Goal: Task Accomplishment & Management: Manage account settings

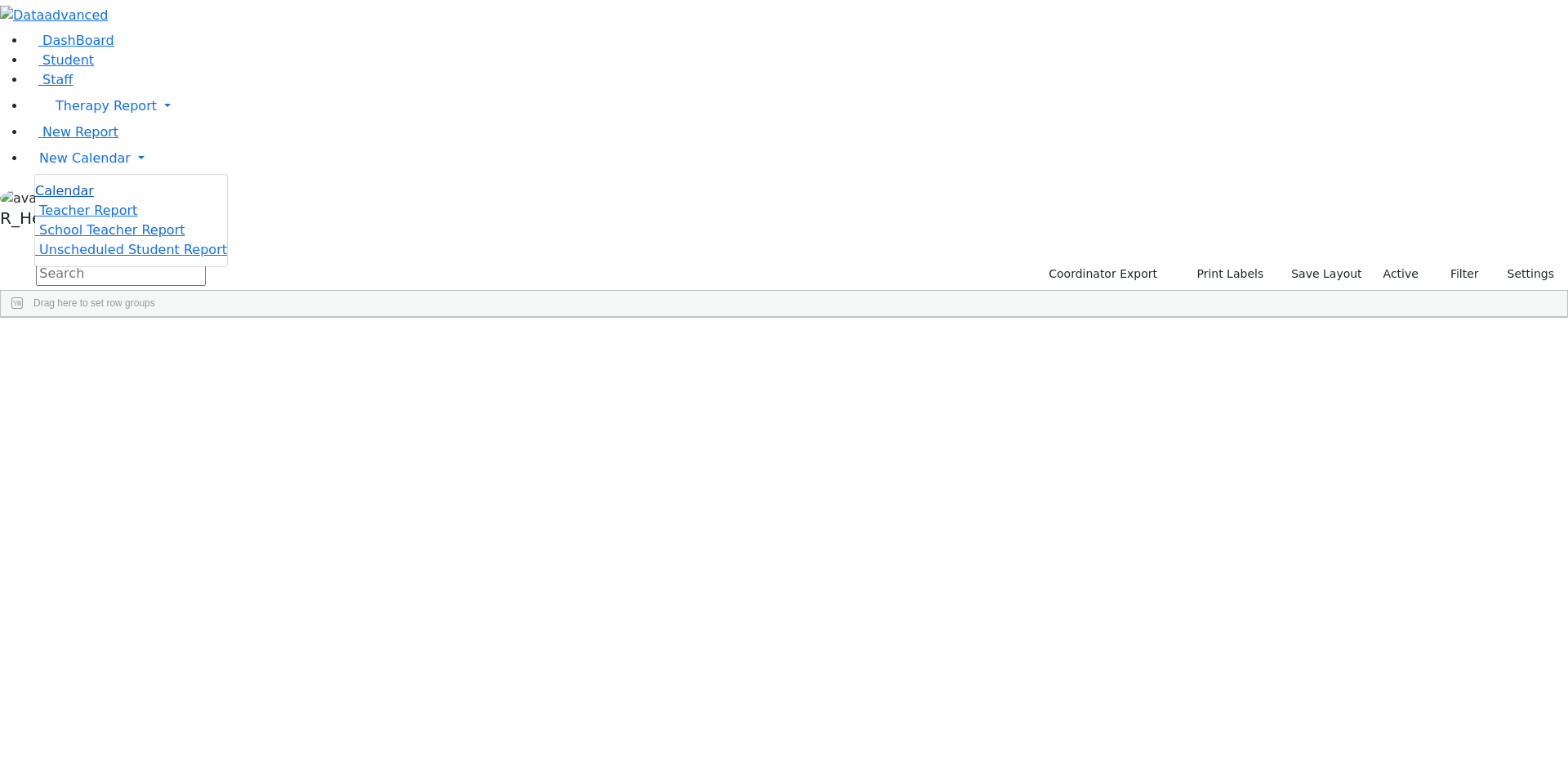
click at [64, 199] on span "Calendar" at bounding box center [65, 191] width 59 height 16
click at [111, 113] on span "New Calendar" at bounding box center [105, 106] width 101 height 16
click at [94, 199] on span "Calendar" at bounding box center [65, 191] width 59 height 16
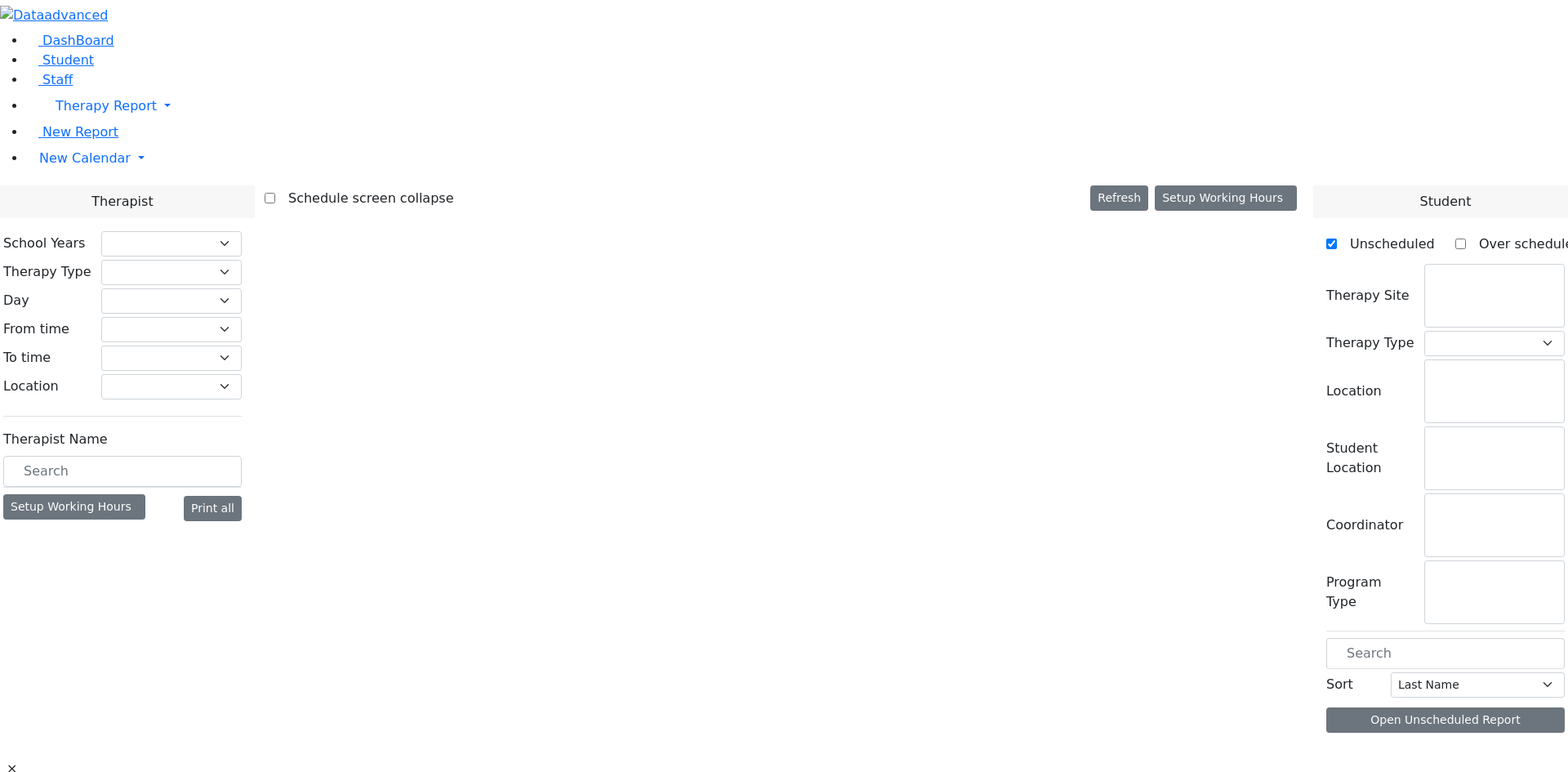
checkbox input "false"
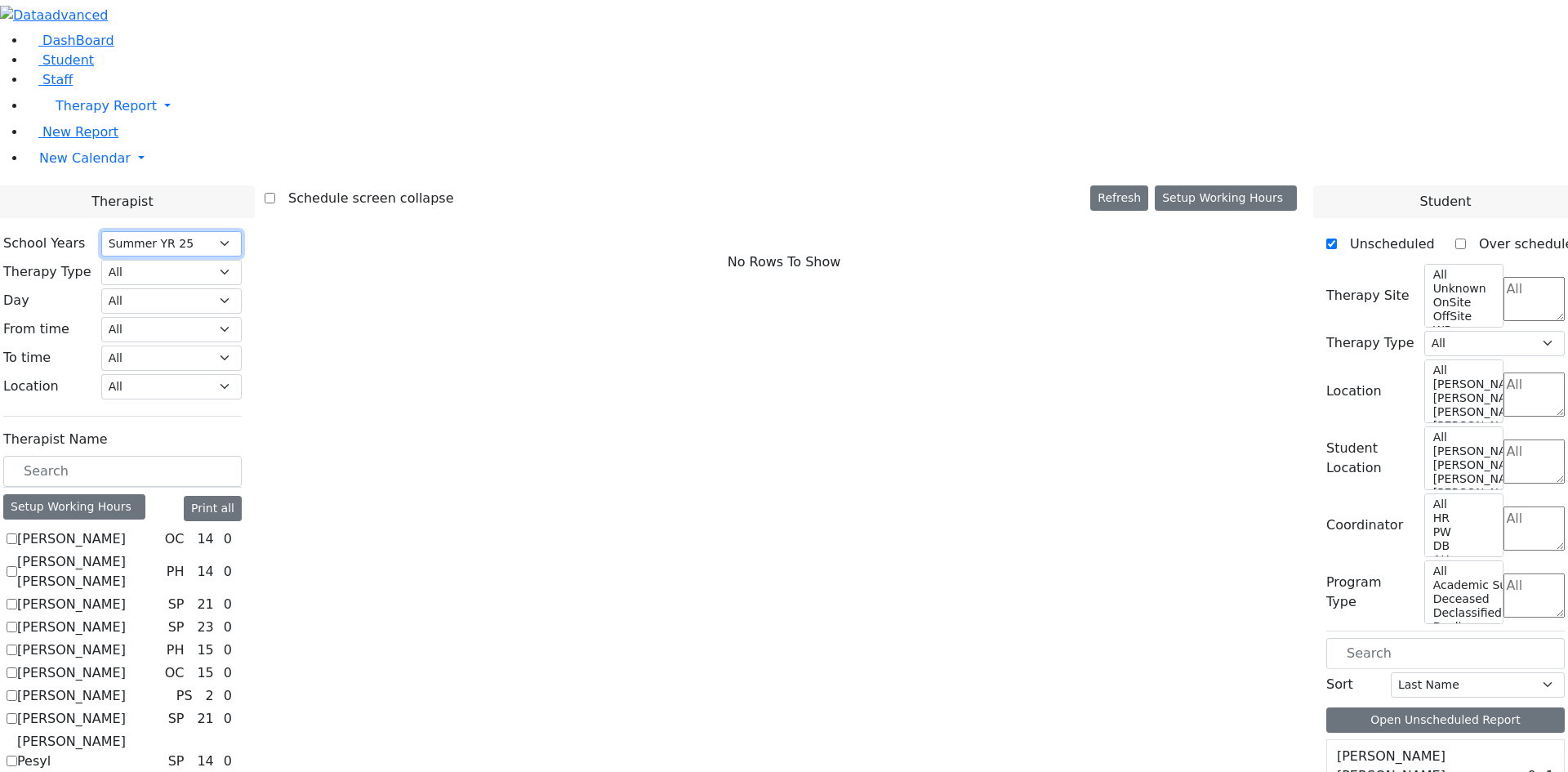
click at [241, 231] on select "Select School [GEOGRAPHIC_DATA] YR 25-26 Summer YR 25 School YR 24-25 Summer YR…" at bounding box center [171, 244] width 141 height 26
select select "212"
click at [241, 231] on select "Select School [GEOGRAPHIC_DATA] YR 25-26 Summer YR 25 School YR 24-25 Summer YR…" at bounding box center [171, 244] width 141 height 26
click at [126, 598] on label "[PERSON_NAME]" at bounding box center [71, 608] width 108 height 20
click at [17, 602] on input "[PERSON_NAME]" at bounding box center [12, 607] width 11 height 11
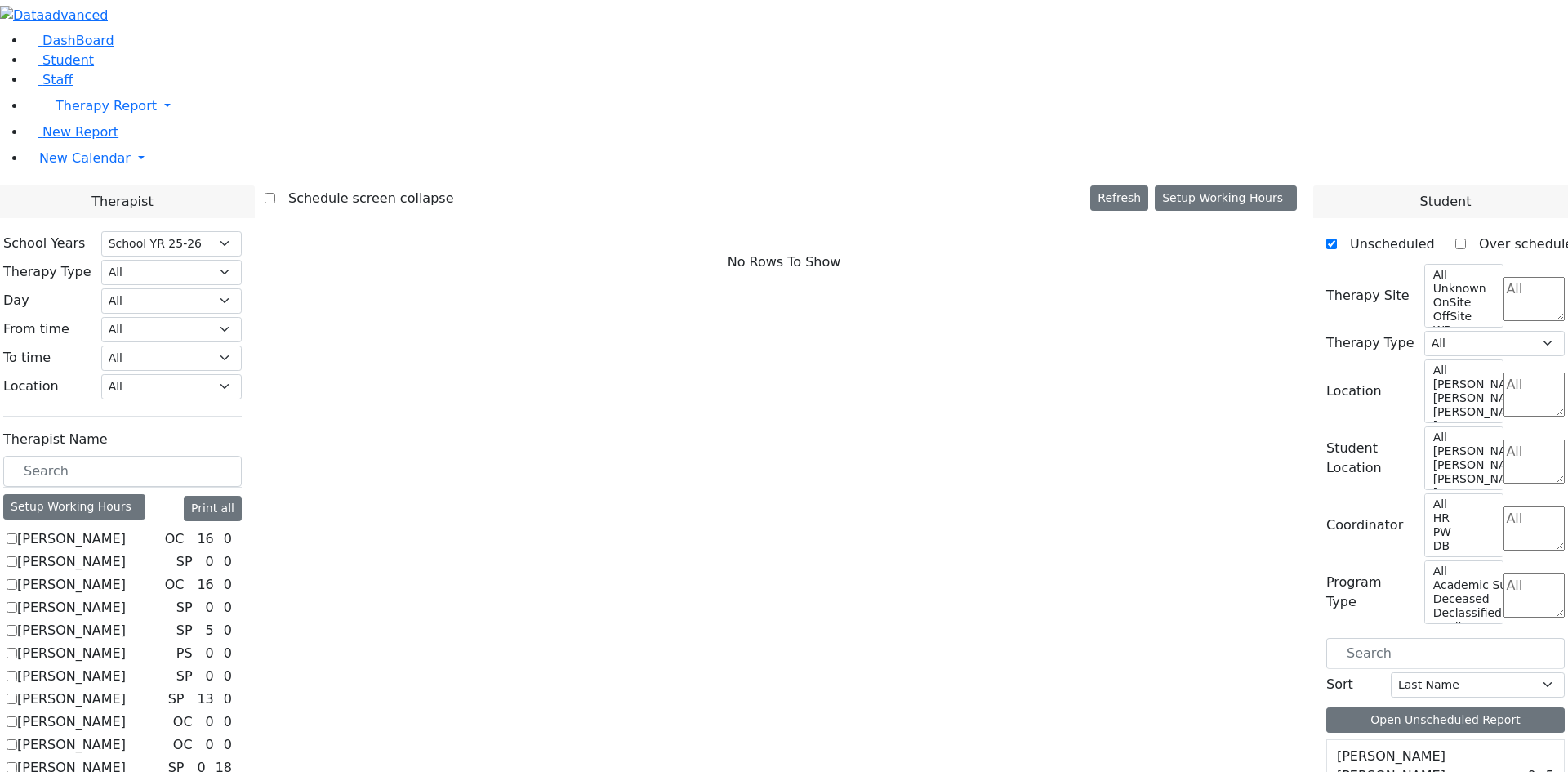
checkbox input "true"
select select "3"
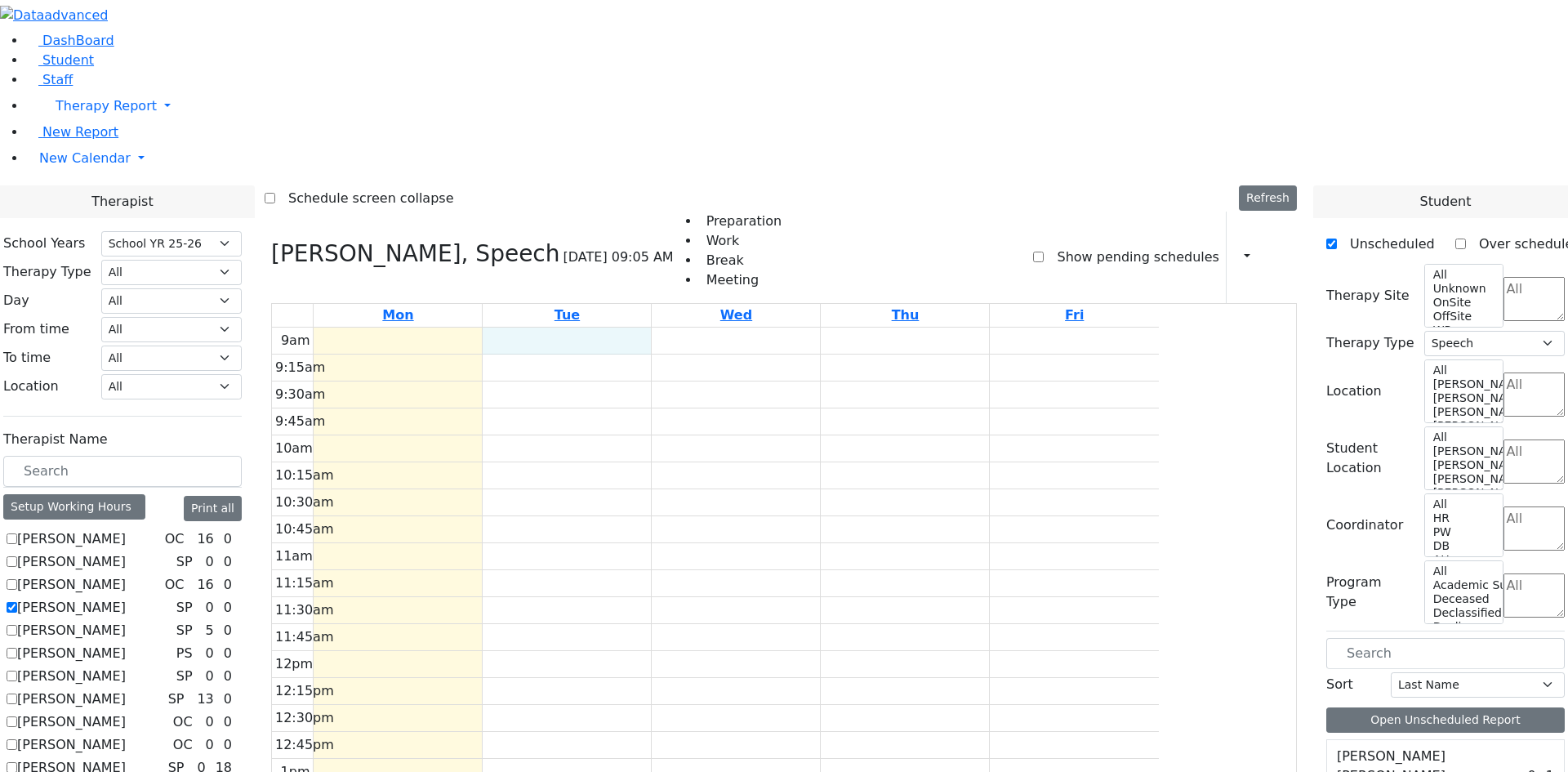
click at [745, 328] on div "9am 9:15am 9:30am 9:45am 10am 10:15am 10:30am 10:45am 11am 11:15am 11:30am 11:4…" at bounding box center [715, 651] width 887 height 647
drag, startPoint x: 715, startPoint y: 144, endPoint x: 714, endPoint y: 166, distance: 22.0
click at [714, 328] on div "9am 9:15am 9:30am 9:45am 10am 10:15am 10:30am 10:45am 11am 11:15am 11:30am 11:4…" at bounding box center [715, 651] width 887 height 647
drag, startPoint x: 711, startPoint y: 195, endPoint x: 705, endPoint y: 225, distance: 30.6
click at [705, 328] on div "9am 9:15am 9:30am 9:45am 10am 10:15am 10:30am 10:45am 11am 11:15am 11:30am 11:4…" at bounding box center [715, 651] width 887 height 647
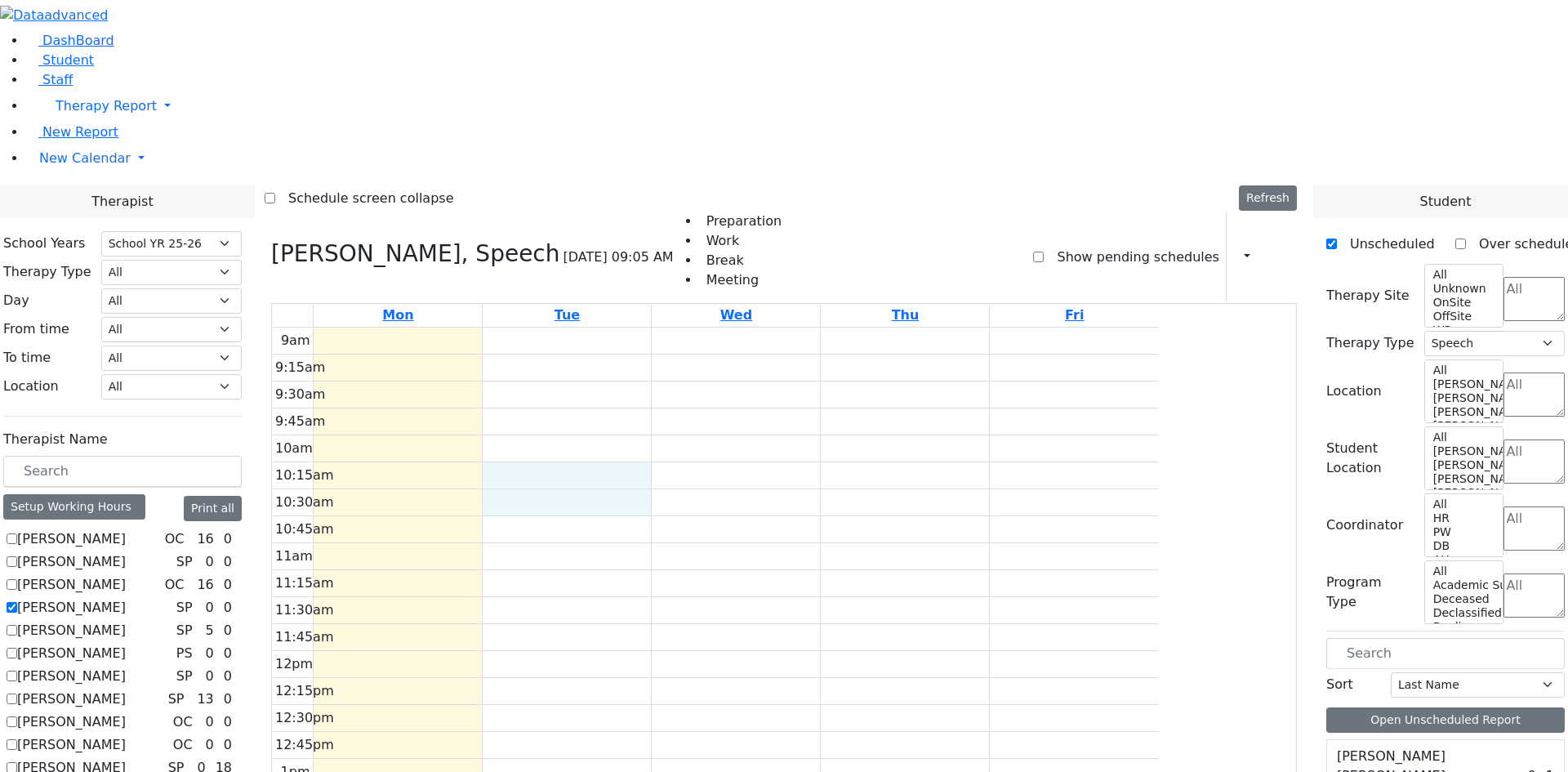
drag, startPoint x: 691, startPoint y: 251, endPoint x: 686, endPoint y: 277, distance: 26.5
click at [686, 328] on div "9am 9:15am 9:30am 9:45am 10am 10:15am 10:30am 10:45am 11am 11:15am 11:30am 11:4…" at bounding box center [715, 651] width 887 height 647
drag, startPoint x: 686, startPoint y: 309, endPoint x: 684, endPoint y: 328, distance: 19.1
click at [684, 328] on div "9am 9:15am 9:30am 9:45am 10am 10:15am 10:30am 10:45am 11am 11:15am 11:30am 11:4…" at bounding box center [715, 651] width 887 height 647
click at [700, 358] on div "9am 9:15am 9:30am 9:45am 10am 10:15am 10:30am 10:45am 11am 11:15am 11:30am 11:4…" at bounding box center [715, 651] width 887 height 647
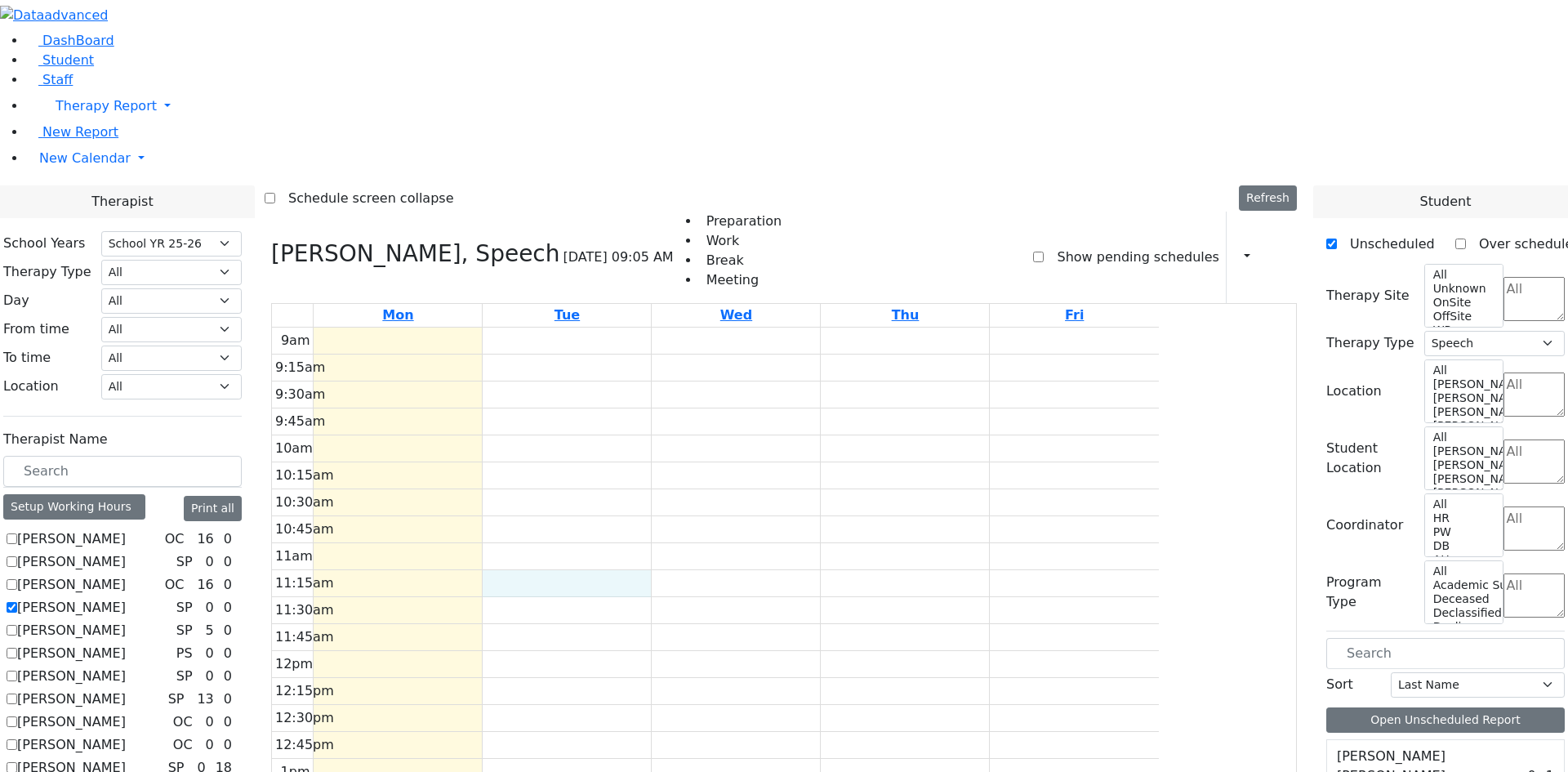
click at [700, 380] on div "9am 9:15am 9:30am 9:45am 10am 10:15am 10:30am 10:45am 11am 11:15am 11:30am 11:4…" at bounding box center [715, 651] width 887 height 647
click at [126, 598] on label "Berger Gitty" at bounding box center [71, 608] width 108 height 20
click at [17, 602] on input "Berger Gitty" at bounding box center [12, 607] width 11 height 11
checkbox input "false"
select select
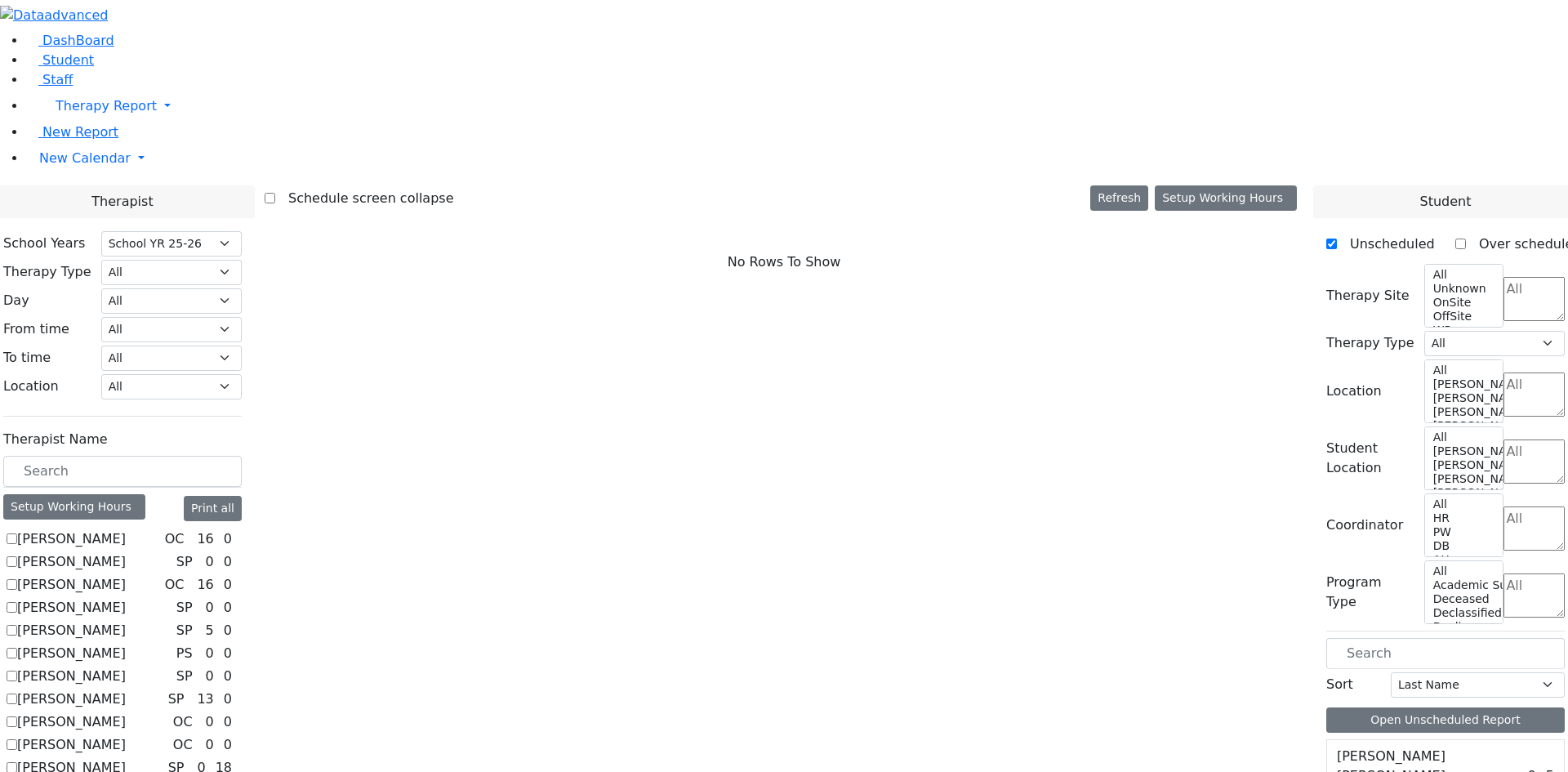
click at [126, 575] on label "Bender Sarah" at bounding box center [71, 585] width 108 height 20
click at [17, 579] on input "Bender Sarah" at bounding box center [12, 584] width 11 height 11
checkbox input "true"
select select "1"
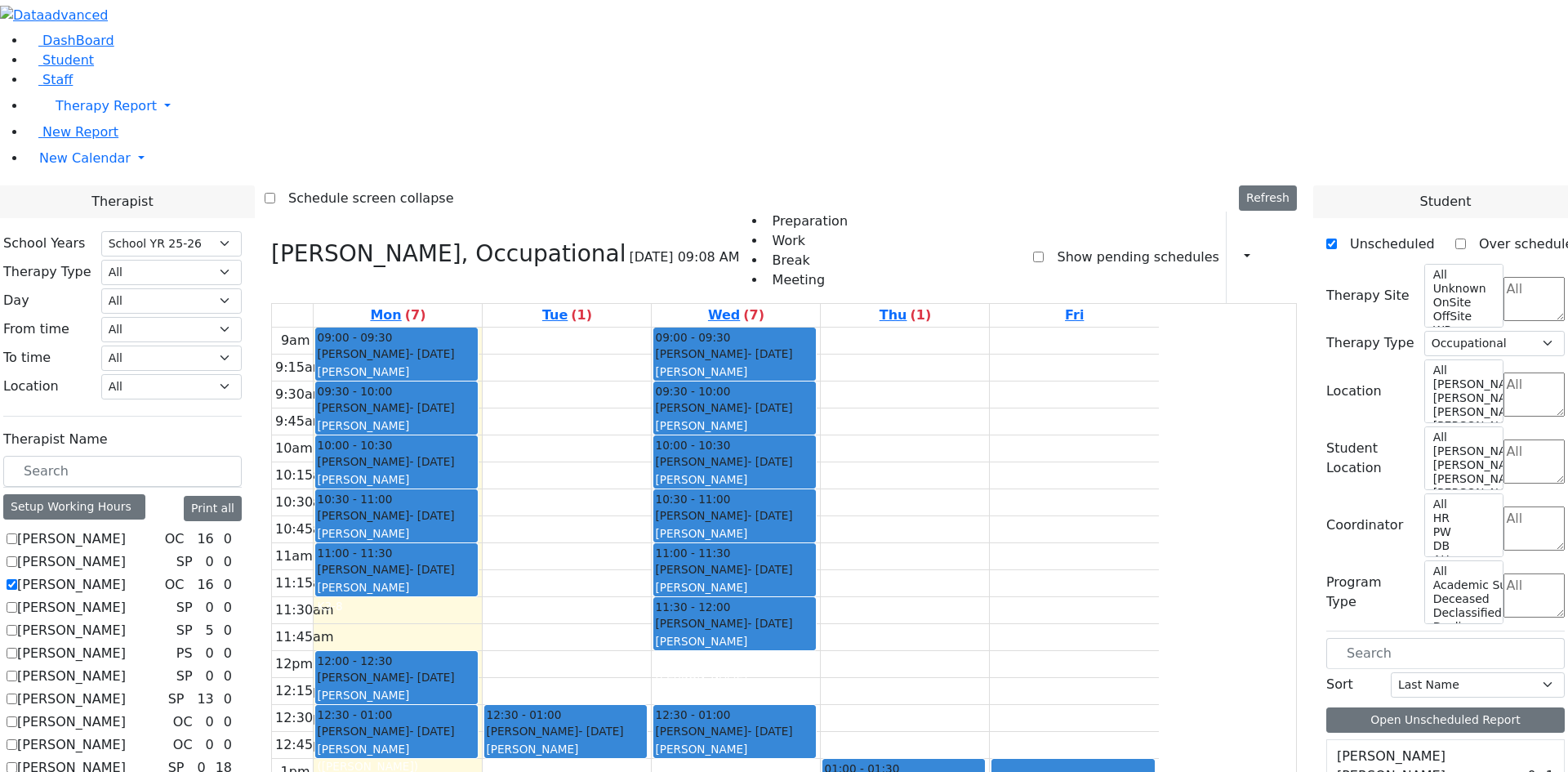
click at [126, 575] on label "Bender Sarah" at bounding box center [71, 585] width 108 height 20
click at [17, 579] on input "[PERSON_NAME]" at bounding box center [12, 584] width 11 height 11
checkbox input "false"
select select
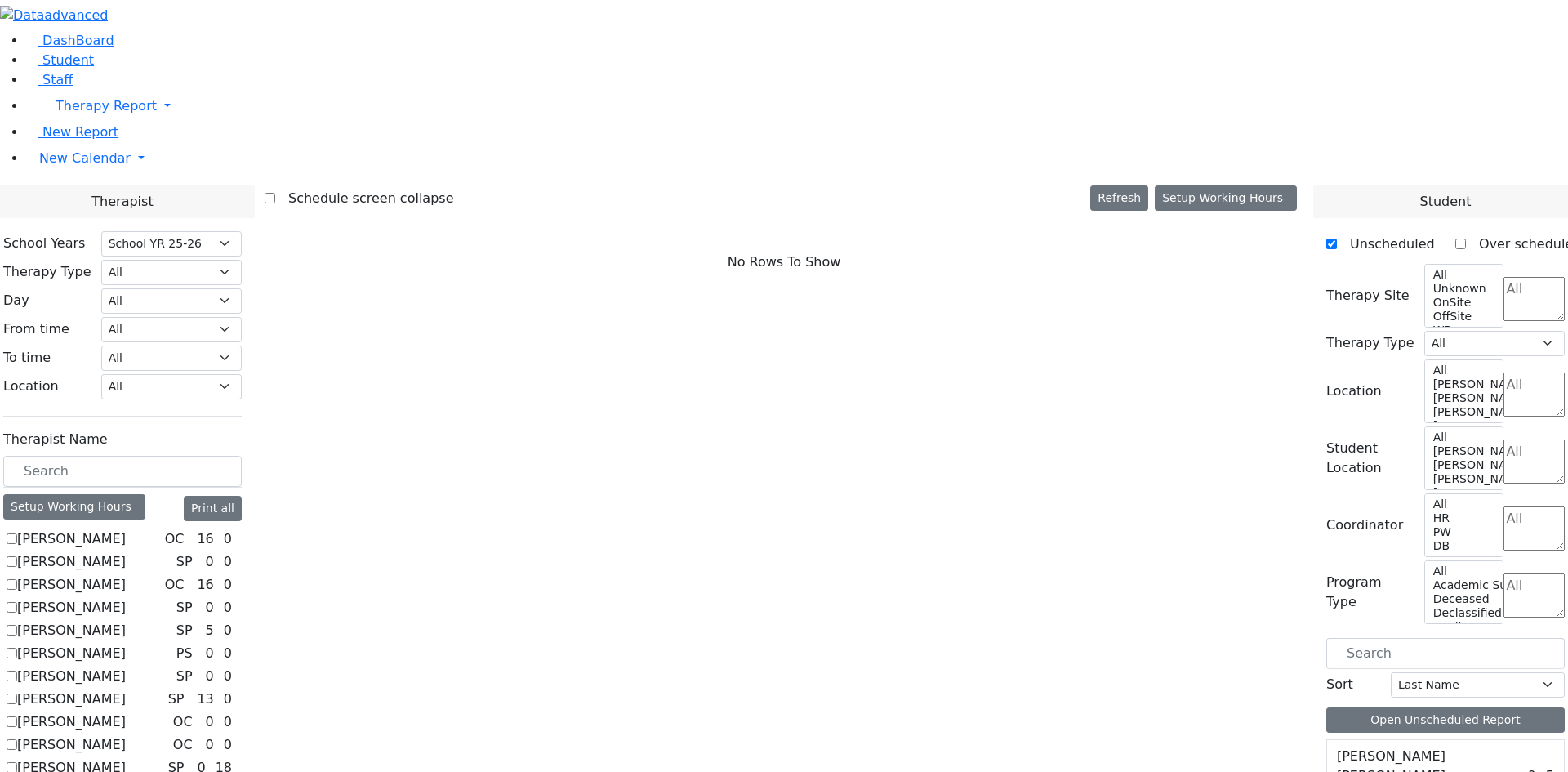
click at [126, 552] on label "[PERSON_NAME]" at bounding box center [71, 562] width 108 height 20
click at [17, 556] on input "[PERSON_NAME]" at bounding box center [12, 561] width 11 height 11
checkbox input "true"
select select "3"
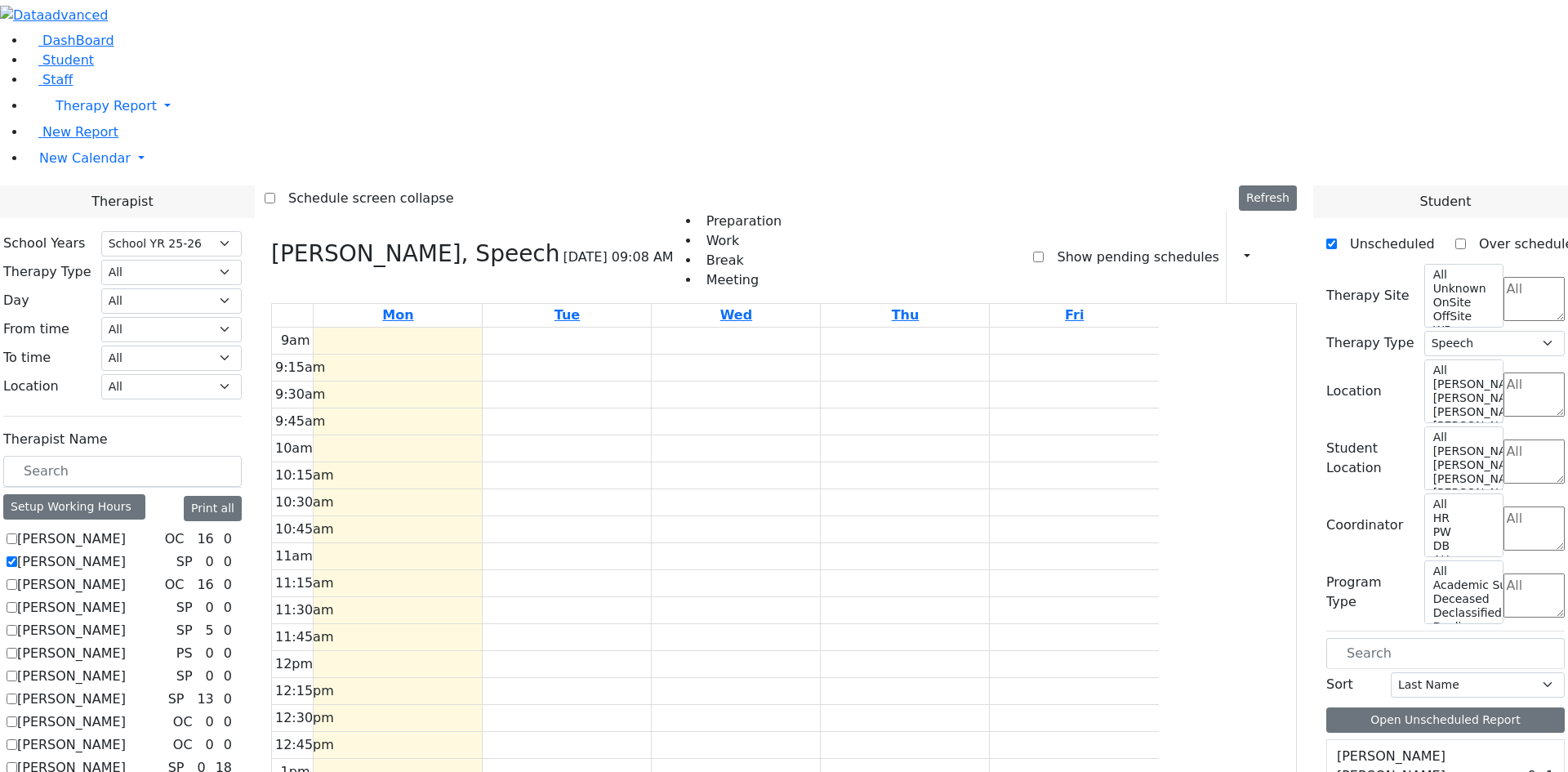
click at [126, 552] on label "[PERSON_NAME]" at bounding box center [71, 562] width 108 height 20
click at [17, 556] on input "[PERSON_NAME]" at bounding box center [12, 561] width 11 height 11
checkbox input "false"
select select
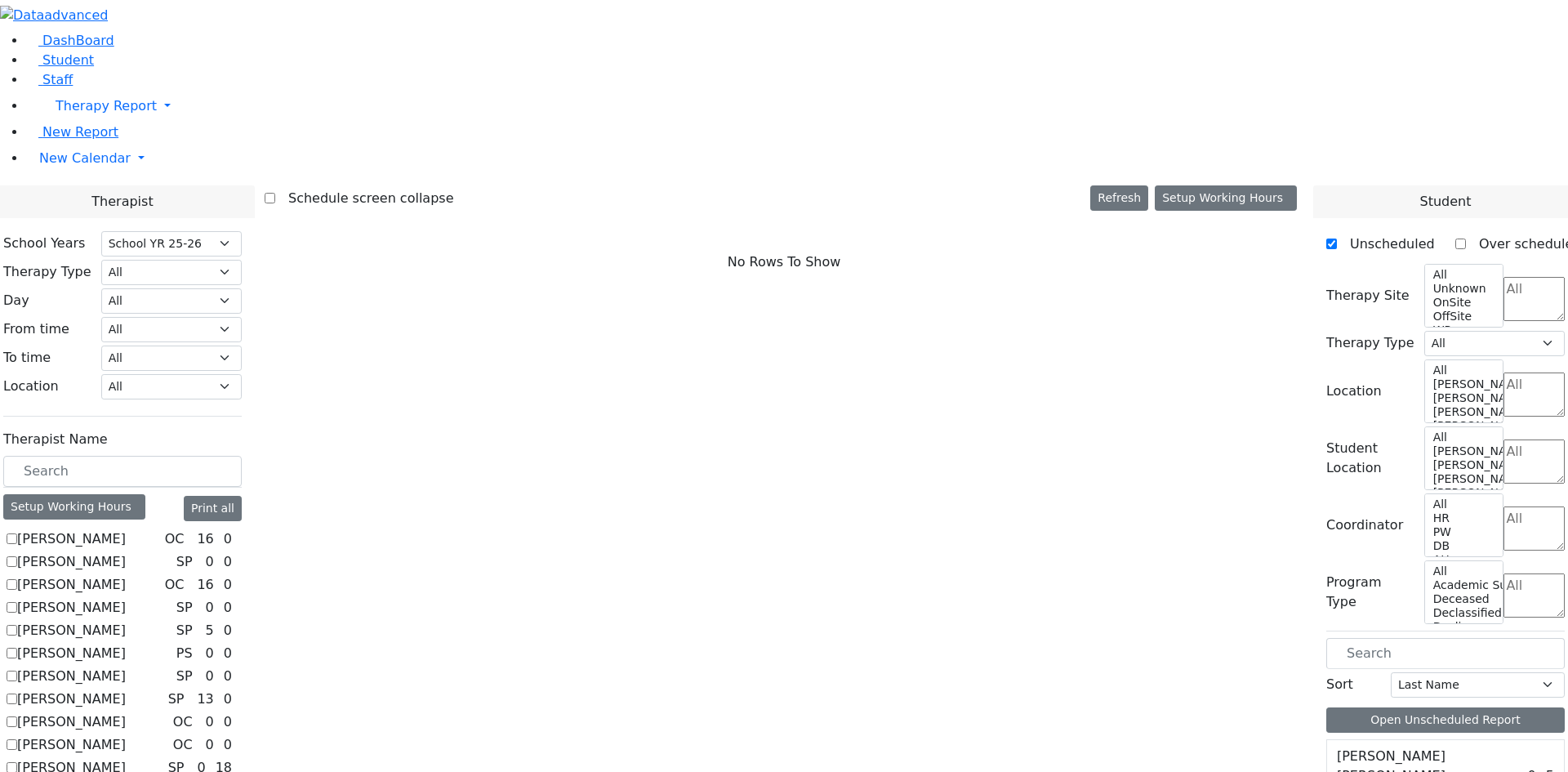
scroll to position [327, 0]
checkbox input "true"
select select "1"
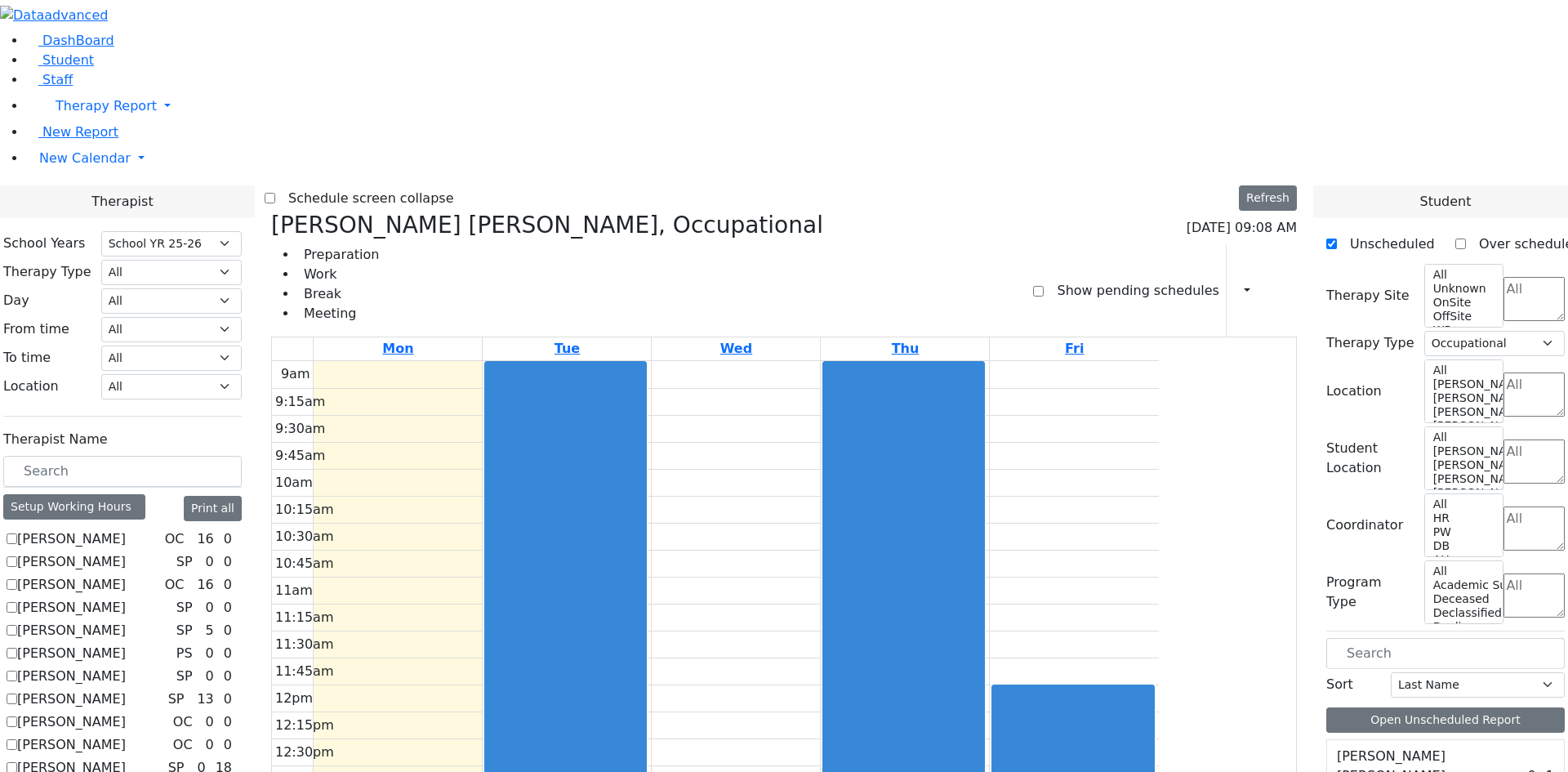
checkbox input "false"
select select
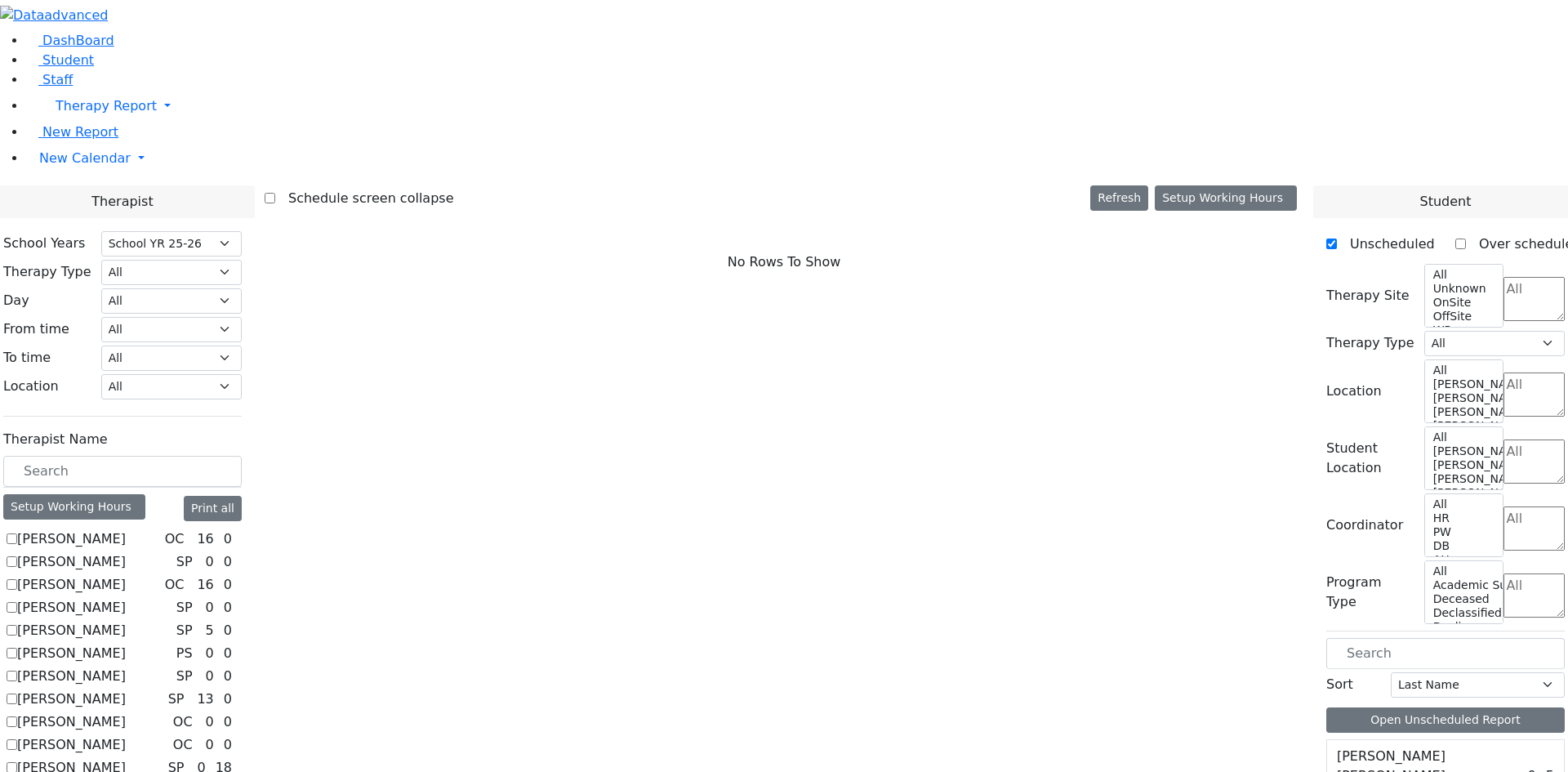
checkbox input "true"
select select "2"
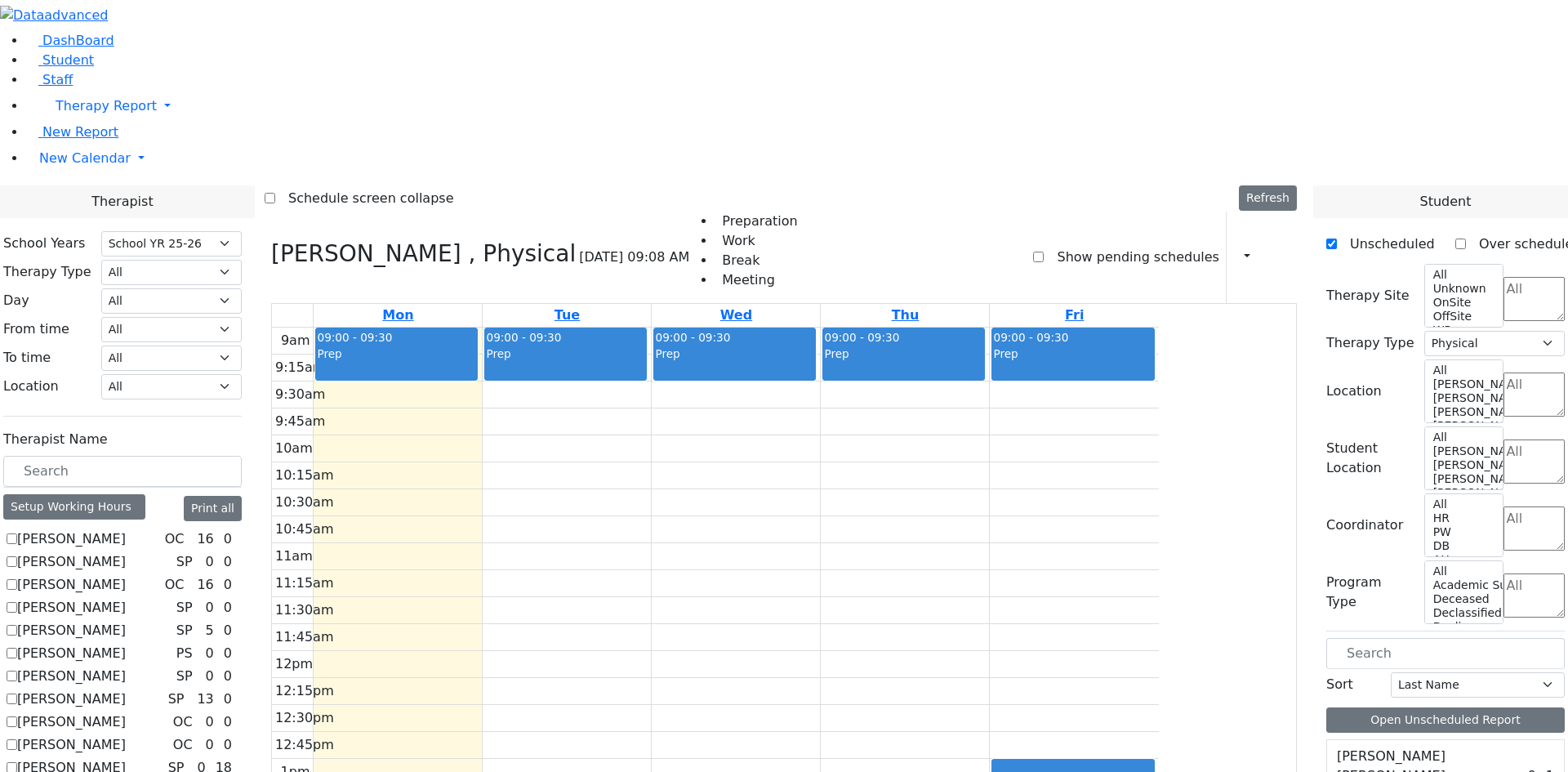
checkbox input "false"
select select
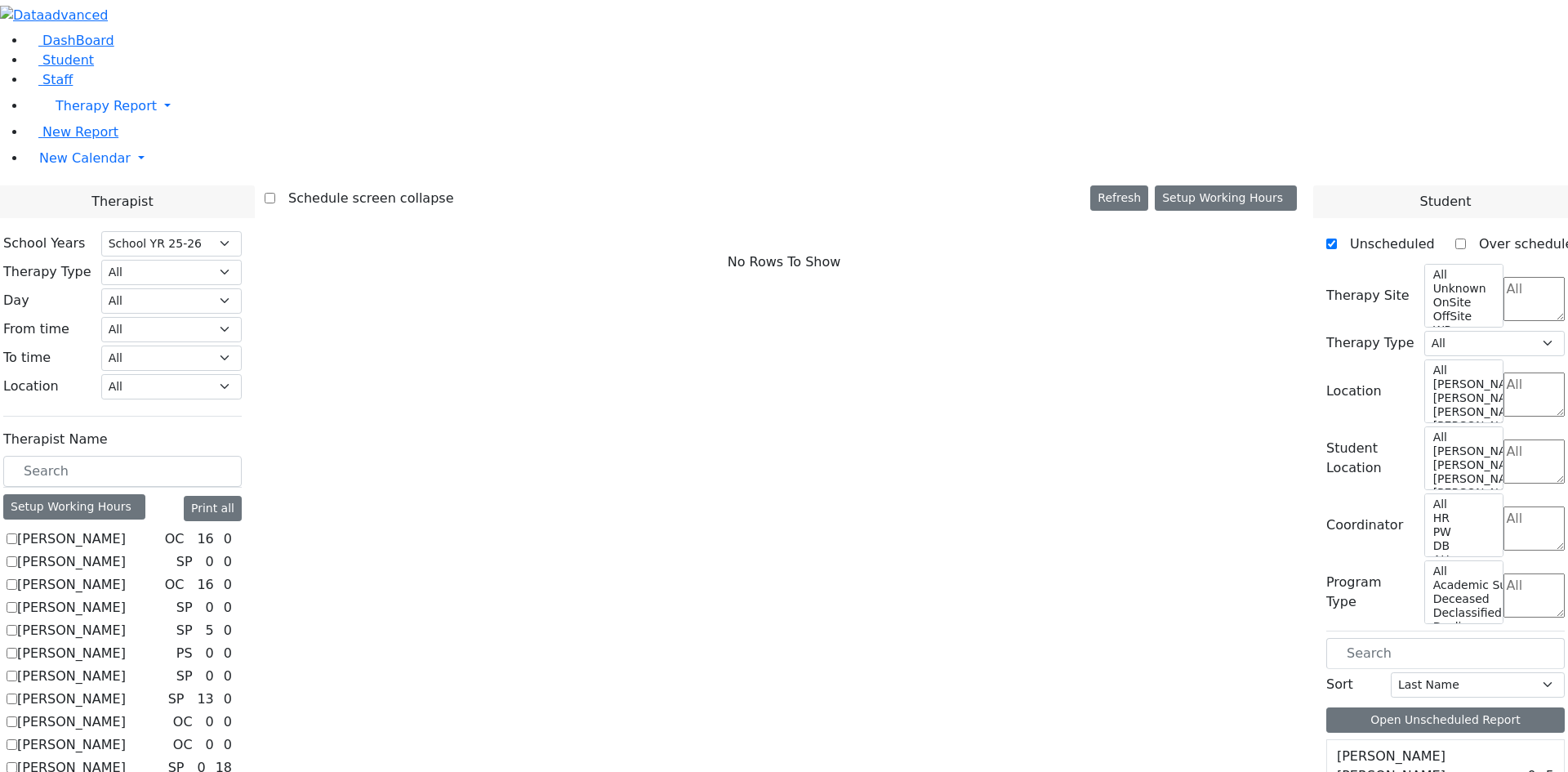
scroll to position [687, 0]
checkbox input "true"
select select "1"
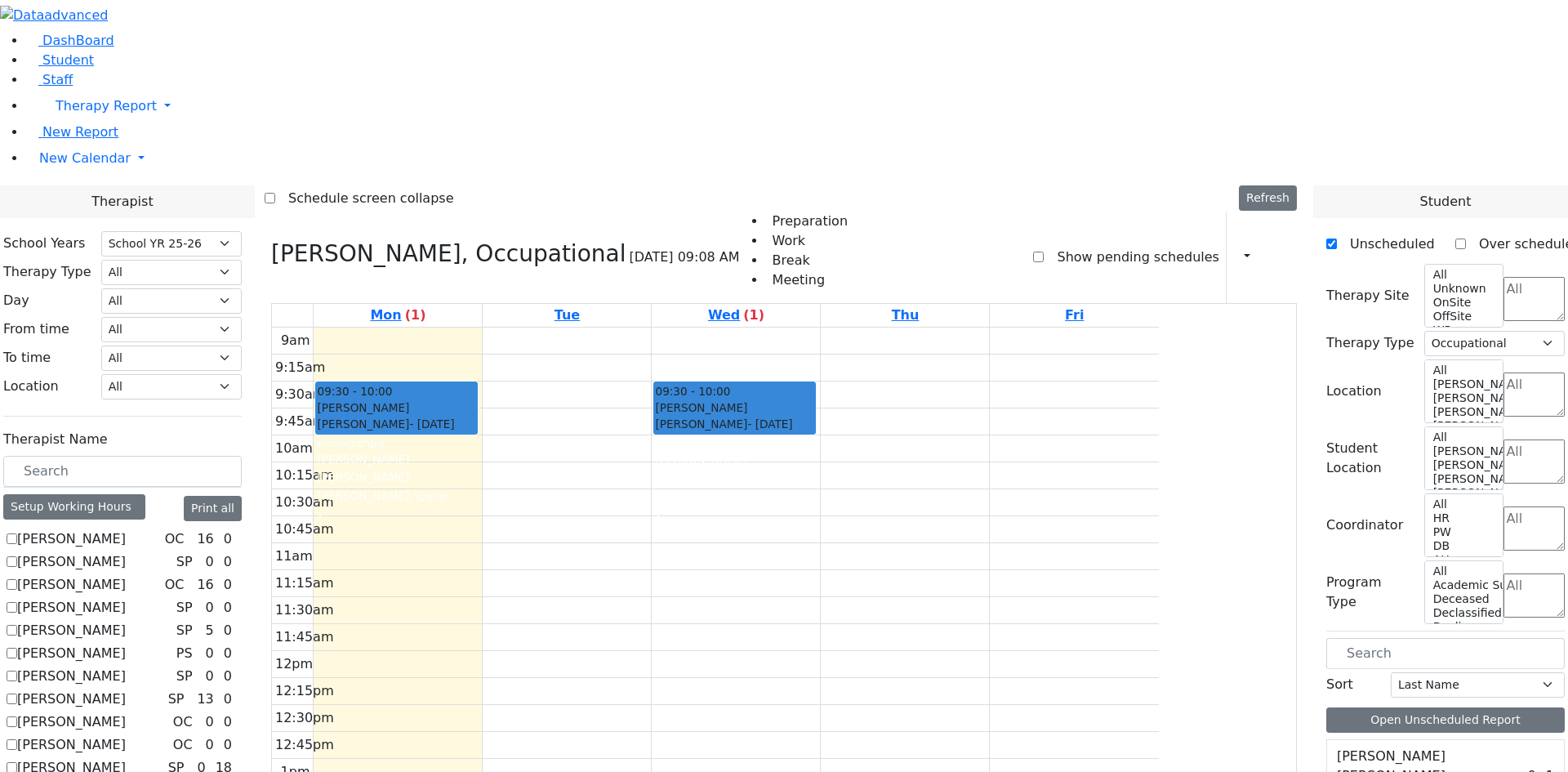
checkbox input "false"
select select
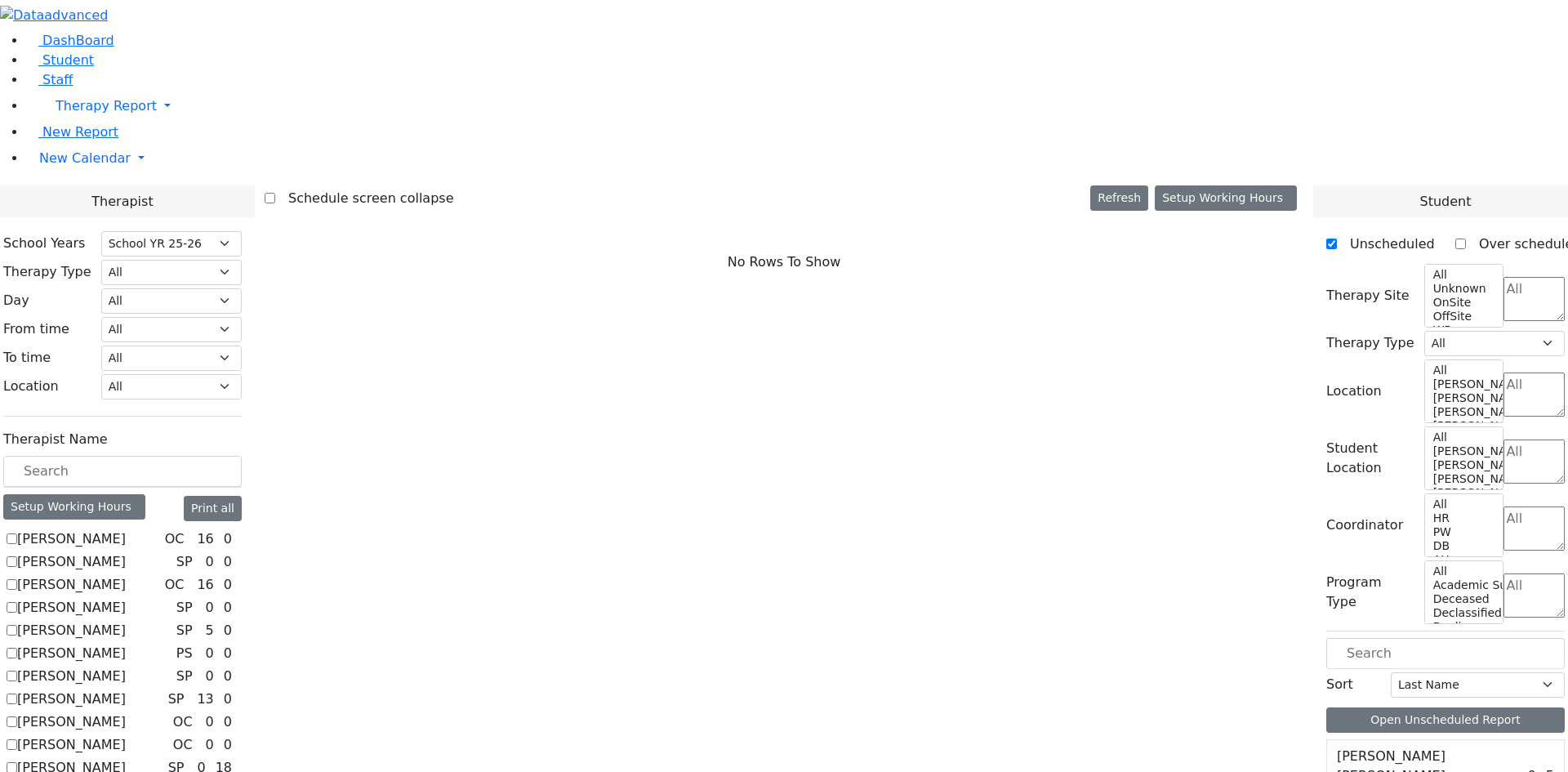
checkbox input "true"
select select "2"
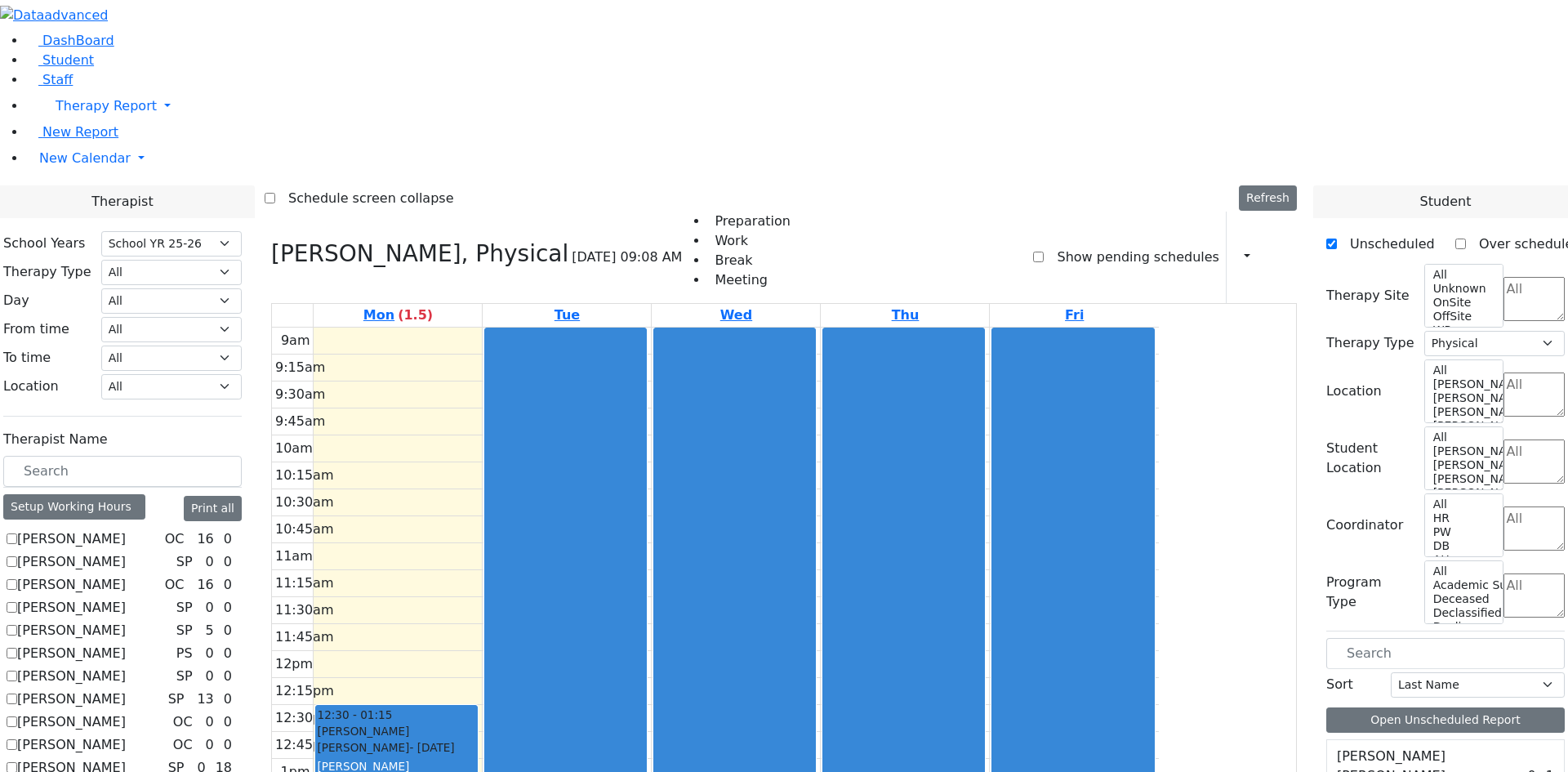
checkbox input "false"
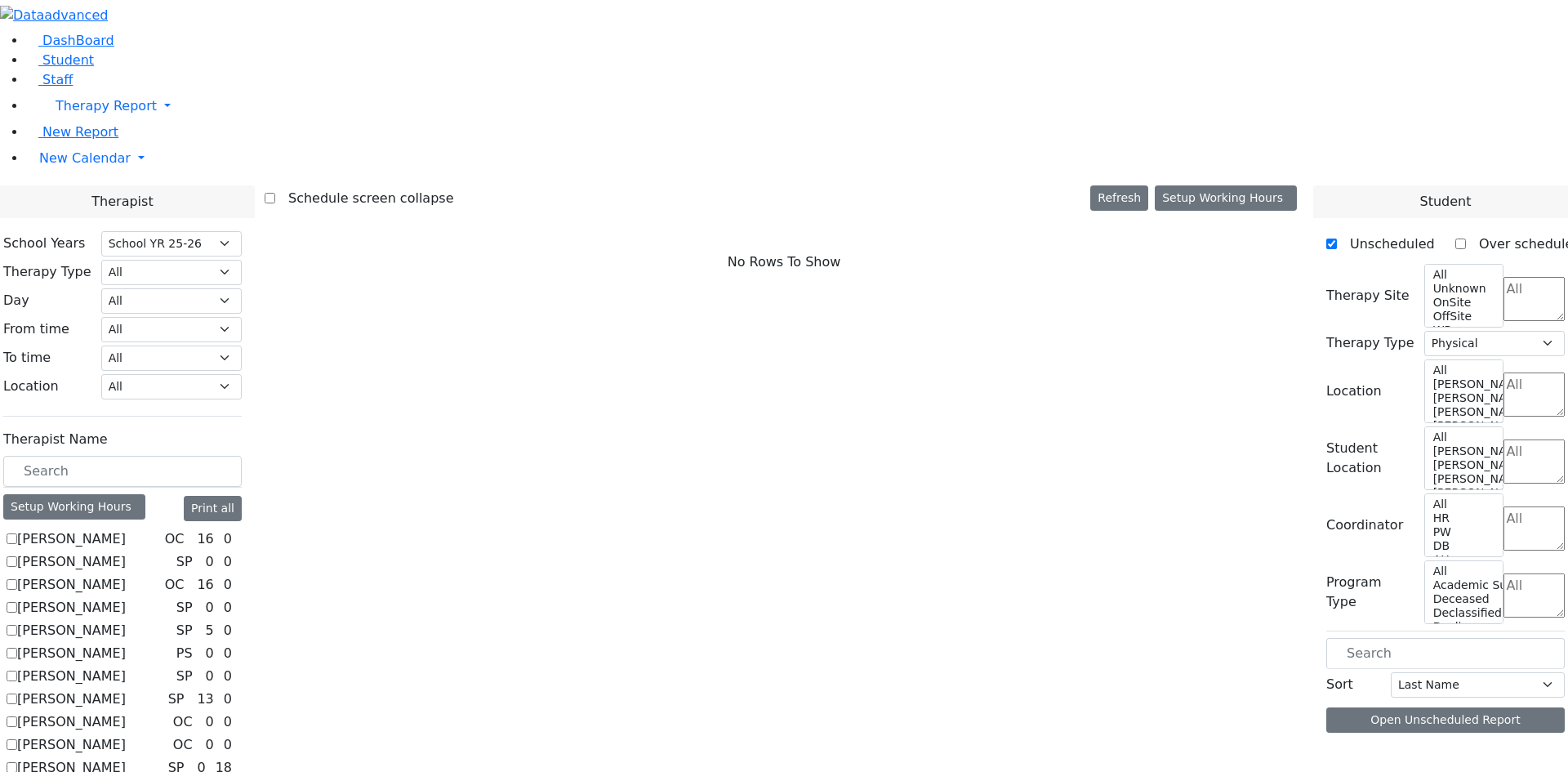
select select
checkbox input "true"
select select "3"
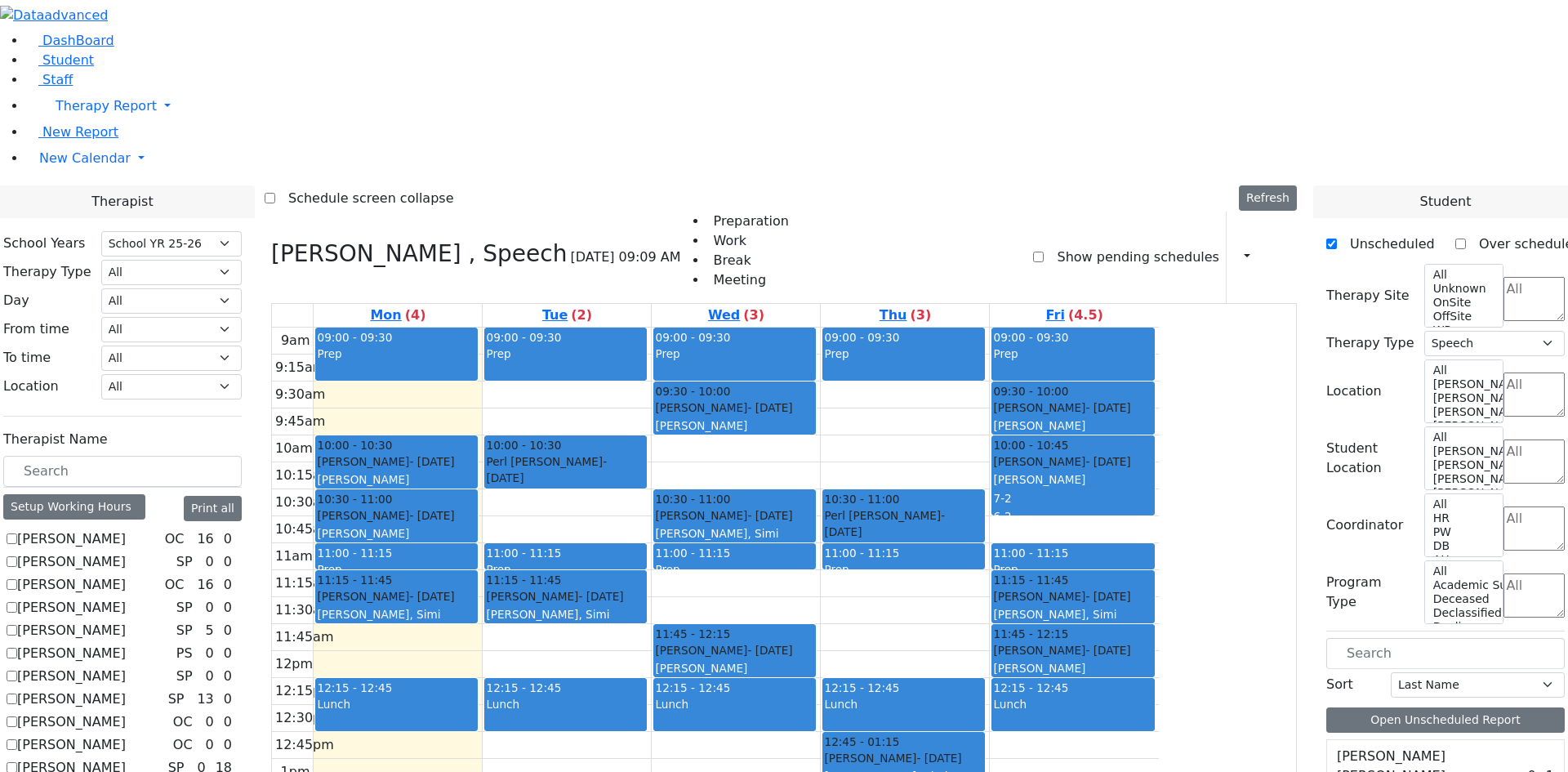
checkbox input "false"
select select
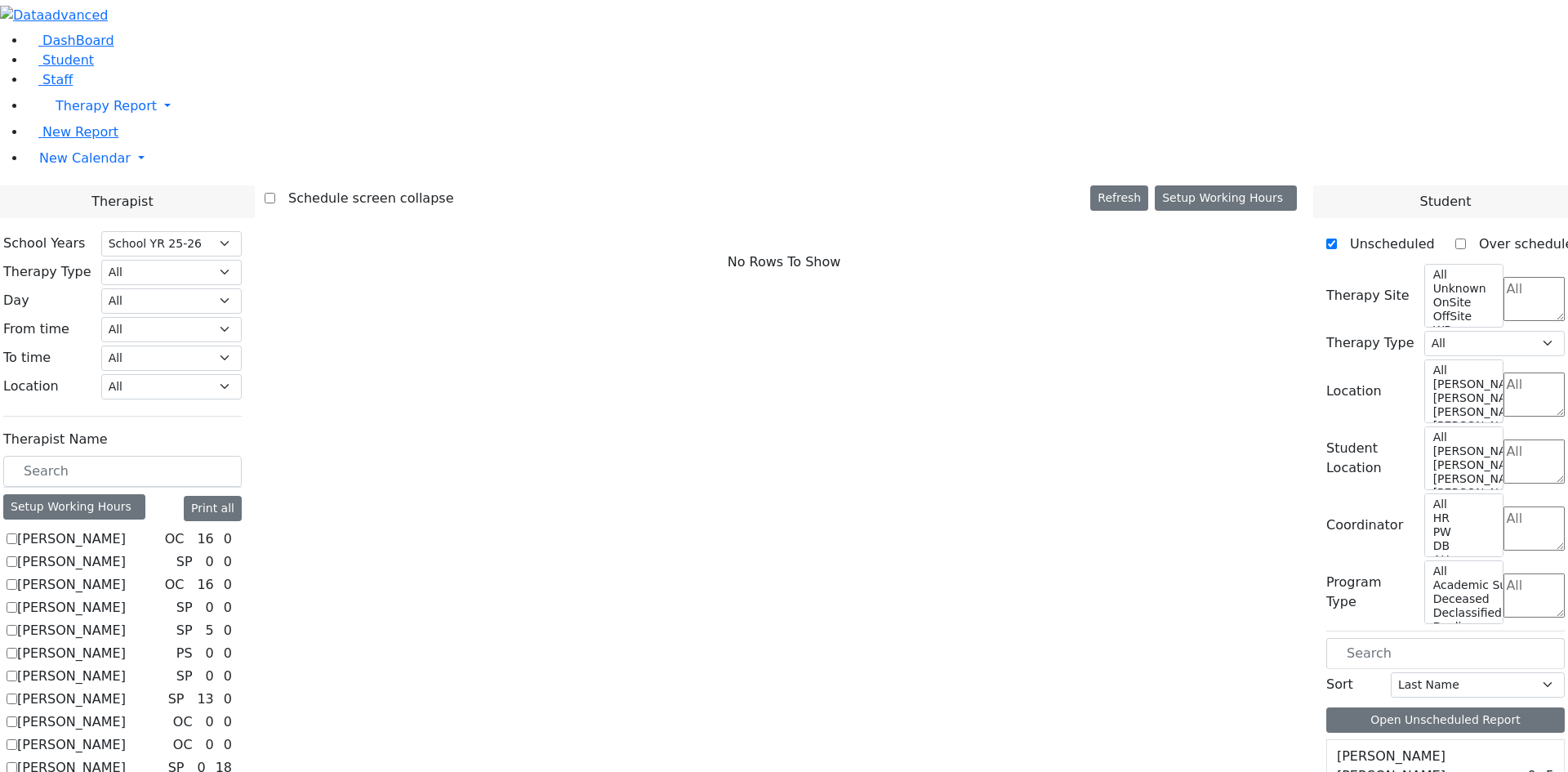
scroll to position [0, 0]
click at [126, 552] on label "Auslander Susanne" at bounding box center [71, 562] width 108 height 20
click at [17, 556] on input "Auslander Susanne" at bounding box center [12, 561] width 11 height 11
checkbox input "true"
select select "3"
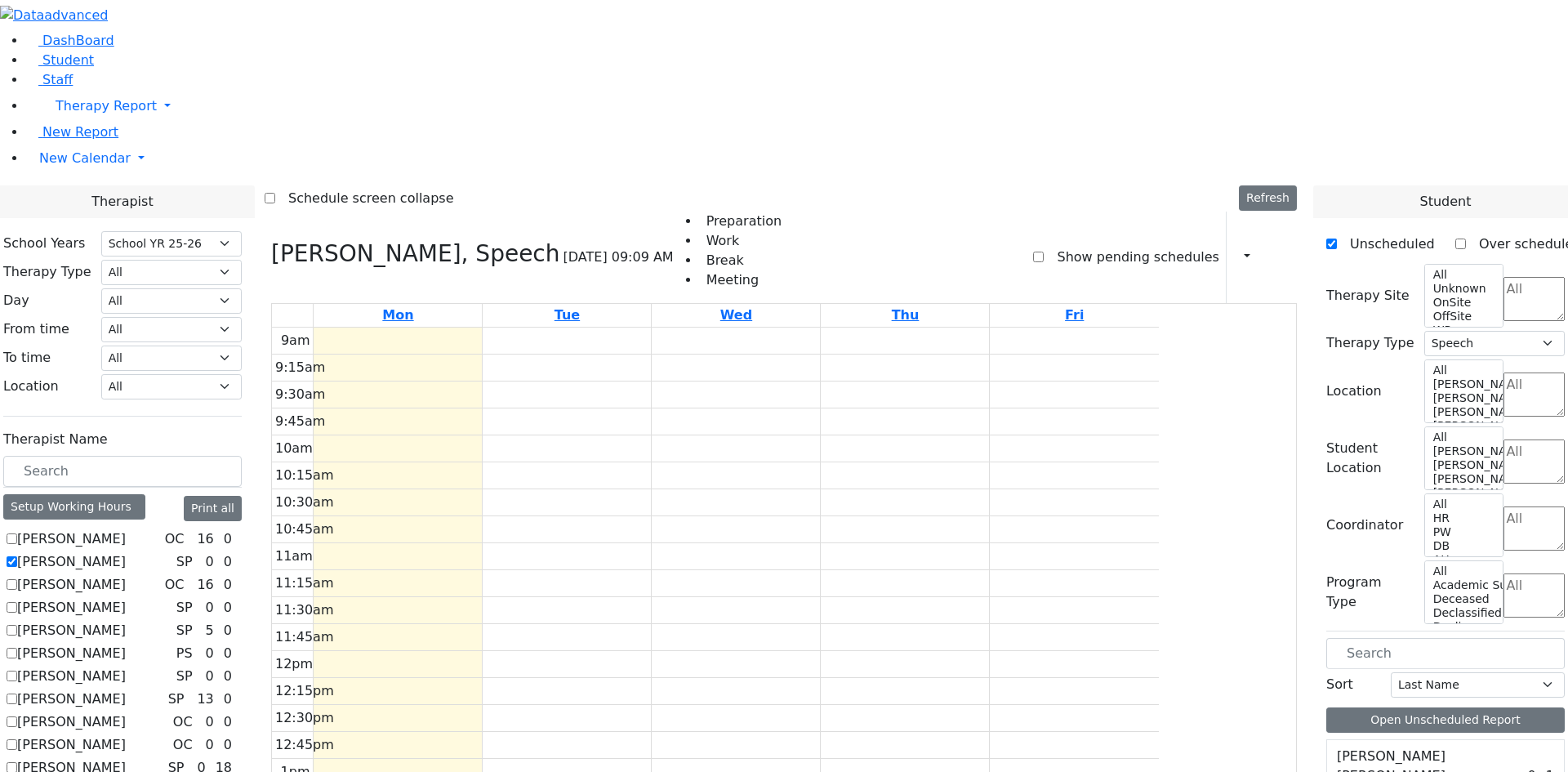
click at [670, 328] on div "9am 9:15am 9:30am 9:45am 10am 10:15am 10:30am 10:45am 11am 11:15am 11:30am 11:4…" at bounding box center [715, 651] width 887 height 647
click at [583, 328] on div "9am 9:15am 9:30am 9:45am 10am 10:15am 10:30am 10:45am 11am 11:15am 11:30am 11:4…" at bounding box center [715, 651] width 887 height 647
drag, startPoint x: 510, startPoint y: 438, endPoint x: 511, endPoint y: 470, distance: 32.0
click at [511, 470] on div "9am 9:15am 9:30am 9:45am 10am 10:15am 10:30am 10:45am 11am 11:15am 11:30am 11:4…" at bounding box center [715, 651] width 887 height 647
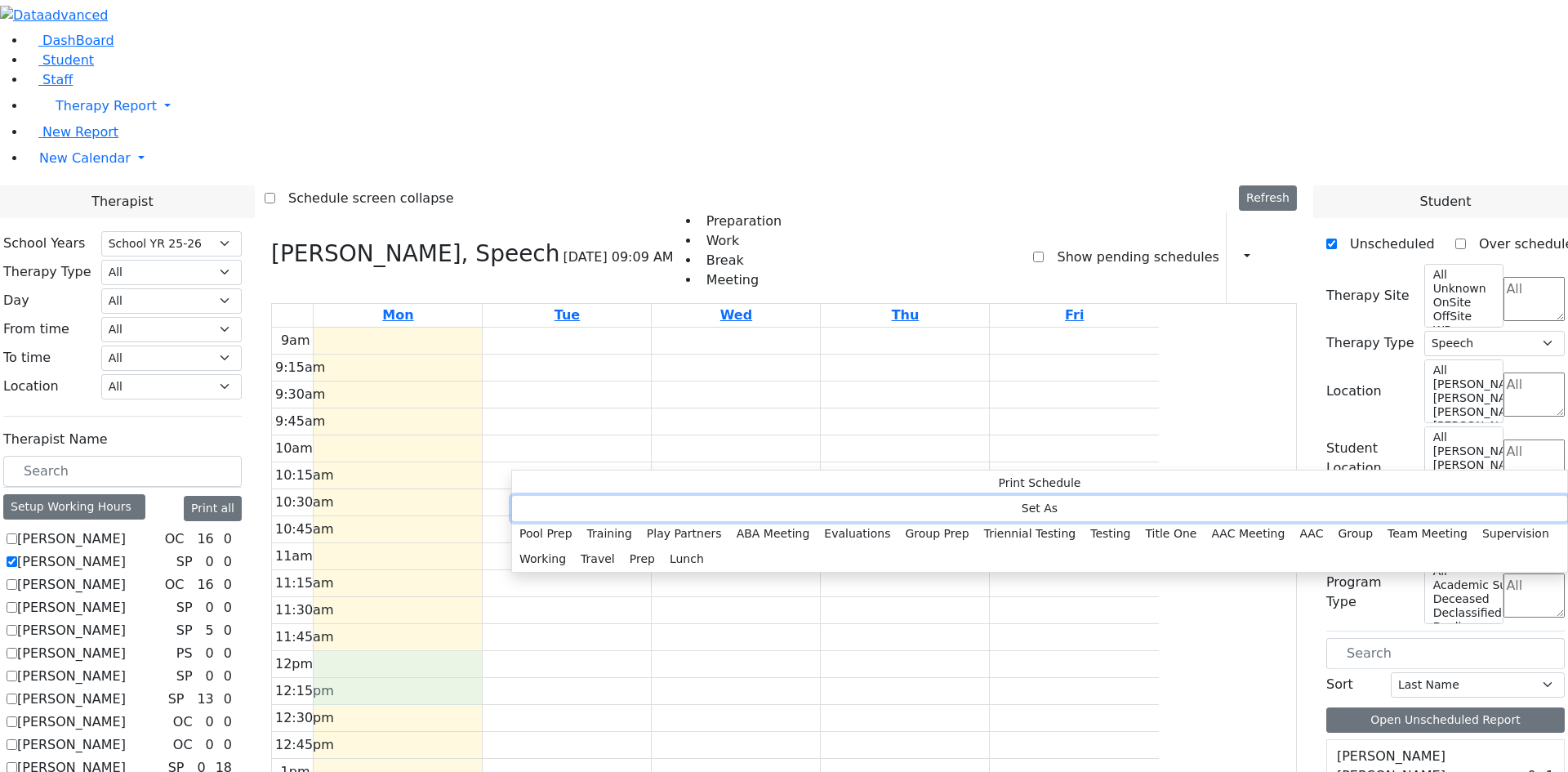
click at [564, 499] on button "Set As" at bounding box center [1039, 508] width 1055 height 26
click at [708, 547] on button "Lunch" at bounding box center [687, 559] width 49 height 26
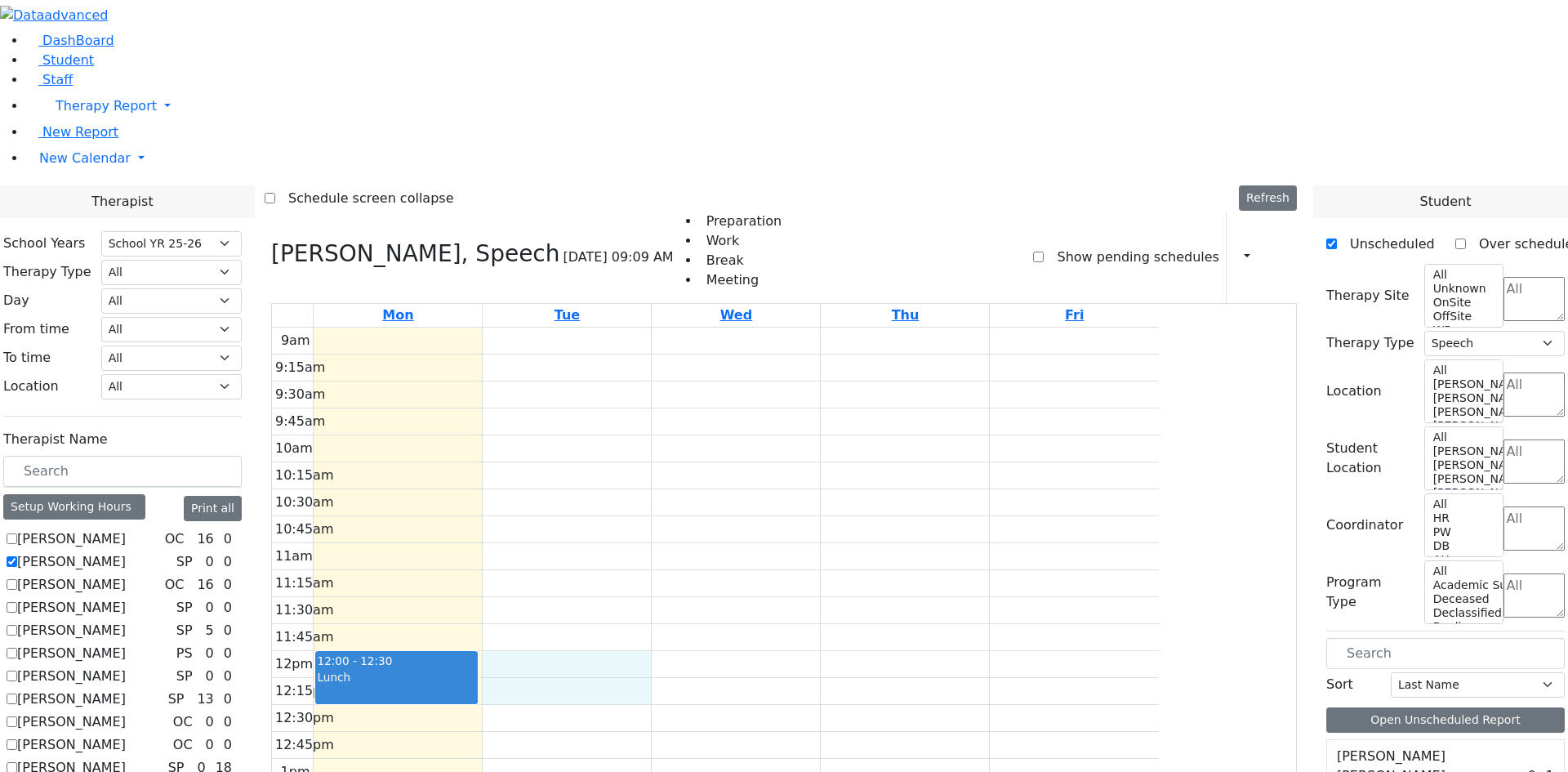
drag, startPoint x: 670, startPoint y: 442, endPoint x: 670, endPoint y: 462, distance: 20.0
click at [670, 462] on div "9am 9:15am 9:30am 9:45am 10am 10:15am 10:30am 10:45am 11am 11:15am 11:30am 11:4…" at bounding box center [715, 651] width 887 height 647
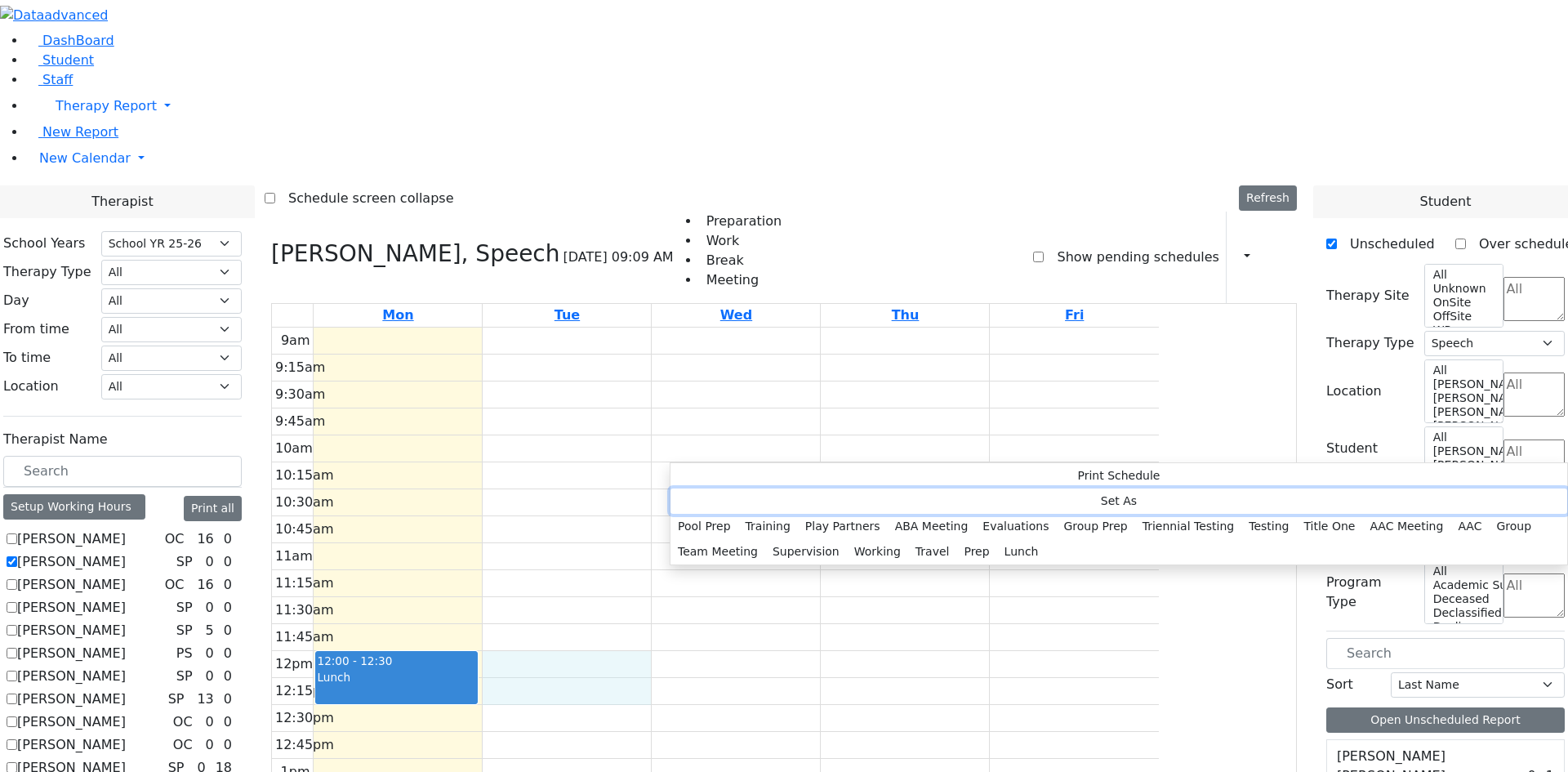
click at [714, 496] on button "Set As" at bounding box center [1119, 501] width 897 height 26
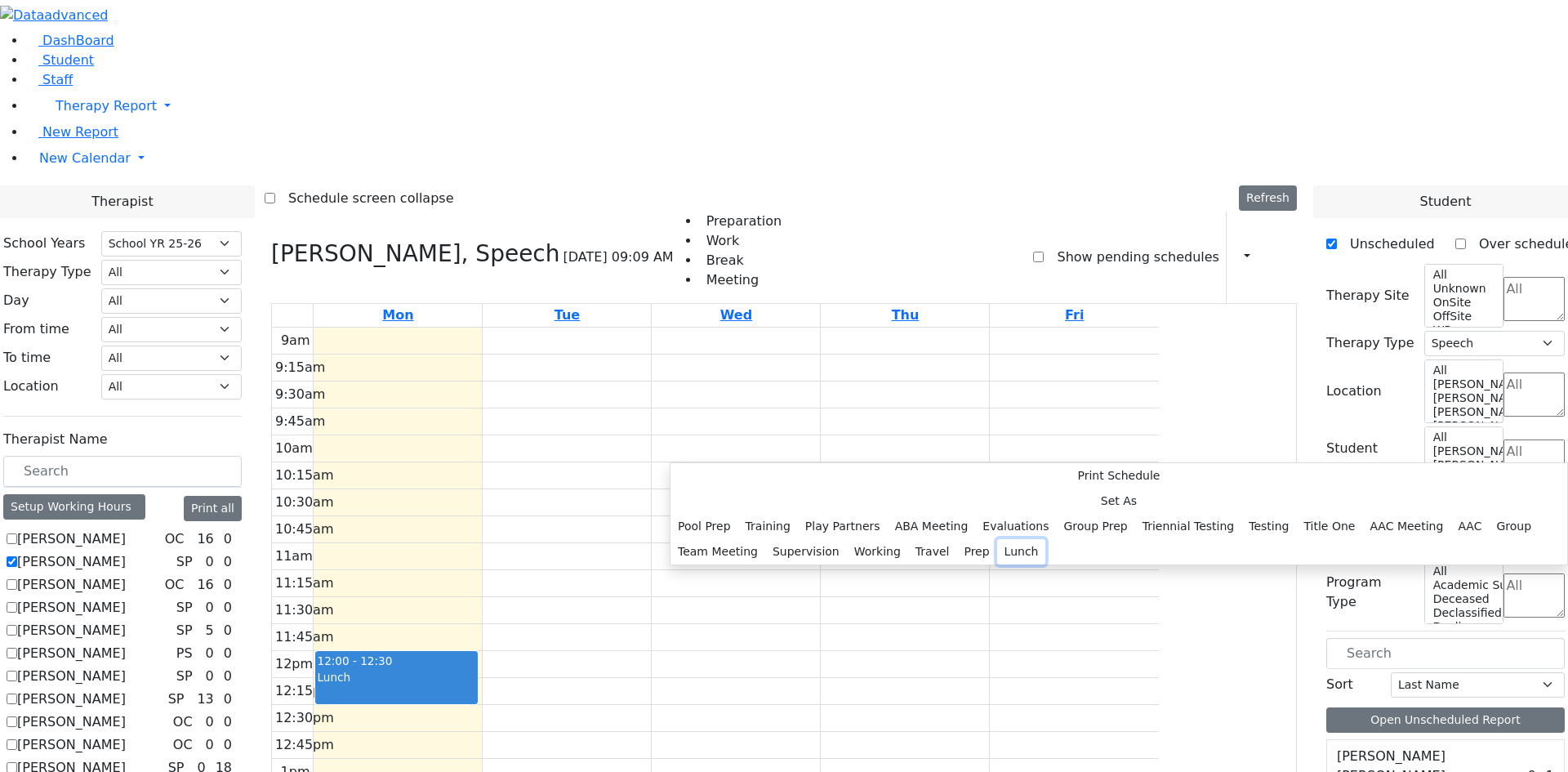
click at [998, 539] on button "Lunch" at bounding box center [1022, 551] width 49 height 26
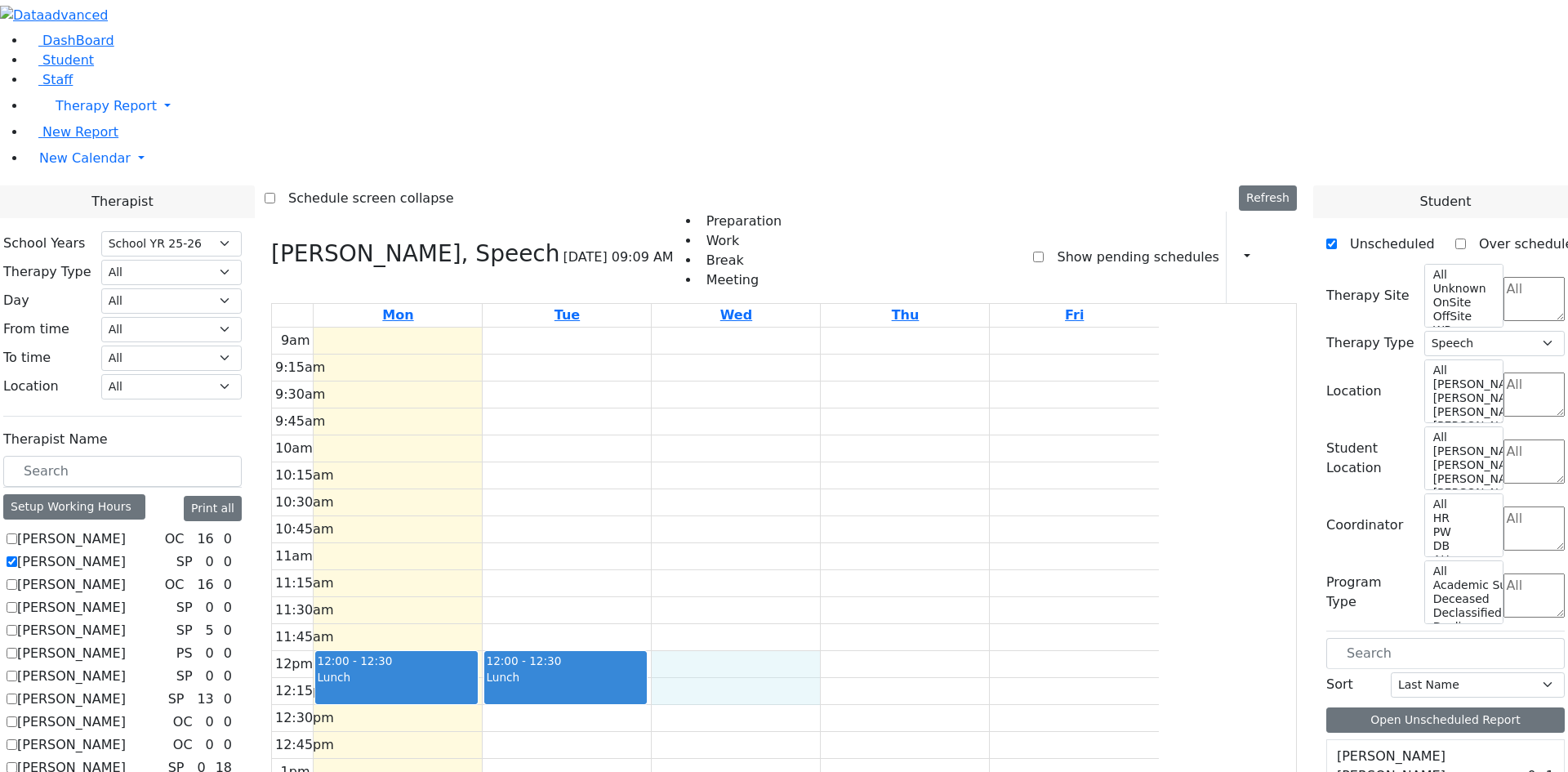
drag, startPoint x: 841, startPoint y: 453, endPoint x: 844, endPoint y: 463, distance: 10.4
click at [844, 463] on div "9am 9:15am 9:30am 9:45am 10am 10:15am 10:30am 10:45am 11am 11:15am 11:30am 11:4…" at bounding box center [715, 651] width 887 height 647
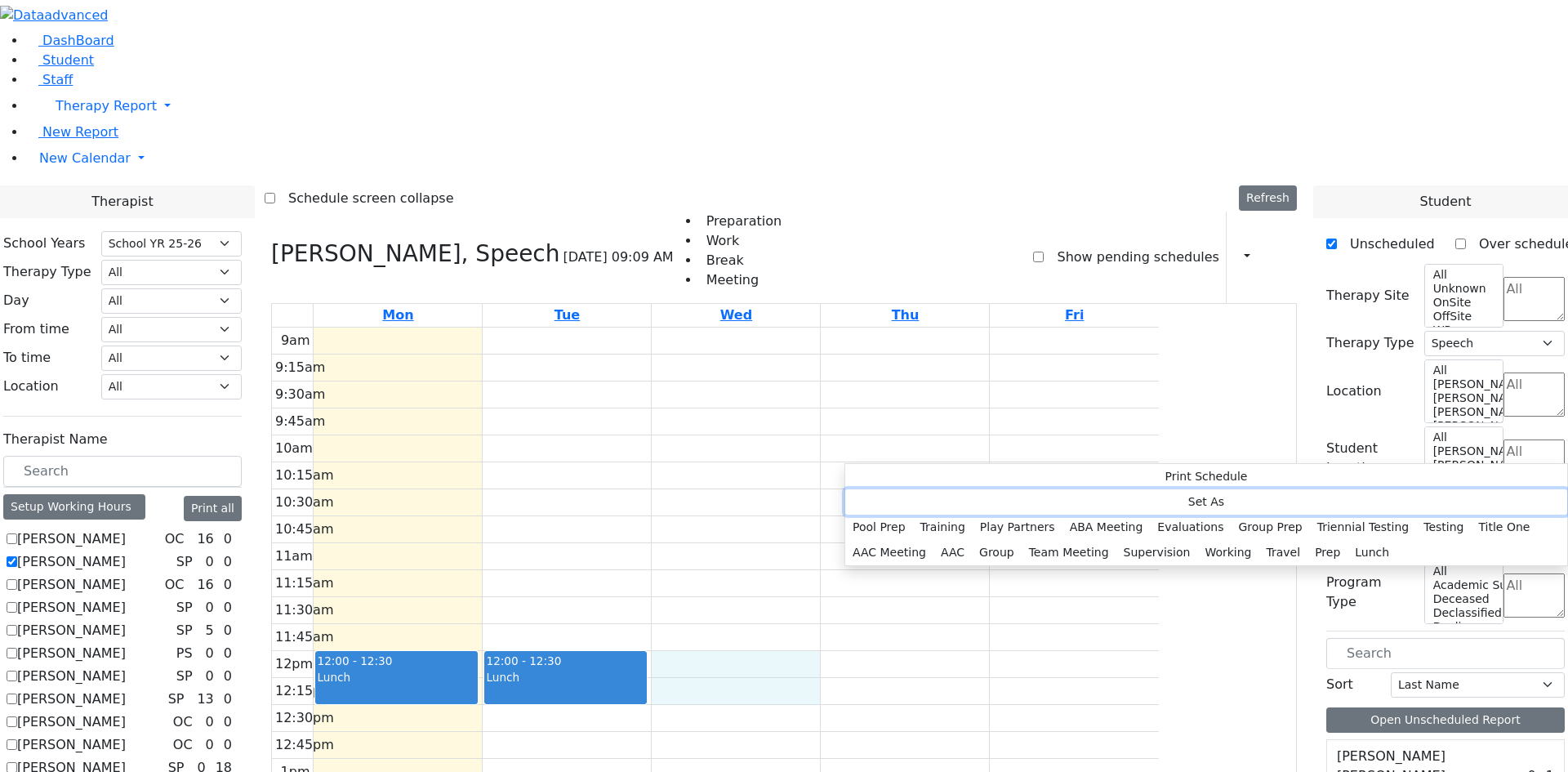
click at [891, 496] on button "Set As" at bounding box center [1206, 502] width 722 height 26
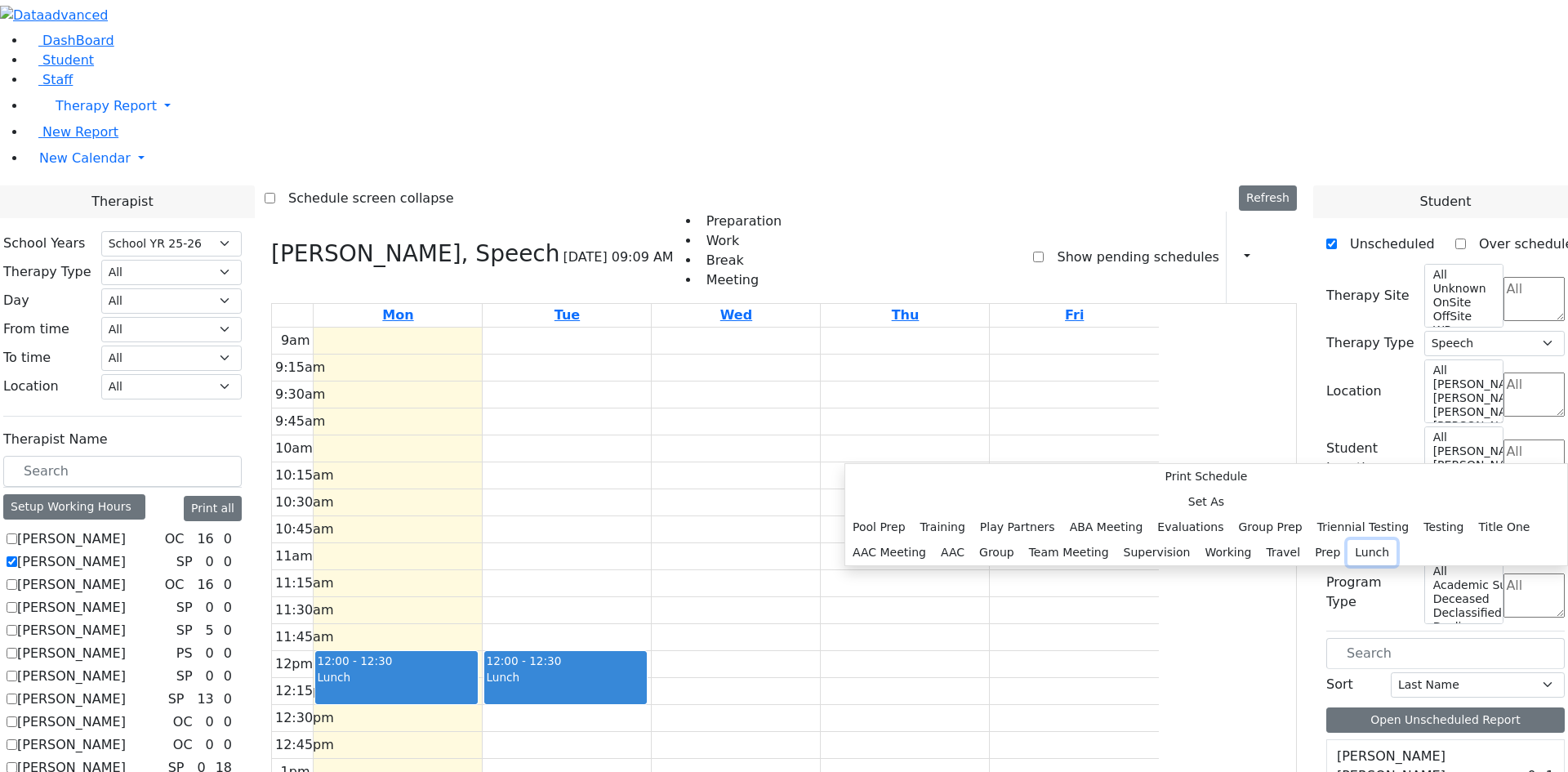
click at [1347, 540] on button "Lunch" at bounding box center [1372, 552] width 49 height 26
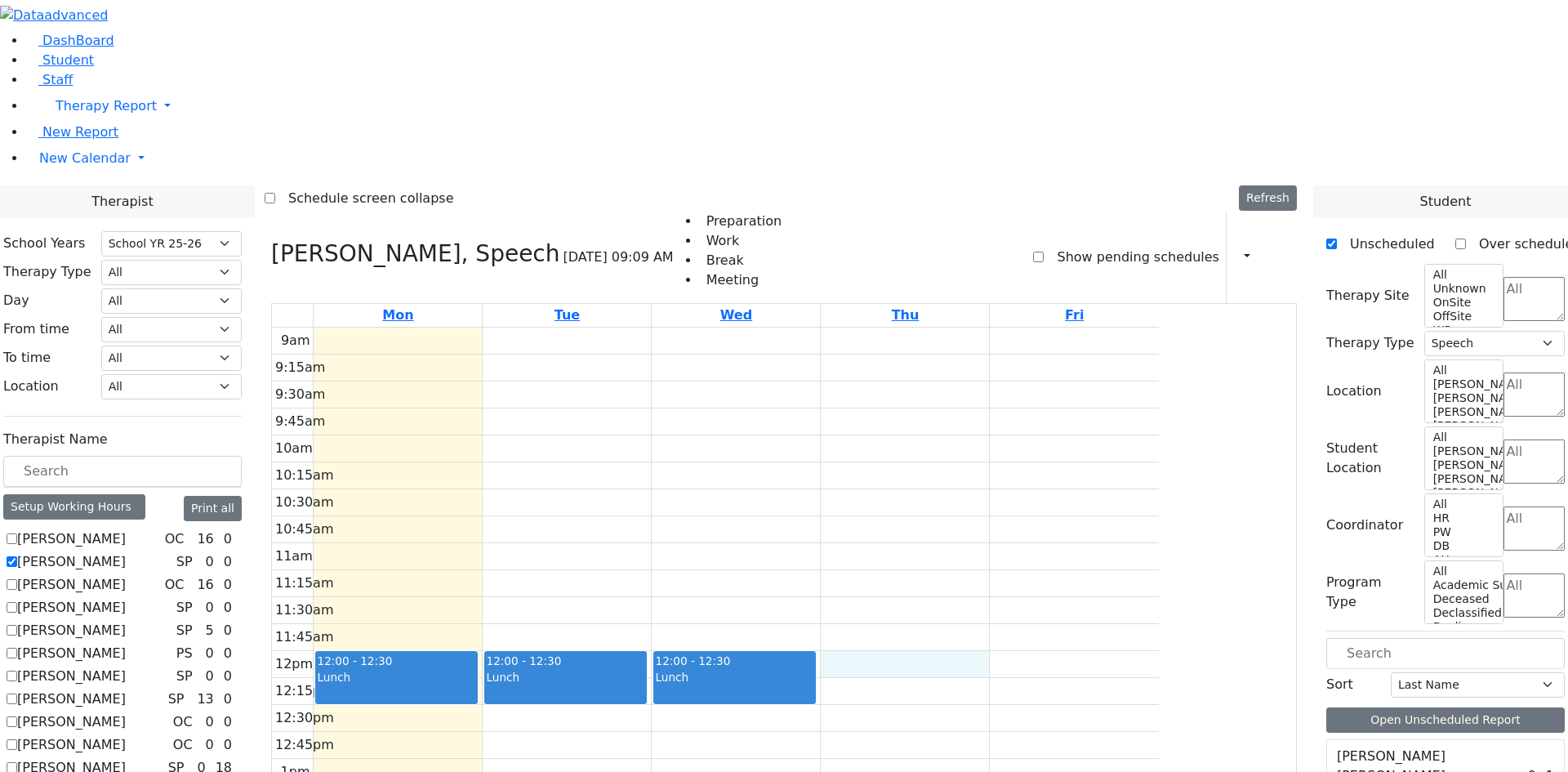
click at [1044, 473] on div "9am 9:15am 9:30am 9:45am 10am 10:15am 10:30am 10:45am 11am 11:15am 11:30am 11:4…" at bounding box center [715, 651] width 887 height 647
drag, startPoint x: 1040, startPoint y: 457, endPoint x: 1046, endPoint y: 474, distance: 18.0
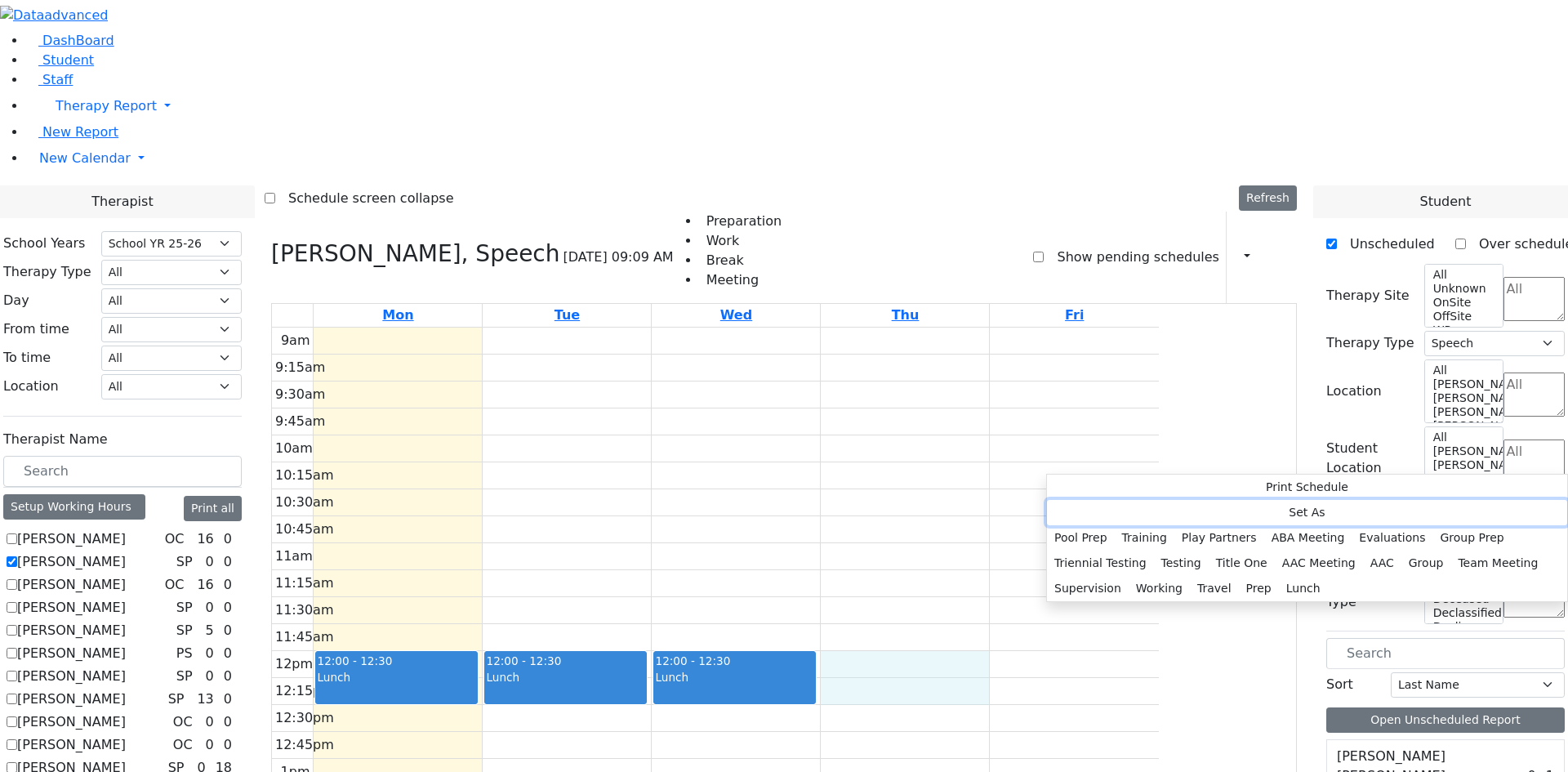
click at [1130, 503] on button "Set As" at bounding box center [1307, 513] width 520 height 26
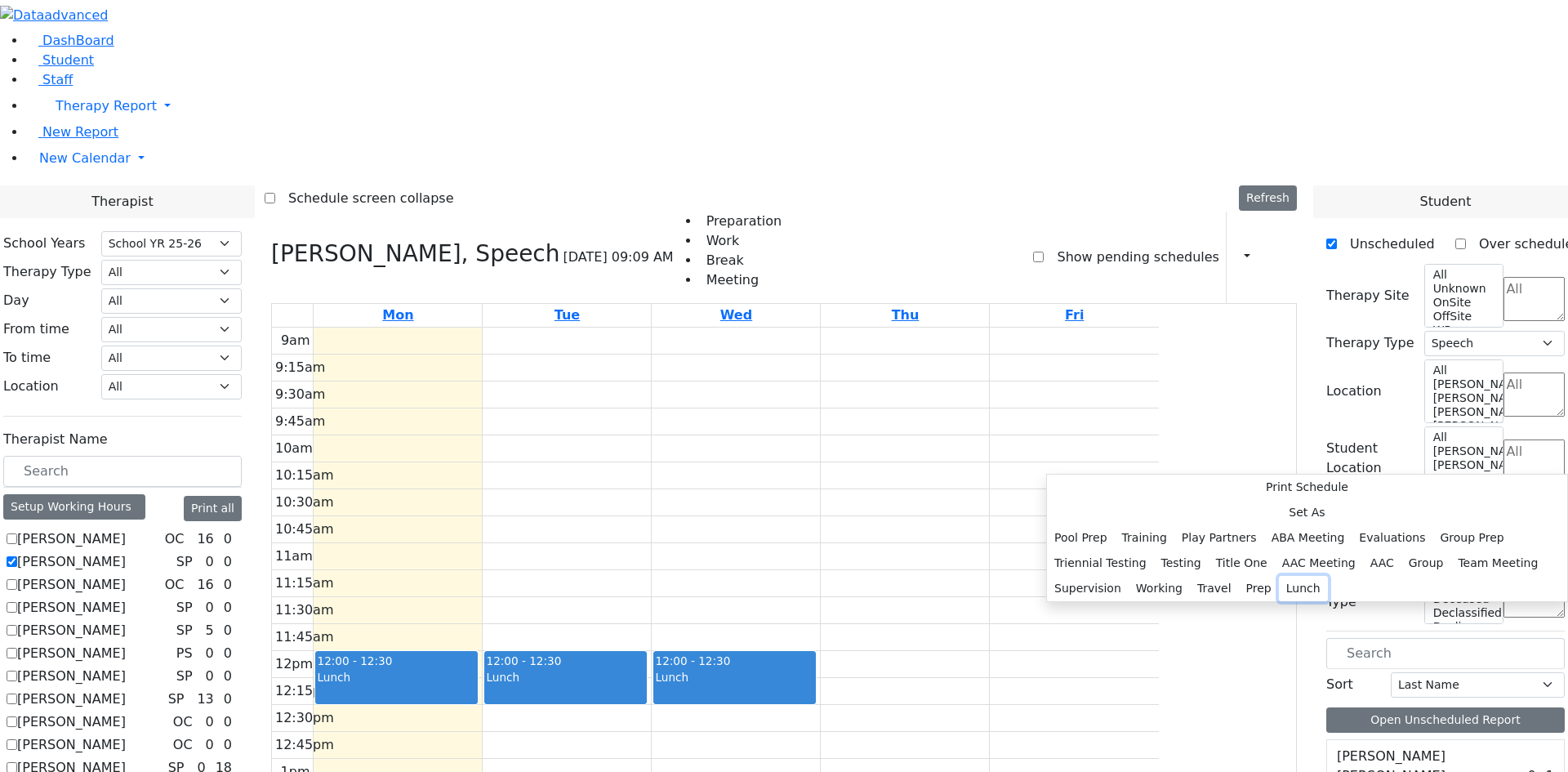
click at [1279, 576] on button "Lunch" at bounding box center [1304, 589] width 49 height 26
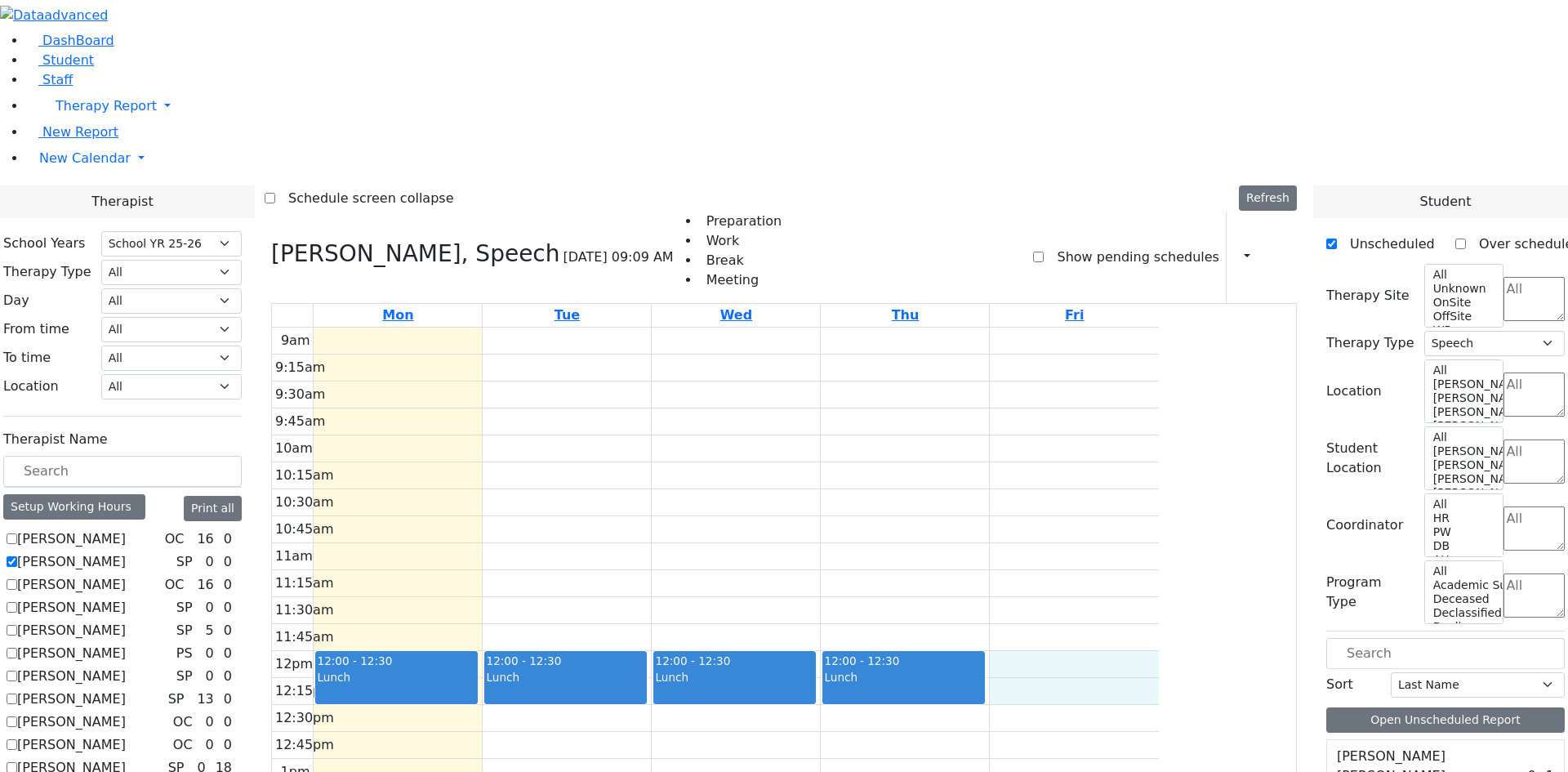
drag, startPoint x: 1178, startPoint y: 448, endPoint x: 1181, endPoint y: 462, distance: 14.3
click at [1159, 462] on div "9am 9:15am 9:30am 9:45am 10am 10:15am 10:30am 10:45am 11am 11:15am 11:30am 11:4…" at bounding box center [715, 651] width 887 height 647
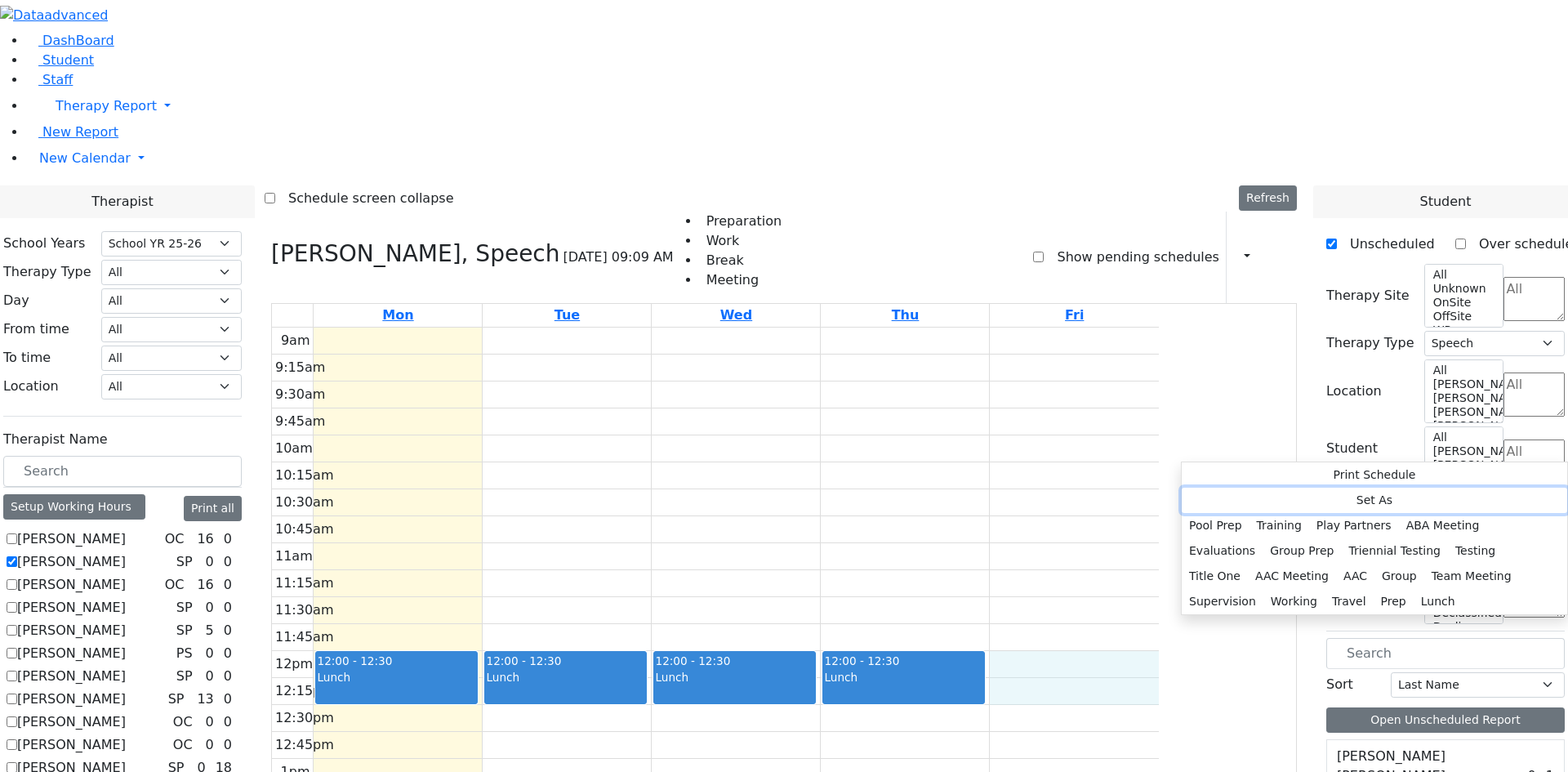
click at [1241, 498] on button "Set As" at bounding box center [1374, 500] width 385 height 26
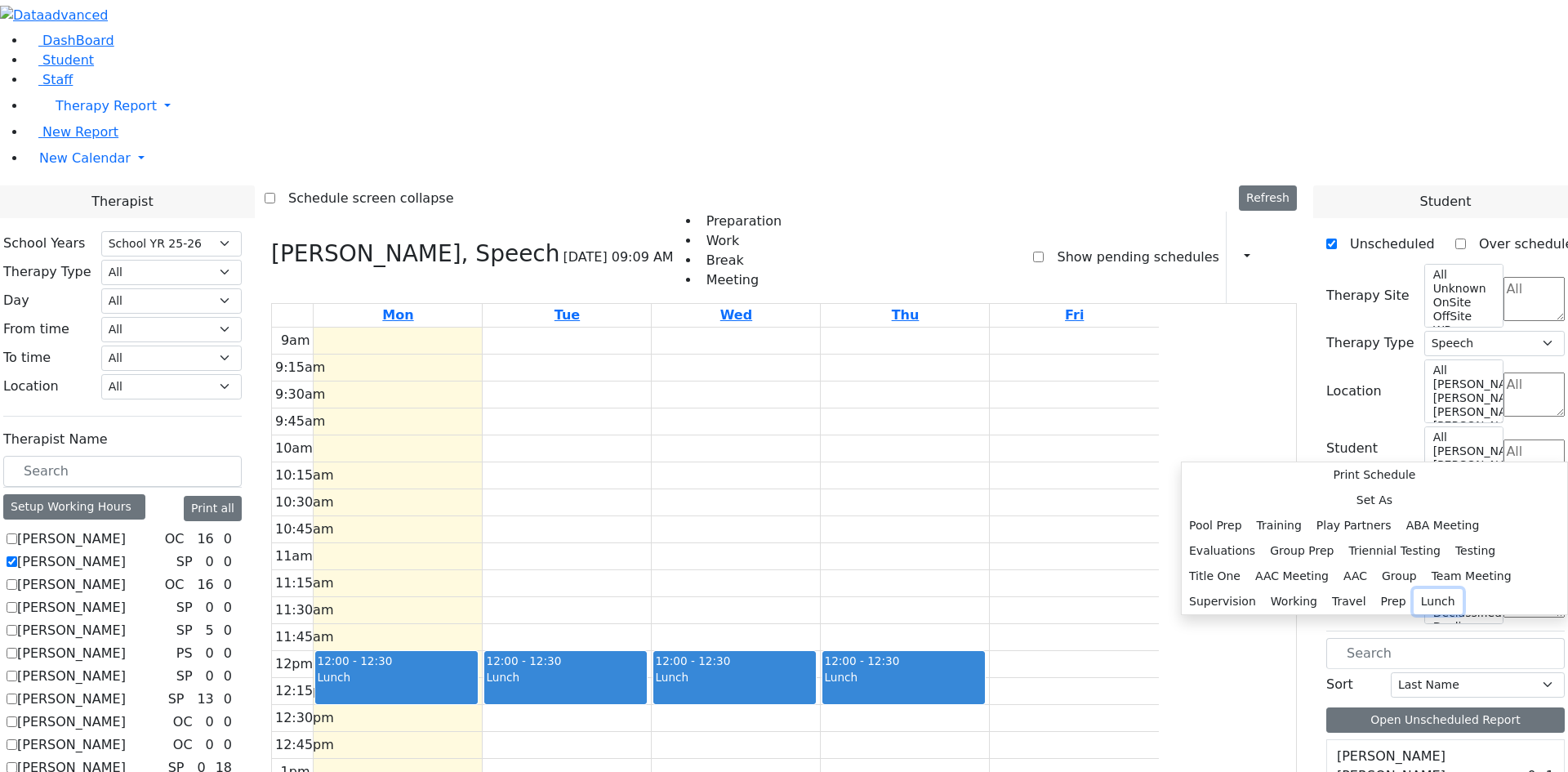
click at [1413, 589] on button "Lunch" at bounding box center [1438, 602] width 49 height 26
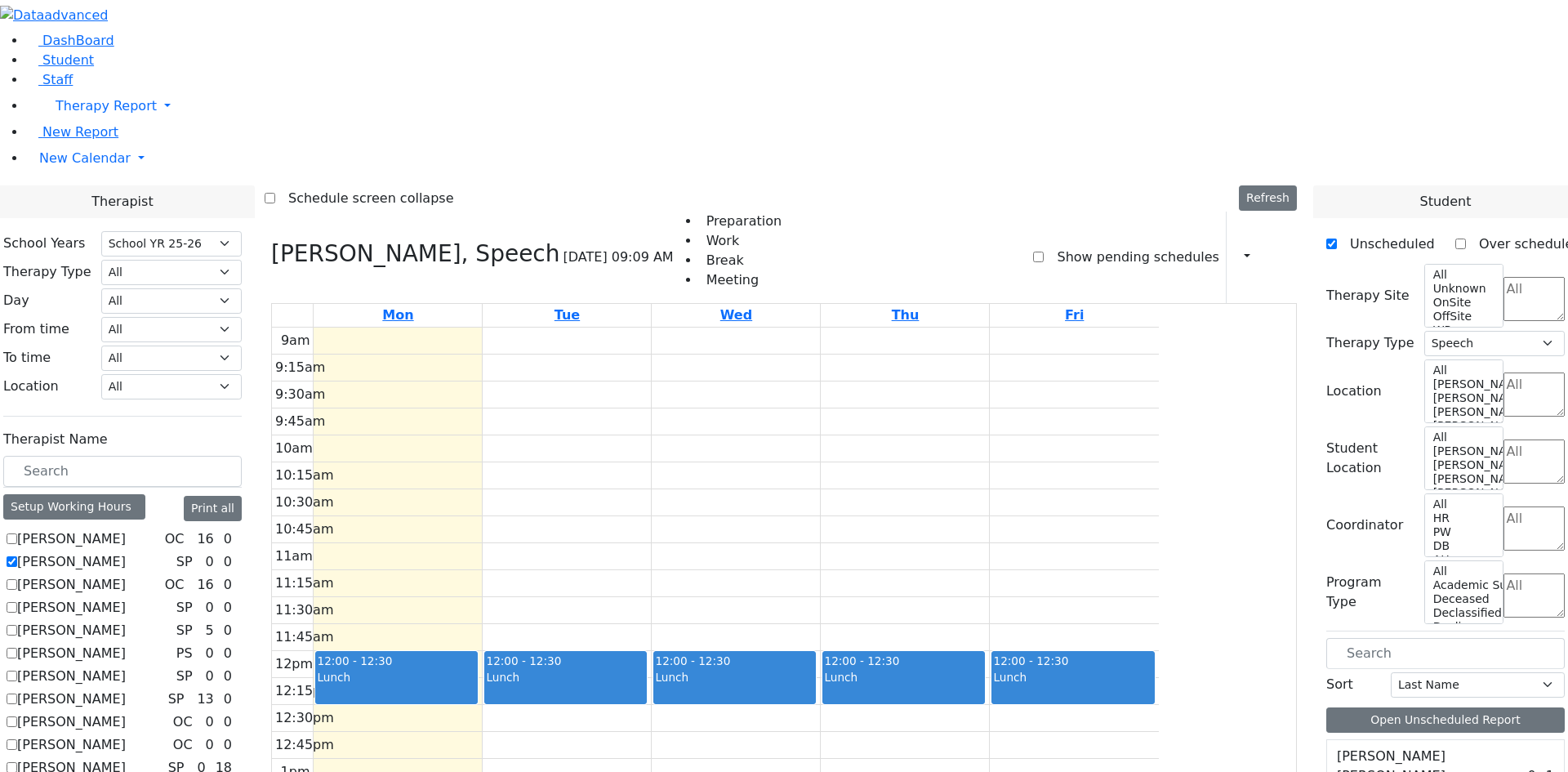
drag, startPoint x: 741, startPoint y: 715, endPoint x: 747, endPoint y: 736, distance: 21.8
click at [747, 736] on div "9am 9:15am 9:30am 9:45am 10am 10:15am 10:30am 10:45am 11am 11:15am 11:30am 11:4…" at bounding box center [715, 651] width 887 height 647
click at [553, 740] on div "9am 9:15am 9:30am 9:45am 10am 10:15am 10:30am 10:45am 11am 11:15am 11:30am 11:4…" at bounding box center [715, 651] width 887 height 647
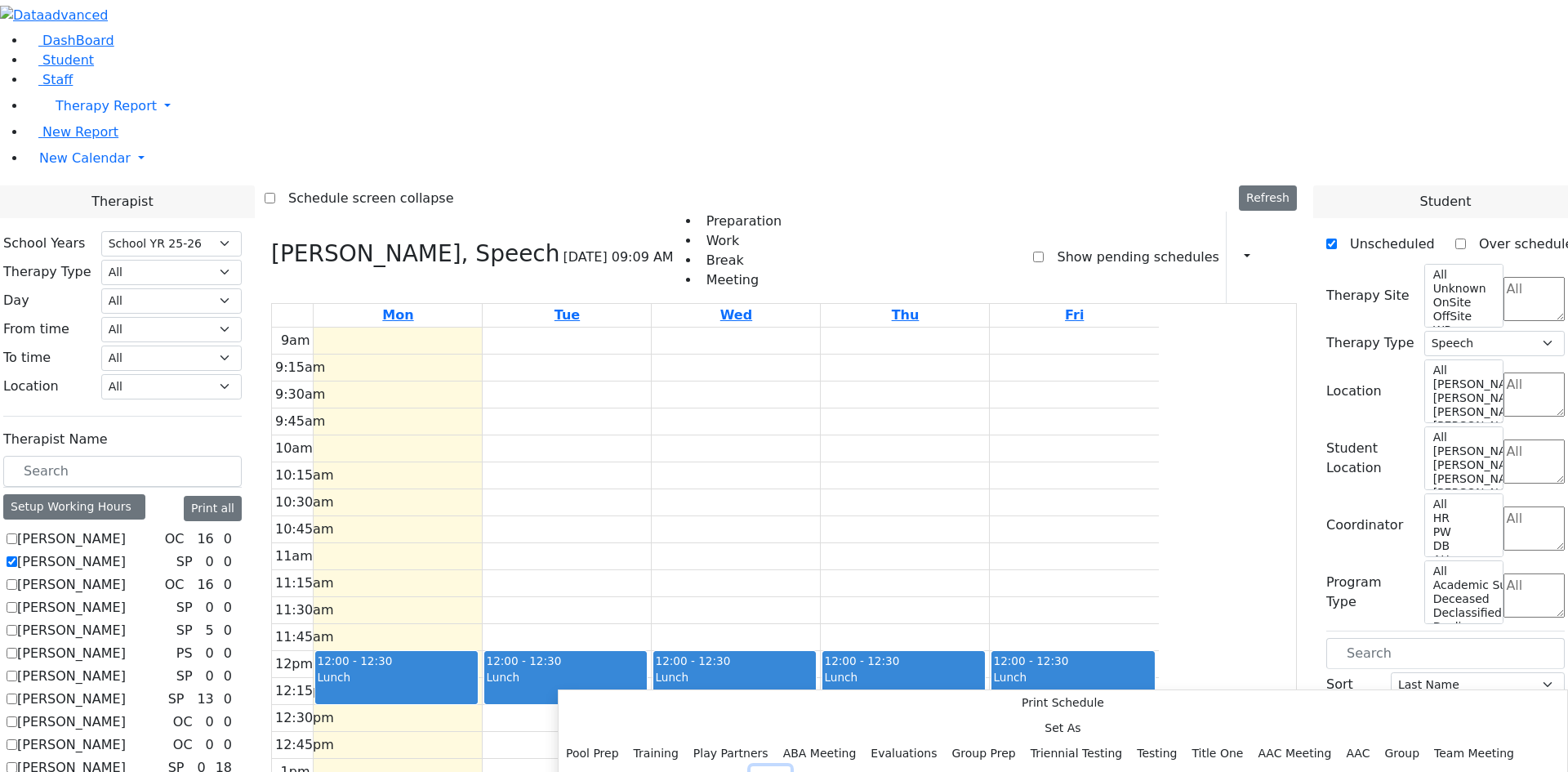
click at [760, 766] on button "Prep" at bounding box center [770, 779] width 40 height 26
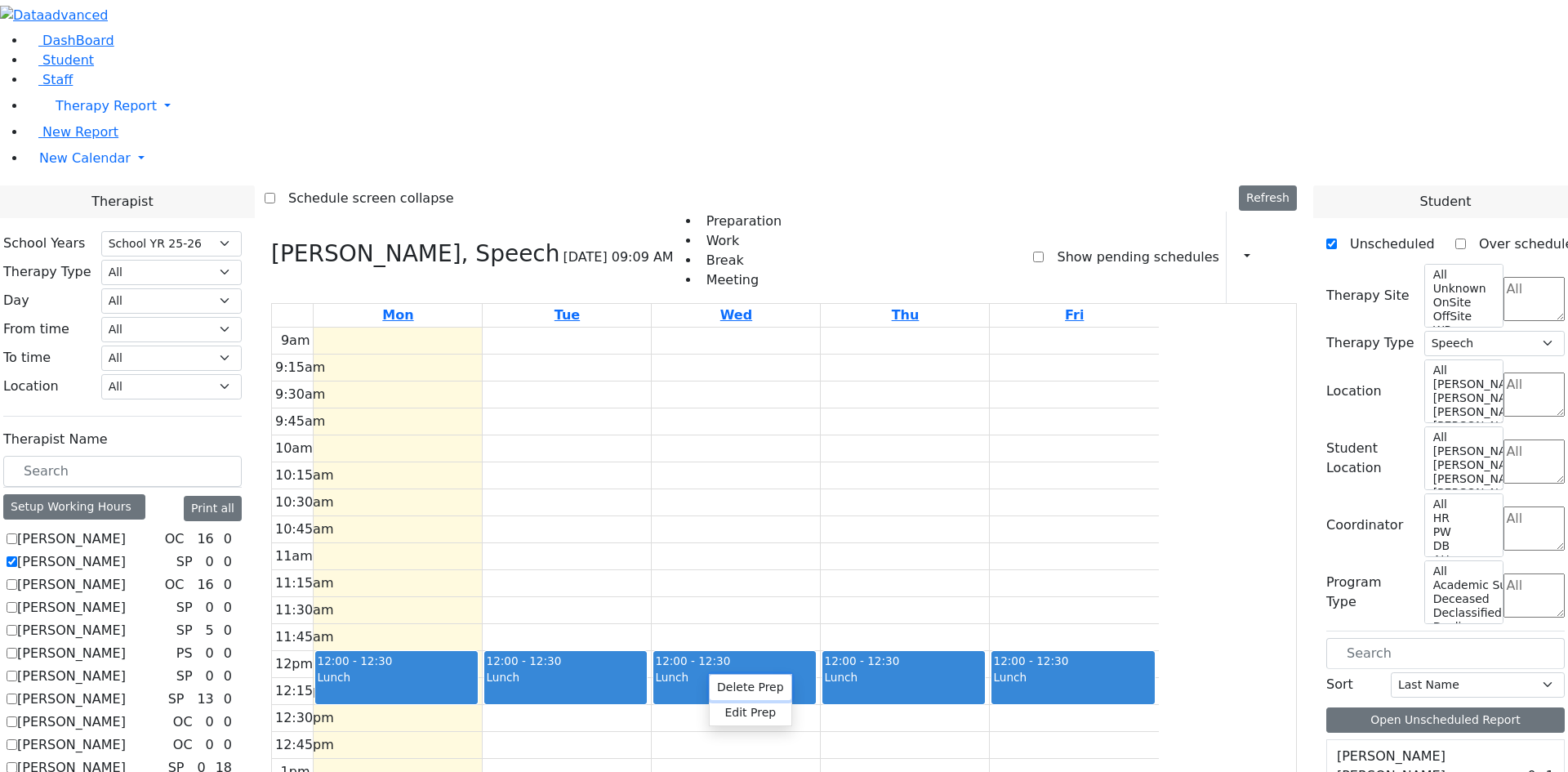
click at [727, 692] on button "Delete Prep" at bounding box center [751, 687] width 82 height 26
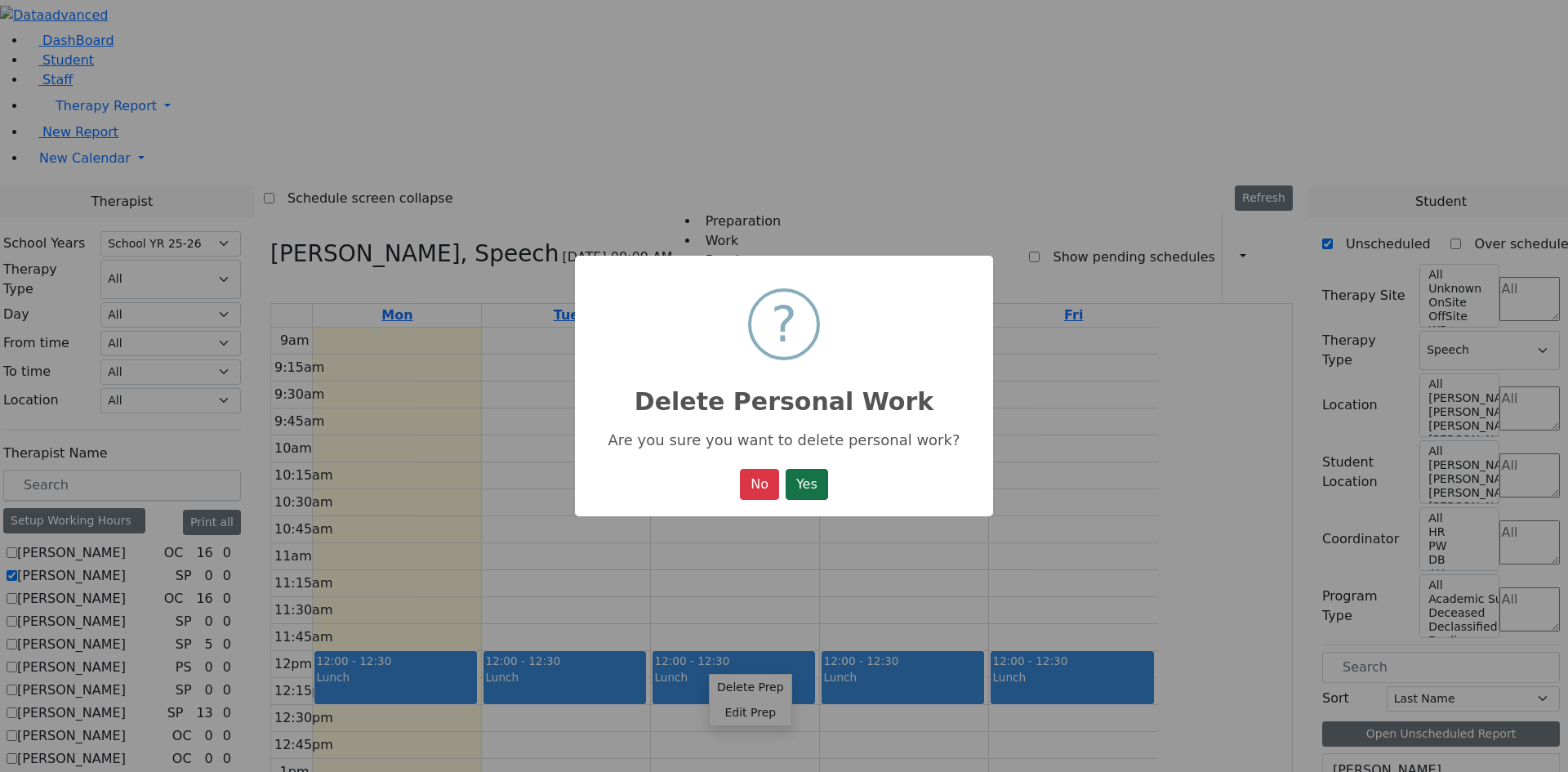
click at [815, 482] on button "Yes" at bounding box center [807, 484] width 42 height 32
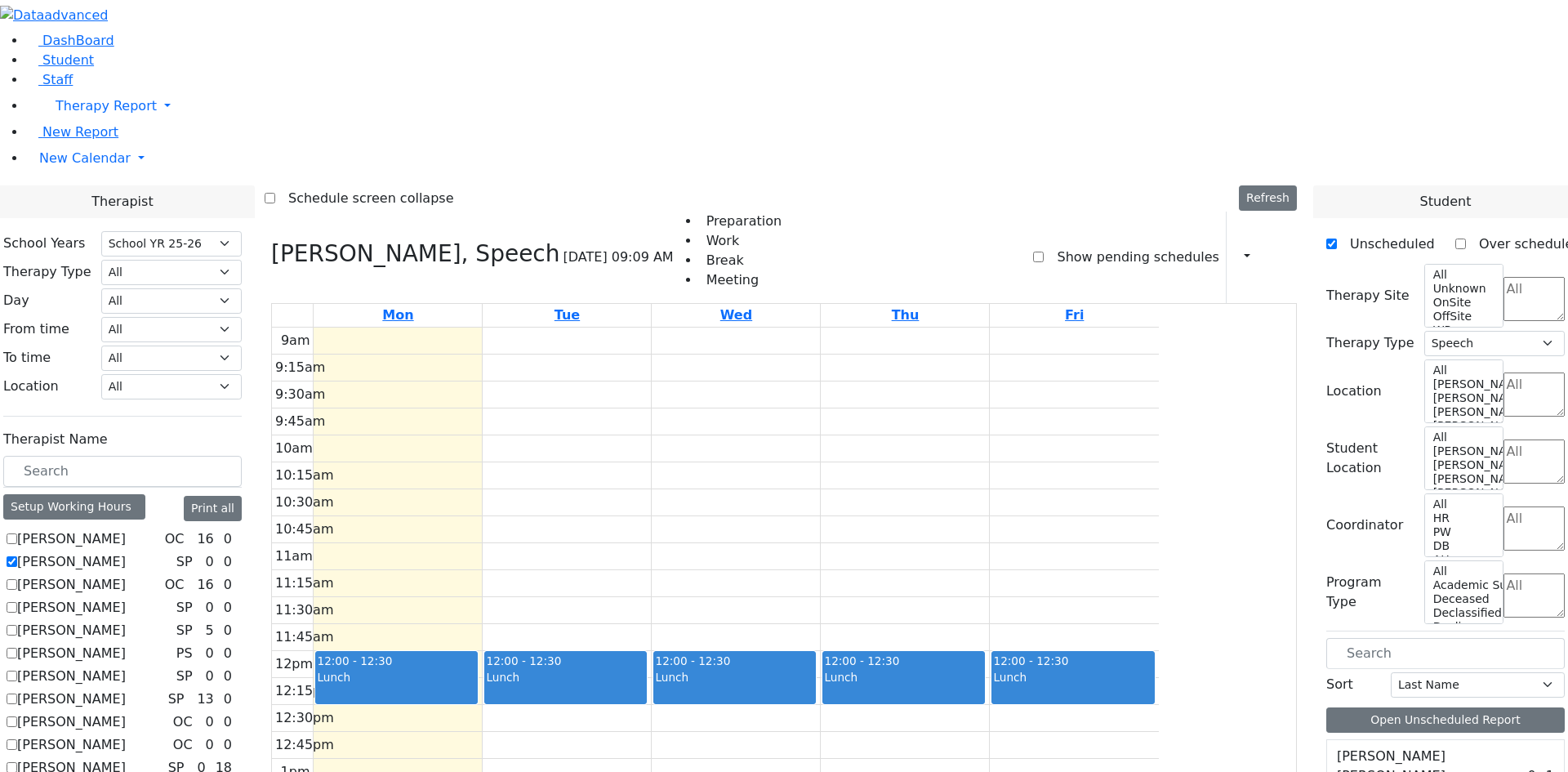
click at [559, 742] on div "9am 9:15am 9:30am 9:45am 10am 10:15am 10:30am 10:45am 11am 11:15am 11:30am 11:4…" at bounding box center [715, 651] width 887 height 647
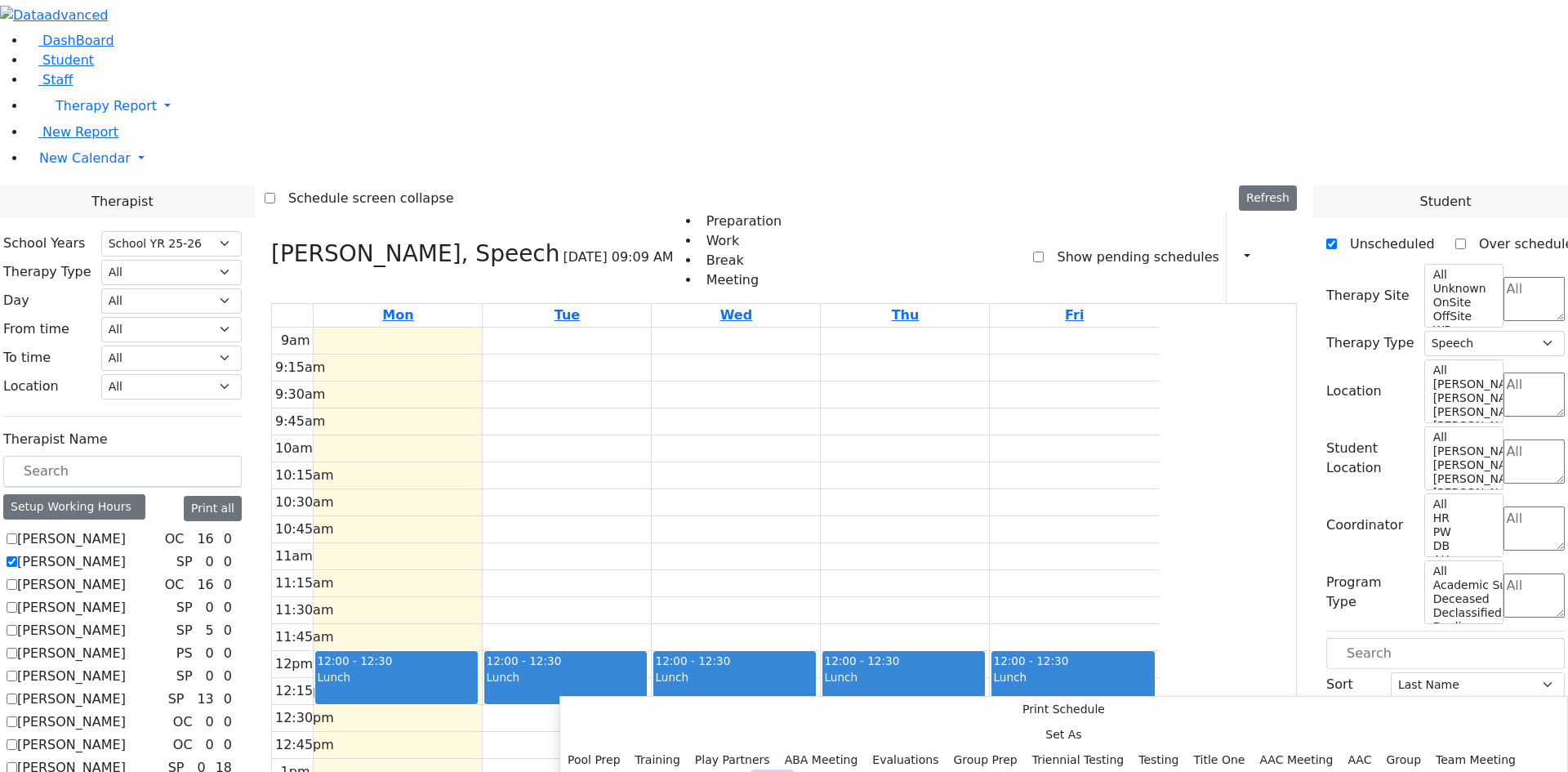
click at [752, 771] on button "Prep" at bounding box center [772, 785] width 40 height 26
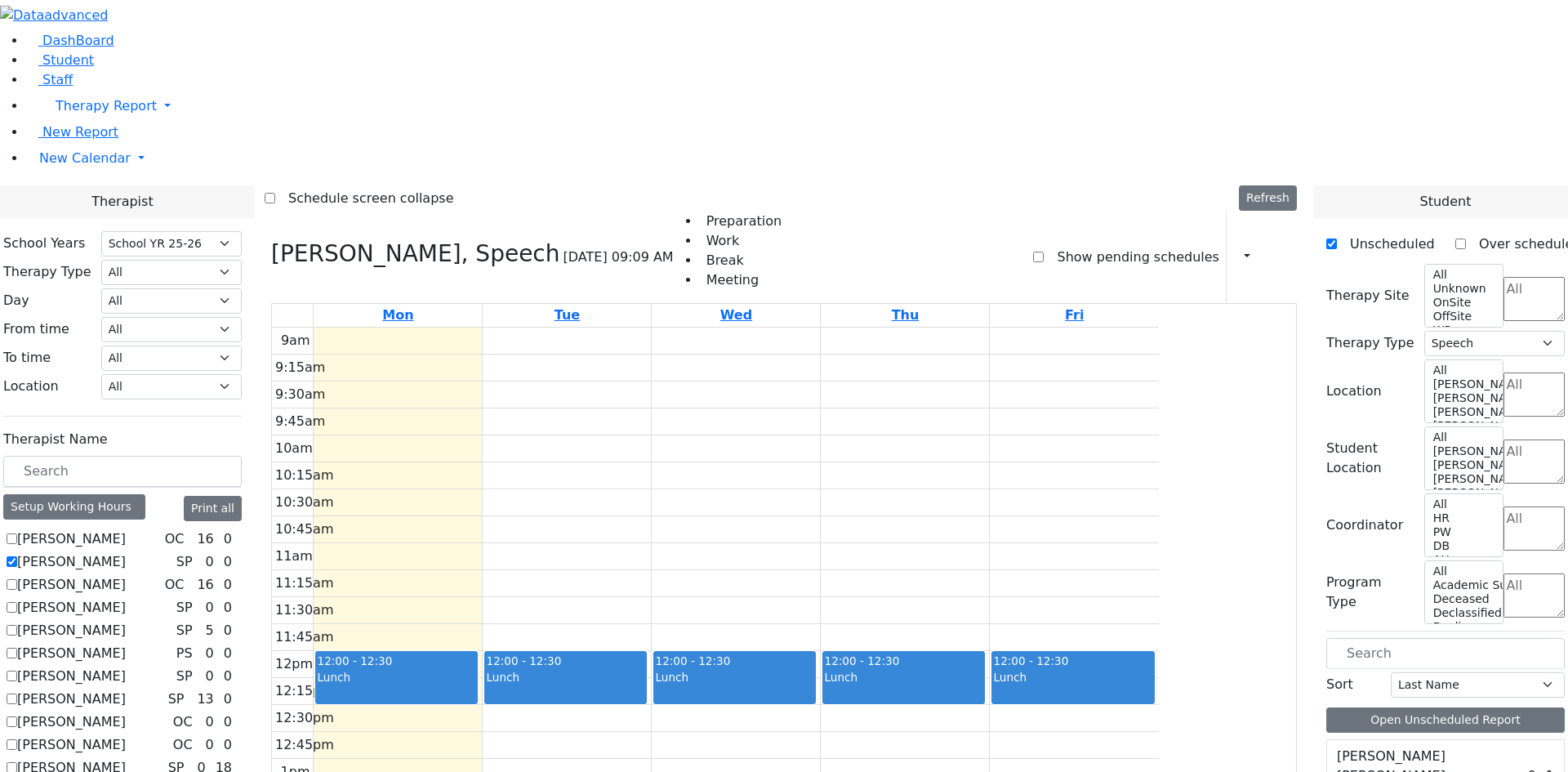
click at [729, 733] on div "9am 9:15am 9:30am 9:45am 10am 10:15am 10:30am 10:45am 11am 11:15am 11:30am 11:4…" at bounding box center [715, 651] width 887 height 647
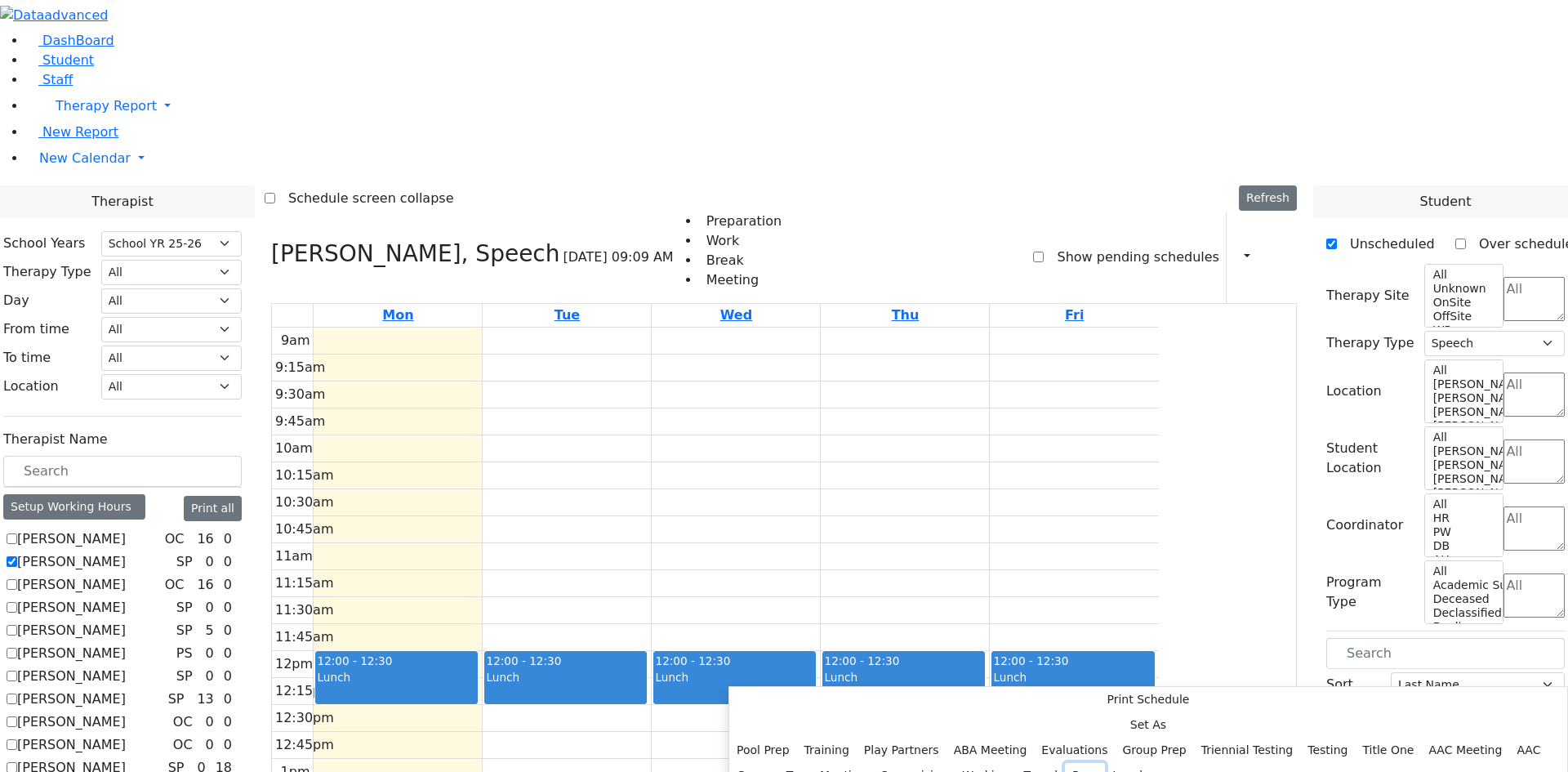
click at [1065, 763] on button "Prep" at bounding box center [1084, 776] width 40 height 26
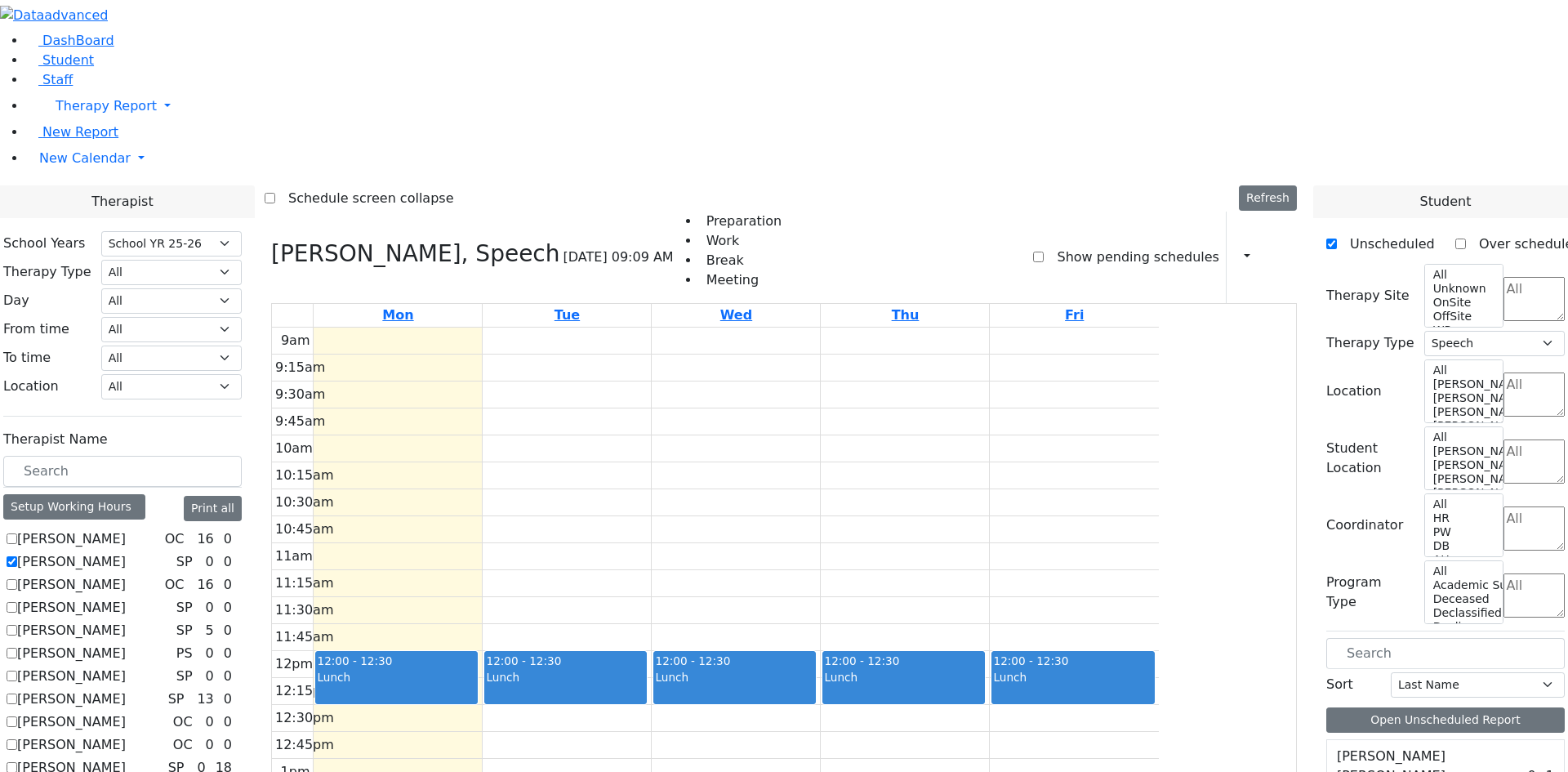
click at [897, 738] on div "9am 9:15am 9:30am 9:45am 10am 10:15am 10:30am 10:45am 11am 11:15am 11:30am 11:4…" at bounding box center [715, 651] width 887 height 647
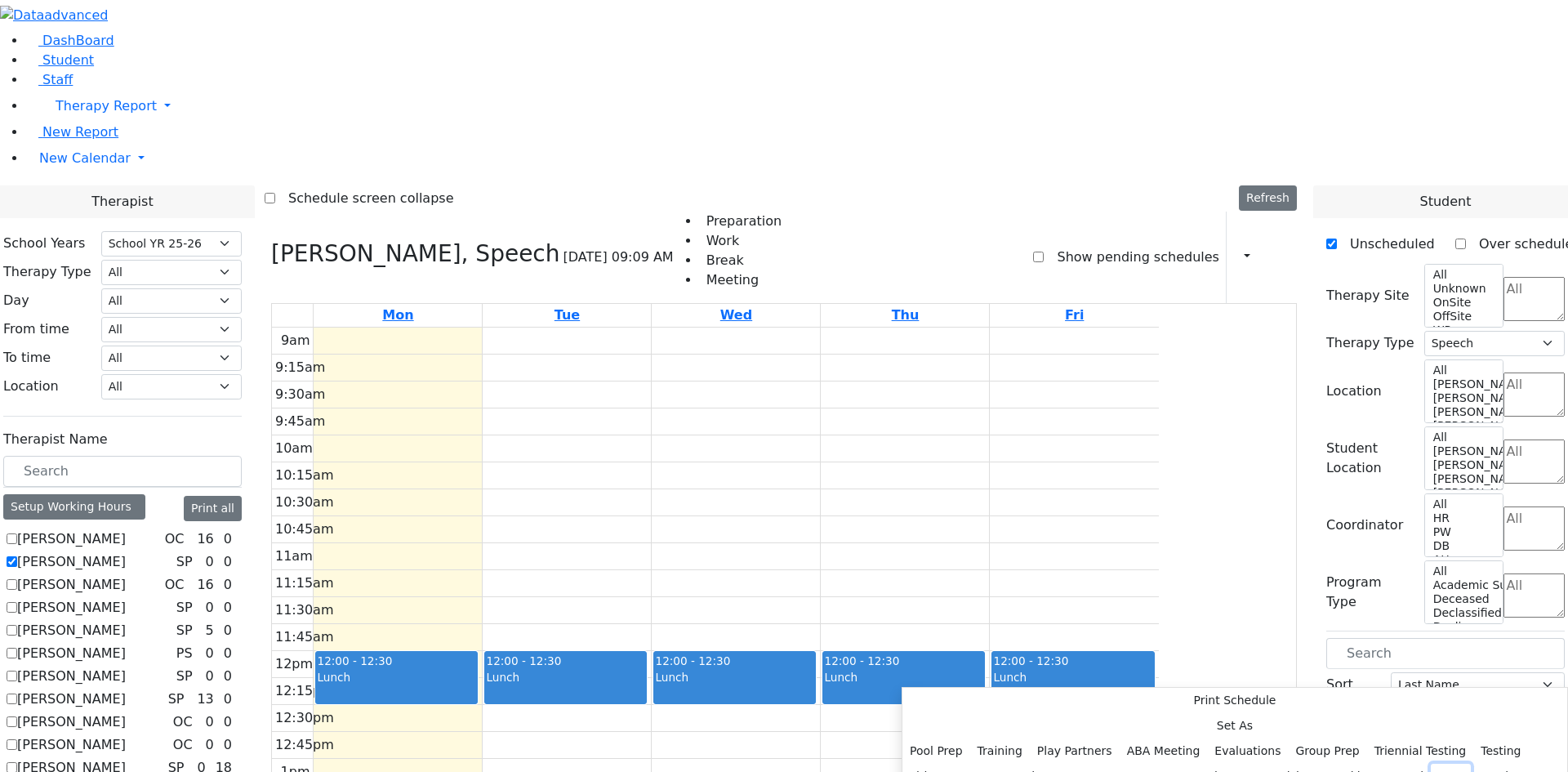
click at [1431, 763] on button "Prep" at bounding box center [1451, 776] width 40 height 26
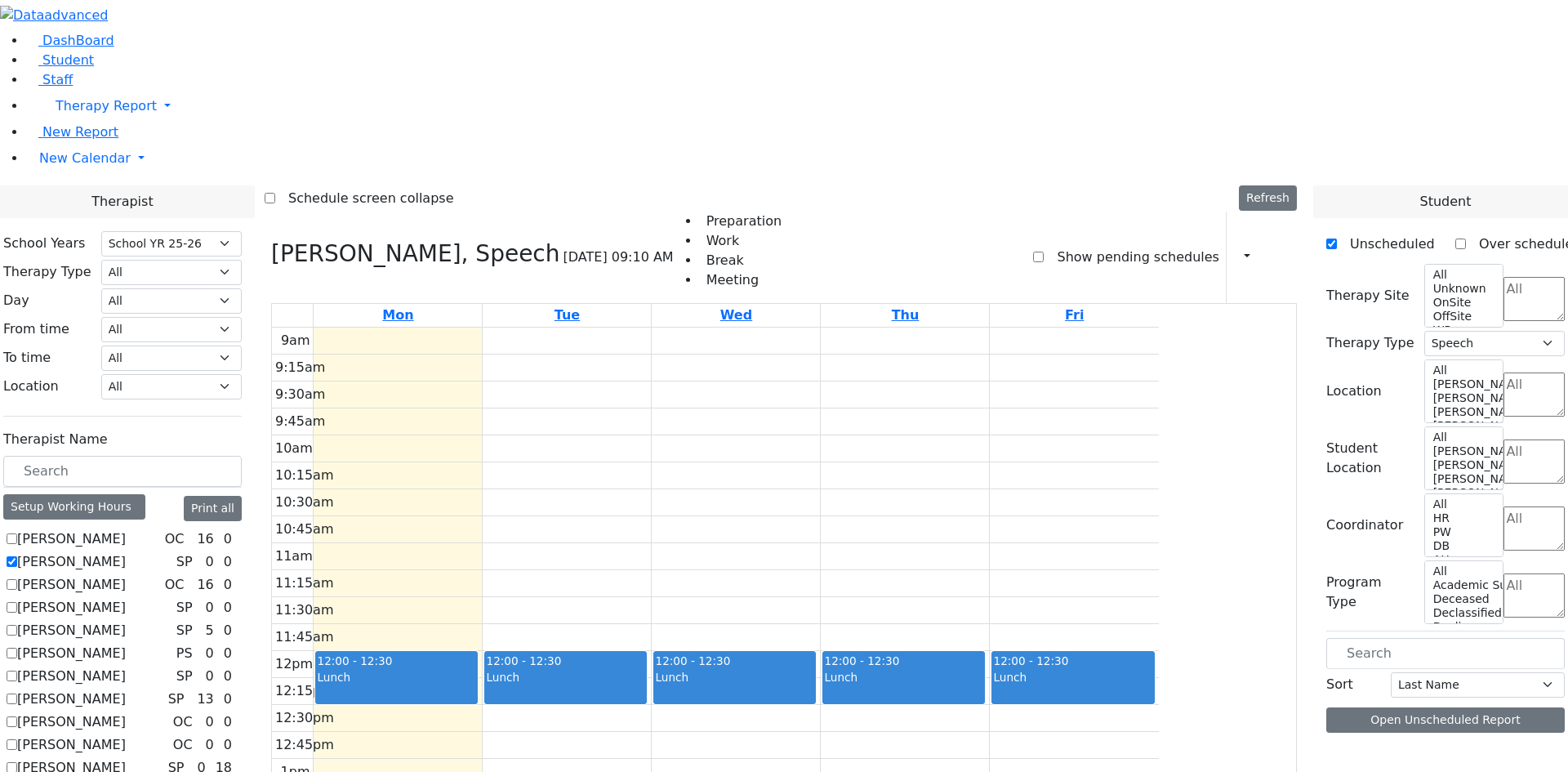
click at [1077, 740] on div "9am 9:15am 9:30am 9:45am 10am 10:15am 10:30am 10:45am 11am 11:15am 11:30am 11:4…" at bounding box center [715, 651] width 887 height 647
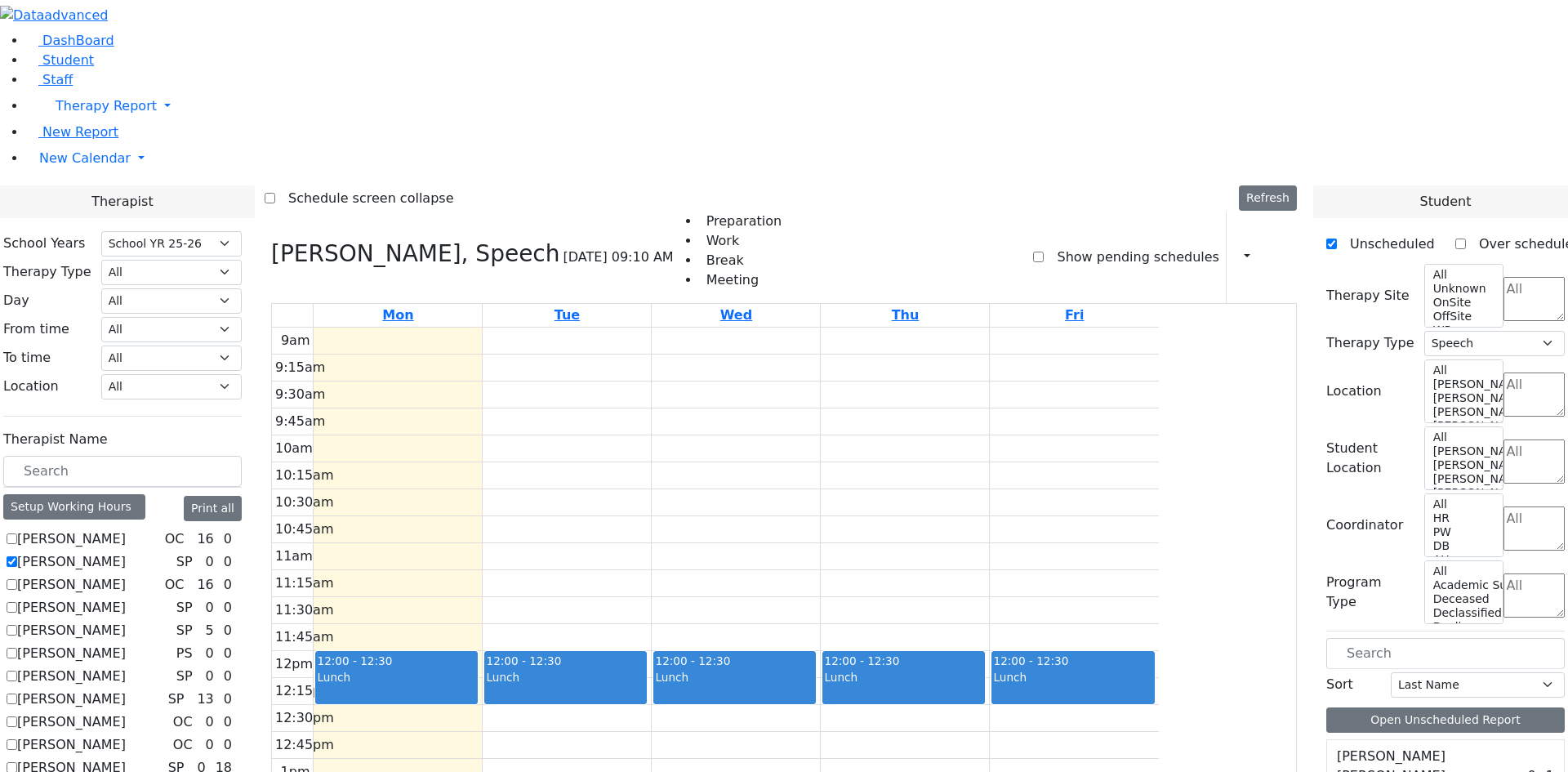
click at [1159, 521] on div "9am 9:15am 9:30am 9:45am 10am 10:15am 10:30am 10:45am 11am 11:15am 11:30am 11:4…" at bounding box center [715, 651] width 887 height 647
click at [126, 552] on label "Auslander Susanne" at bounding box center [71, 562] width 108 height 20
click at [17, 556] on input "Auslander Susanne" at bounding box center [12, 561] width 11 height 11
checkbox input "false"
select select
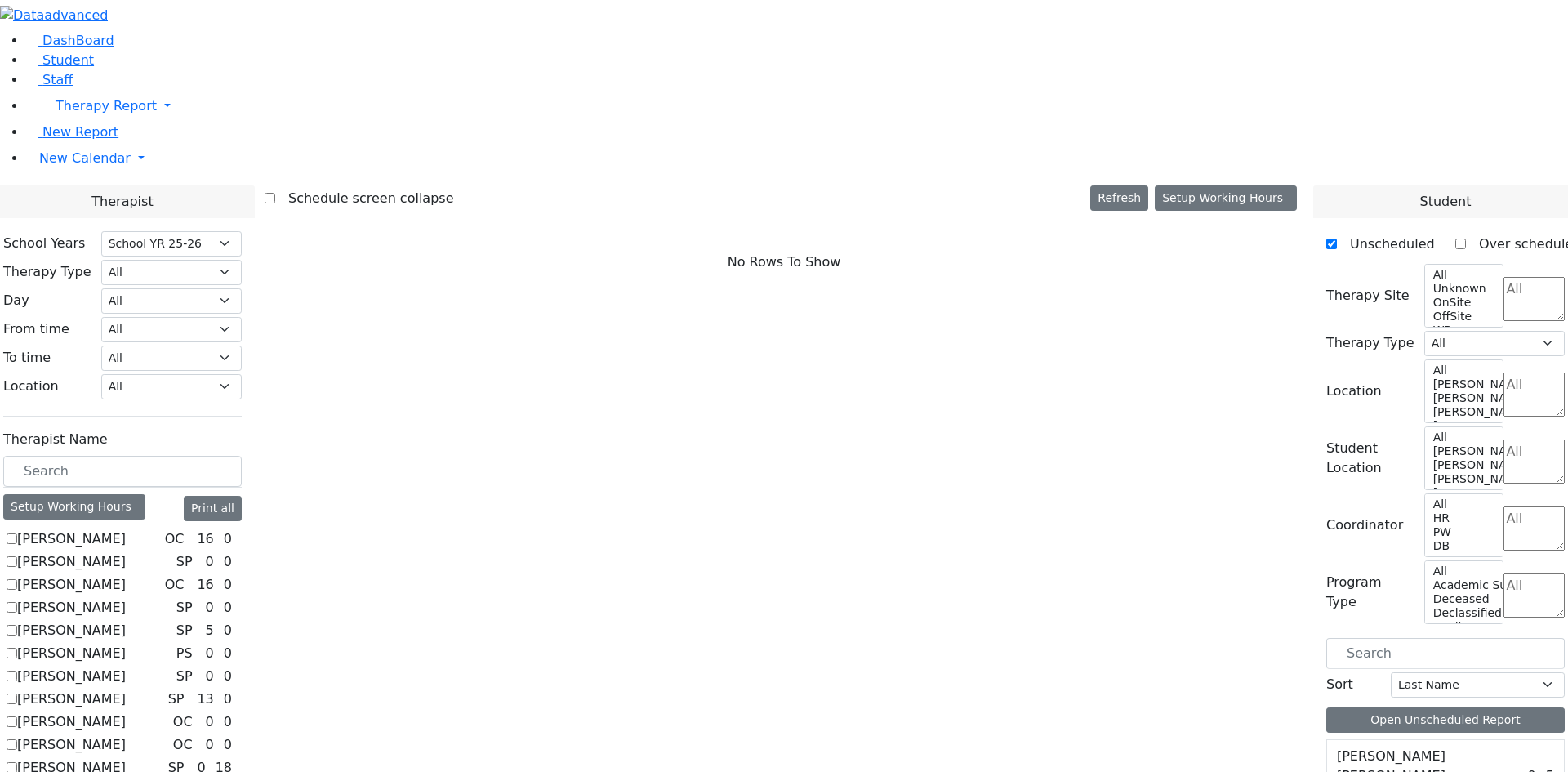
click at [126, 598] on label "Berger Gitty" at bounding box center [71, 608] width 108 height 20
click at [17, 602] on input "Berger Gitty" at bounding box center [12, 607] width 11 height 11
checkbox input "true"
select select "3"
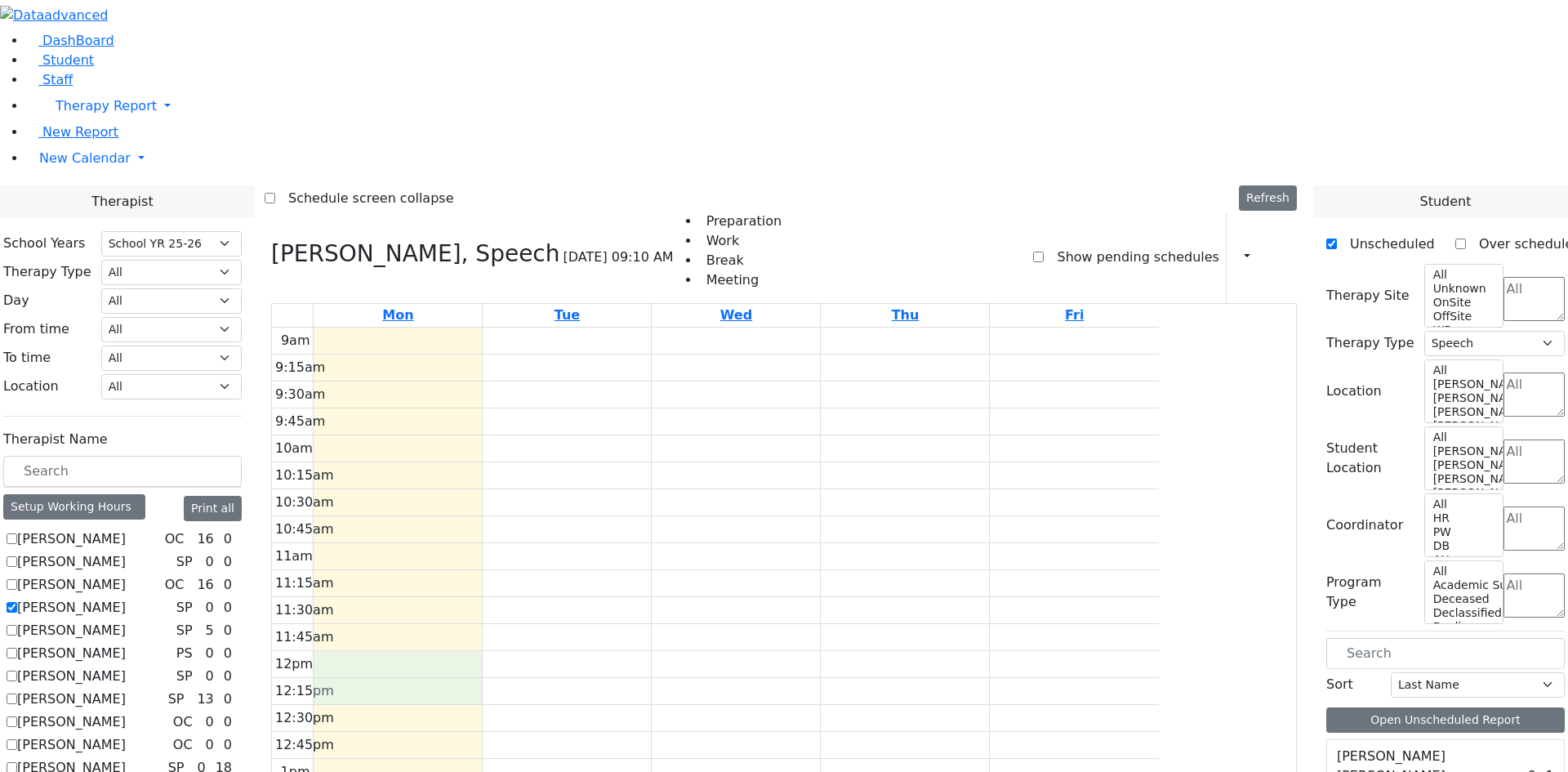
drag, startPoint x: 503, startPoint y: 439, endPoint x: 508, endPoint y: 468, distance: 29.4
click at [508, 468] on div "9am 9:15am 9:30am 9:45am 10am 10:15am 10:30am 10:45am 11am 11:15am 11:30am 11:4…" at bounding box center [715, 651] width 887 height 647
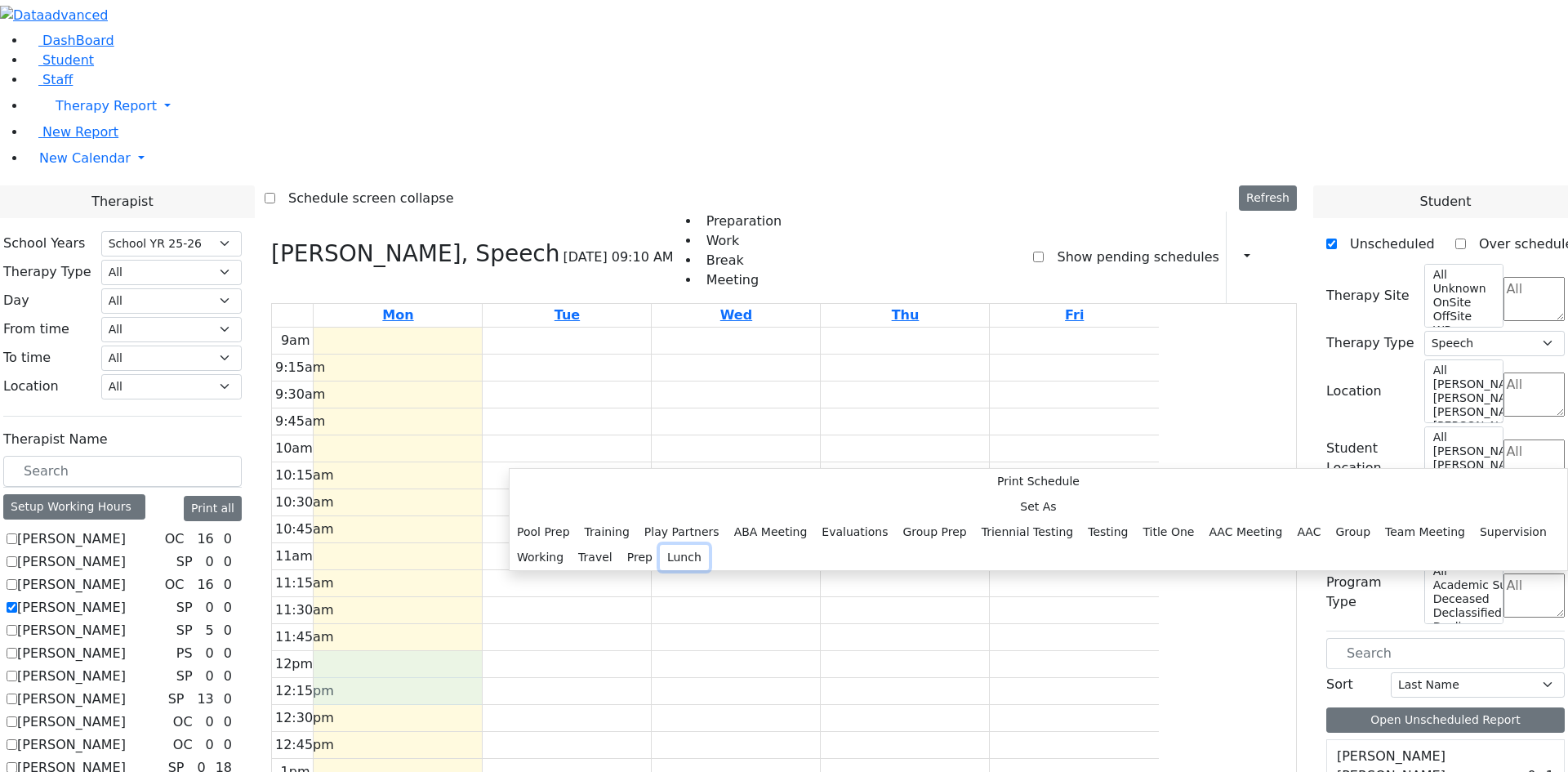
click at [709, 545] on button "Lunch" at bounding box center [685, 557] width 49 height 26
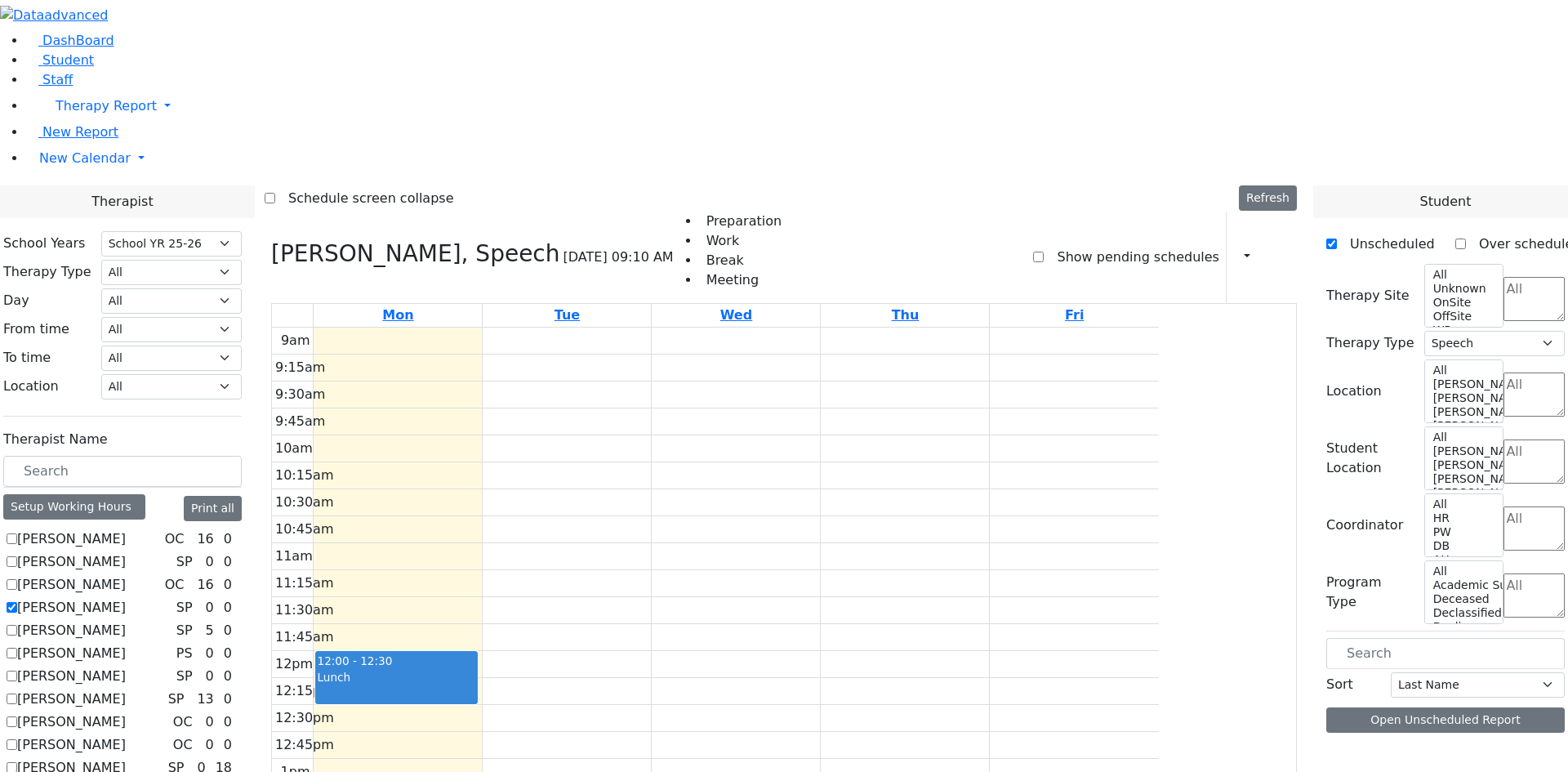
click at [691, 458] on div "9am 9:15am 9:30am 9:45am 10am 10:15am 10:30am 10:45am 11am 11:15am 11:30am 11:4…" at bounding box center [715, 651] width 887 height 647
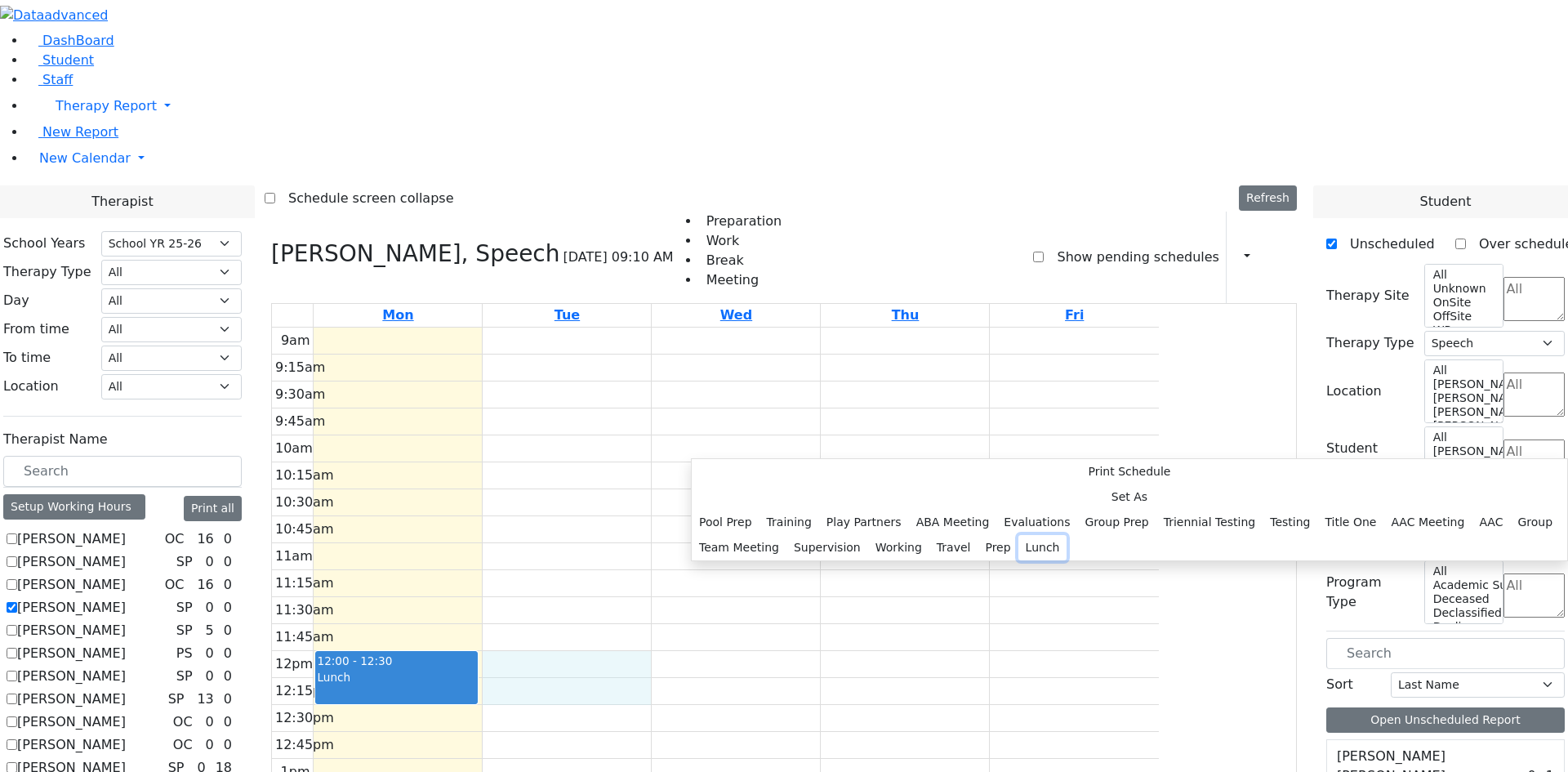
click at [1018, 535] on button "Lunch" at bounding box center [1043, 547] width 49 height 26
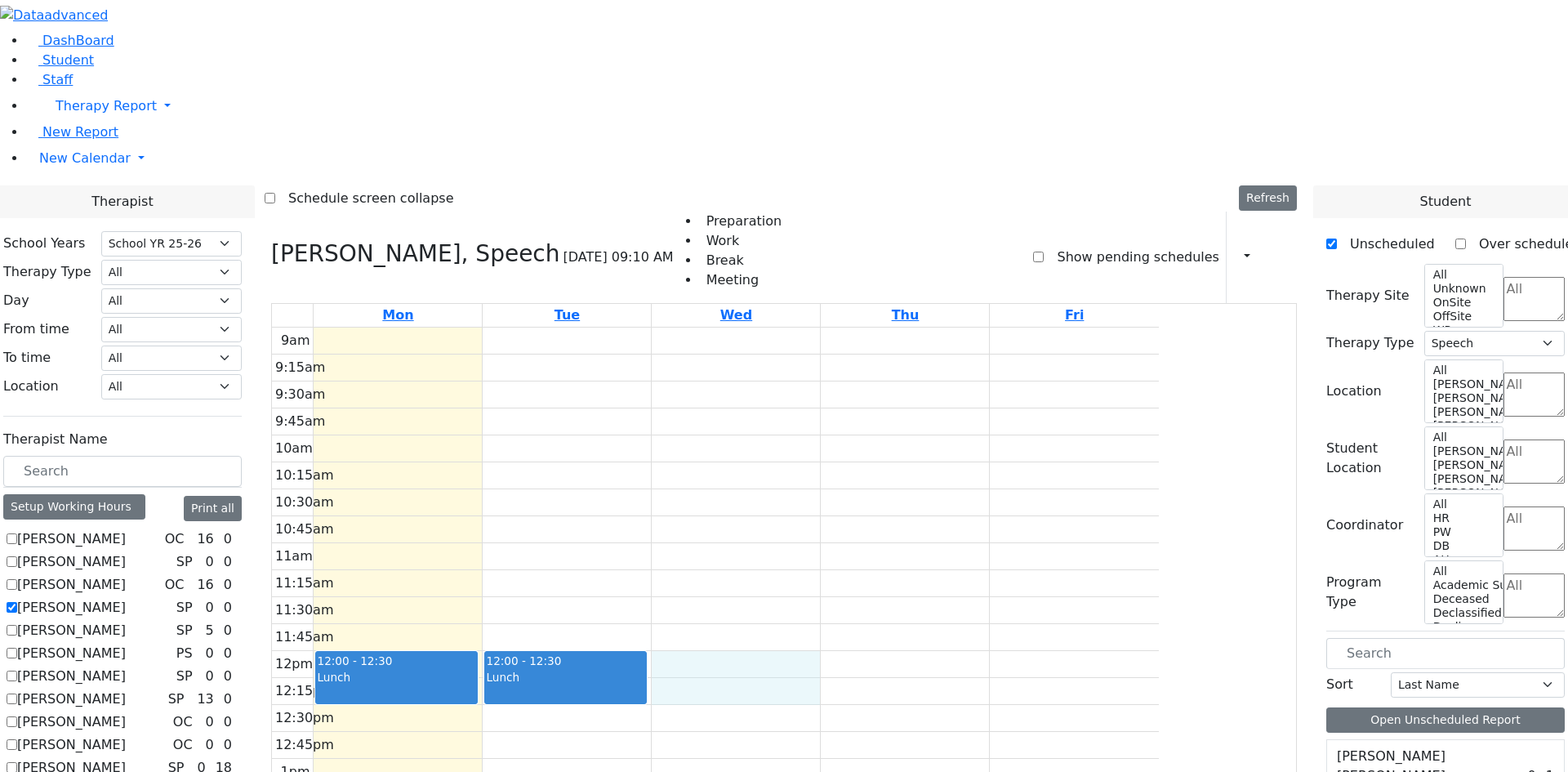
drag, startPoint x: 857, startPoint y: 436, endPoint x: 857, endPoint y: 457, distance: 21.0
click at [857, 464] on div "9am 9:15am 9:30am 9:45am 10am 10:15am 10:30am 10:45am 11am 11:15am 11:30am 11:4…" at bounding box center [715, 651] width 887 height 647
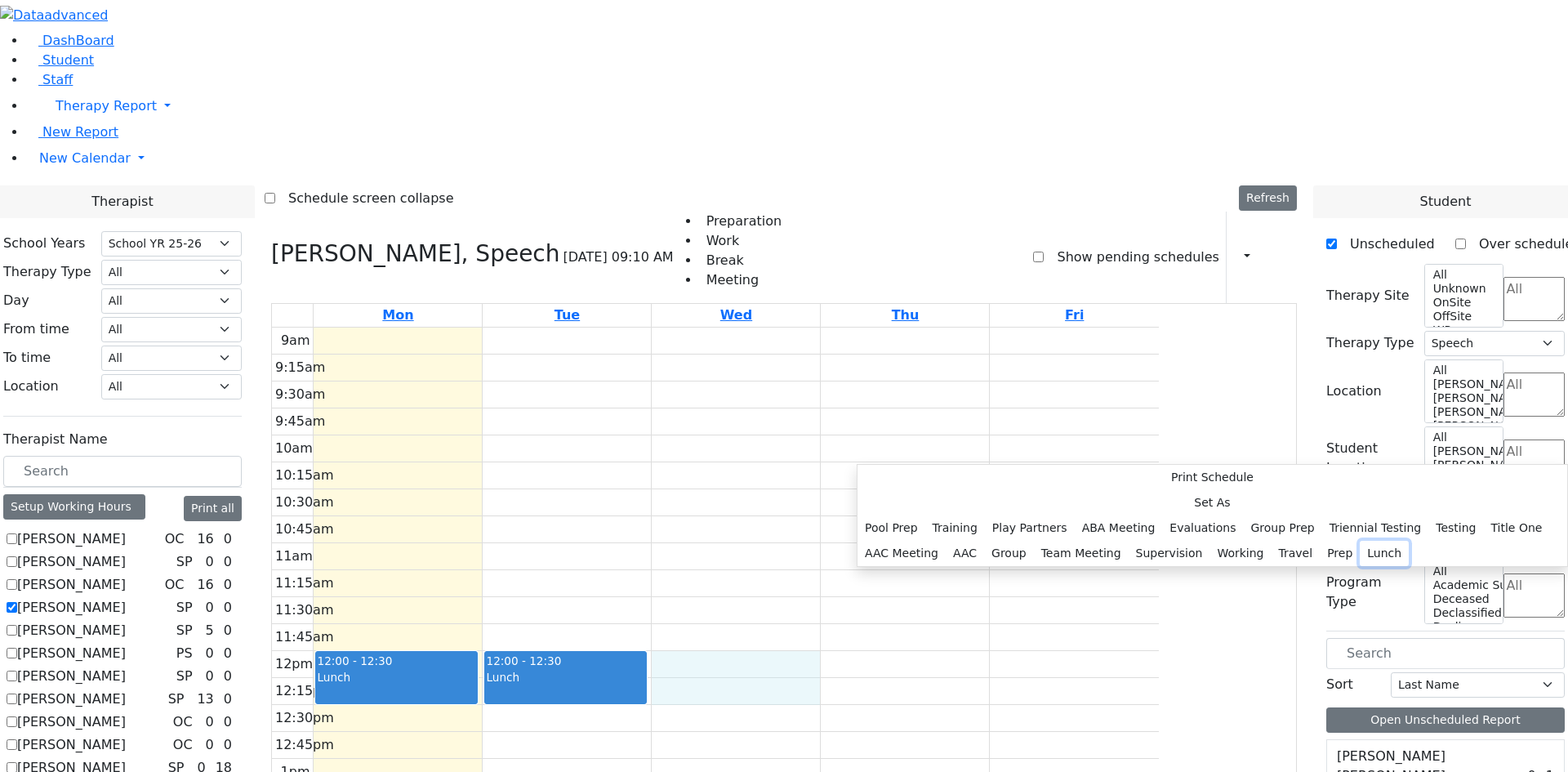
click at [1360, 541] on button "Lunch" at bounding box center [1385, 553] width 49 height 26
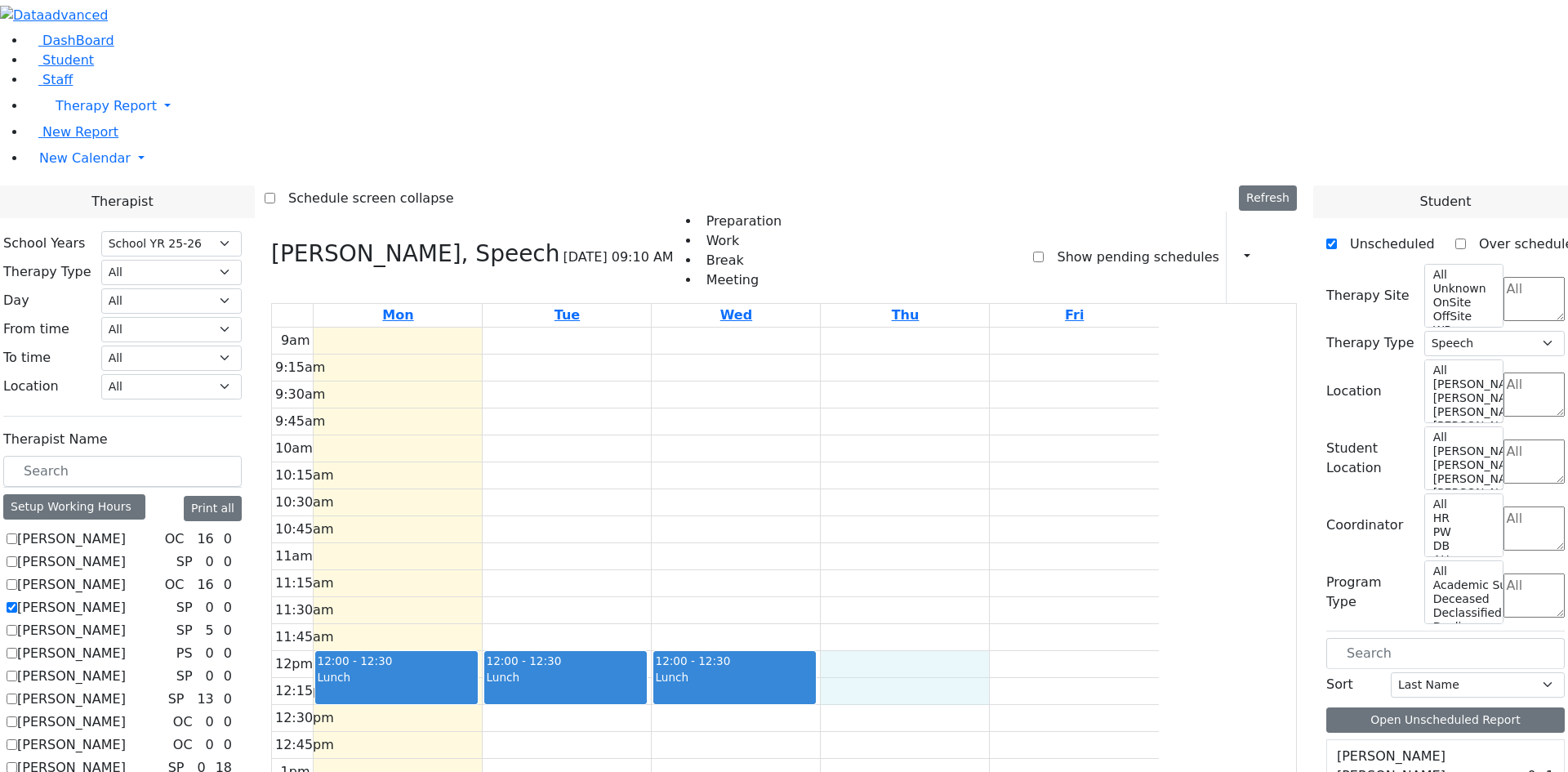
drag, startPoint x: 1016, startPoint y: 456, endPoint x: 1016, endPoint y: 468, distance: 12.0
click at [1016, 468] on div "9am 9:15am 9:30am 9:45am 10am 10:15am 10:30am 10:45am 11am 11:15am 11:30am 11:4…" at bounding box center [715, 651] width 887 height 647
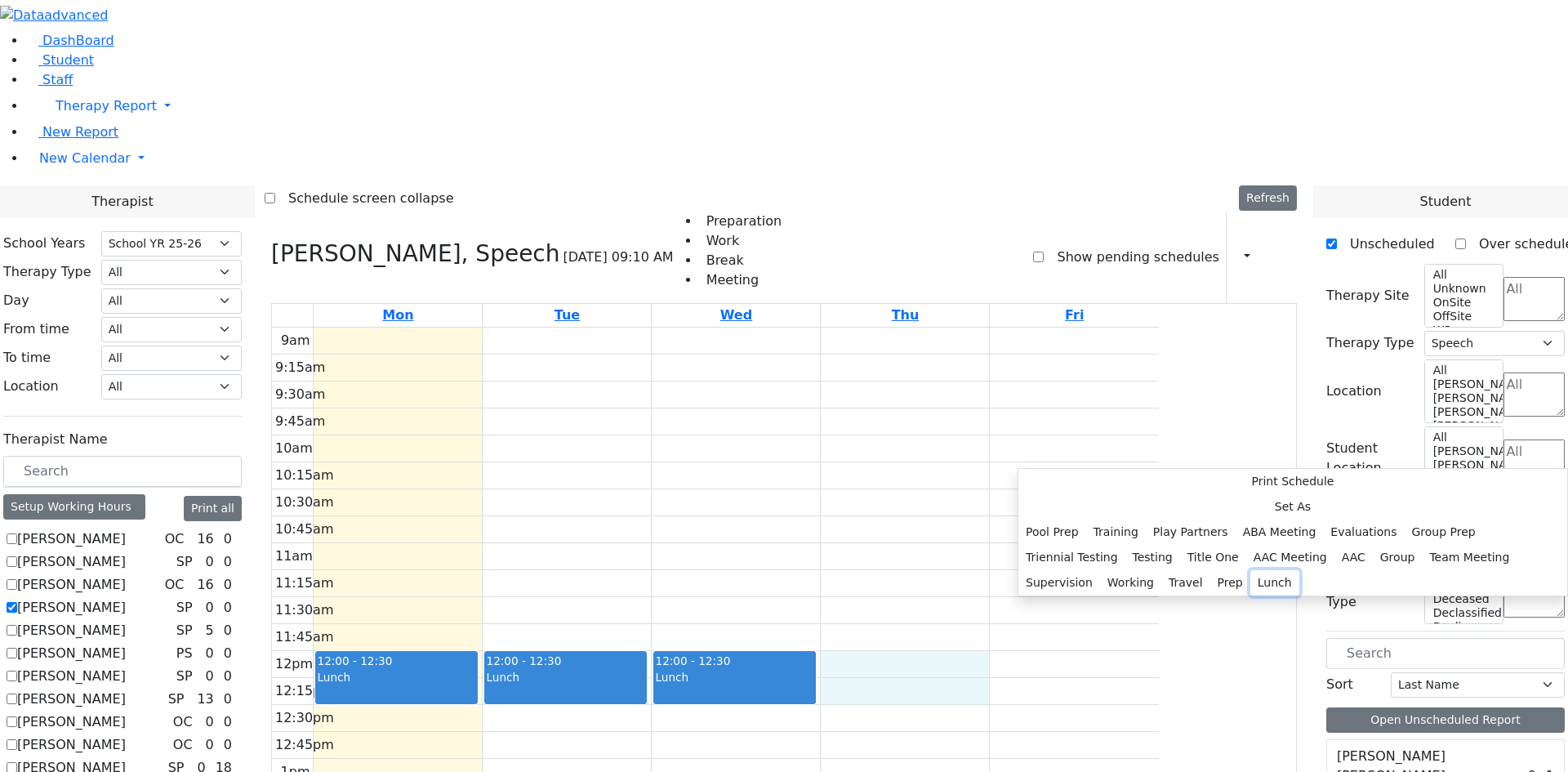
click at [1251, 570] on button "Lunch" at bounding box center [1275, 583] width 49 height 26
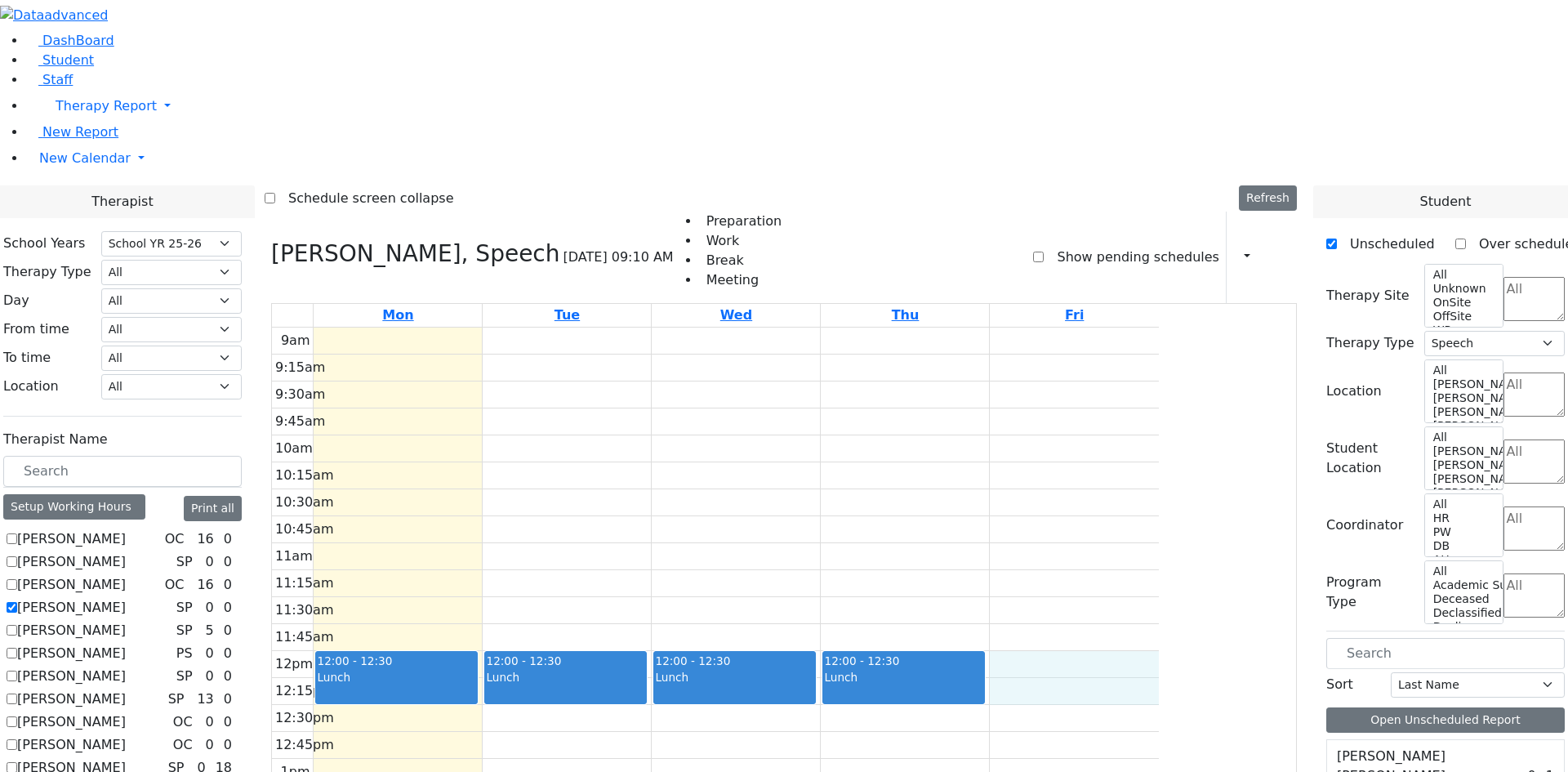
drag, startPoint x: 1223, startPoint y: 439, endPoint x: 1226, endPoint y: 455, distance: 16.3
click at [1159, 461] on div "9am 9:15am 9:30am 9:45am 10am 10:15am 10:30am 10:45am 11am 11:15am 11:30am 11:4…" at bounding box center [715, 651] width 887 height 647
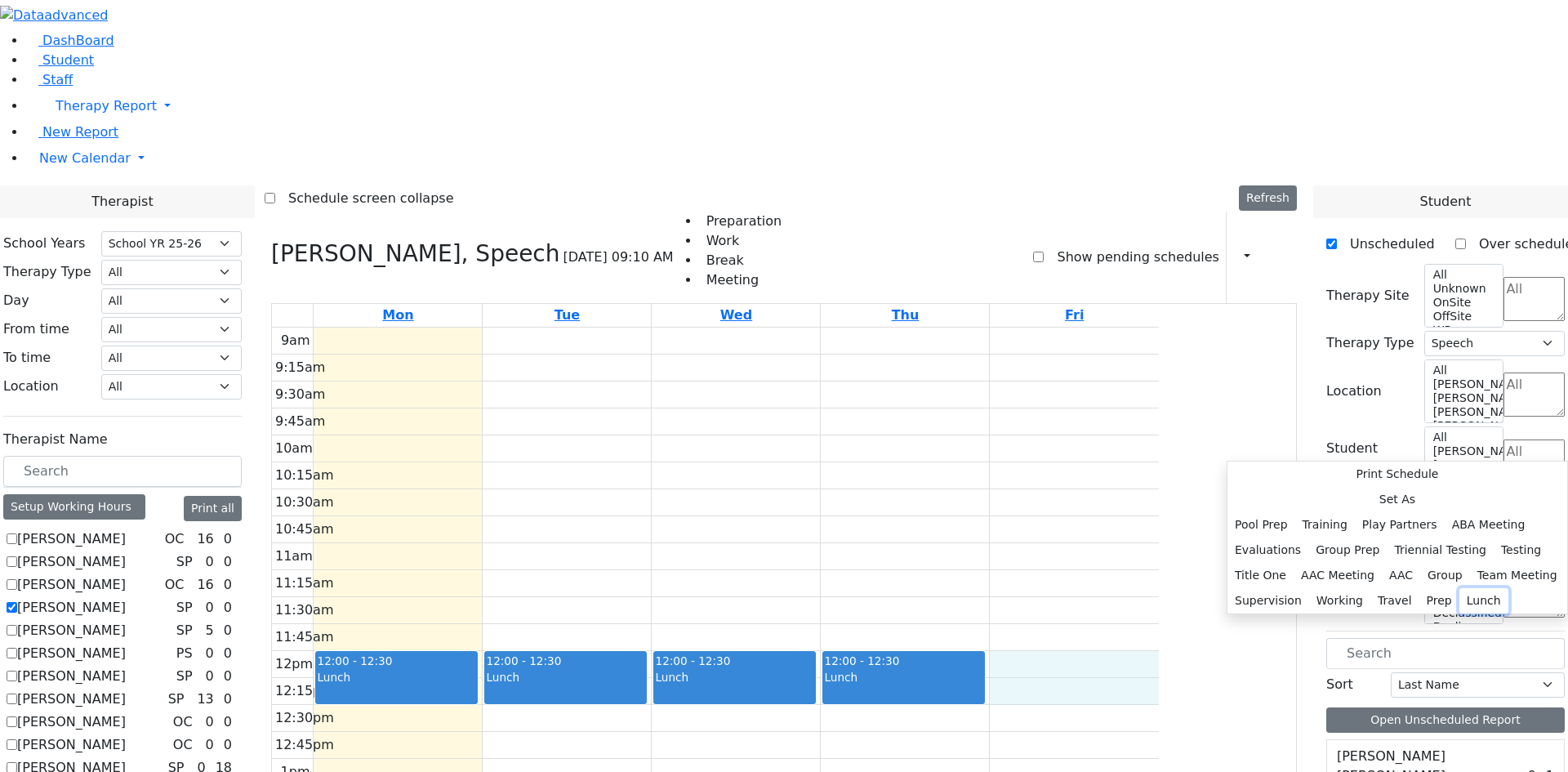
click at [1460, 588] on button "Lunch" at bounding box center [1484, 601] width 49 height 26
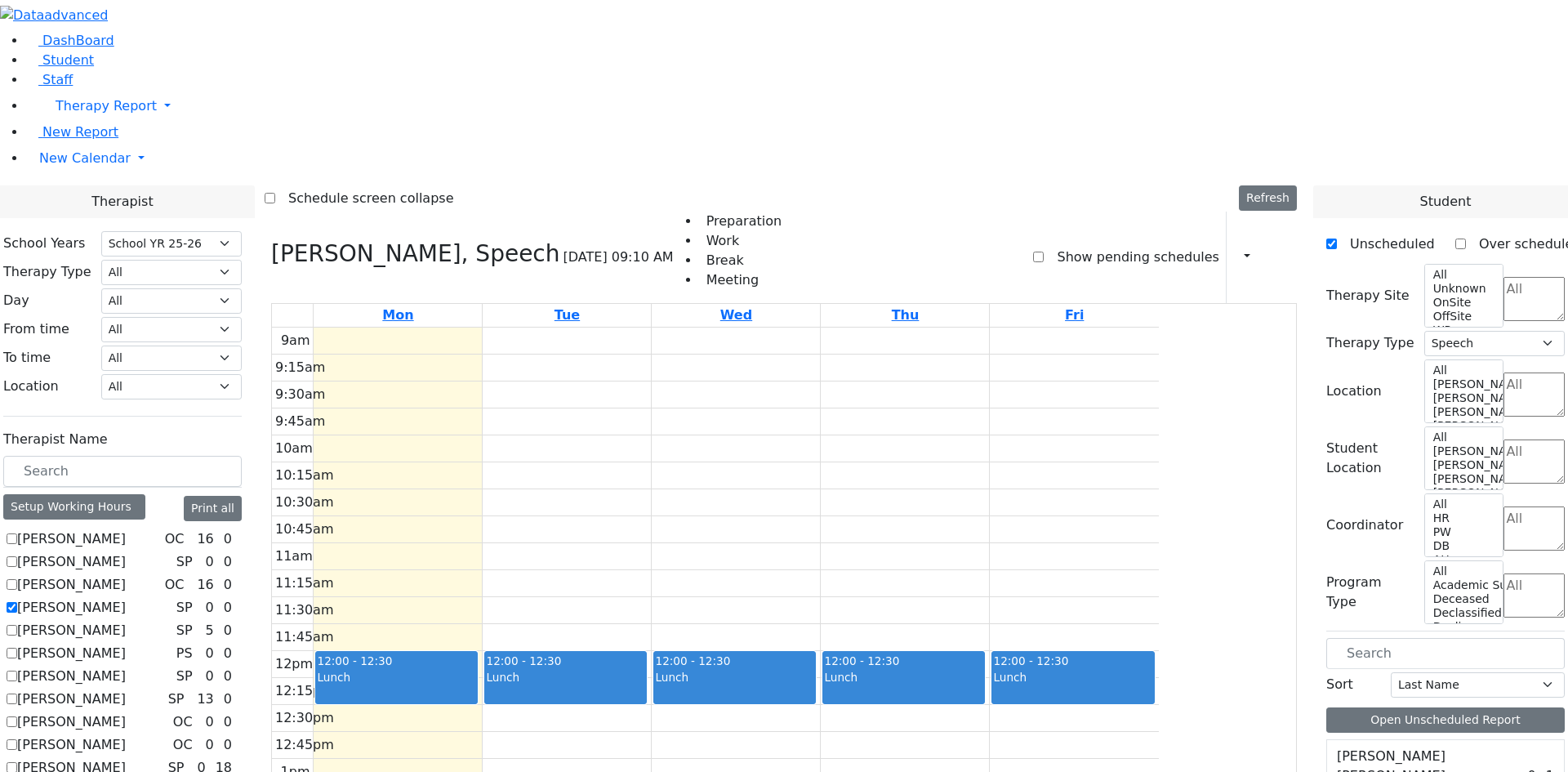
click at [541, 723] on div "9am 9:15am 9:30am 9:45am 10am 10:15am 10:30am 10:45am 11am 11:15am 11:30am 11:4…" at bounding box center [715, 651] width 887 height 647
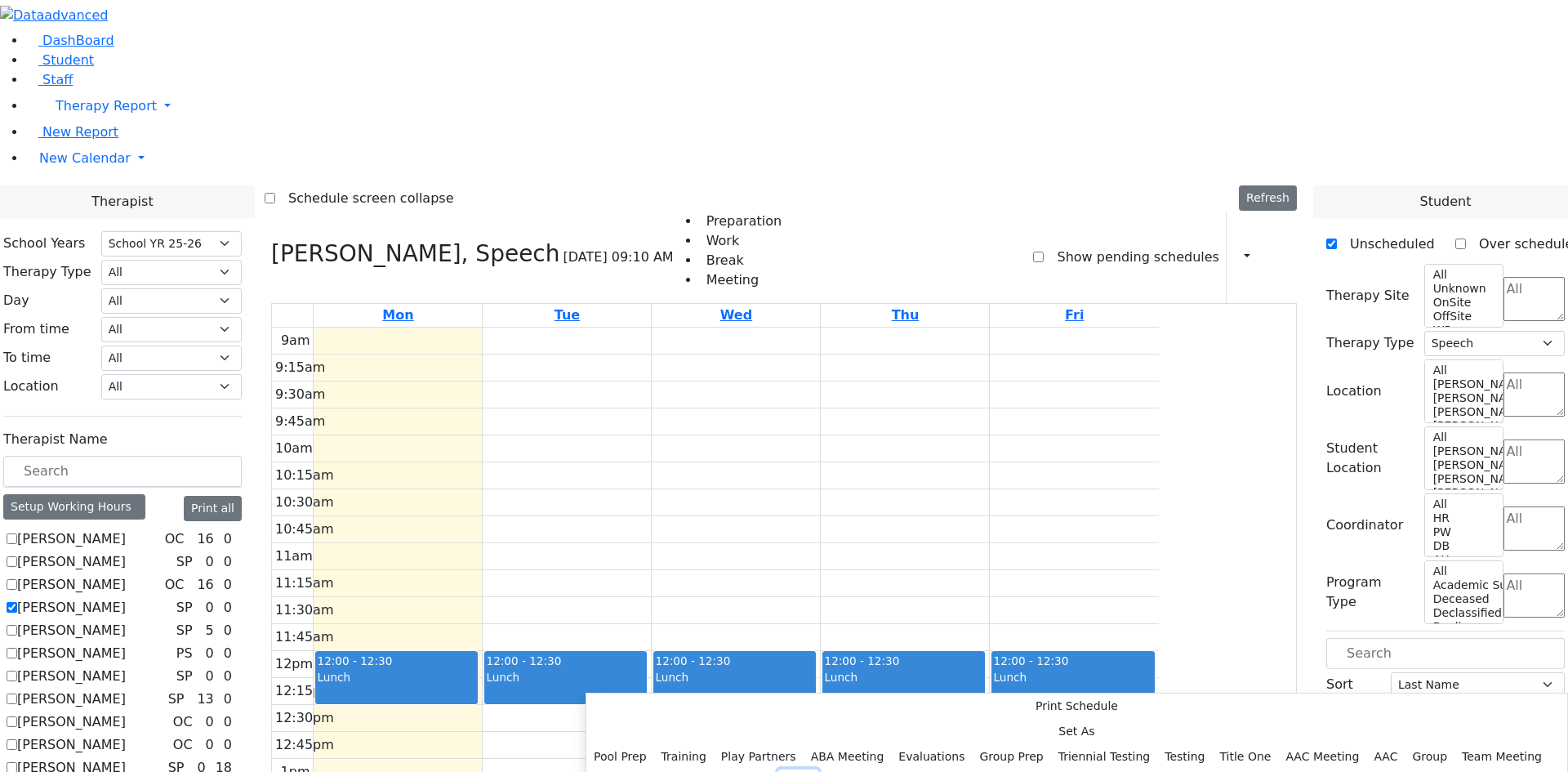
click at [778, 769] on button "Prep" at bounding box center [798, 782] width 40 height 26
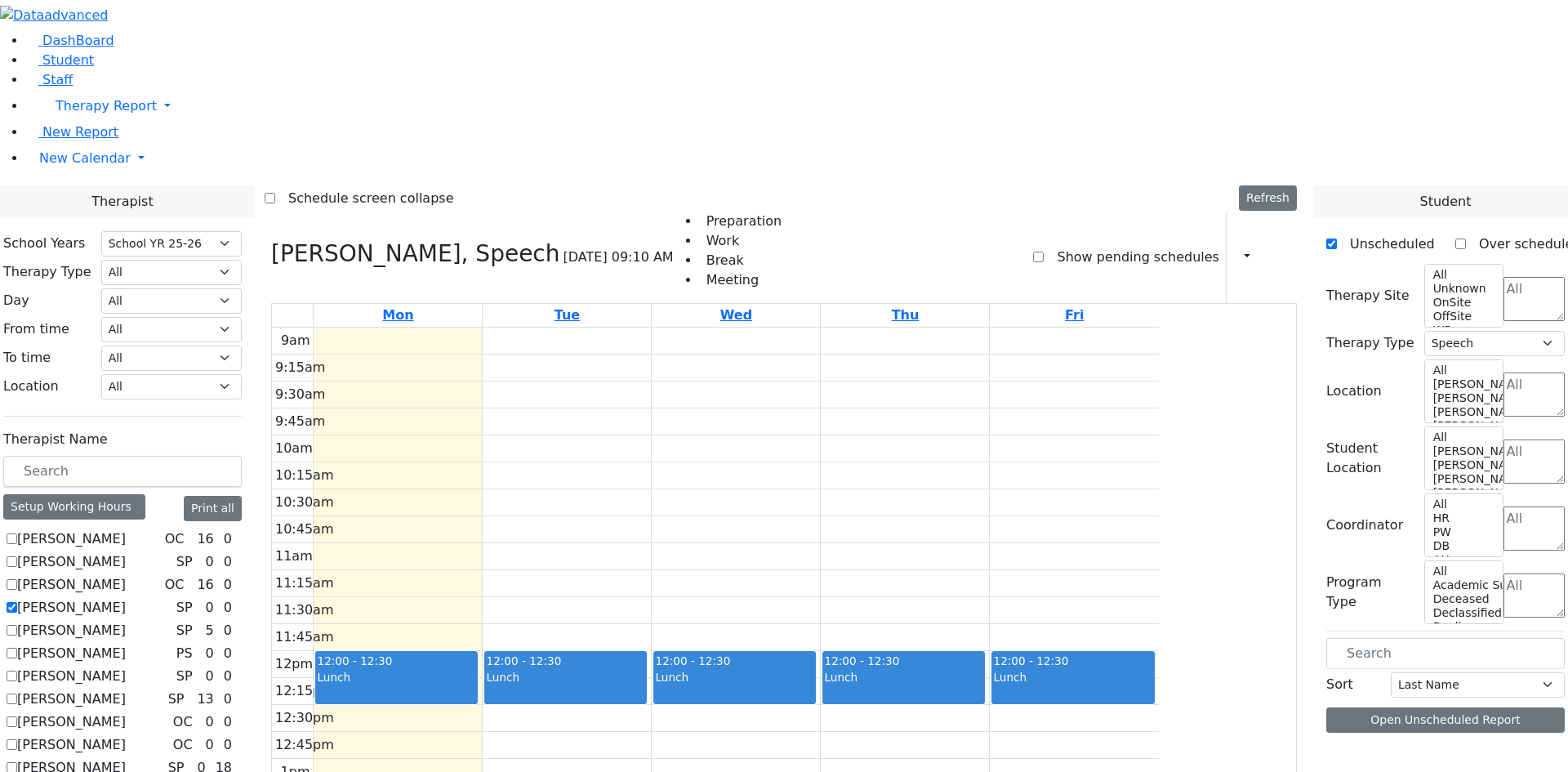
click at [750, 742] on div "9am 9:15am 9:30am 9:45am 10am 10:15am 10:30am 10:45am 11am 11:15am 11:30am 11:4…" at bounding box center [715, 651] width 887 height 647
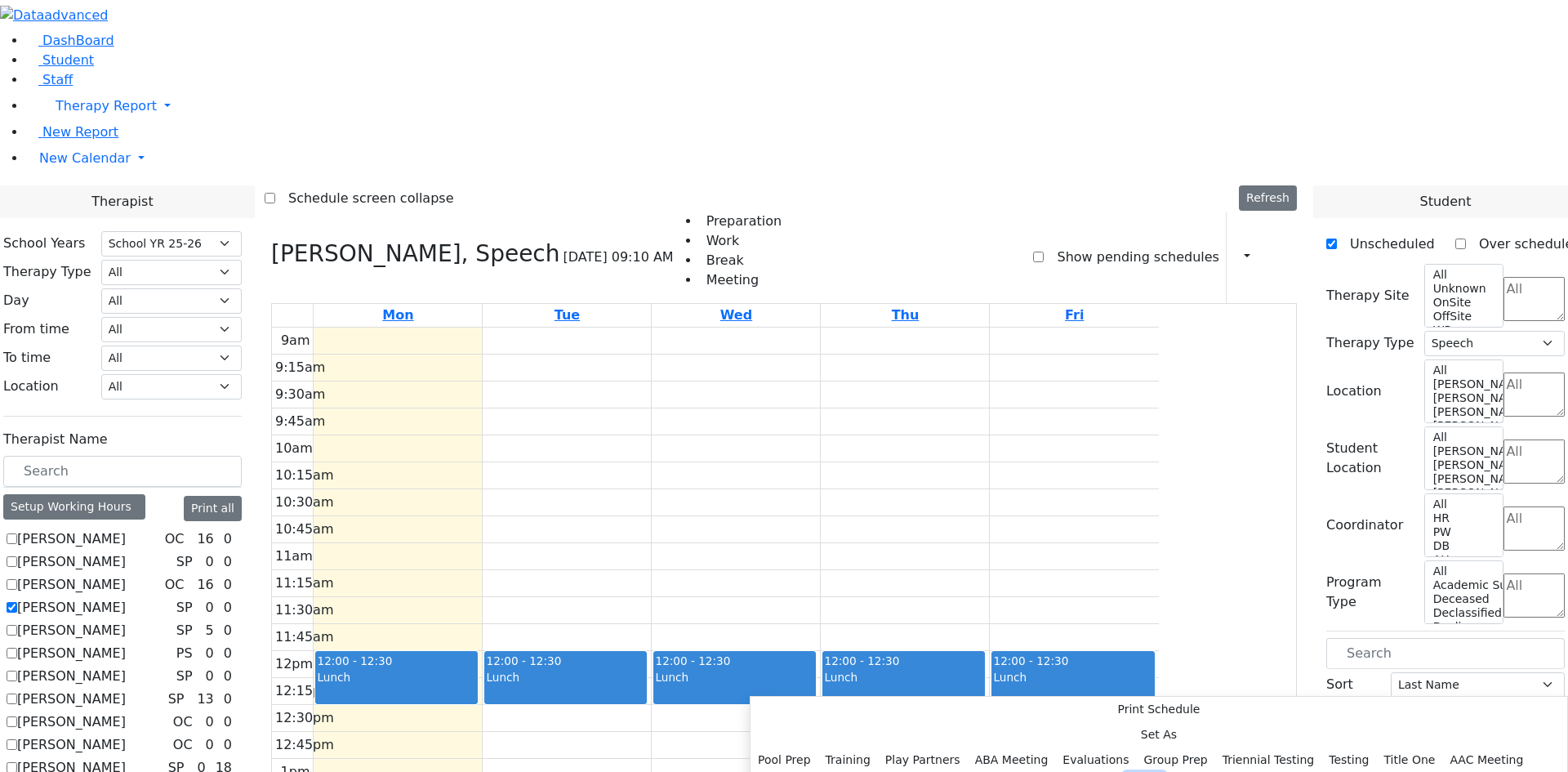
click at [1125, 771] on button "Prep" at bounding box center [1144, 785] width 40 height 26
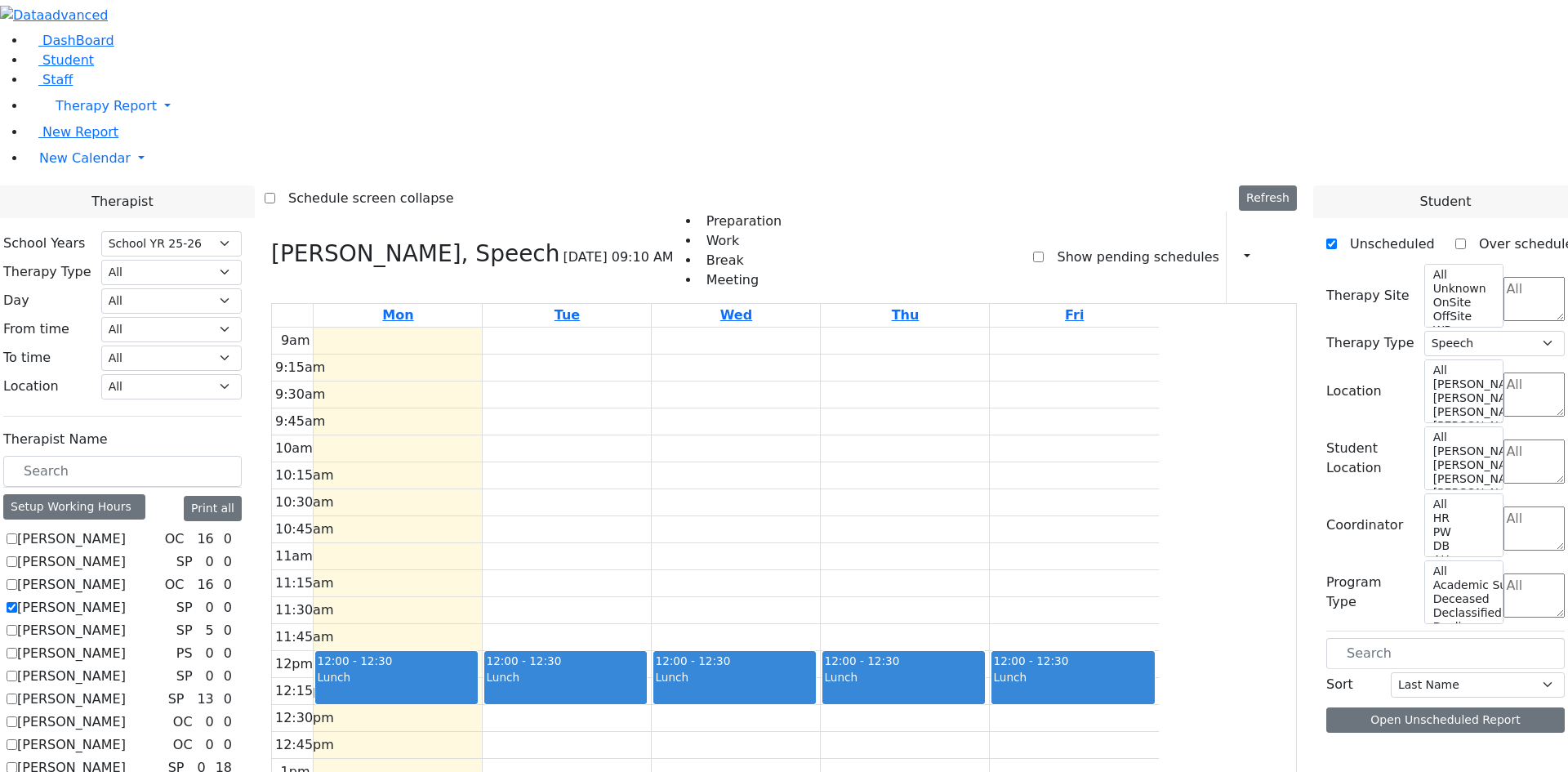
click at [901, 734] on div "9am 9:15am 9:30am 9:45am 10am 10:15am 10:30am 10:45am 11am 11:15am 11:30am 11:4…" at bounding box center [715, 651] width 887 height 647
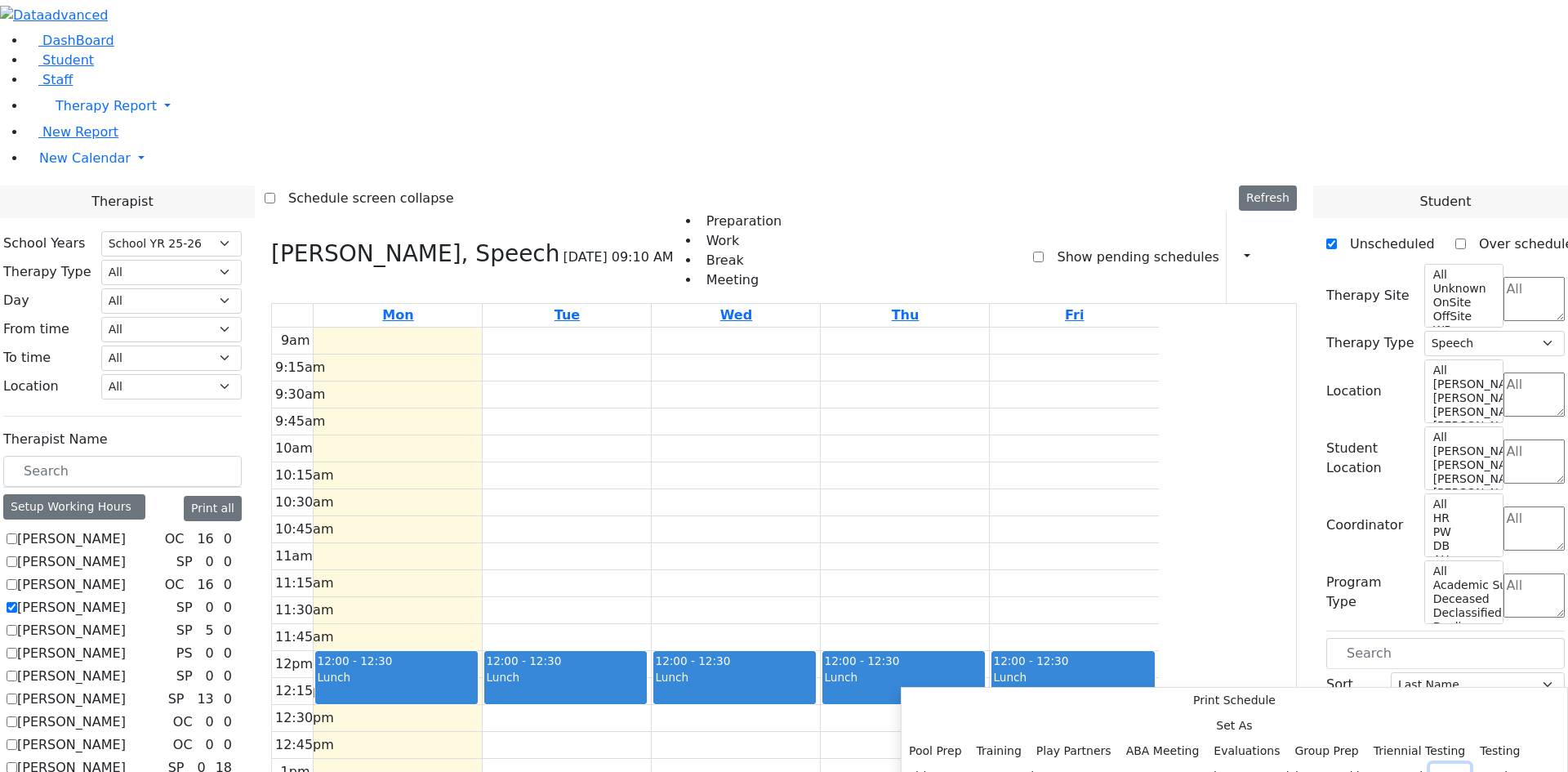
click at [1430, 763] on button "Prep" at bounding box center [1450, 776] width 40 height 26
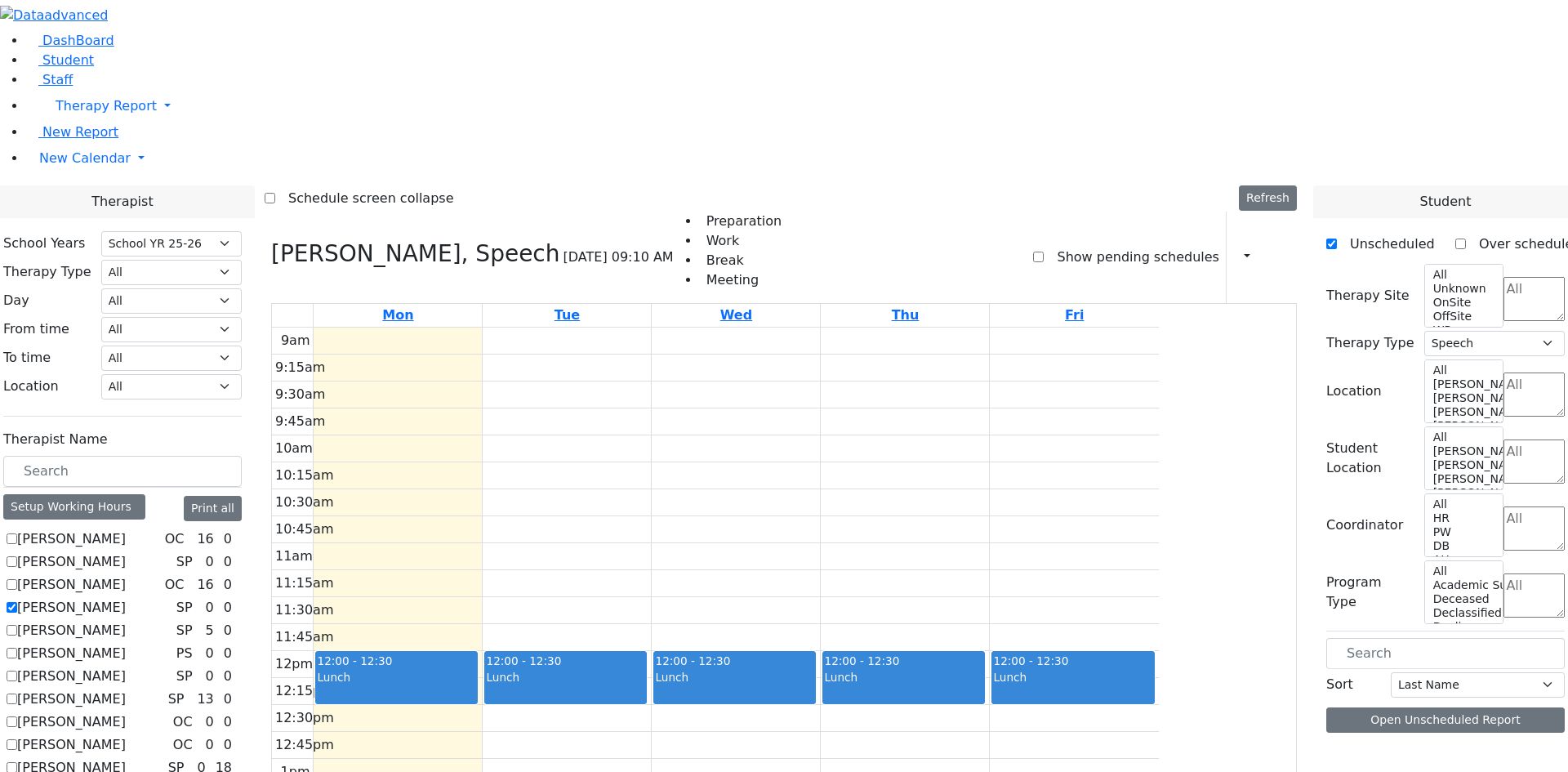
click at [1050, 728] on div "9am 9:15am 9:30am 9:45am 10am 10:15am 10:30am 10:45am 11am 11:15am 11:30am 11:4…" at bounding box center [715, 651] width 887 height 647
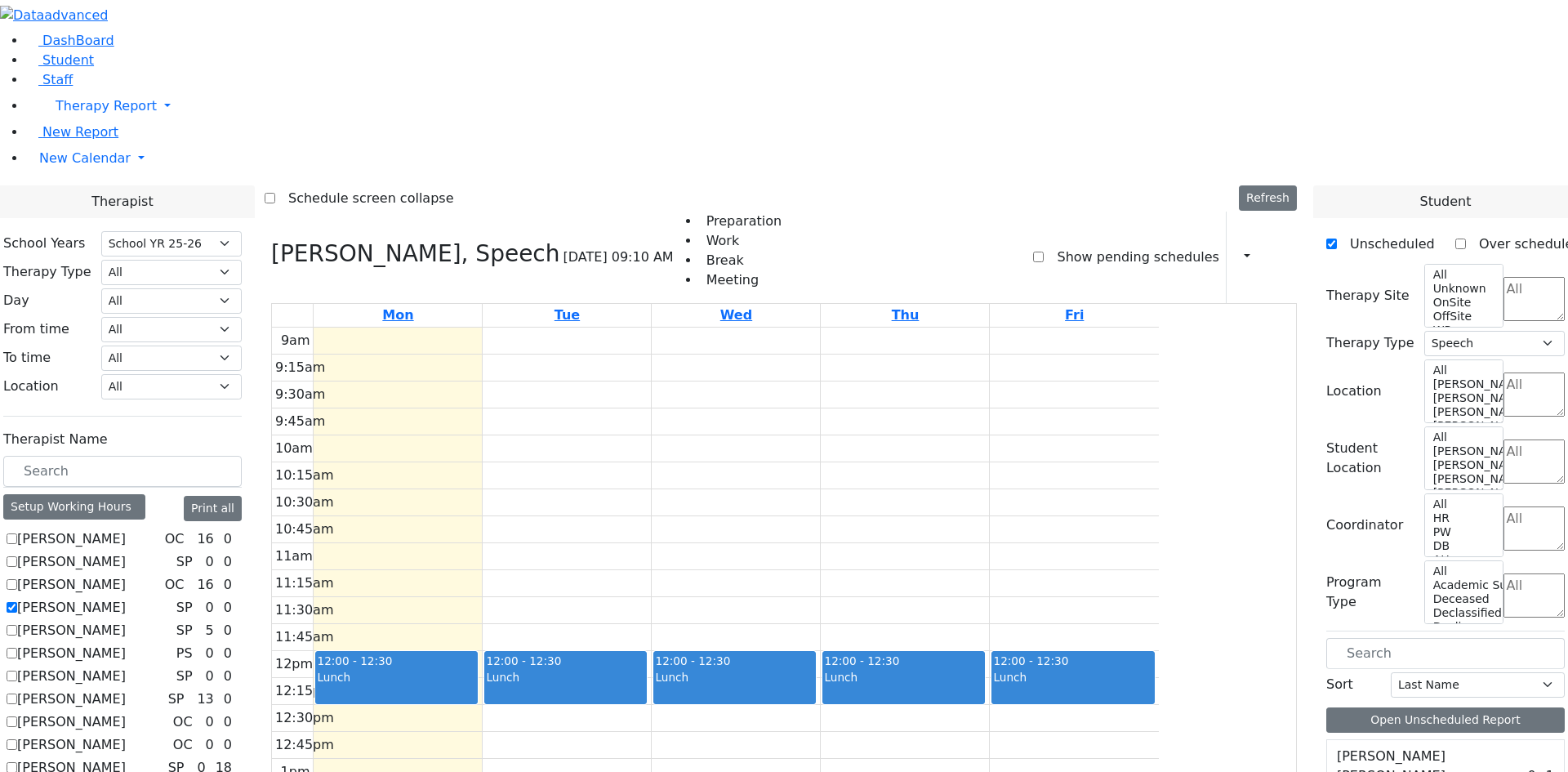
click at [126, 598] on label "Berger Gitty" at bounding box center [71, 608] width 108 height 20
click at [17, 602] on input "Berger Gitty" at bounding box center [12, 607] width 11 height 11
checkbox input "false"
select select
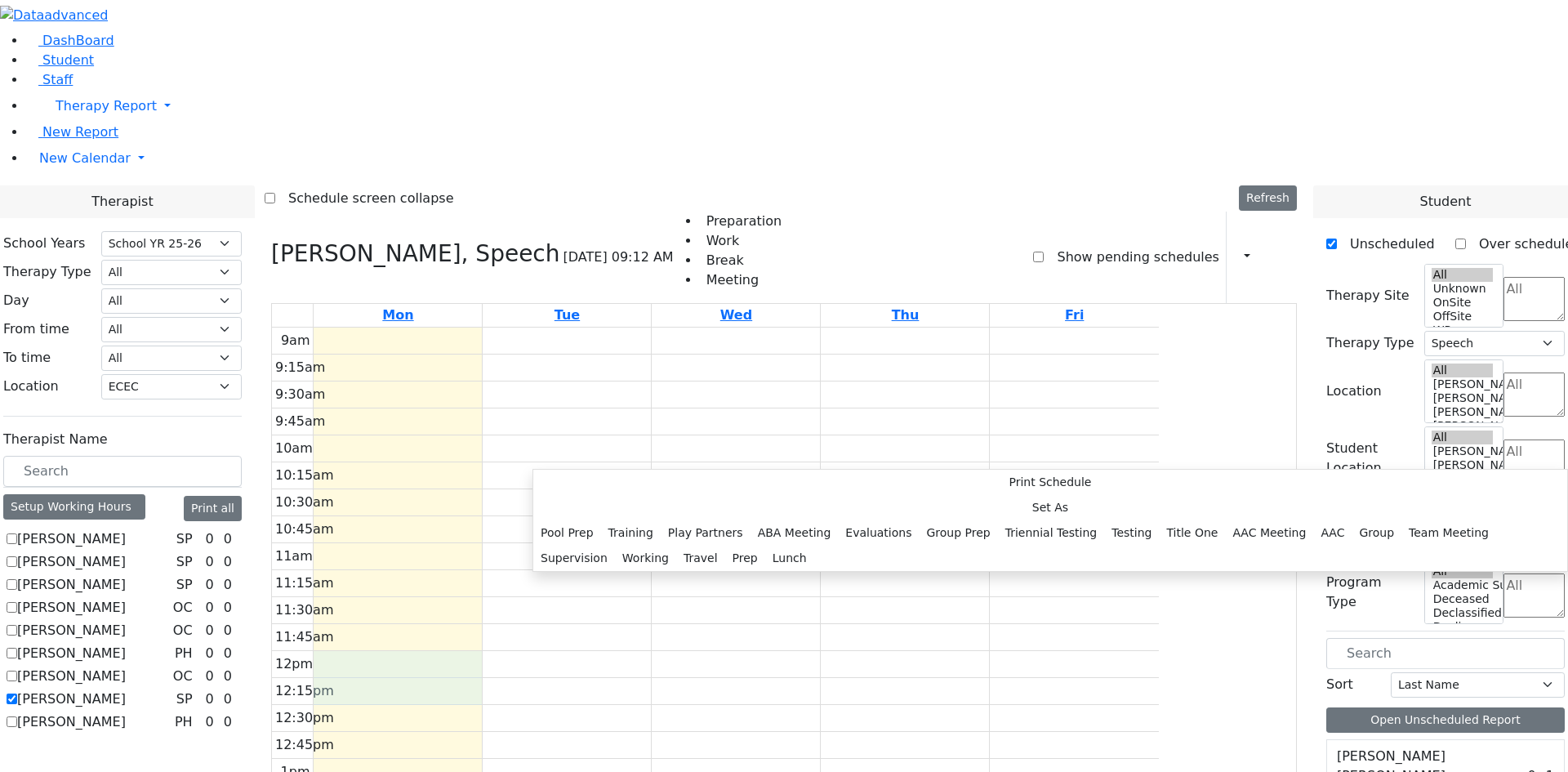
select select "212"
select select "33"
select select "3"
click at [765, 546] on button "Lunch" at bounding box center [790, 558] width 49 height 26
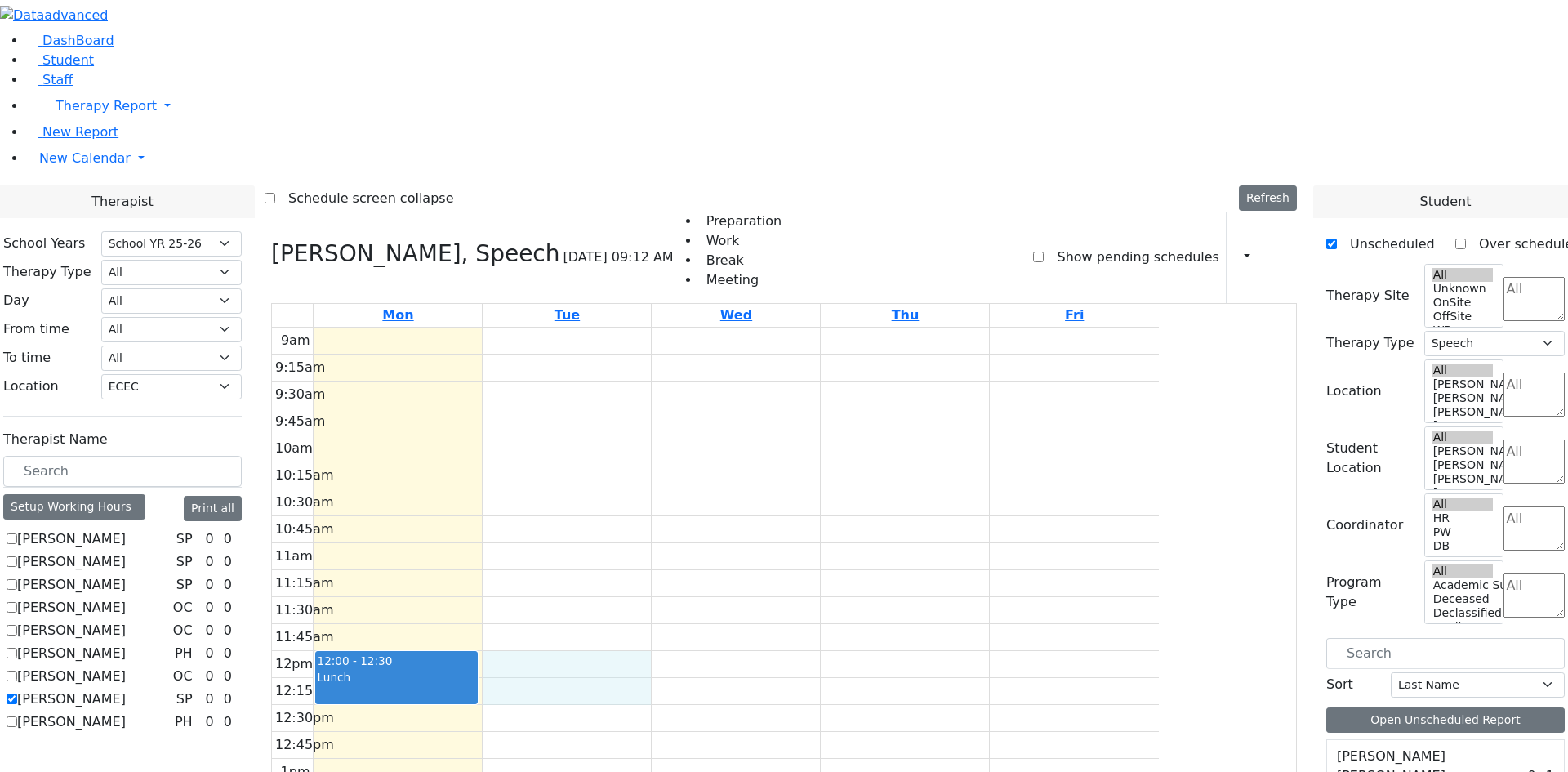
click at [683, 463] on div "9am 9:15am 9:30am 9:45am 10am 10:15am 10:30am 10:45am 11am 11:15am 11:30am 11:4…" at bounding box center [715, 651] width 887 height 647
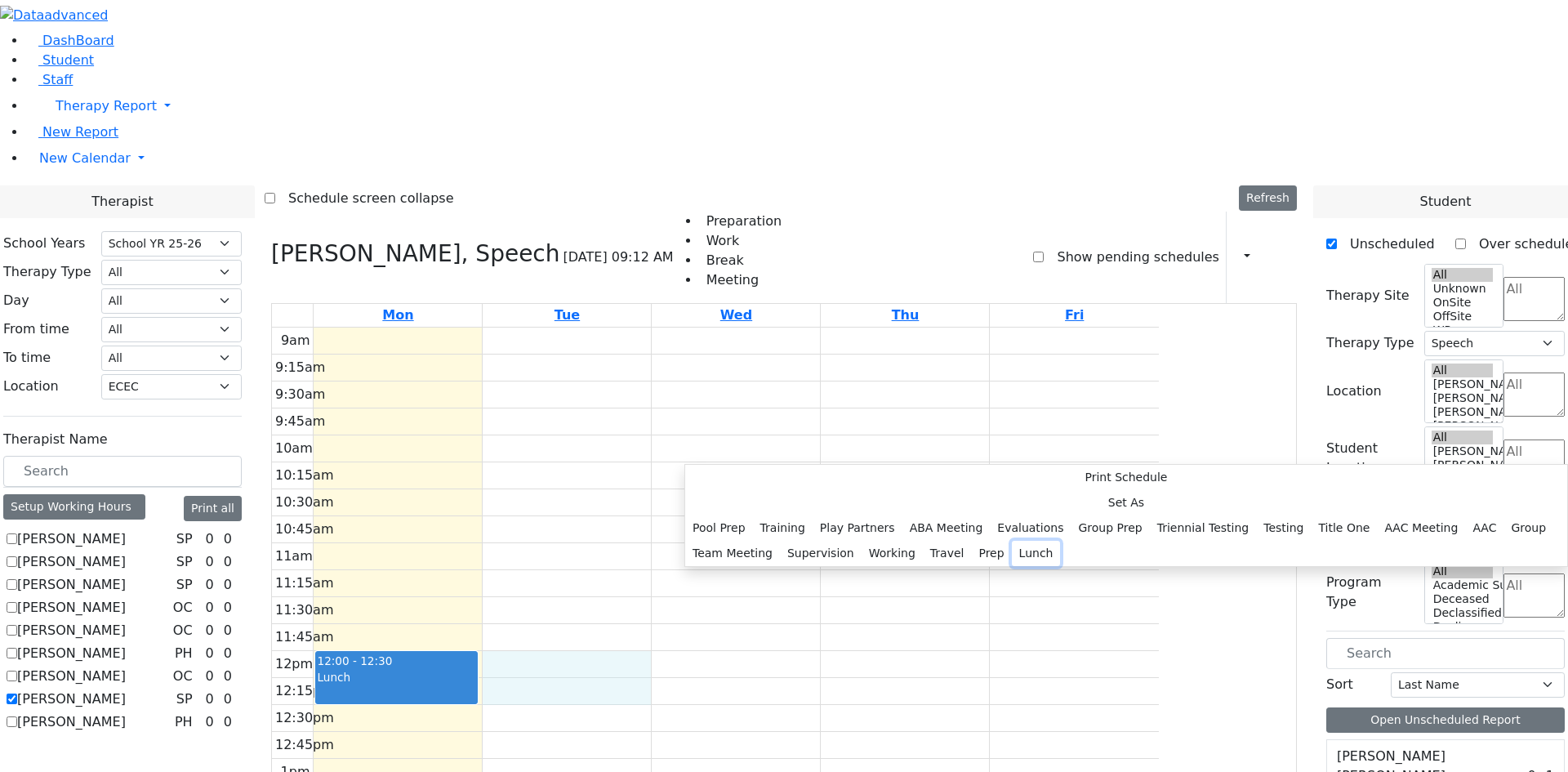
click at [1012, 541] on button "Lunch" at bounding box center [1036, 553] width 49 height 26
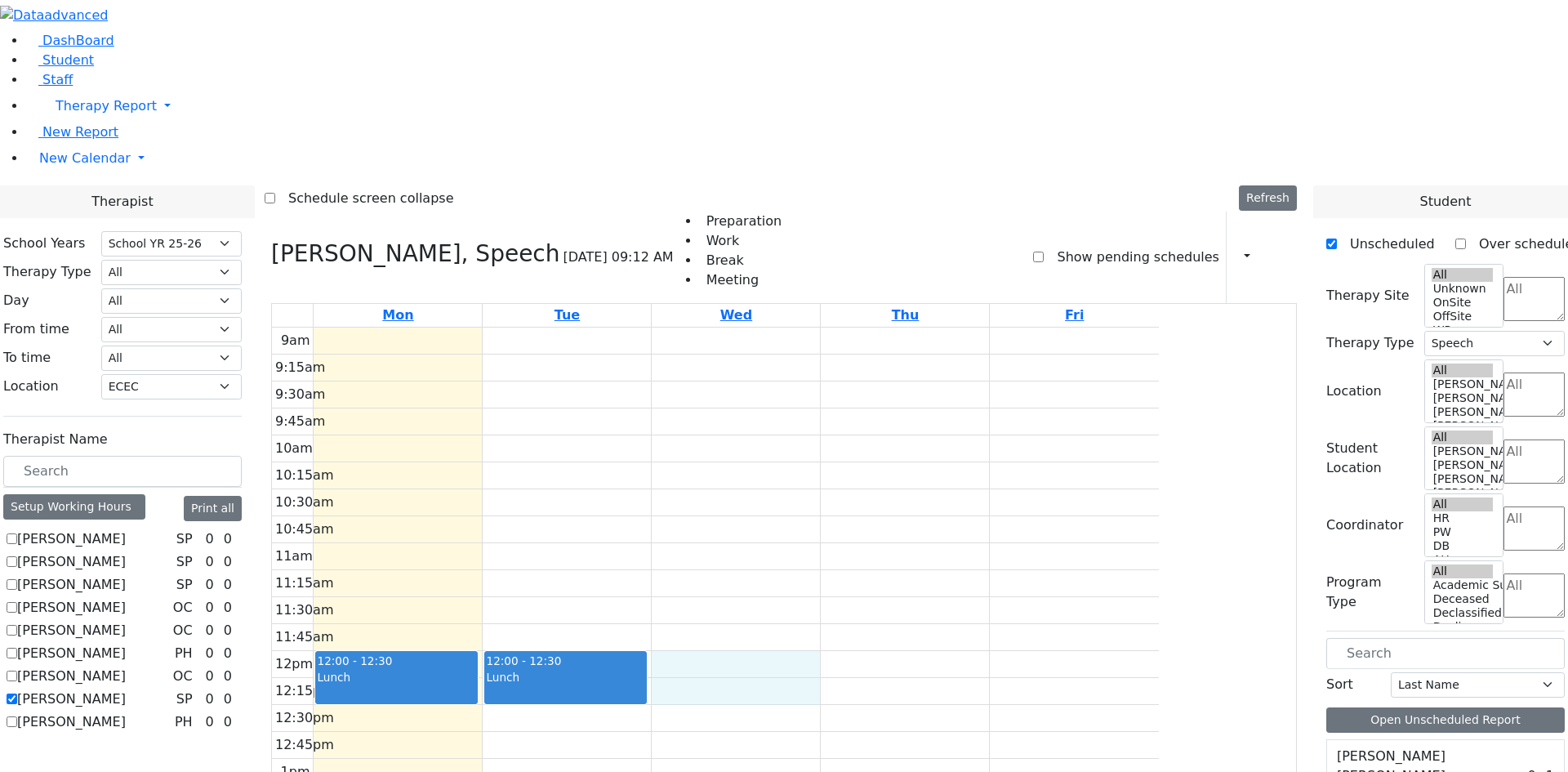
drag, startPoint x: 849, startPoint y: 454, endPoint x: 849, endPoint y: 445, distance: 9.0
click at [849, 445] on div "9am 9:15am 9:30am 9:45am 10am 10:15am 10:30am 10:45am 11am 11:15am 11:30am 11:4…" at bounding box center [715, 651] width 887 height 647
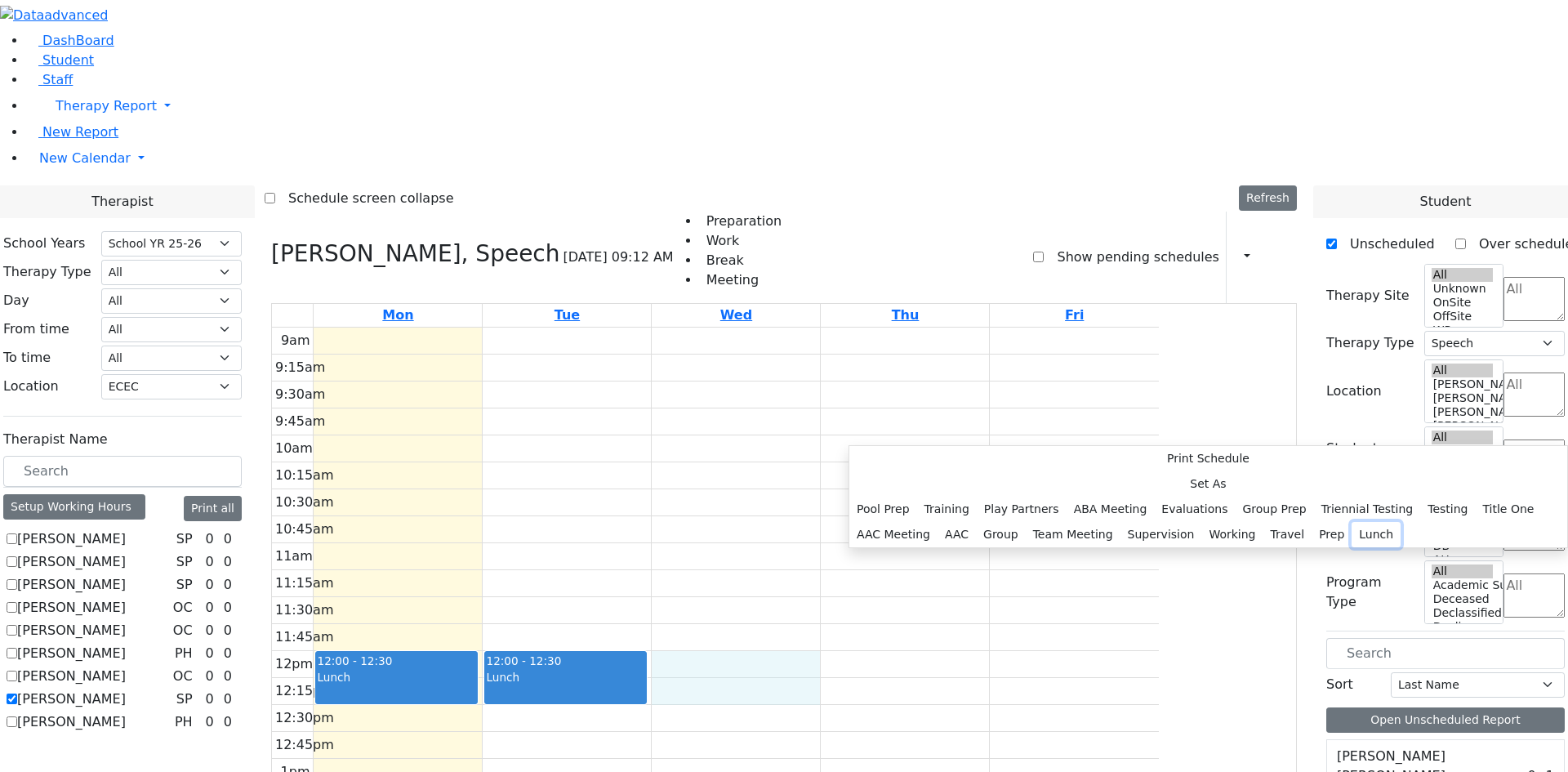
click at [1351, 522] on button "Lunch" at bounding box center [1376, 535] width 49 height 26
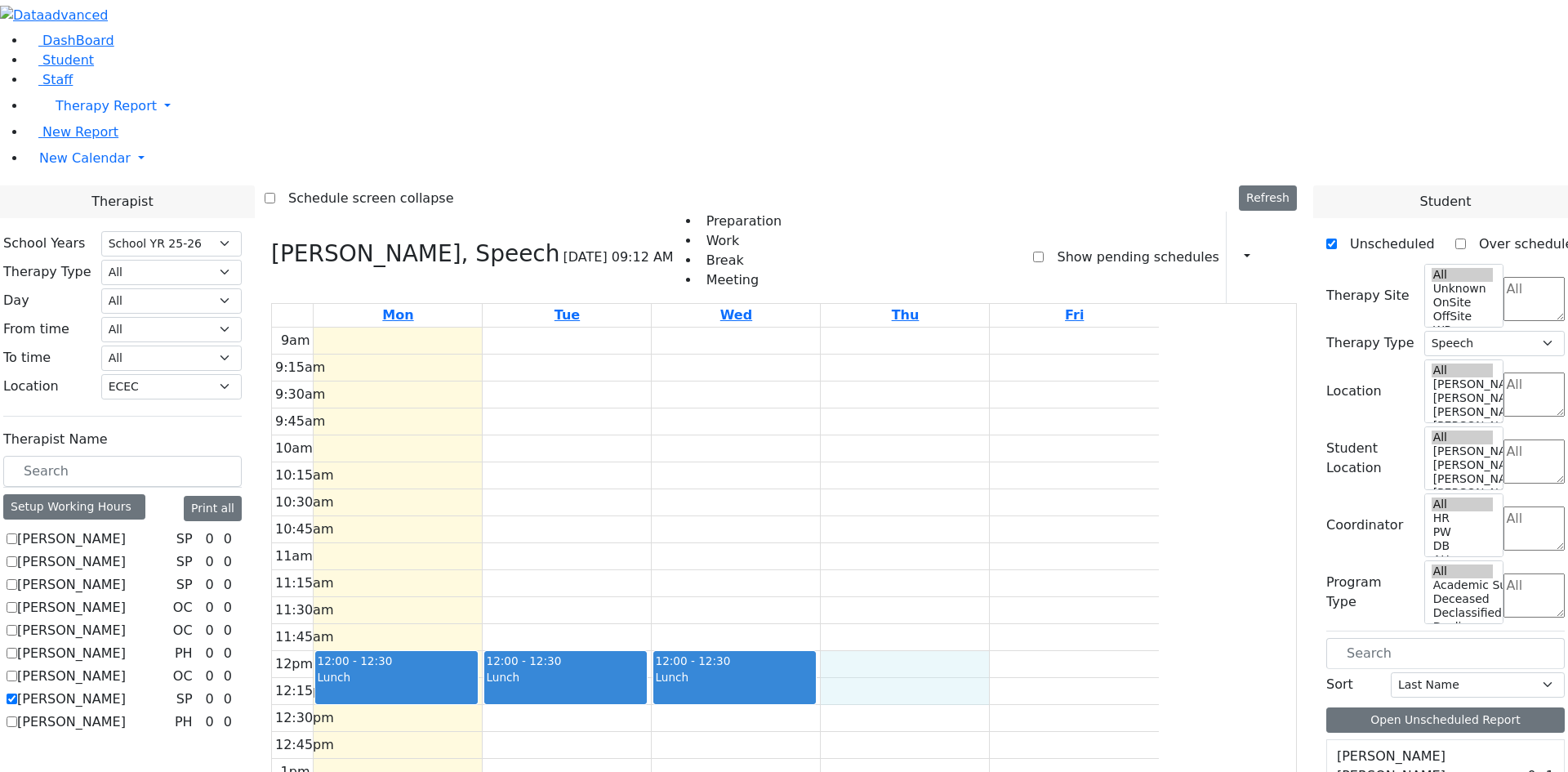
drag, startPoint x: 1050, startPoint y: 448, endPoint x: 1059, endPoint y: 453, distance: 10.3
click at [1067, 467] on div "9am 9:15am 9:30am 9:45am 10am 10:15am 10:30am 10:45am 11am 11:15am 11:30am 11:4…" at bounding box center [715, 651] width 887 height 647
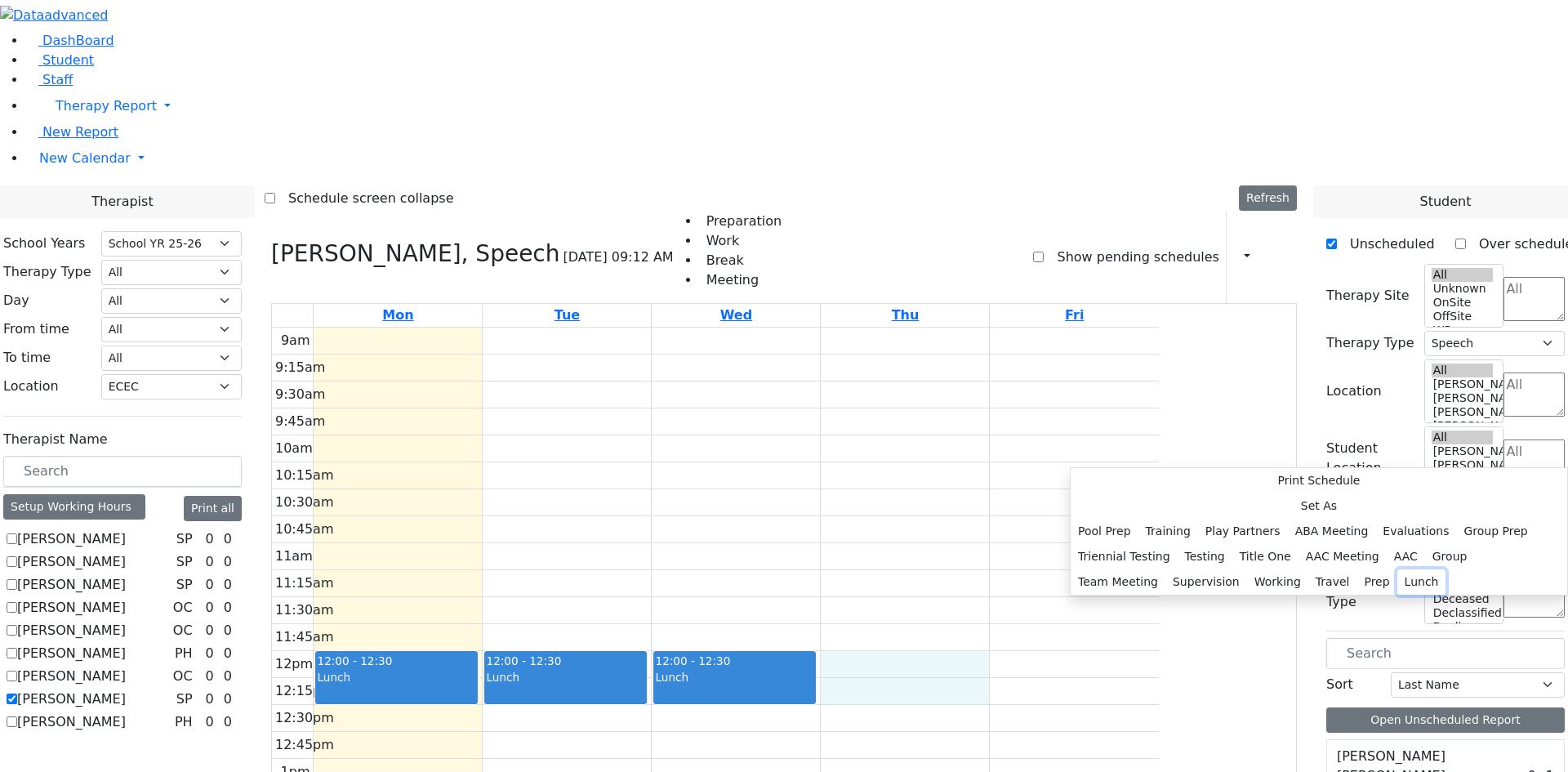
click at [1398, 569] on button "Lunch" at bounding box center [1422, 582] width 49 height 26
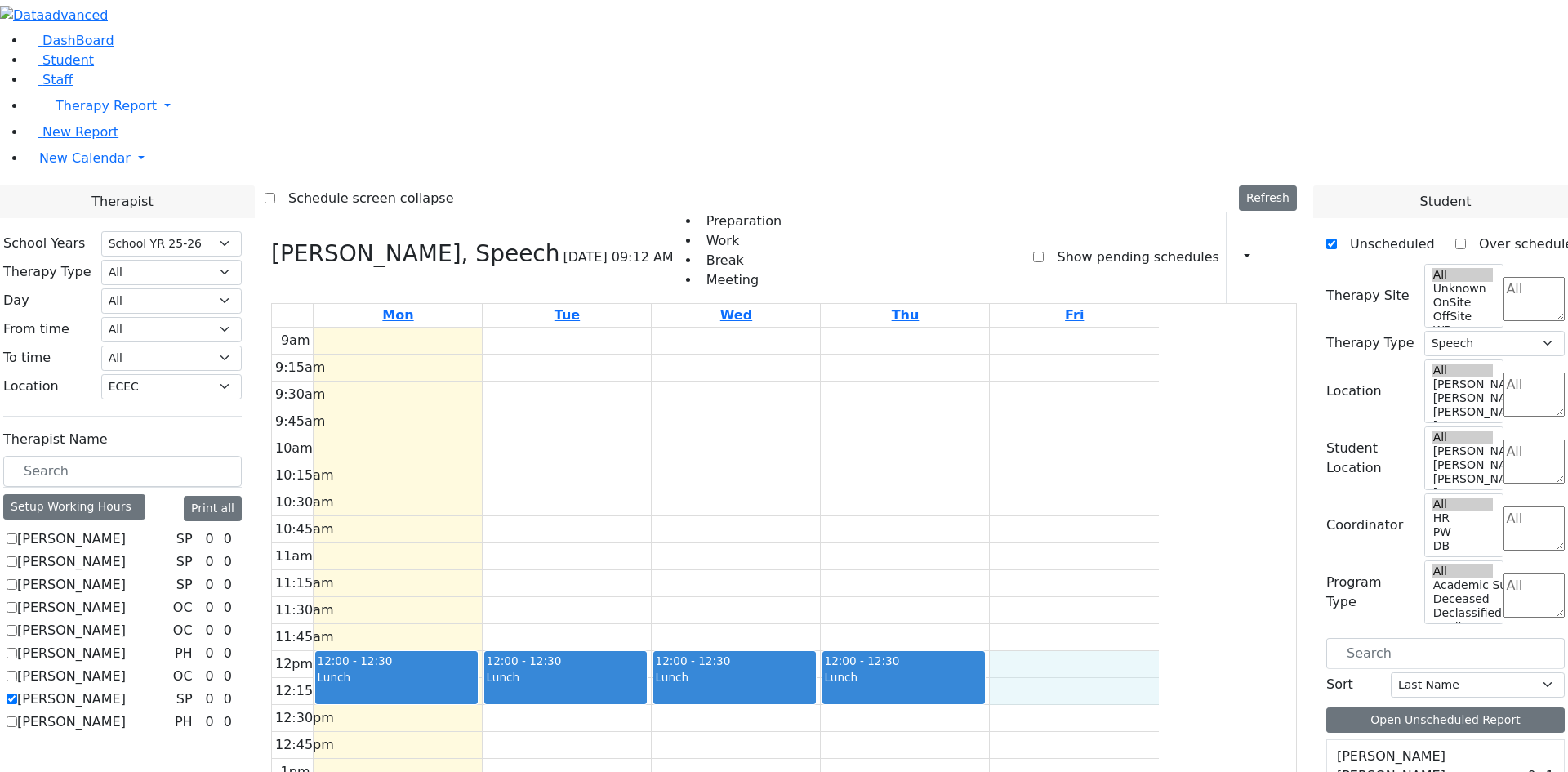
click at [1159, 471] on div "9am 9:15am 9:30am 9:45am 10am 10:15am 10:30am 10:45am 11am 11:15am 11:30am 11:4…" at bounding box center [715, 651] width 887 height 647
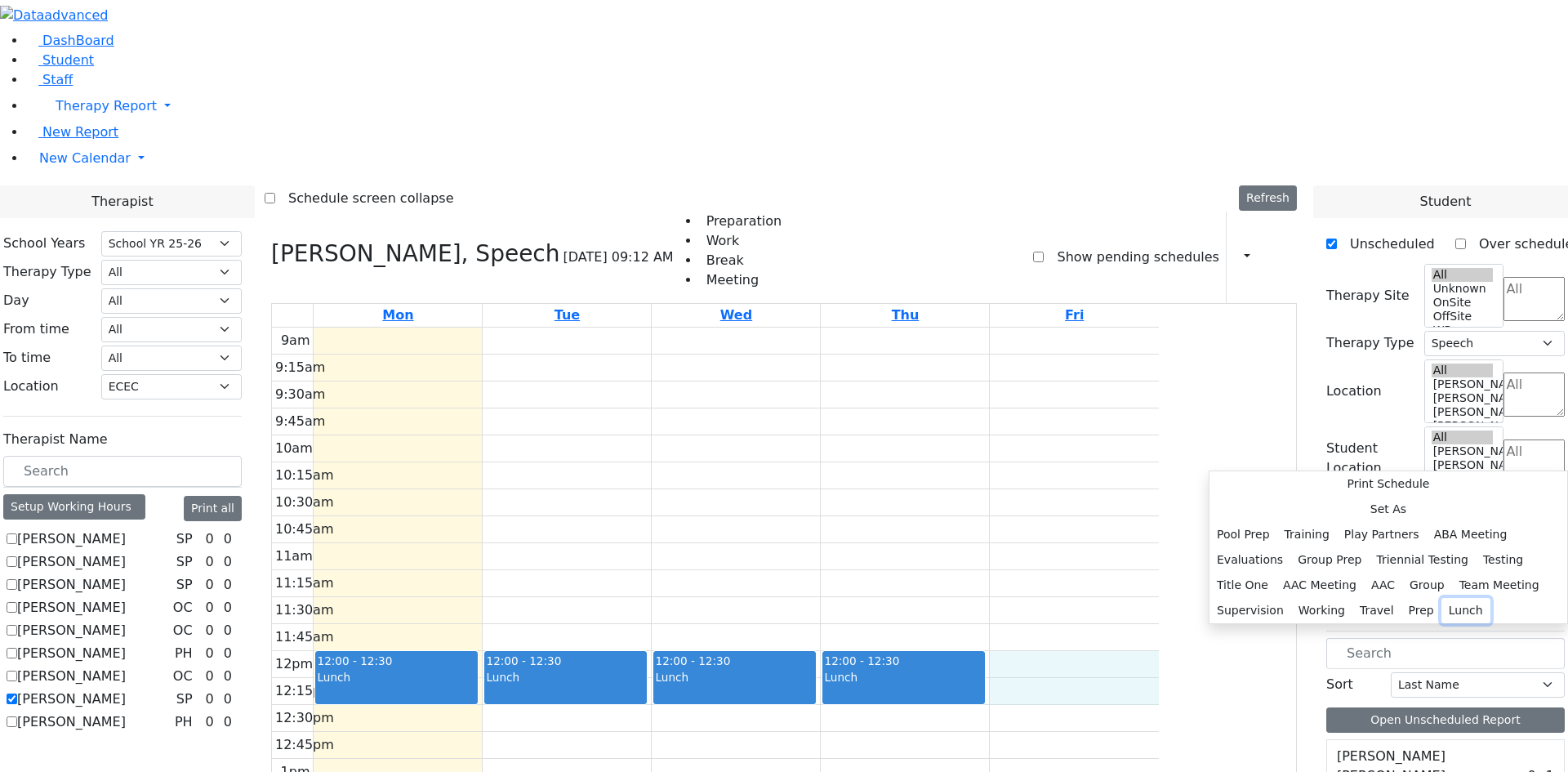
click at [1442, 598] on button "Lunch" at bounding box center [1467, 611] width 49 height 26
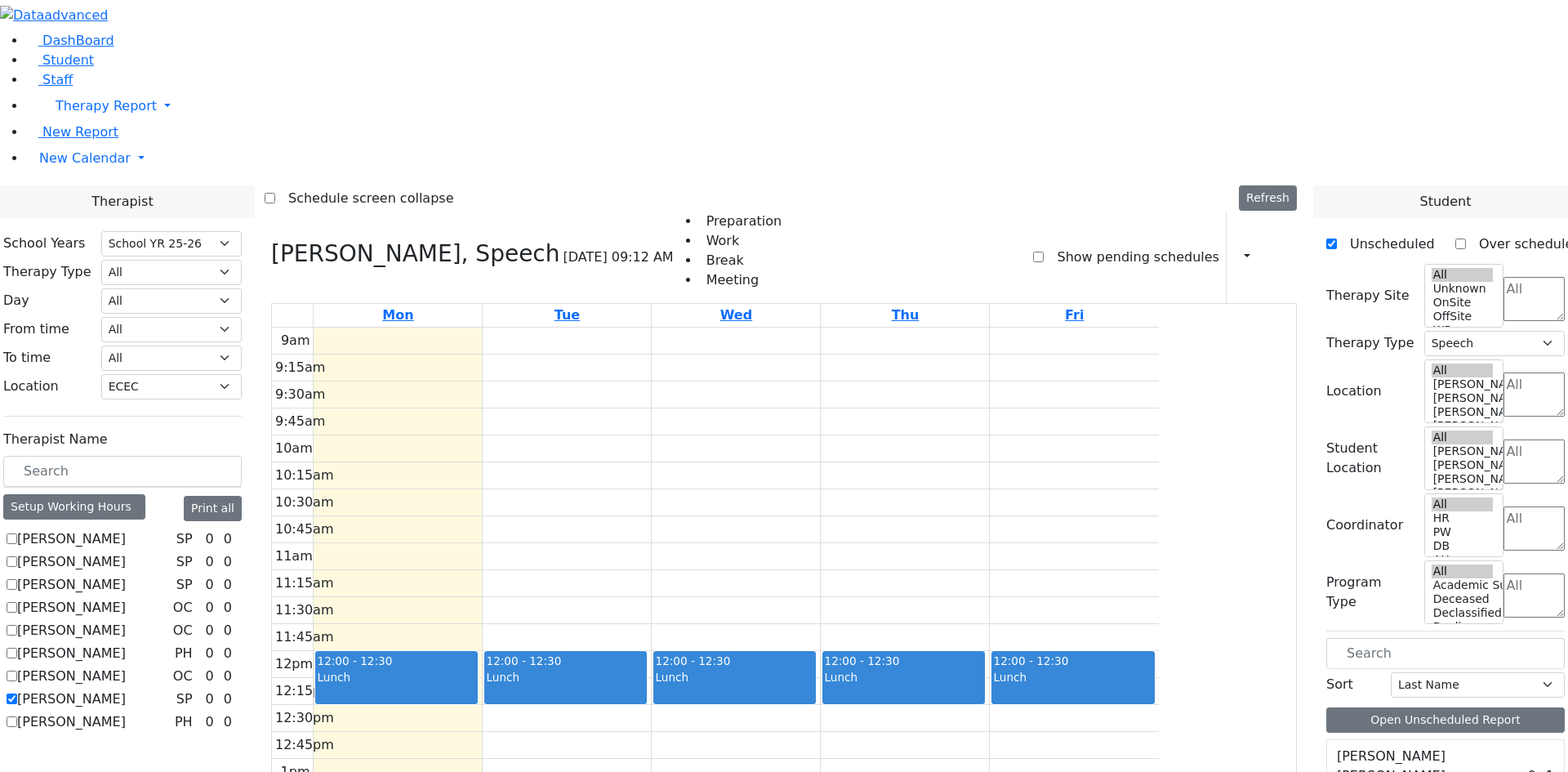
click at [126, 689] on label "Weiss Rena" at bounding box center [71, 699] width 108 height 20
click at [17, 693] on input "Weiss Rena" at bounding box center [12, 698] width 11 height 11
checkbox input "false"
select select
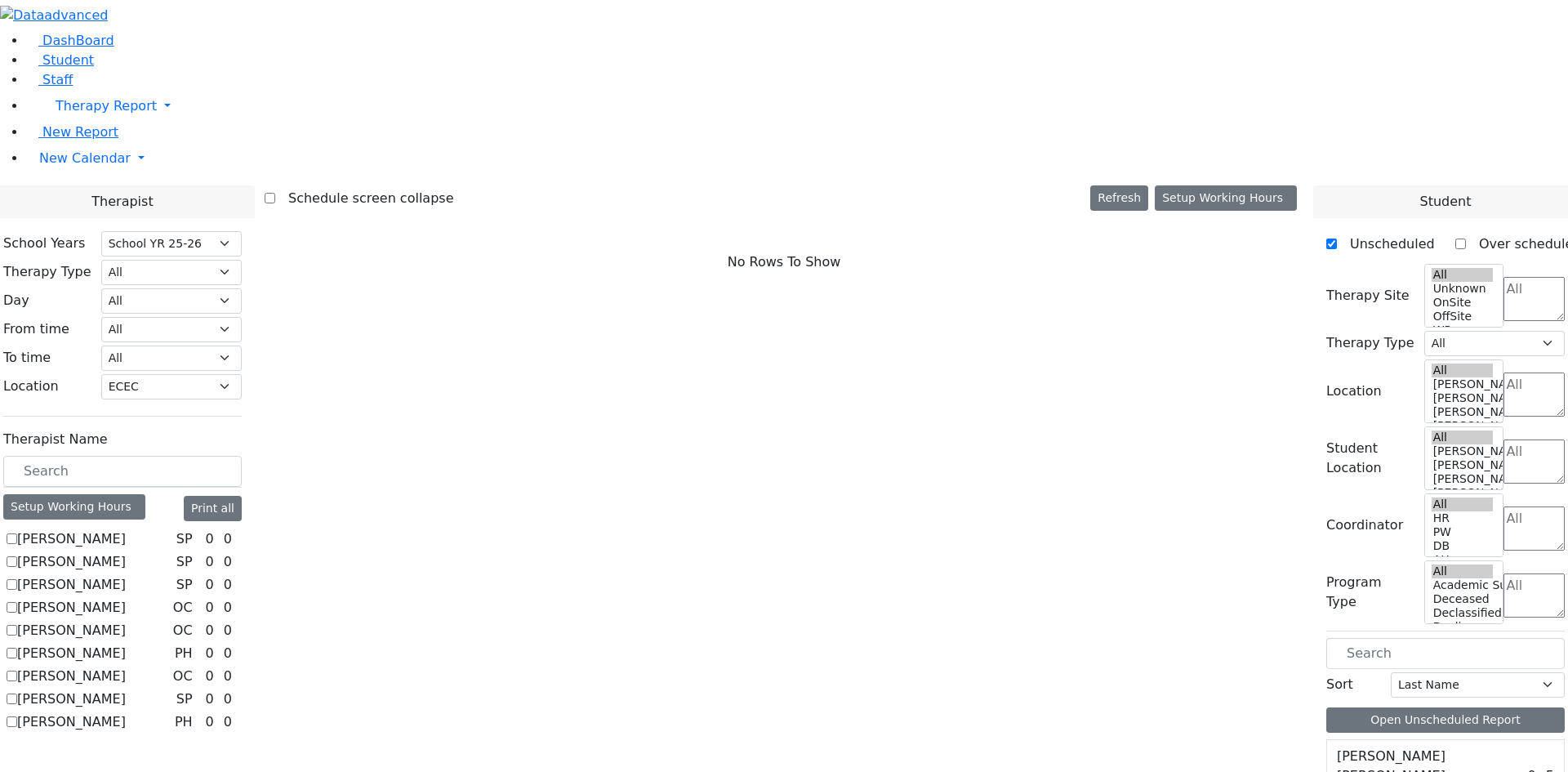
click at [126, 667] on label "Van-Halem Chana" at bounding box center [71, 676] width 108 height 20
click at [17, 671] on input "Van-Halem Chana" at bounding box center [12, 676] width 11 height 11
checkbox input "true"
select select "1"
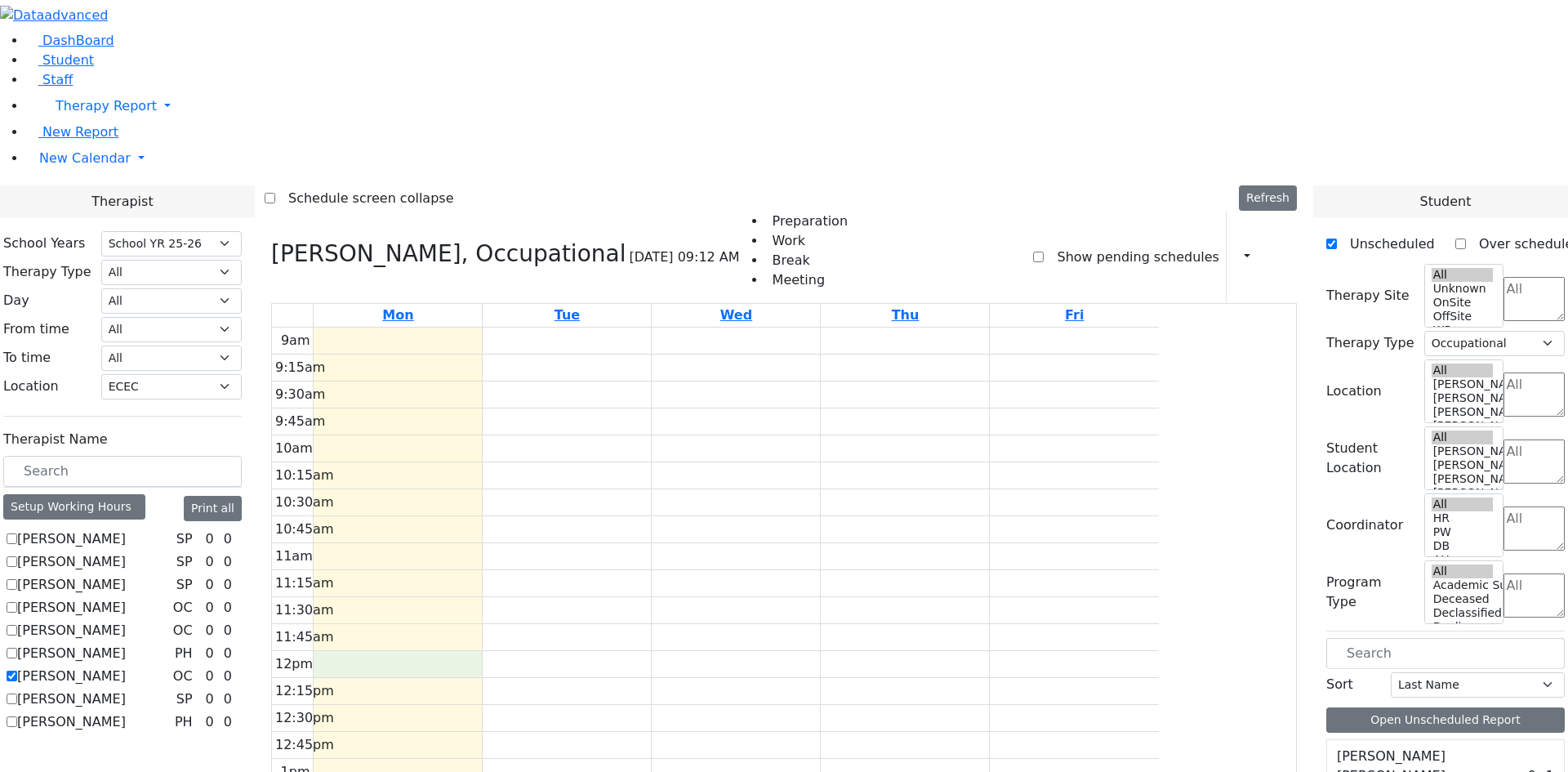
click at [505, 461] on div "9am 9:15am 9:30am 9:45am 10am 10:15am 10:30am 10:45am 11am 11:15am 11:30am 11:4…" at bounding box center [715, 651] width 887 height 647
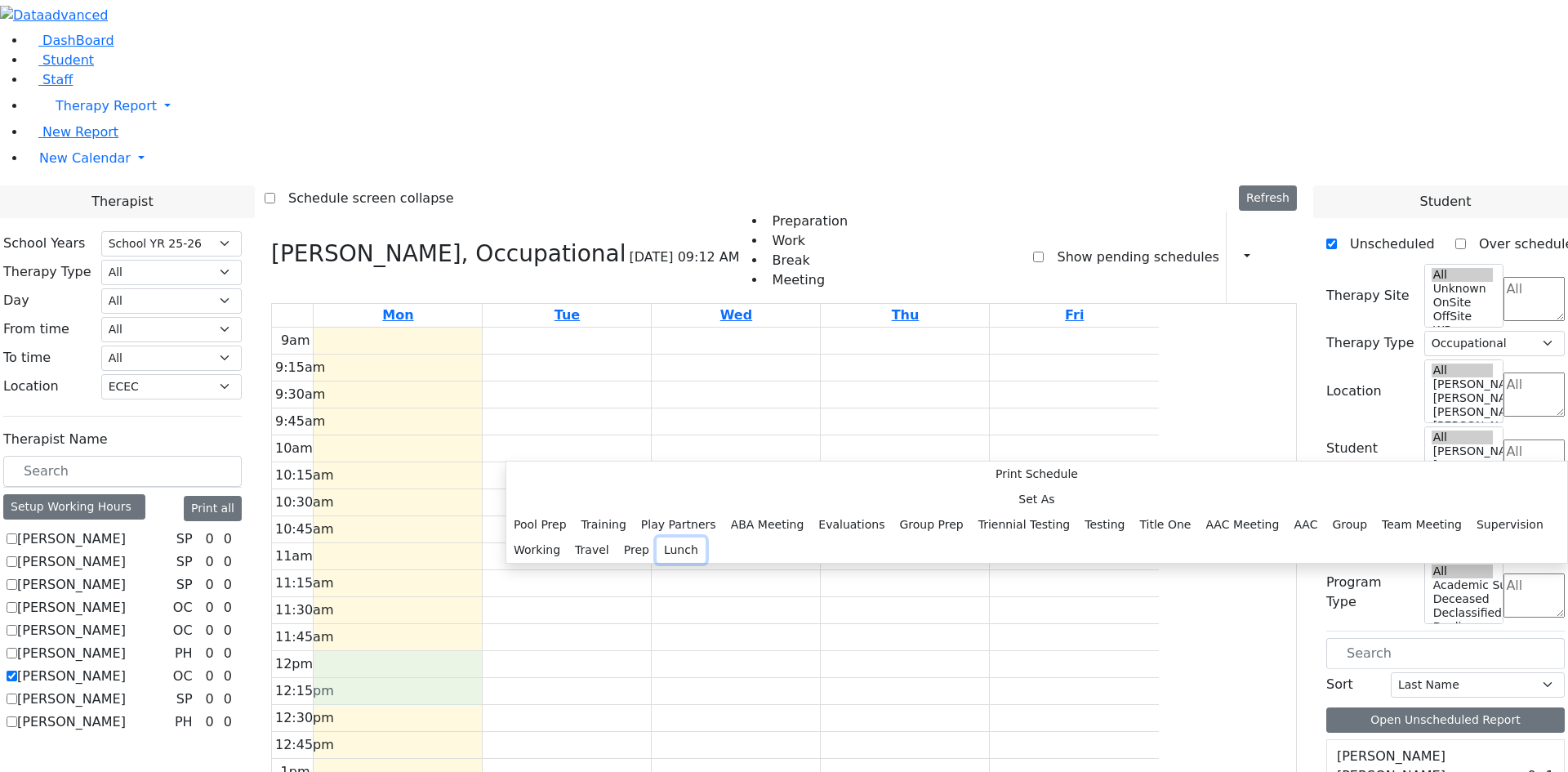
click at [659, 538] on button "Lunch" at bounding box center [682, 550] width 49 height 26
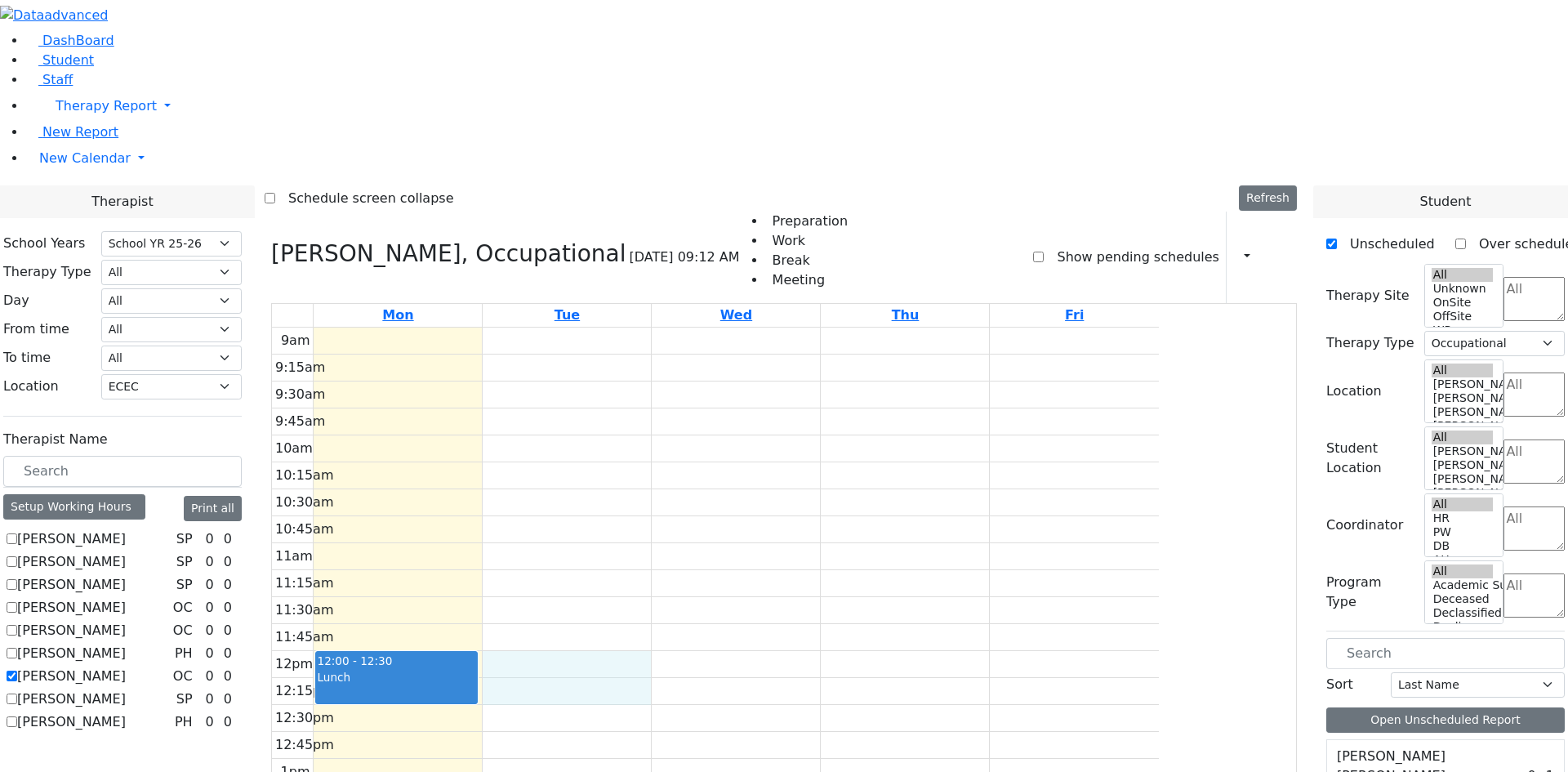
drag, startPoint x: 677, startPoint y: 443, endPoint x: 678, endPoint y: 453, distance: 10.0
click at [680, 471] on div "9am 9:15am 9:30am 9:45am 10am 10:15am 10:30am 10:45am 11am 11:15am 11:30am 11:4…" at bounding box center [715, 651] width 887 height 647
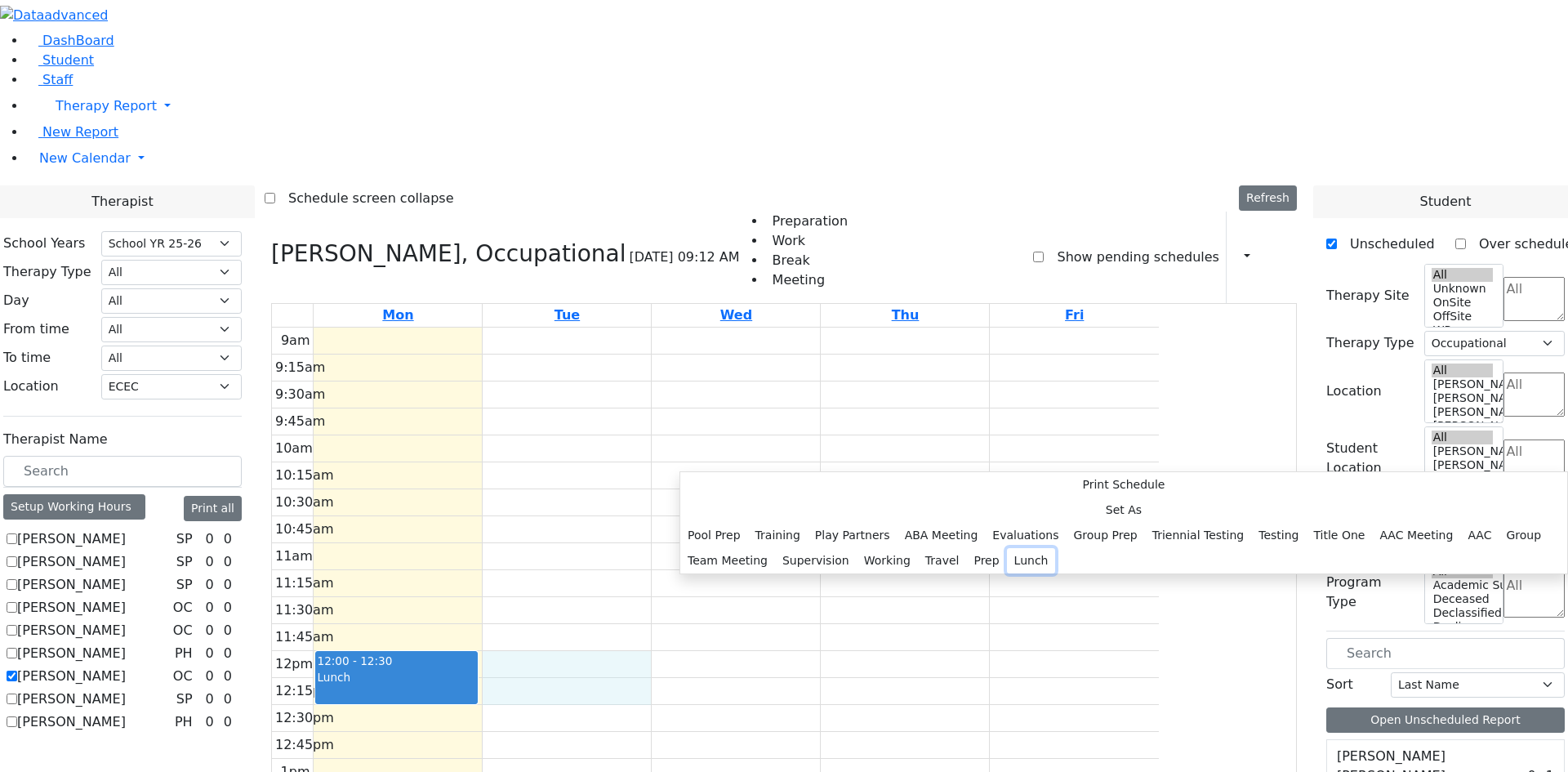
click at [1007, 547] on button "Lunch" at bounding box center [1031, 560] width 49 height 26
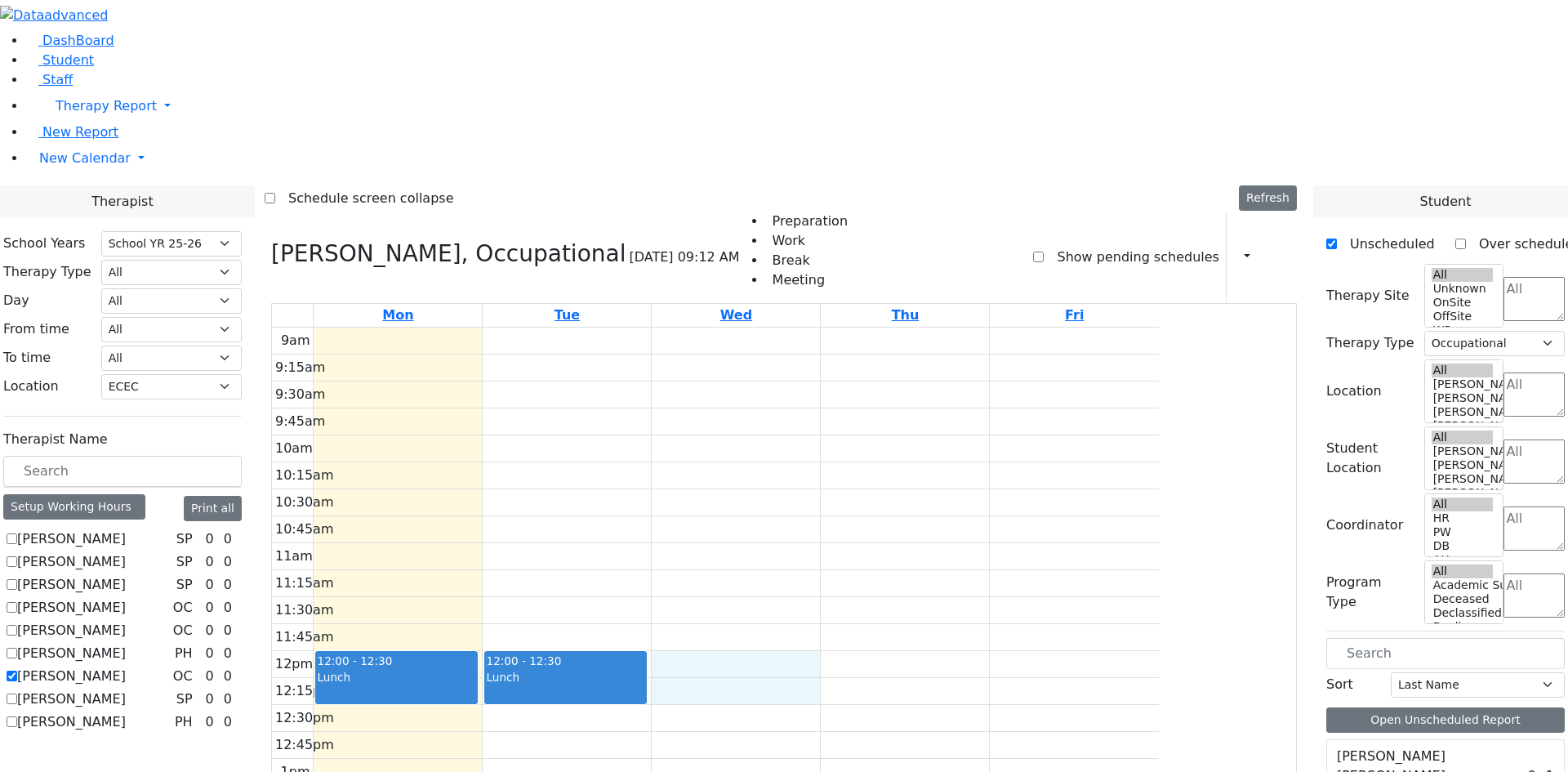
drag, startPoint x: 849, startPoint y: 442, endPoint x: 849, endPoint y: 458, distance: 16.0
click at [849, 458] on div "9am 9:15am 9:30am 9:45am 10am 10:15am 10:30am 10:45am 11am 11:15am 11:30am 11:4…" at bounding box center [715, 651] width 887 height 647
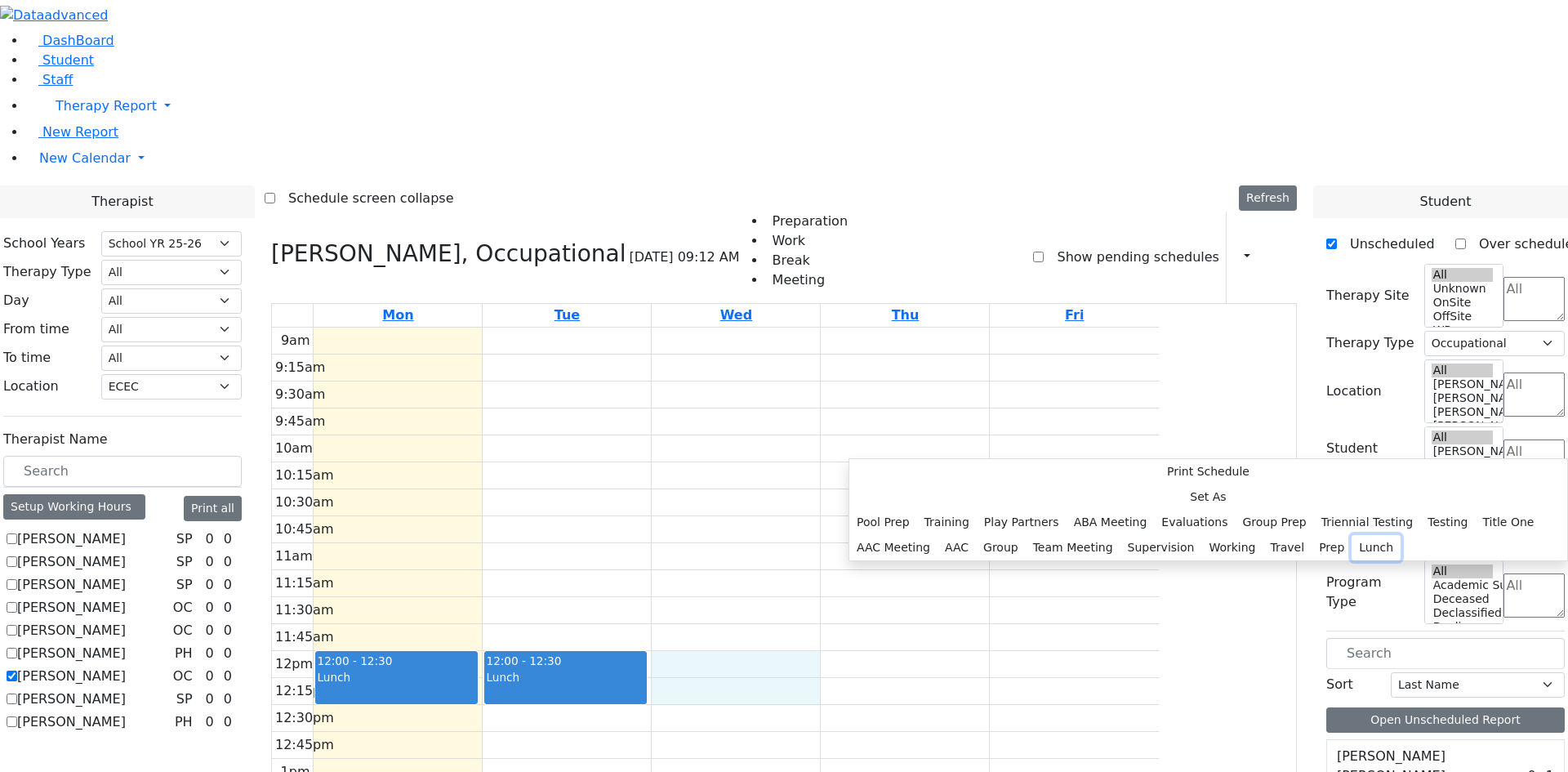
click at [1351, 535] on button "Lunch" at bounding box center [1376, 547] width 49 height 26
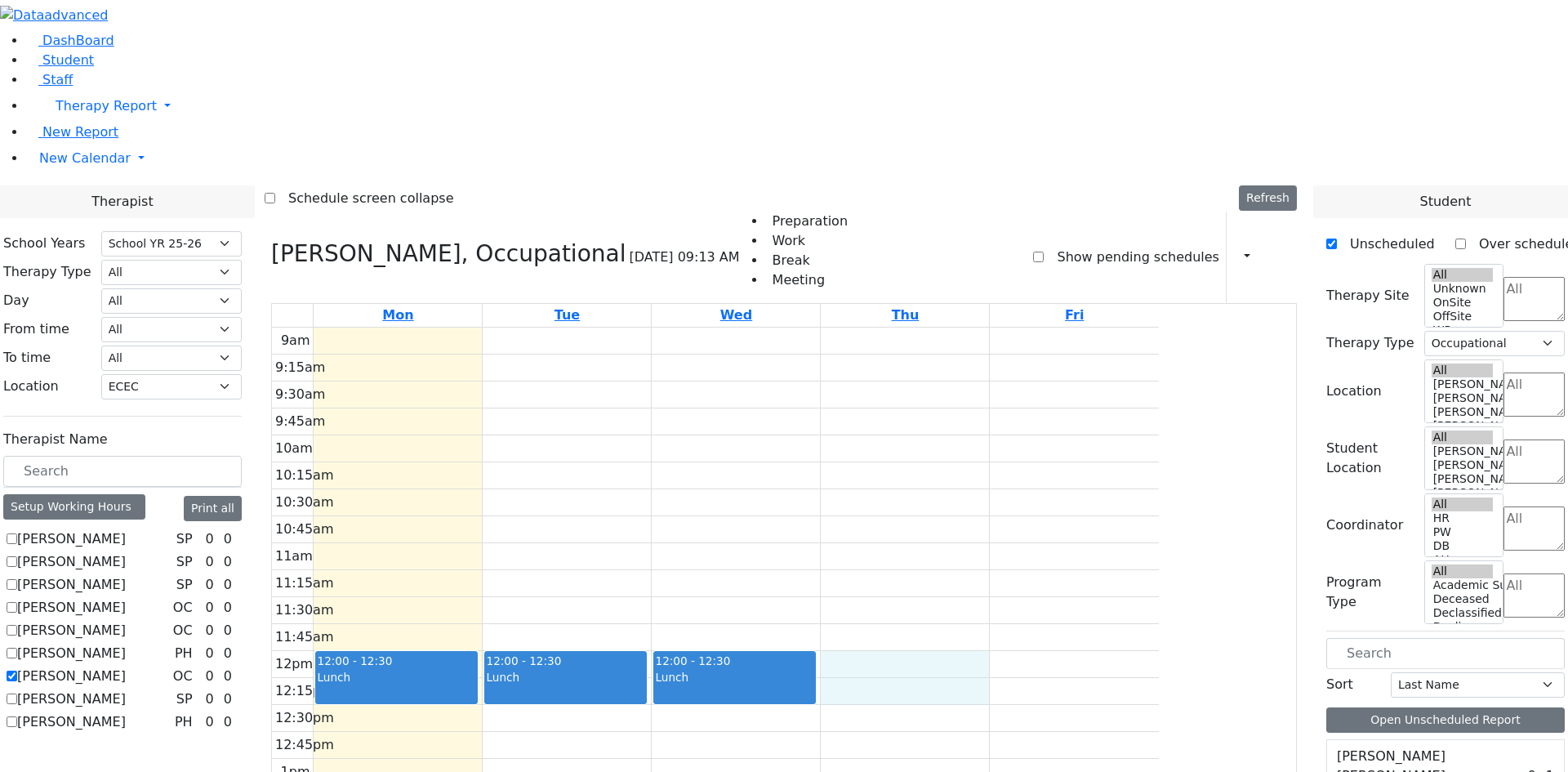
drag, startPoint x: 1016, startPoint y: 443, endPoint x: 1023, endPoint y: 453, distance: 12.2
click at [1030, 469] on div "9am 9:15am 9:30am 9:45am 10am 10:15am 10:30am 10:45am 11am 11:15am 11:30am 11:4…" at bounding box center [715, 651] width 887 height 647
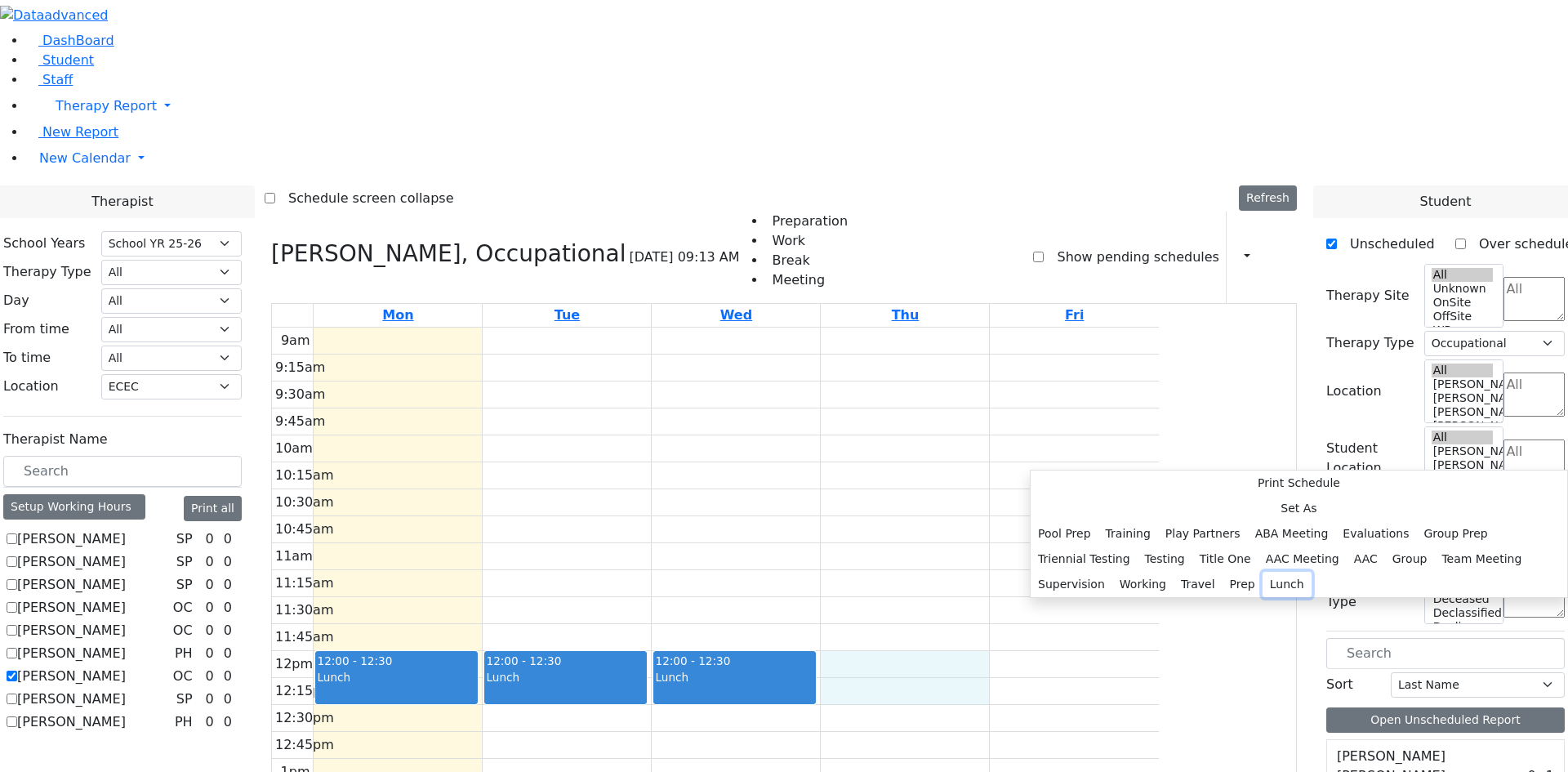
click at [1263, 571] on button "Lunch" at bounding box center [1287, 584] width 49 height 26
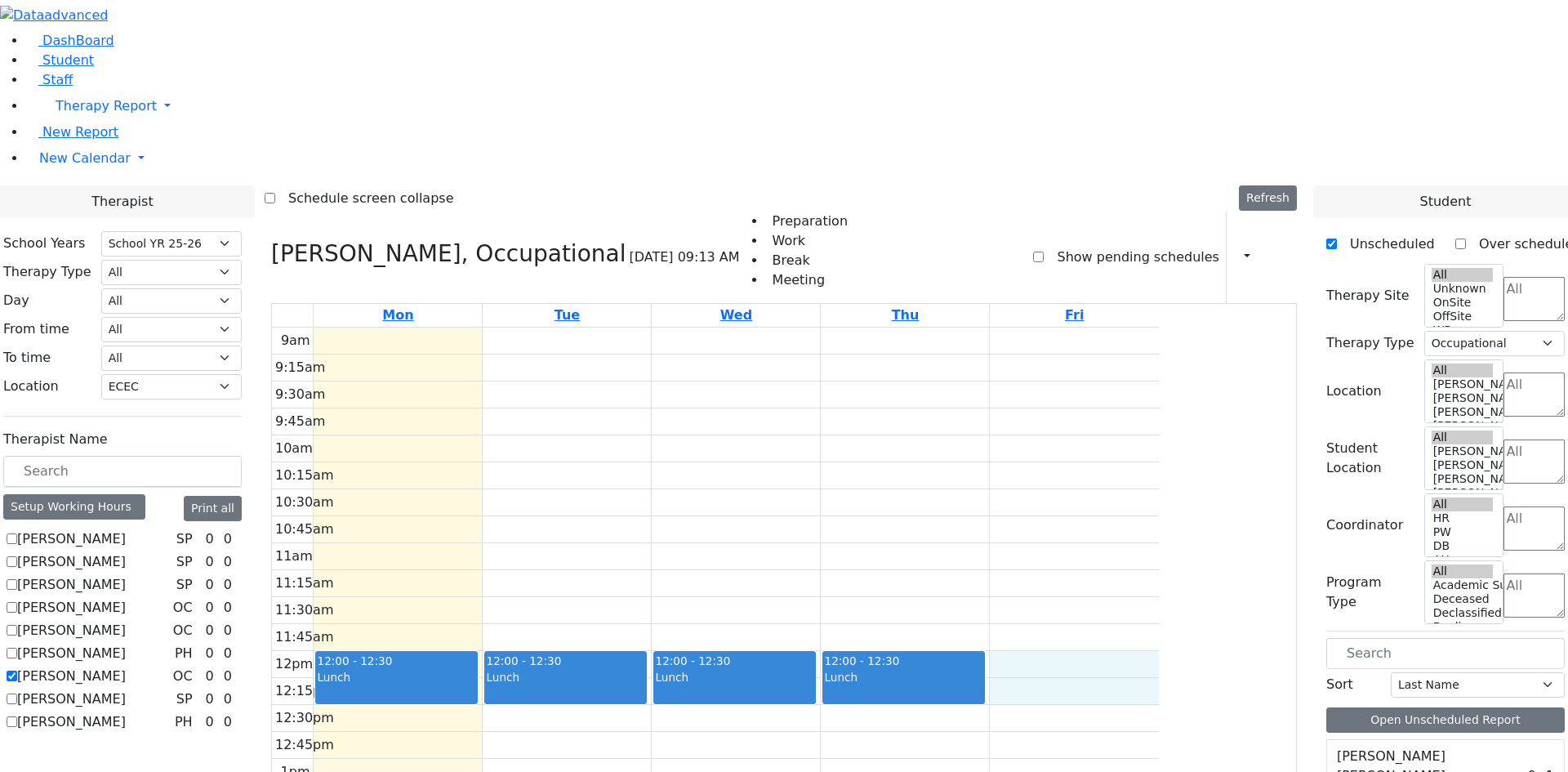
drag, startPoint x: 1192, startPoint y: 440, endPoint x: 1194, endPoint y: 467, distance: 27.1
click at [1159, 467] on div "9am 9:15am 9:30am 9:45am 10am 10:15am 10:30am 10:45am 11am 11:15am 11:30am 11:4…" at bounding box center [715, 651] width 887 height 647
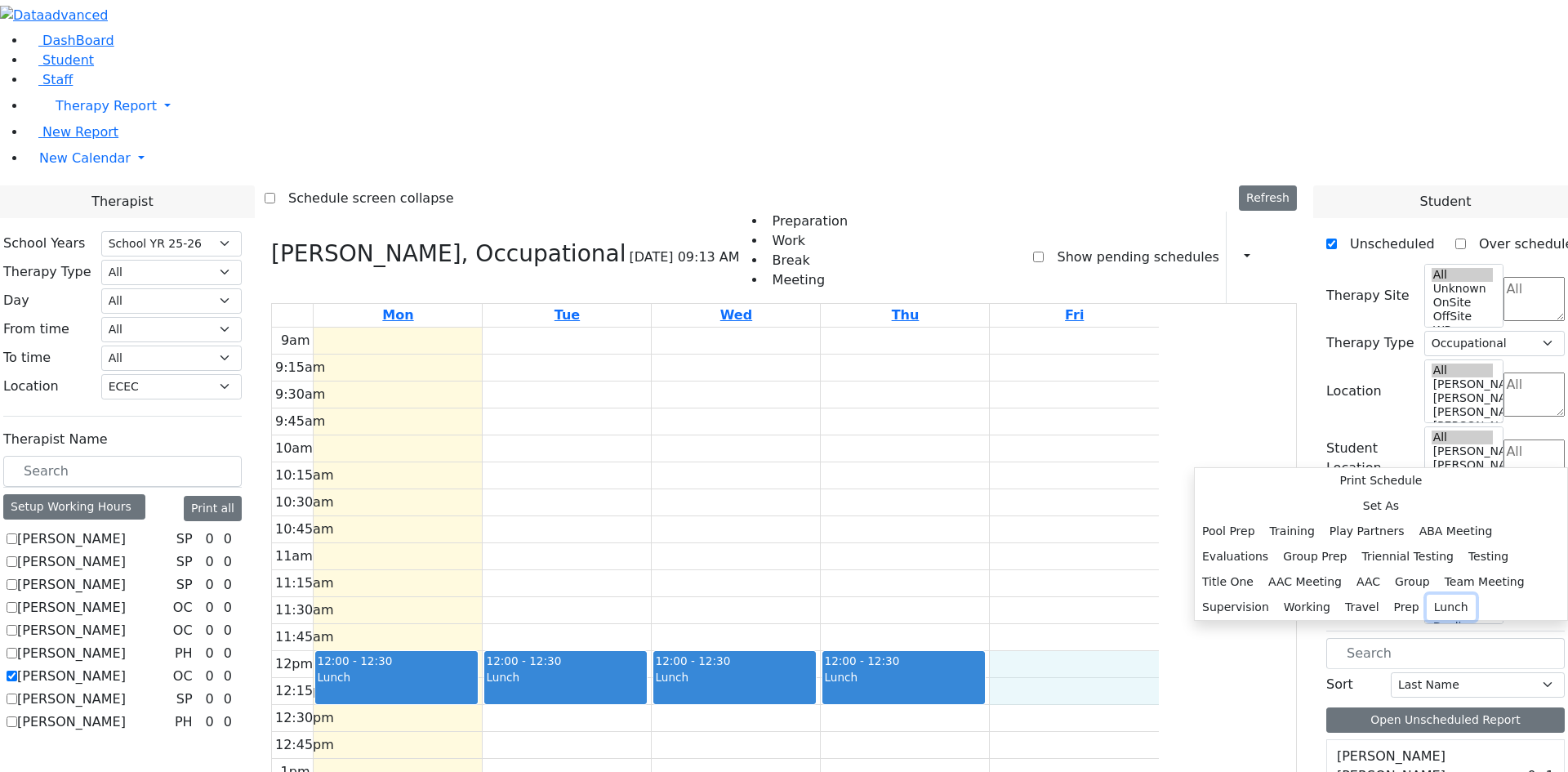
click at [1427, 595] on button "Lunch" at bounding box center [1452, 608] width 49 height 26
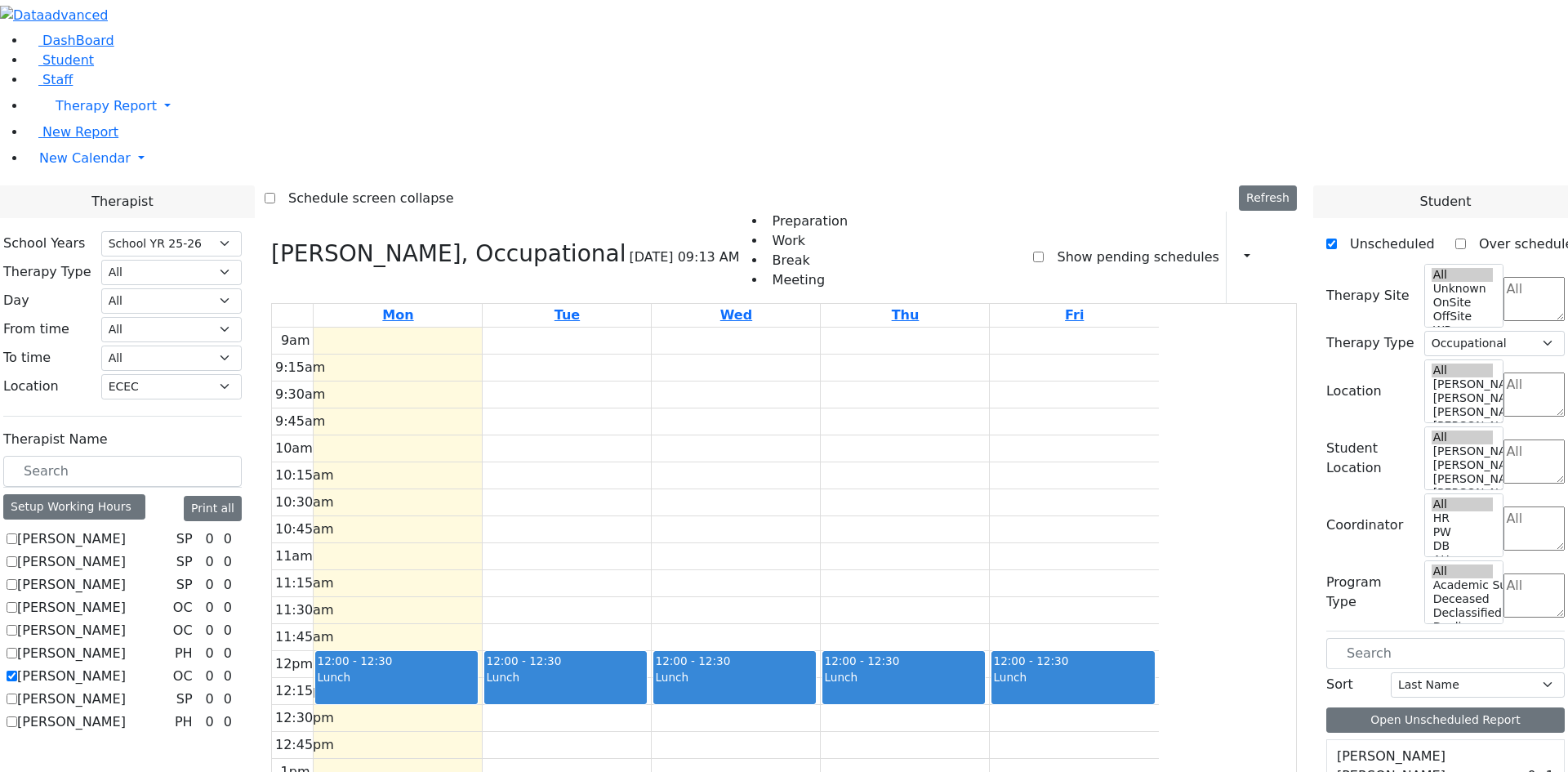
click at [126, 667] on label "Van-Halem Chana" at bounding box center [71, 676] width 108 height 20
click at [17, 671] on input "Van-Halem Chana" at bounding box center [12, 676] width 11 height 11
checkbox input "false"
select select
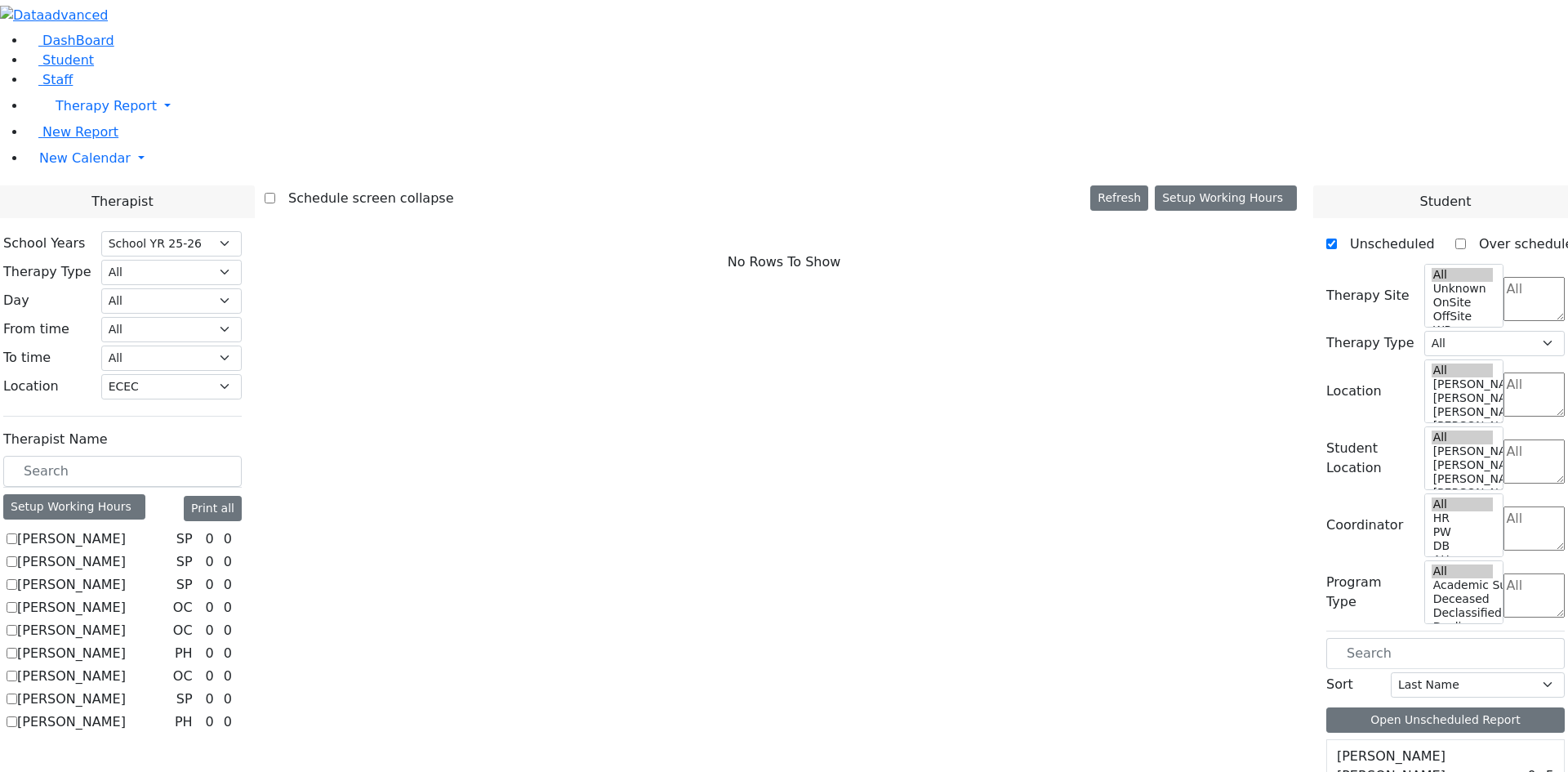
click at [126, 643] on label "[PERSON_NAME]" at bounding box center [71, 653] width 108 height 20
click at [17, 648] on input "[PERSON_NAME]" at bounding box center [12, 653] width 11 height 11
checkbox input "true"
select select "2"
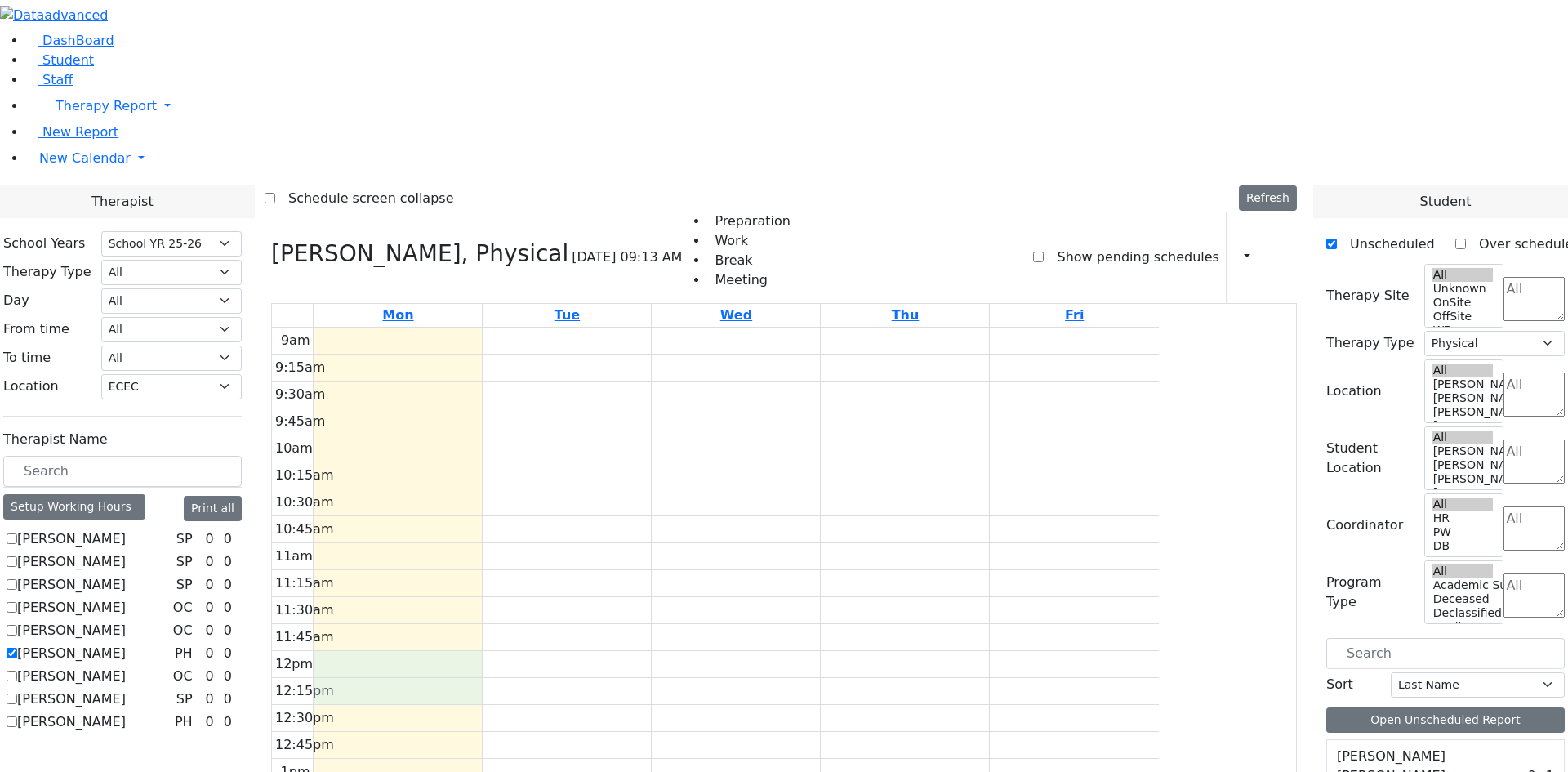
drag, startPoint x: 523, startPoint y: 444, endPoint x: 520, endPoint y: 468, distance: 24.2
click at [520, 468] on div "9am 9:15am 9:30am 9:45am 10am 10:15am 10:30am 10:45am 11am 11:15am 11:30am 11:4…" at bounding box center [715, 651] width 887 height 647
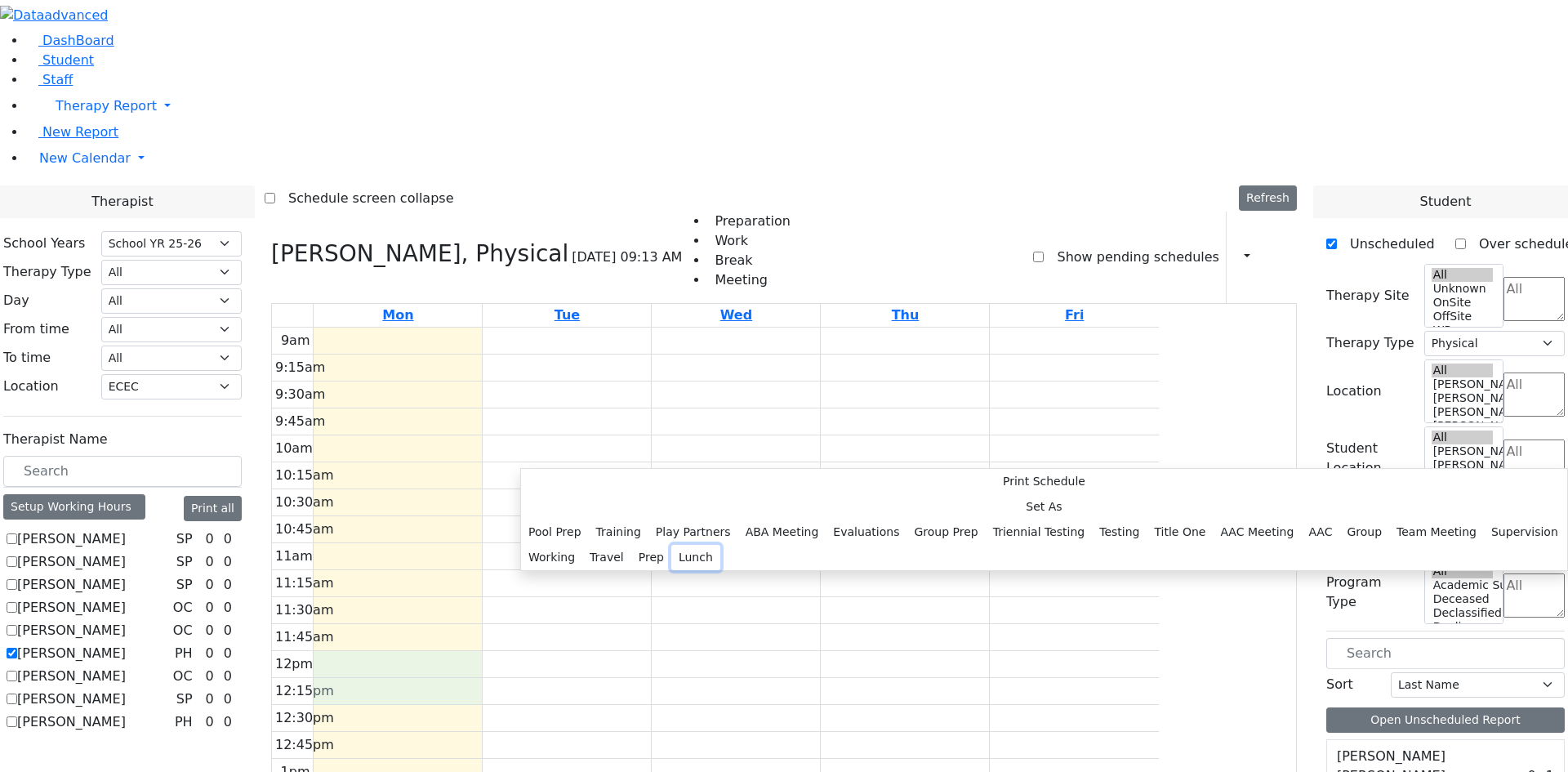
click at [696, 545] on button "Lunch" at bounding box center [696, 557] width 49 height 26
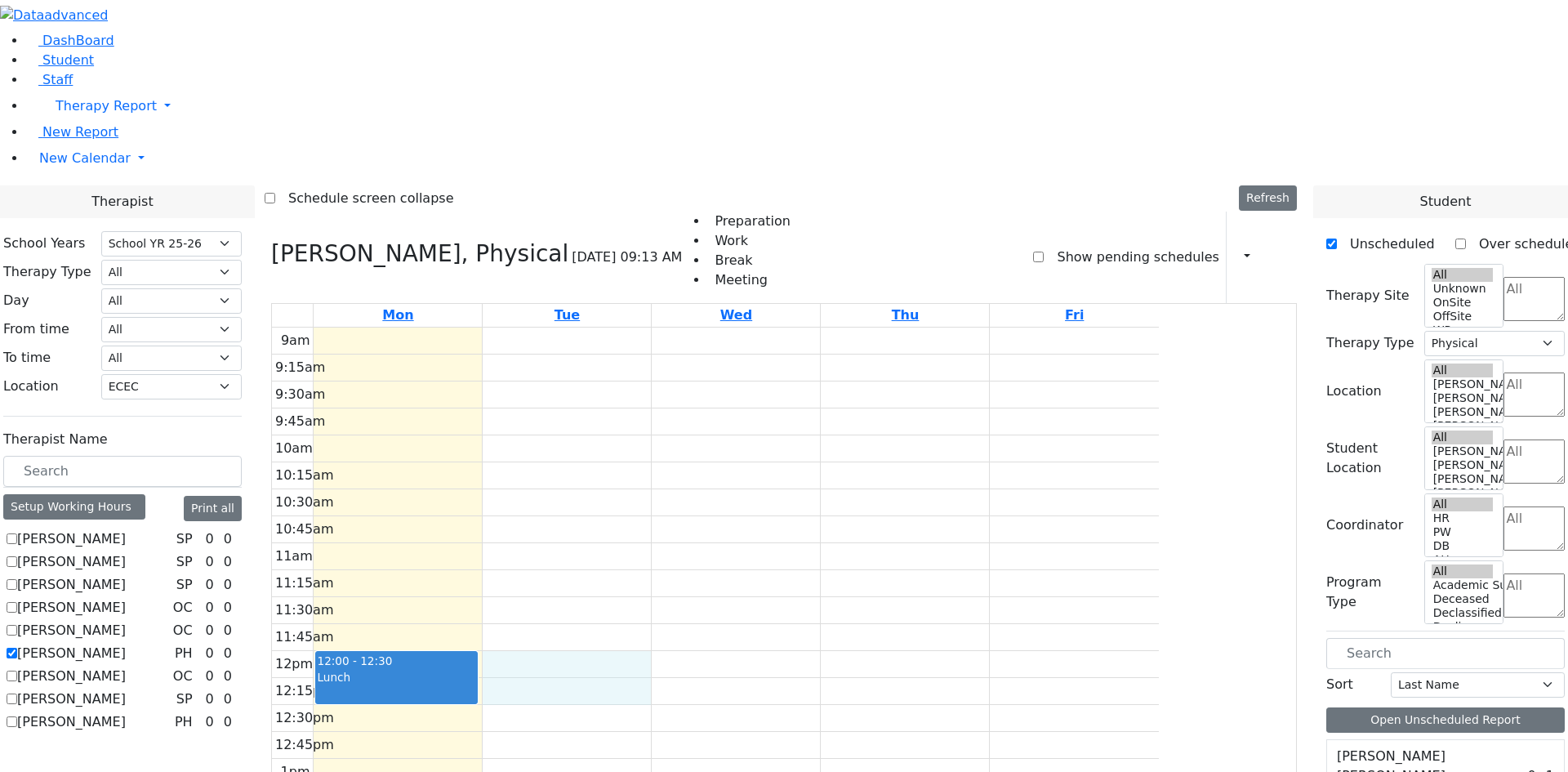
drag, startPoint x: 697, startPoint y: 436, endPoint x: 697, endPoint y: 455, distance: 19.0
click at [697, 458] on div "9am 9:15am 9:30am 9:45am 10am 10:15am 10:30am 10:45am 11am 11:15am 11:30am 11:4…" at bounding box center [715, 651] width 887 height 647
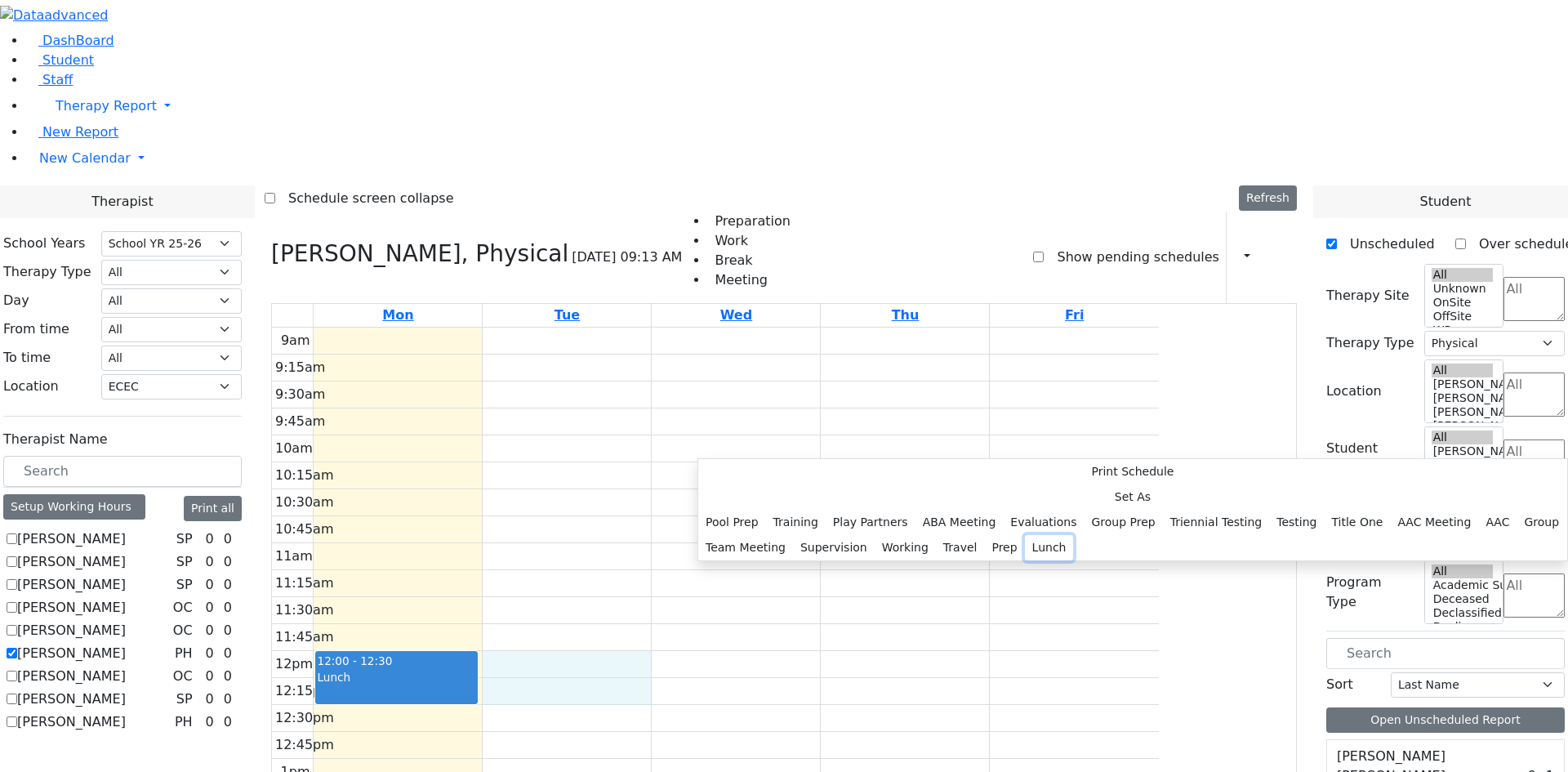
click at [1025, 535] on button "Lunch" at bounding box center [1050, 547] width 49 height 26
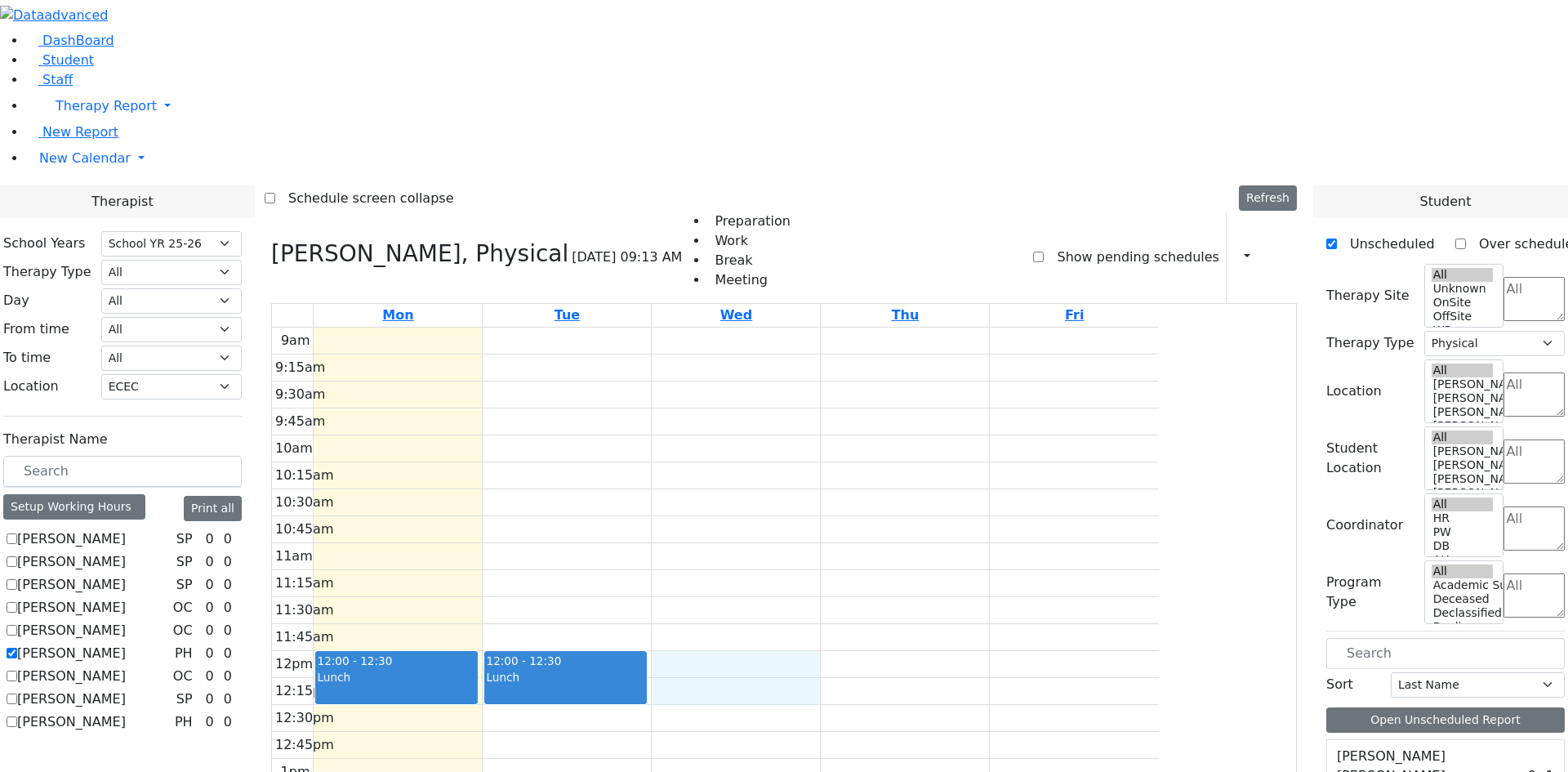
drag, startPoint x: 864, startPoint y: 456, endPoint x: 864, endPoint y: 470, distance: 14.0
click at [864, 470] on div "9am 9:15am 9:30am 9:45am 10am 10:15am 10:30am 10:45am 11am 11:15am 11:30am 11:4…" at bounding box center [715, 651] width 887 height 647
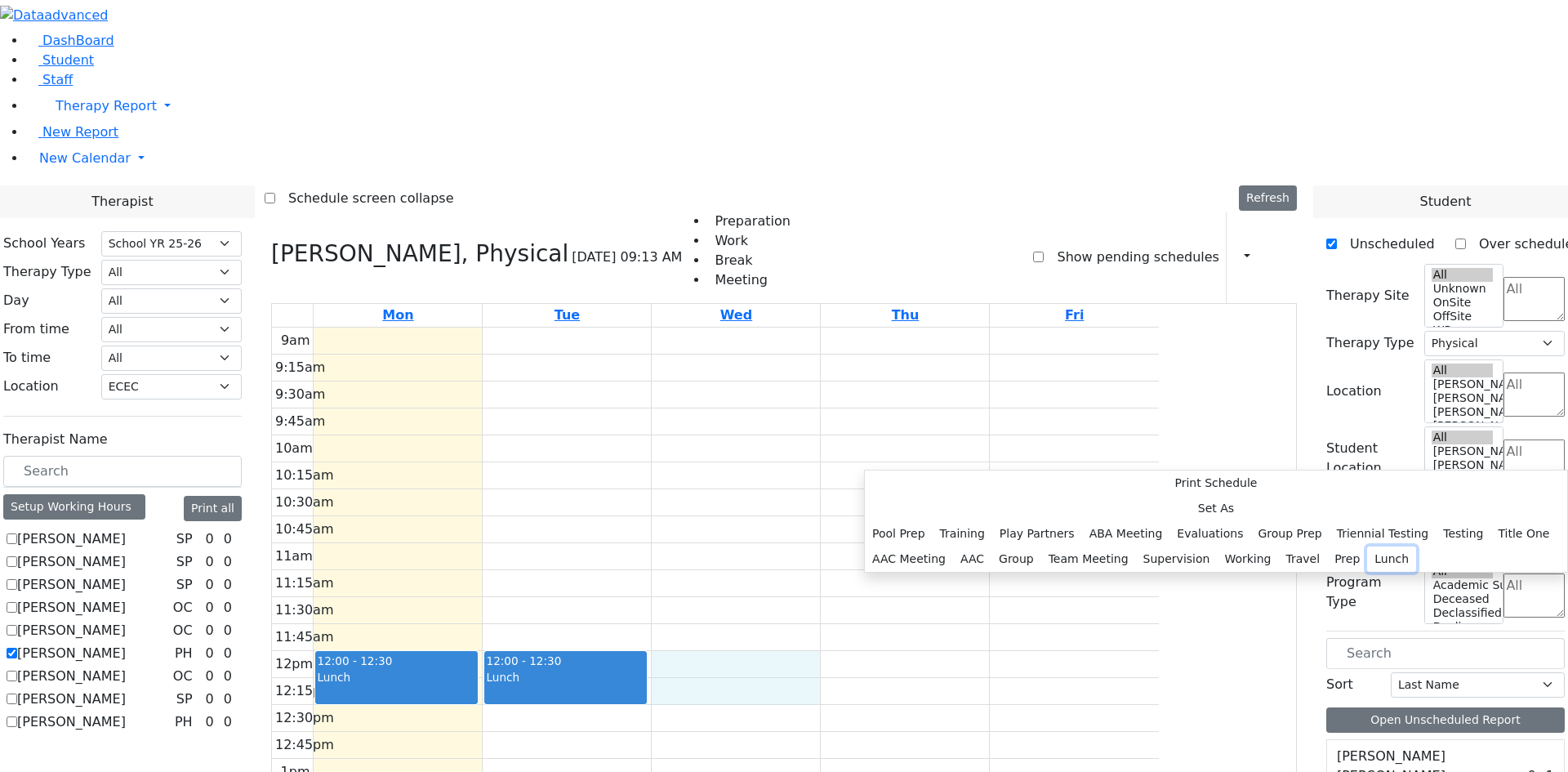
click at [1367, 547] on button "Lunch" at bounding box center [1392, 559] width 49 height 26
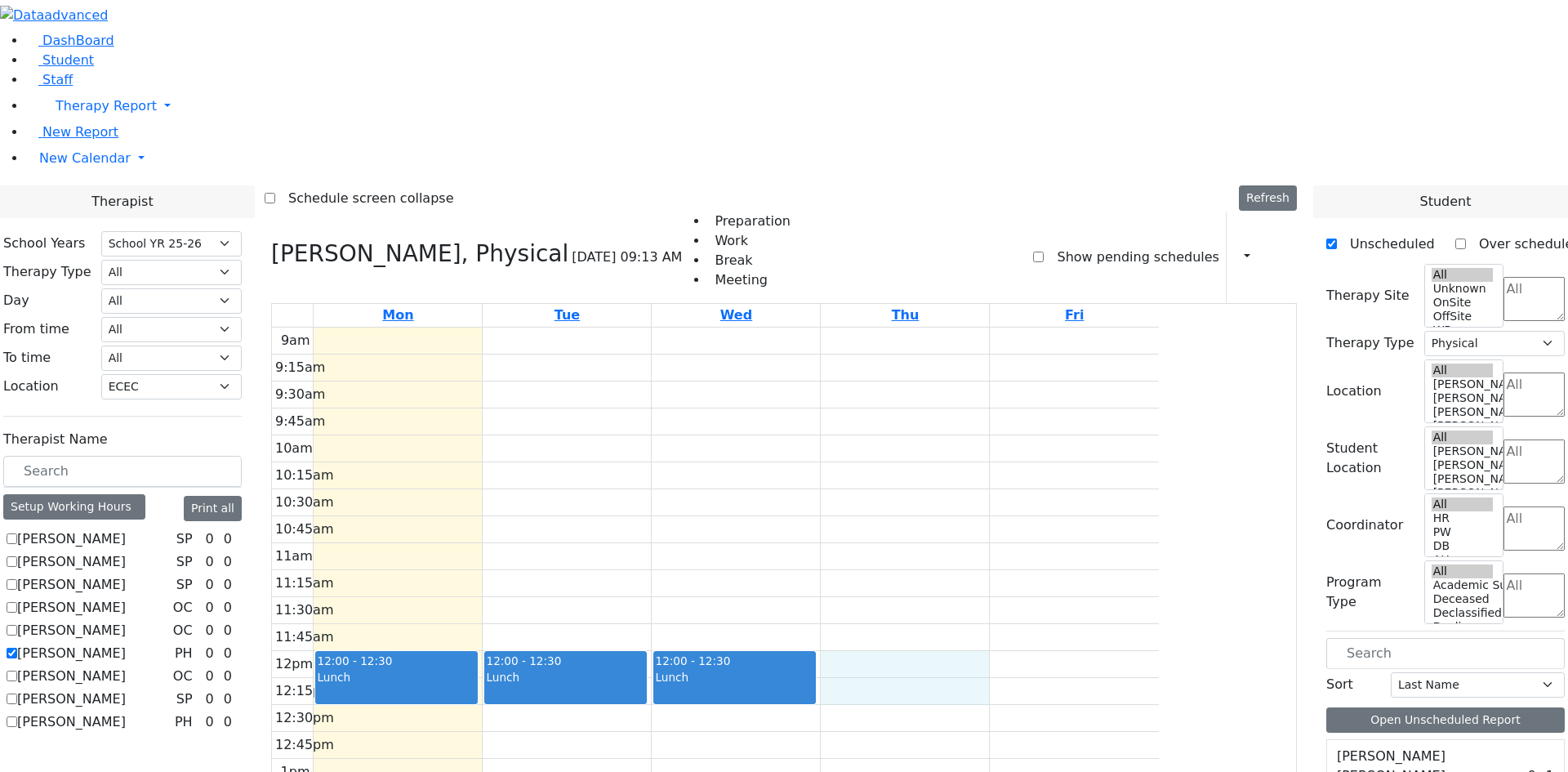
drag, startPoint x: 1024, startPoint y: 451, endPoint x: 1022, endPoint y: 467, distance: 16.1
click at [1022, 467] on div "9am 9:15am 9:30am 9:45am 10am 10:15am 10:30am 10:45am 11am 11:15am 11:30am 11:4…" at bounding box center [715, 651] width 887 height 647
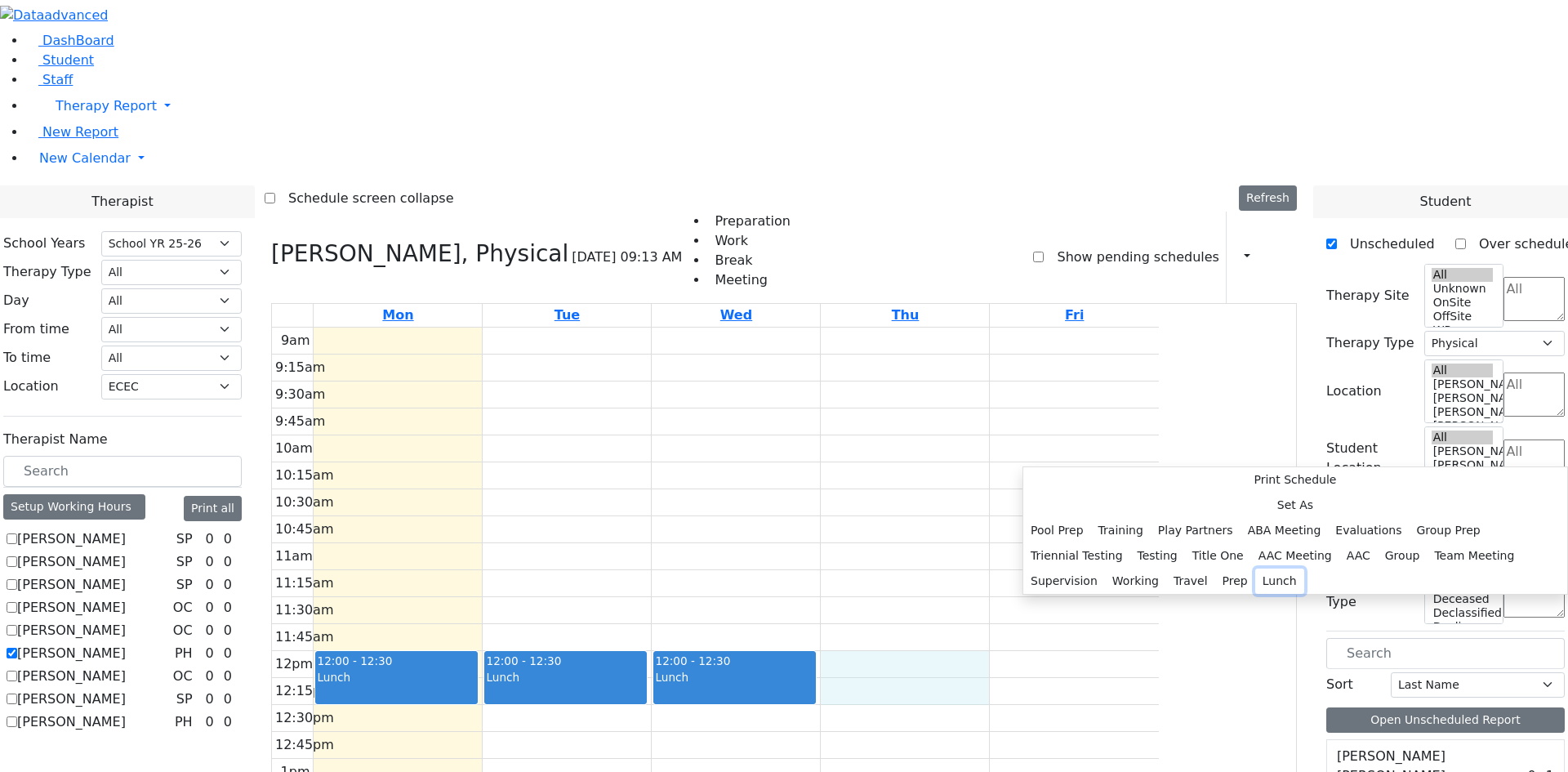
click at [1256, 568] on button "Lunch" at bounding box center [1280, 581] width 49 height 26
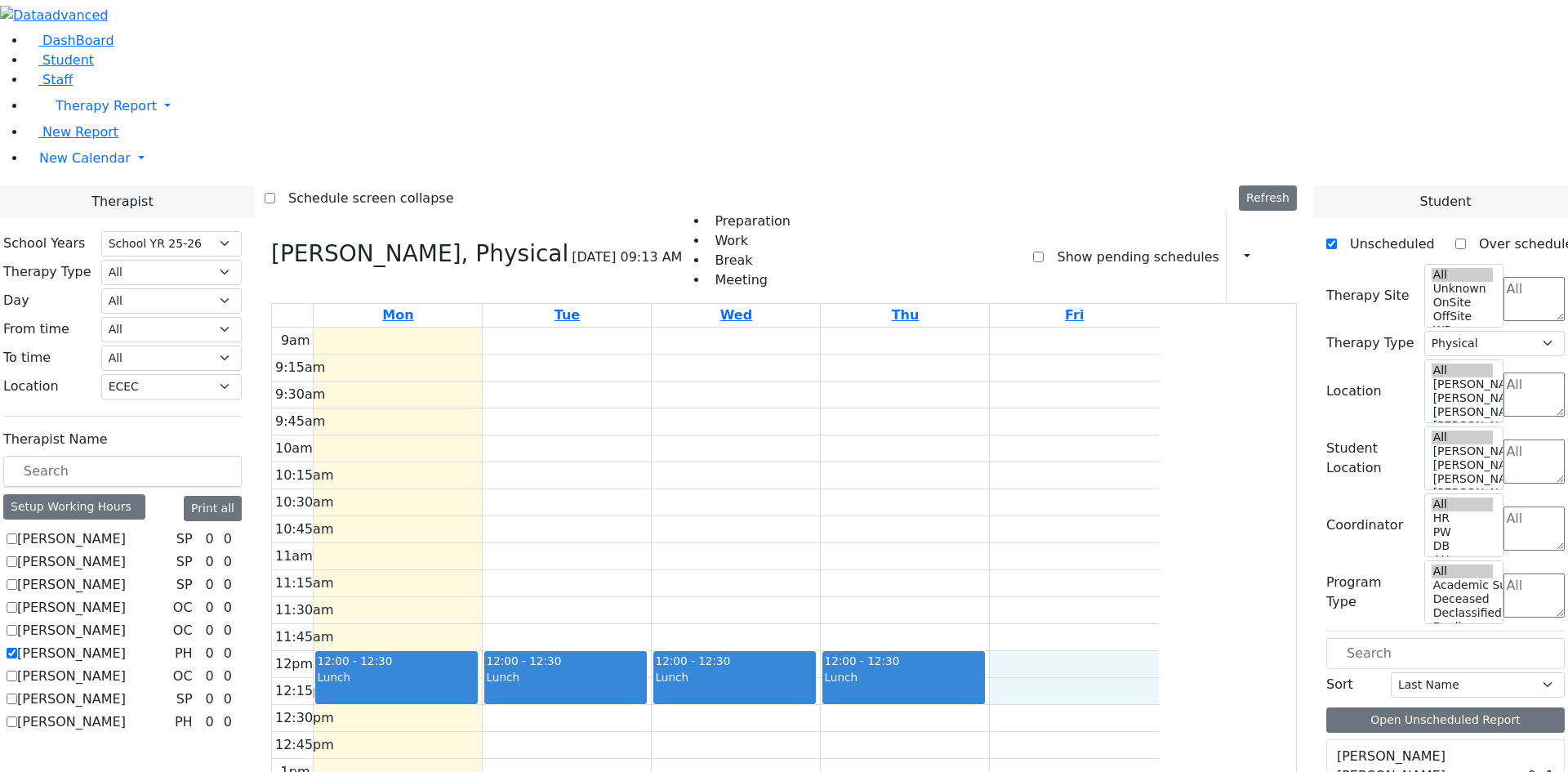
drag, startPoint x: 1169, startPoint y: 439, endPoint x: 1172, endPoint y: 453, distance: 14.3
click at [1159, 476] on div "9am 9:15am 9:30am 9:45am 10am 10:15am 10:30am 10:45am 11am 11:15am 11:30am 11:4…" at bounding box center [715, 651] width 887 height 647
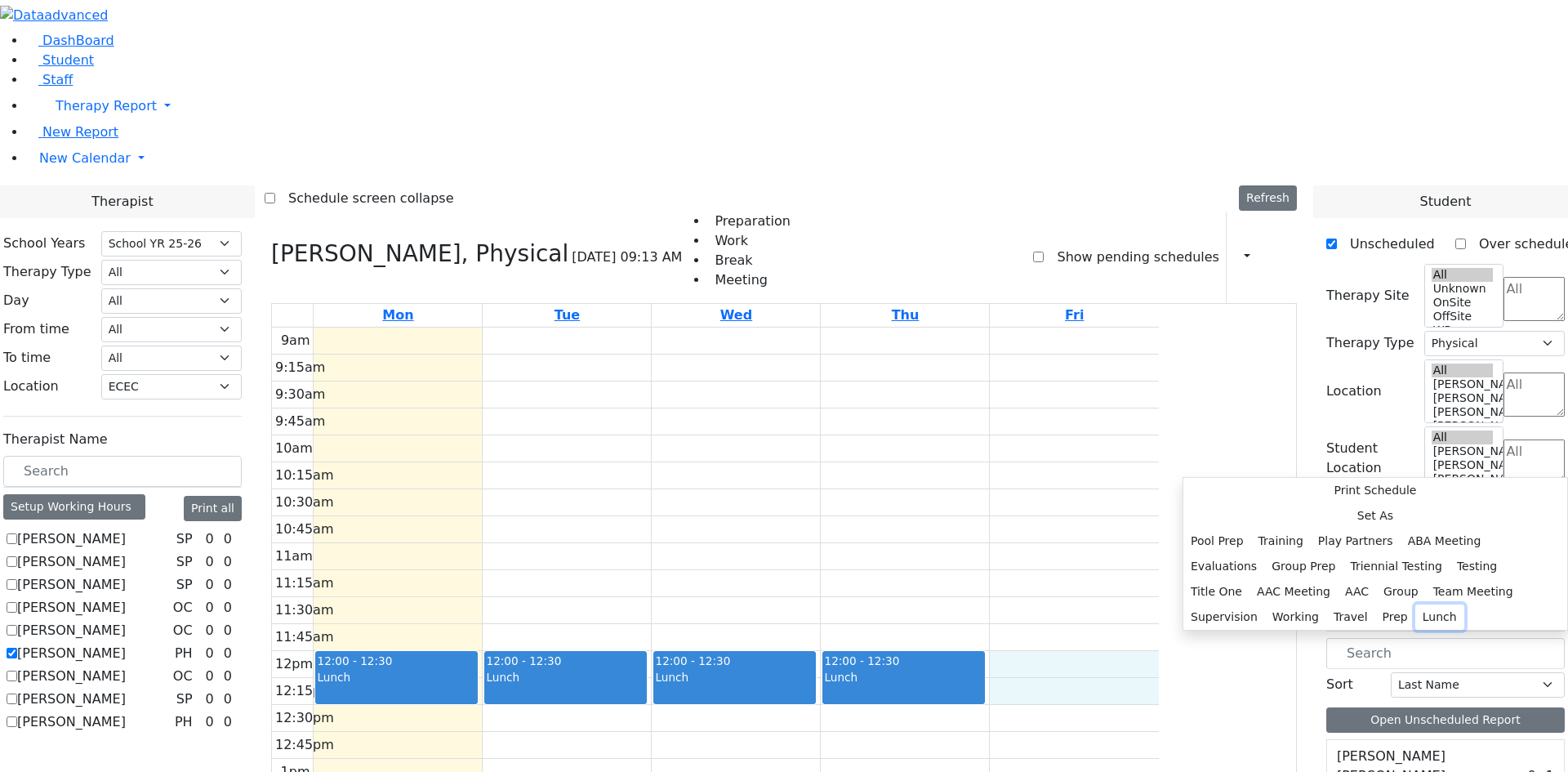
click at [1415, 605] on button "Lunch" at bounding box center [1440, 617] width 49 height 26
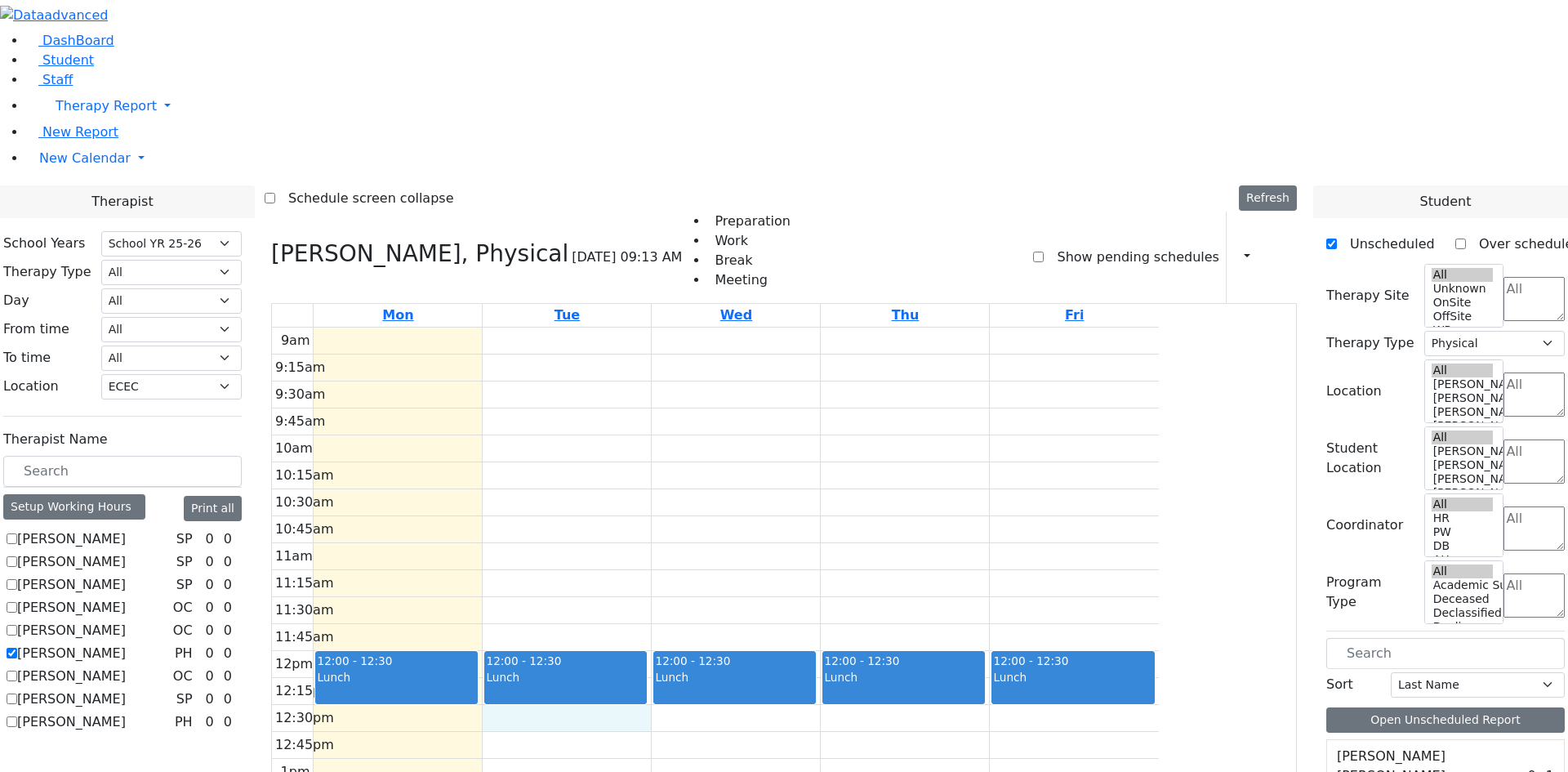
click at [682, 514] on div "9am 9:15am 9:30am 9:45am 10am 10:15am 10:30am 10:45am 11am 11:15am 11:30am 11:4…" at bounding box center [715, 651] width 887 height 647
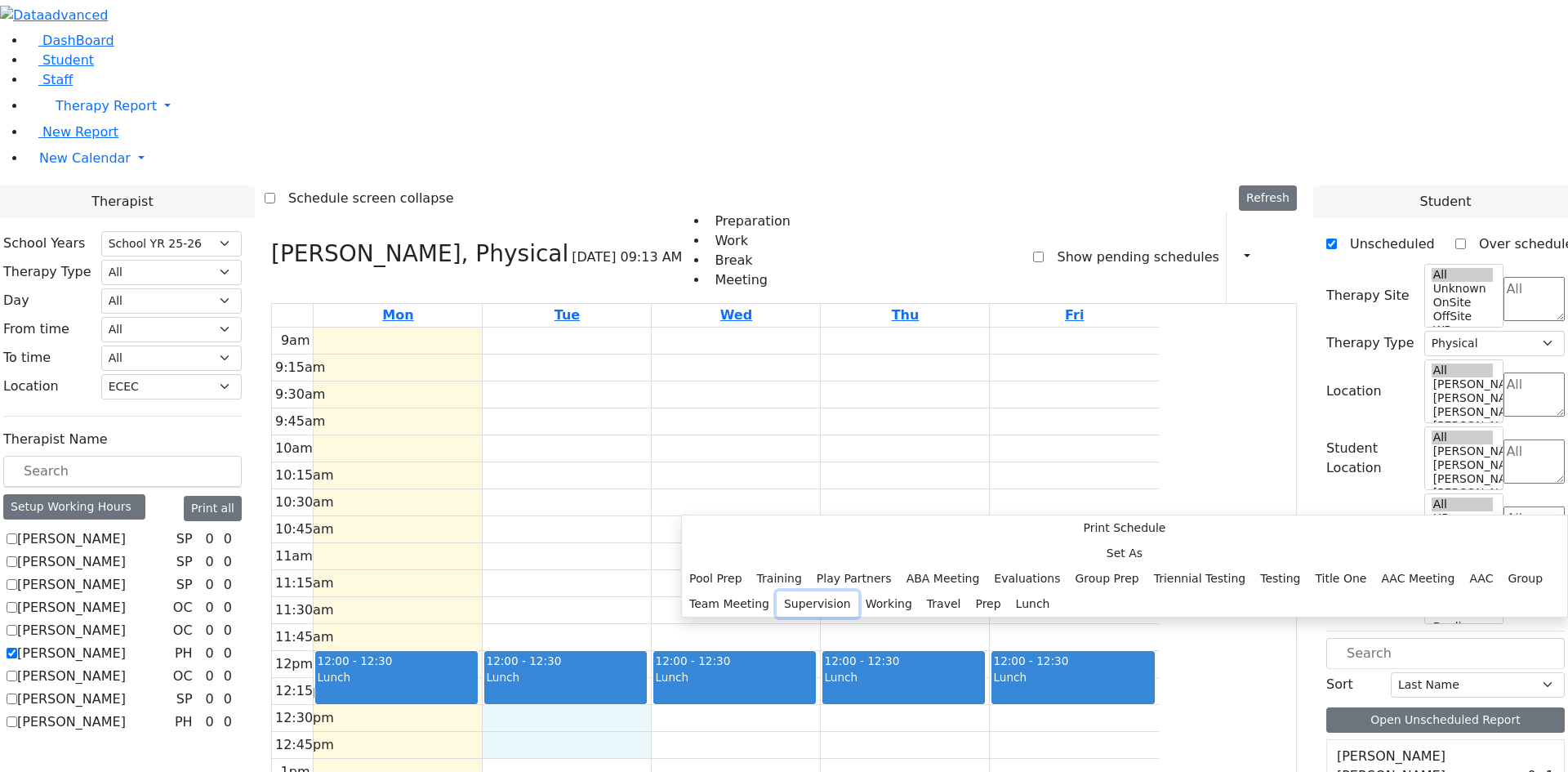
click at [859, 591] on button "Supervision" at bounding box center [817, 604] width 82 height 26
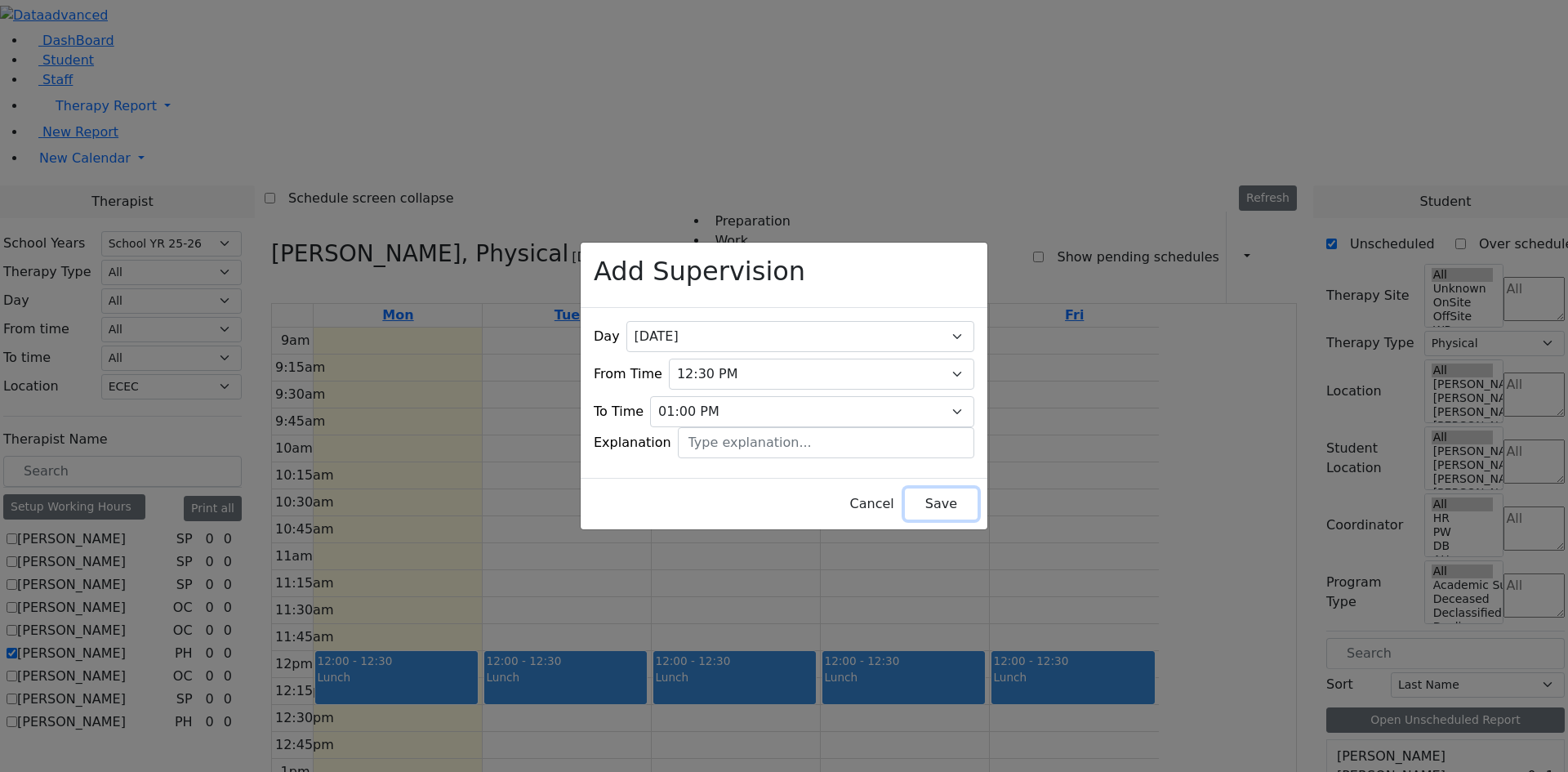
click at [915, 494] on button "Save" at bounding box center [942, 504] width 73 height 32
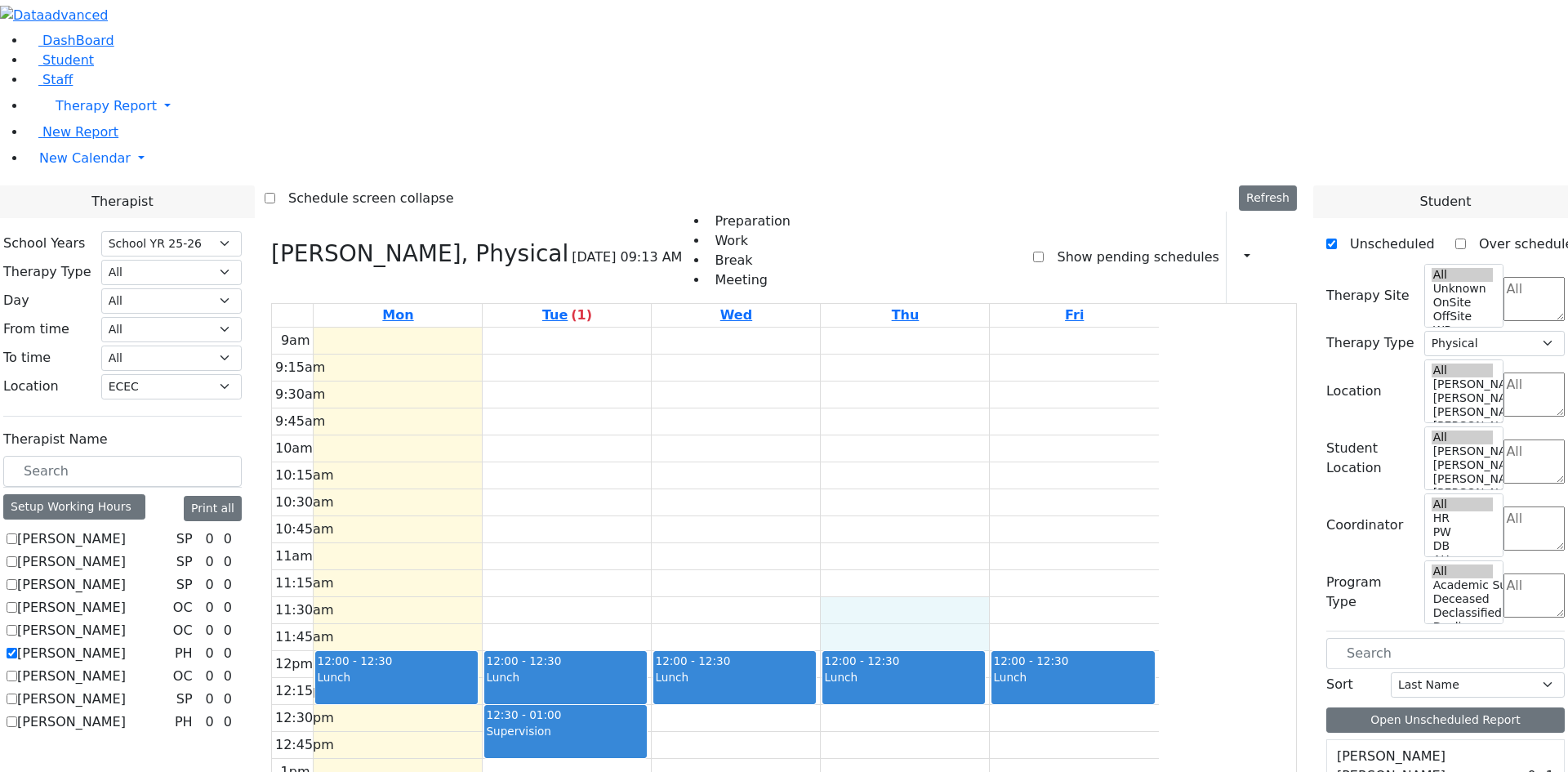
drag, startPoint x: 1014, startPoint y: 378, endPoint x: 1016, endPoint y: 399, distance: 21.1
click at [1019, 409] on div "9am 9:15am 9:30am 9:45am 10am 10:15am 10:30am 10:45am 11am 11:15am 11:30am 11:4…" at bounding box center [715, 651] width 887 height 647
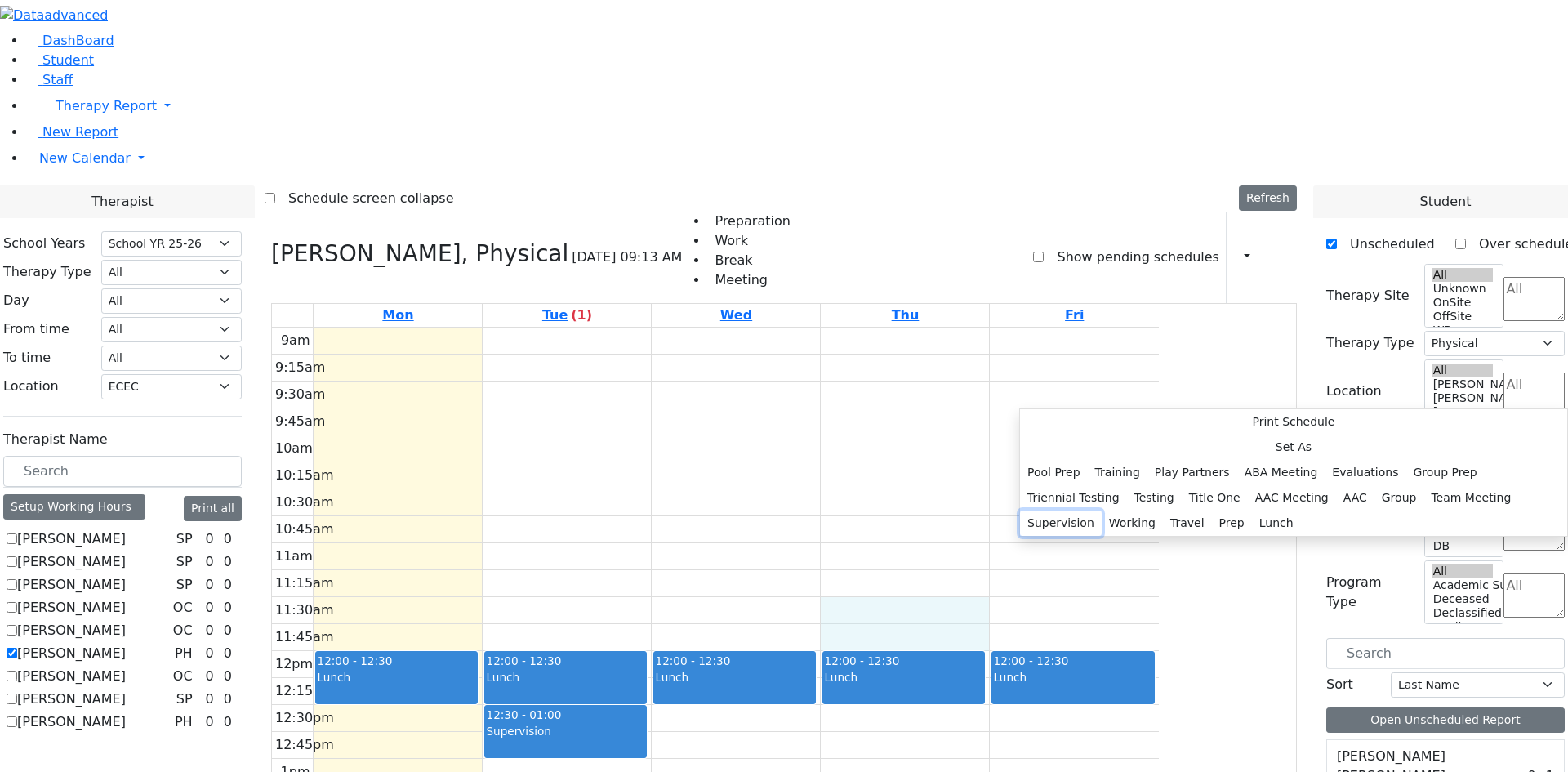
click at [1102, 510] on button "Supervision" at bounding box center [1061, 523] width 82 height 26
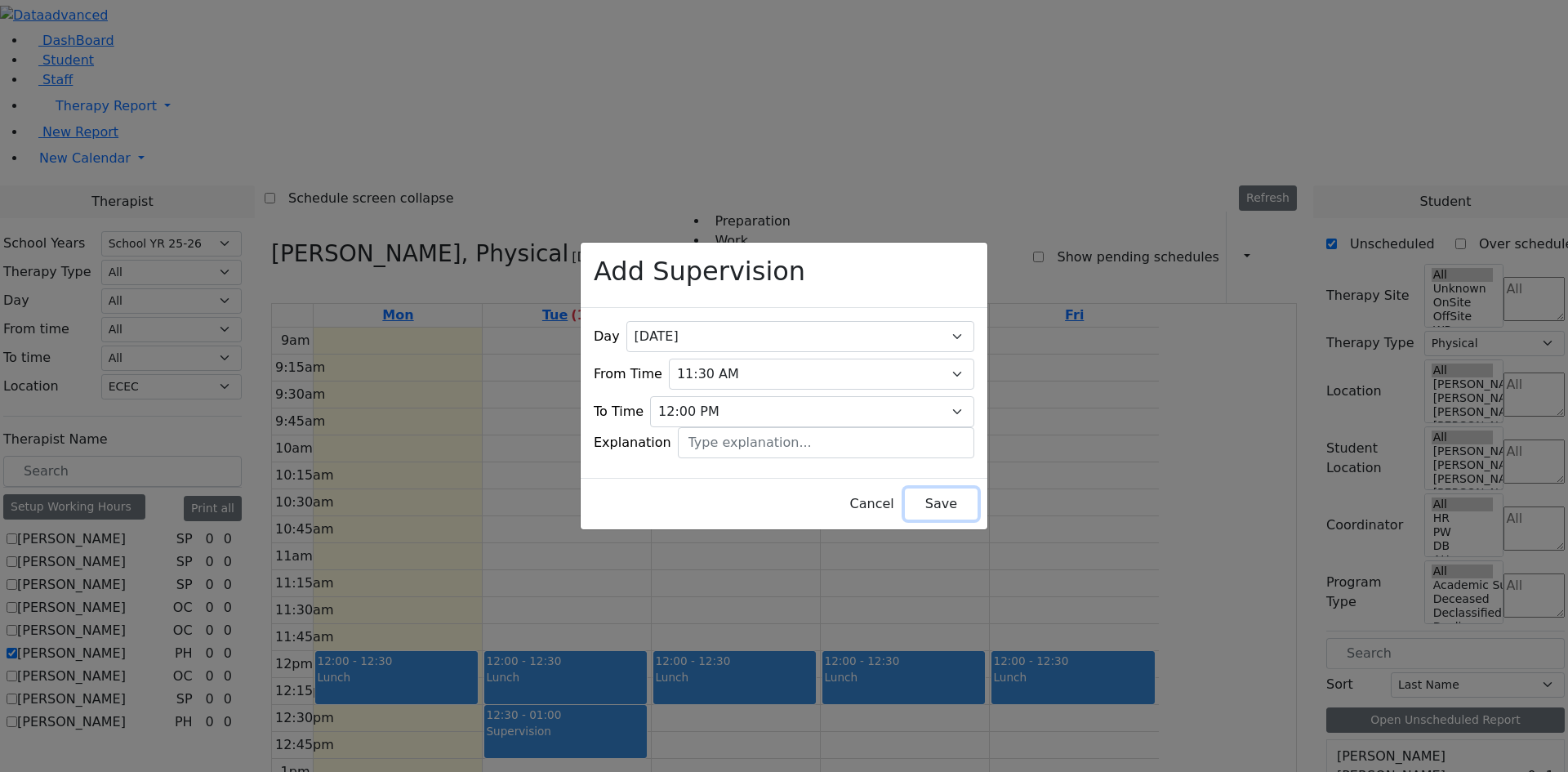
click at [935, 493] on button "Save" at bounding box center [942, 504] width 73 height 32
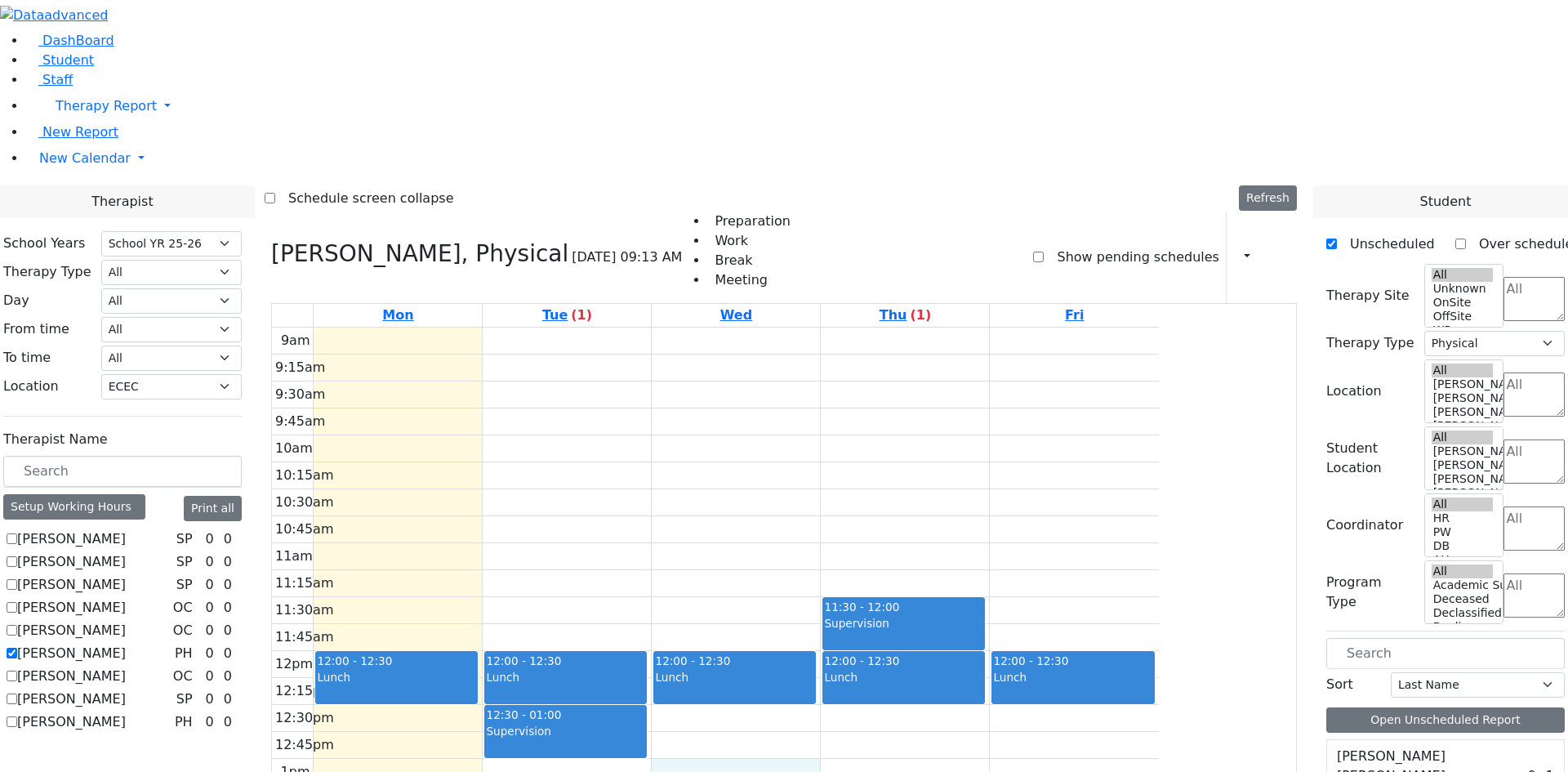
drag, startPoint x: 868, startPoint y: 547, endPoint x: 875, endPoint y: 564, distance: 18.4
click at [875, 564] on div "9am 9:15am 9:30am 9:45am 10am 10:15am 10:30am 10:45am 11am 11:15am 11:30am 11:4…" at bounding box center [715, 651] width 887 height 647
drag, startPoint x: 1045, startPoint y: 684, endPoint x: 1045, endPoint y: 699, distance: 15.0
click at [1047, 706] on div "9am 9:15am 9:30am 9:45am 10am 10:15am 10:30am 10:45am 11am 11:15am 11:30am 11:4…" at bounding box center [715, 651] width 887 height 647
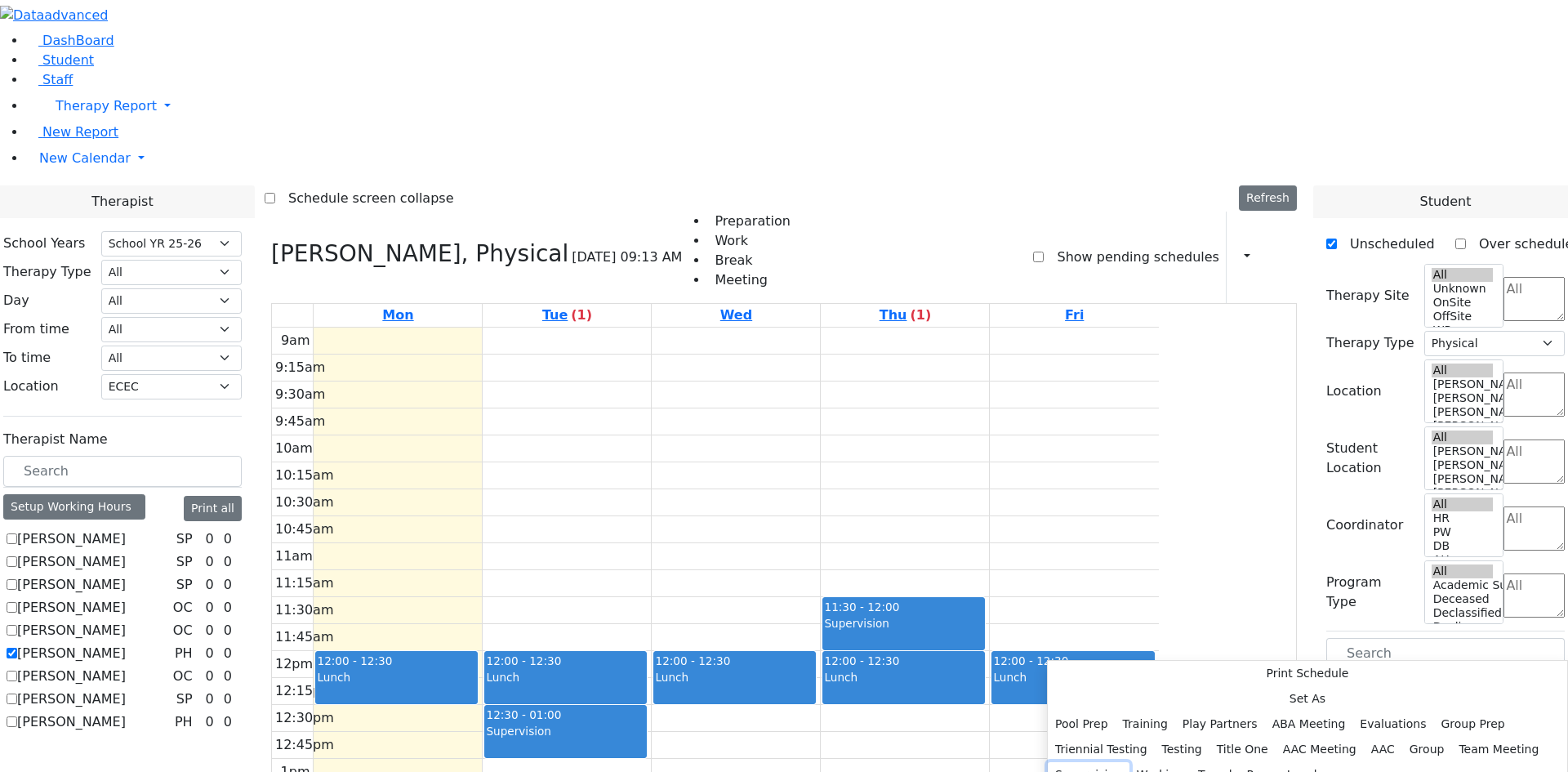
click at [1130, 762] on button "Supervision" at bounding box center [1088, 775] width 82 height 26
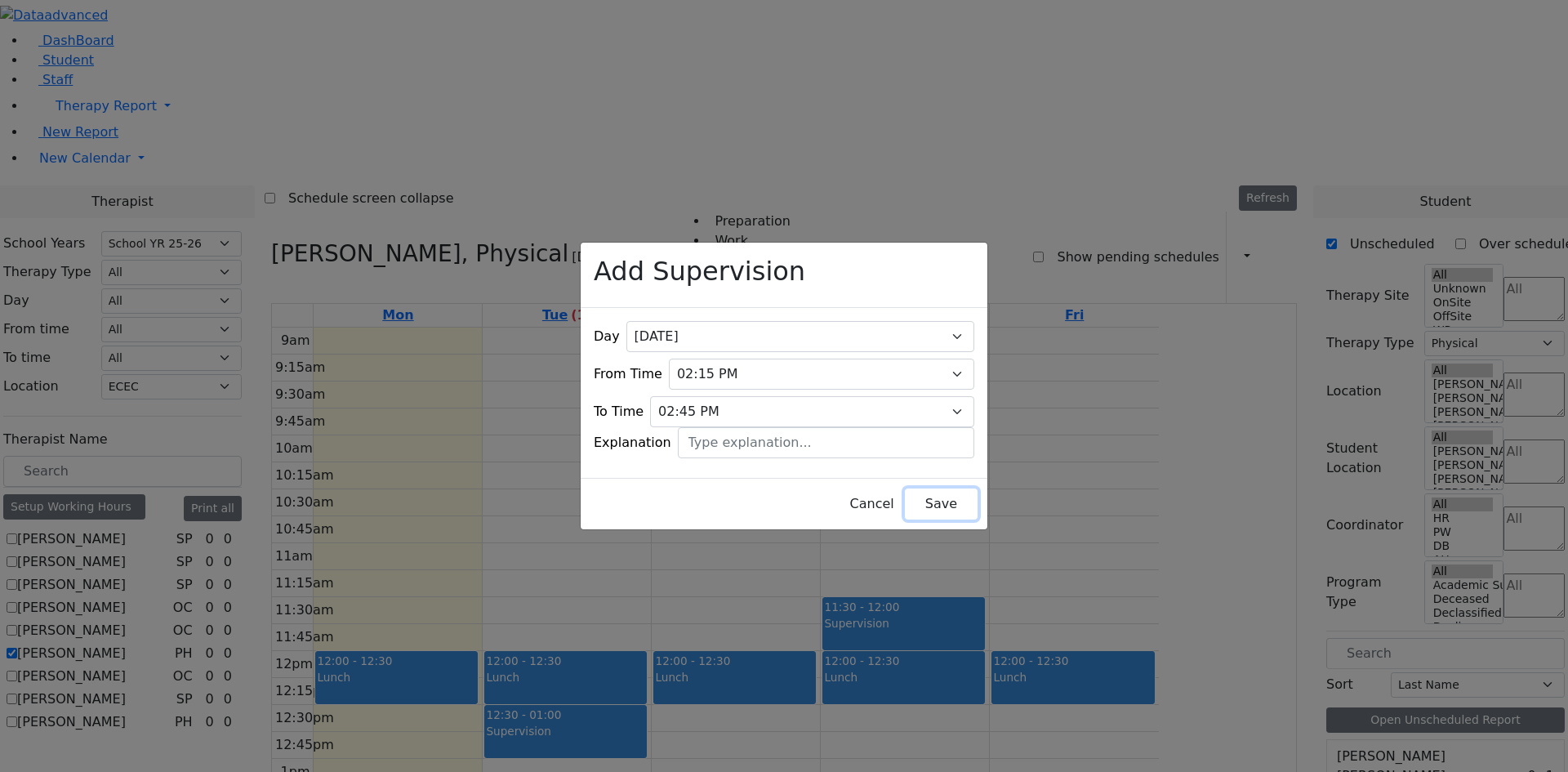
click at [910, 497] on button "Save" at bounding box center [942, 504] width 73 height 32
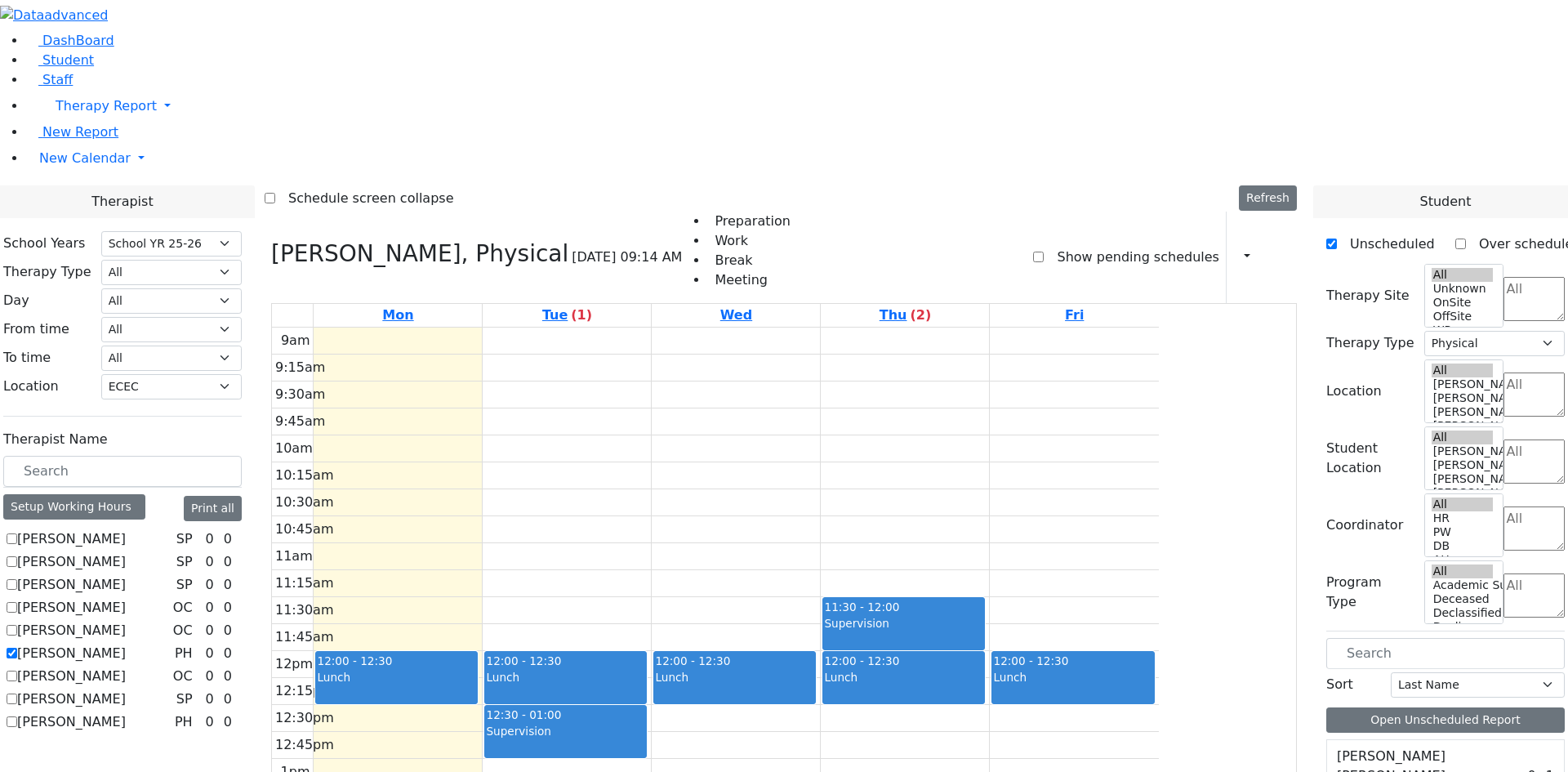
click at [126, 643] on label "[PERSON_NAME]" at bounding box center [71, 653] width 108 height 20
click at [17, 648] on input "[PERSON_NAME]" at bounding box center [12, 653] width 11 height 11
checkbox input "false"
select select
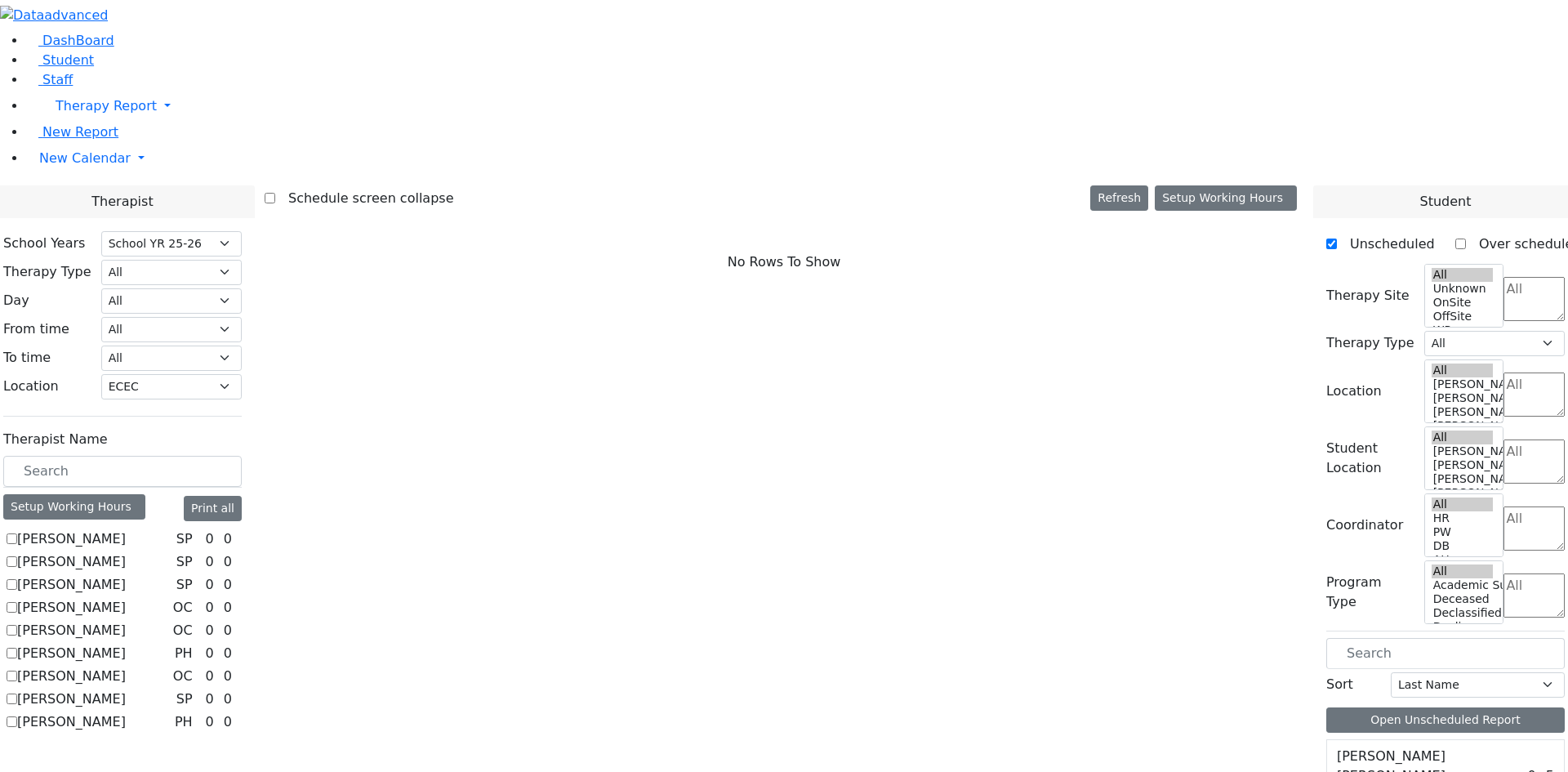
click at [126, 667] on label "[PERSON_NAME]" at bounding box center [71, 676] width 108 height 20
click at [17, 671] on input "[PERSON_NAME]" at bounding box center [12, 676] width 11 height 11
checkbox input "true"
select select "1"
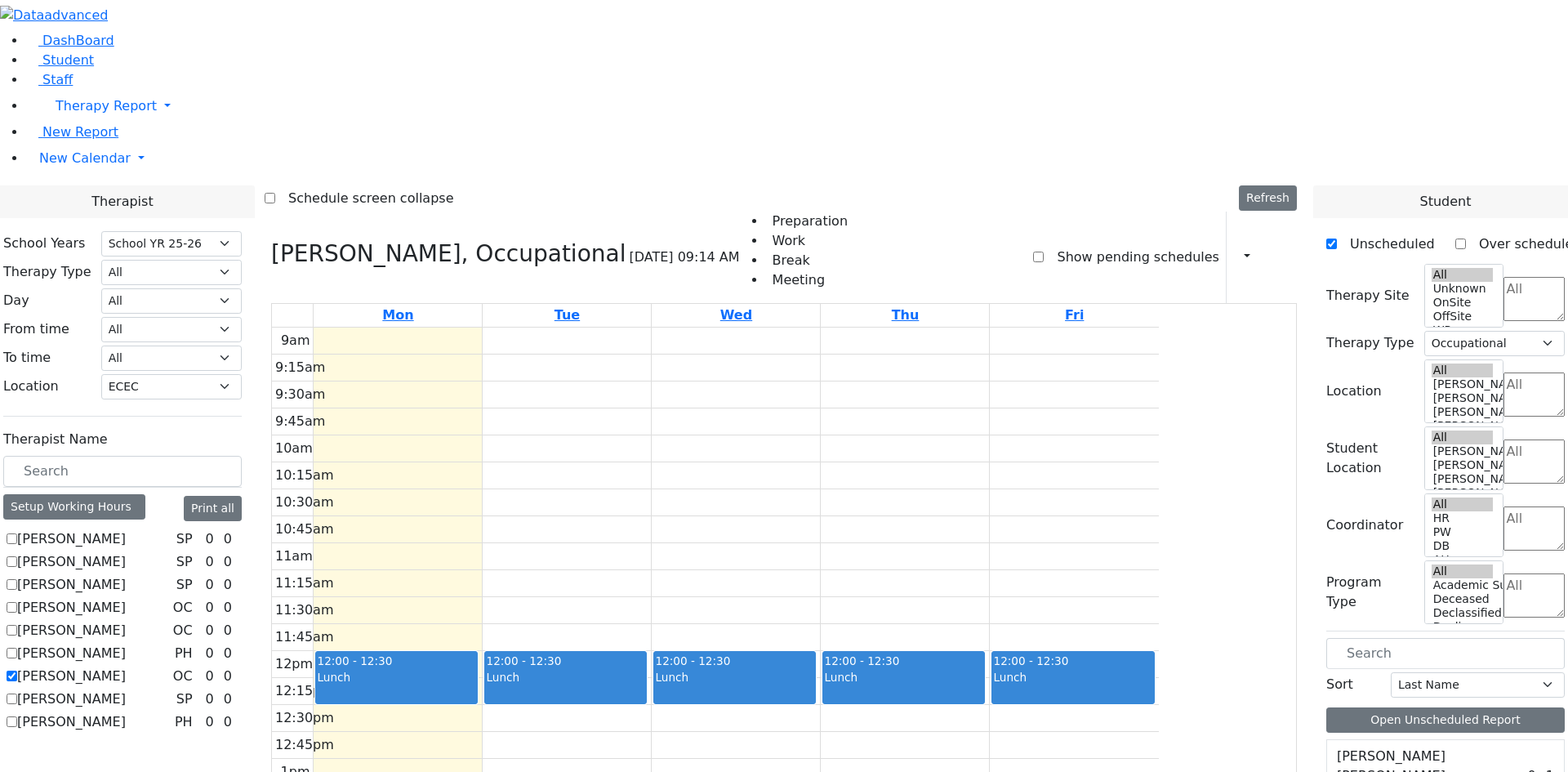
click at [126, 598] on label "[PERSON_NAME]" at bounding box center [71, 608] width 108 height 20
click at [17, 602] on input "[PERSON_NAME]" at bounding box center [12, 607] width 11 height 11
checkbox input "true"
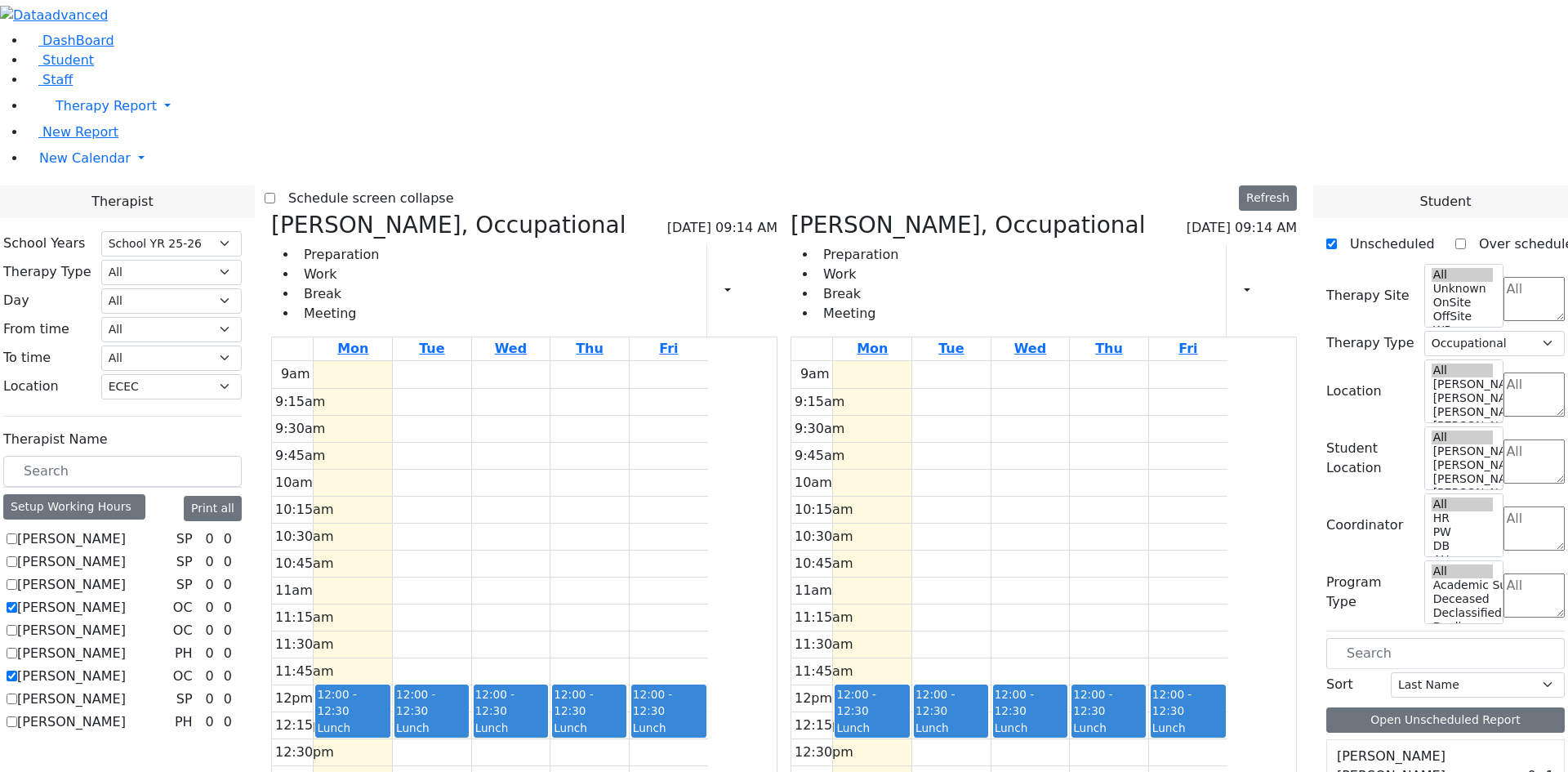
drag, startPoint x: 1187, startPoint y: 698, endPoint x: 1189, endPoint y: 726, distance: 28.1
click at [1189, 726] on div "9am 9:15am 9:30am 9:45am 10am 10:15am 10:30am 10:45am 11am 11:15am 11:30am 11:4…" at bounding box center [1010, 684] width 436 height 647
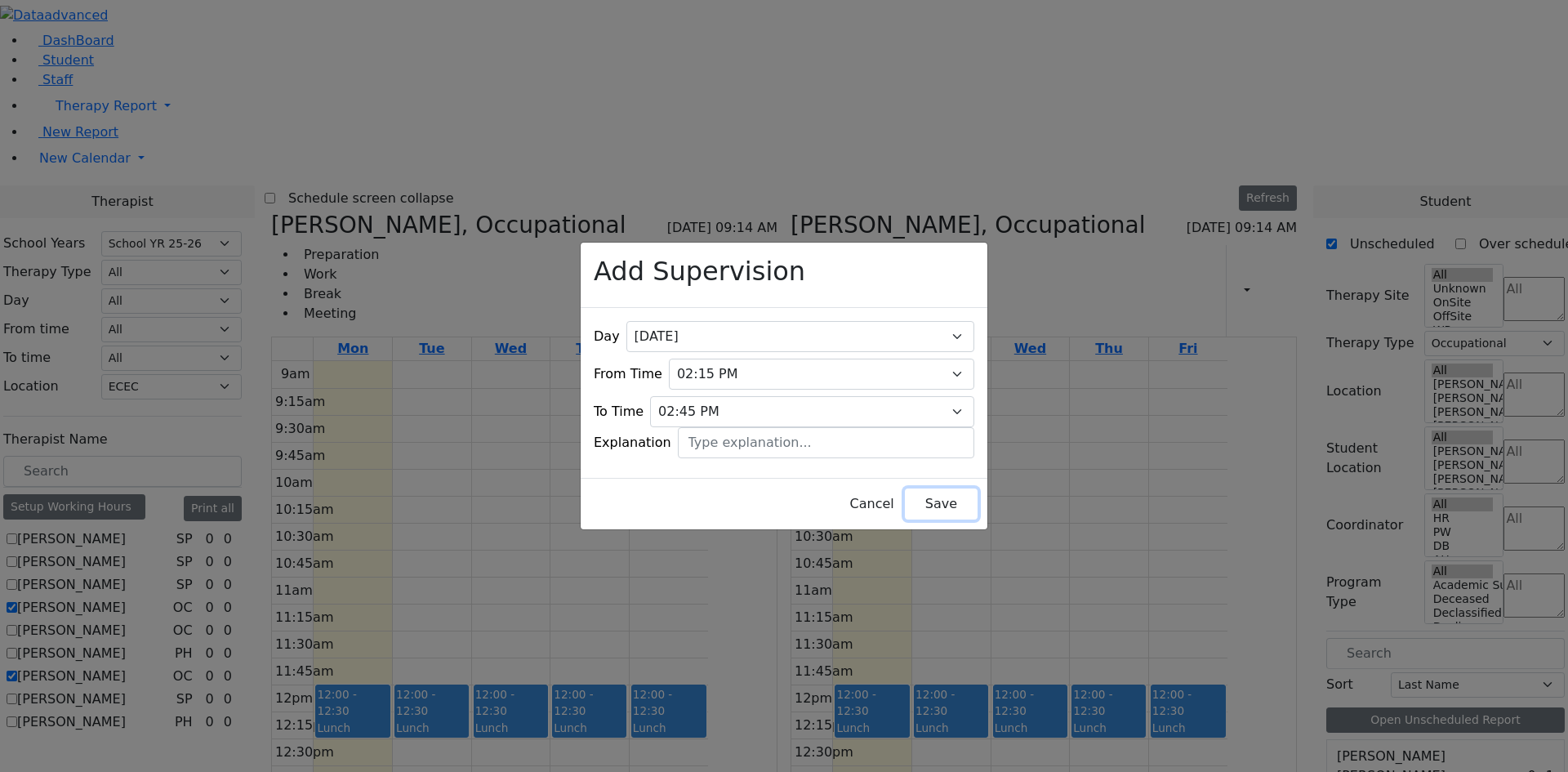
click at [933, 494] on button "Save" at bounding box center [942, 504] width 73 height 32
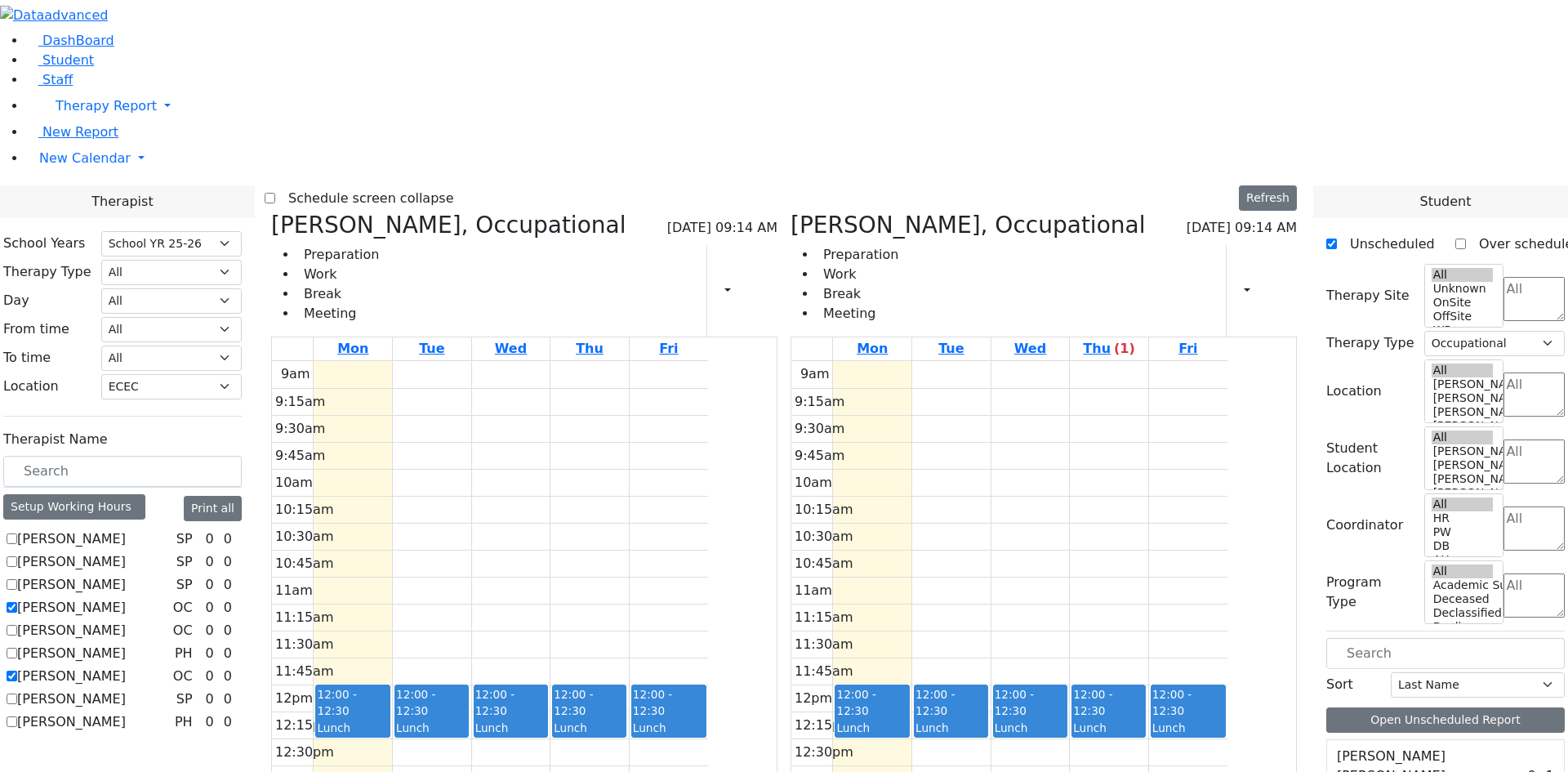
drag, startPoint x: 753, startPoint y: 705, endPoint x: 751, endPoint y: 721, distance: 16.1
click at [708, 721] on div "9am 9:15am 9:30am 9:45am 10am 10:15am 10:30am 10:45am 11am 11:15am 11:30am 11:4…" at bounding box center [490, 684] width 436 height 647
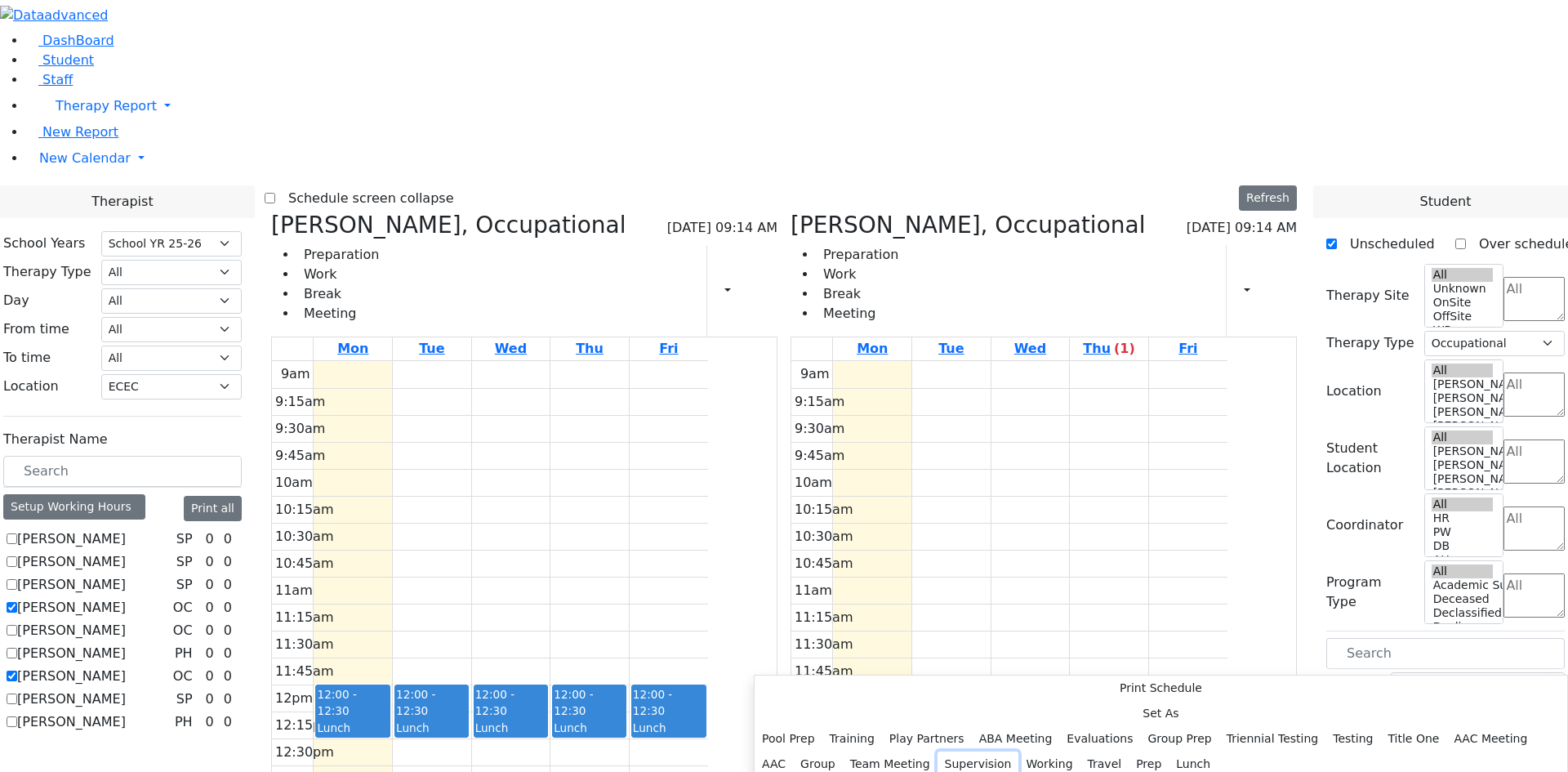
click at [945, 751] on button "Supervision" at bounding box center [978, 764] width 82 height 26
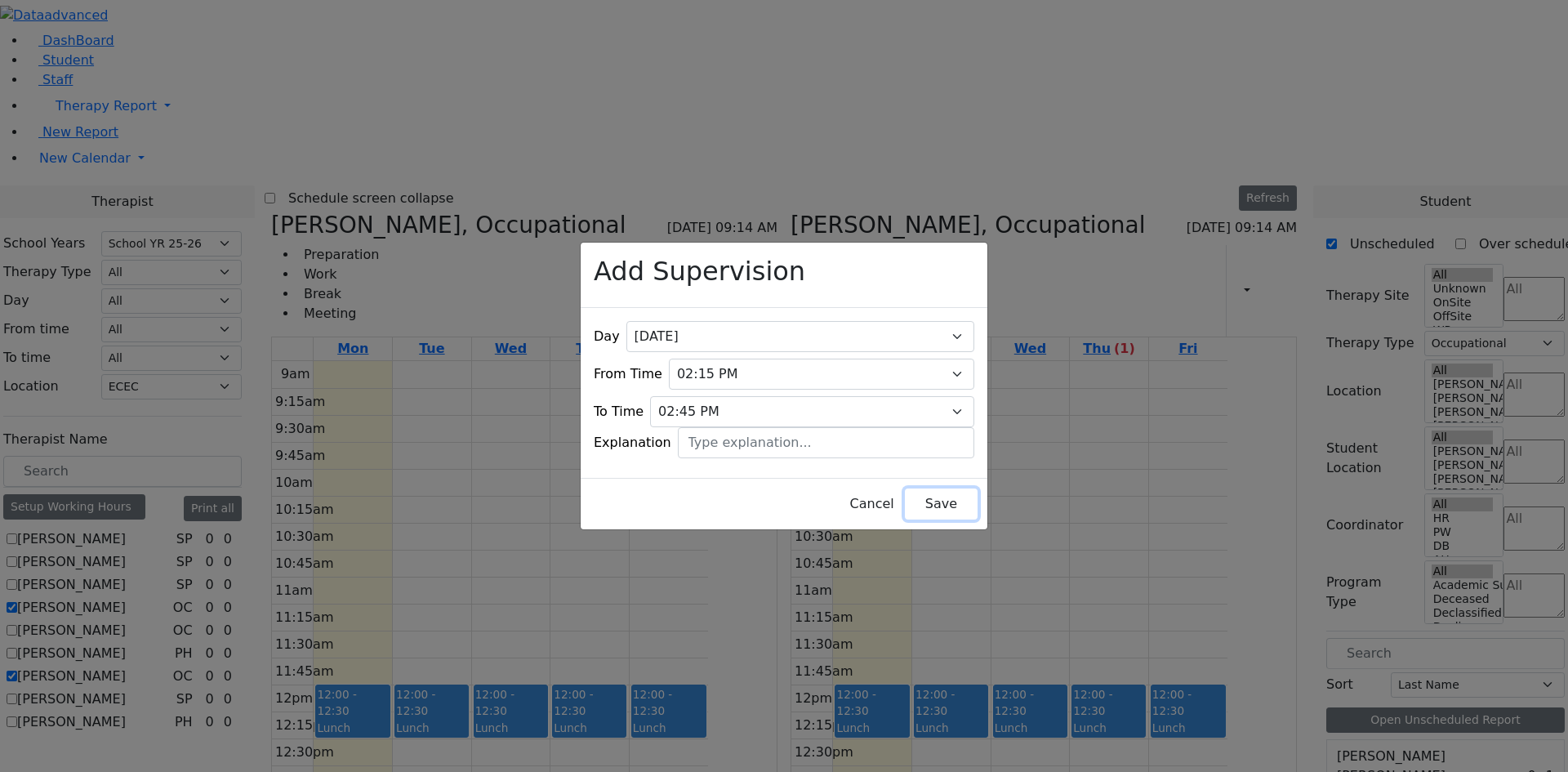
click at [905, 496] on button "Save" at bounding box center [942, 504] width 73 height 32
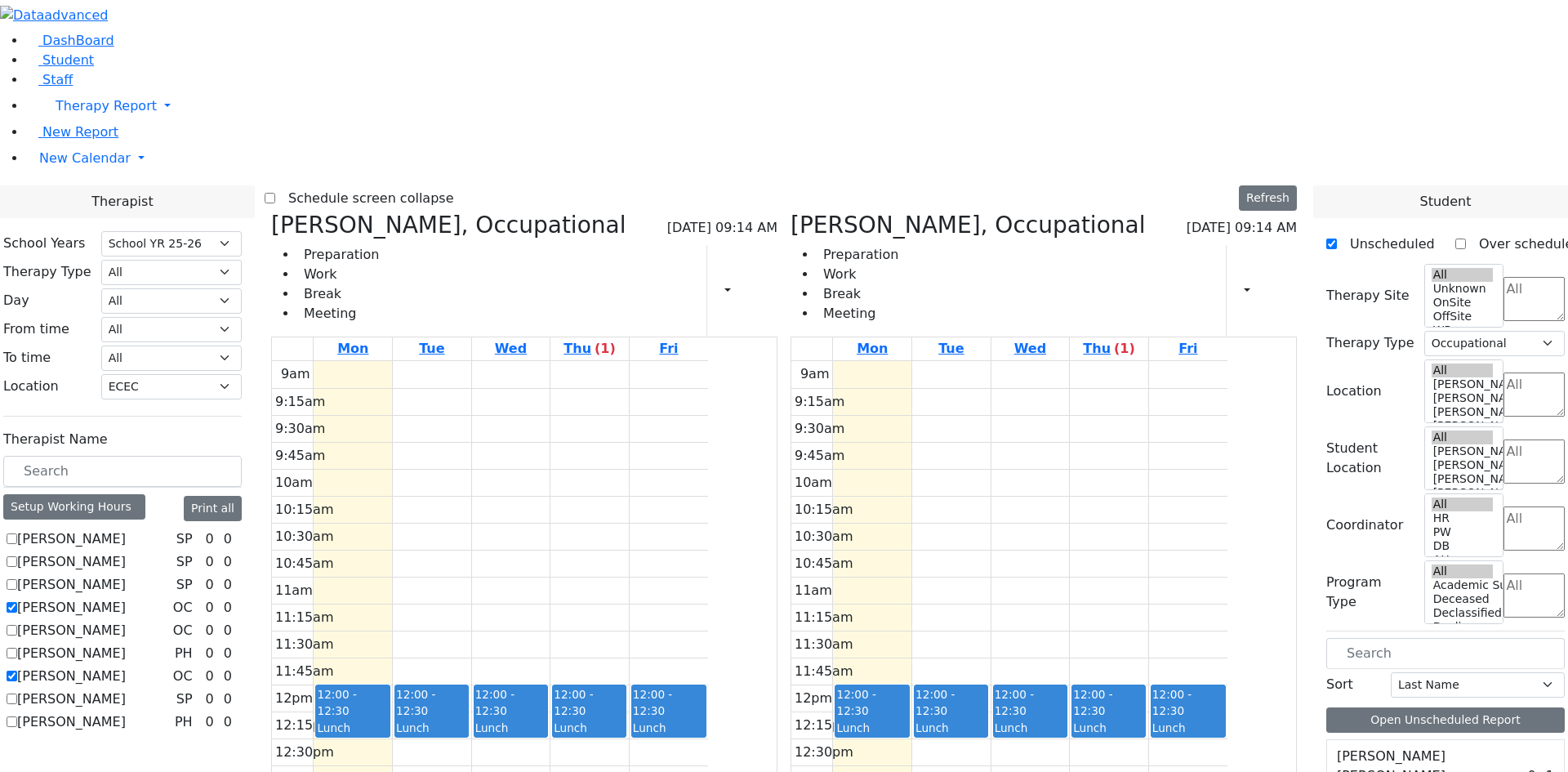
click at [708, 752] on div "9am 9:15am 9:30am 9:45am 10am 10:15am 10:30am 10:45am 11am 11:15am 11:30am 11:4…" at bounding box center [490, 684] width 436 height 647
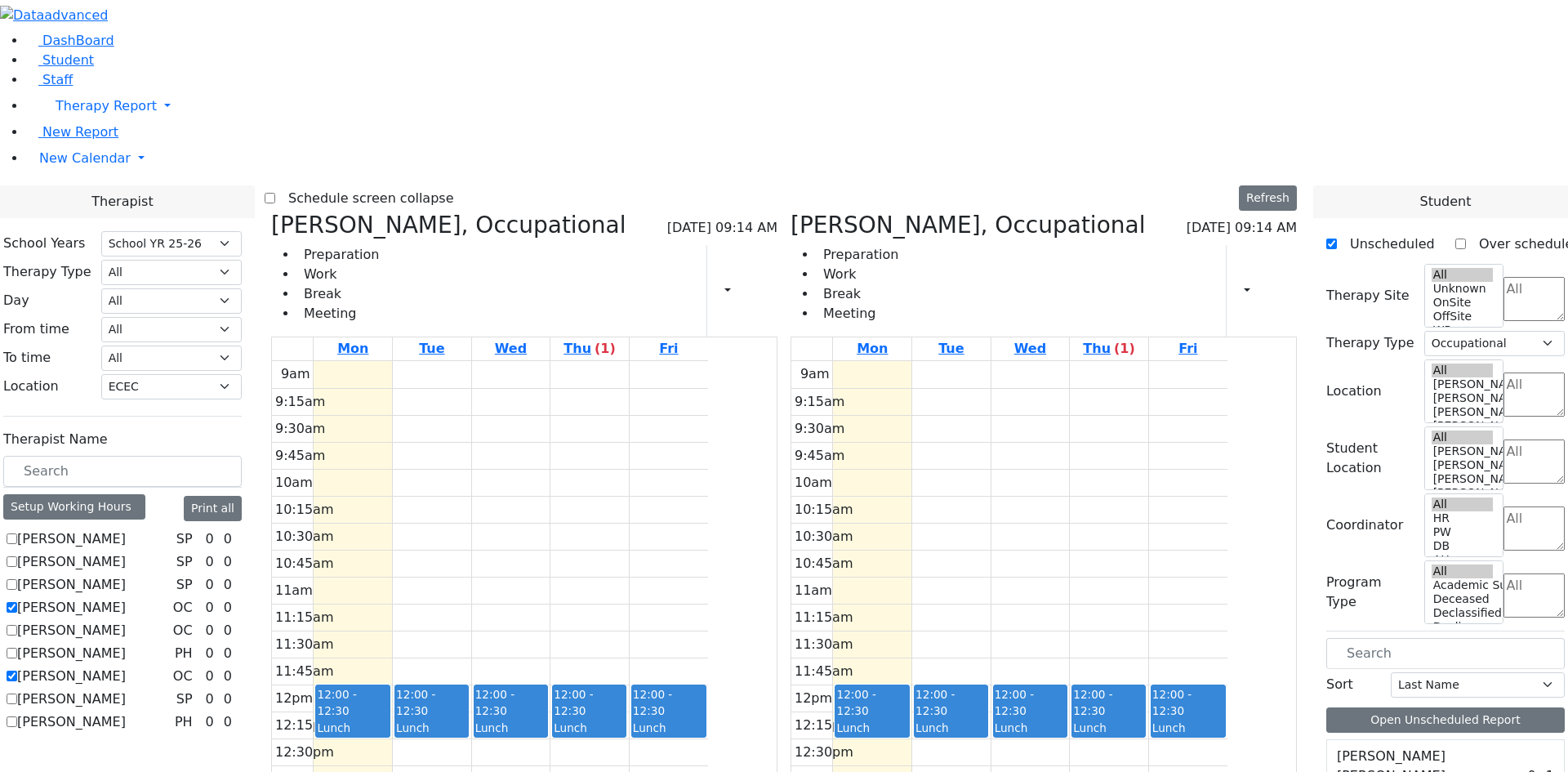
click at [672, 758] on div "9am 9:15am 9:30am 9:45am 10am 10:15am 10:30am 10:45am 11am 11:15am 11:30am 11:4…" at bounding box center [490, 684] width 436 height 647
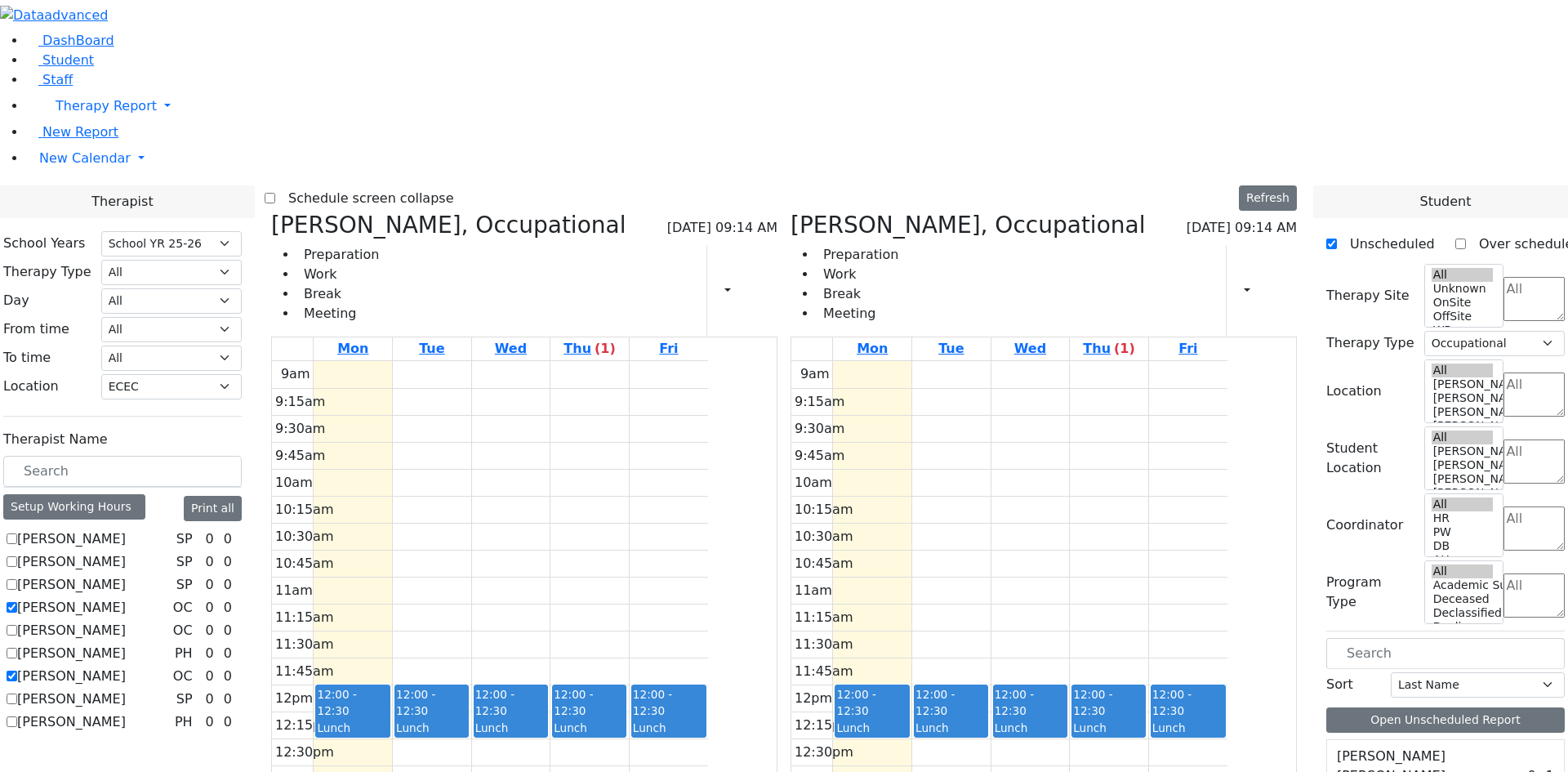
click at [612, 754] on div "9am 9:15am 9:30am 9:45am 10am 10:15am 10:30am 10:45am 11am 11:15am 11:30am 11:4…" at bounding box center [490, 684] width 436 height 647
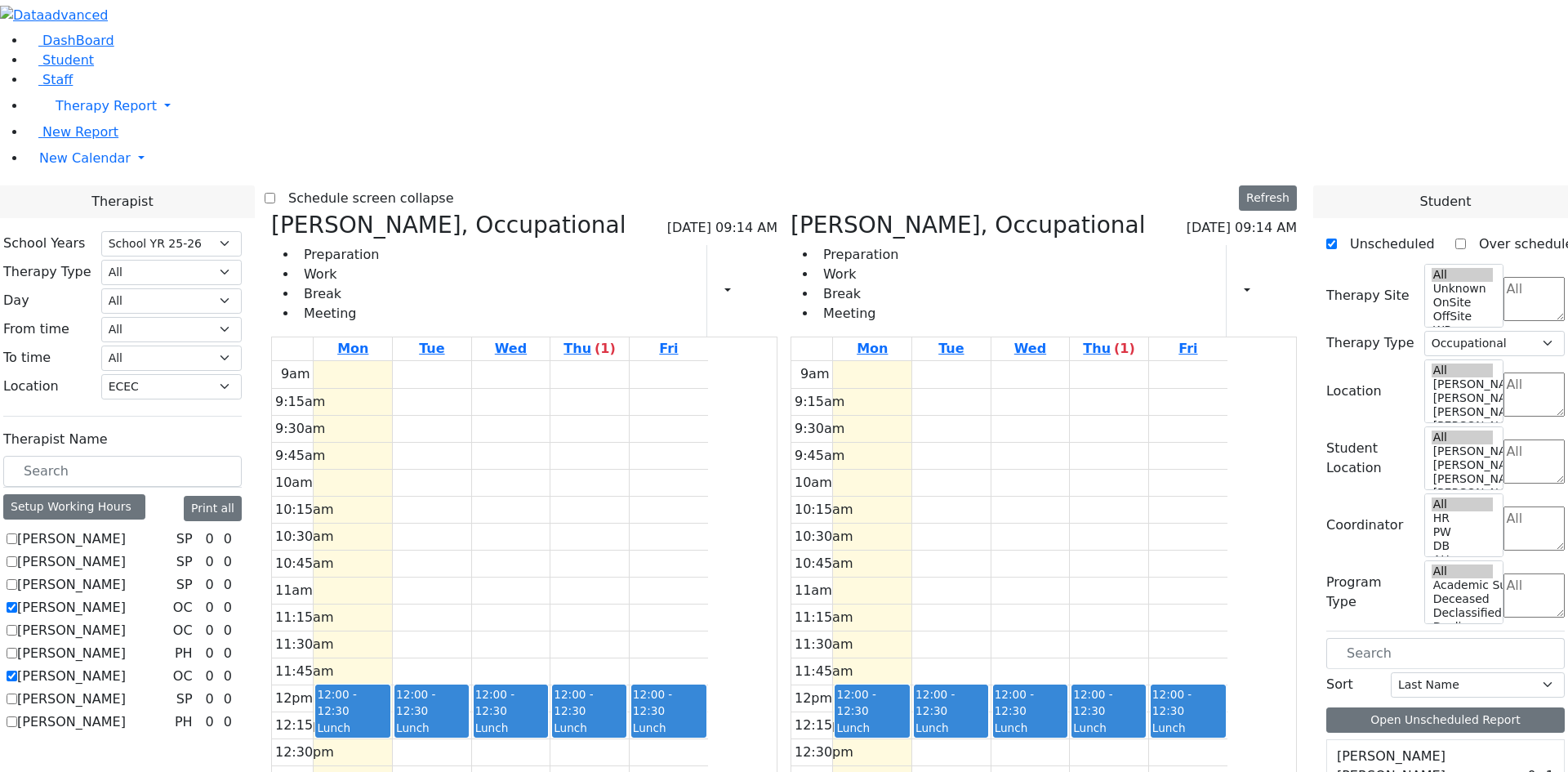
click at [543, 754] on div "9am 9:15am 9:30am 9:45am 10am 10:15am 10:30am 10:45am 11am 11:15am 11:30am 11:4…" at bounding box center [490, 684] width 436 height 647
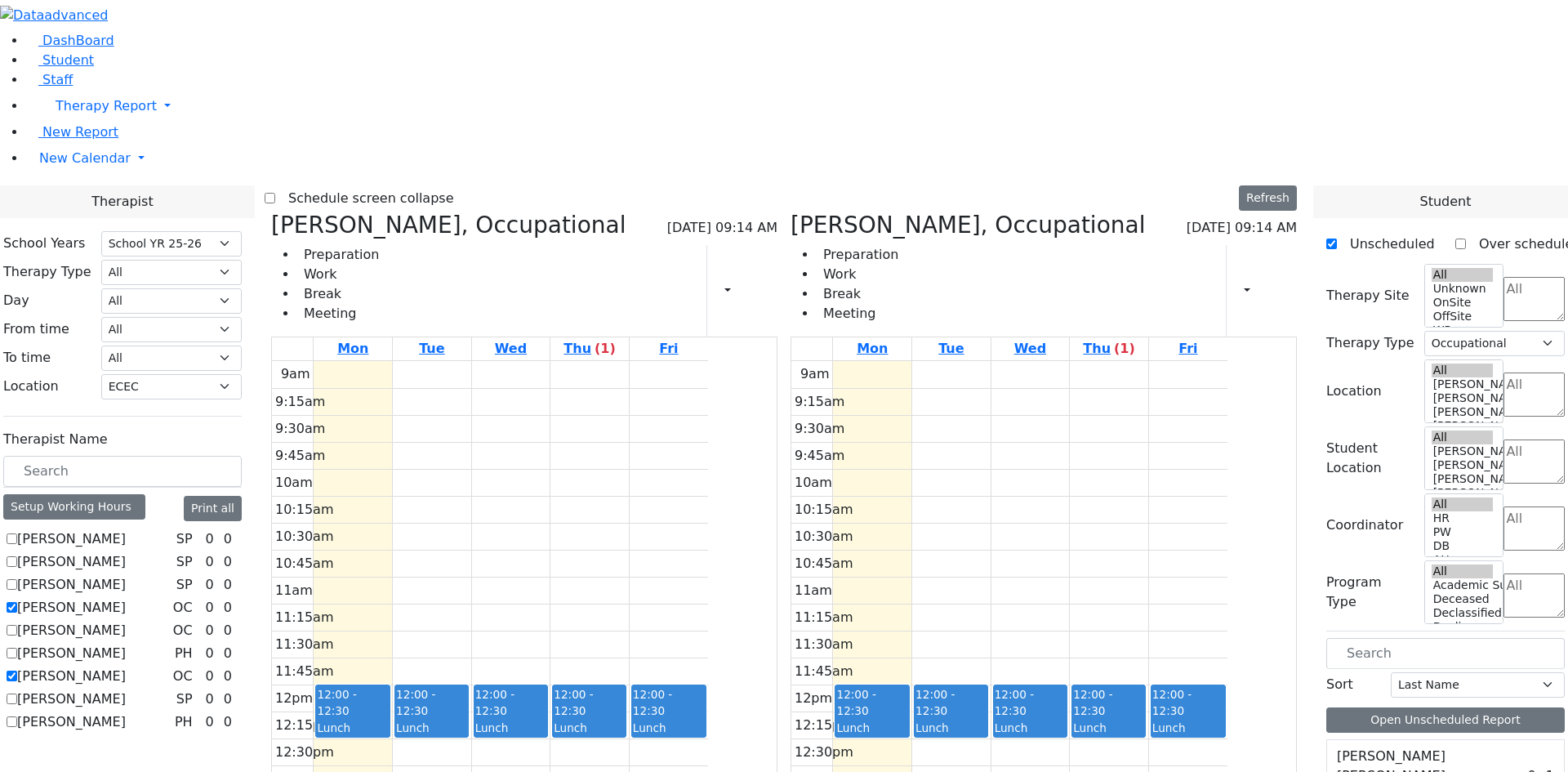
click at [126, 575] on label "[PERSON_NAME]" at bounding box center [71, 585] width 108 height 20
click at [17, 579] on input "[PERSON_NAME]" at bounding box center [12, 584] width 11 height 11
checkbox input "true"
select select
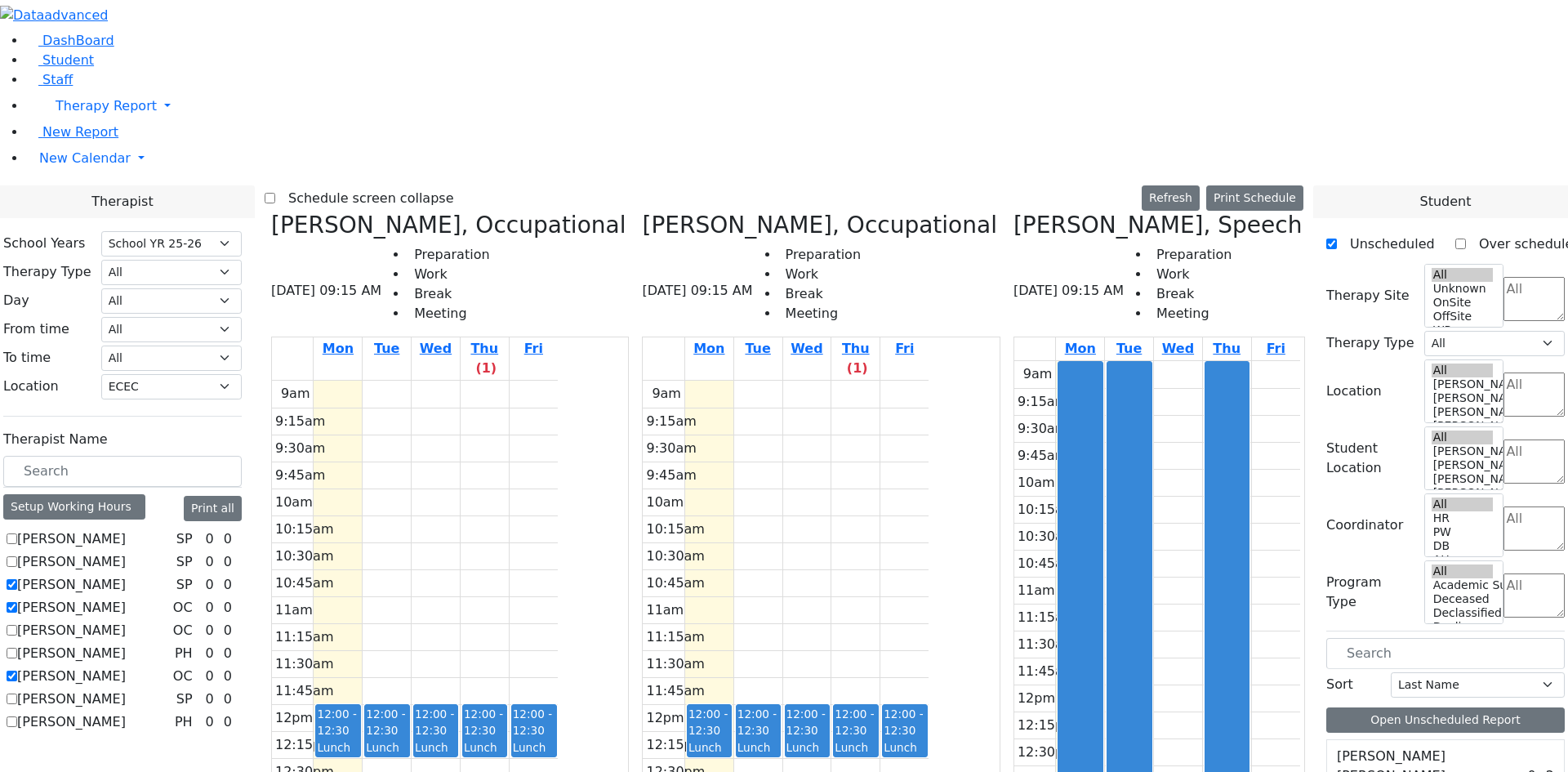
click at [126, 598] on label "[PERSON_NAME]" at bounding box center [71, 608] width 108 height 20
click at [17, 602] on input "[PERSON_NAME]" at bounding box center [12, 607] width 11 height 11
checkbox input "false"
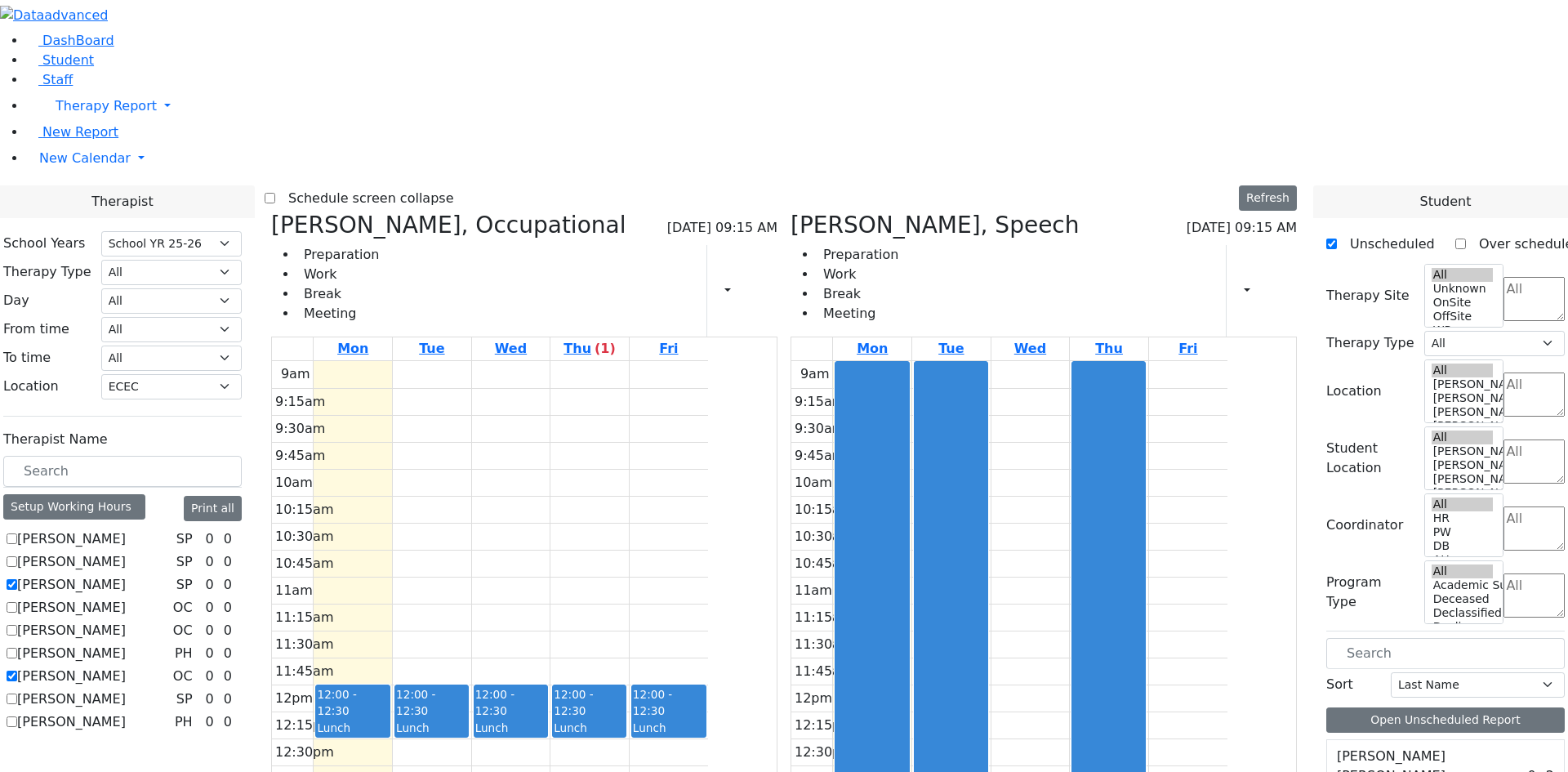
click at [196, 529] on div "[PERSON_NAME] SP 0 0 [PERSON_NAME] SP 0 0 0" at bounding box center [122, 630] width 238 height 203
click at [126, 667] on label "[PERSON_NAME]" at bounding box center [71, 676] width 108 height 20
click at [17, 671] on input "[PERSON_NAME]" at bounding box center [12, 676] width 11 height 11
checkbox input "false"
select select "3"
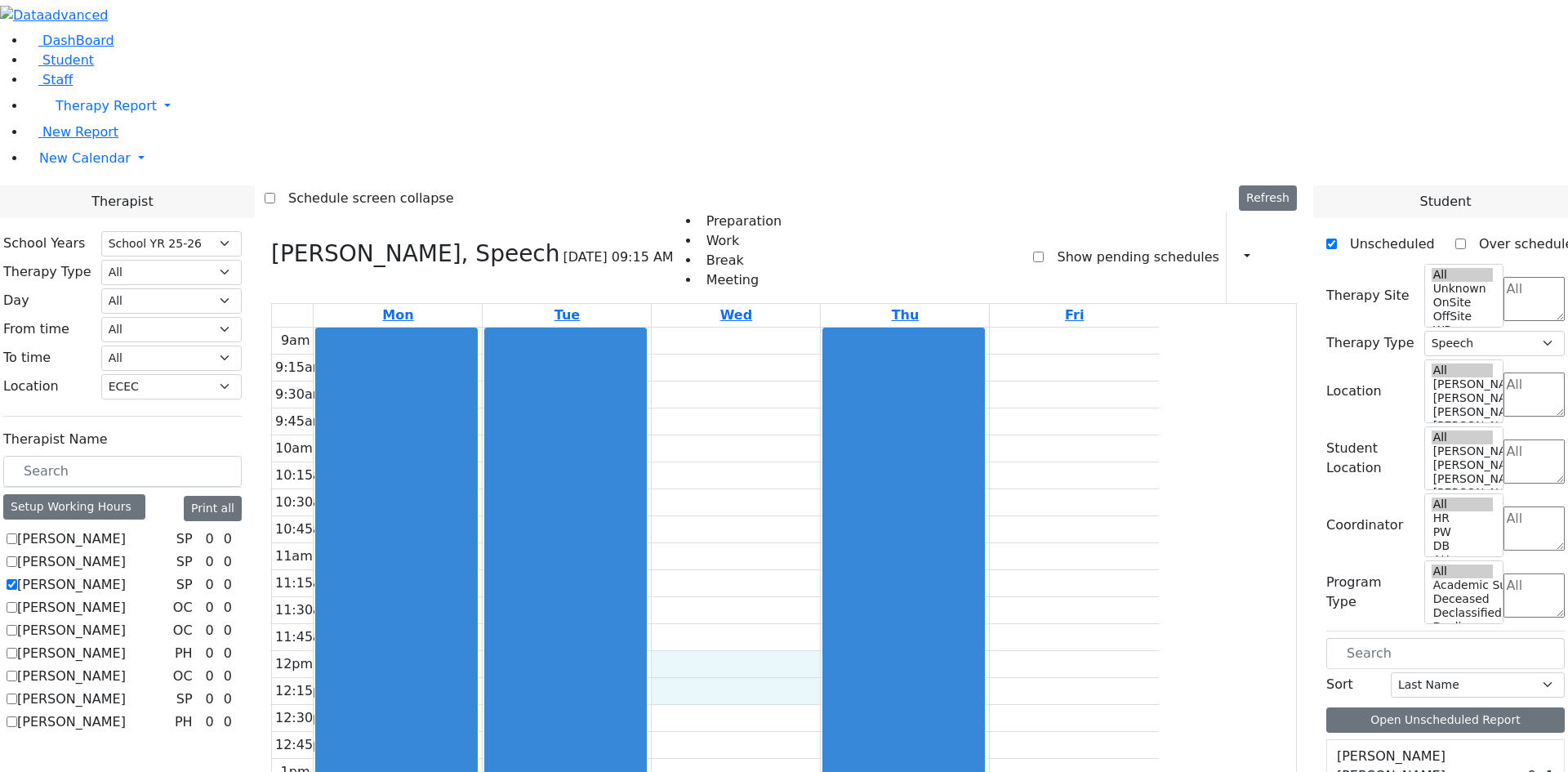
drag, startPoint x: 879, startPoint y: 432, endPoint x: 868, endPoint y: 453, distance: 23.7
click at [865, 465] on div "9am 9:15am 9:30am 9:45am 10am 10:15am 10:30am 10:45am 11am 11:15am 11:30am 11:4…" at bounding box center [715, 651] width 887 height 647
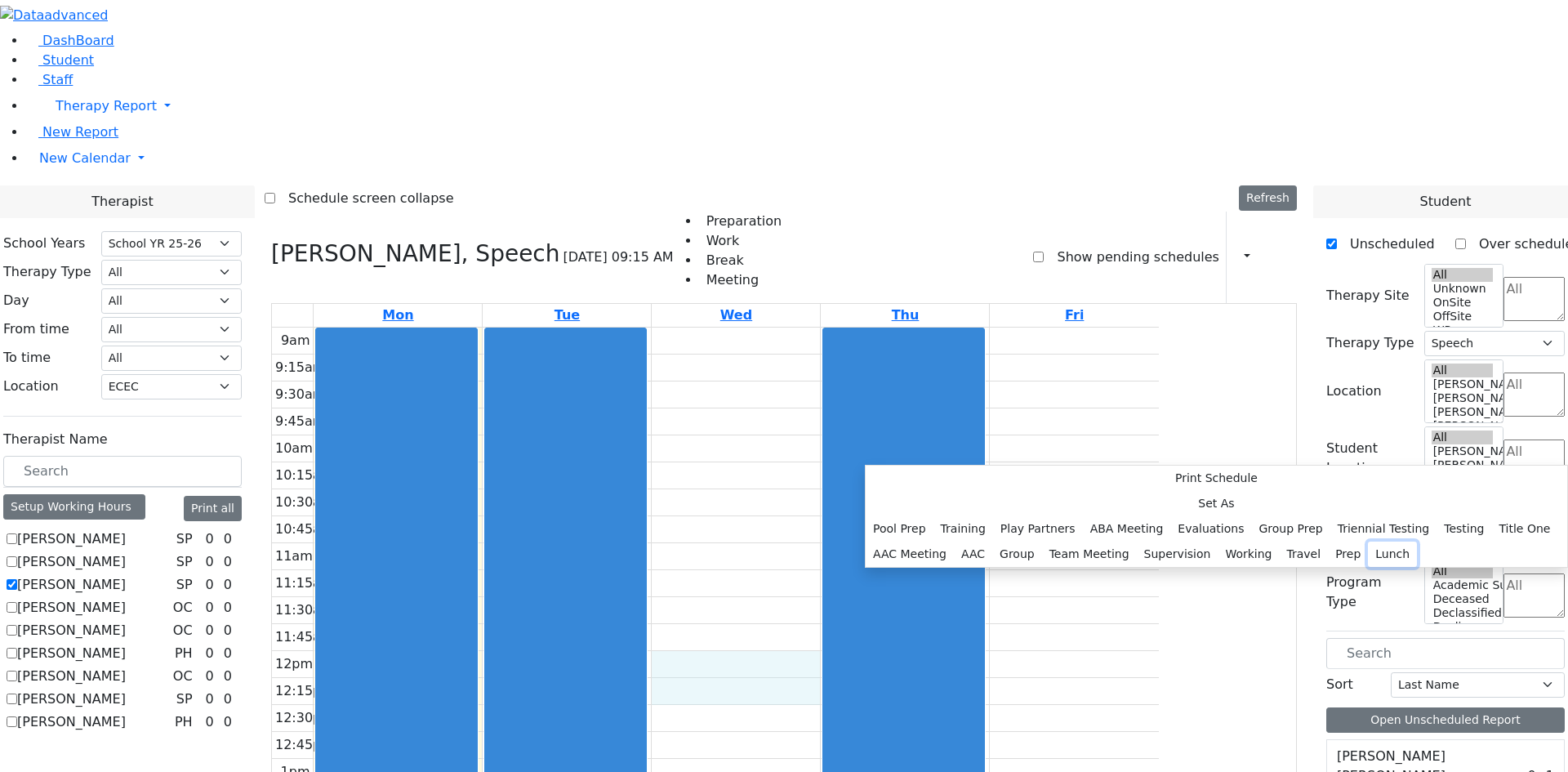
click at [1368, 542] on button "Lunch" at bounding box center [1393, 554] width 49 height 26
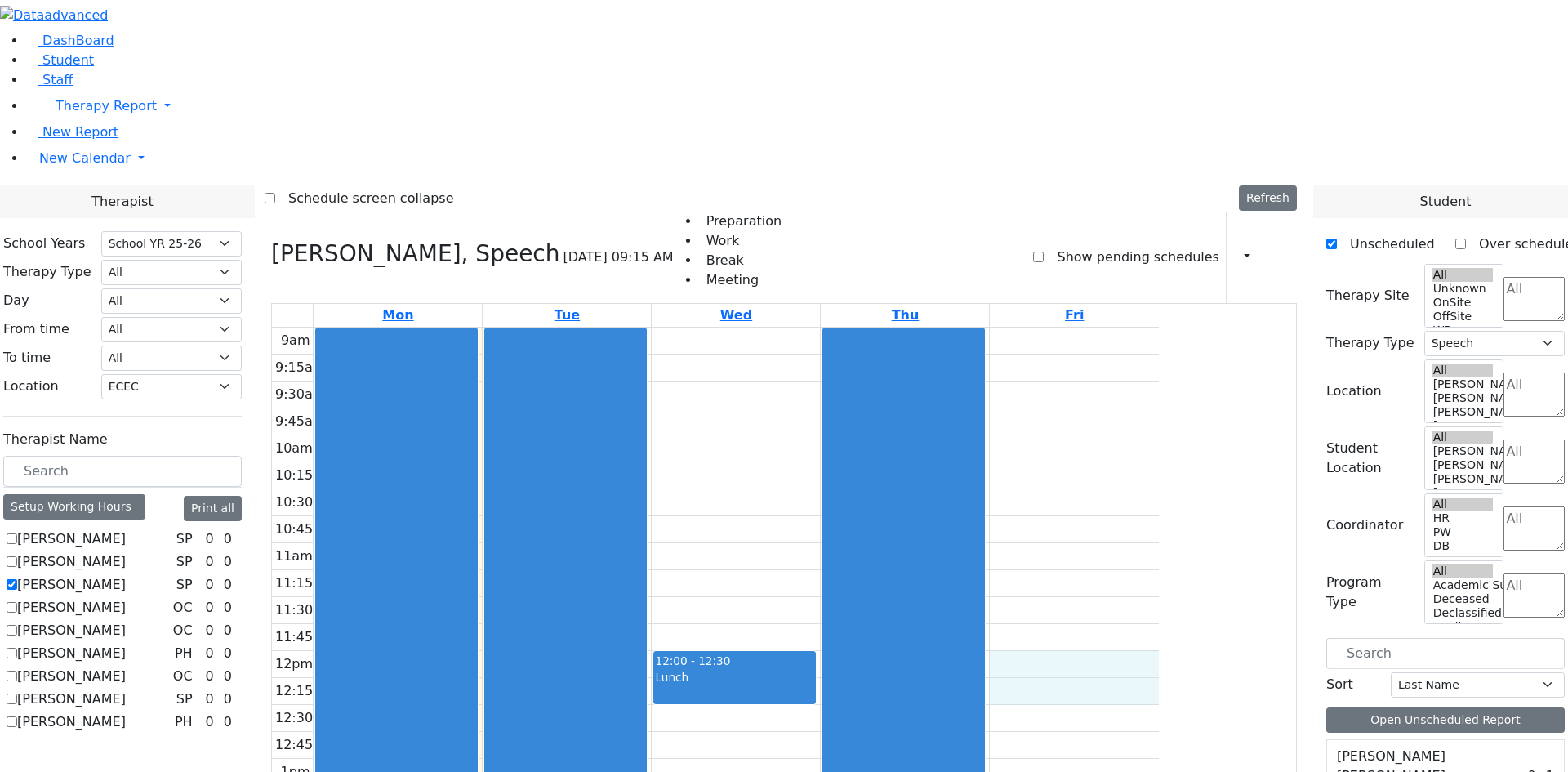
drag, startPoint x: 1193, startPoint y: 439, endPoint x: 1189, endPoint y: 453, distance: 14.6
click at [1159, 464] on div "9am 9:15am 9:30am 9:45am 10am 10:15am 10:30am 10:45am 11am 11:15am 11:30am 11:4…" at bounding box center [715, 651] width 887 height 647
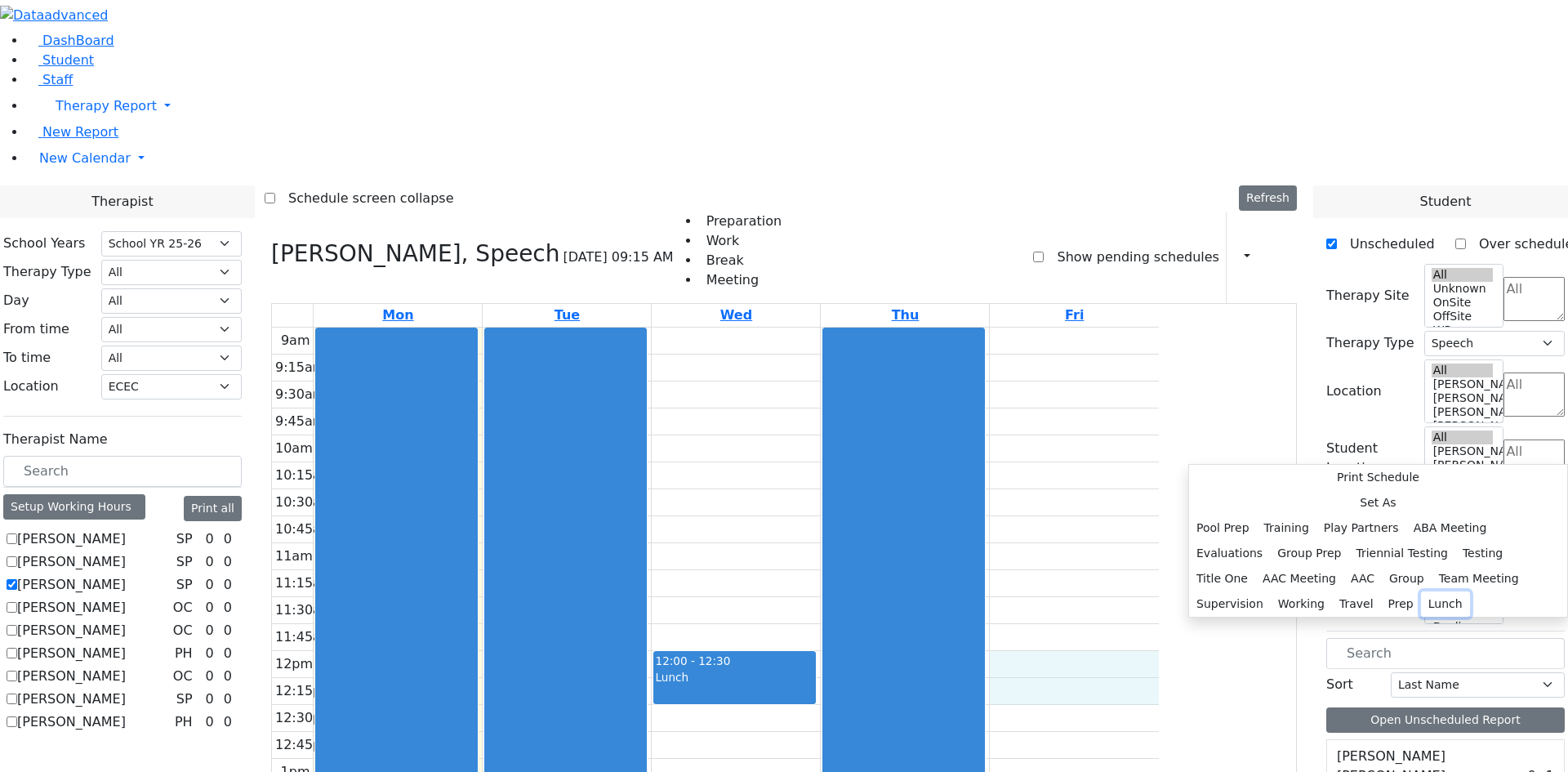
click at [1421, 591] on button "Lunch" at bounding box center [1446, 604] width 49 height 26
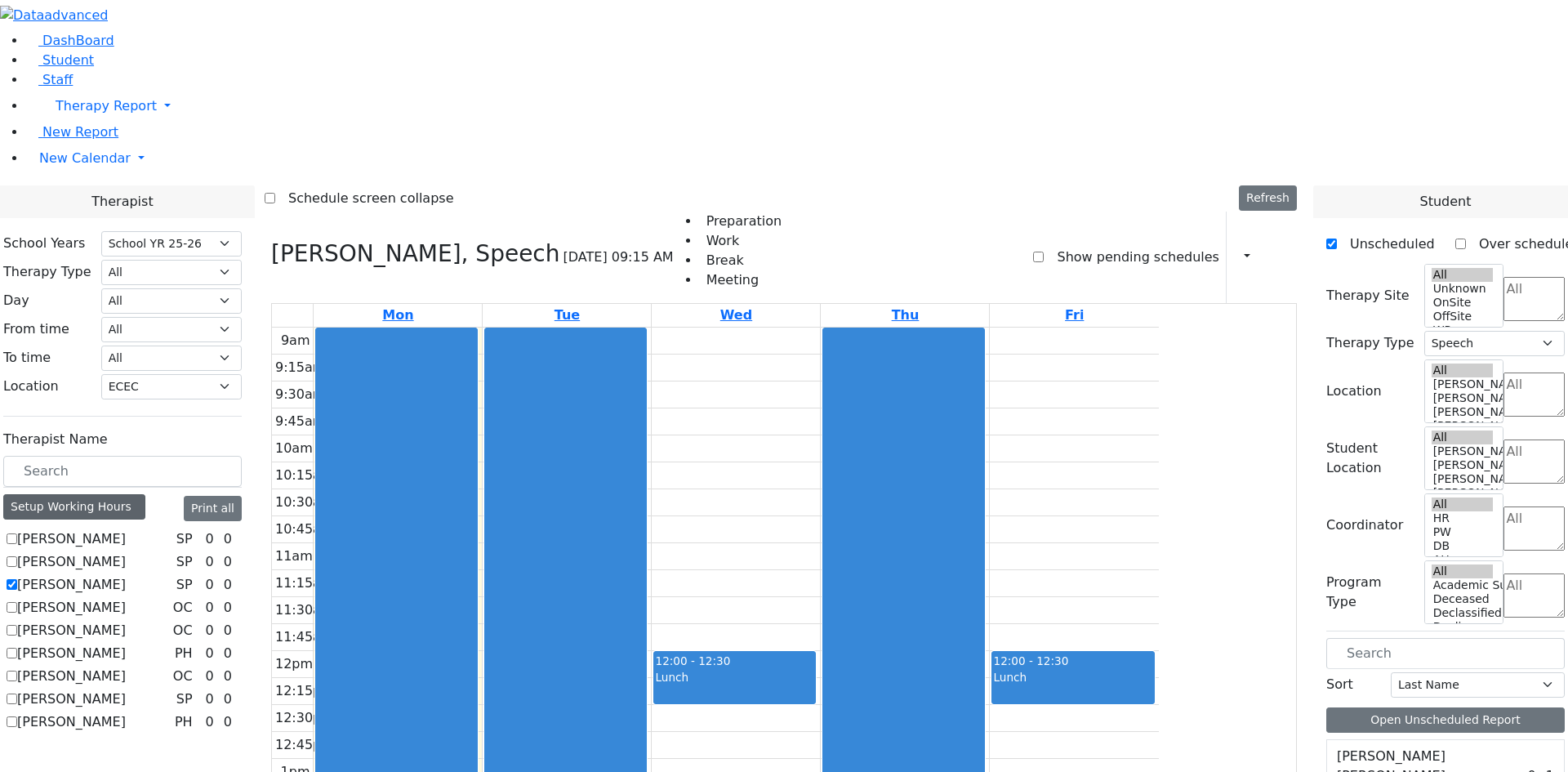
click at [146, 494] on div "Setup Working Hours" at bounding box center [74, 507] width 142 height 26
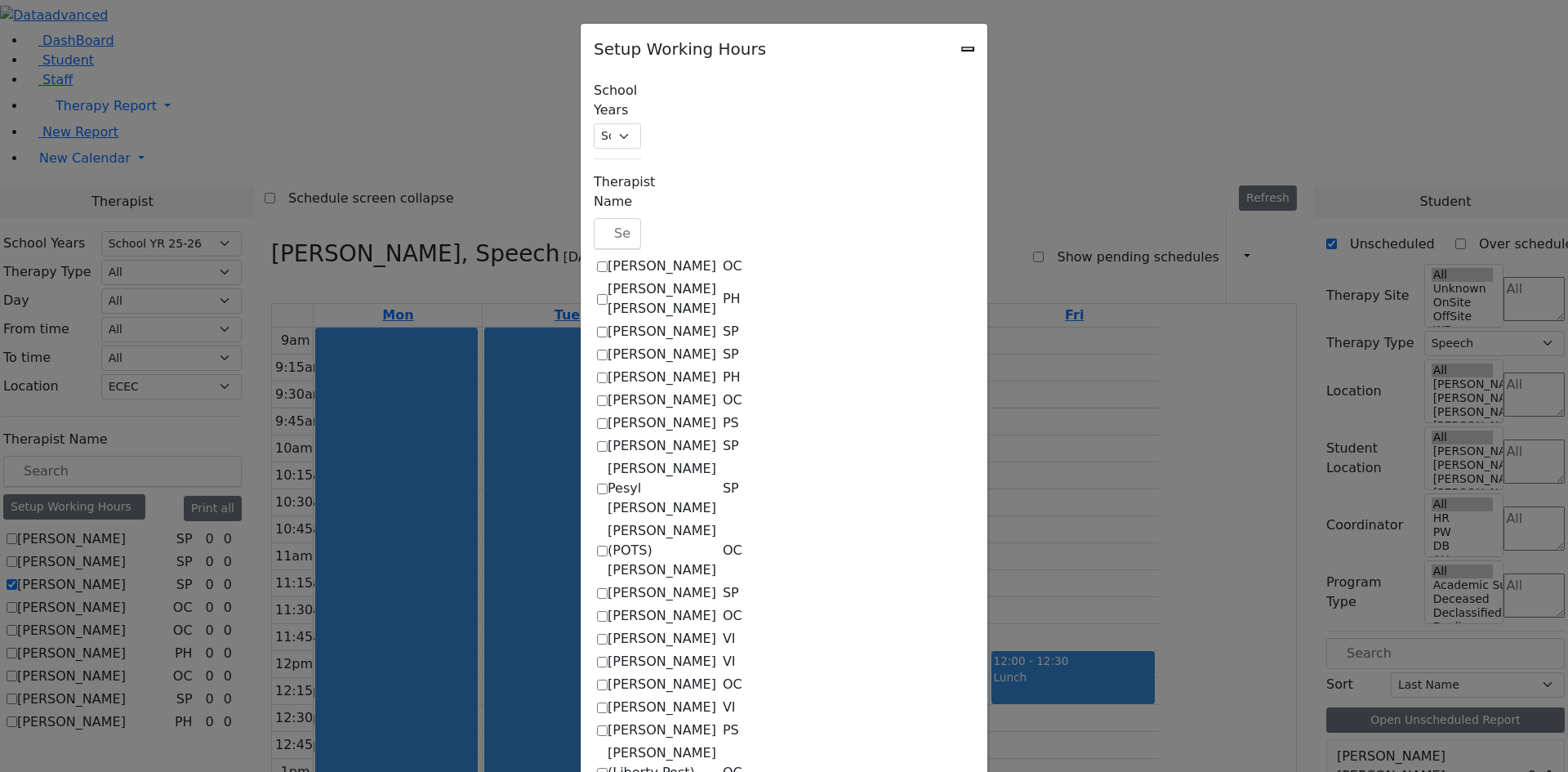
checkbox input "true"
select select "15:00:00"
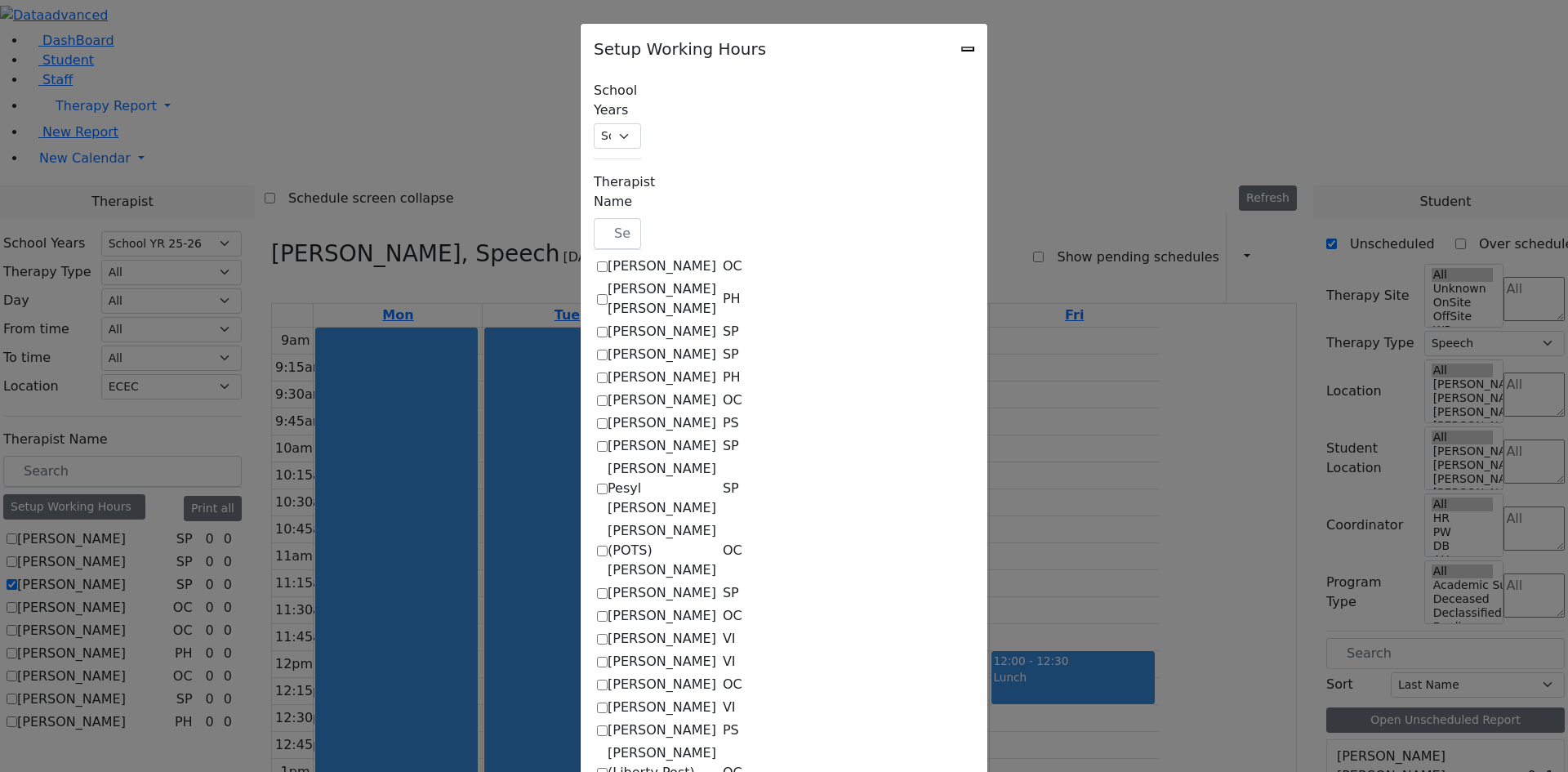
select select "14:45:00"
select select "33"
select select "15:00:00"
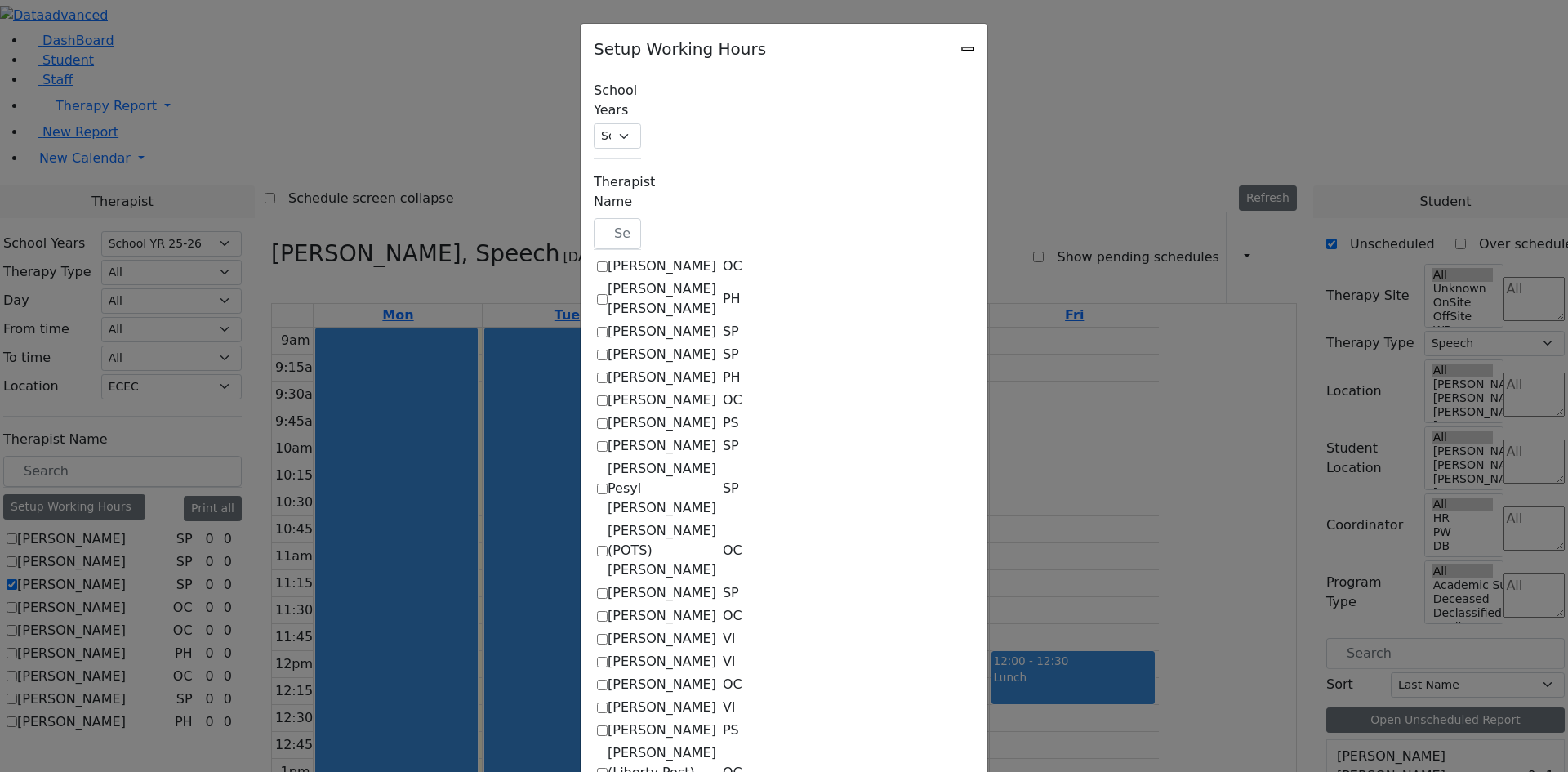
select select "15:00:00"
select select "33"
select select "15:00:00"
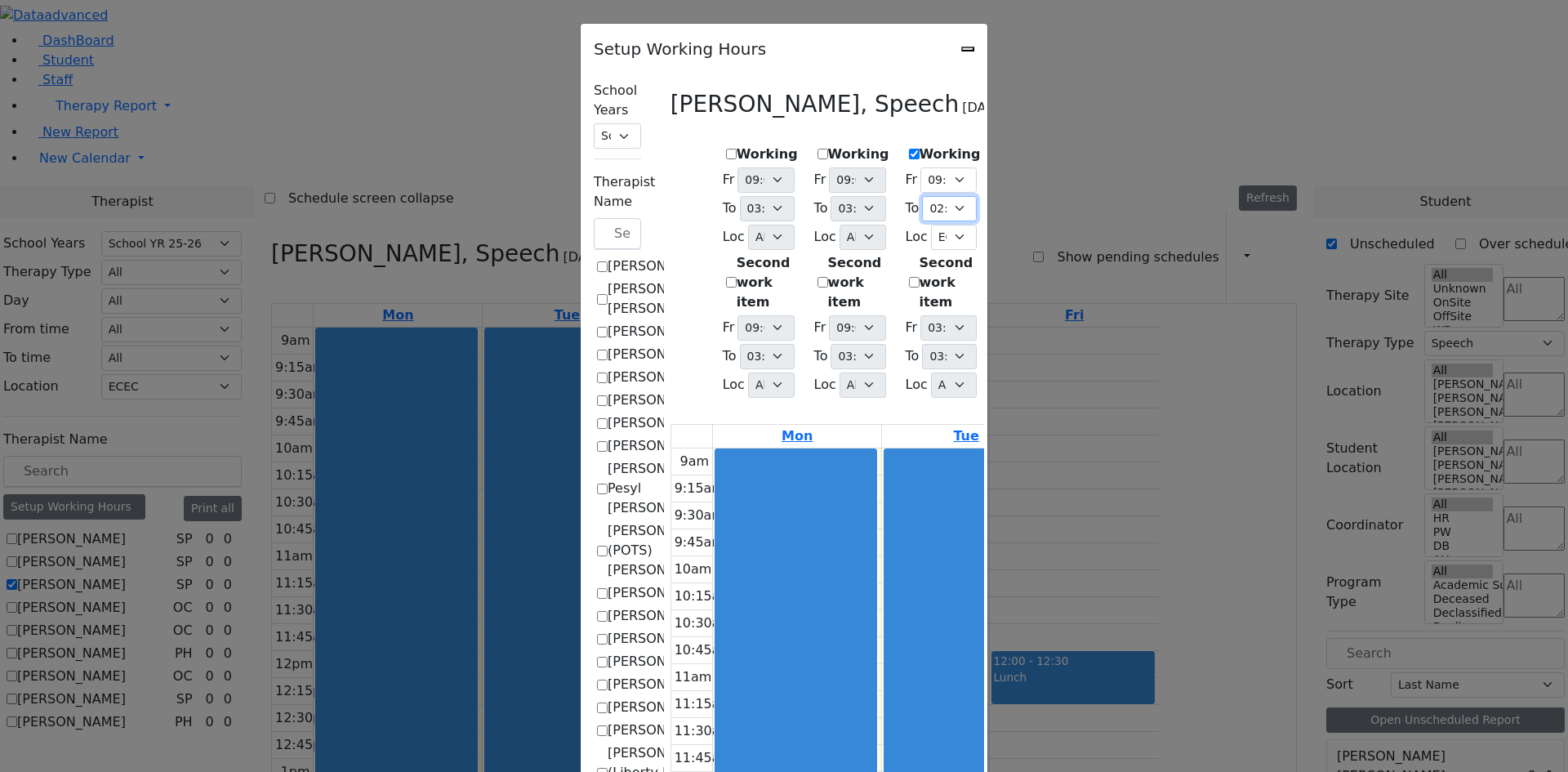
click at [967, 202] on select "09:15 AM 09:30 AM 09:45 AM 10:00 AM 10:15 AM 10:30 AM 10:45 AM 11:00 AM 11:15 A…" at bounding box center [949, 209] width 55 height 26
select select "13:00:00"
click at [922, 196] on select "09:15 AM 09:30 AM 09:45 AM 10:00 AM 10:15 AM 10:30 AM 10:45 AM 11:00 AM 11:15 A…" at bounding box center [949, 209] width 55 height 26
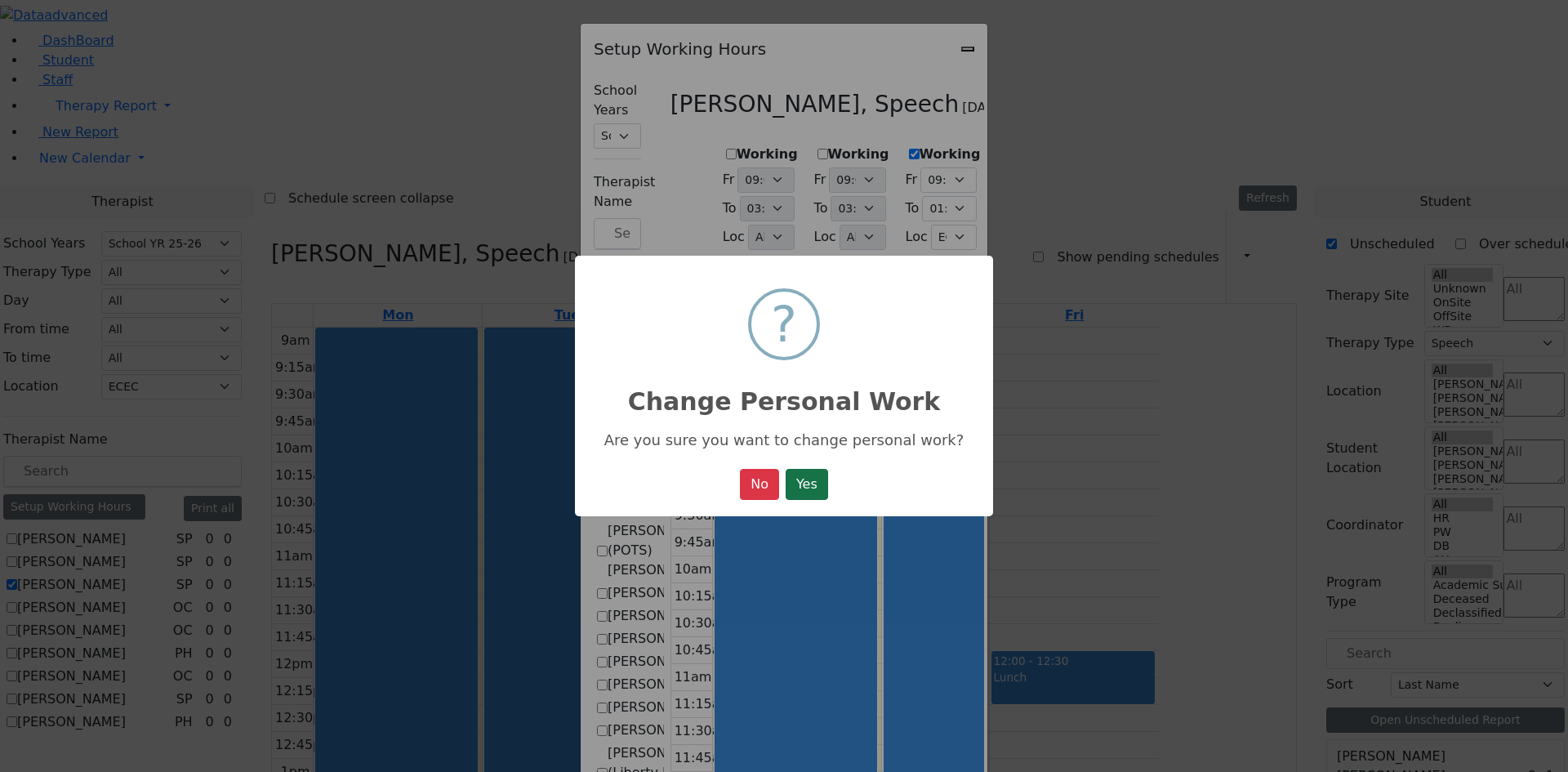
click at [801, 479] on button "Yes" at bounding box center [807, 484] width 42 height 32
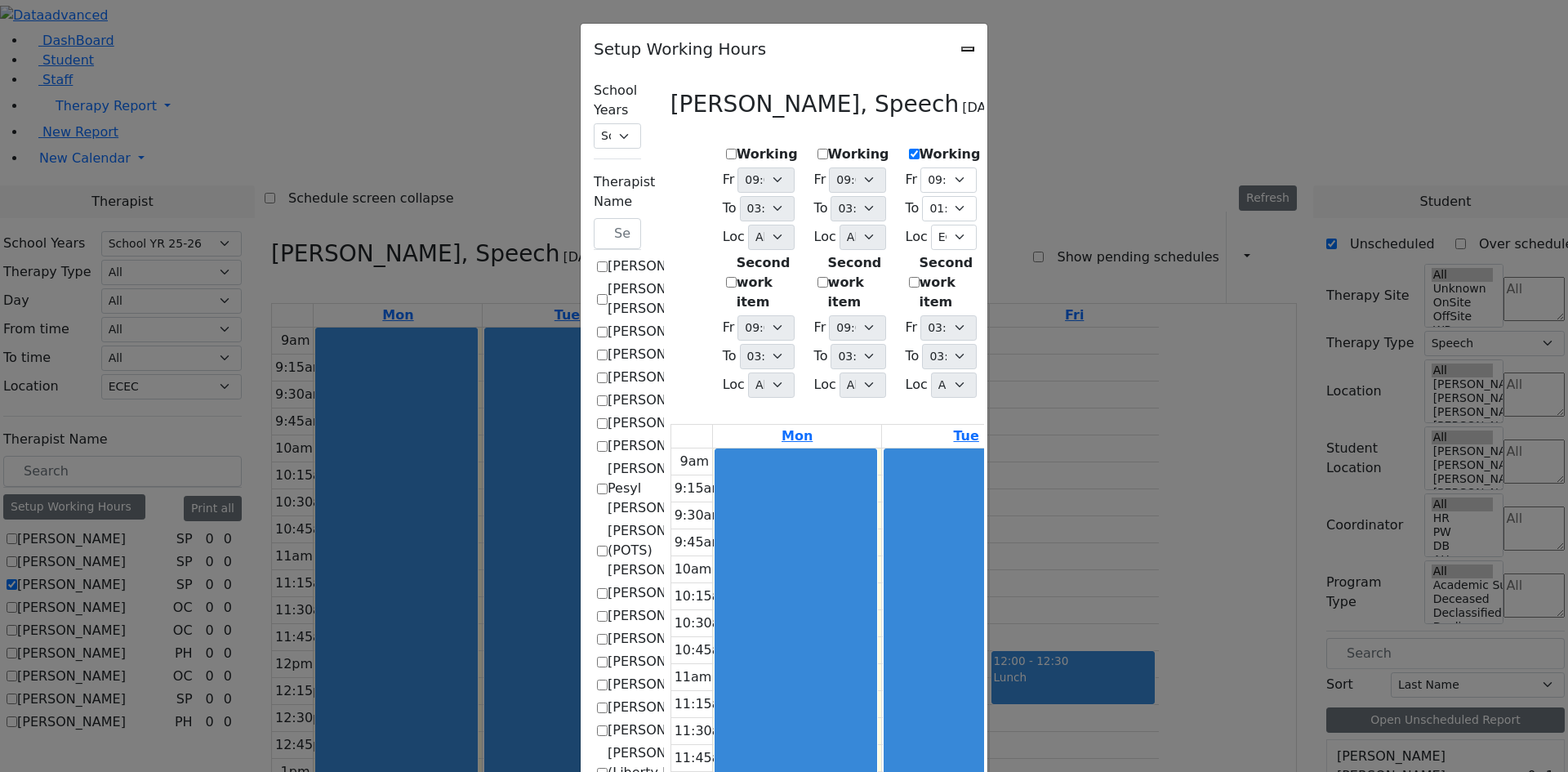
select select "15:00:00"
select select "13:00:00"
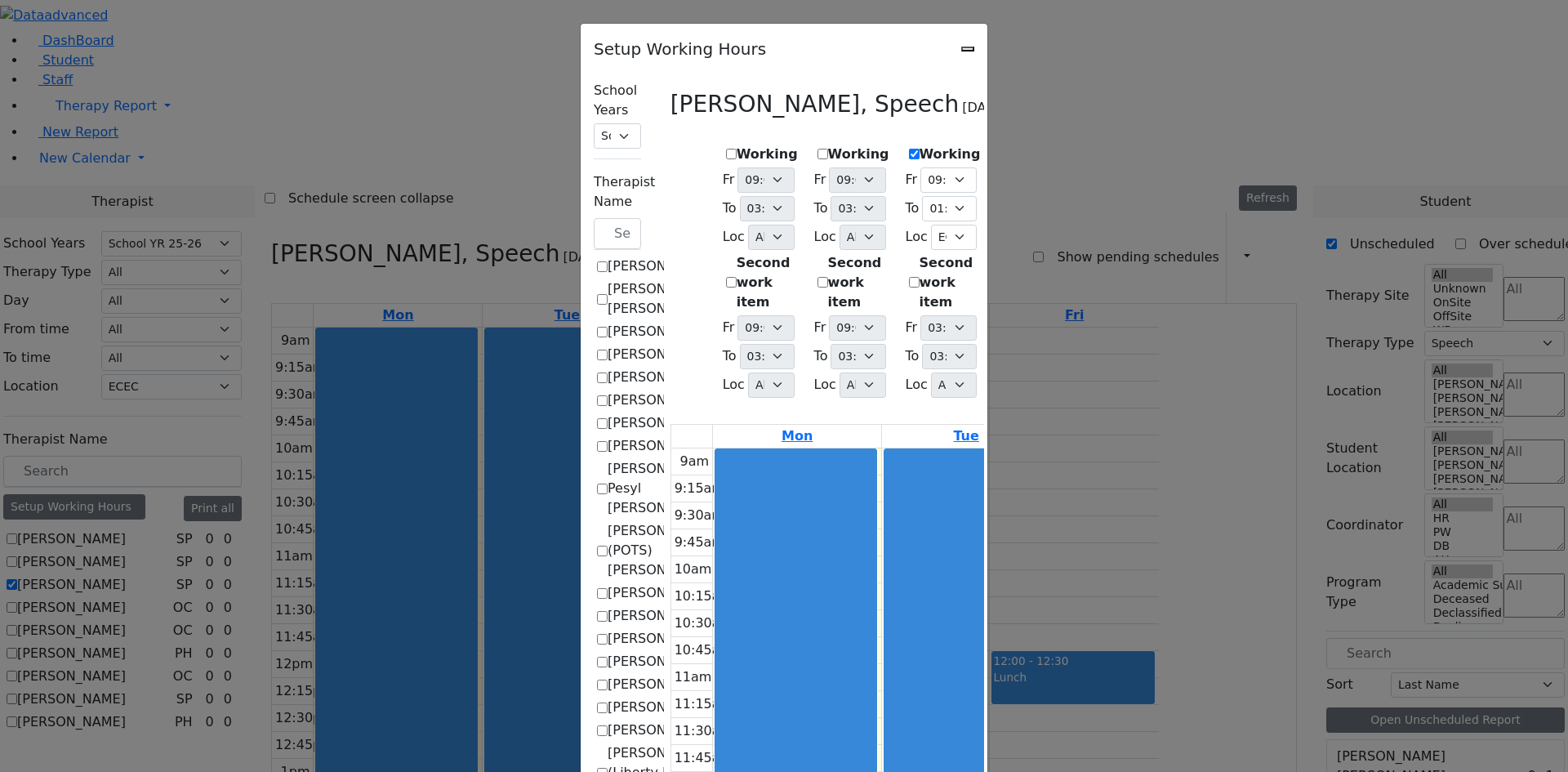
select select "33"
select select "15:00:00"
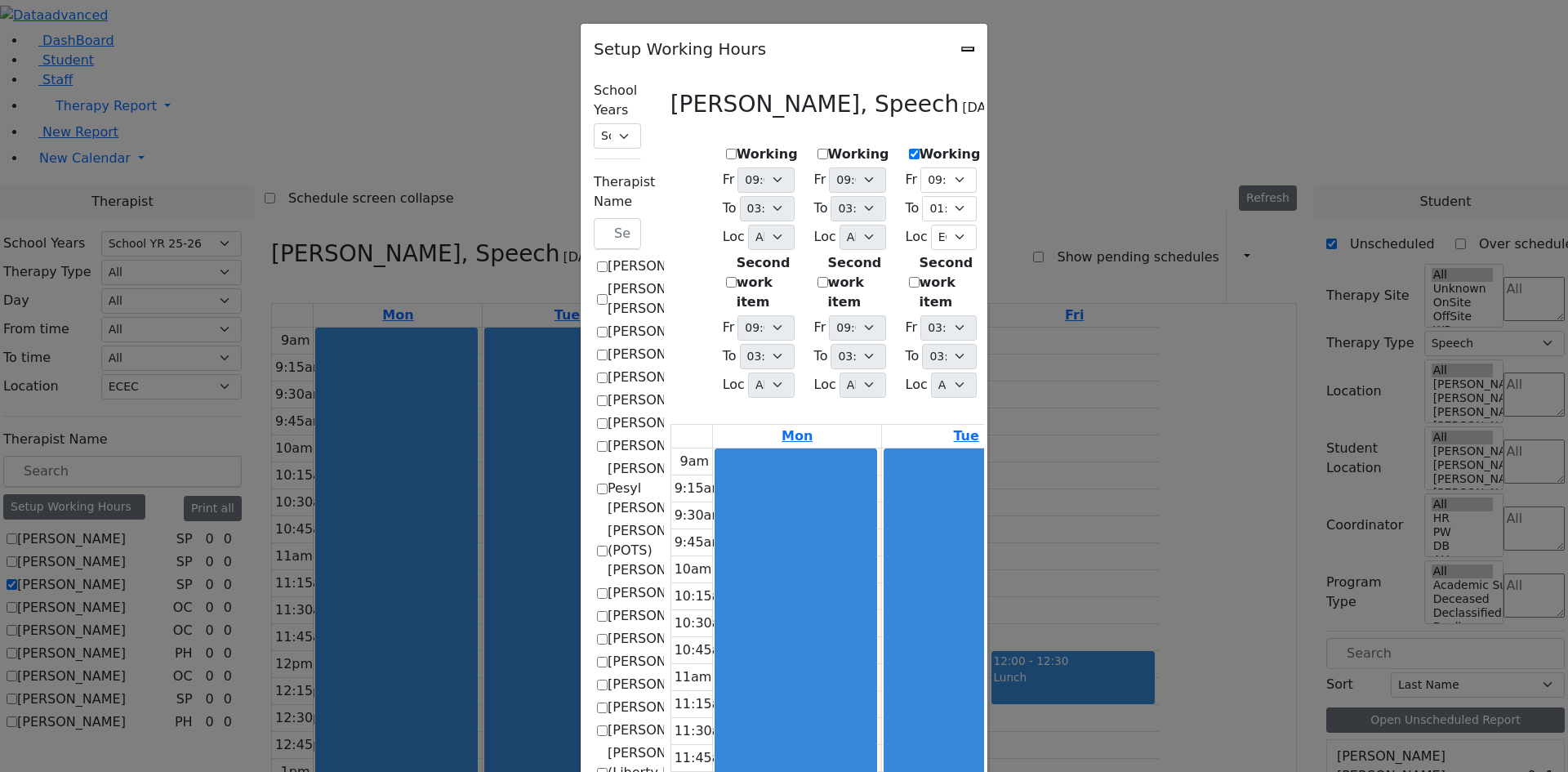
select select "15:00:00"
select select "33"
select select "15:00:00"
click at [1160, 197] on select "09:15 AM 09:30 AM 09:45 AM 10:00 AM 10:15 AM 10:30 AM 10:45 AM 11:00 AM 11:15 A…" at bounding box center [1133, 209] width 55 height 26
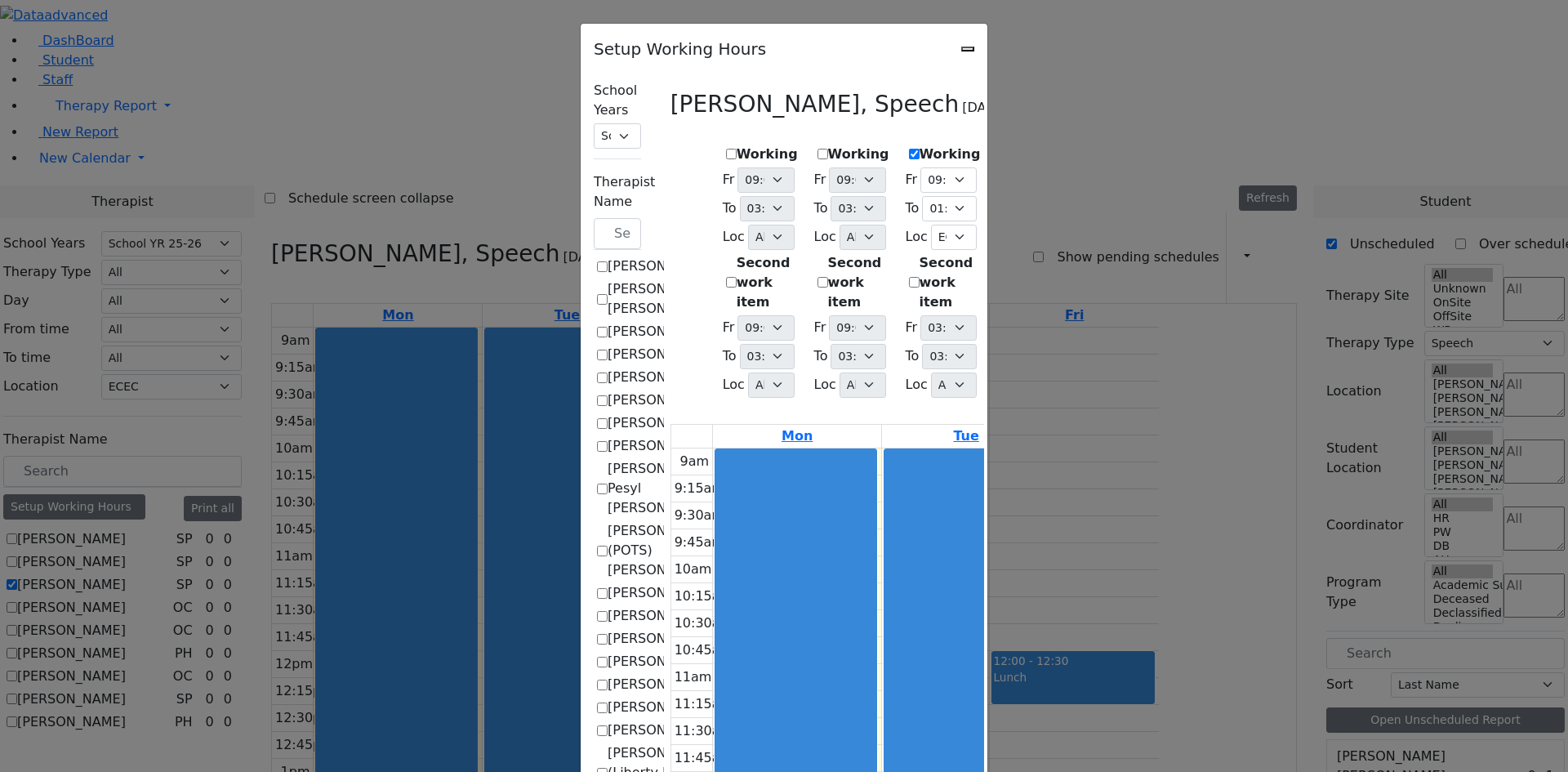
select select "13:00:00"
click at [1160, 196] on select "09:15 AM 09:30 AM 09:45 AM 10:00 AM 10:15 AM 10:30 AM 10:45 AM 11:00 AM 11:15 A…" at bounding box center [1133, 209] width 55 height 26
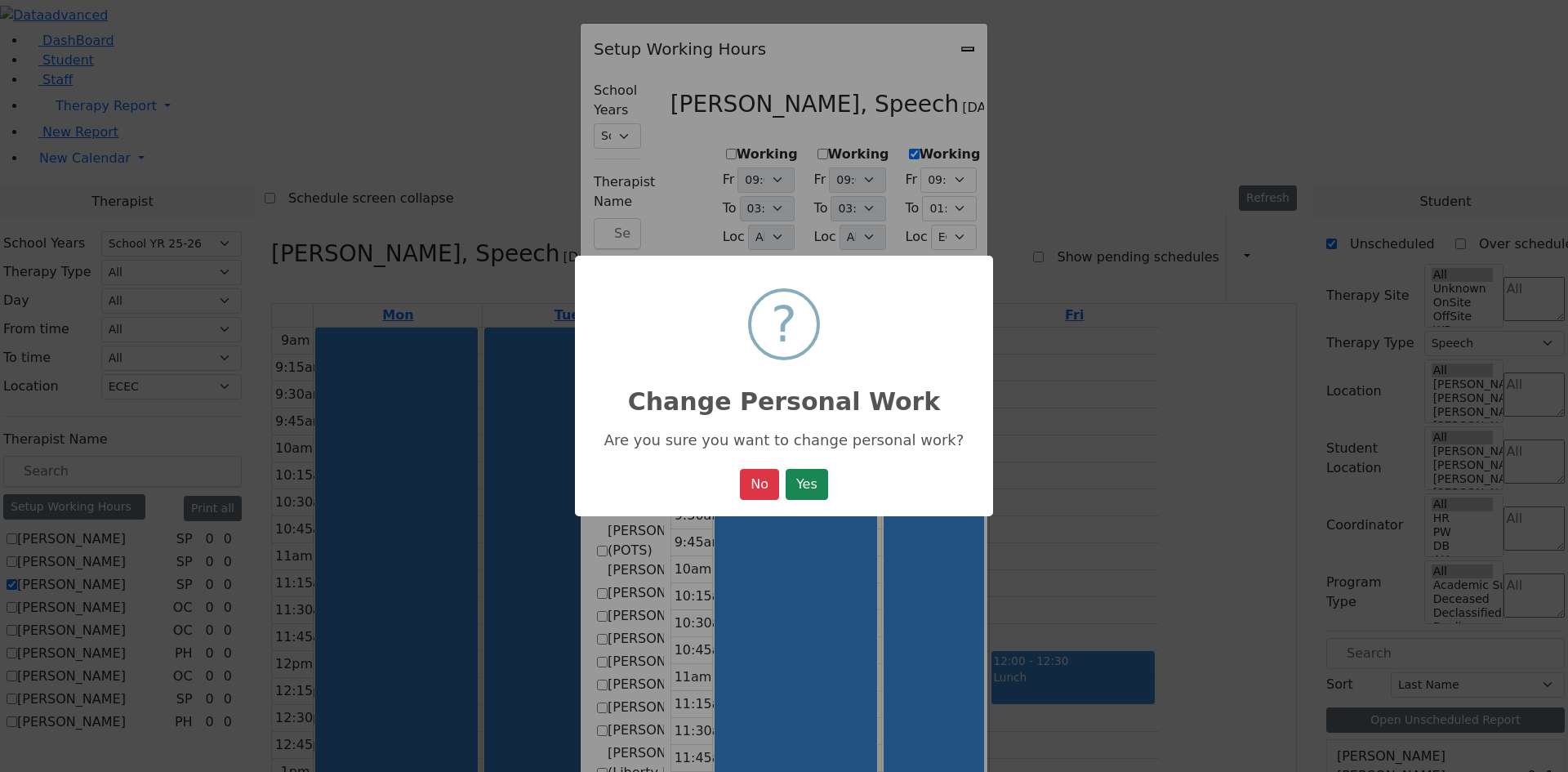
click at [806, 495] on button "Yes" at bounding box center [807, 484] width 42 height 32
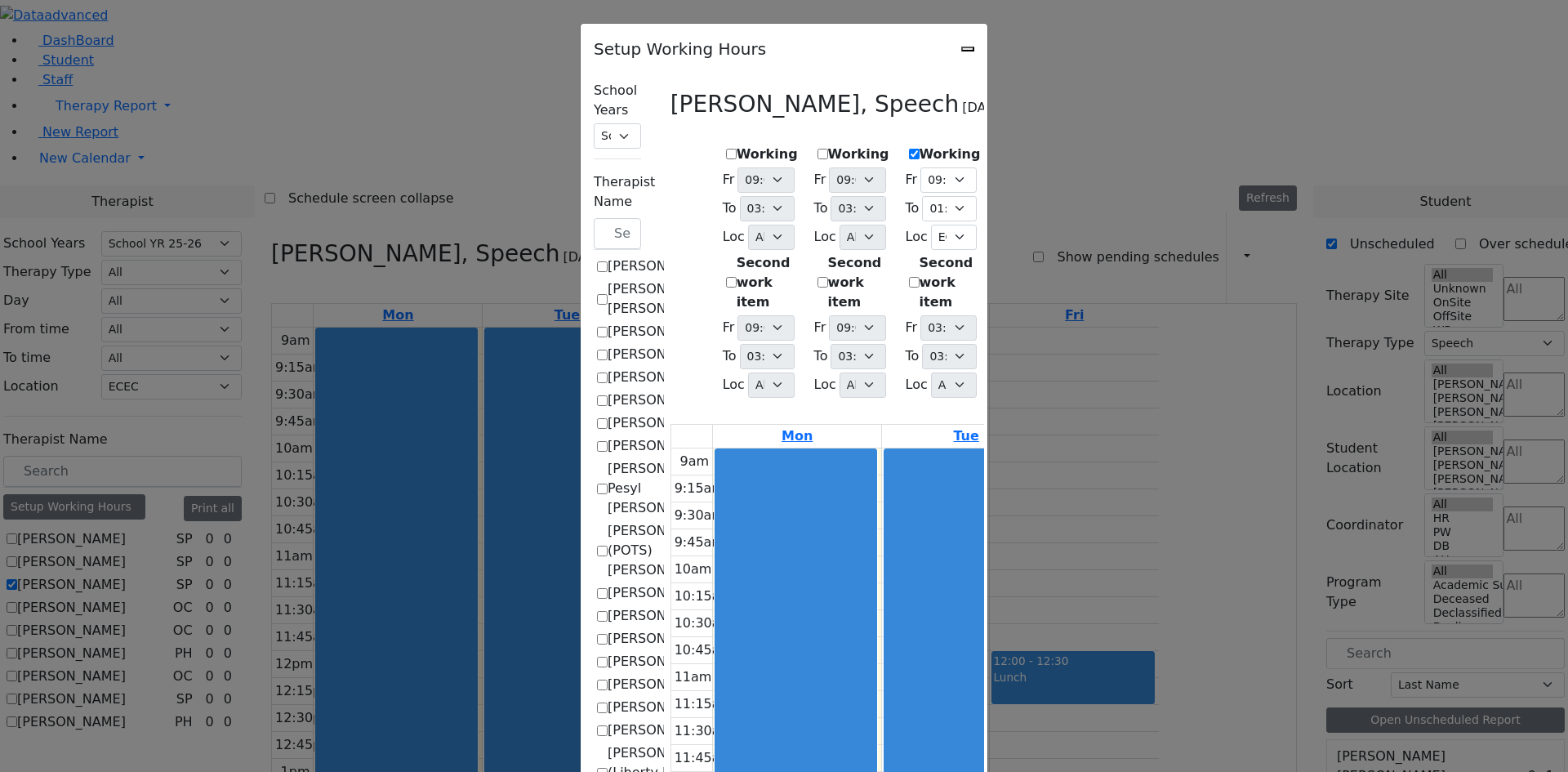
select select "15:00:00"
select select "13:00:00"
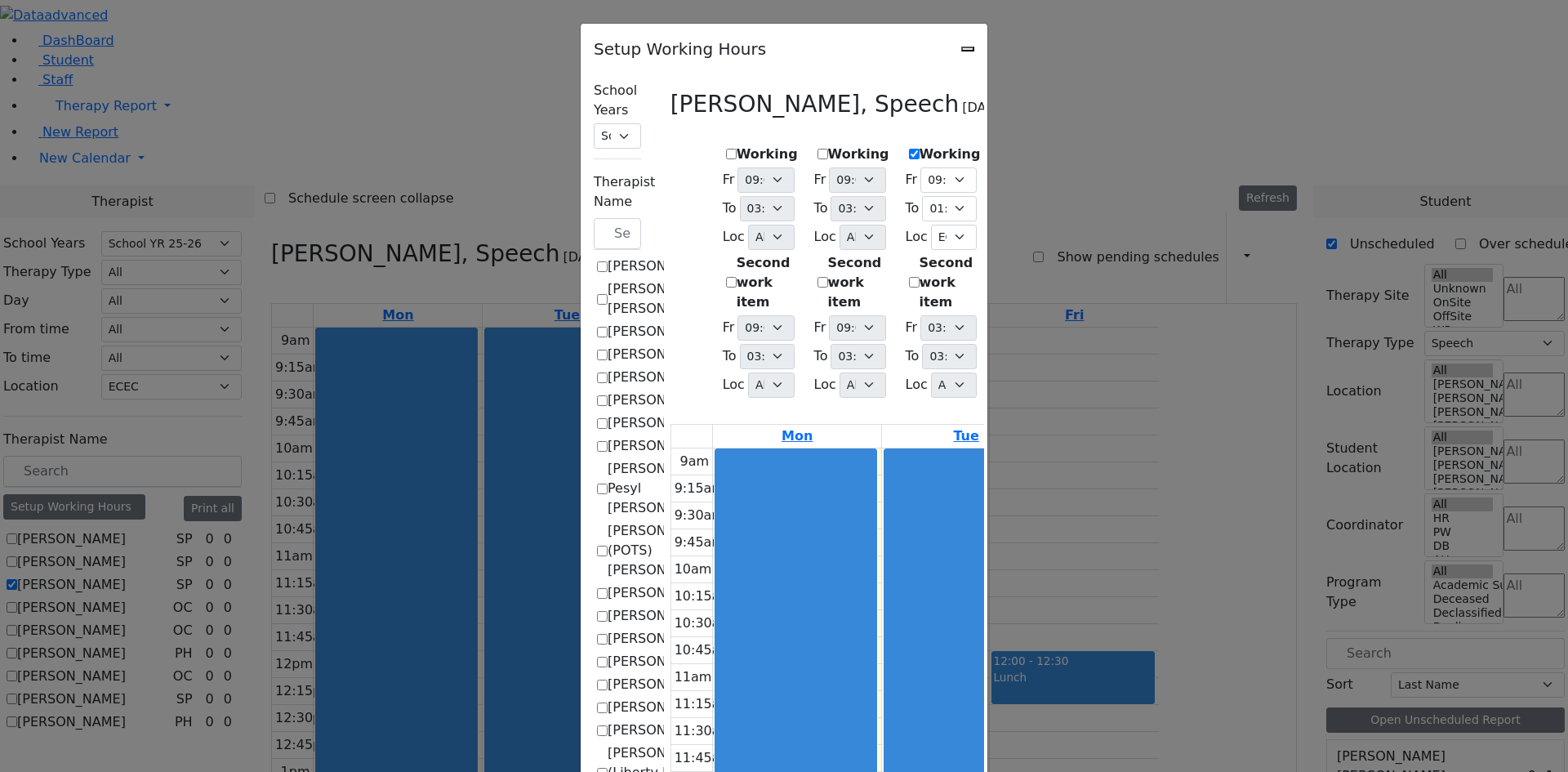
select select "33"
select select "15:00:00"
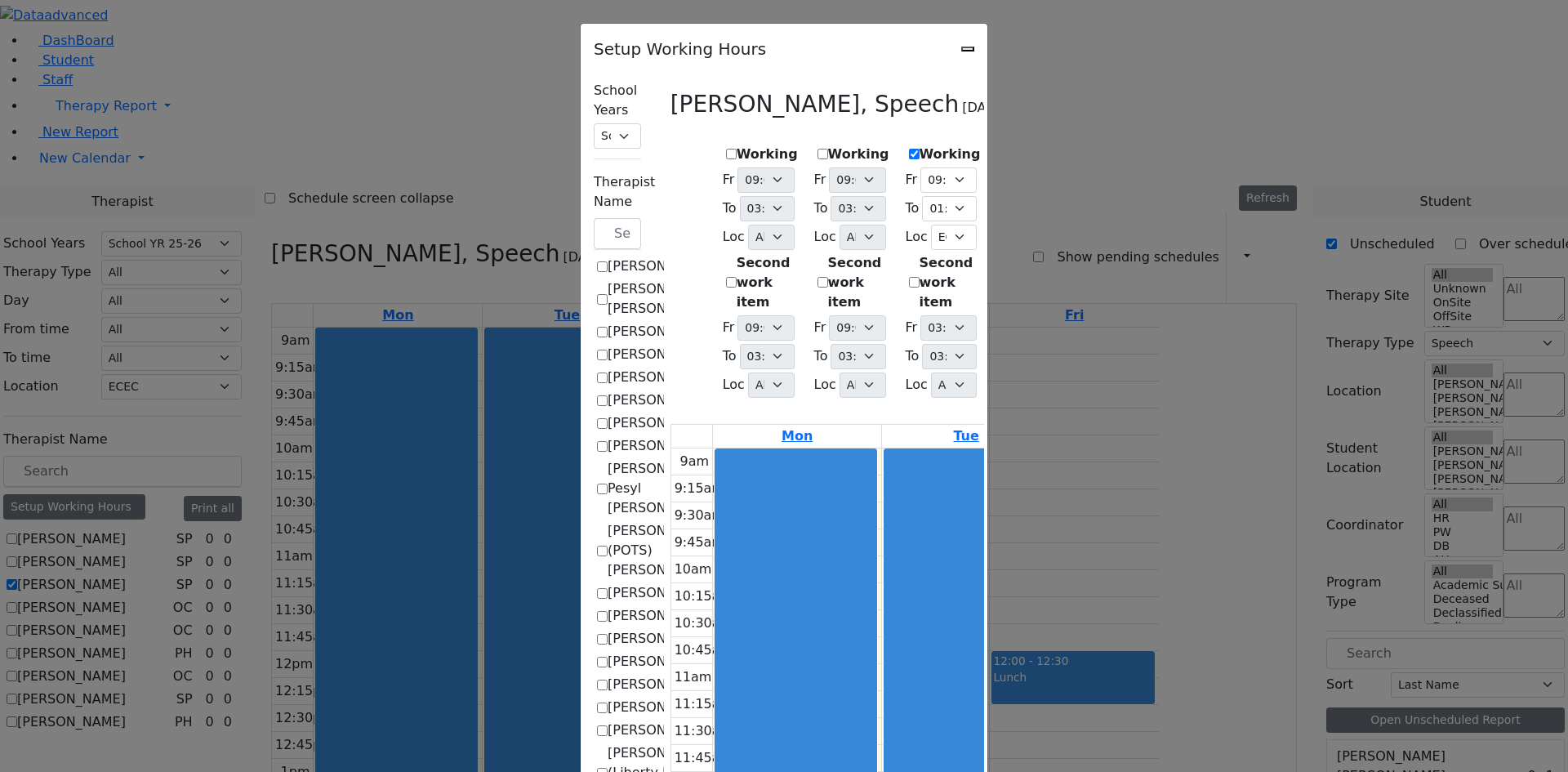
select select "13:00:00"
select select "33"
select select "15:00:00"
click at [968, 49] on icon "Close" at bounding box center [968, 49] width 0 height 0
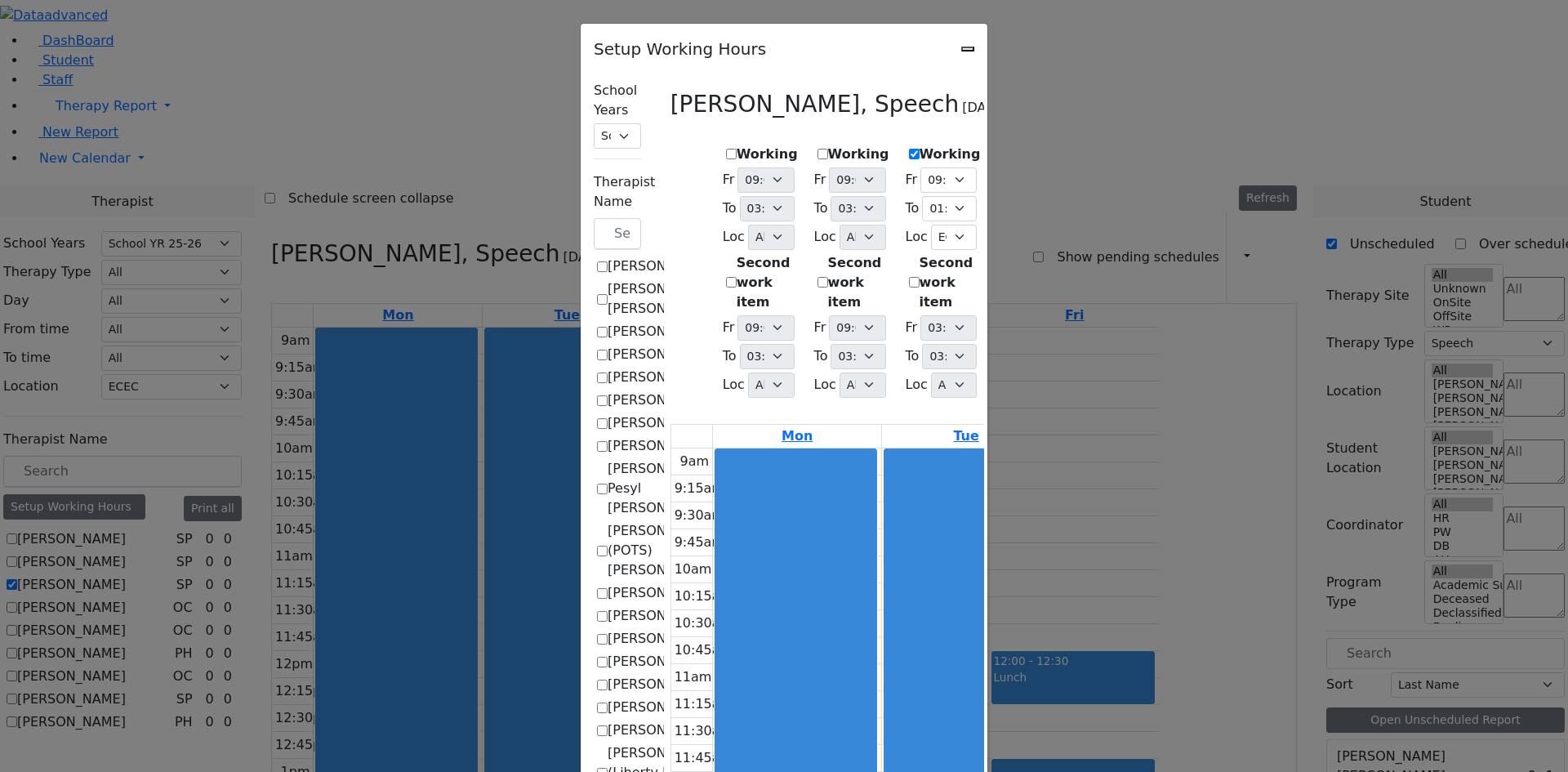
checkbox input "false"
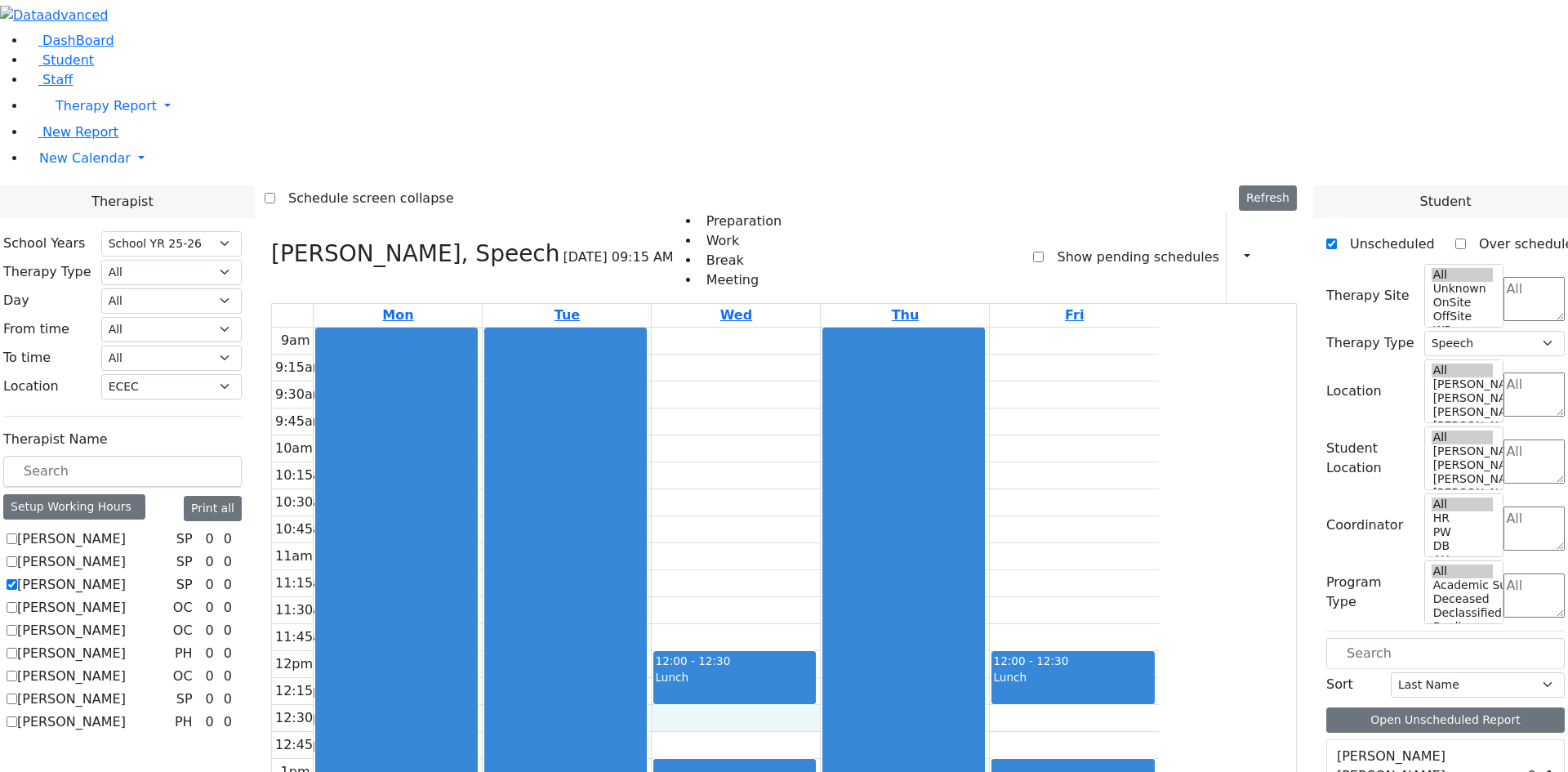
click at [897, 512] on div "9am 9:15am 9:30am 9:45am 10am 10:15am 10:30am 10:45am 11am 11:15am 11:30am 11:4…" at bounding box center [715, 651] width 887 height 647
click at [1159, 509] on div "9am 9:15am 9:30am 9:45am 10am 10:15am 10:30am 10:45am 11am 11:15am 11:30am 11:4…" at bounding box center [715, 651] width 887 height 647
click at [126, 575] on label "Flegmann Esther S" at bounding box center [71, 585] width 108 height 20
click at [17, 579] on input "Flegmann Esther S" at bounding box center [12, 584] width 11 height 11
checkbox input "false"
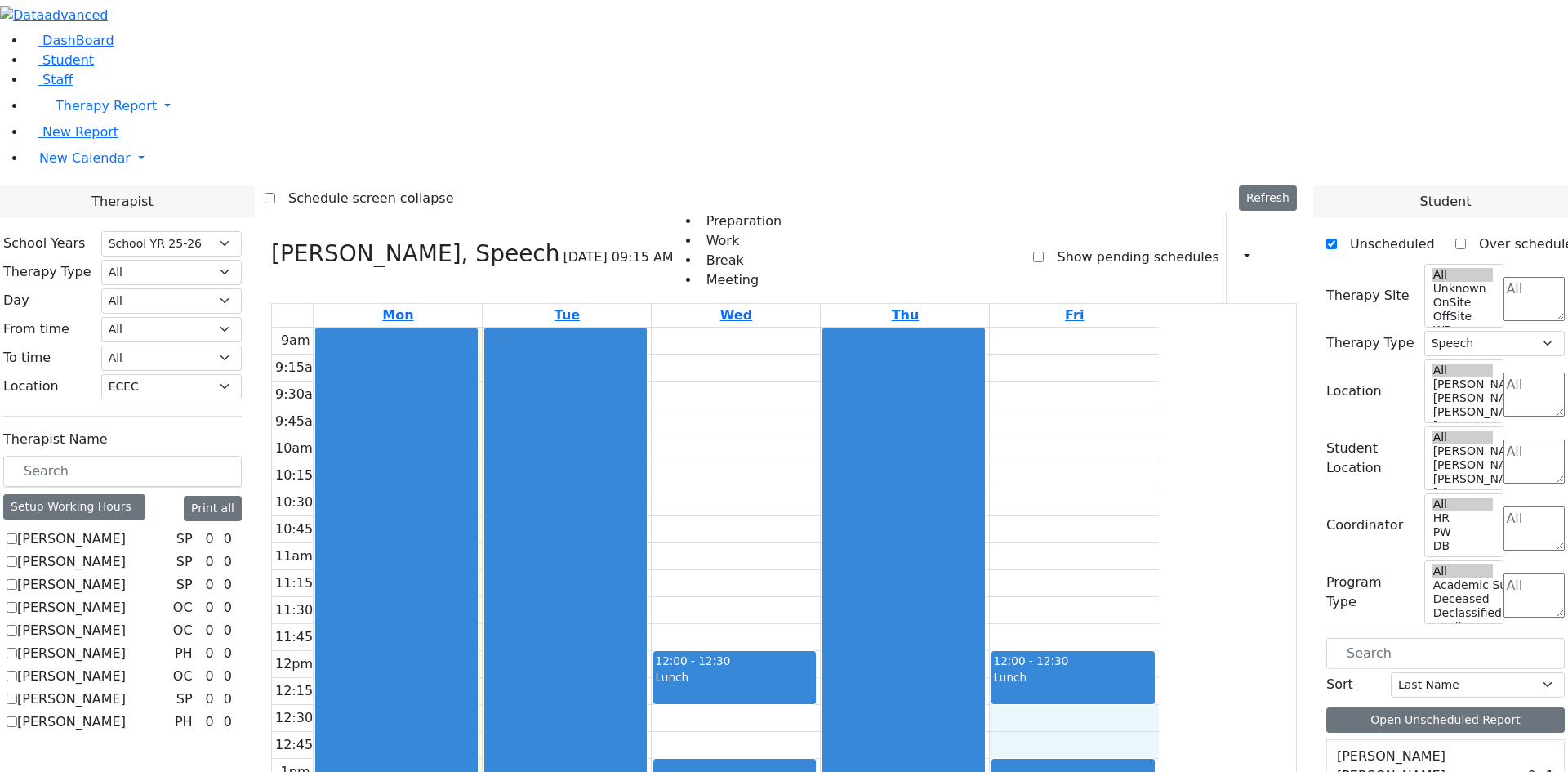
select select
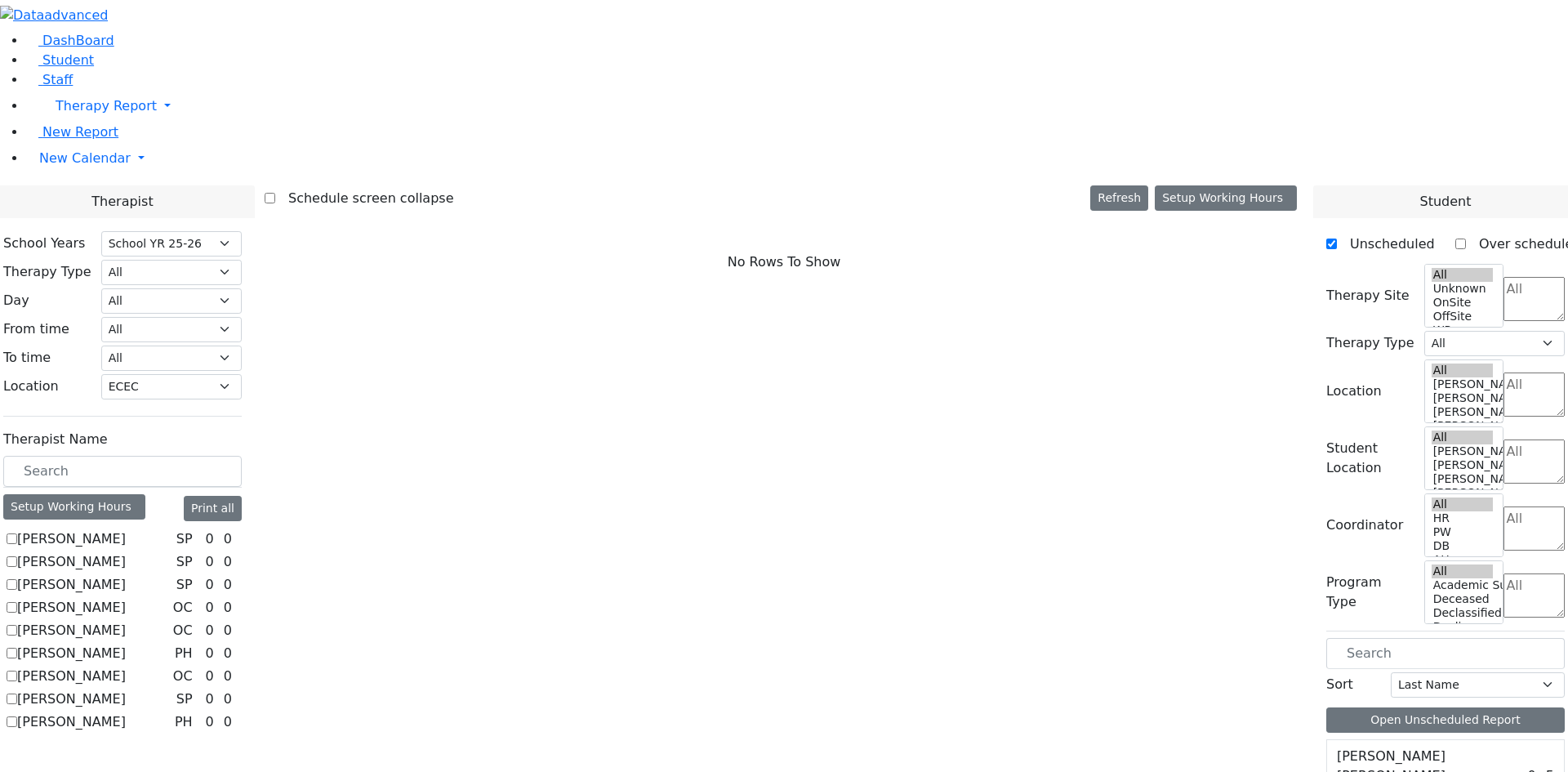
click at [126, 552] on label "Berger Gitty" at bounding box center [71, 562] width 108 height 20
click at [17, 556] on input "Berger Gitty" at bounding box center [12, 561] width 11 height 11
checkbox input "true"
select select "3"
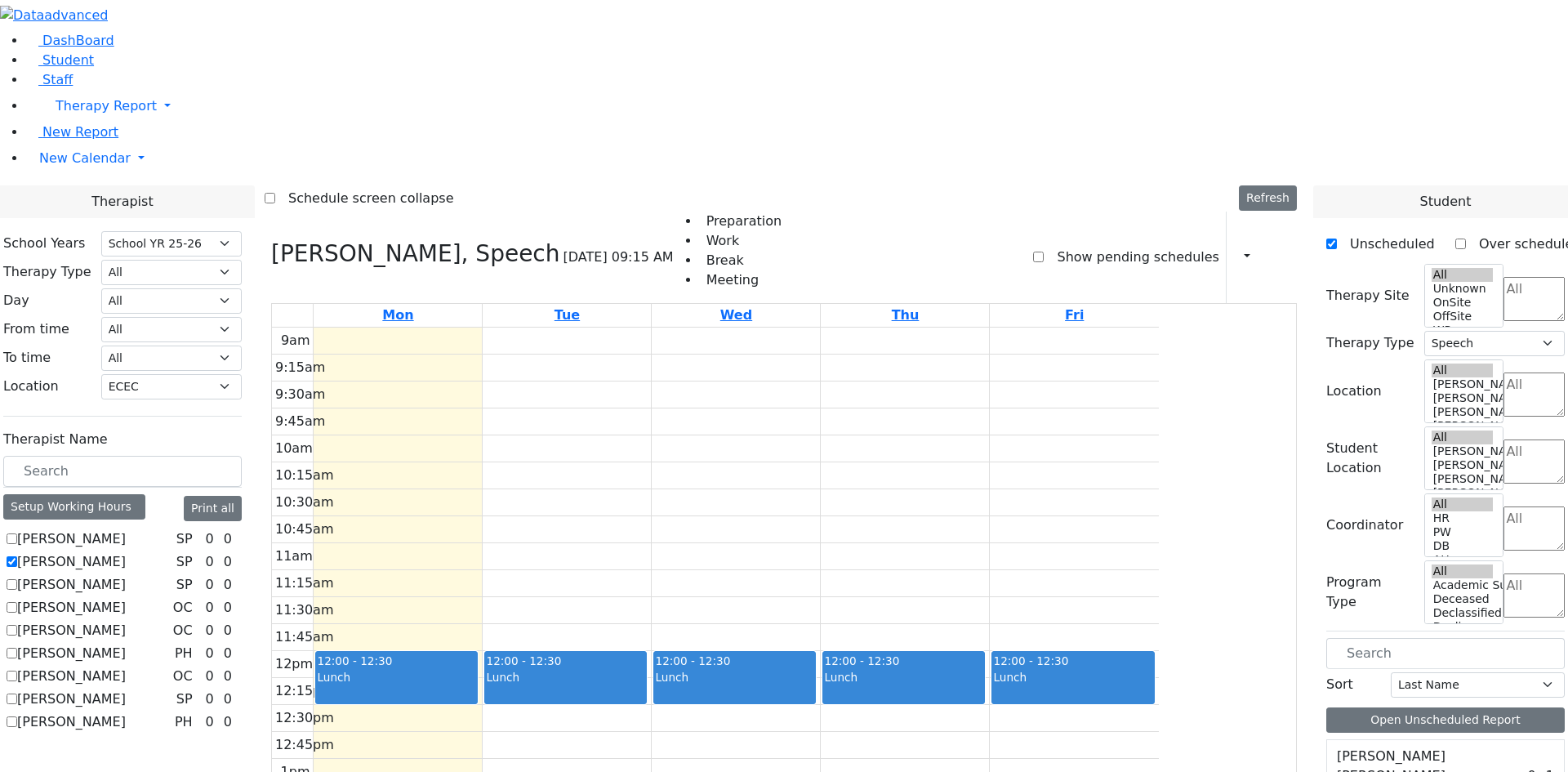
click at [126, 552] on label "Berger Gitty" at bounding box center [71, 562] width 108 height 20
click at [17, 556] on input "Berger Gitty" at bounding box center [12, 561] width 11 height 11
checkbox input "false"
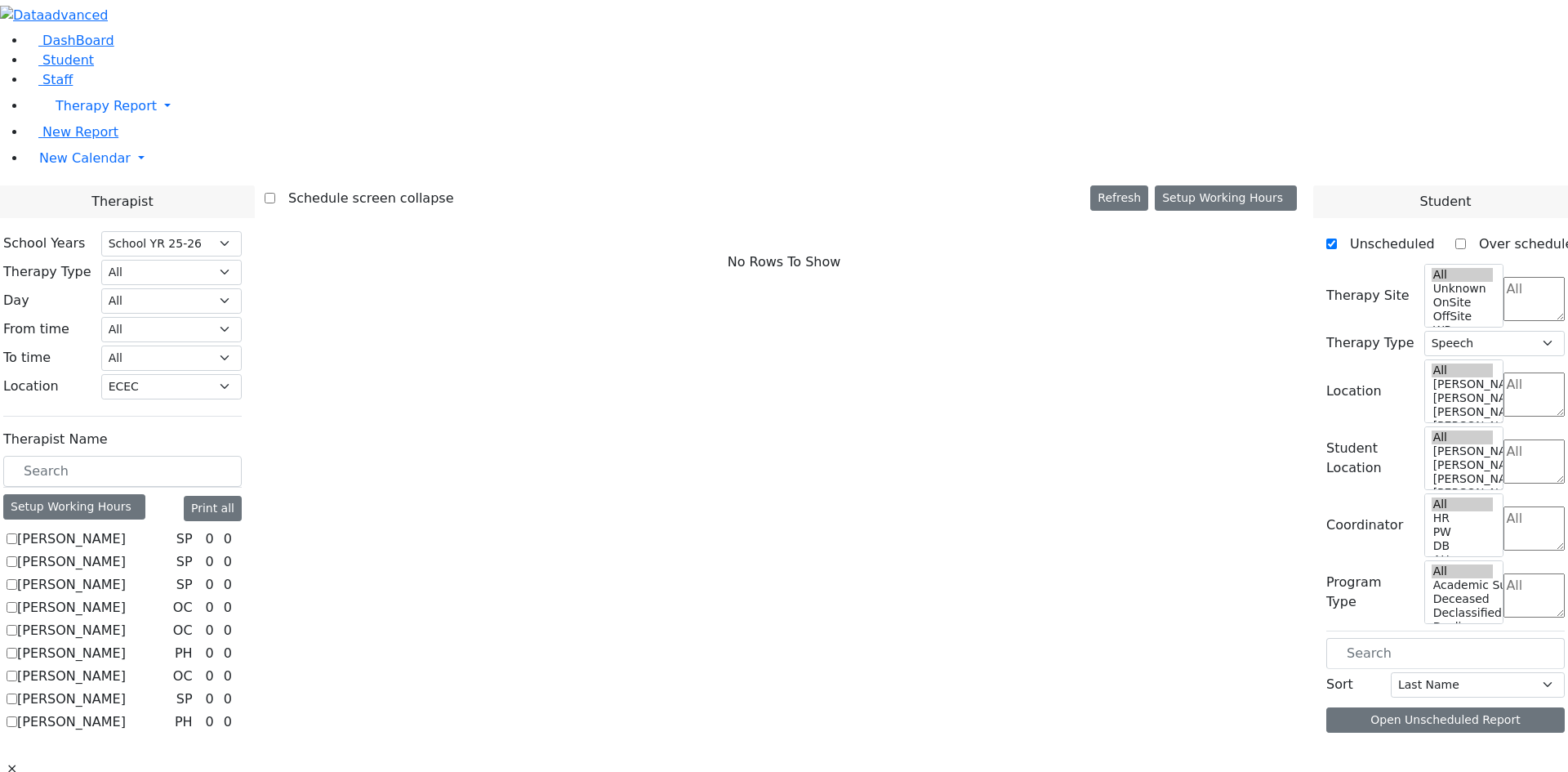
select select
click at [126, 529] on label "Auslander Susanne" at bounding box center [71, 539] width 108 height 20
click at [17, 534] on input "Auslander Susanne" at bounding box center [12, 539] width 11 height 11
checkbox input "true"
select select "3"
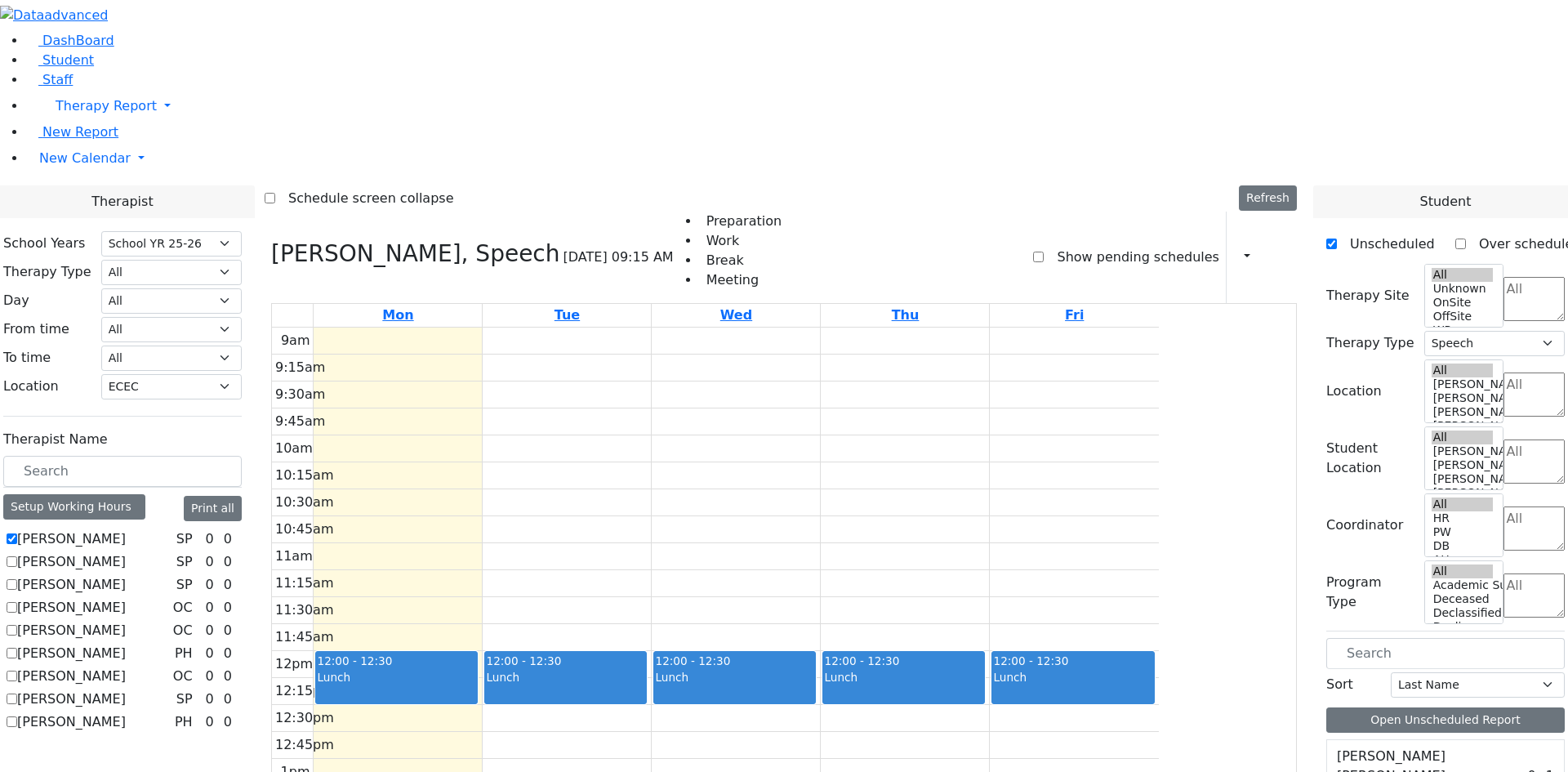
click at [126, 529] on label "Auslander Susanne" at bounding box center [71, 539] width 108 height 20
click at [17, 534] on input "Auslander Susanne" at bounding box center [12, 539] width 11 height 11
checkbox input "false"
select select
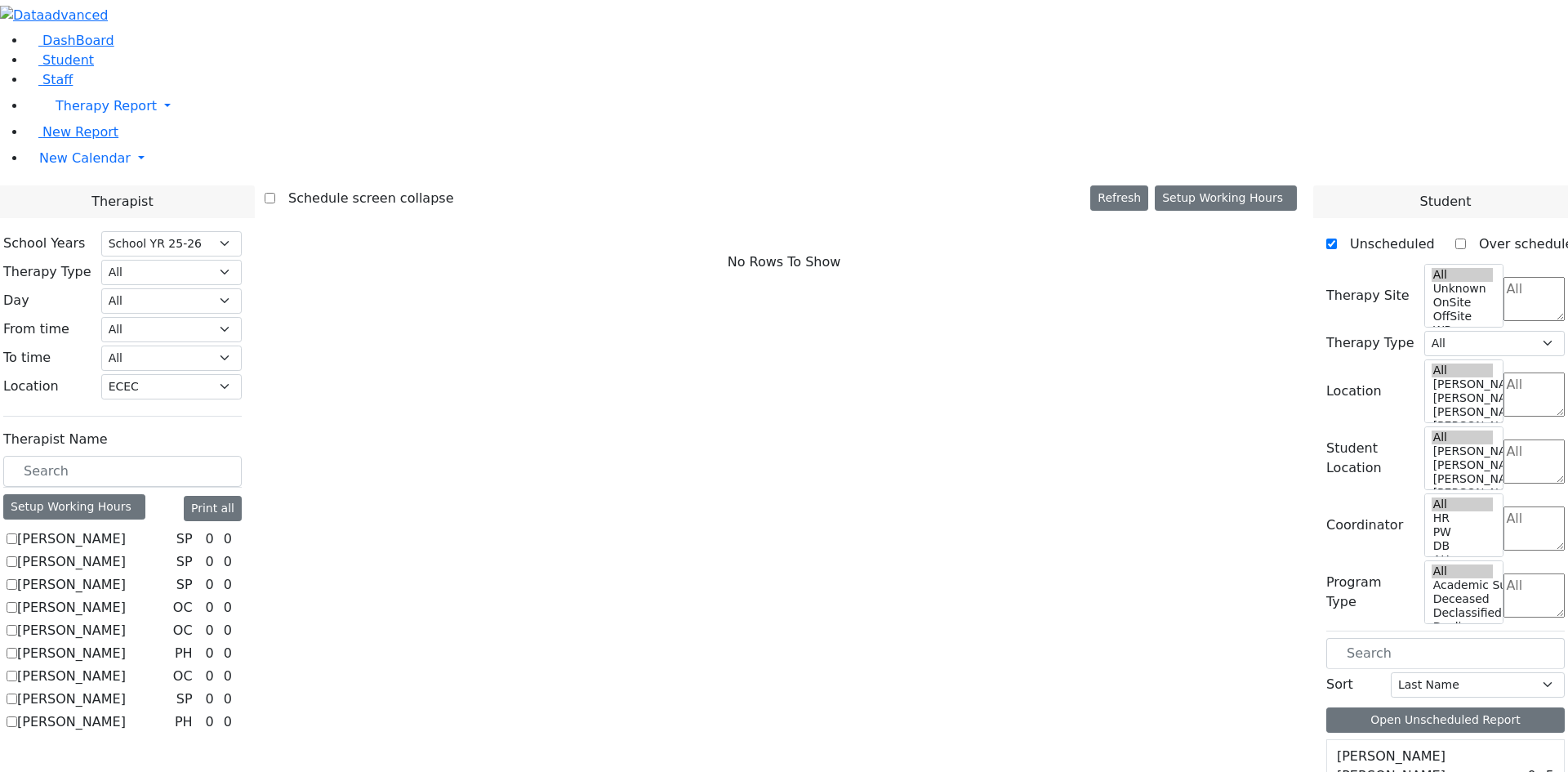
click at [126, 620] on label "Grossman Jodi" at bounding box center [71, 630] width 108 height 20
click at [17, 624] on input "Grossman Jodi" at bounding box center [12, 629] width 11 height 11
checkbox input "true"
select select "1"
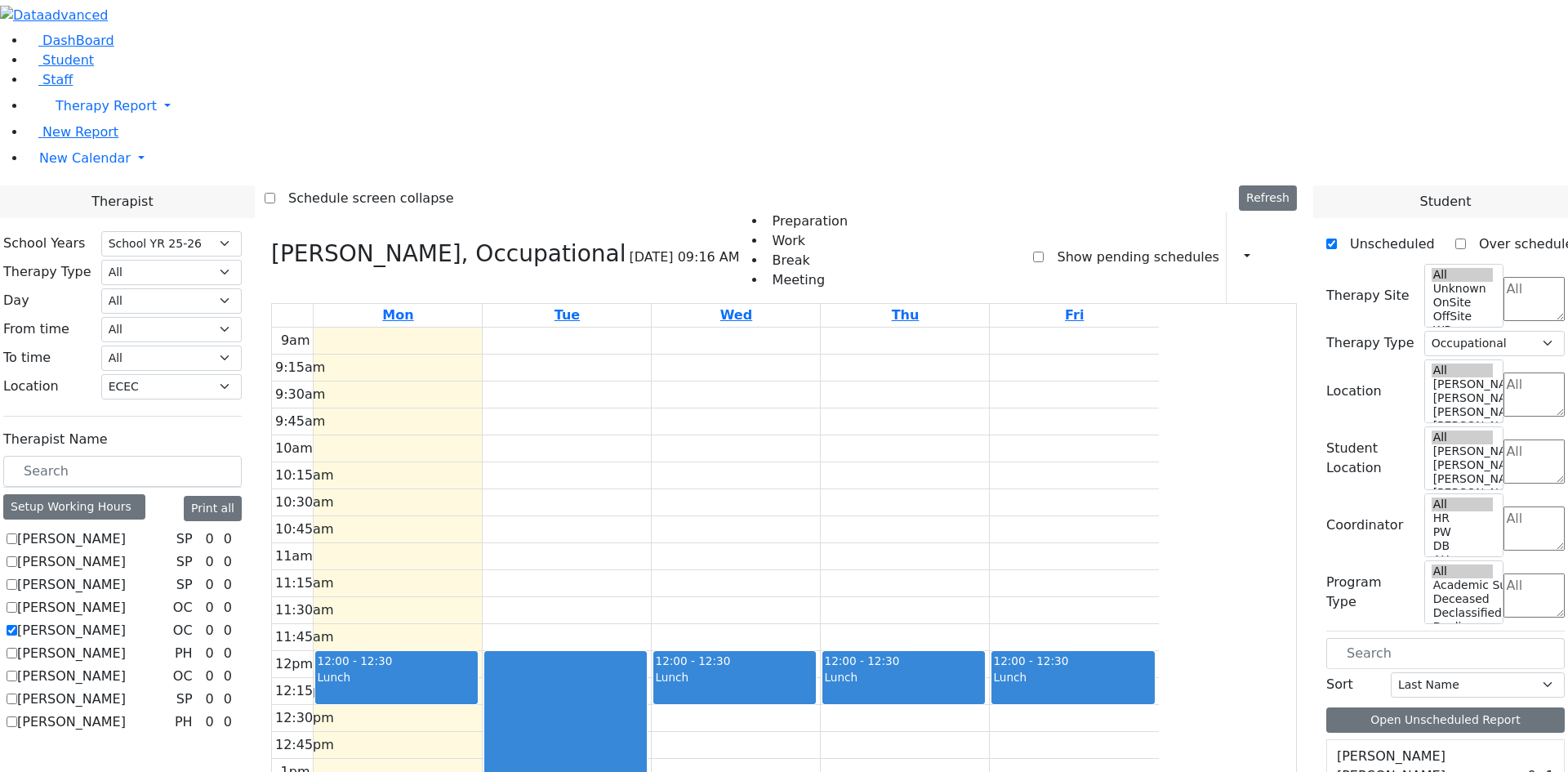
click at [126, 620] on label "Grossman Jodi" at bounding box center [71, 630] width 108 height 20
click at [17, 624] on input "Grossman Jodi" at bounding box center [12, 629] width 11 height 11
checkbox input "false"
select select
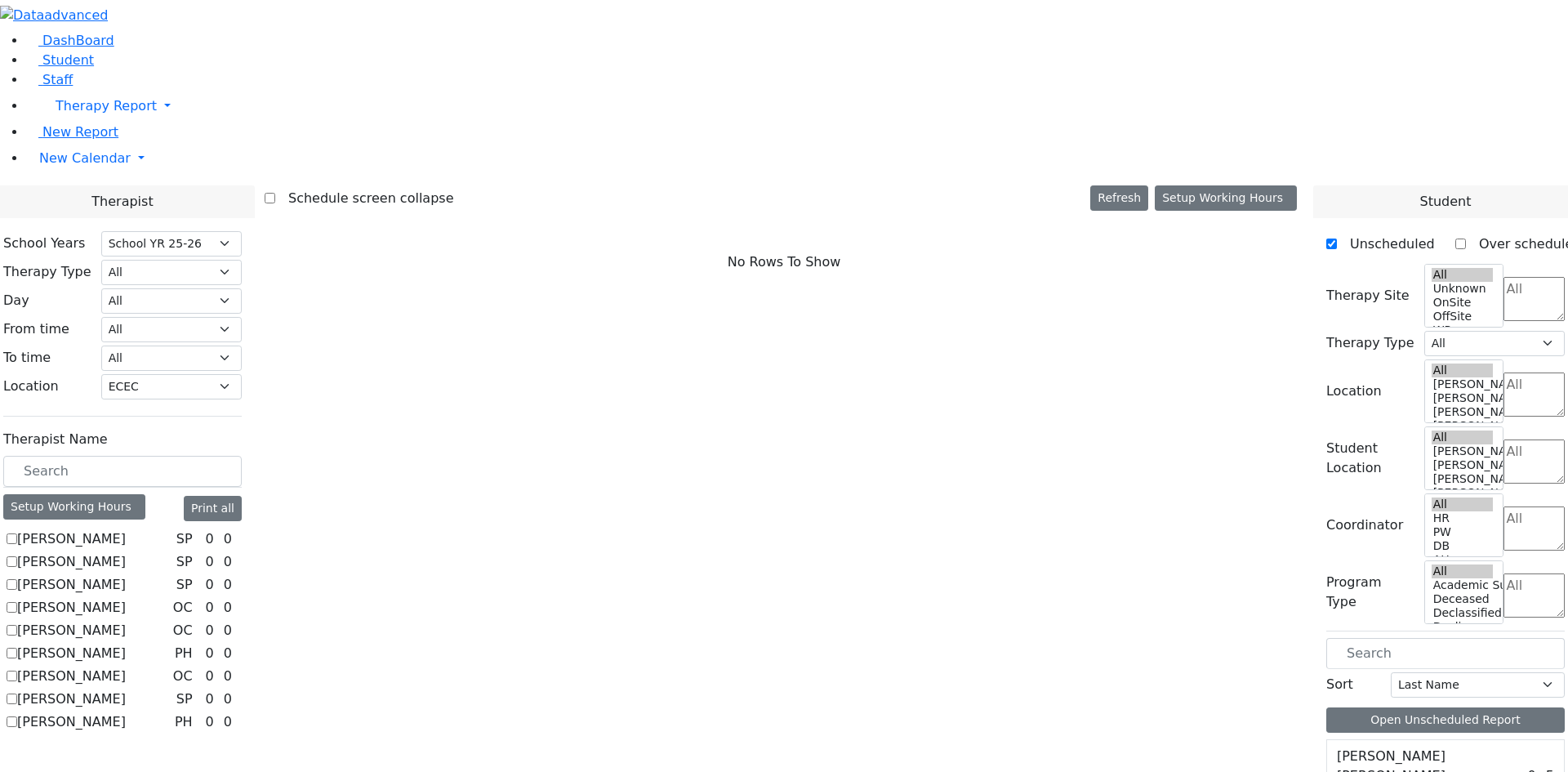
click at [126, 643] on label "Tooma Karen" at bounding box center [71, 653] width 108 height 20
click at [17, 648] on input "Tooma Karen" at bounding box center [12, 653] width 11 height 11
checkbox input "true"
select select "2"
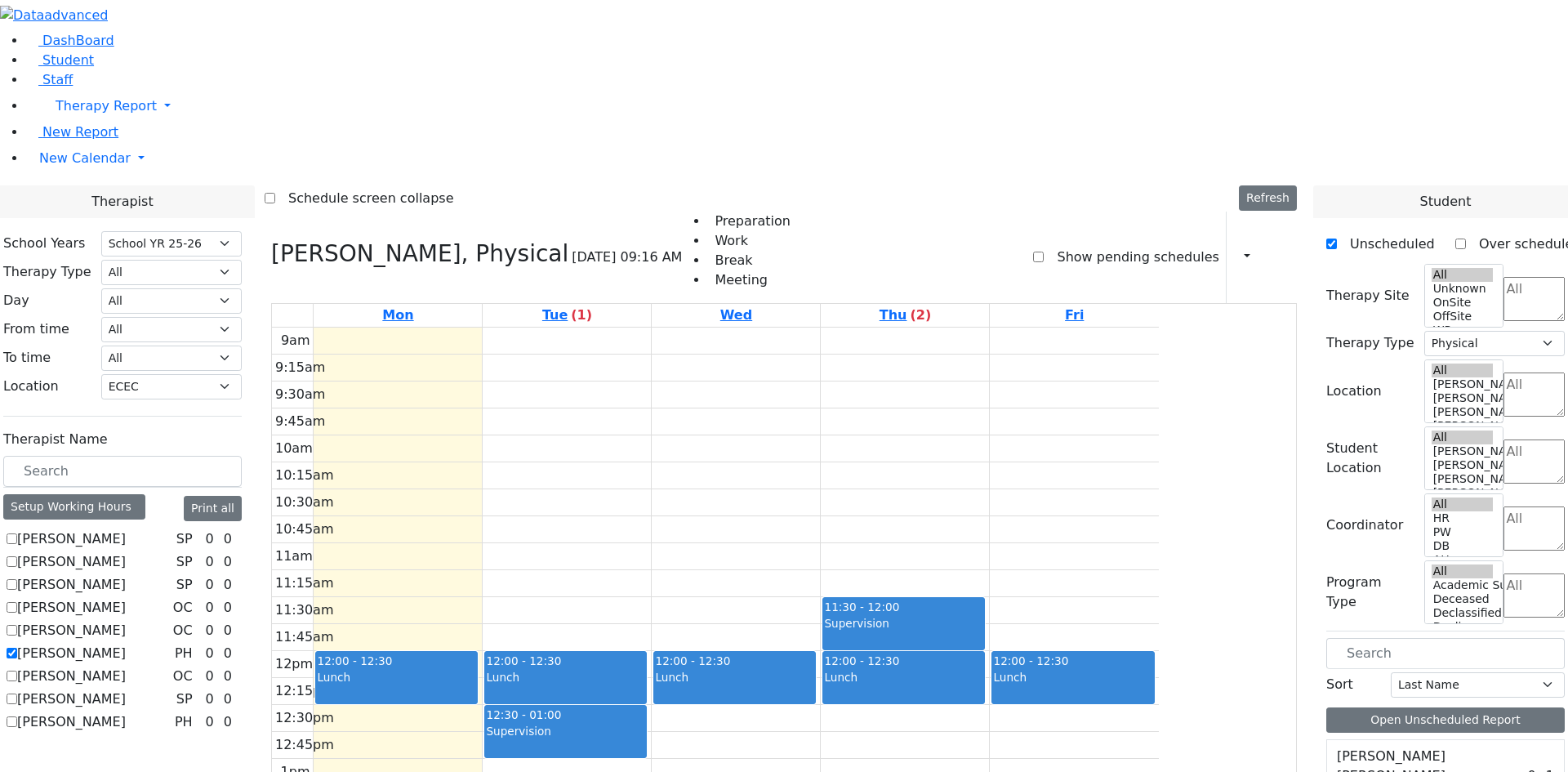
click at [126, 643] on label "Tooma Karen" at bounding box center [71, 653] width 108 height 20
click at [17, 648] on input "Tooma Karen" at bounding box center [12, 653] width 11 height 11
checkbox input "false"
select select
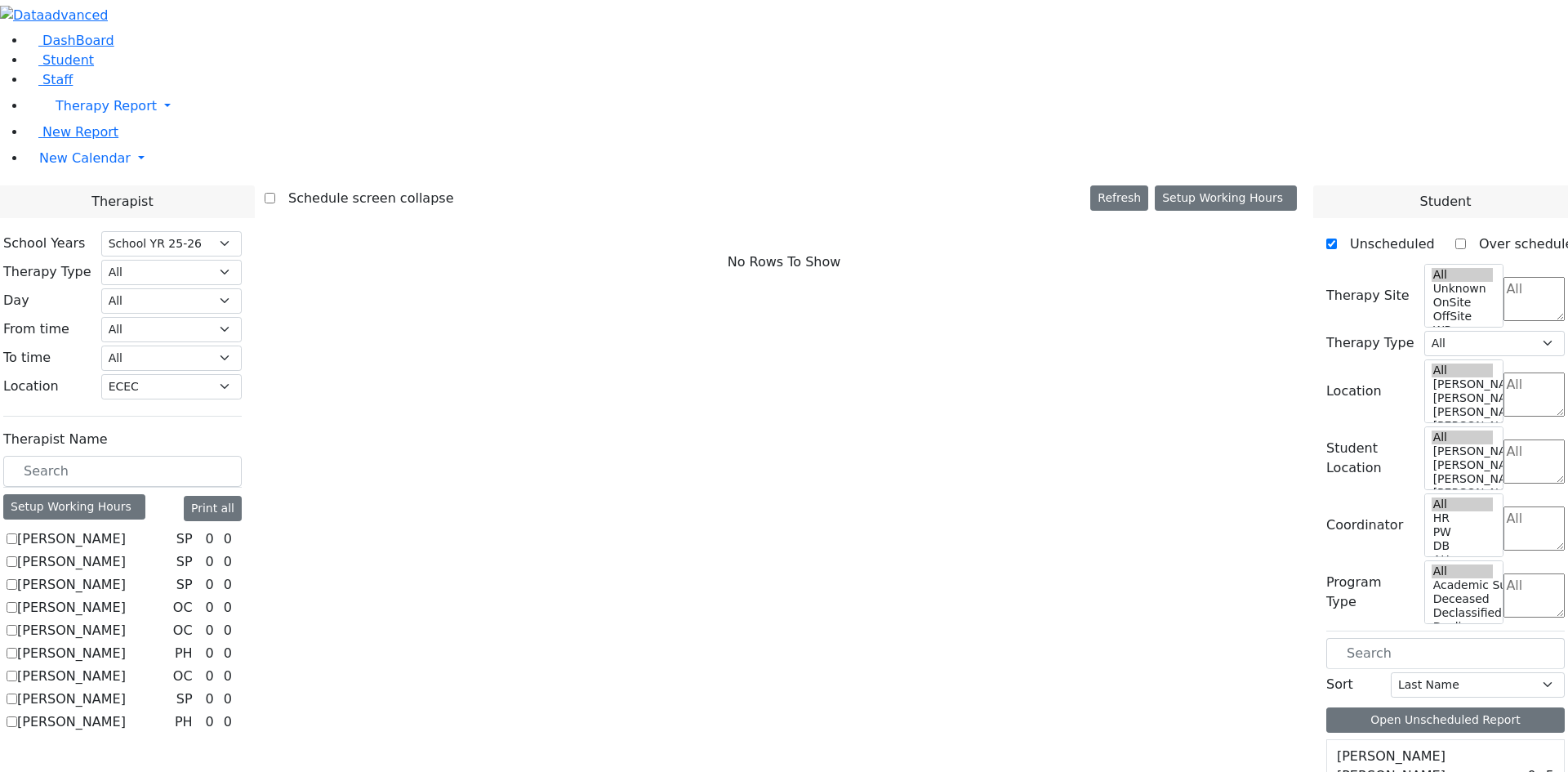
click at [126, 643] on label "Tooma Karen" at bounding box center [71, 653] width 108 height 20
click at [17, 648] on input "Tooma Karen" at bounding box center [12, 653] width 11 height 11
checkbox input "true"
select select "2"
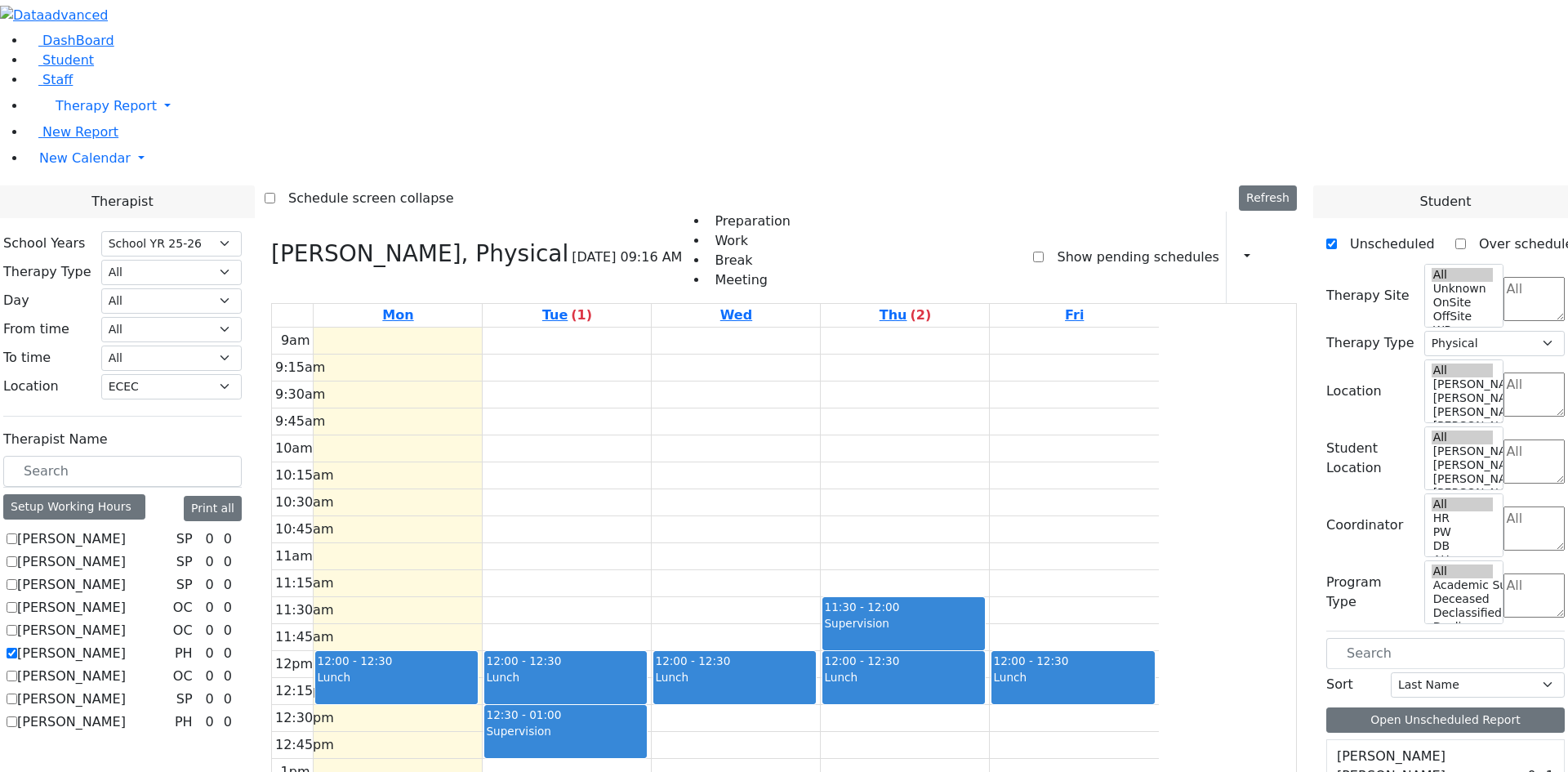
click at [541, 733] on div "9am 9:15am 9:30am 9:45am 10am 10:15am 10:30am 10:45am 11am 11:15am 11:30am 11:4…" at bounding box center [715, 651] width 887 height 647
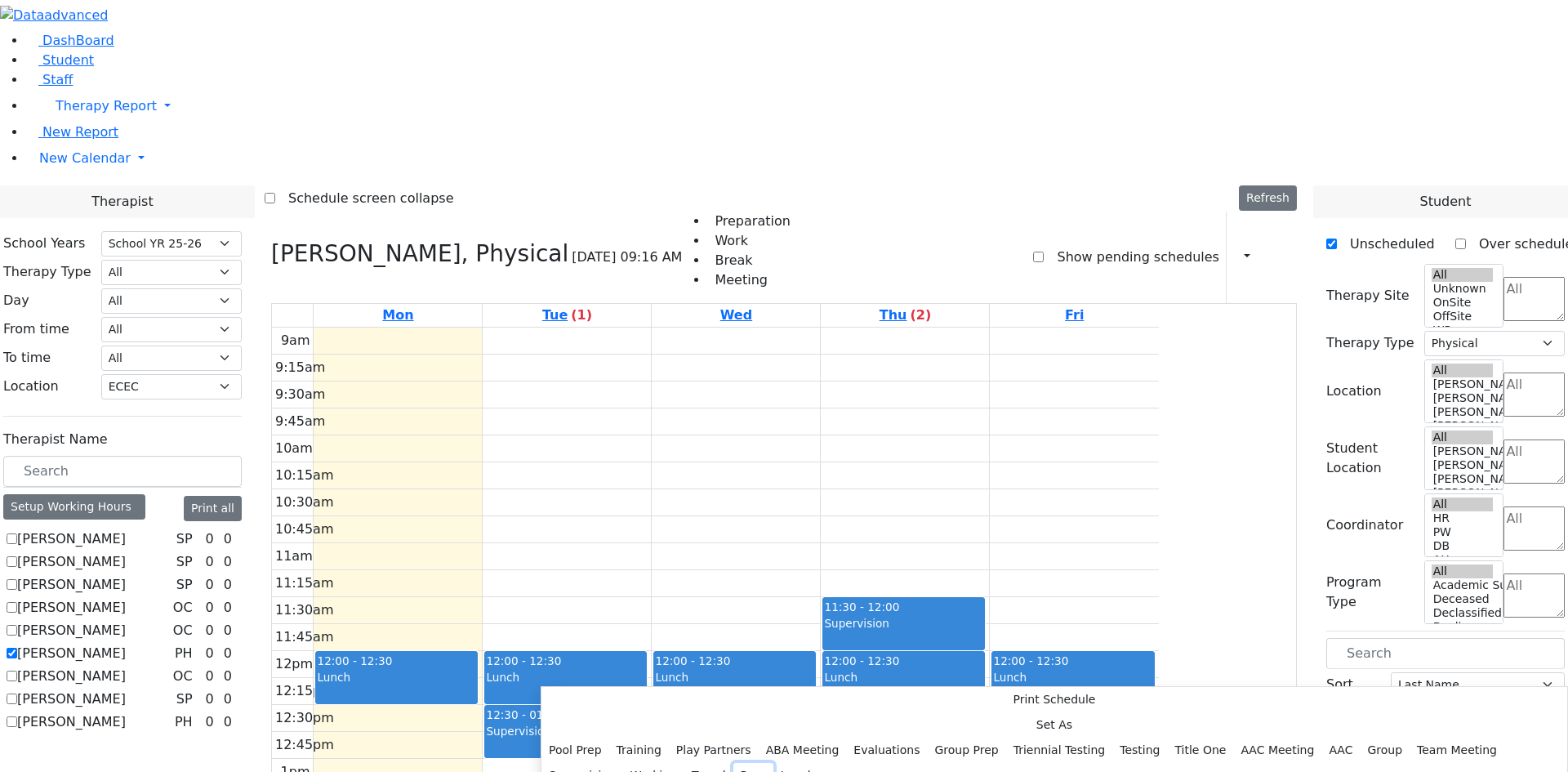
click at [734, 763] on button "Prep" at bounding box center [753, 776] width 40 height 26
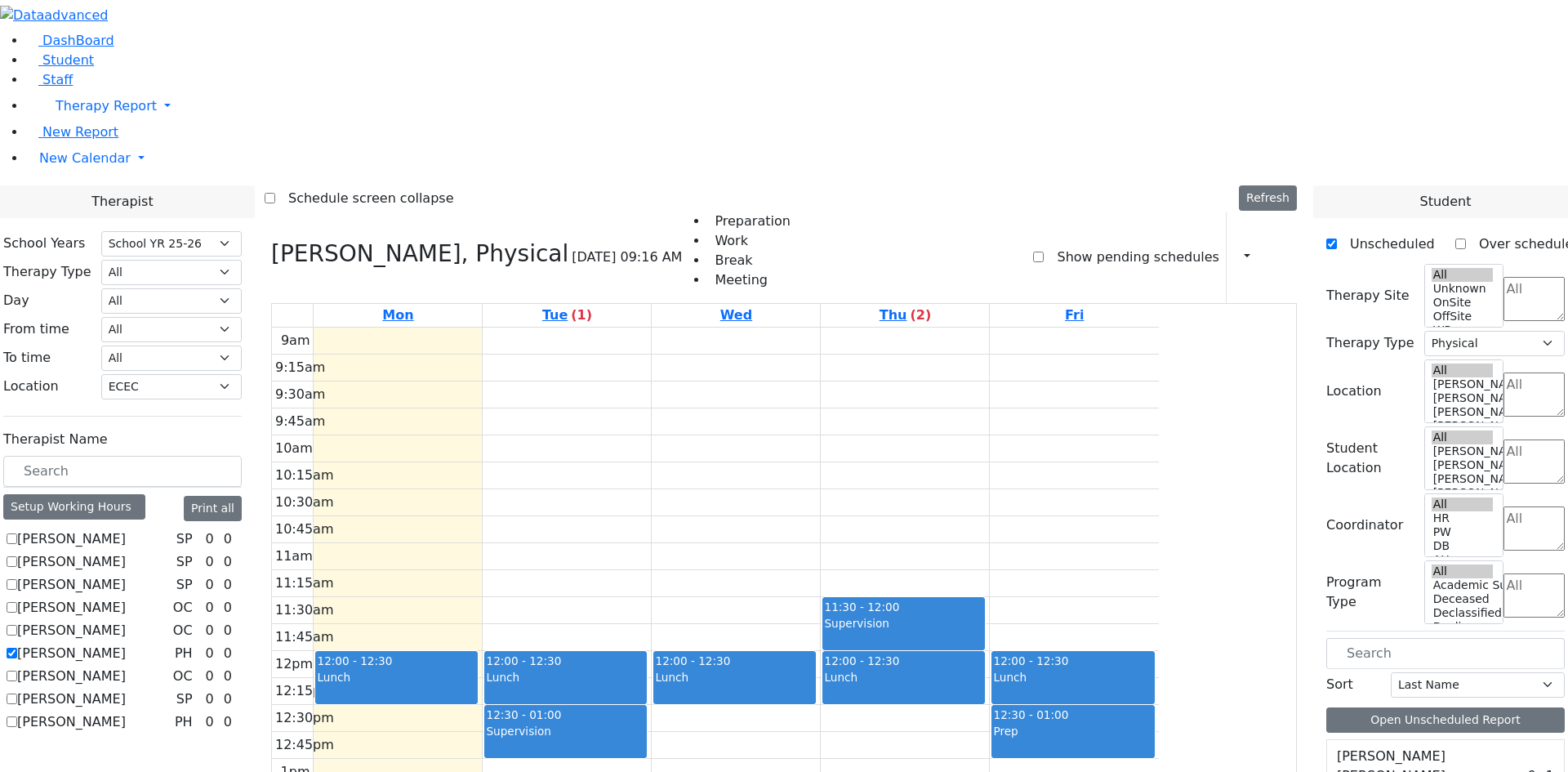
click at [1152, 723] on div "Prep" at bounding box center [1073, 740] width 160 height 34
click at [1218, 524] on button "Delete Selected Schedule" at bounding box center [1277, 522] width 162 height 26
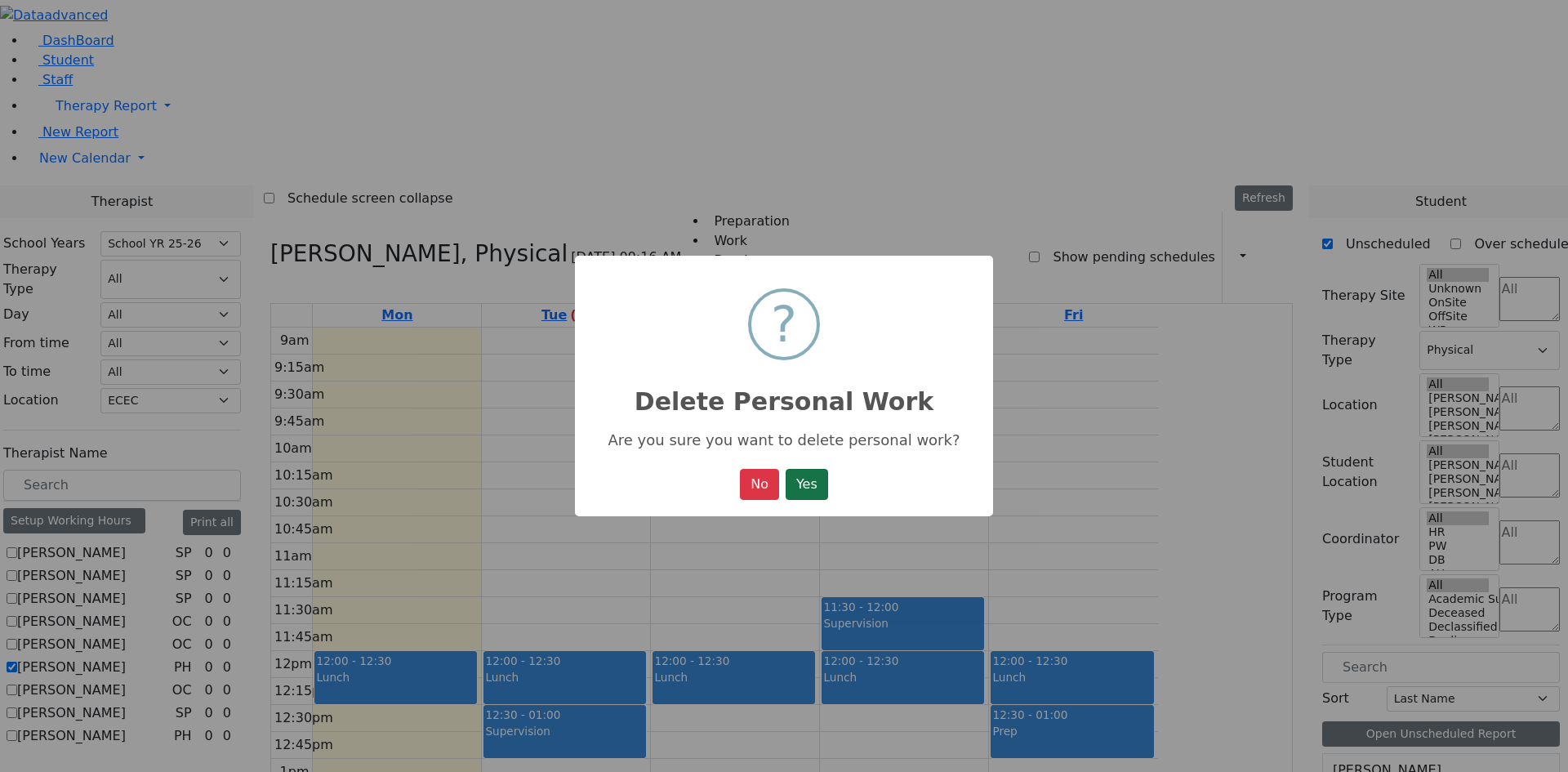
click at [816, 486] on button "Yes" at bounding box center [807, 484] width 42 height 32
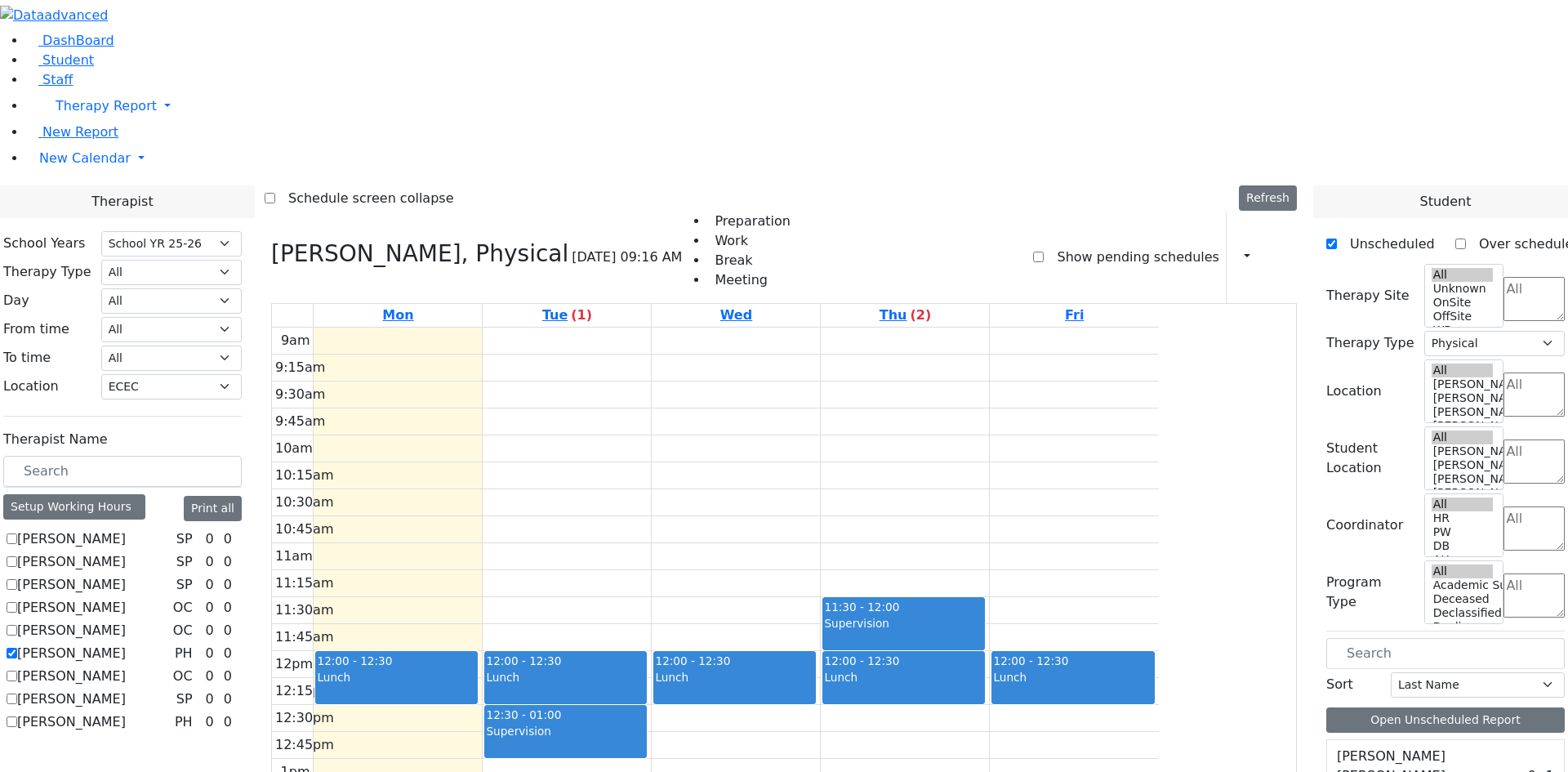
click at [496, 740] on div "9am 9:15am 9:30am 9:45am 10am 10:15am 10:30am 10:45am 11am 11:15am 11:30am 11:4…" at bounding box center [715, 651] width 887 height 647
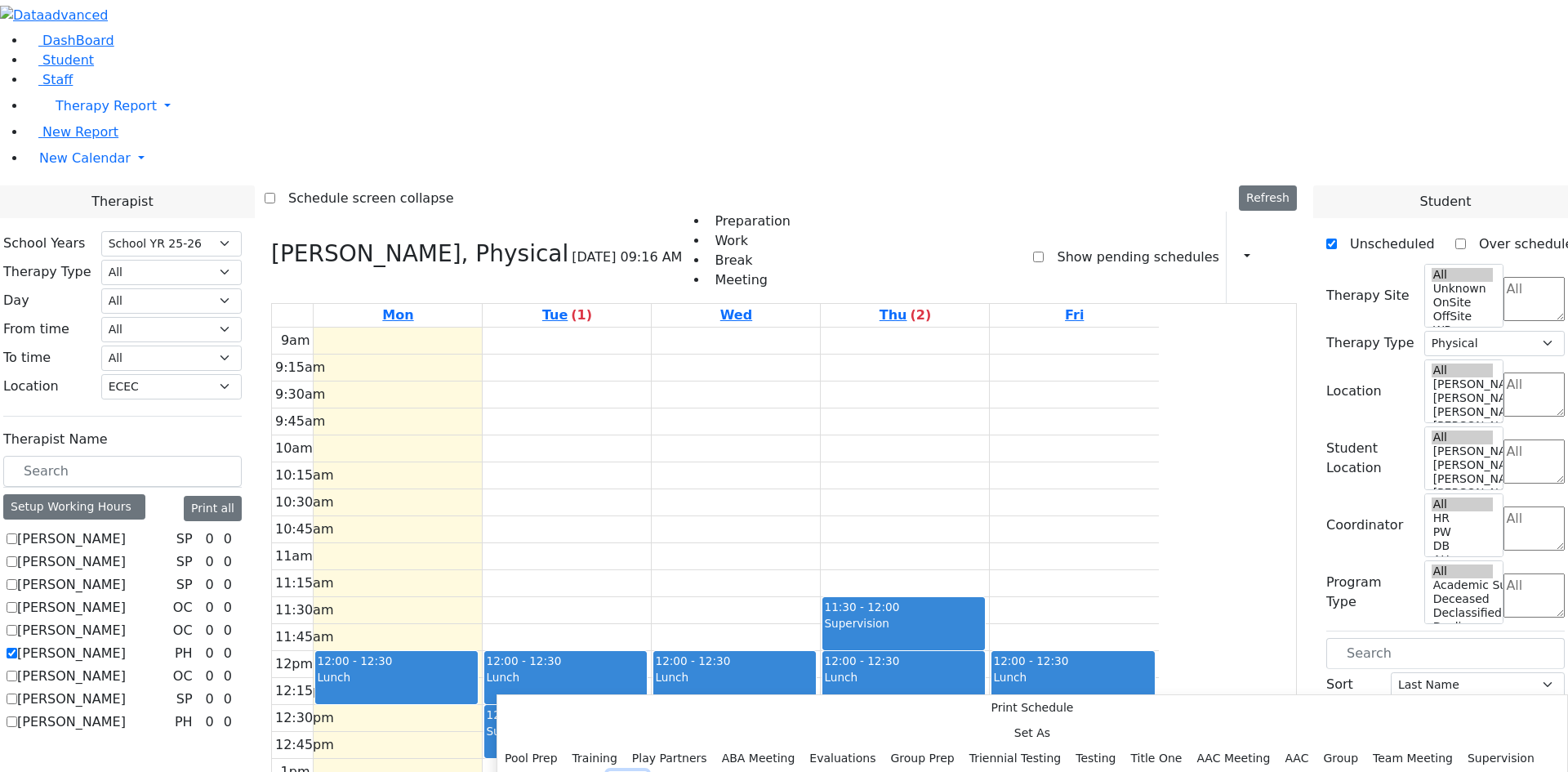
click at [648, 771] on button "Prep" at bounding box center [627, 784] width 40 height 26
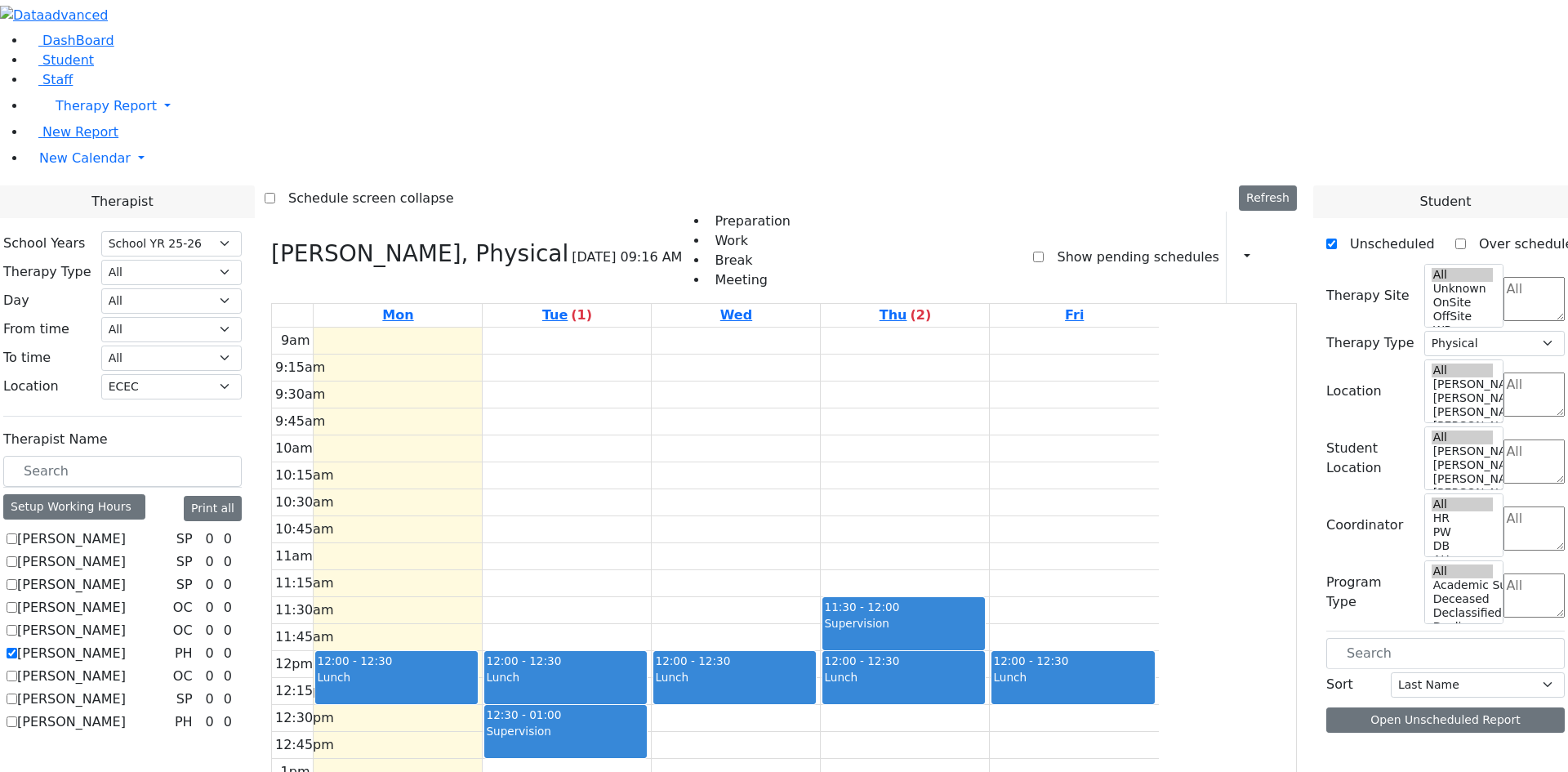
click at [691, 737] on div "9am 9:15am 9:30am 9:45am 10am 10:15am 10:30am 10:45am 11am 11:15am 11:30am 11:4…" at bounding box center [715, 651] width 887 height 647
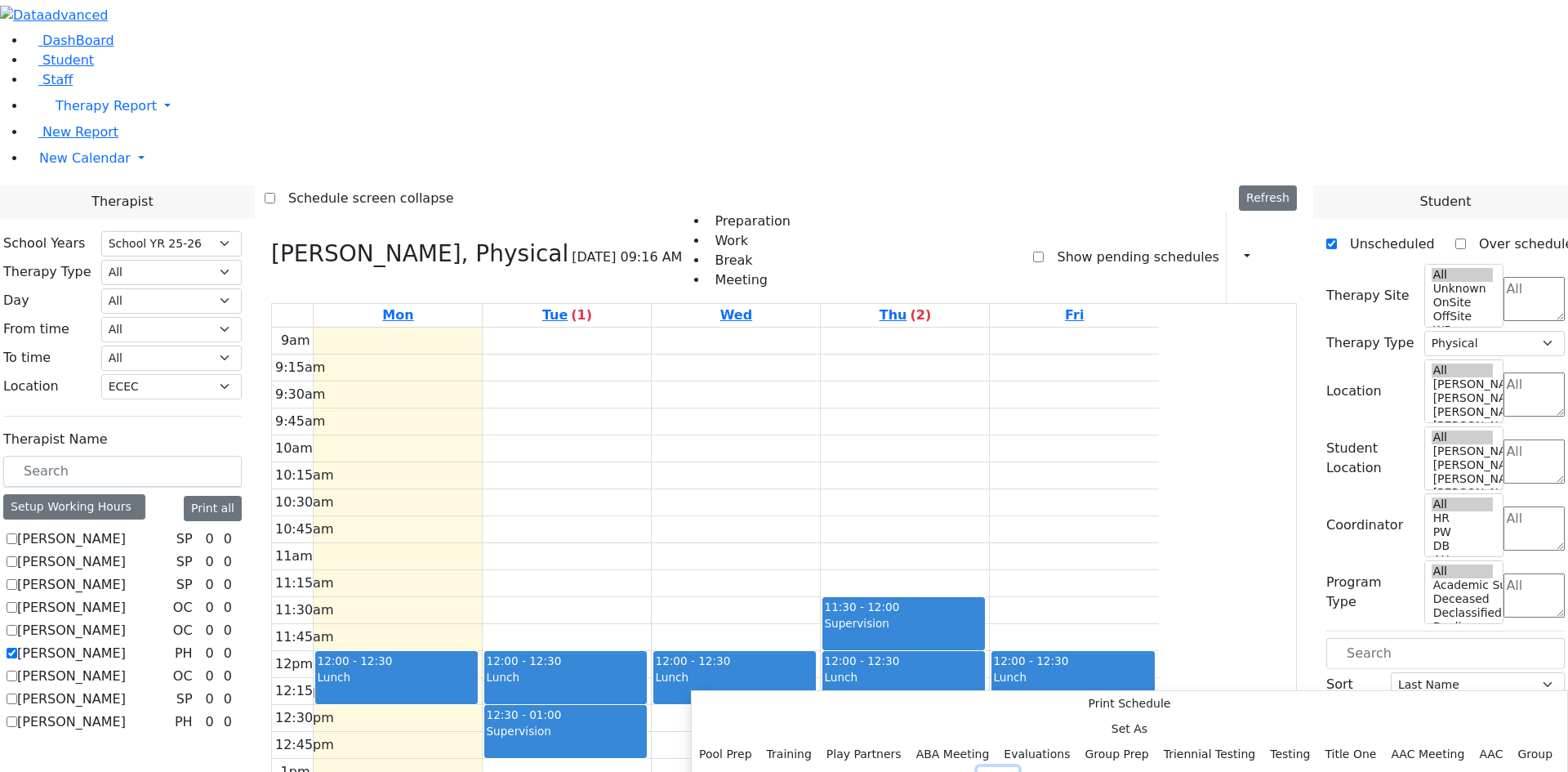
click at [978, 767] on button "Prep" at bounding box center [998, 780] width 40 height 26
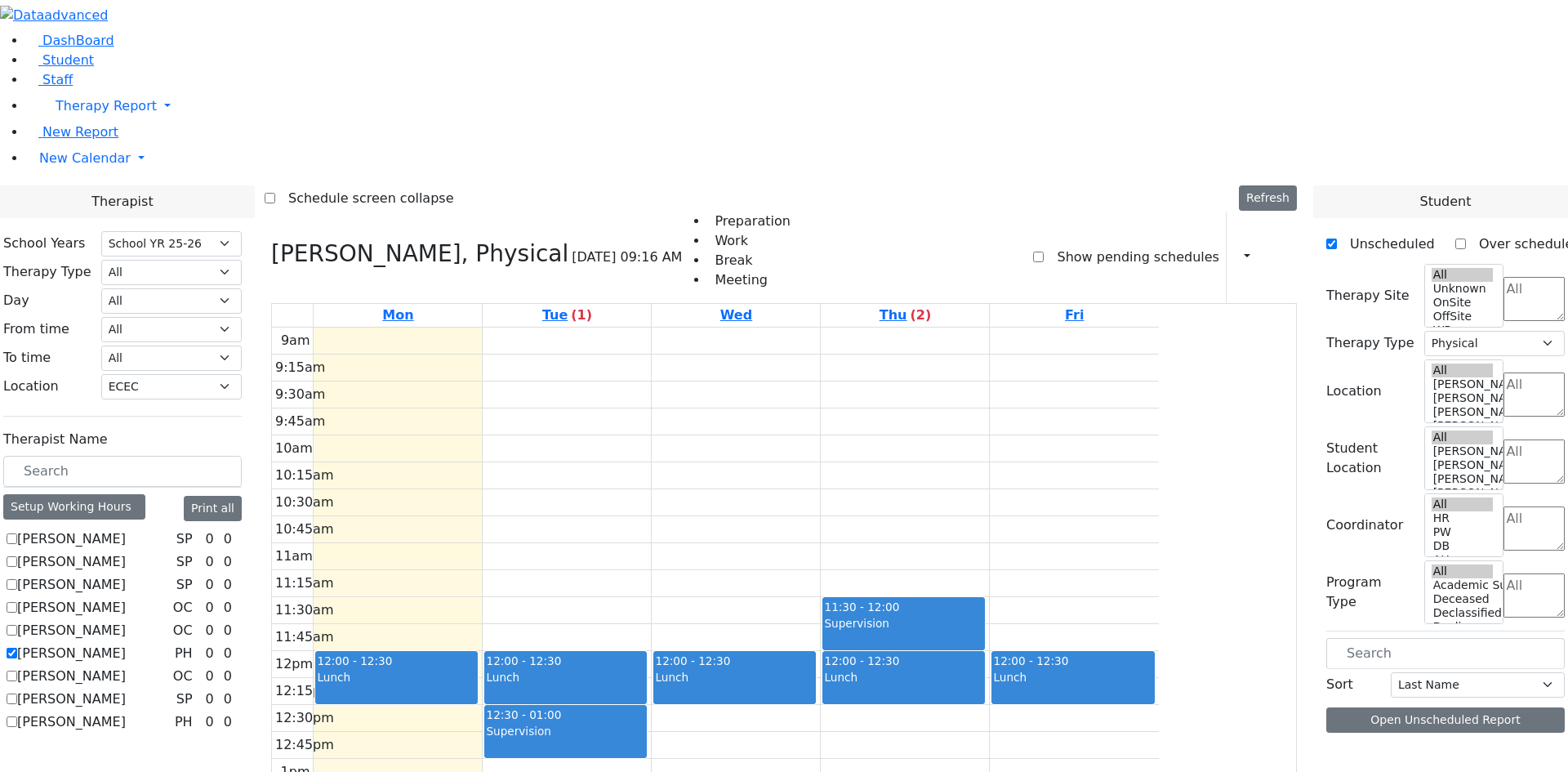
click at [858, 739] on div "9am 9:15am 9:30am 9:45am 10am 10:15am 10:30am 10:45am 11am 11:15am 11:30am 11:4…" at bounding box center [715, 651] width 887 height 647
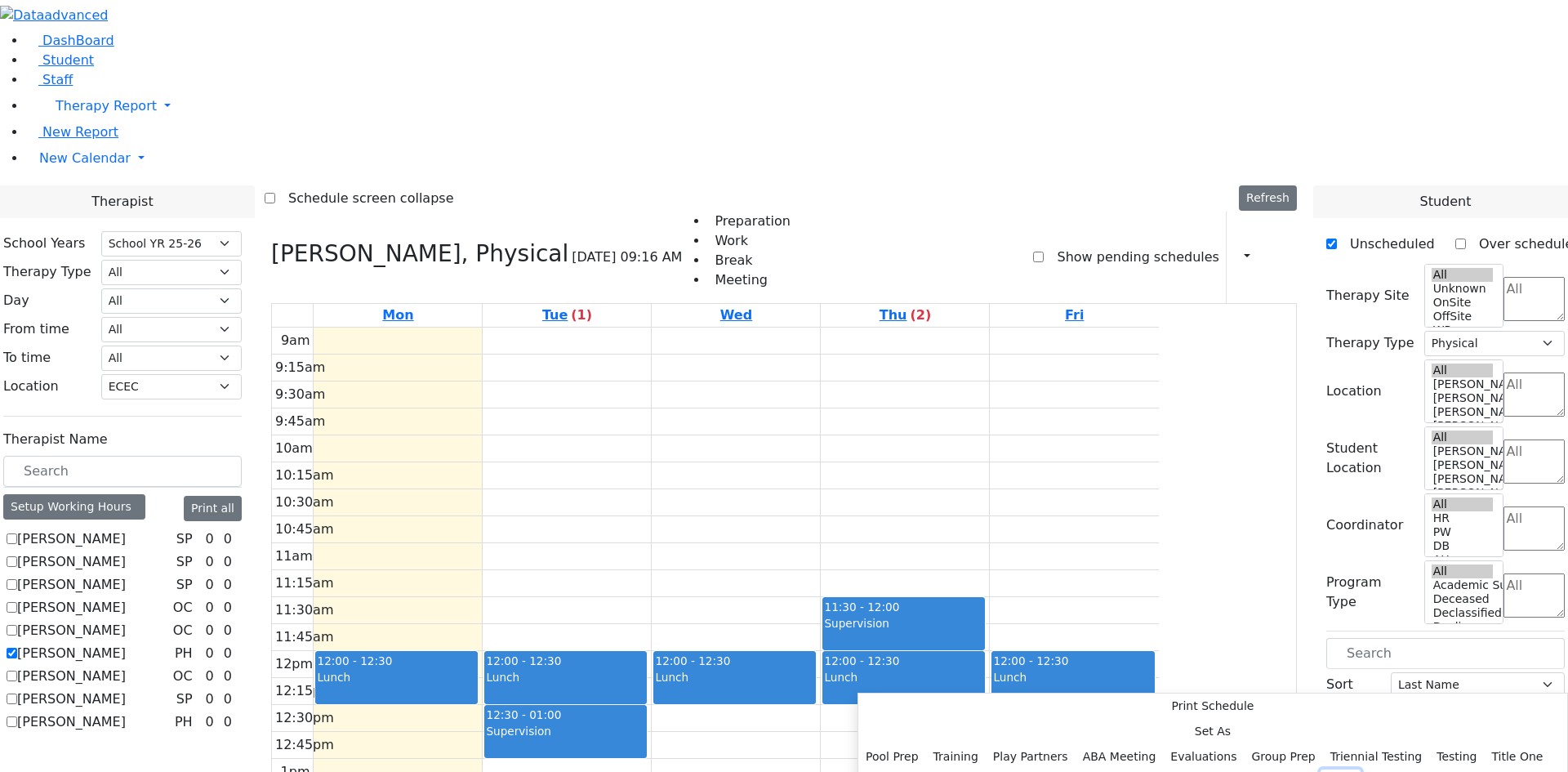
click at [1321, 769] on button "Prep" at bounding box center [1340, 782] width 40 height 26
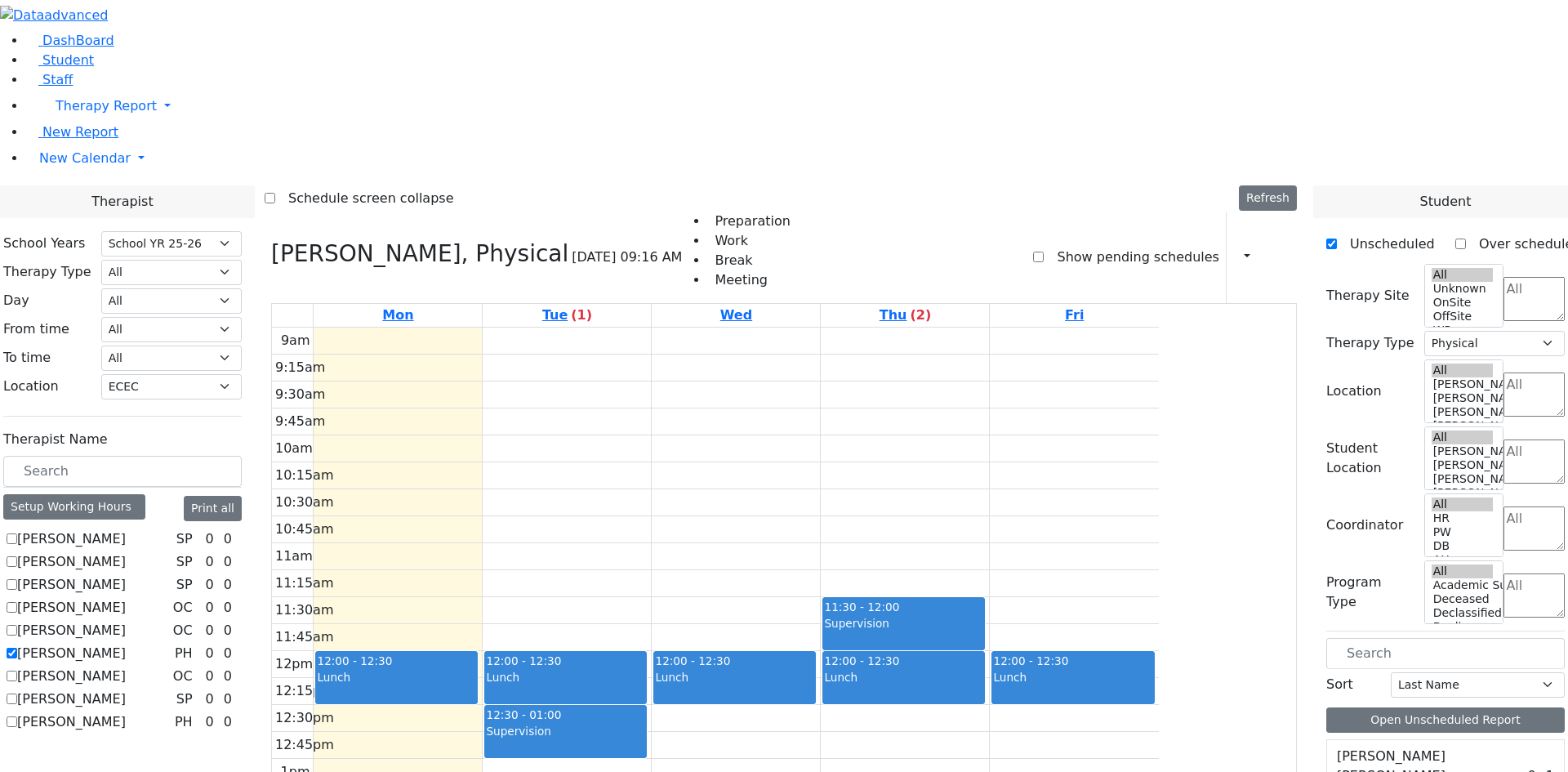
click at [1038, 738] on div "9am 9:15am 9:30am 9:45am 10am 10:15am 10:30am 10:45am 11am 11:15am 11:30am 11:4…" at bounding box center [715, 651] width 887 height 647
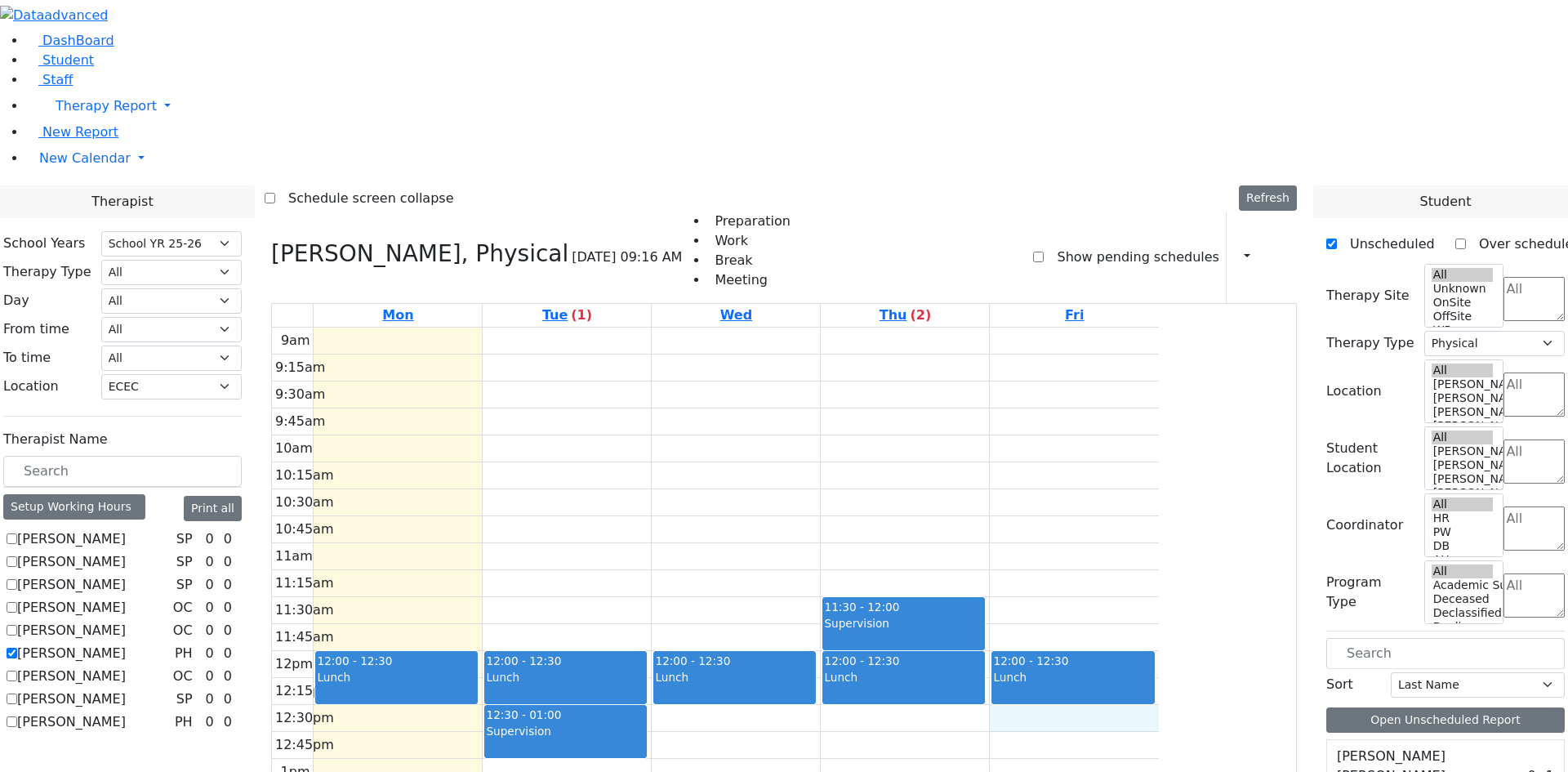
click at [1159, 495] on div "9am 9:15am 9:30am 9:45am 10am 10:15am 10:30am 10:45am 11am 11:15am 11:30am 11:4…" at bounding box center [715, 651] width 887 height 647
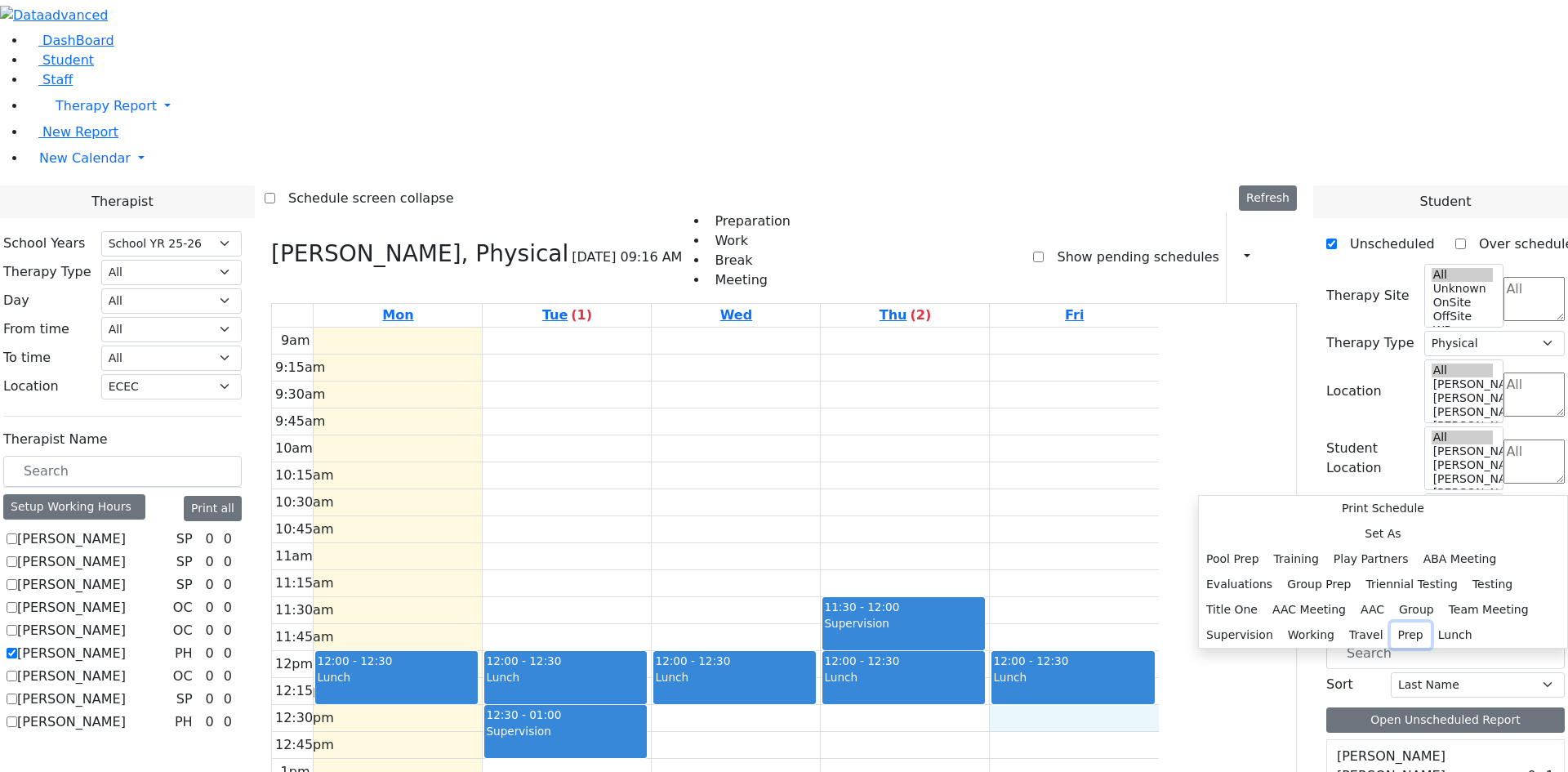
click at [1391, 622] on button "Prep" at bounding box center [1410, 635] width 40 height 26
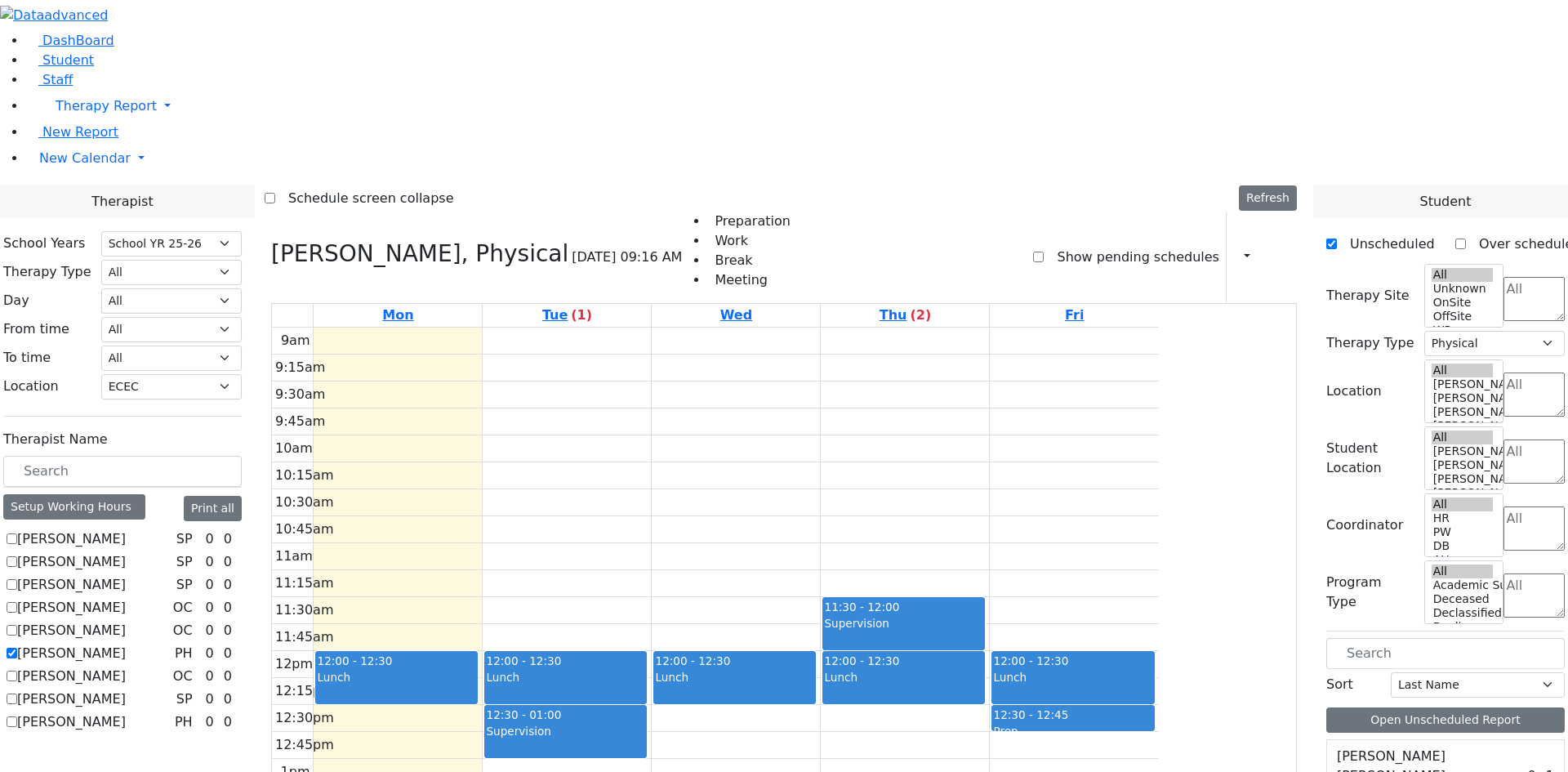
click at [126, 643] on label "Tooma Karen" at bounding box center [71, 653] width 108 height 20
click at [17, 648] on input "Tooma Karen" at bounding box center [12, 653] width 11 height 11
checkbox input "false"
select select
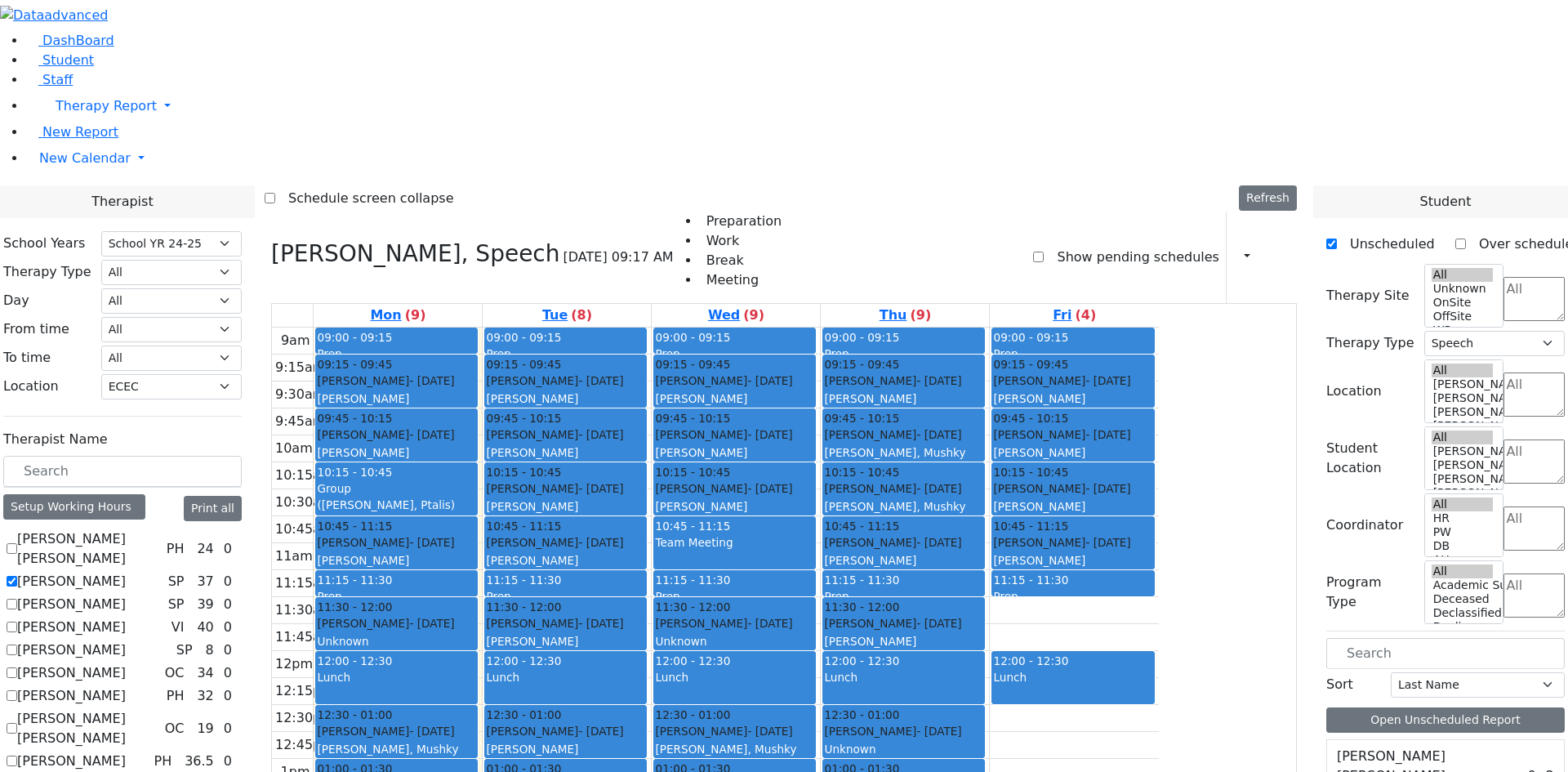
select select "210"
select select "33"
select select "3"
select select "212"
click at [241, 231] on select "Select School [GEOGRAPHIC_DATA] YR 25-26 Summer YR 25 School YR 24-25 Summer YR…" at bounding box center [171, 244] width 141 height 26
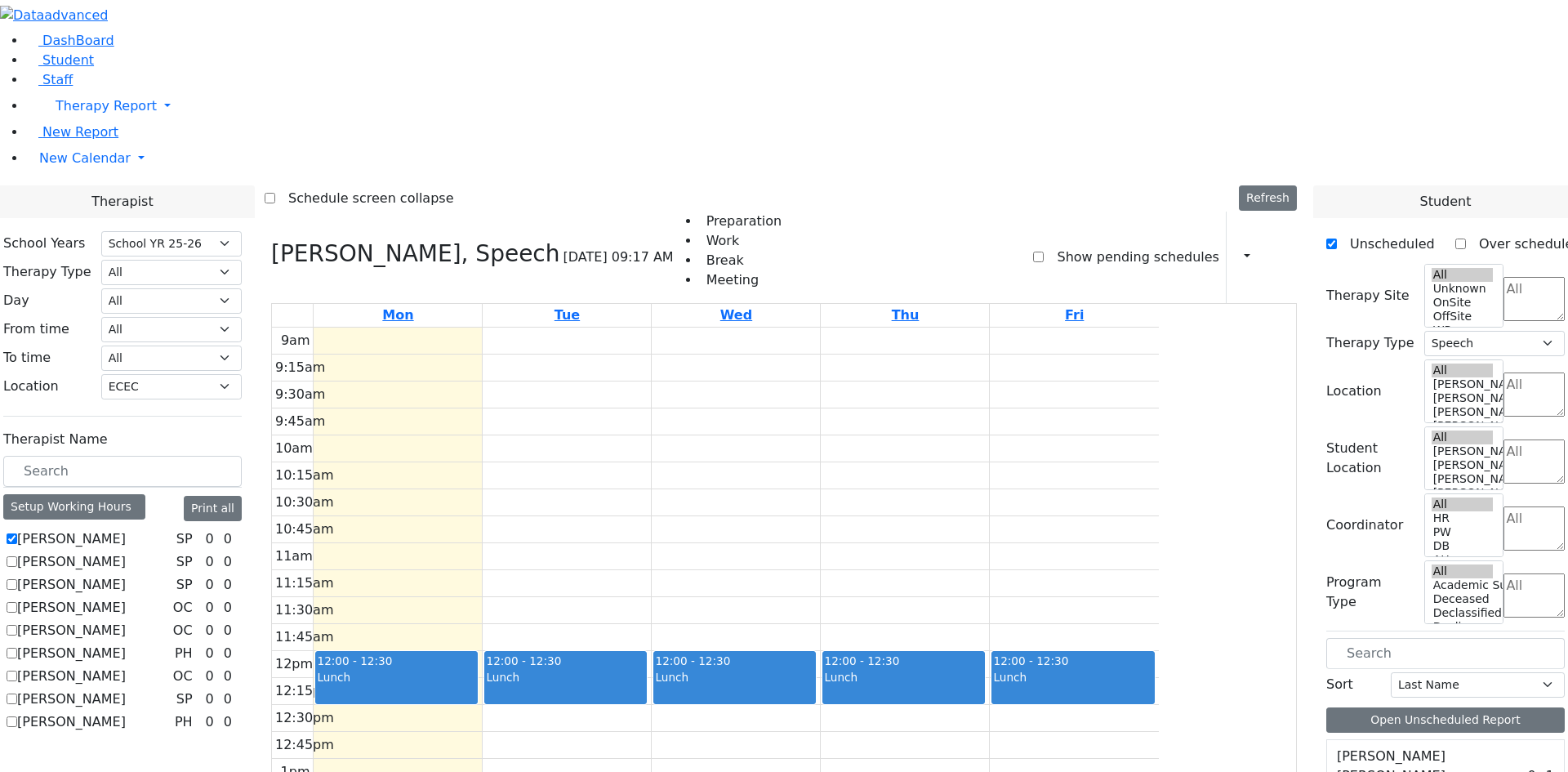
drag, startPoint x: 558, startPoint y: 708, endPoint x: 560, endPoint y: 729, distance: 21.1
click at [560, 729] on div "9am 9:15am 9:30am 9:45am 10am 10:15am 10:30am 10:45am 11am 11:15am 11:30am 11:4…" at bounding box center [715, 651] width 887 height 647
click at [603, 721] on button "Delete Selected Schedule" at bounding box center [644, 723] width 162 height 26
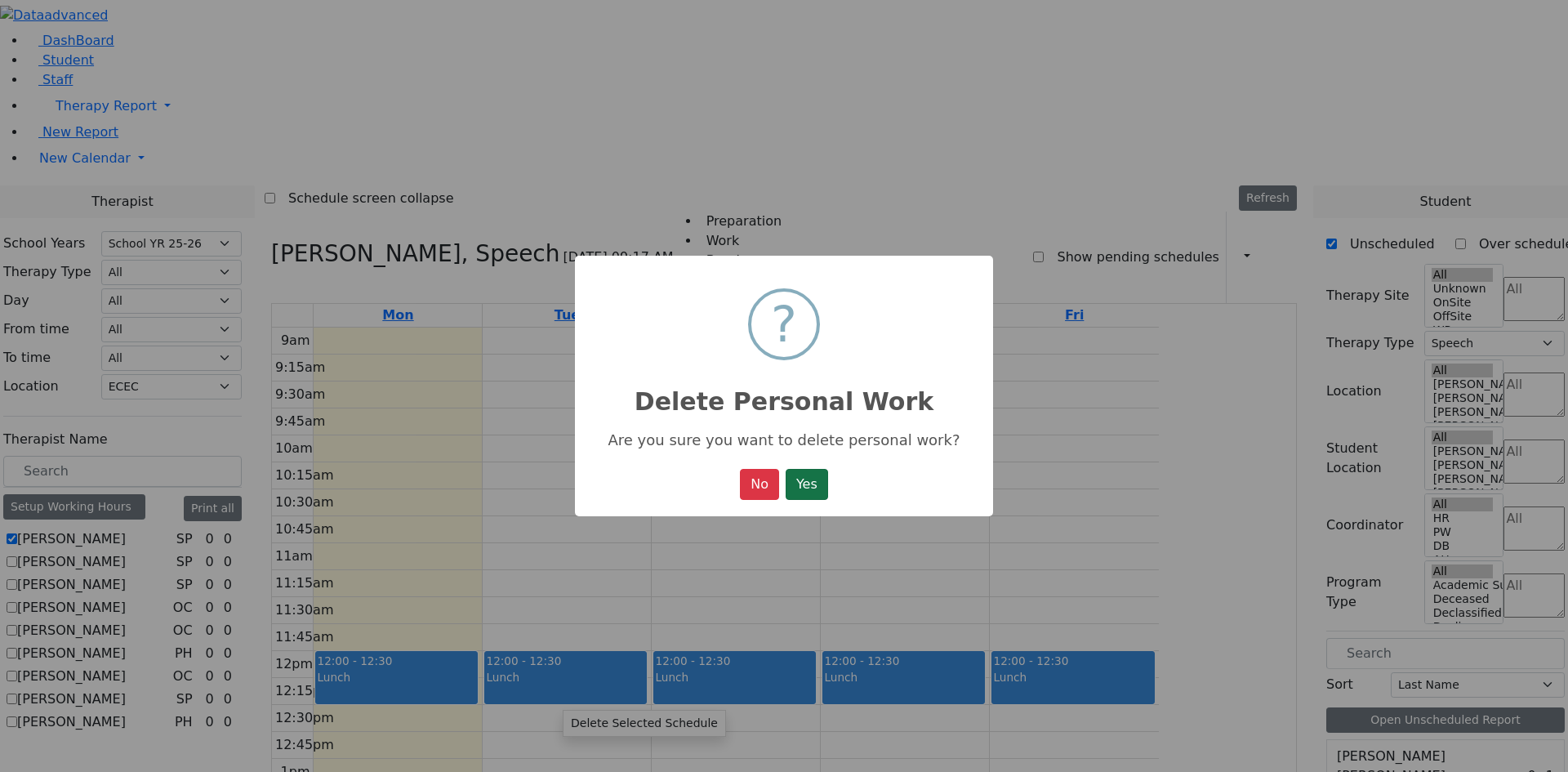
click at [802, 480] on button "Yes" at bounding box center [807, 484] width 42 height 32
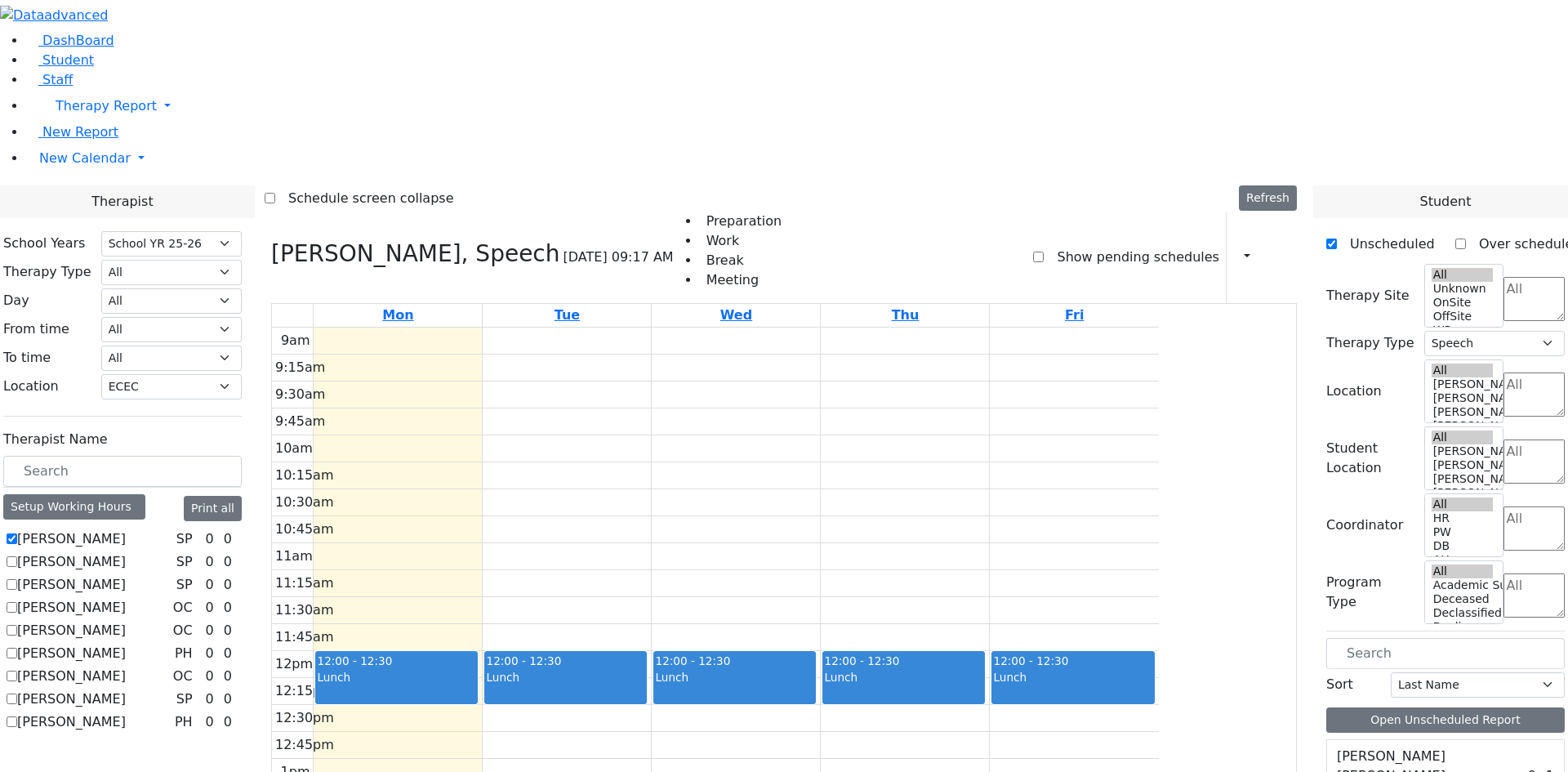
click at [540, 740] on div "9am 9:15am 9:30am 9:45am 10am 10:15am 10:30am 10:45am 11am 11:15am 11:30am 11:4…" at bounding box center [715, 651] width 887 height 647
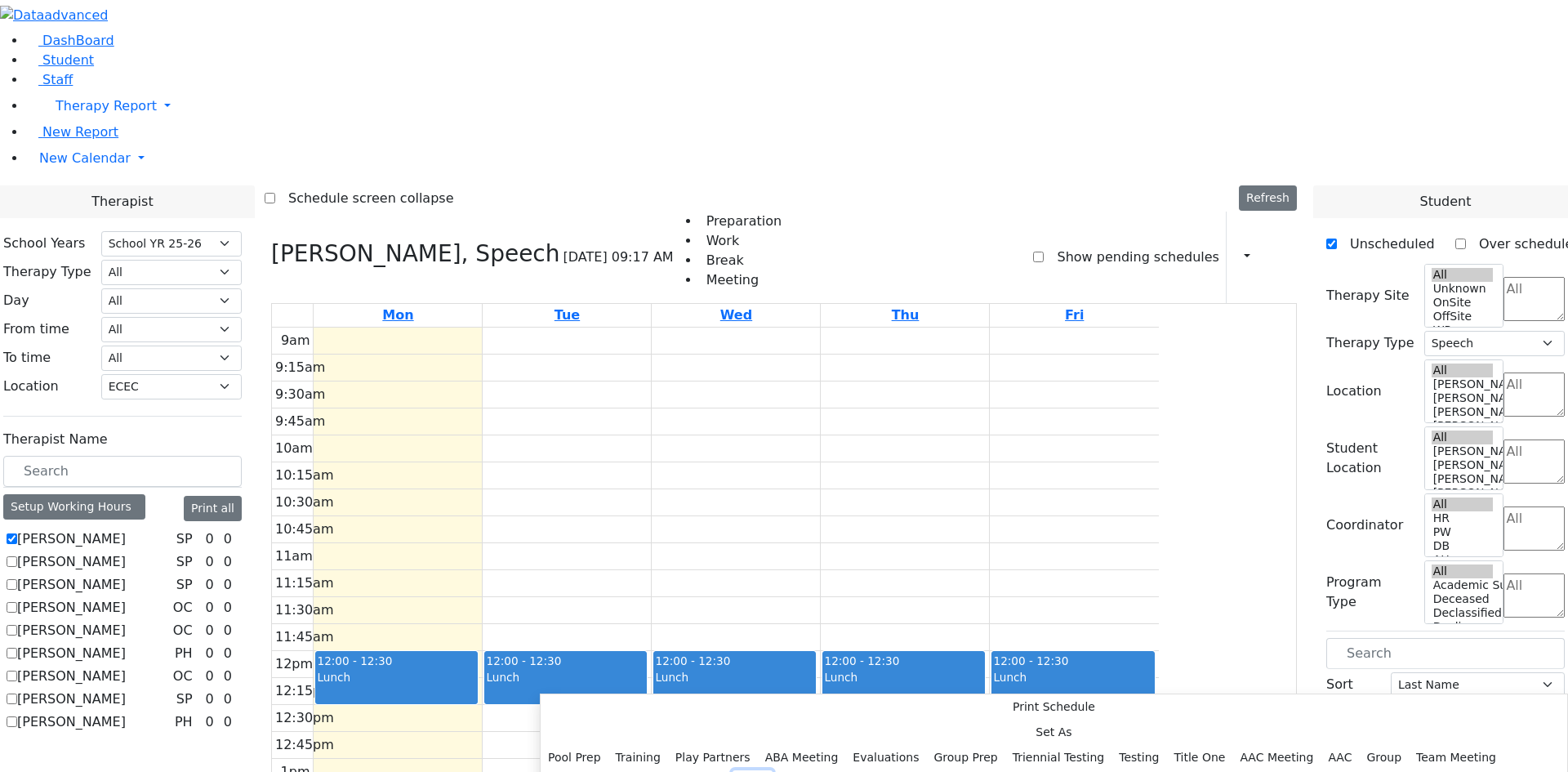
click at [733, 770] on button "Prep" at bounding box center [752, 783] width 40 height 26
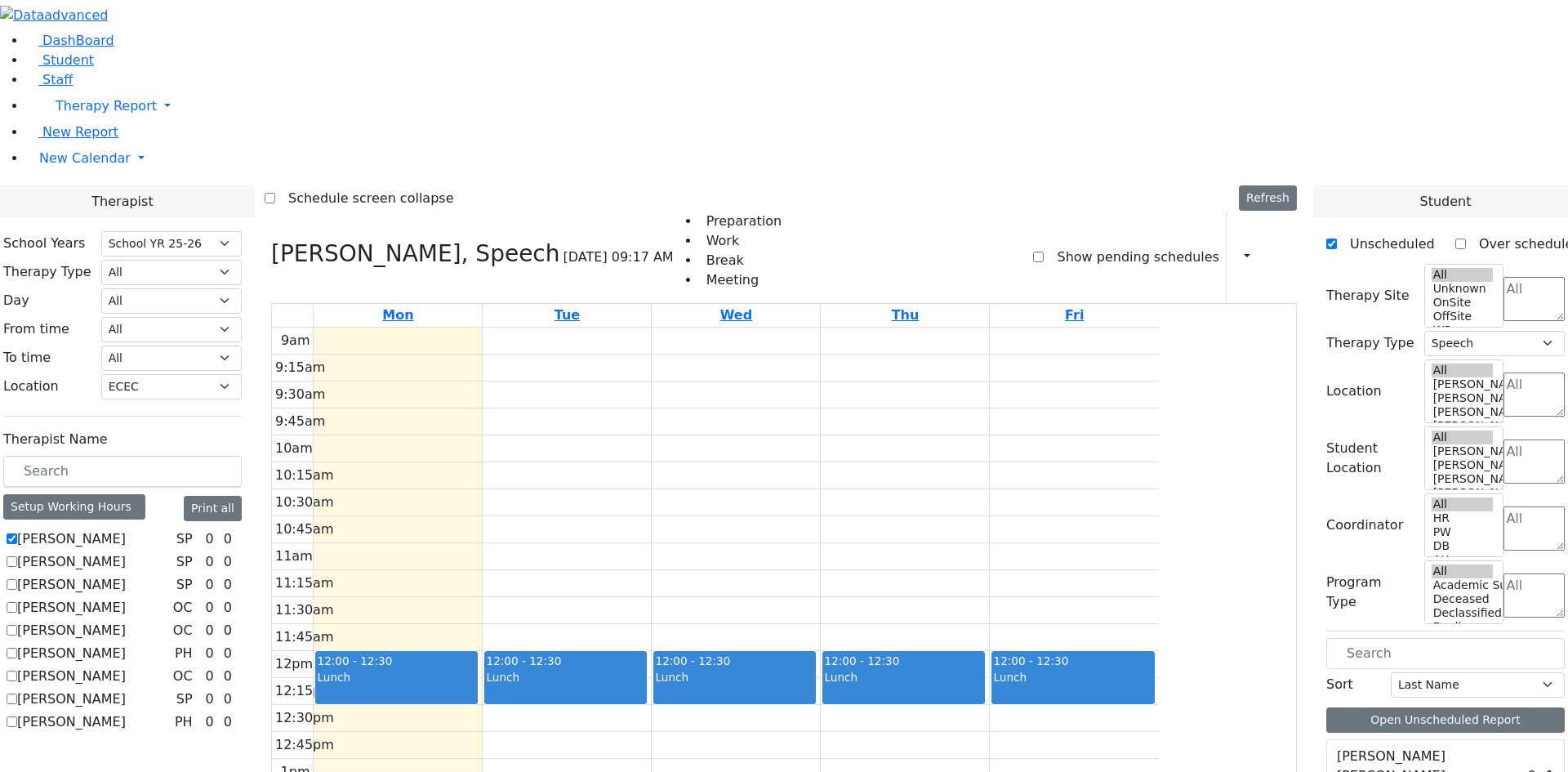
click at [733, 725] on button "Delete Selected Schedule" at bounding box center [783, 723] width 162 height 26
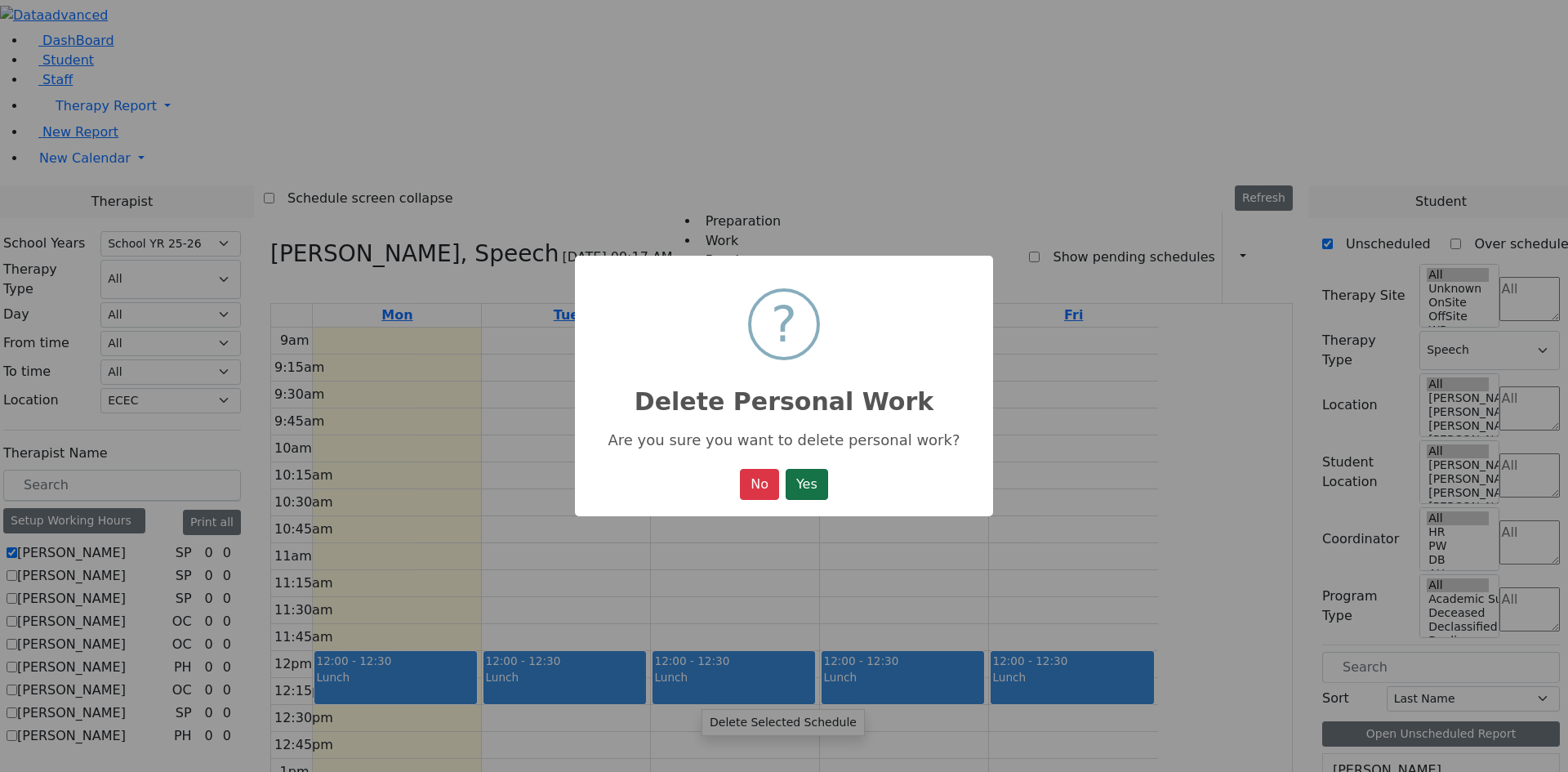
click at [800, 478] on button "Yes" at bounding box center [807, 484] width 42 height 32
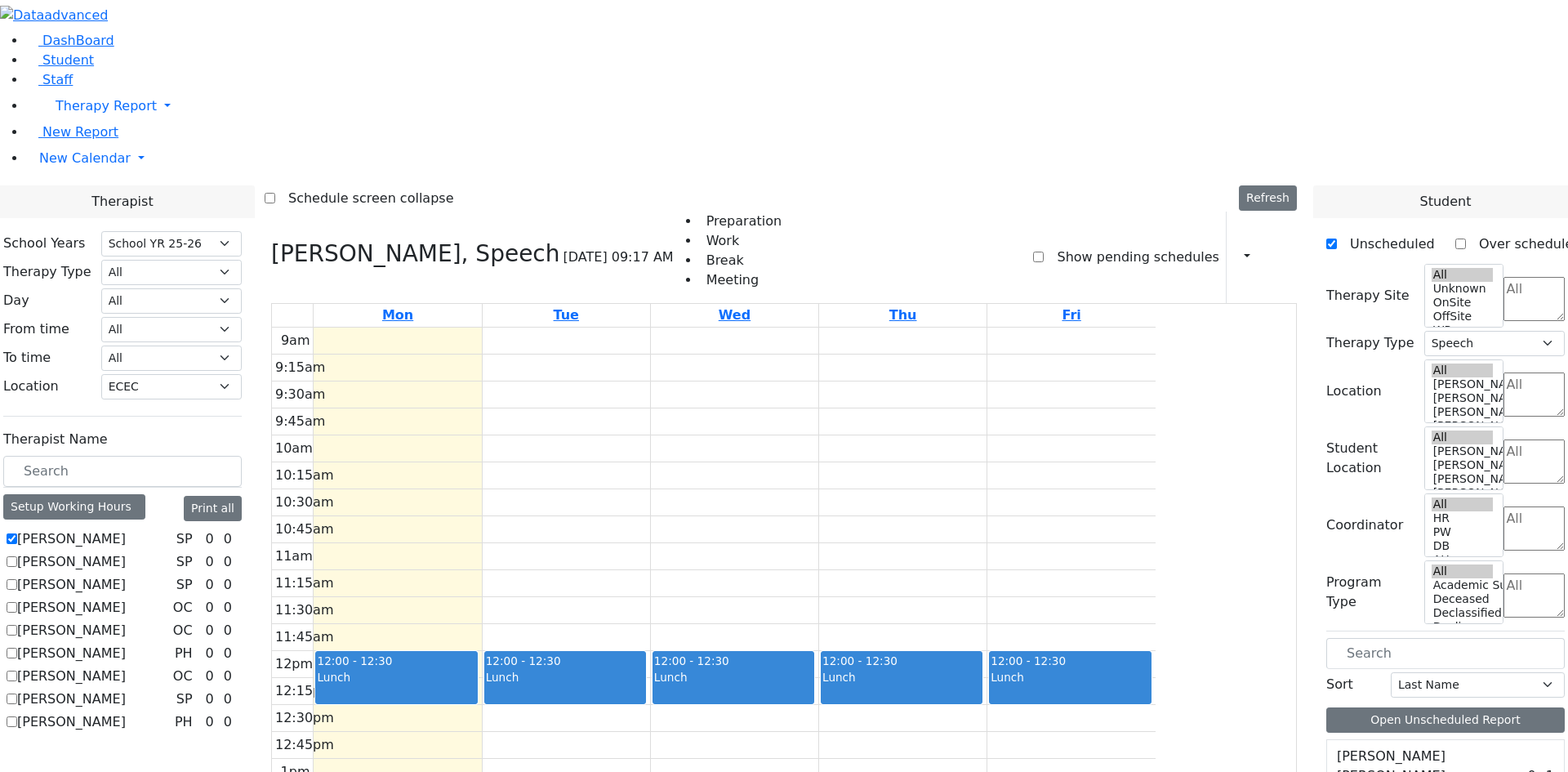
click at [886, 722] on button "Delete Selected Schedule" at bounding box center [928, 726] width 162 height 26
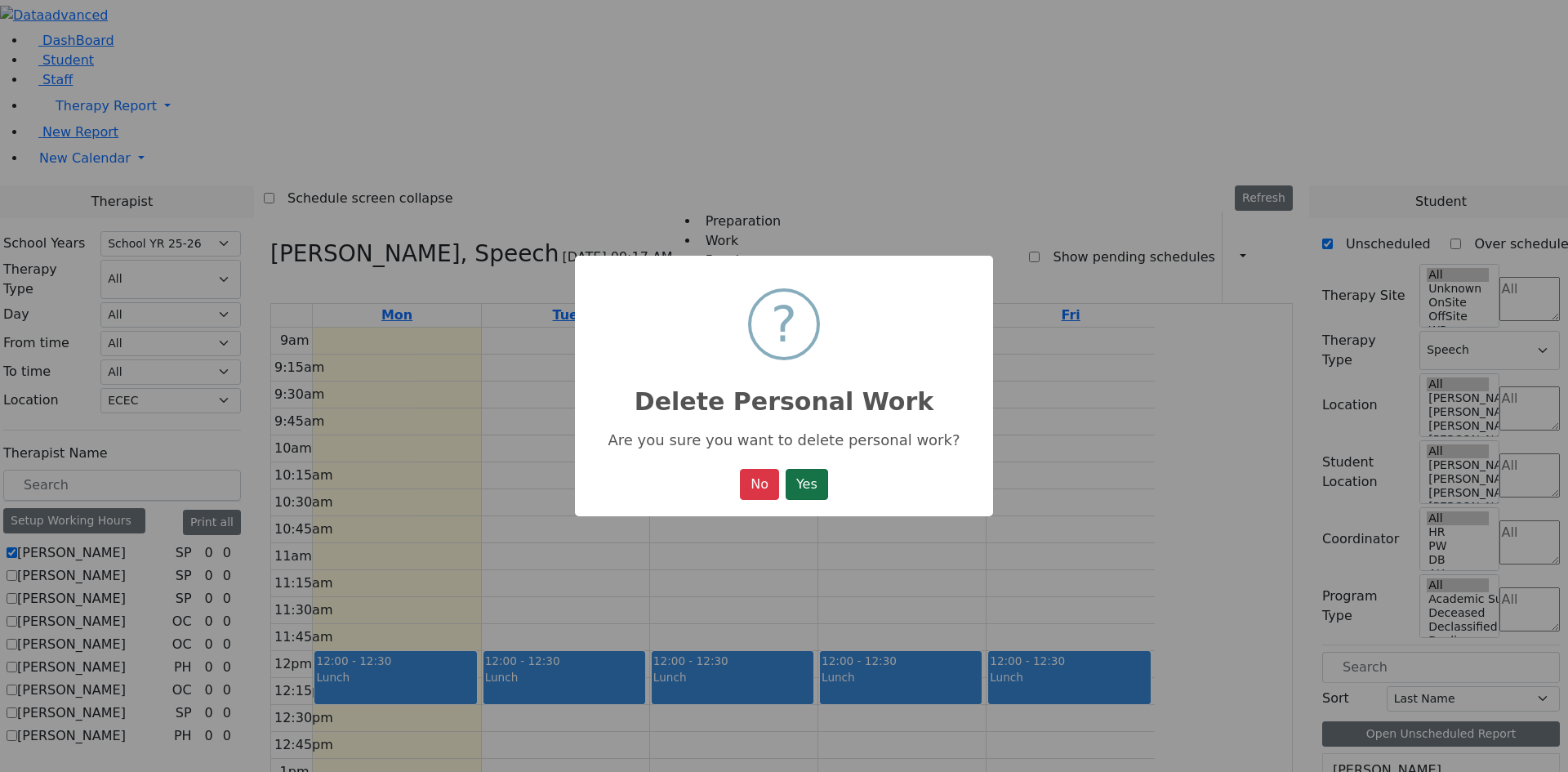
click at [816, 491] on button "Yes" at bounding box center [807, 484] width 42 height 32
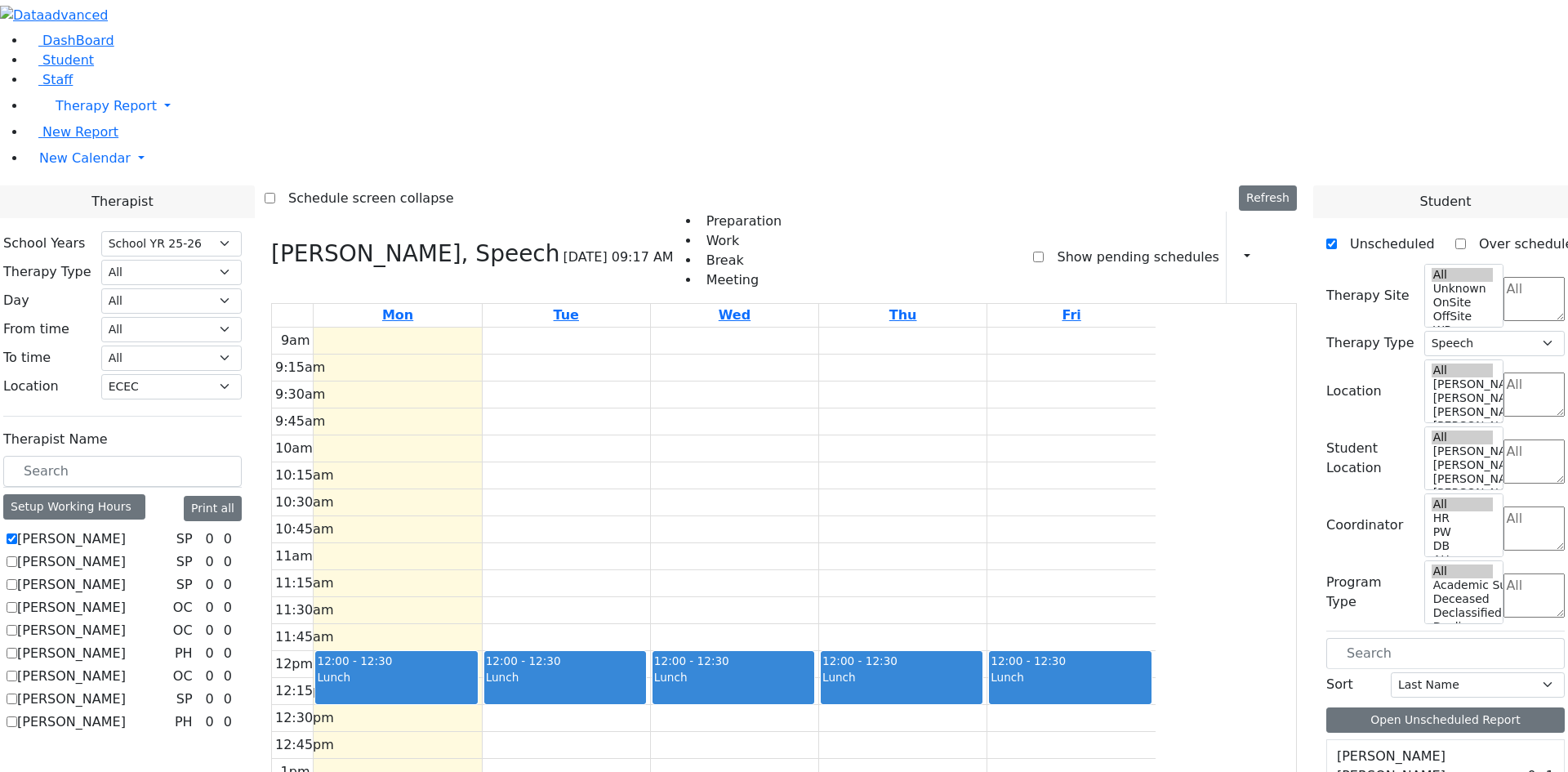
click at [1073, 714] on button "Delete Selected Schedule" at bounding box center [1102, 717] width 162 height 26
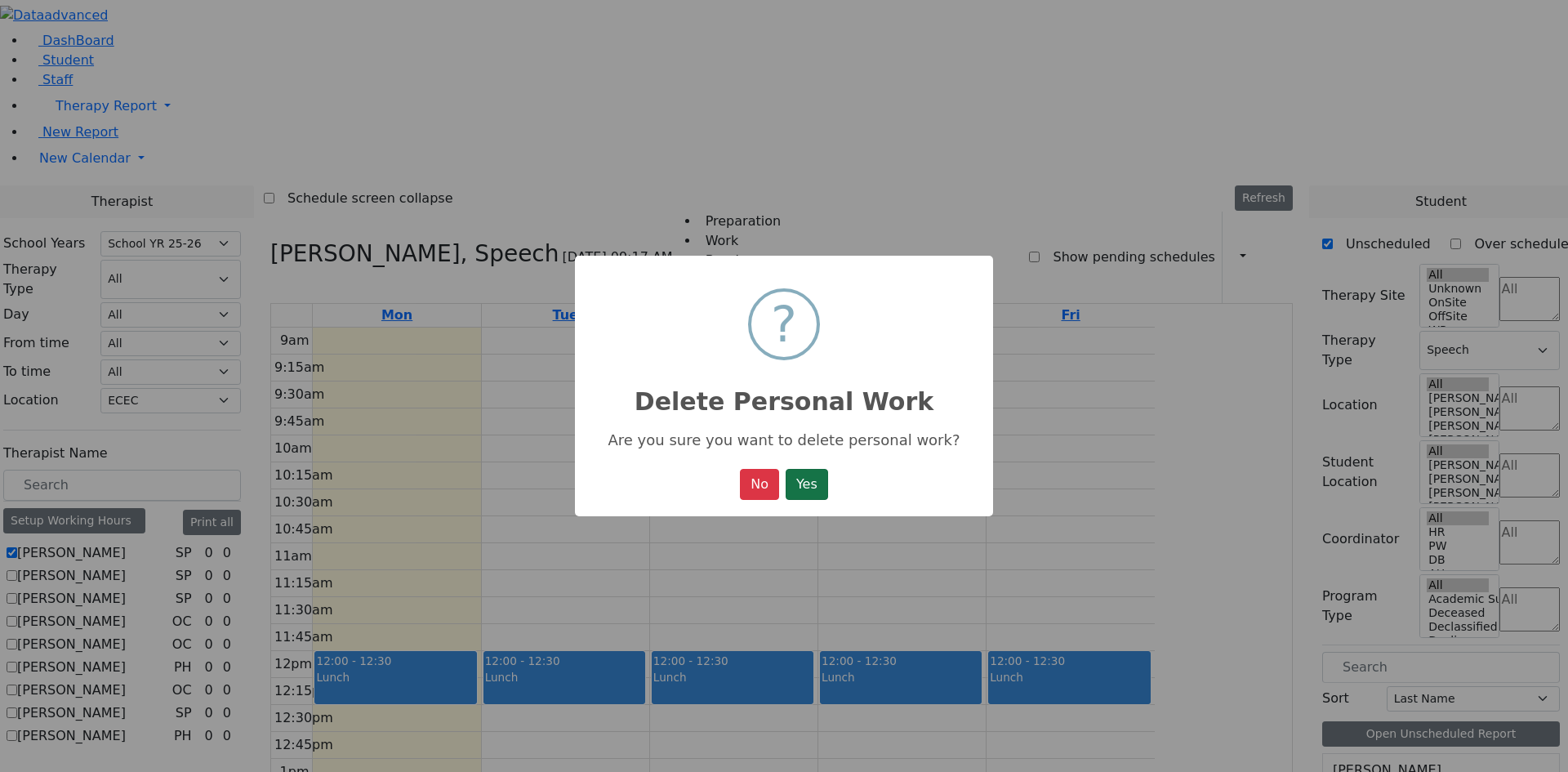
click at [810, 494] on button "Yes" at bounding box center [807, 484] width 42 height 32
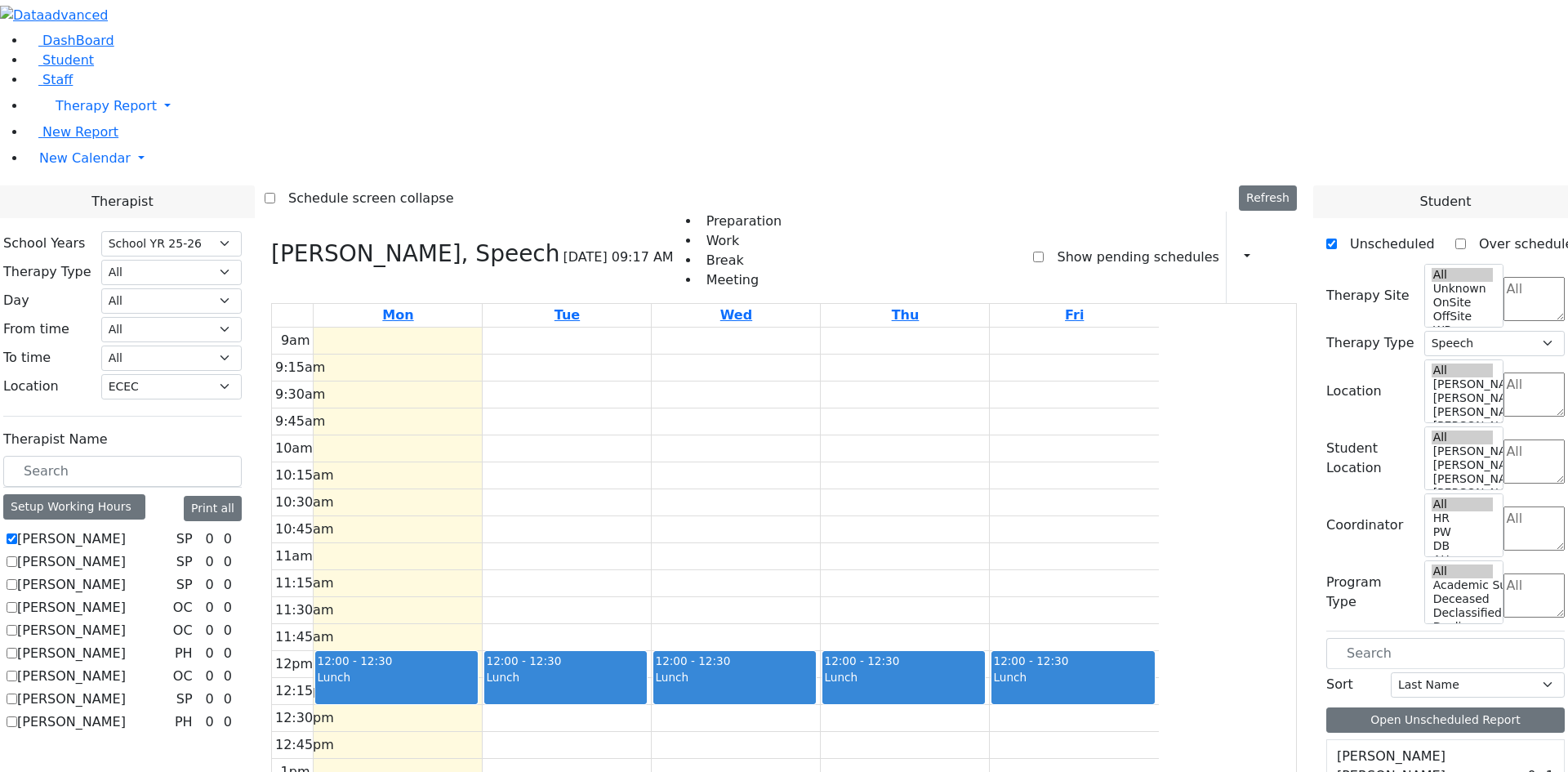
drag, startPoint x: 727, startPoint y: 710, endPoint x: 725, endPoint y: 746, distance: 36.1
click at [725, 746] on div "9am 9:15am 9:30am 9:45am 10am 10:15am 10:30am 10:45am 11am 11:15am 11:30am 11:4…" at bounding box center [715, 651] width 887 height 647
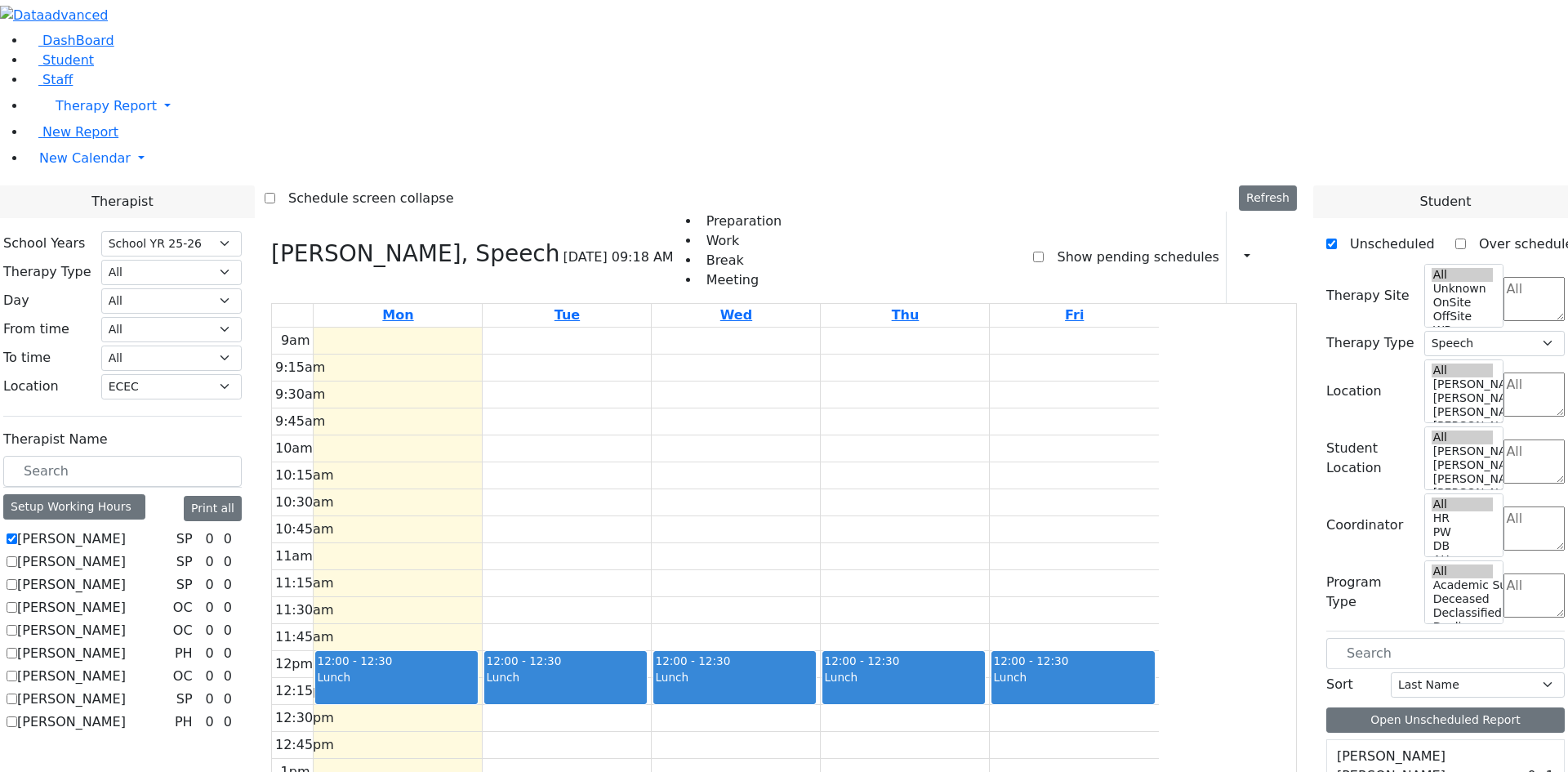
drag, startPoint x: 862, startPoint y: 717, endPoint x: 853, endPoint y: 733, distance: 18.4
click at [851, 739] on div "9am 9:15am 9:30am 9:45am 10am 10:15am 10:30am 10:45am 11am 11:15am 11:30am 11:4…" at bounding box center [715, 651] width 887 height 647
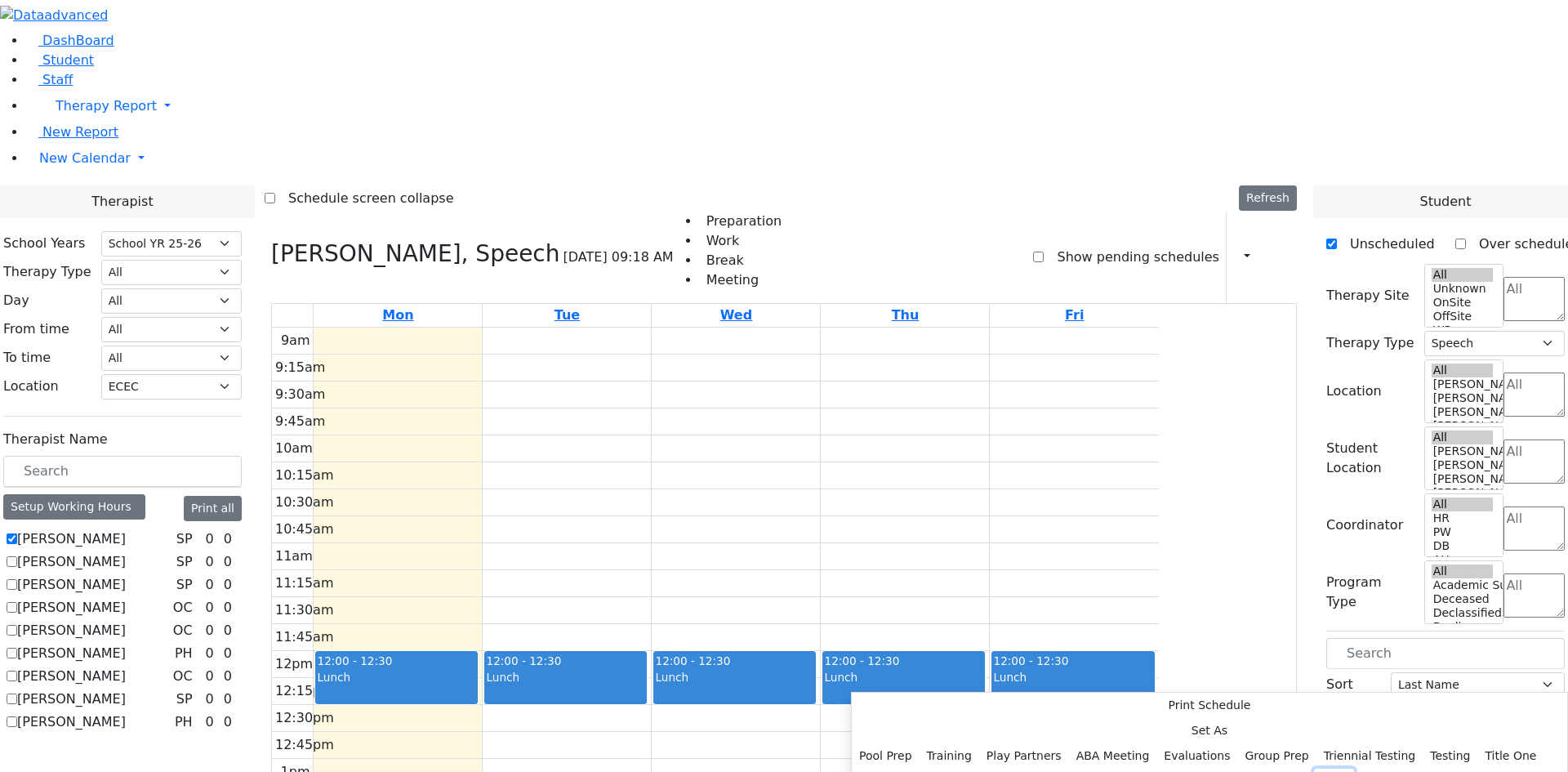
click at [1314, 768] on button "Prep" at bounding box center [1334, 781] width 40 height 26
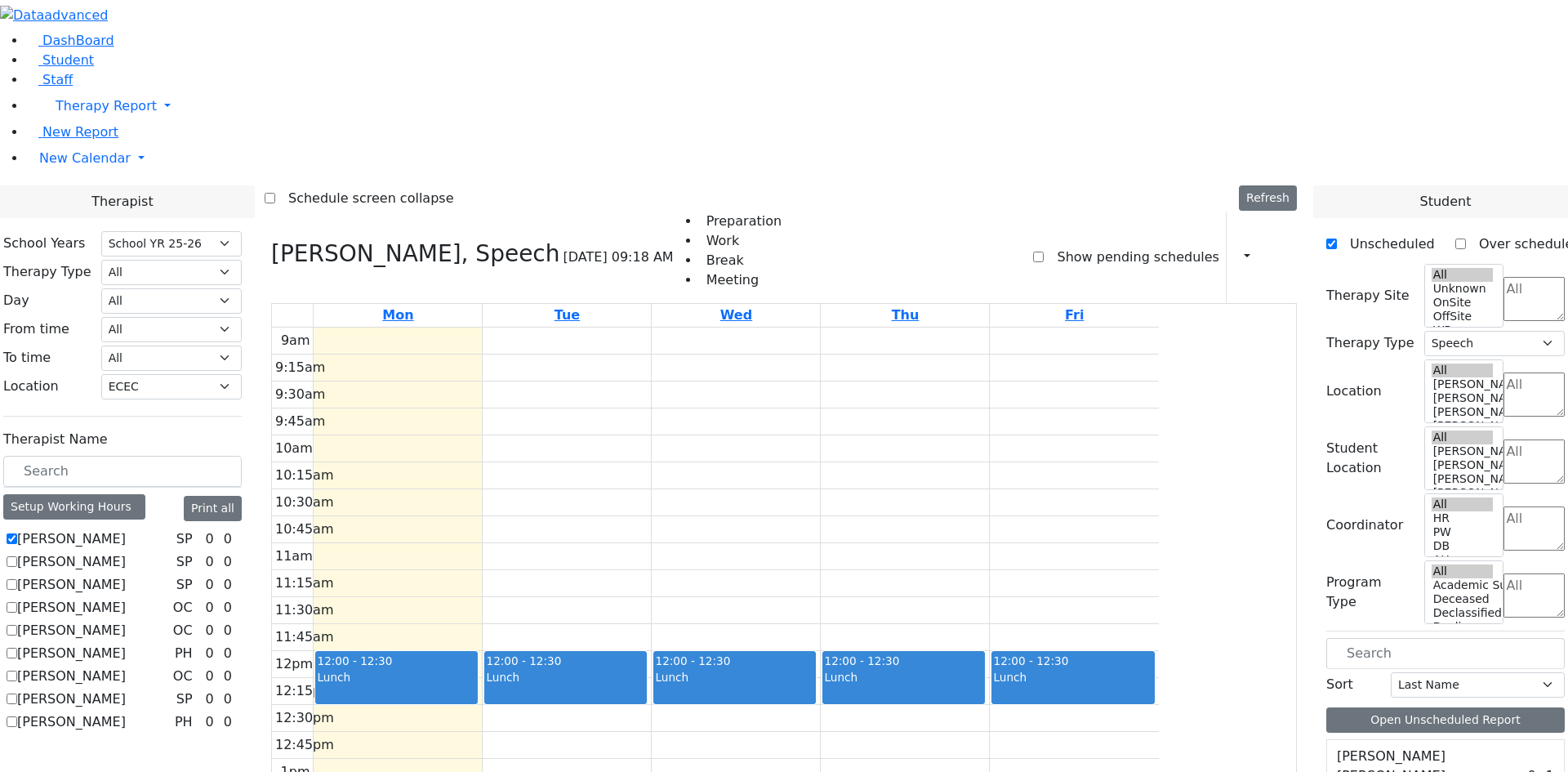
drag, startPoint x: 1012, startPoint y: 710, endPoint x: 1012, endPoint y: 723, distance: 13.0
click at [1012, 736] on div "9am 9:15am 9:30am 9:45am 10am 10:15am 10:30am 10:45am 11am 11:15am 11:30am 11:4…" at bounding box center [715, 651] width 887 height 647
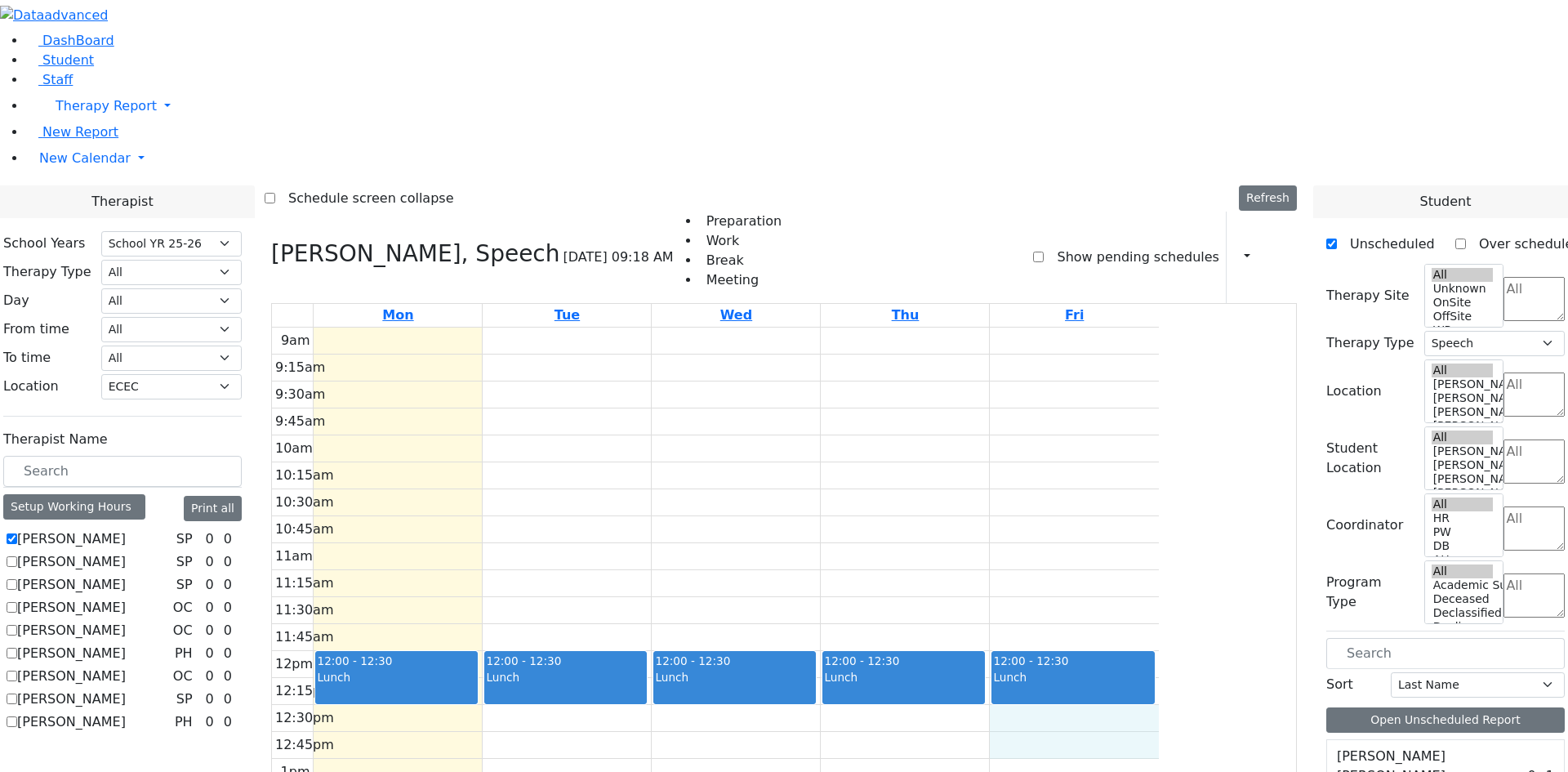
drag, startPoint x: 1237, startPoint y: 500, endPoint x: 1238, endPoint y: 516, distance: 16.0
click at [1159, 516] on div "9am 9:15am 9:30am 9:45am 10am 10:15am 10:30am 10:45am 11am 11:15am 11:30am 11:4…" at bounding box center [715, 651] width 887 height 647
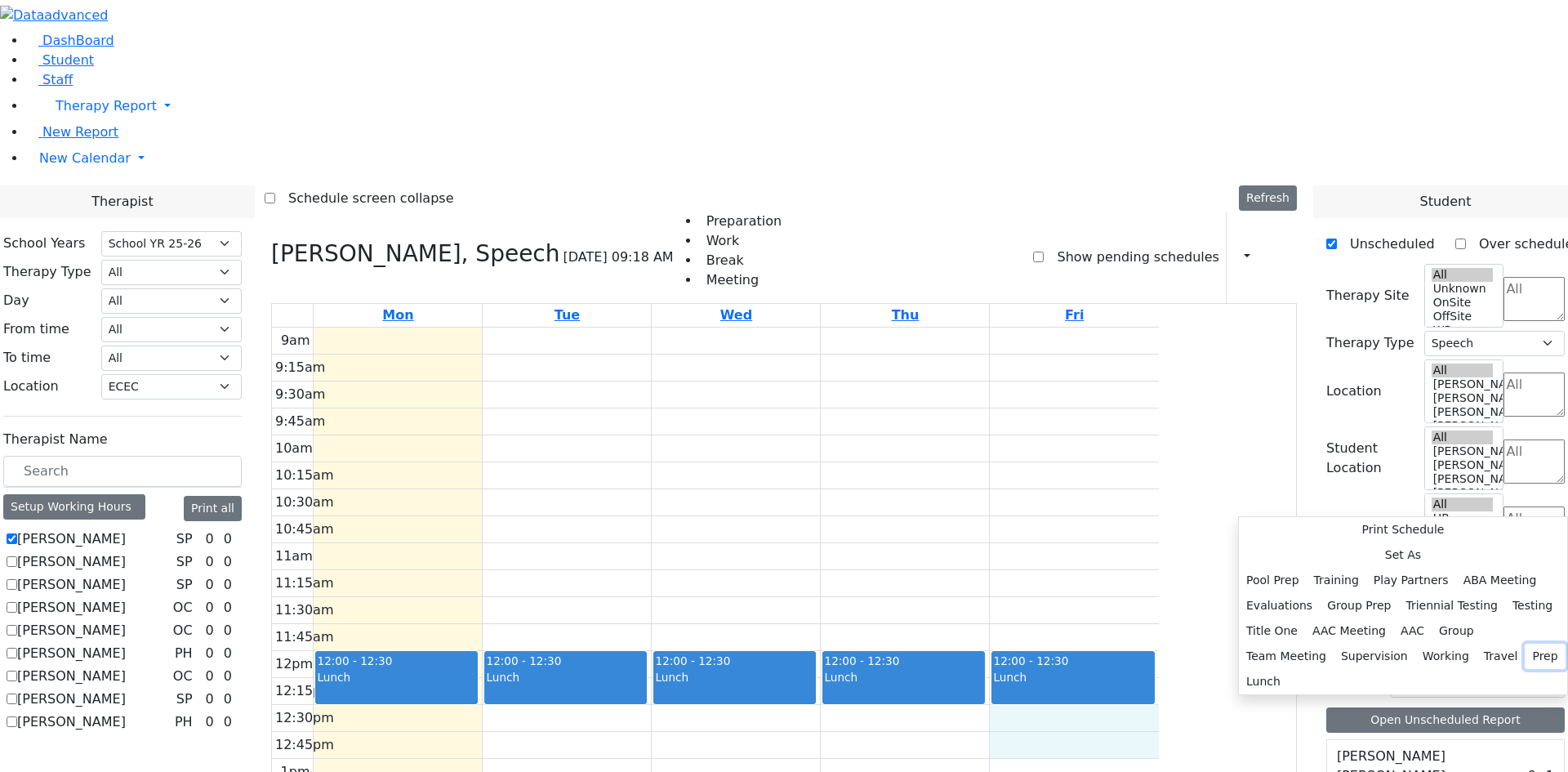
click at [1525, 643] on button "Prep" at bounding box center [1544, 656] width 40 height 26
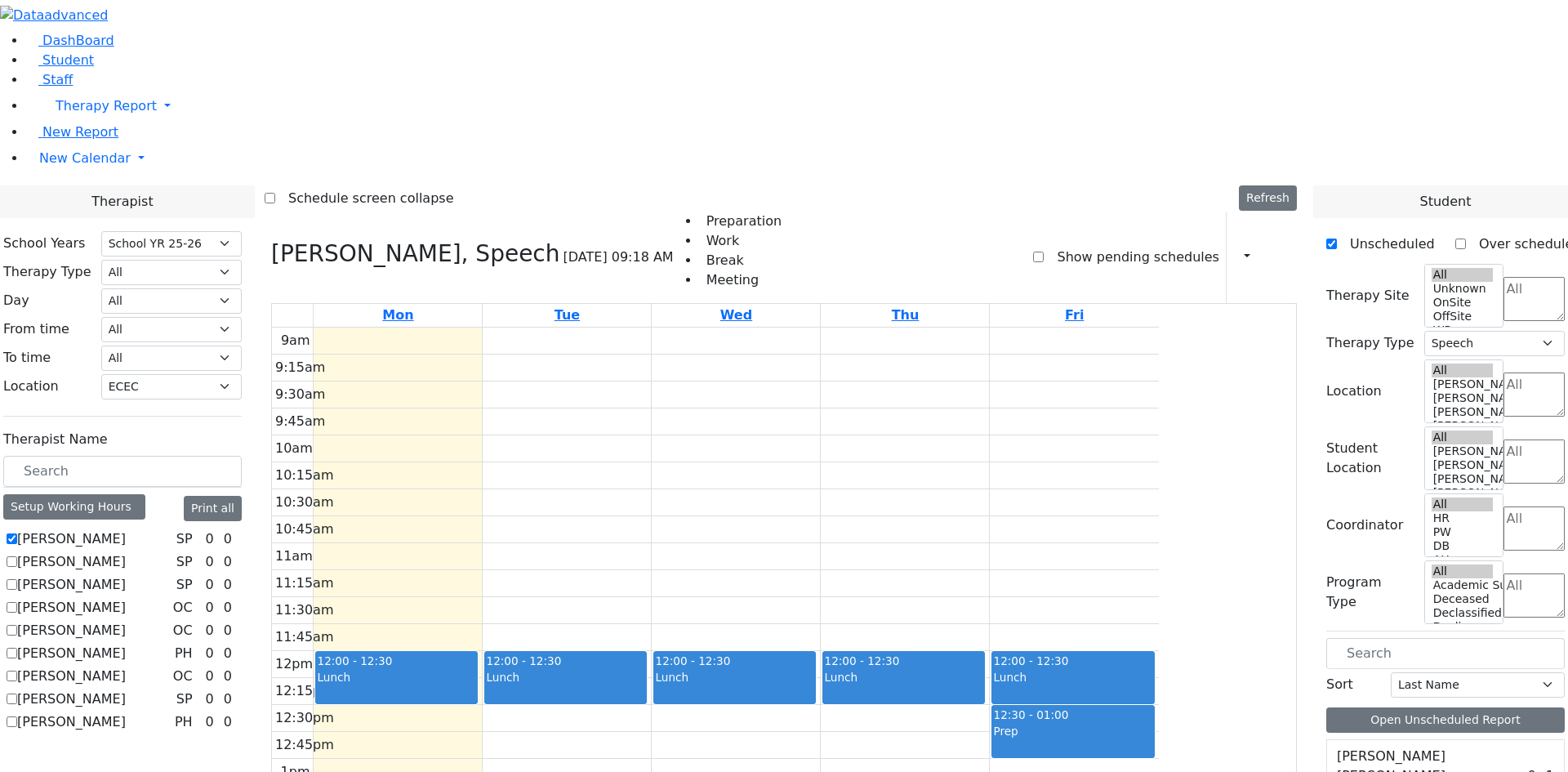
click at [126, 529] on label "[PERSON_NAME]" at bounding box center [71, 539] width 108 height 20
click at [17, 534] on input "[PERSON_NAME]" at bounding box center [12, 539] width 11 height 11
checkbox input "false"
select select
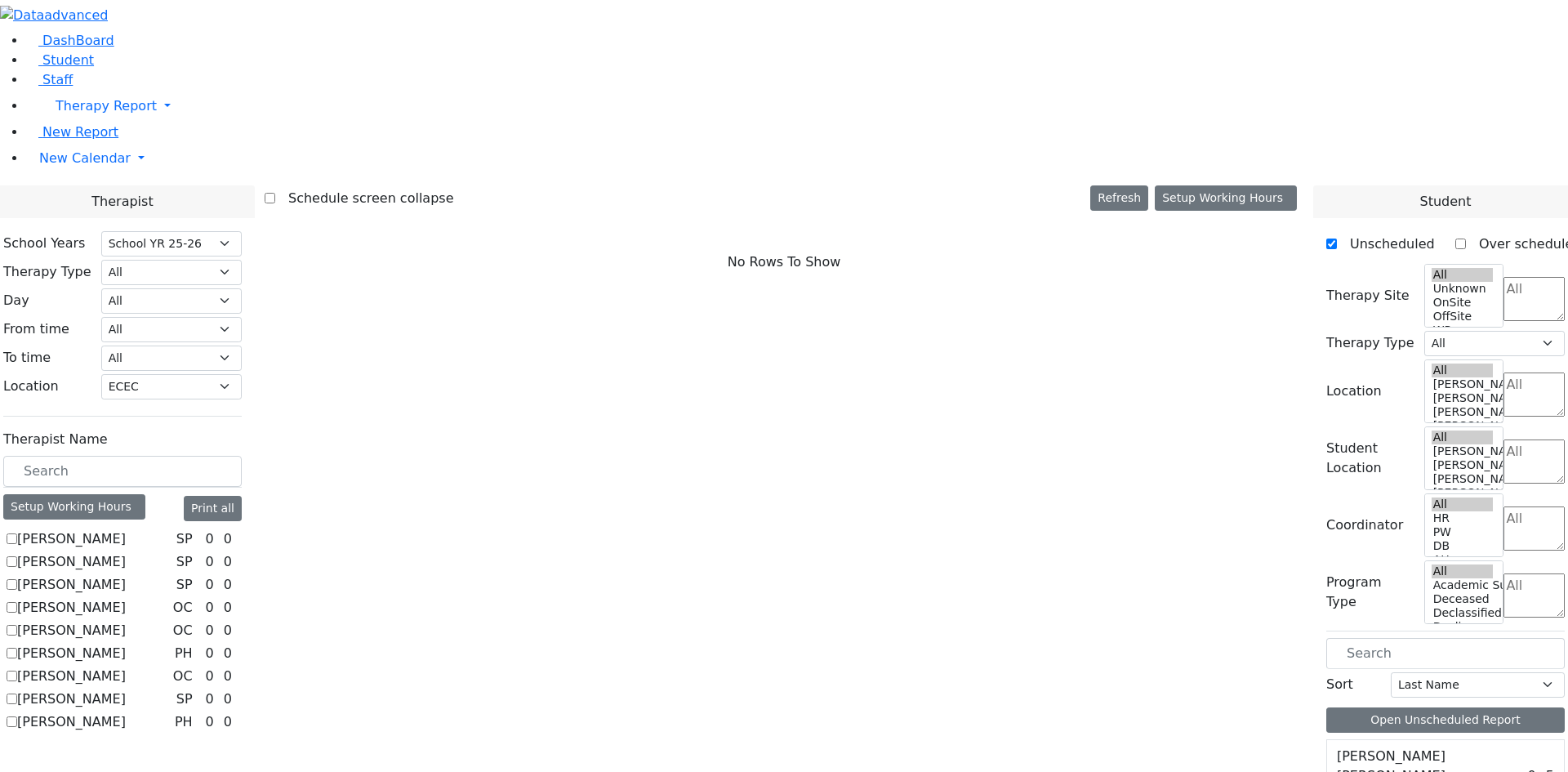
click at [126, 552] on label "Berger Gitty" at bounding box center [71, 562] width 108 height 20
click at [17, 556] on input "Berger Gitty" at bounding box center [12, 561] width 11 height 11
checkbox input "true"
select select "3"
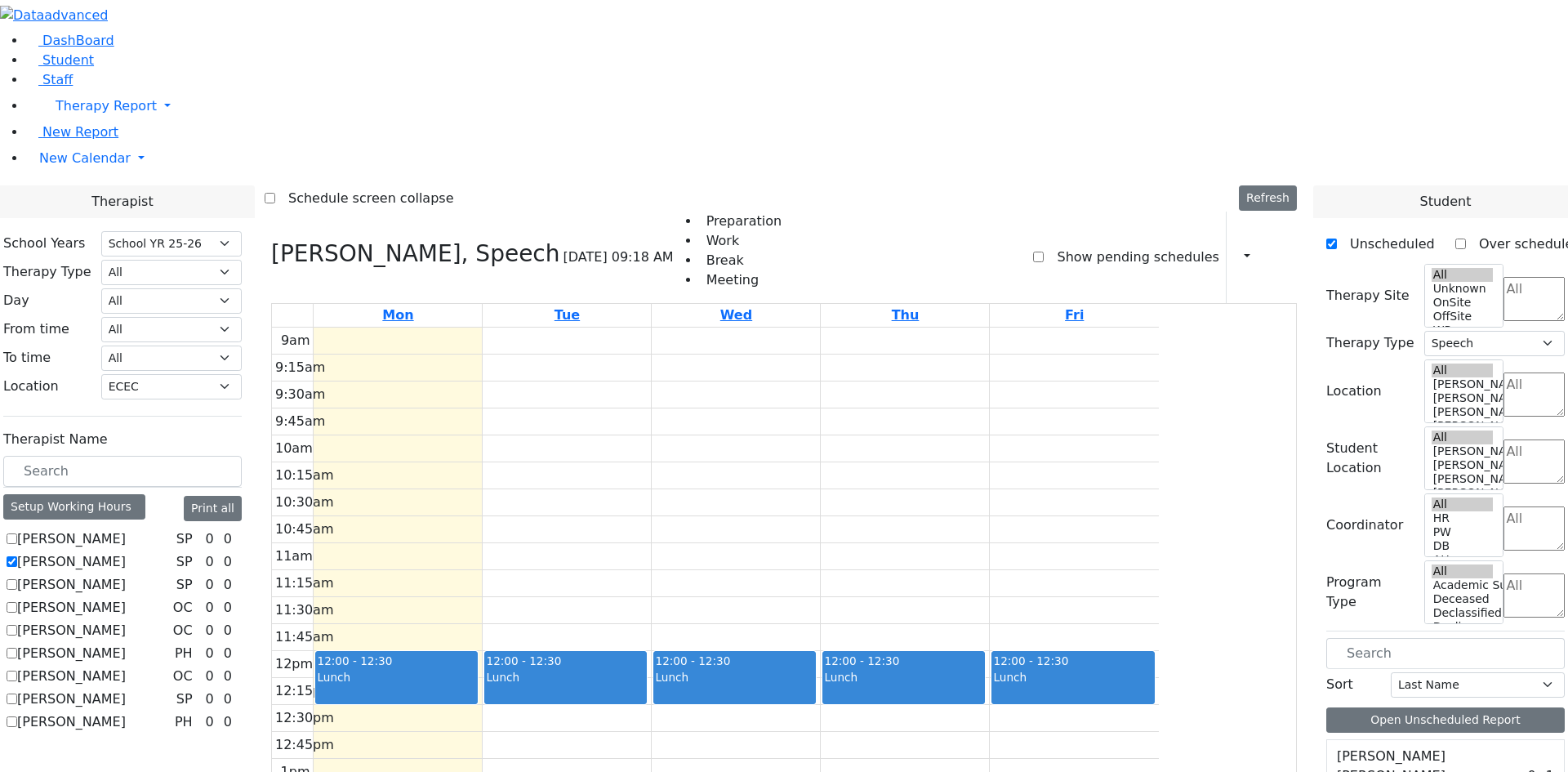
click at [600, 722] on button "Delete Selected Schedule" at bounding box center [640, 728] width 162 height 26
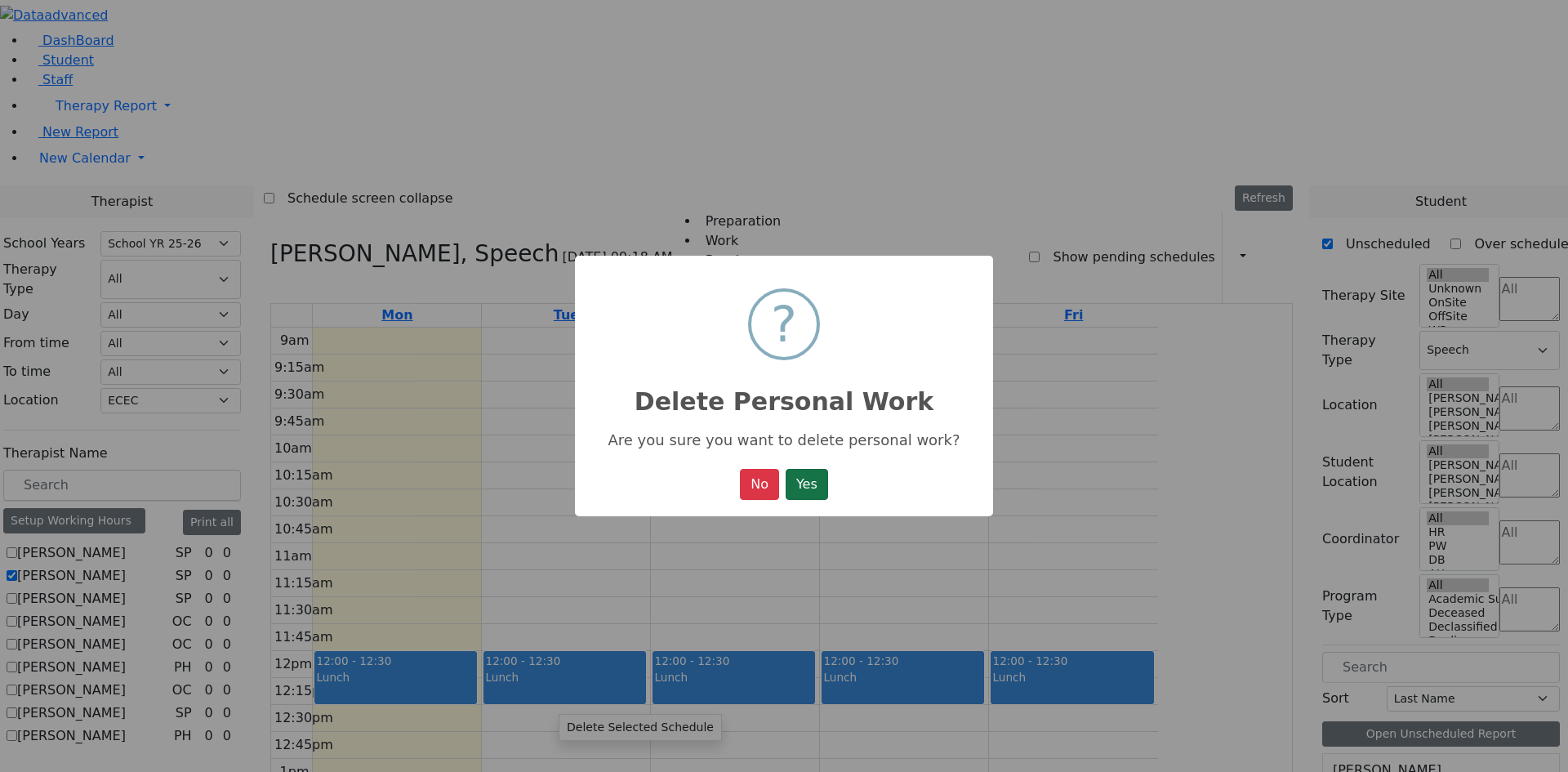
click at [811, 490] on button "Yes" at bounding box center [807, 484] width 42 height 32
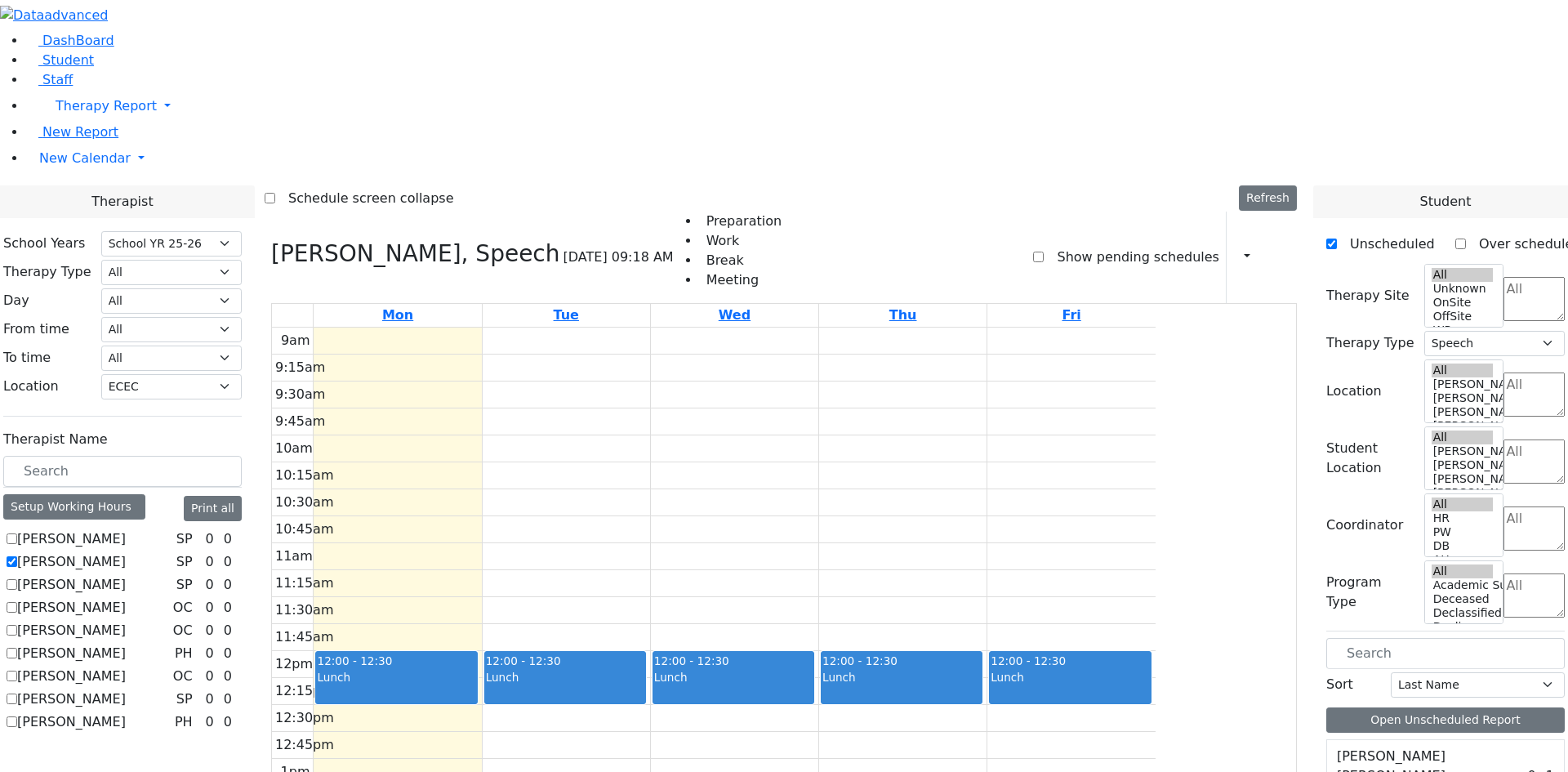
click at [750, 708] on button "Delete Selected Schedule" at bounding box center [794, 713] width 162 height 26
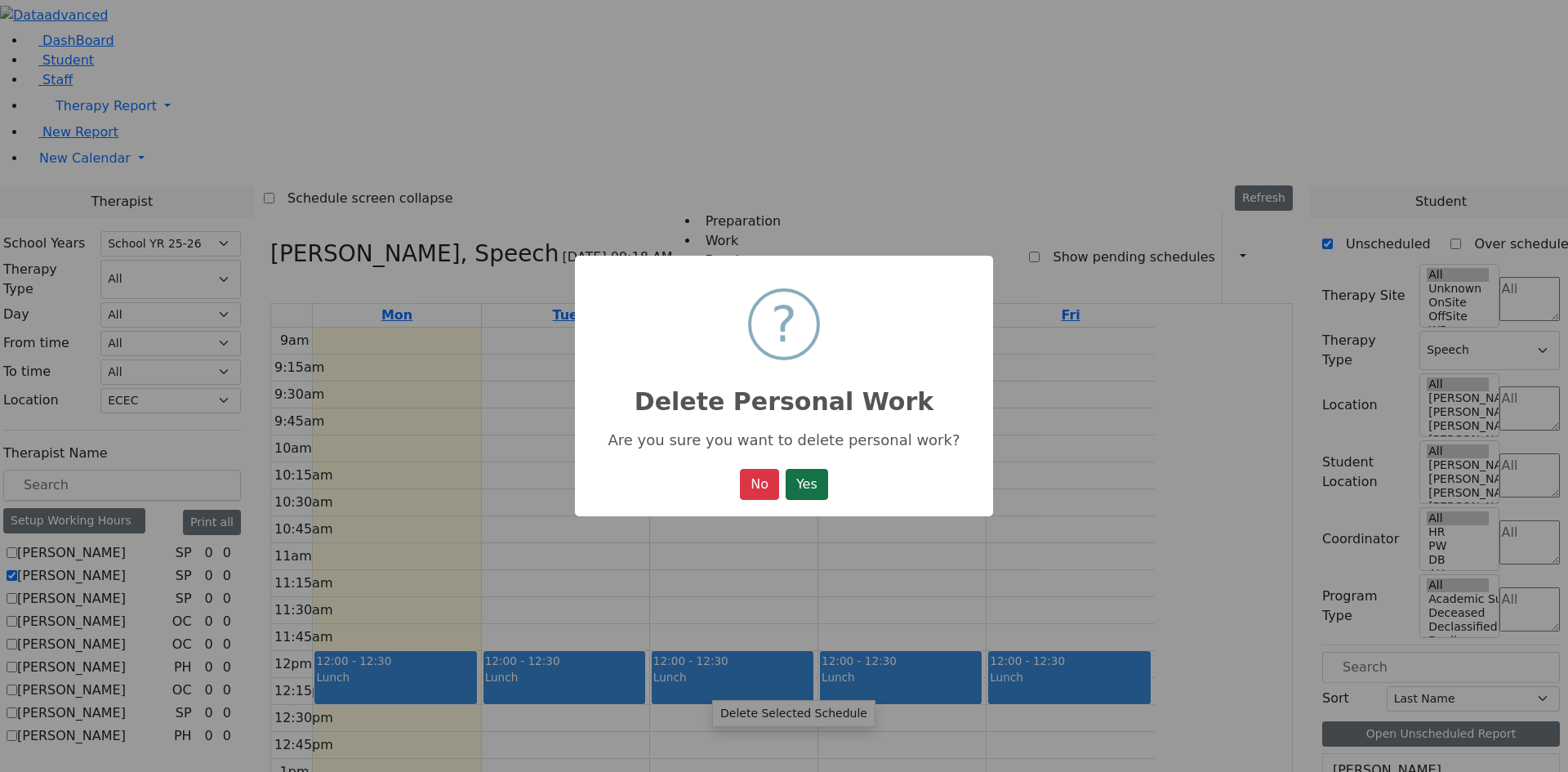
click at [808, 479] on button "Yes" at bounding box center [807, 484] width 42 height 32
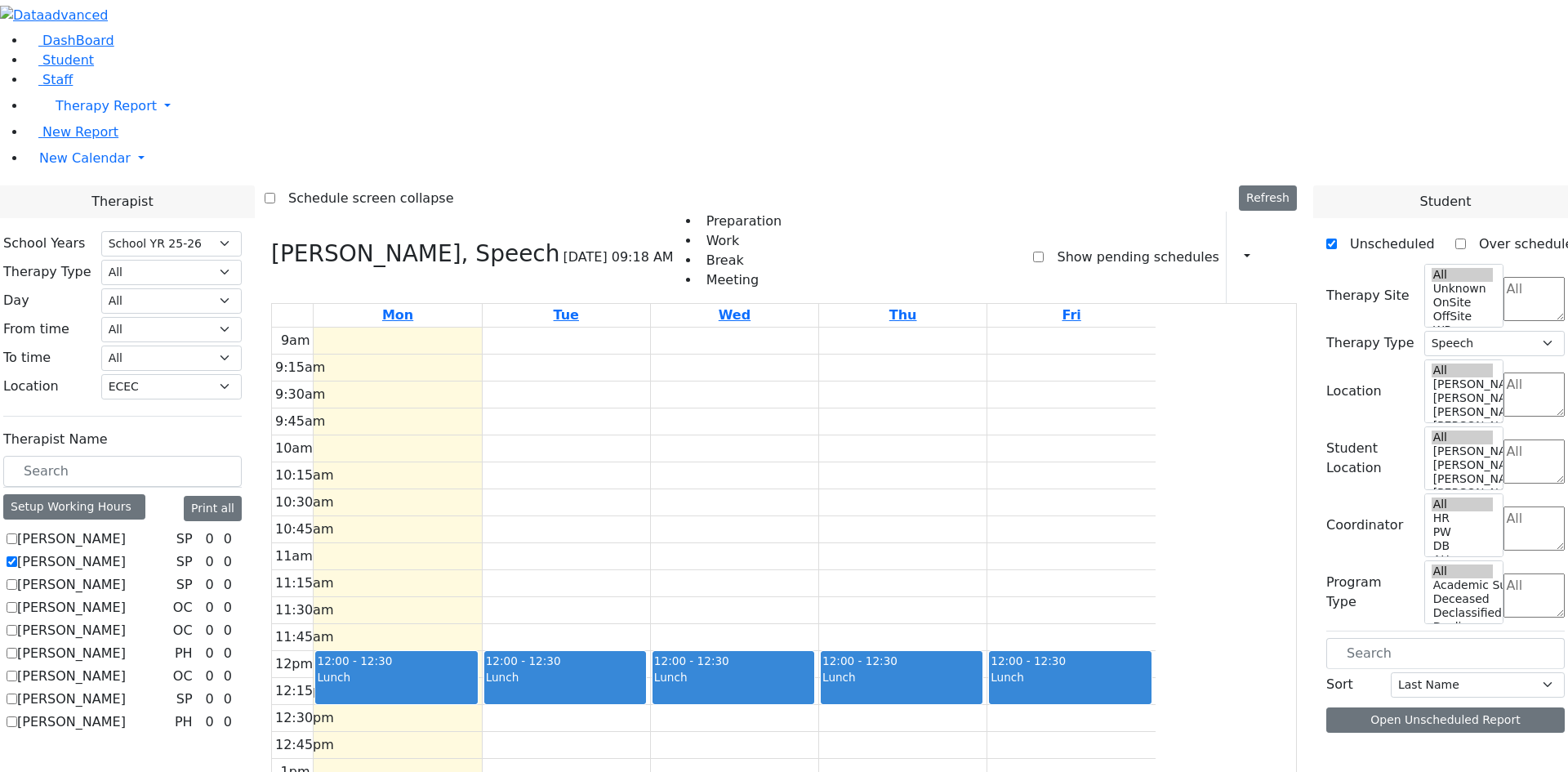
click at [889, 720] on button "Delete Selected Schedule" at bounding box center [926, 726] width 162 height 26
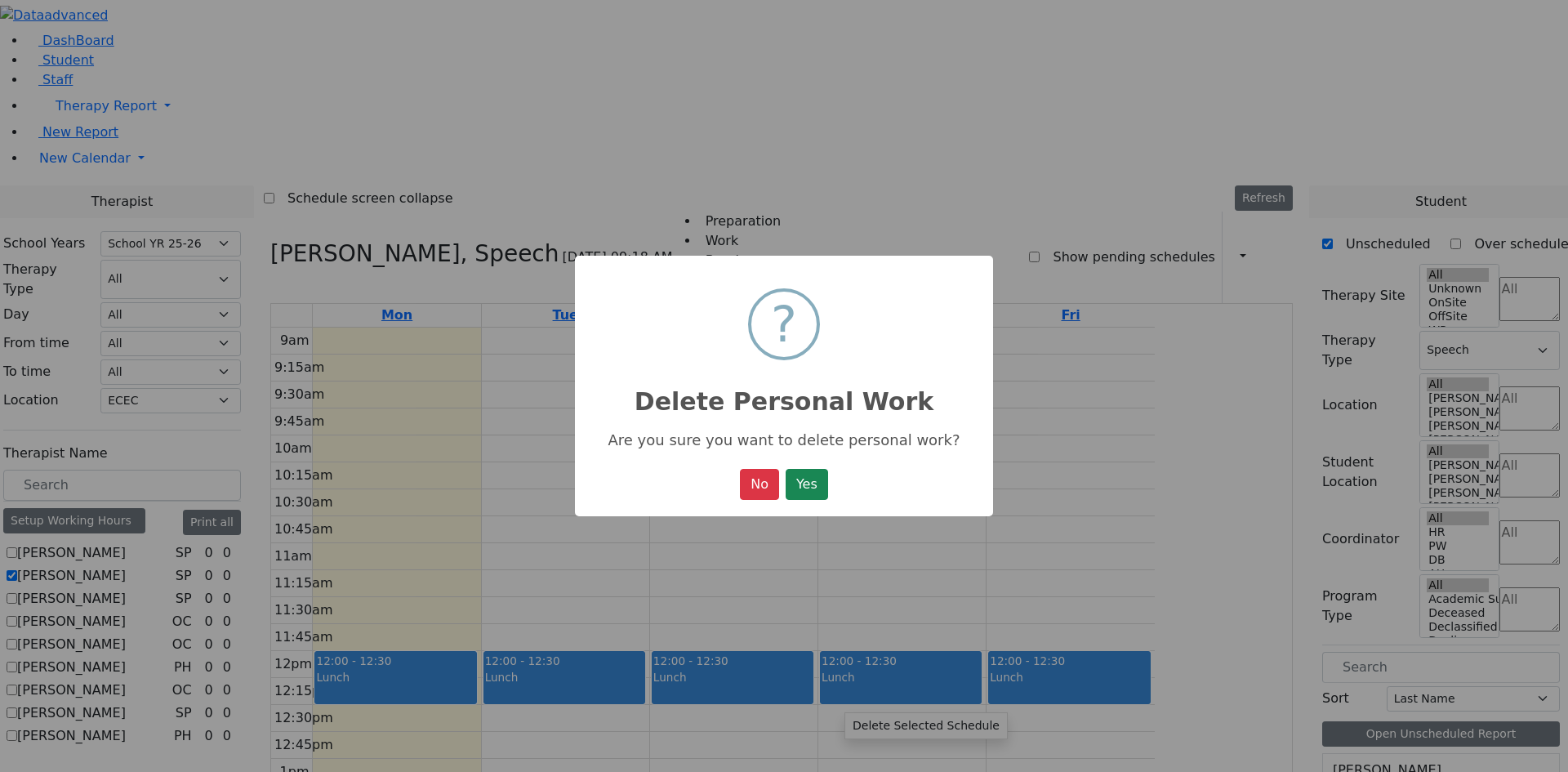
click at [815, 475] on button "Yes" at bounding box center [807, 484] width 42 height 32
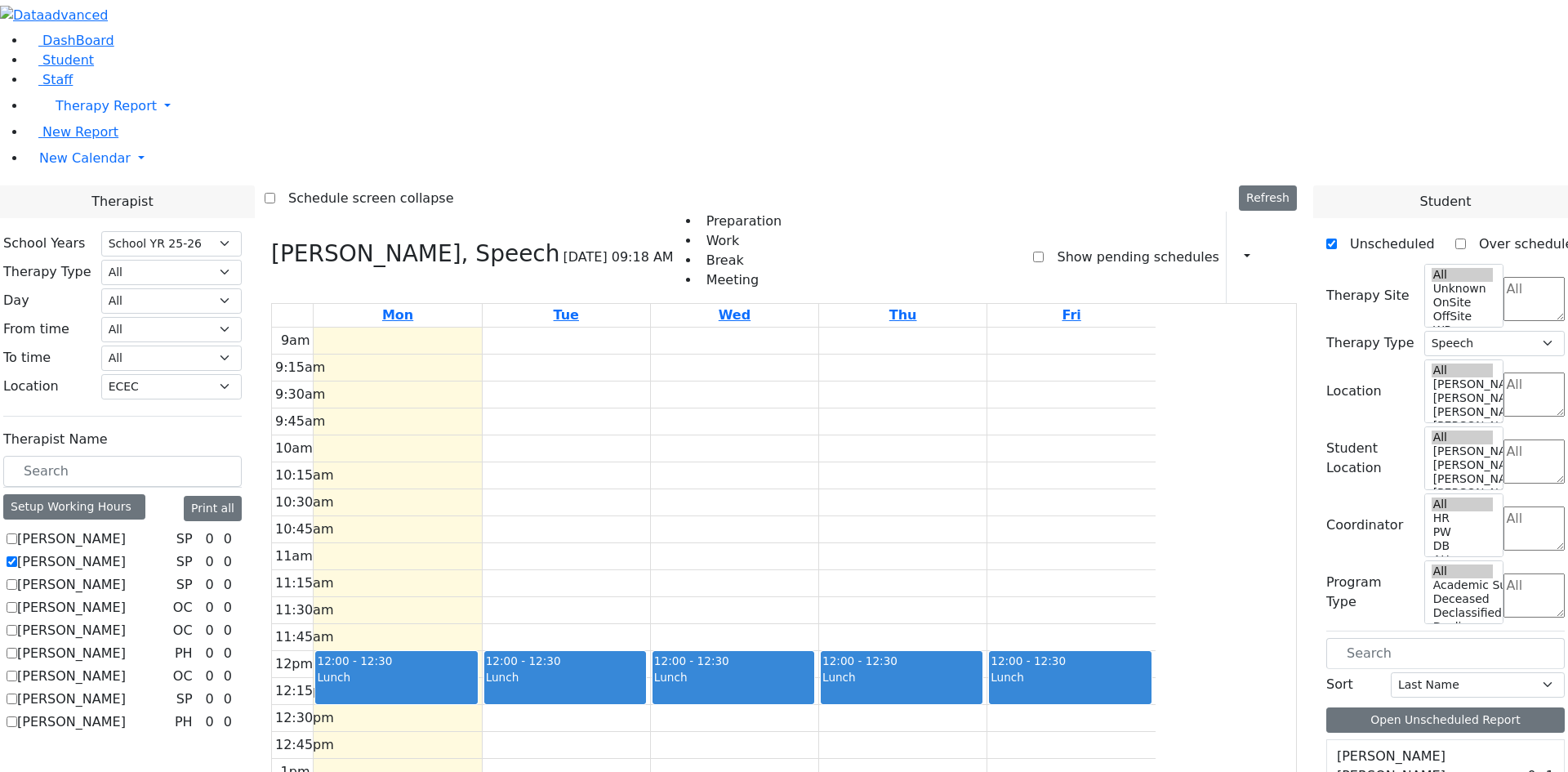
click at [1065, 709] on button "Delete Selected Schedule" at bounding box center [1112, 711] width 162 height 26
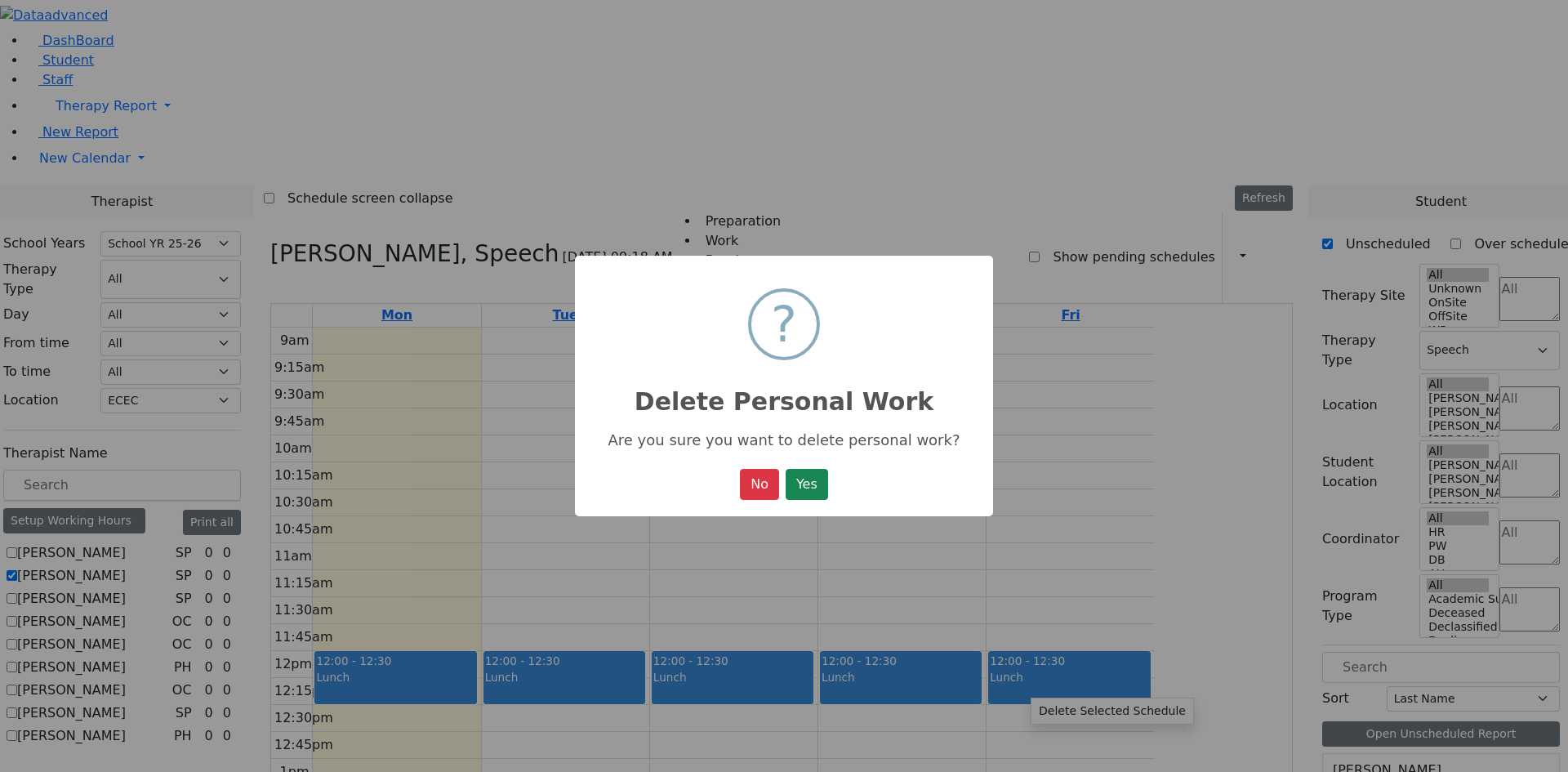
drag, startPoint x: 816, startPoint y: 492, endPoint x: 836, endPoint y: 502, distance: 22.4
click at [815, 492] on button "Yes" at bounding box center [807, 484] width 42 height 32
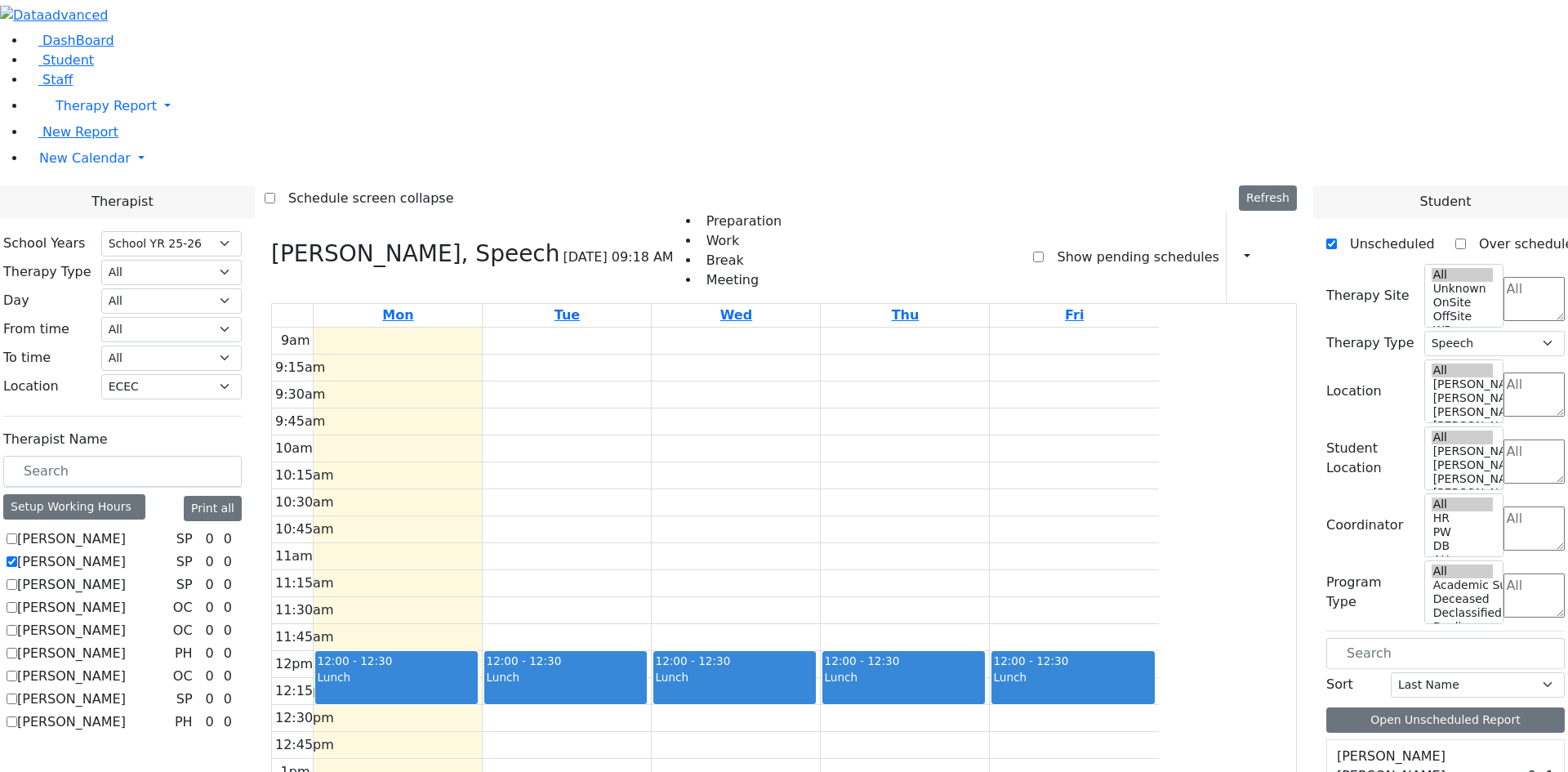
click at [543, 719] on div "9am 9:15am 9:30am 9:45am 10am 10:15am 10:30am 10:45am 11am 11:15am 11:30am 11:4…" at bounding box center [715, 651] width 887 height 647
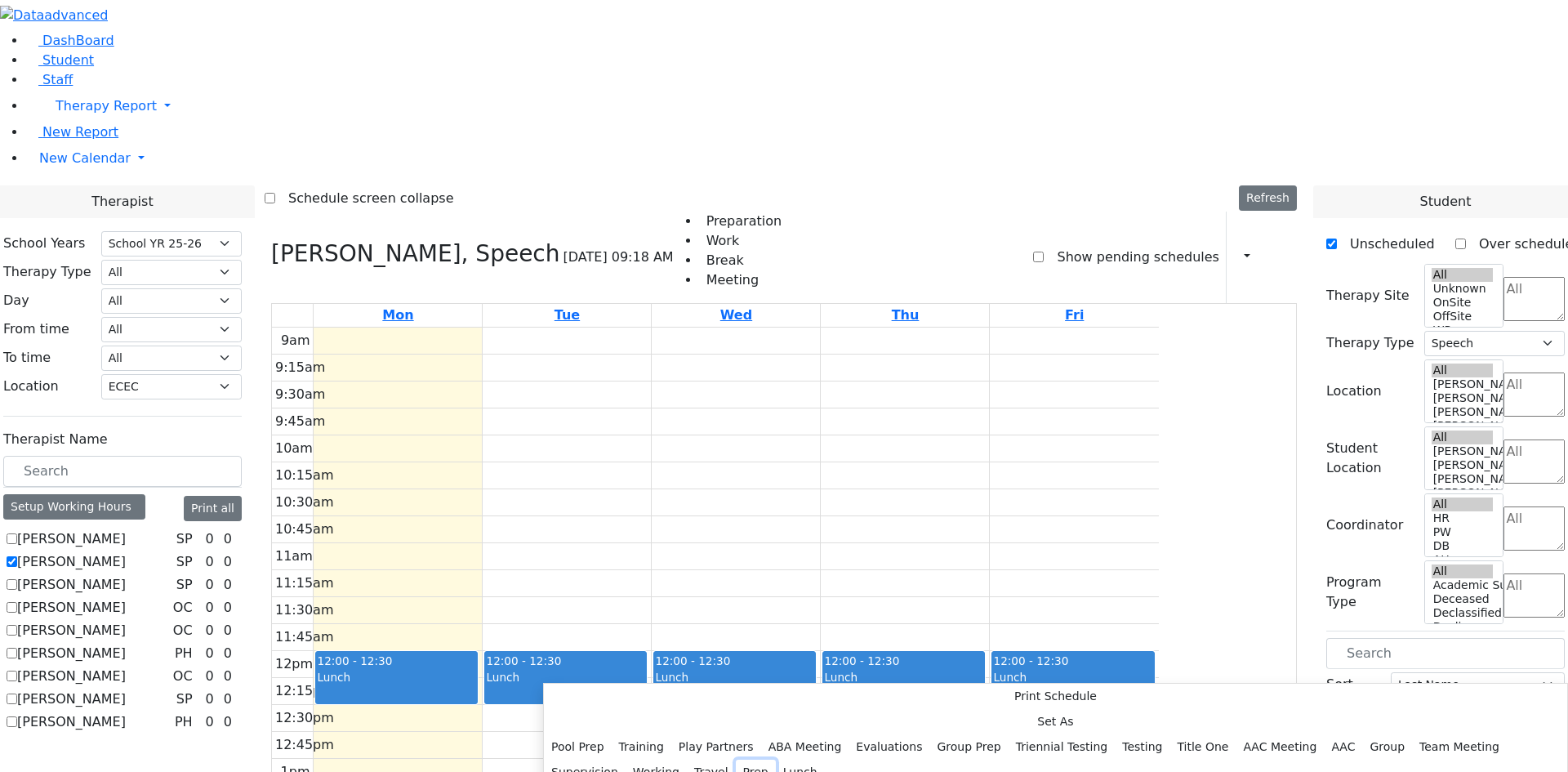
click at [736, 759] on button "Prep" at bounding box center [755, 772] width 40 height 26
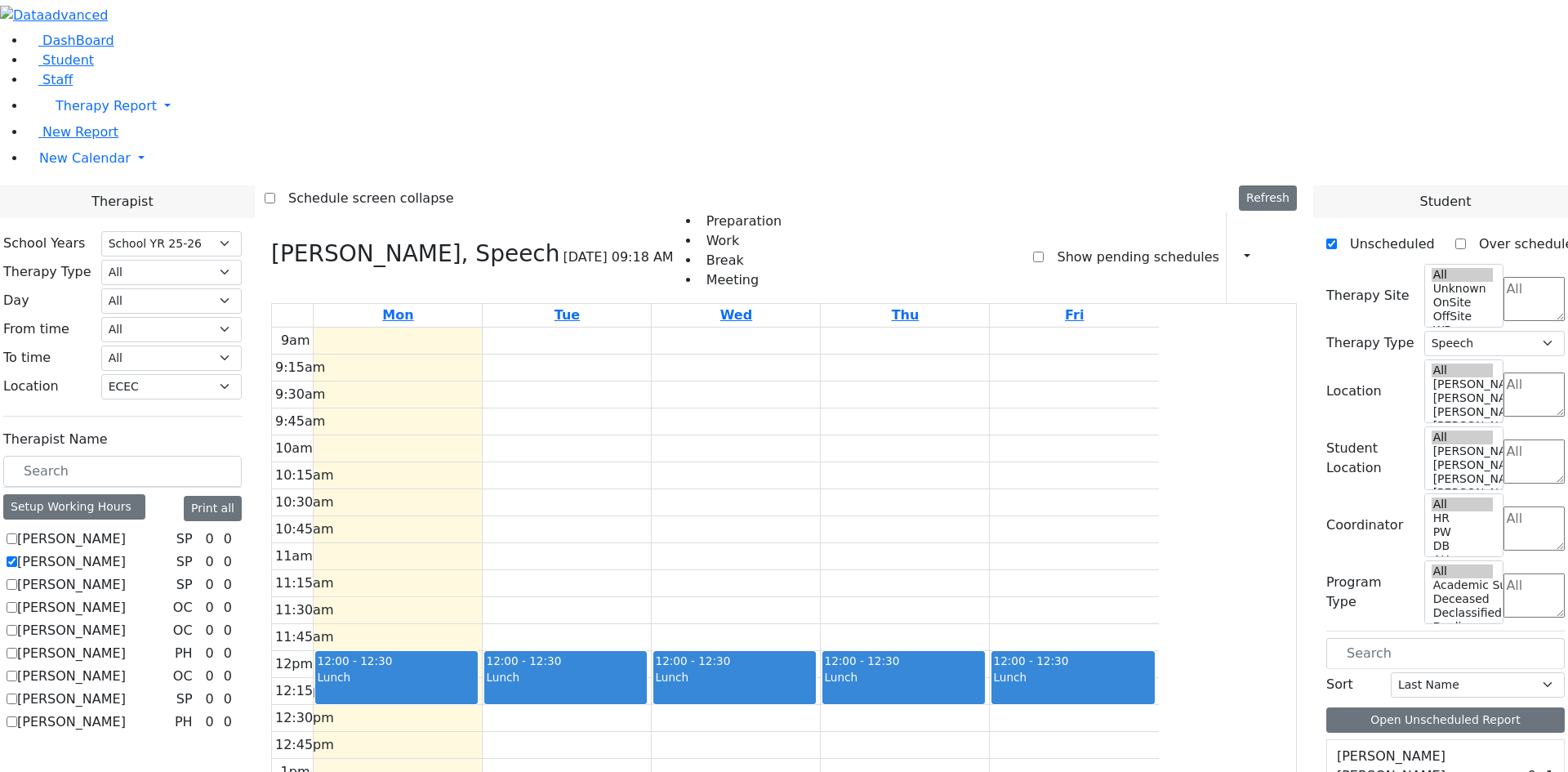
drag, startPoint x: 696, startPoint y: 713, endPoint x: 682, endPoint y: 739, distance: 29.5
click at [682, 739] on div "9am 9:15am 9:30am 9:45am 10am 10:15am 10:30am 10:45am 11am 11:15am 11:30am 11:4…" at bounding box center [715, 651] width 887 height 647
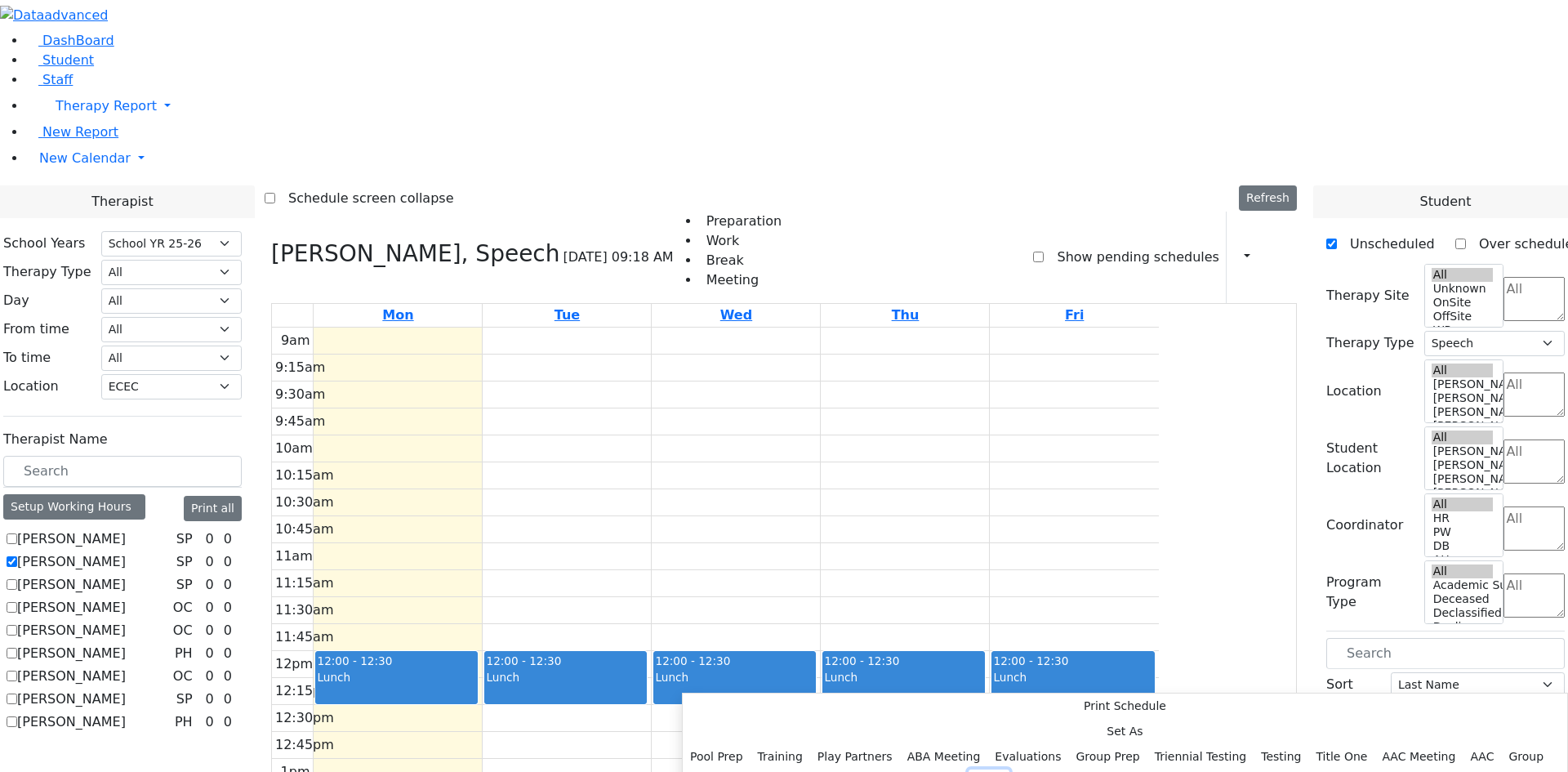
click at [968, 769] on button "Prep" at bounding box center [988, 782] width 40 height 26
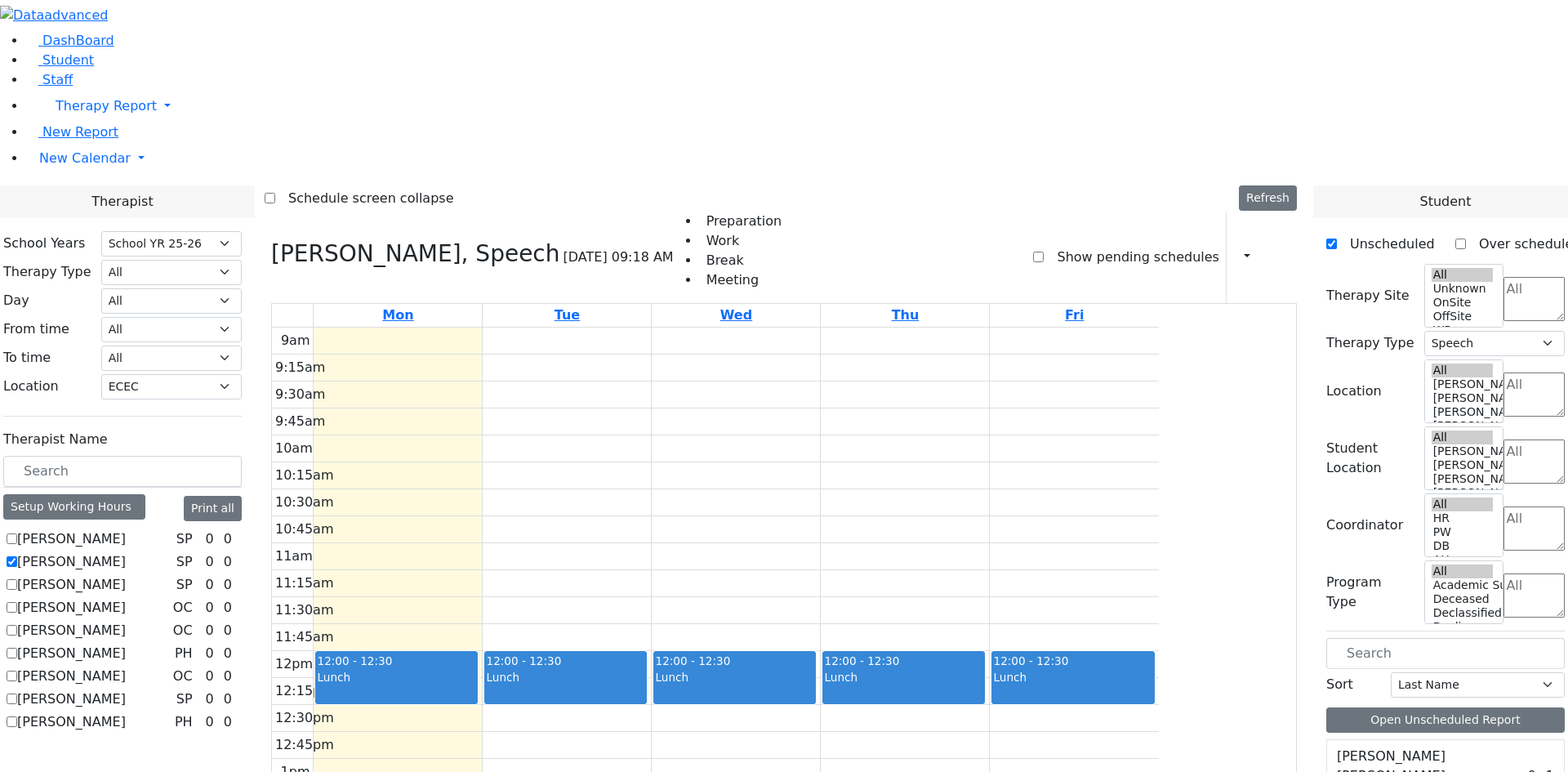
drag, startPoint x: 844, startPoint y: 710, endPoint x: 848, endPoint y: 740, distance: 30.3
click at [848, 740] on div "9am 9:15am 9:30am 9:45am 10am 10:15am 10:30am 10:45am 11am 11:15am 11:30am 11:4…" at bounding box center [715, 651] width 887 height 647
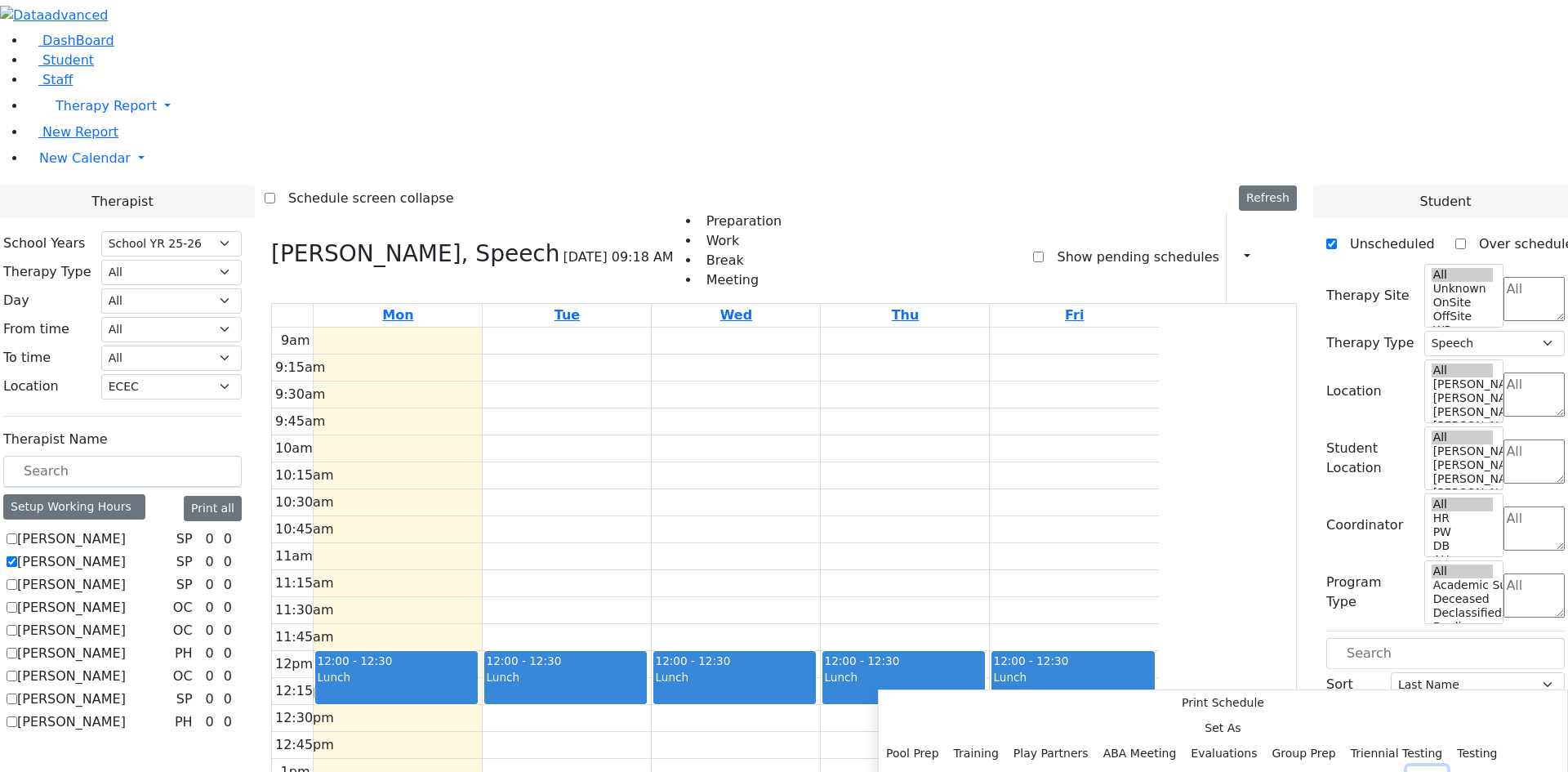
click at [1407, 766] on button "Prep" at bounding box center [1427, 779] width 40 height 26
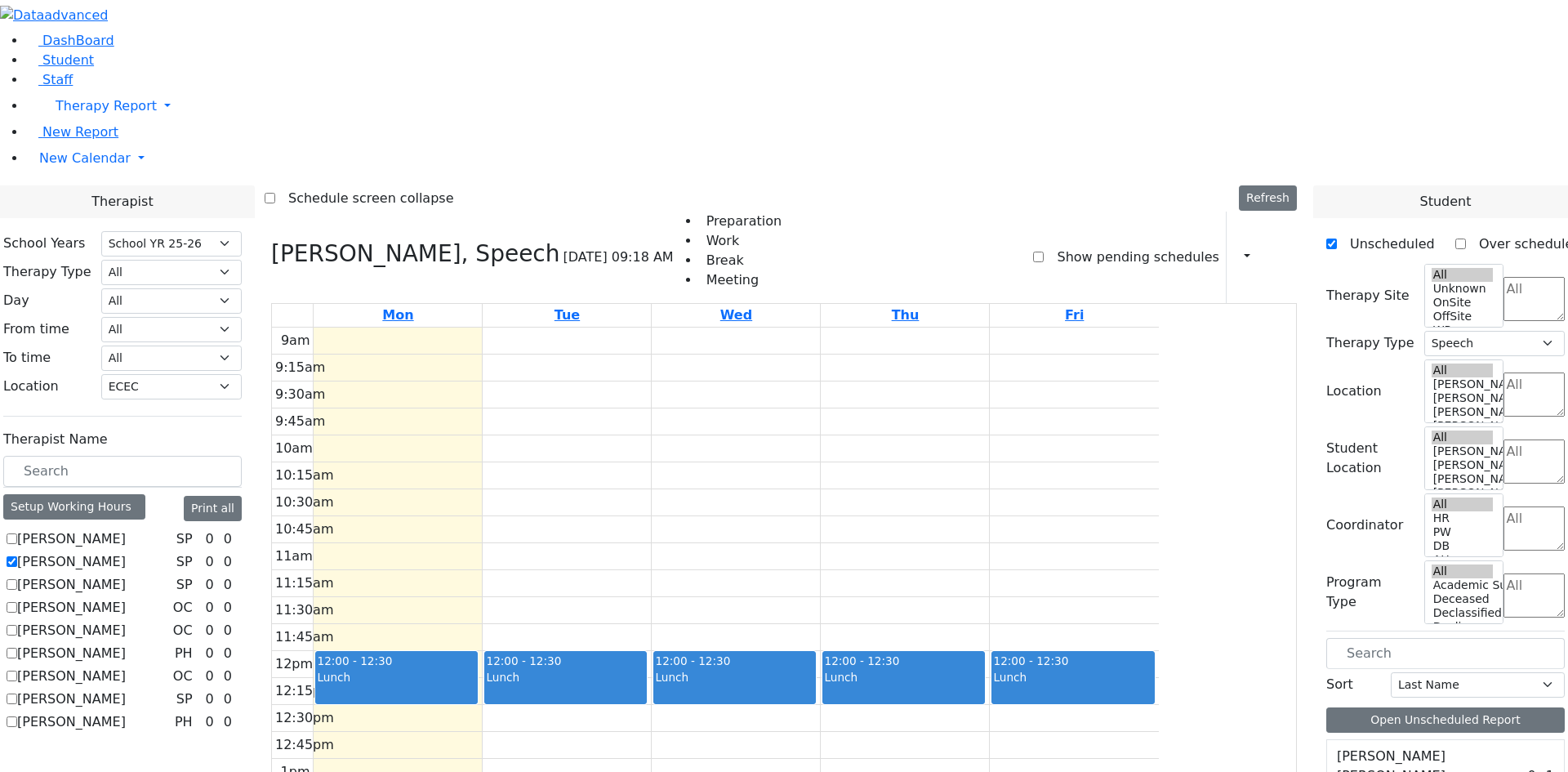
drag, startPoint x: 1046, startPoint y: 720, endPoint x: 1045, endPoint y: 734, distance: 14.0
click at [1045, 734] on div "9am 9:15am 9:30am 9:45am 10am 10:15am 10:30am 10:45am 11am 11:15am 11:30am 11:4…" at bounding box center [715, 651] width 887 height 647
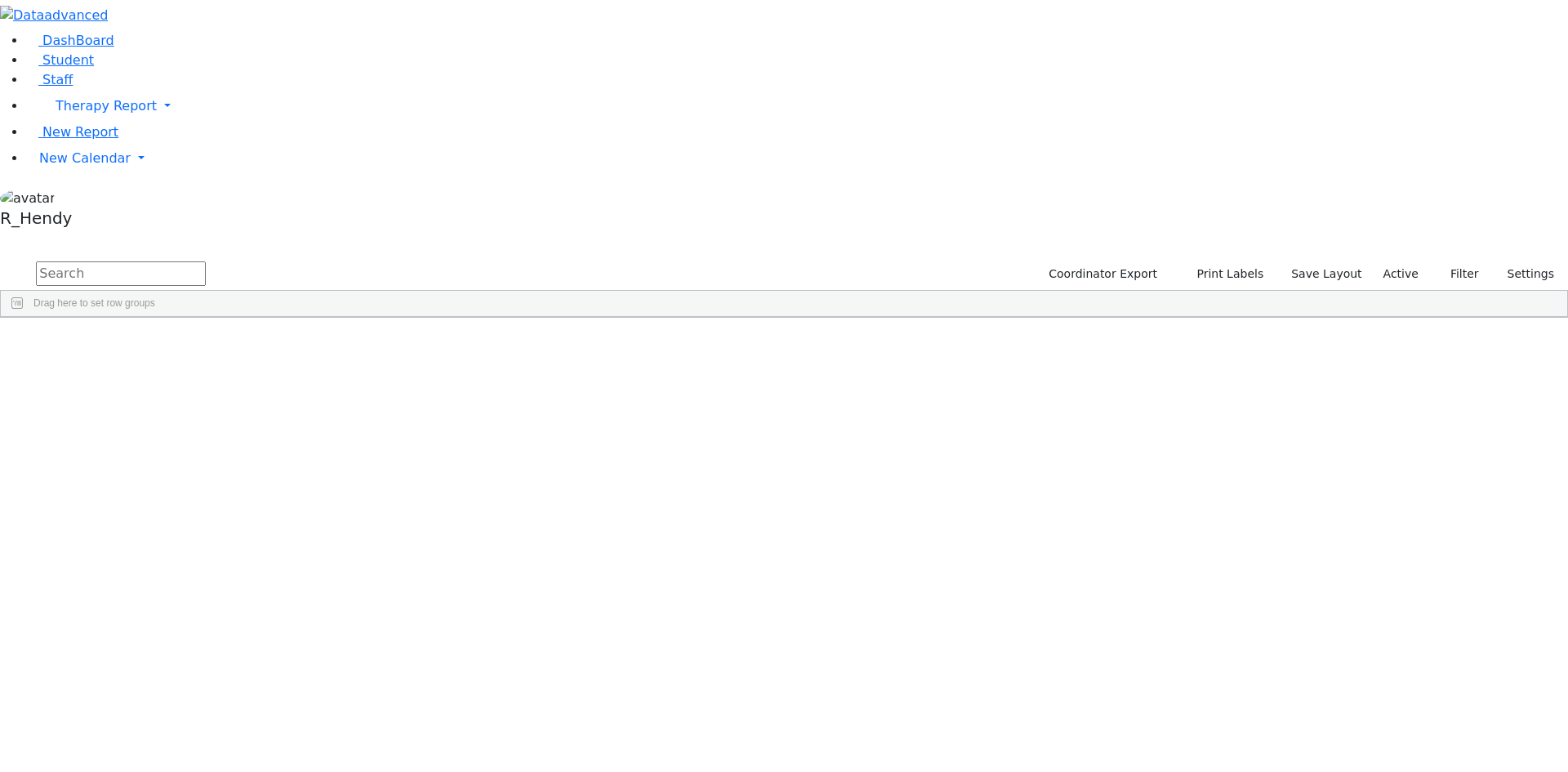
click at [206, 261] on input "text" at bounding box center [120, 273] width 169 height 25
type input "yisr"
click at [311, 435] on div "Yisroel" at bounding box center [259, 446] width 102 height 23
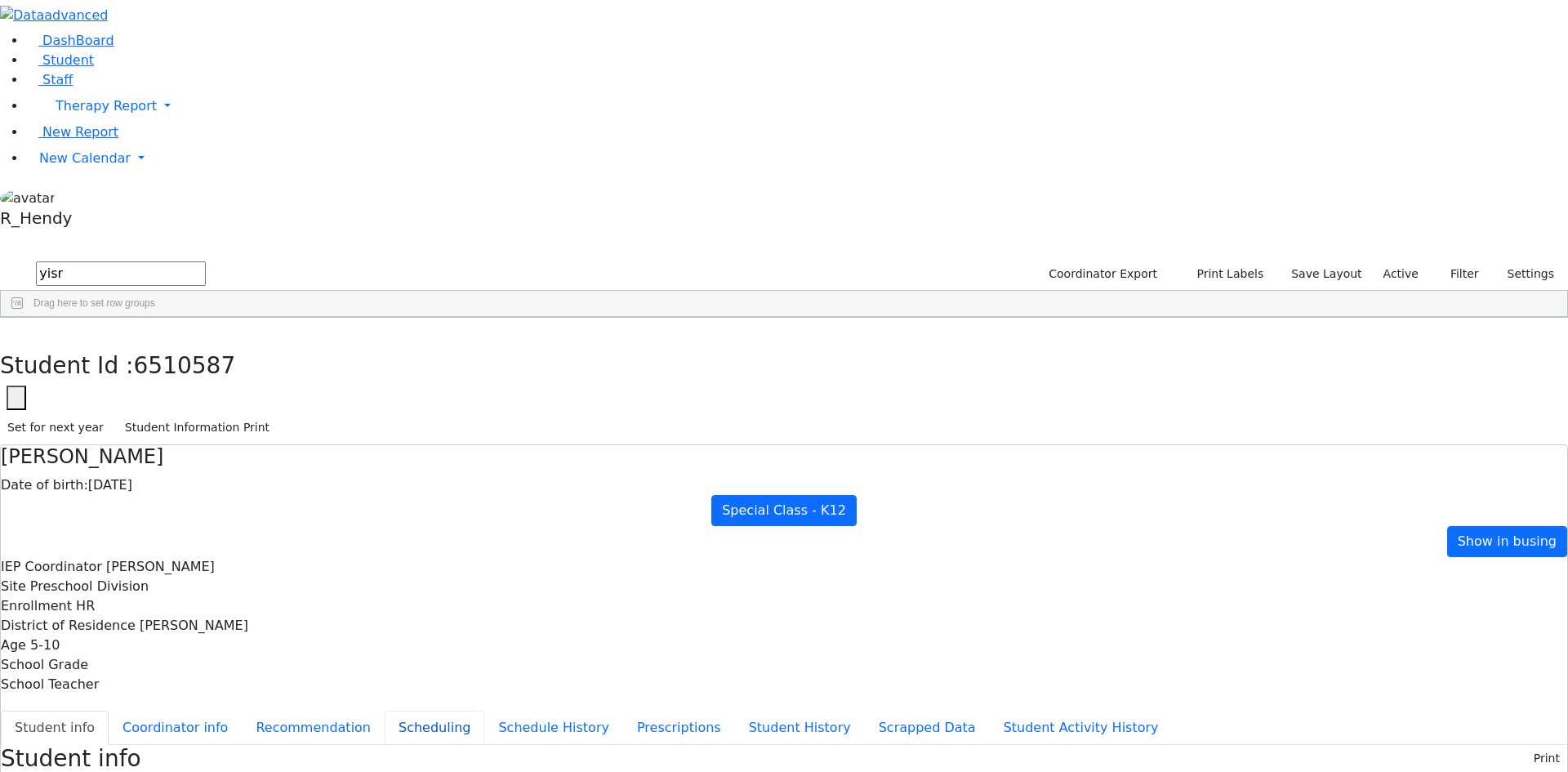
click at [385, 710] on button "Scheduling" at bounding box center [434, 727] width 99 height 34
click at [60, 122] on link "New Calendar" at bounding box center [798, 105] width 1542 height 32
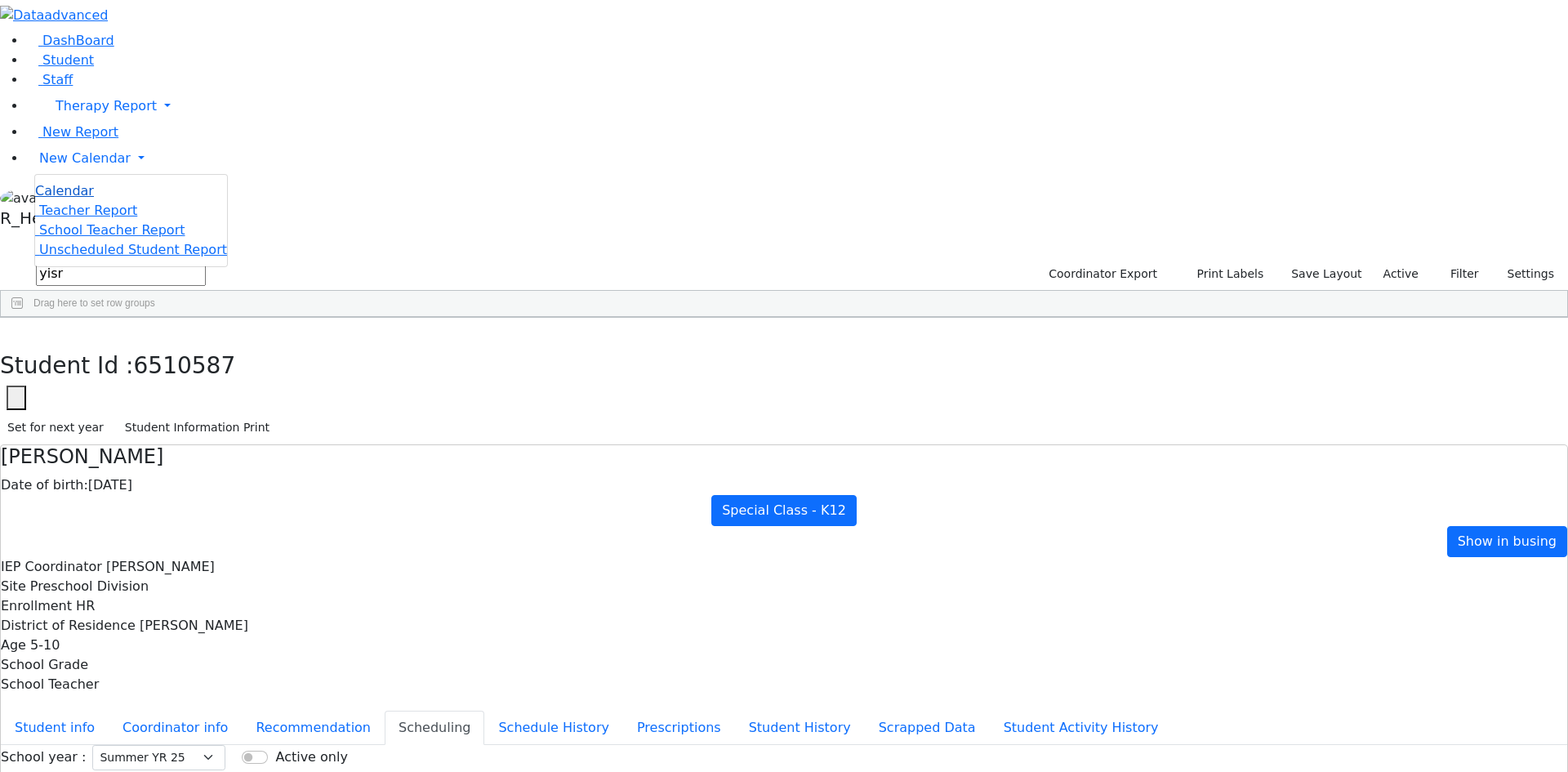
click at [84, 199] on span "Calendar" at bounding box center [65, 191] width 59 height 16
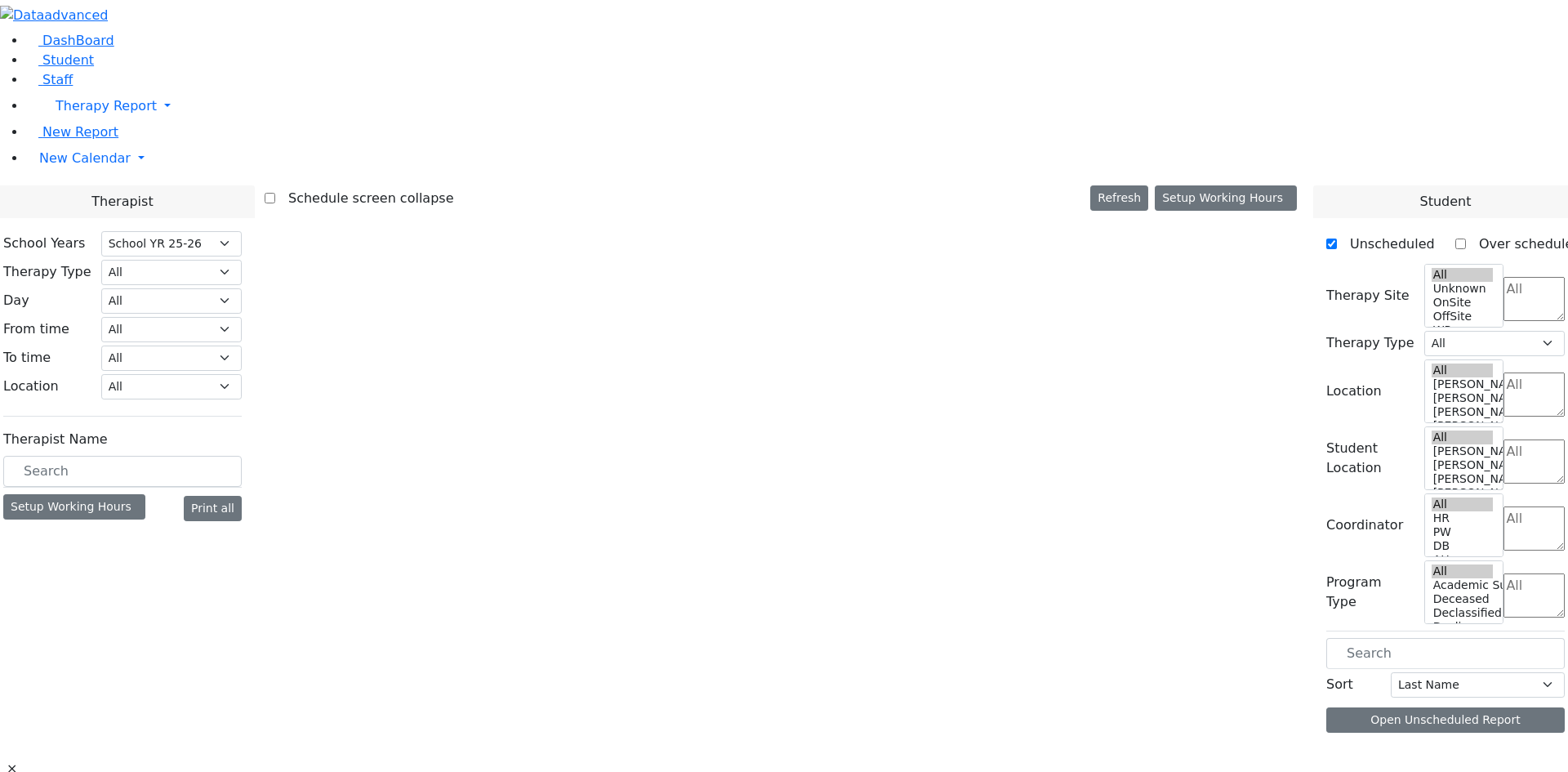
select select "212"
select select "1"
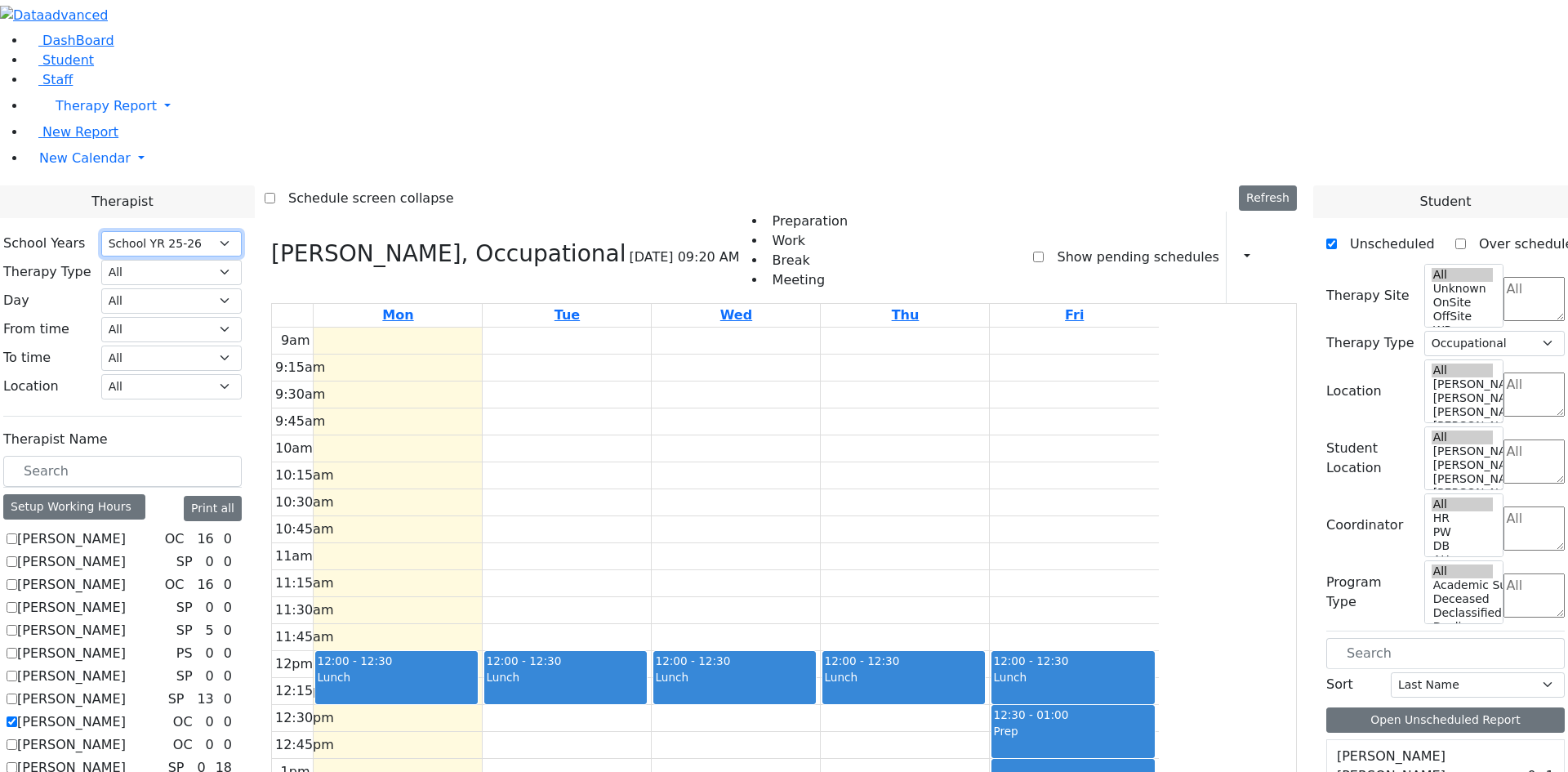
click at [241, 231] on select "Select School [GEOGRAPHIC_DATA] YR 25-26 Summer YR 25 School YR 24-25 Summer YR…" at bounding box center [171, 244] width 141 height 26
select select "211"
click at [241, 231] on select "Select School [GEOGRAPHIC_DATA] YR 25-26 Summer YR 25 School YR 24-25 Summer YR…" at bounding box center [171, 244] width 141 height 26
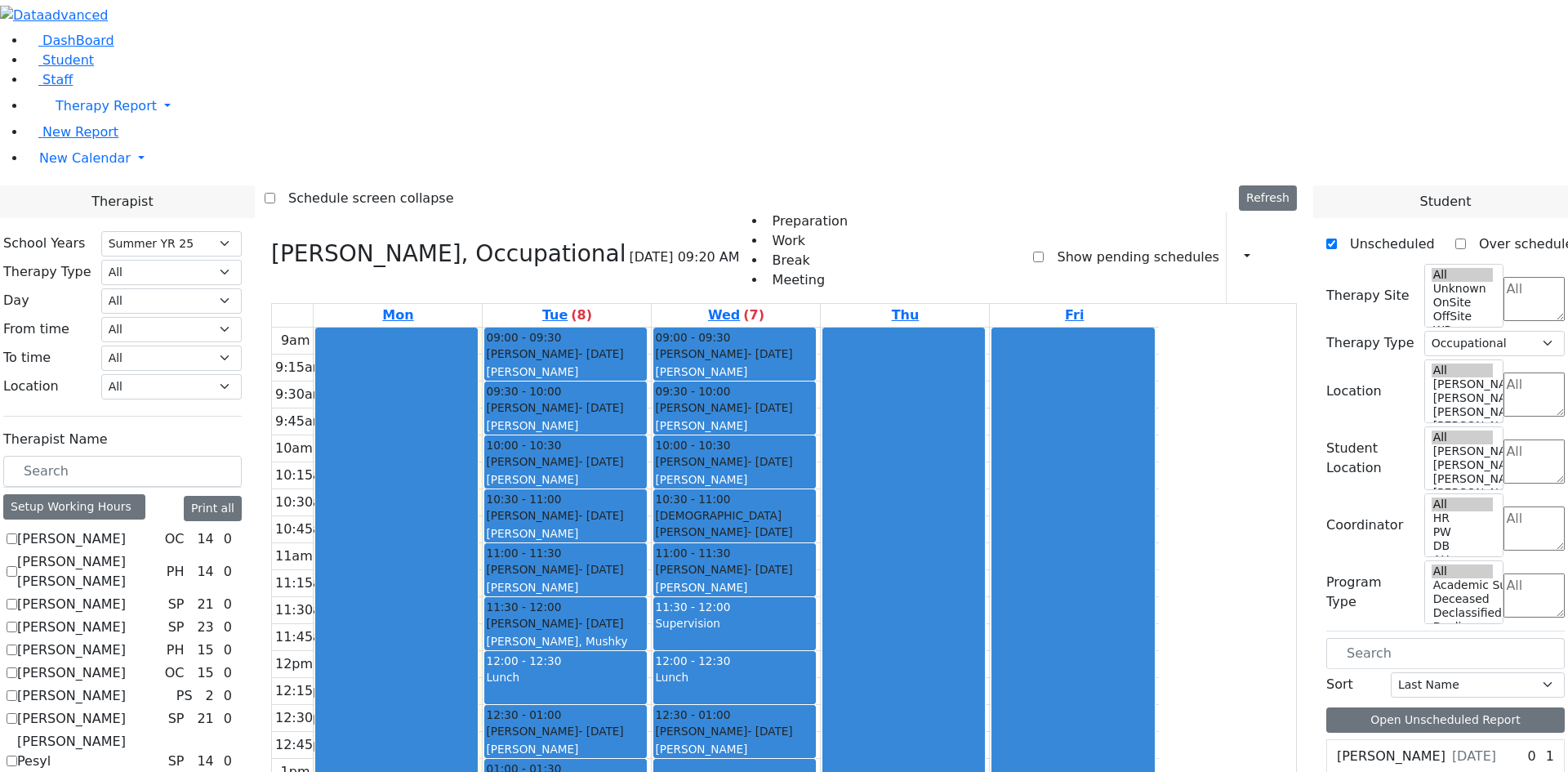
checkbox input "false"
select select
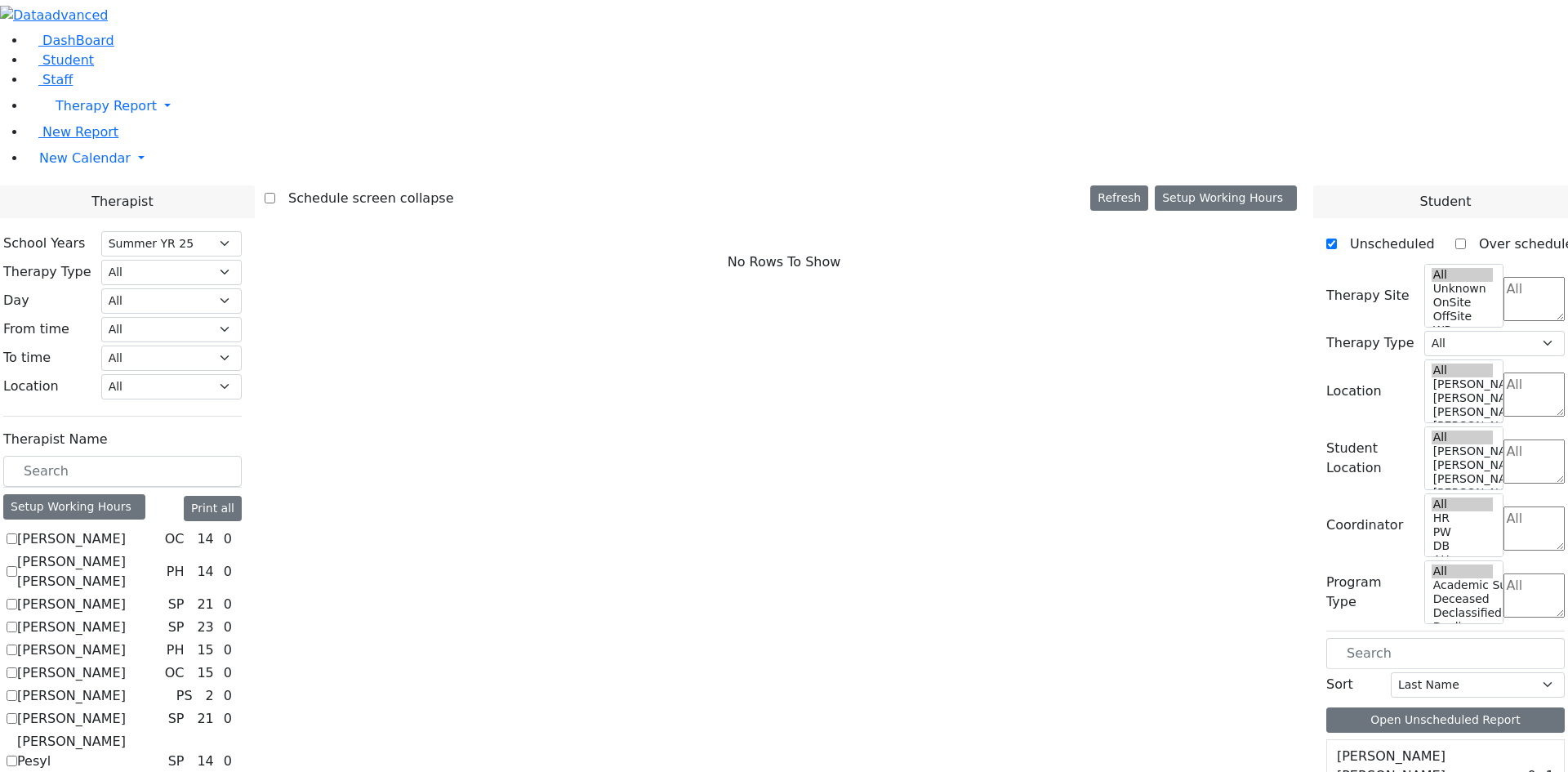
click at [161, 552] on label "[PERSON_NAME] [PERSON_NAME]" at bounding box center [88, 572] width 143 height 39
click at [17, 566] on input "[PERSON_NAME] [PERSON_NAME]" at bounding box center [12, 571] width 11 height 11
checkbox input "true"
select select "2"
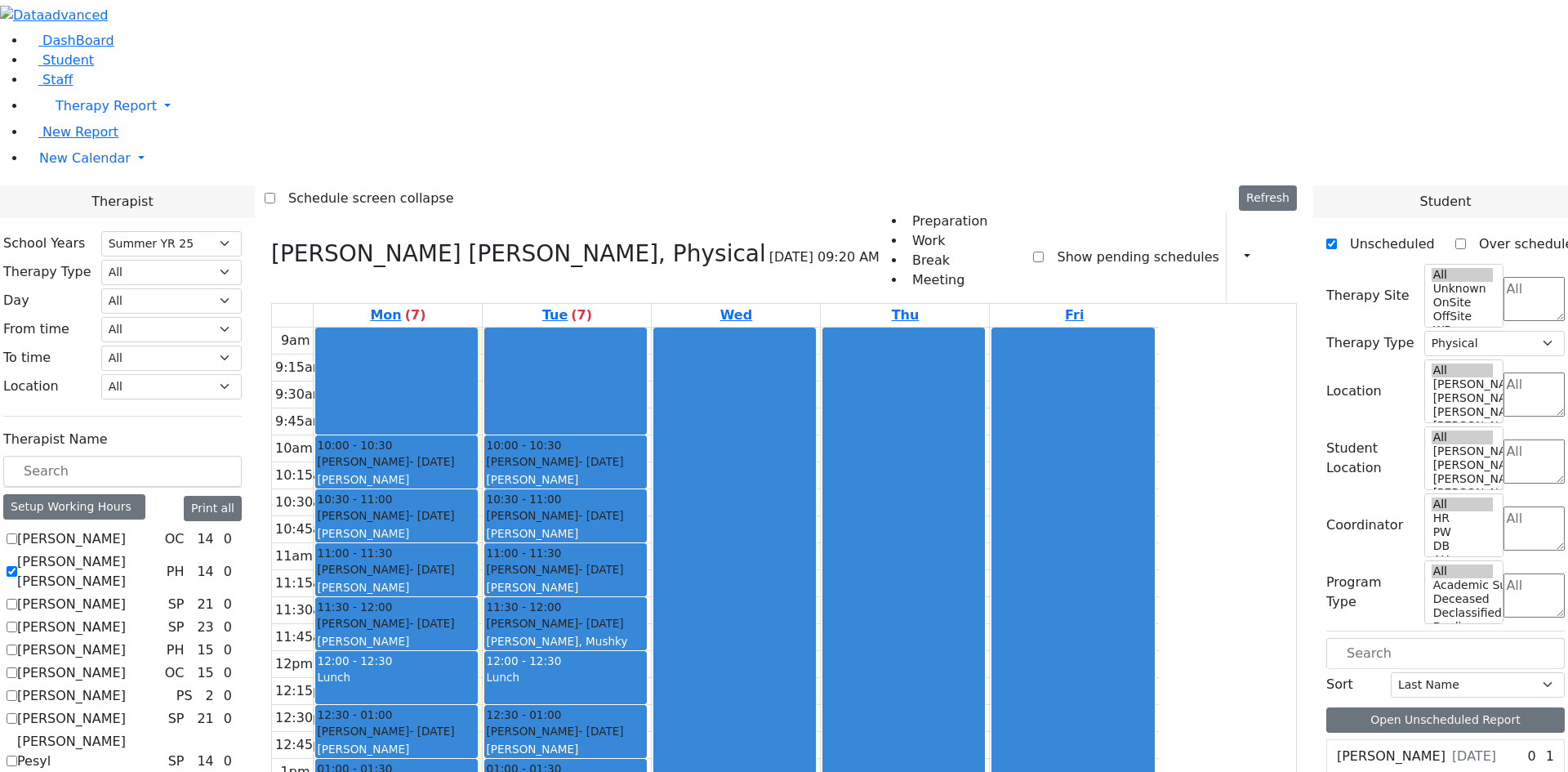
click at [476, 471] on div "[PERSON_NAME]" at bounding box center [397, 479] width 160 height 17
click at [476, 507] on div "[PERSON_NAME] - [DATE]" at bounding box center [397, 515] width 160 height 17
click at [476, 561] on div "[PERSON_NAME] - [DATE]" at bounding box center [397, 569] width 160 height 17
click at [476, 633] on div "[PERSON_NAME]" at bounding box center [397, 641] width 160 height 17
click at [80, 68] on link "Student" at bounding box center [60, 60] width 68 height 16
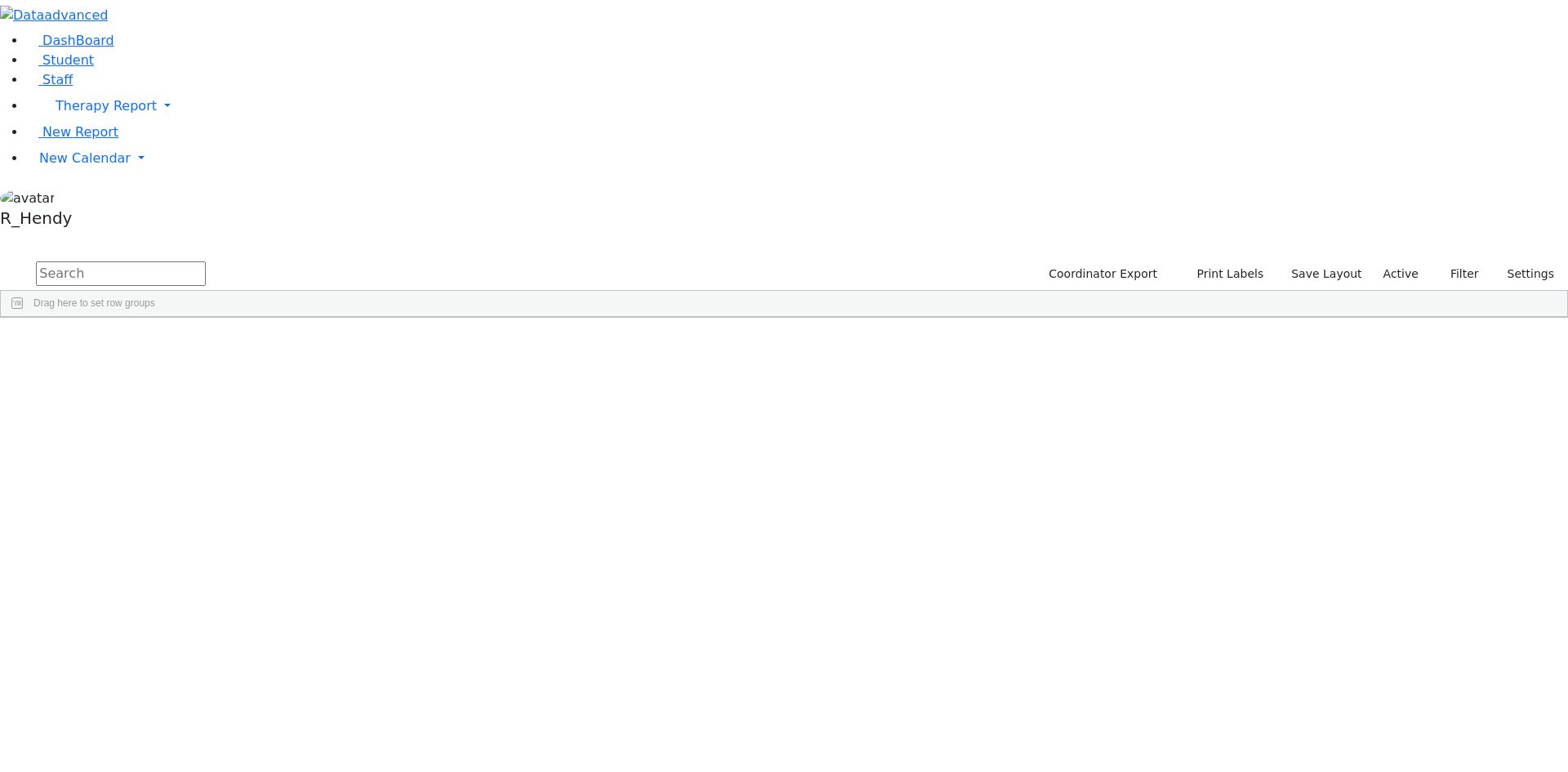
click at [206, 261] on input "text" at bounding box center [120, 273] width 169 height 25
type input "yis"
click at [311, 435] on div "[PERSON_NAME]" at bounding box center [259, 446] width 102 height 23
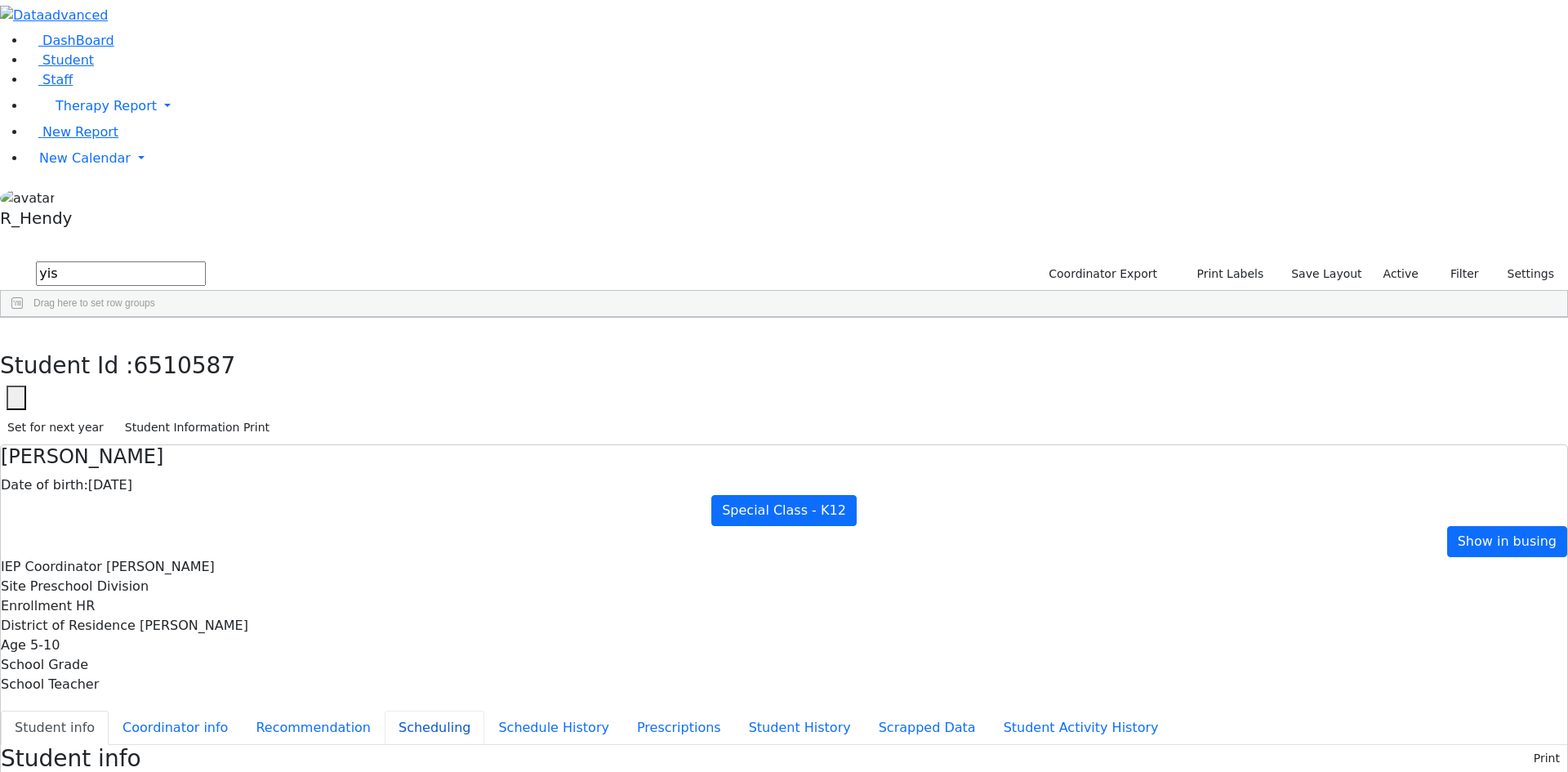
click at [385, 710] on button "Scheduling" at bounding box center [434, 727] width 99 height 34
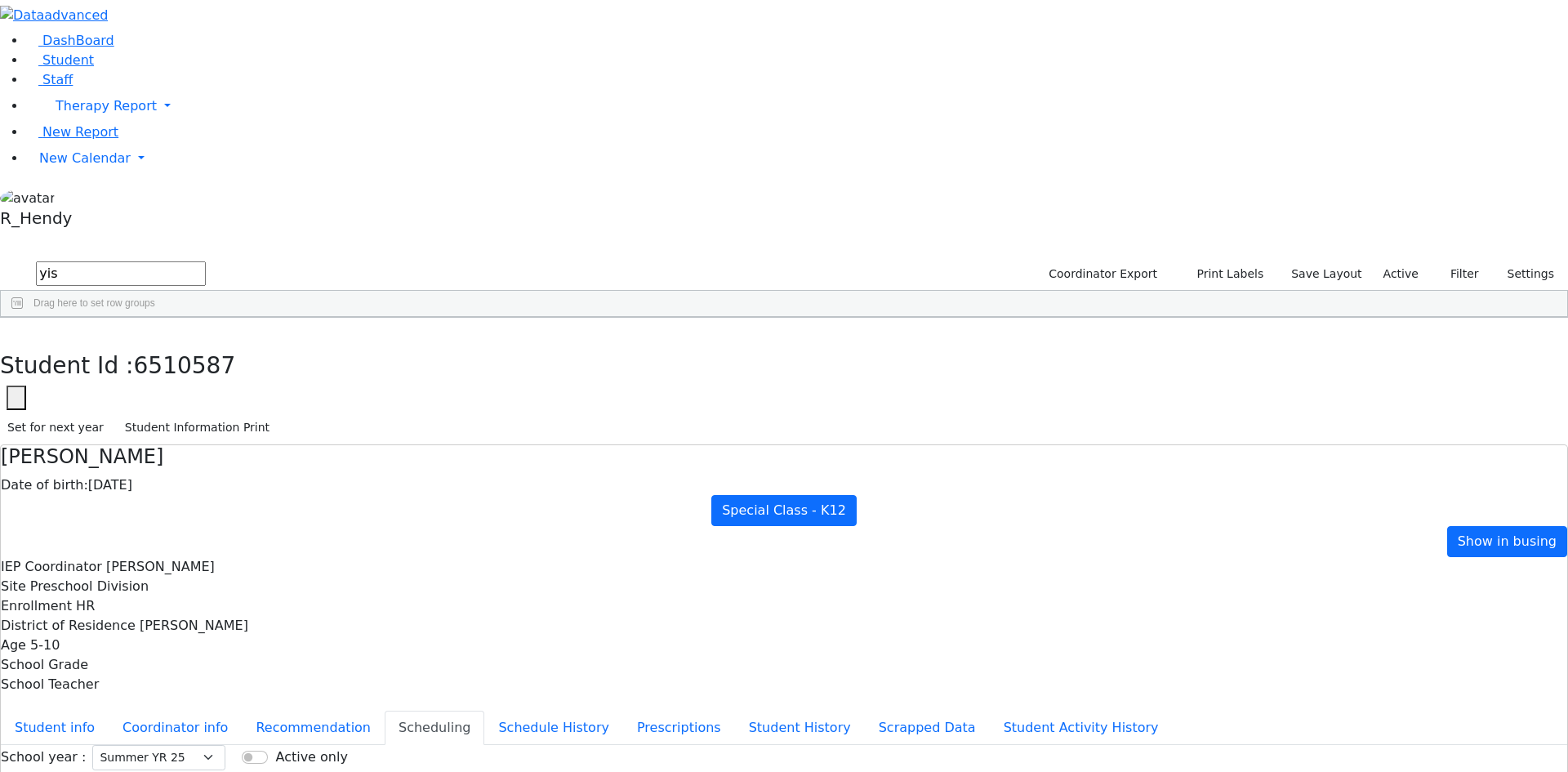
click at [104, 113] on span "New Calendar" at bounding box center [105, 106] width 101 height 16
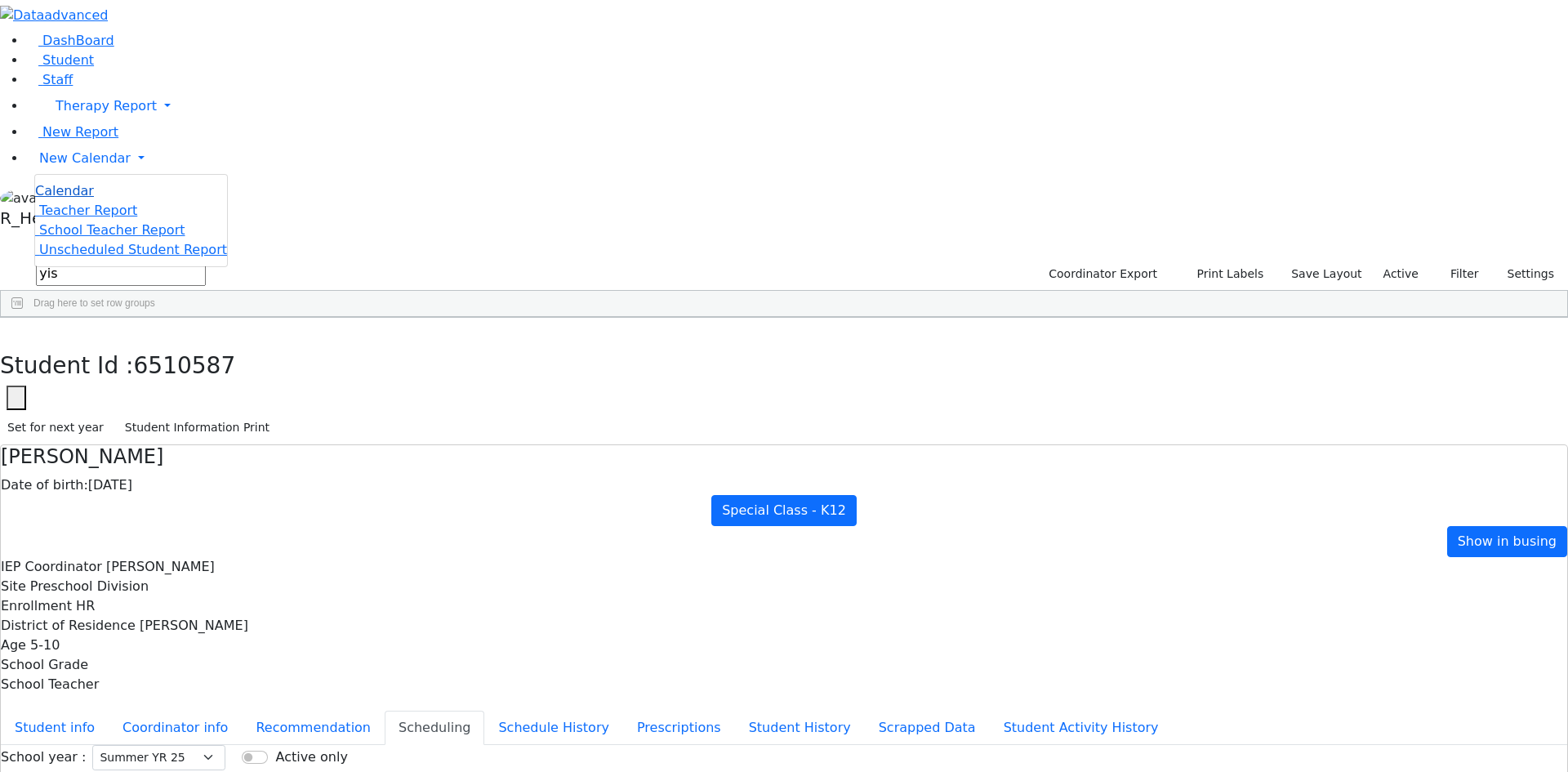
click at [94, 201] on link "Calendar" at bounding box center [65, 191] width 59 height 20
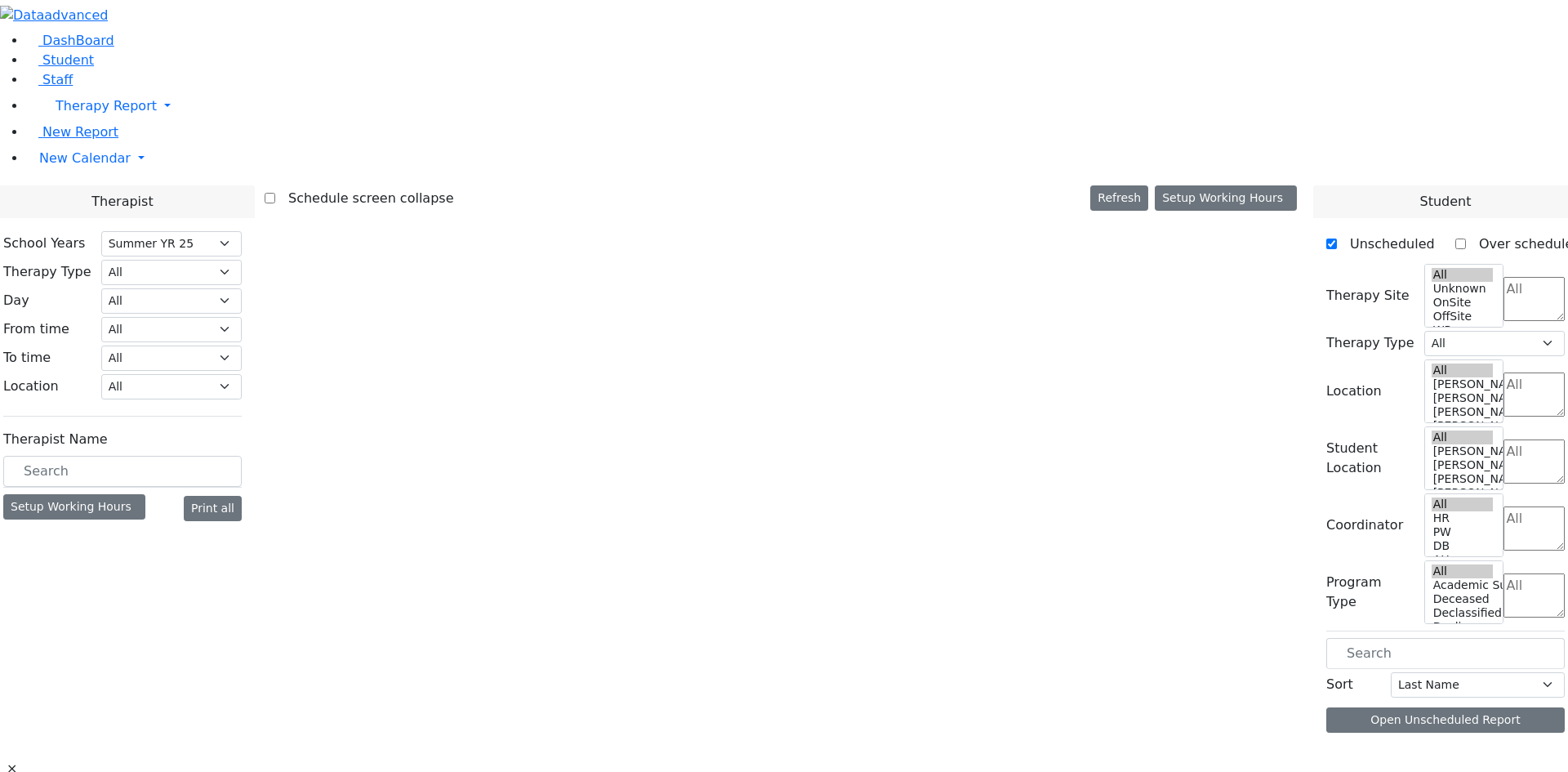
select select "211"
select select "2"
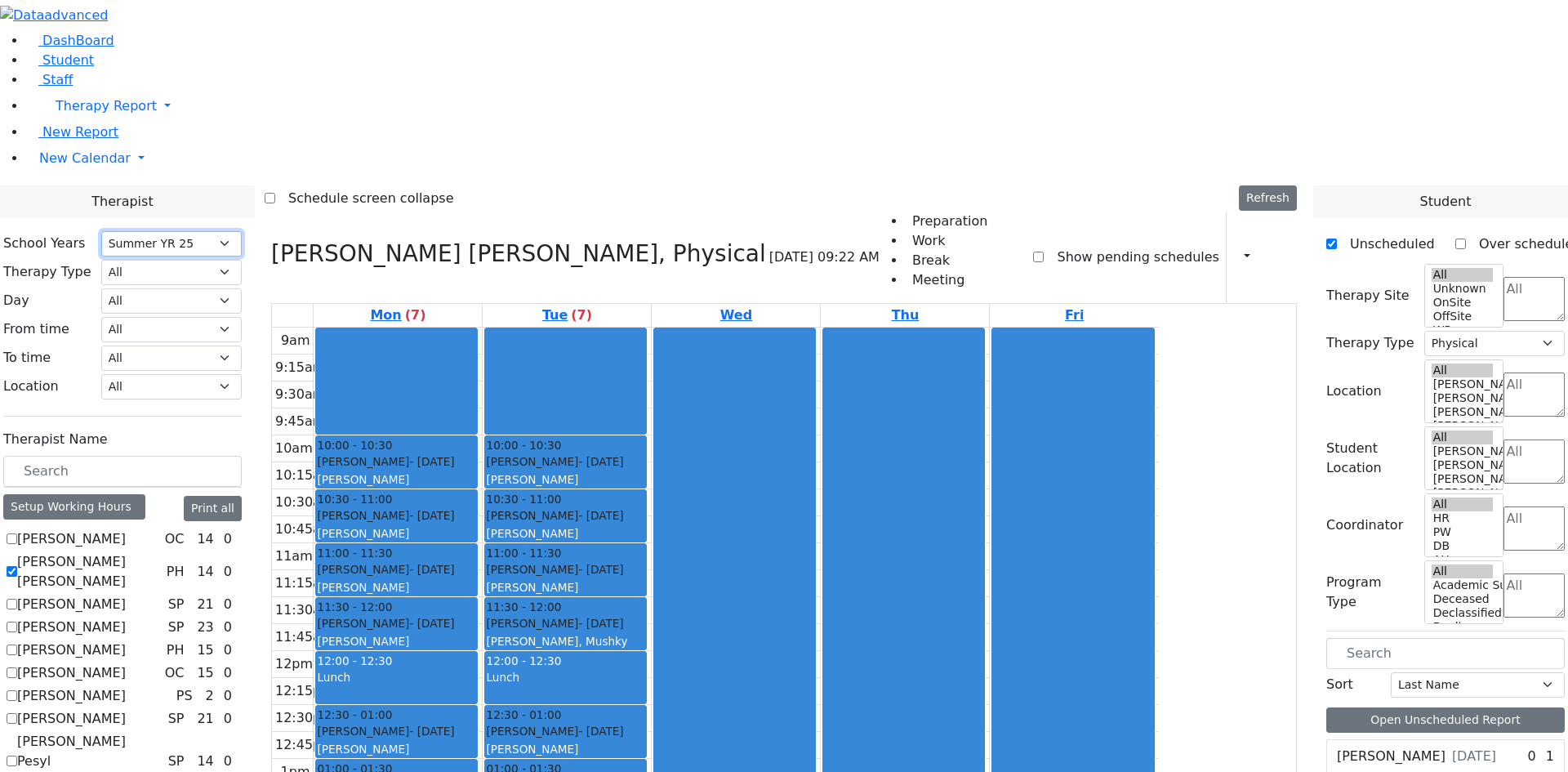
click at [241, 231] on select "Select School [GEOGRAPHIC_DATA] YR 25-26 Summer YR 25 School YR 24-25 Summer YR…" at bounding box center [171, 244] width 141 height 26
select select "212"
click at [241, 231] on select "Select School [GEOGRAPHIC_DATA] YR 25-26 Summer YR 25 School YR 24-25 Summer YR…" at bounding box center [171, 244] width 141 height 26
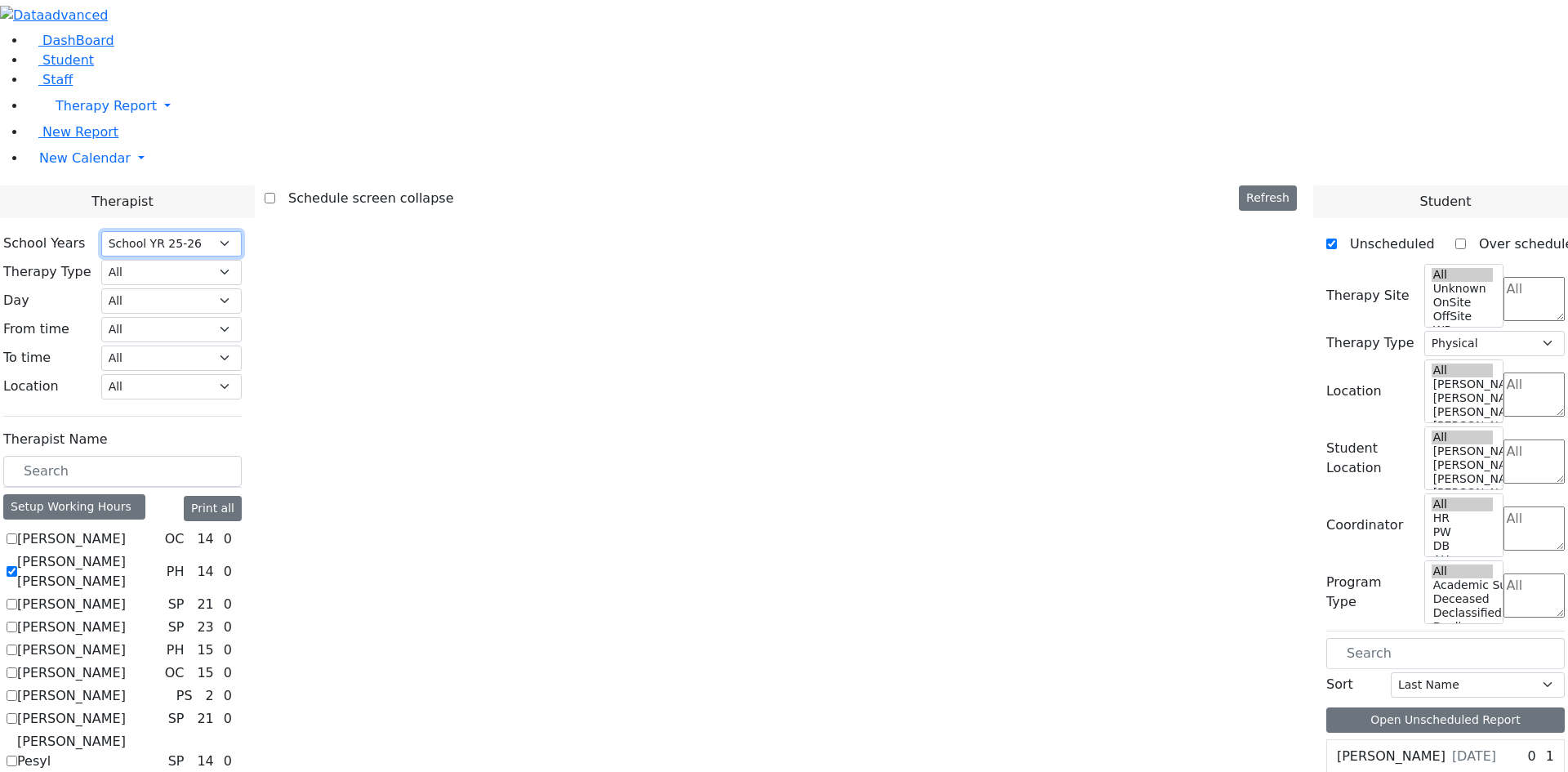
select select
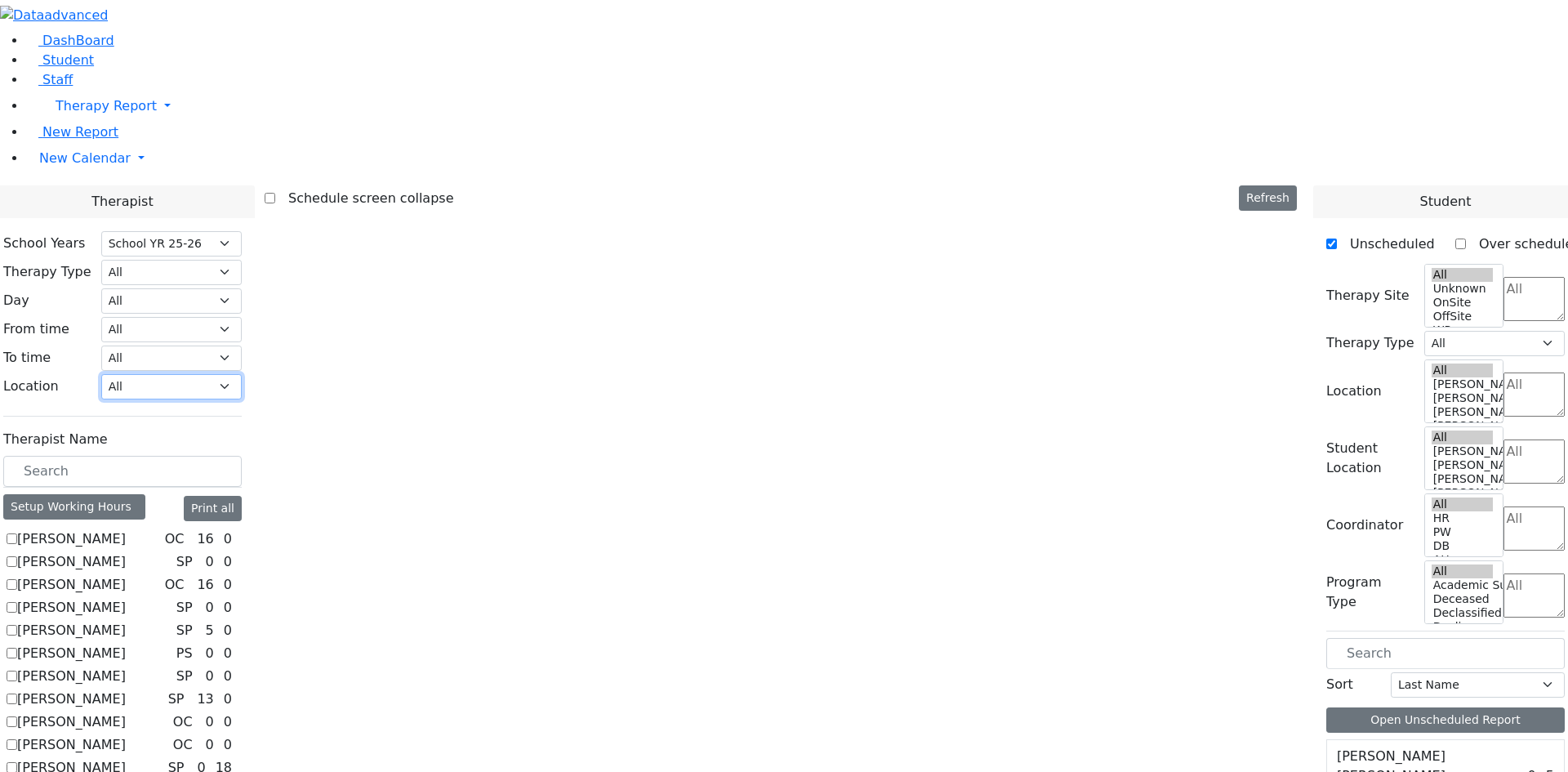
click at [241, 374] on select "All [PERSON_NAME] 5 [PERSON_NAME] 4 [PERSON_NAME] 3 [PERSON_NAME] 2 [PERSON_NAM…" at bounding box center [171, 387] width 141 height 26
select select "33"
click at [241, 374] on select "All [PERSON_NAME] 5 [PERSON_NAME] 4 [PERSON_NAME] 3 [PERSON_NAME] 2 [PERSON_NAM…" at bounding box center [171, 387] width 141 height 26
click at [198, 529] on div "[PERSON_NAME] SP 0 0 [PERSON_NAME] SP 0 0 0" at bounding box center [122, 630] width 238 height 203
click at [126, 552] on label "[PERSON_NAME]" at bounding box center [71, 562] width 108 height 20
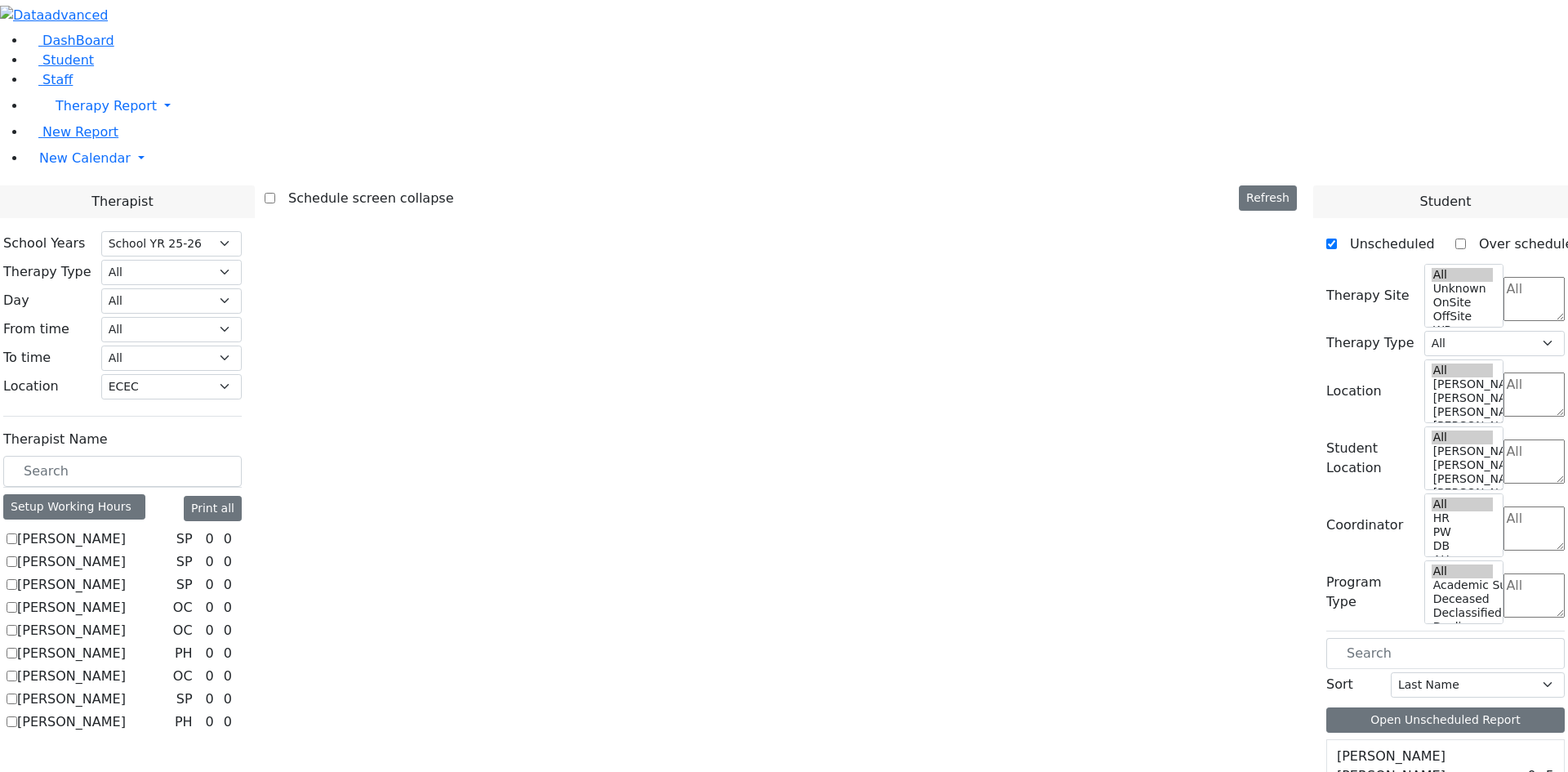
click at [17, 556] on input "[PERSON_NAME]" at bounding box center [12, 561] width 11 height 11
checkbox input "true"
select select "3"
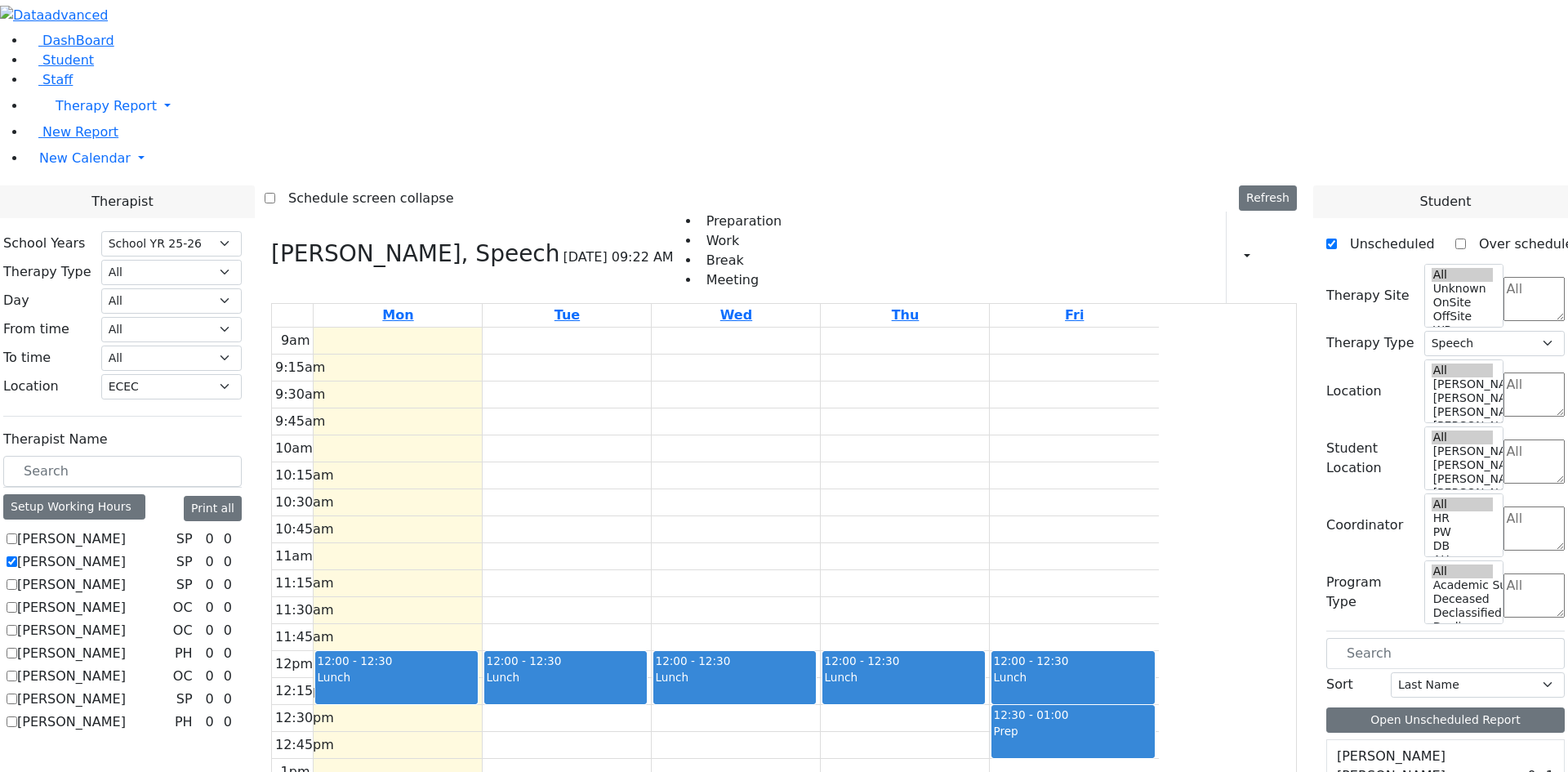
click at [126, 552] on label "[PERSON_NAME]" at bounding box center [71, 562] width 108 height 20
click at [17, 556] on input "[PERSON_NAME]" at bounding box center [12, 561] width 11 height 11
checkbox input "false"
select select
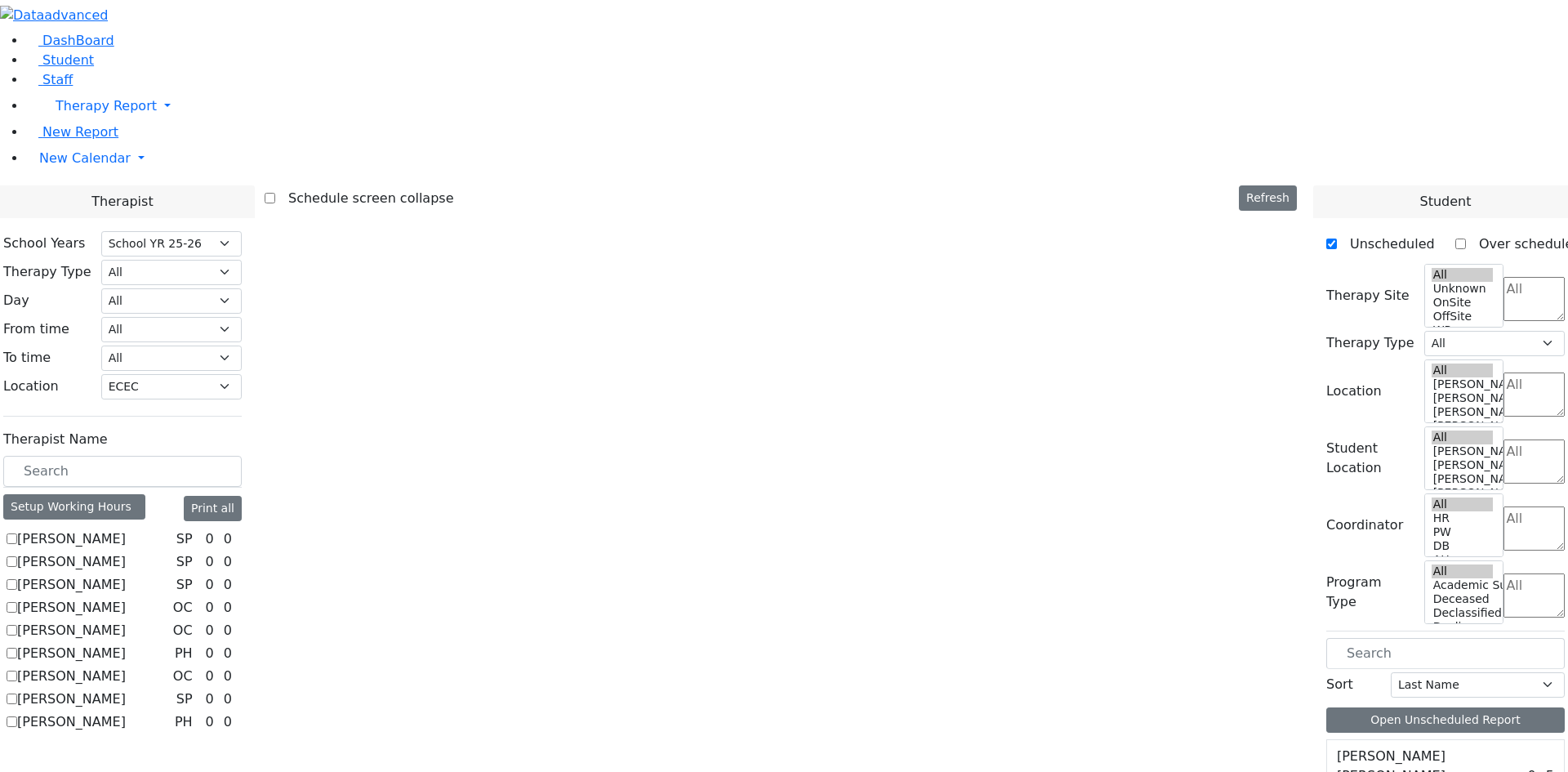
click at [126, 598] on label "[PERSON_NAME]" at bounding box center [71, 608] width 108 height 20
click at [17, 602] on input "[PERSON_NAME]" at bounding box center [12, 607] width 11 height 11
checkbox input "true"
select select "1"
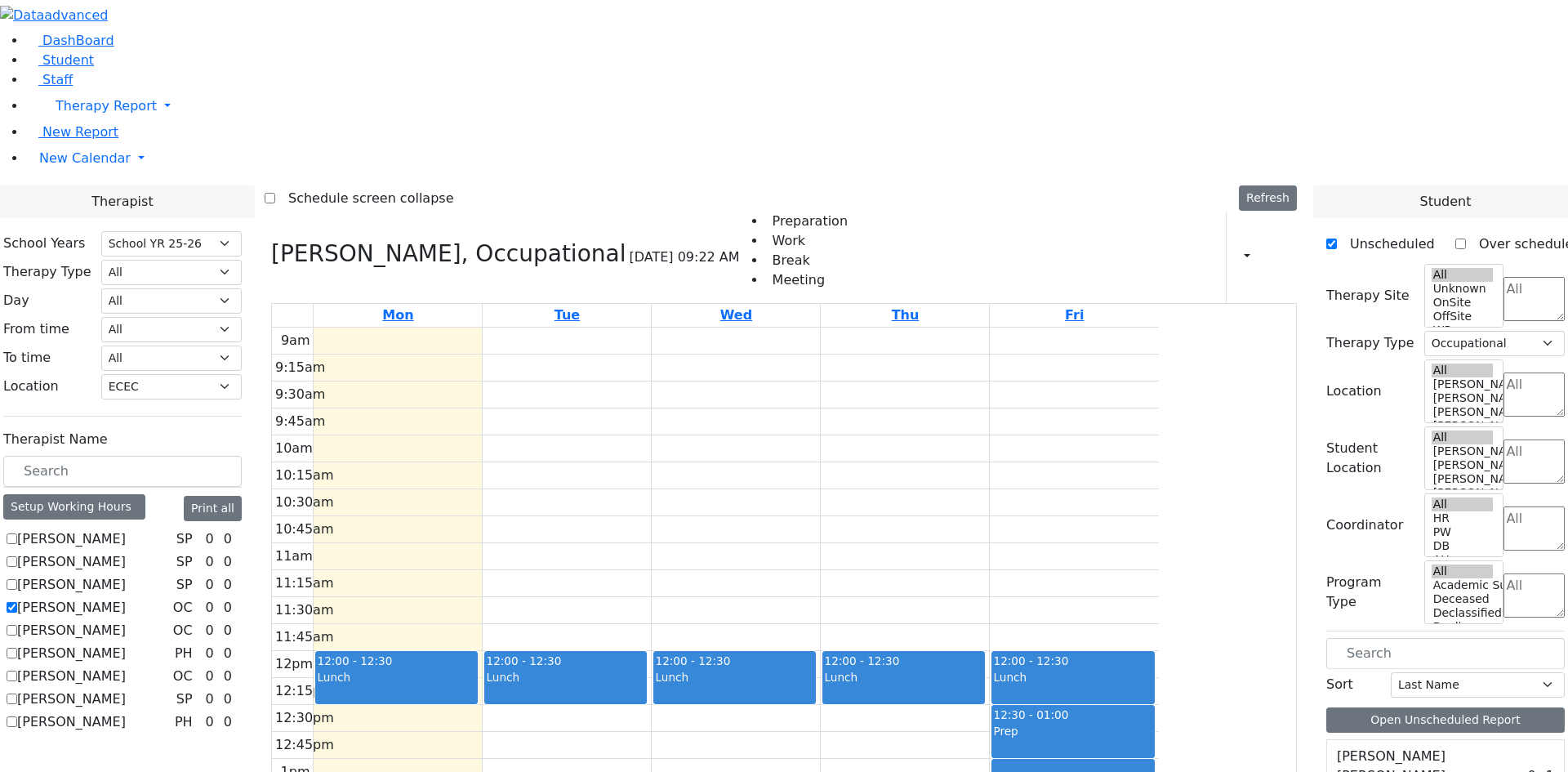
click at [126, 598] on label "[PERSON_NAME]" at bounding box center [71, 608] width 108 height 20
click at [17, 602] on input "[PERSON_NAME]" at bounding box center [12, 607] width 11 height 11
checkbox input "false"
select select
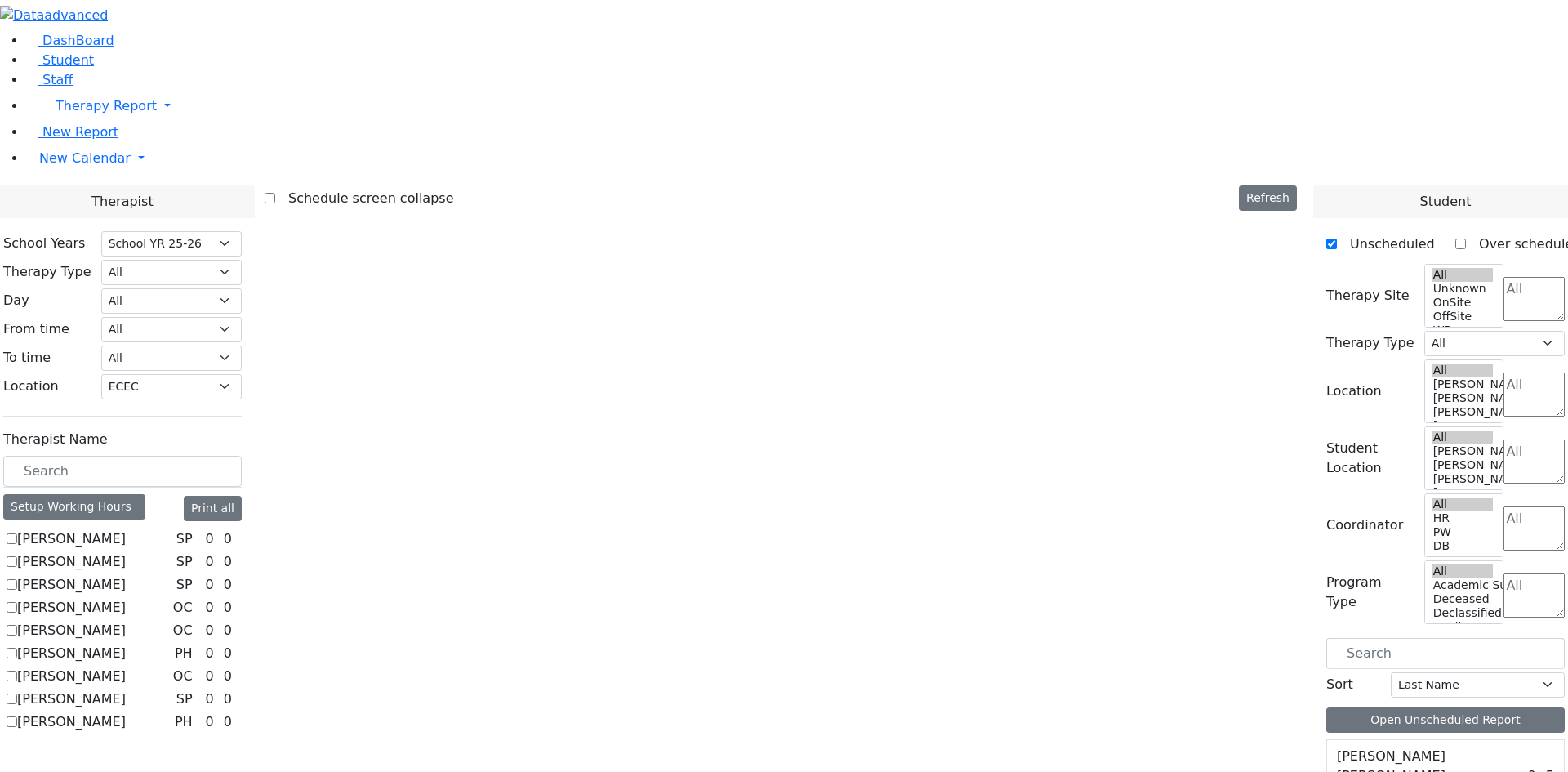
click at [126, 620] on label "[PERSON_NAME]" at bounding box center [71, 630] width 108 height 20
click at [17, 624] on input "[PERSON_NAME]" at bounding box center [12, 629] width 11 height 11
checkbox input "true"
select select "1"
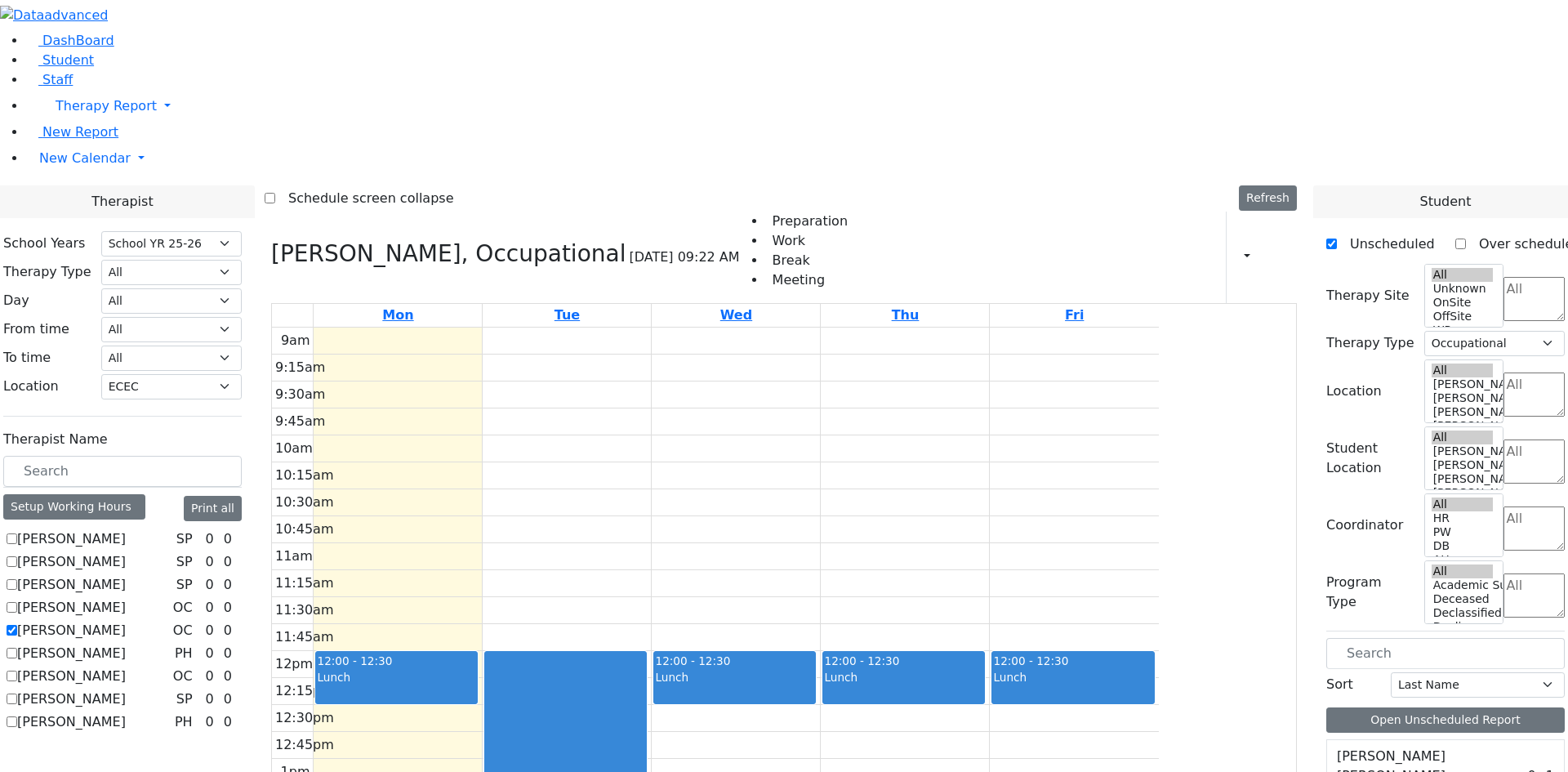
click at [126, 620] on label "[PERSON_NAME]" at bounding box center [71, 630] width 108 height 20
click at [17, 624] on input "[PERSON_NAME]" at bounding box center [12, 629] width 11 height 11
checkbox input "false"
select select
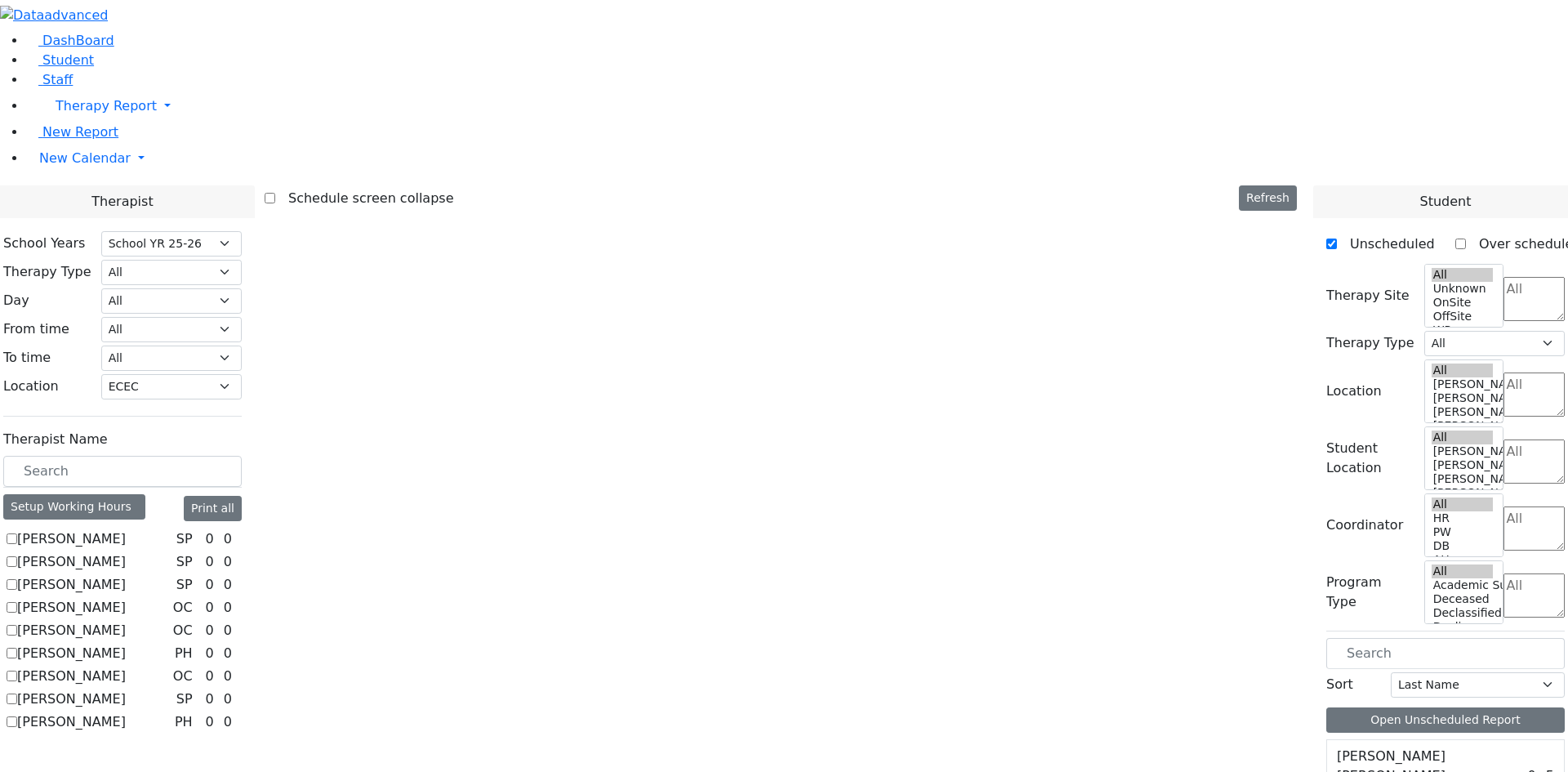
click at [126, 643] on label "[PERSON_NAME]" at bounding box center [71, 653] width 108 height 20
click at [17, 648] on input "[PERSON_NAME]" at bounding box center [12, 653] width 11 height 11
checkbox input "true"
select select "2"
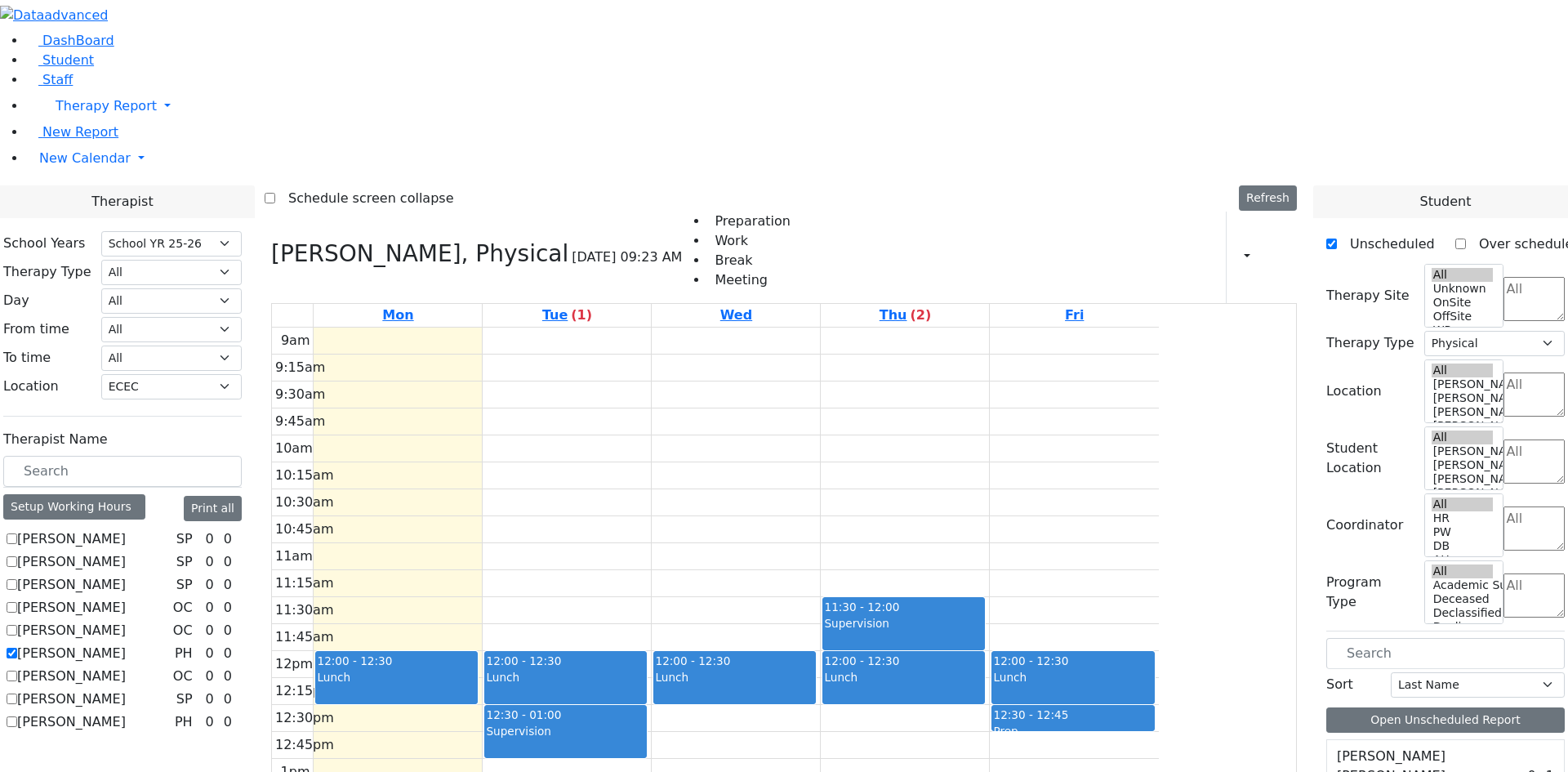
click at [590, 728] on button "Delete Selected Schedule" at bounding box center [648, 724] width 162 height 26
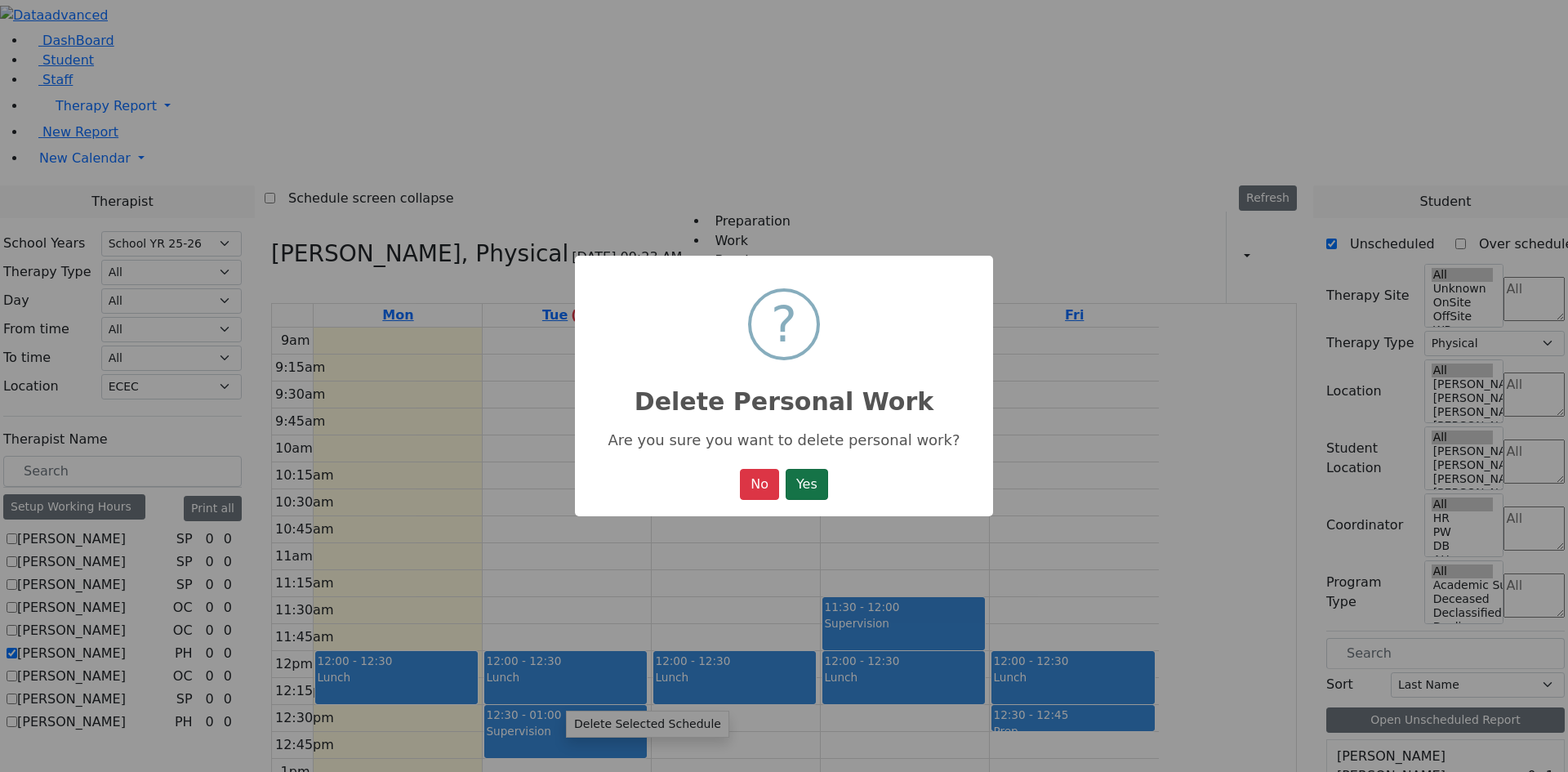
click at [810, 491] on button "Yes" at bounding box center [807, 484] width 42 height 32
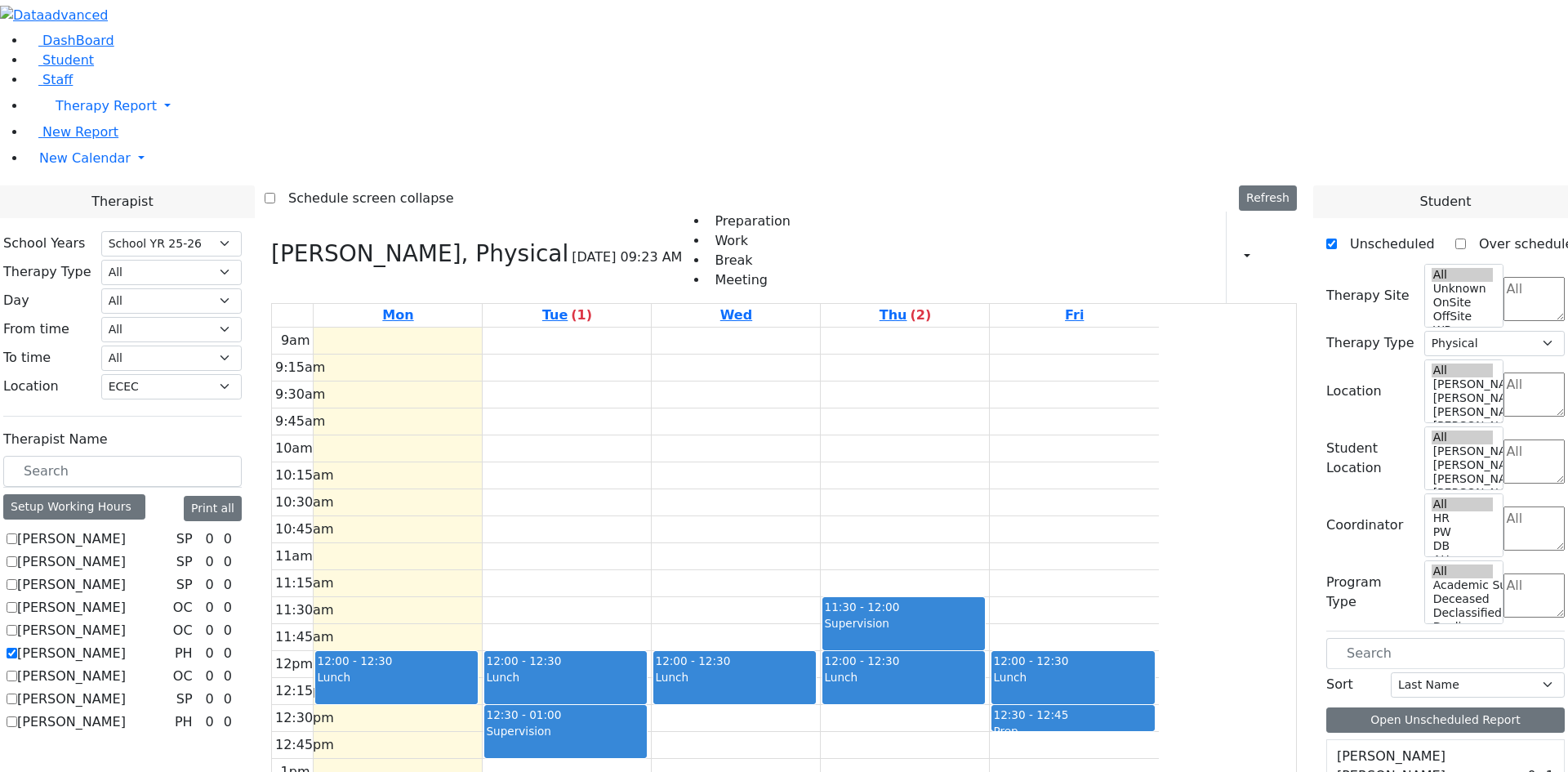
click at [730, 732] on button "Delete Selected Schedule" at bounding box center [789, 728] width 162 height 26
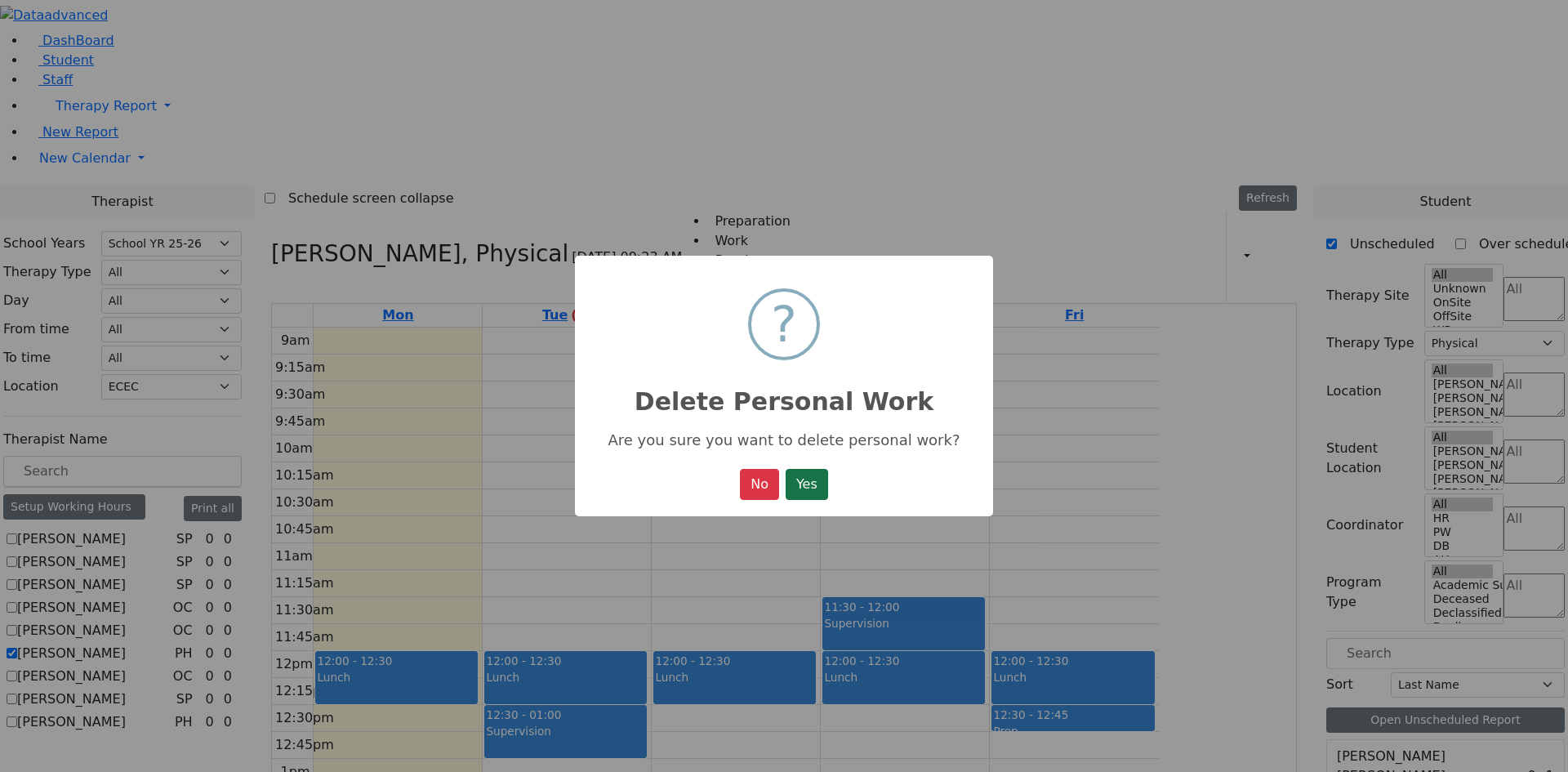
click at [811, 491] on button "Yes" at bounding box center [807, 484] width 42 height 32
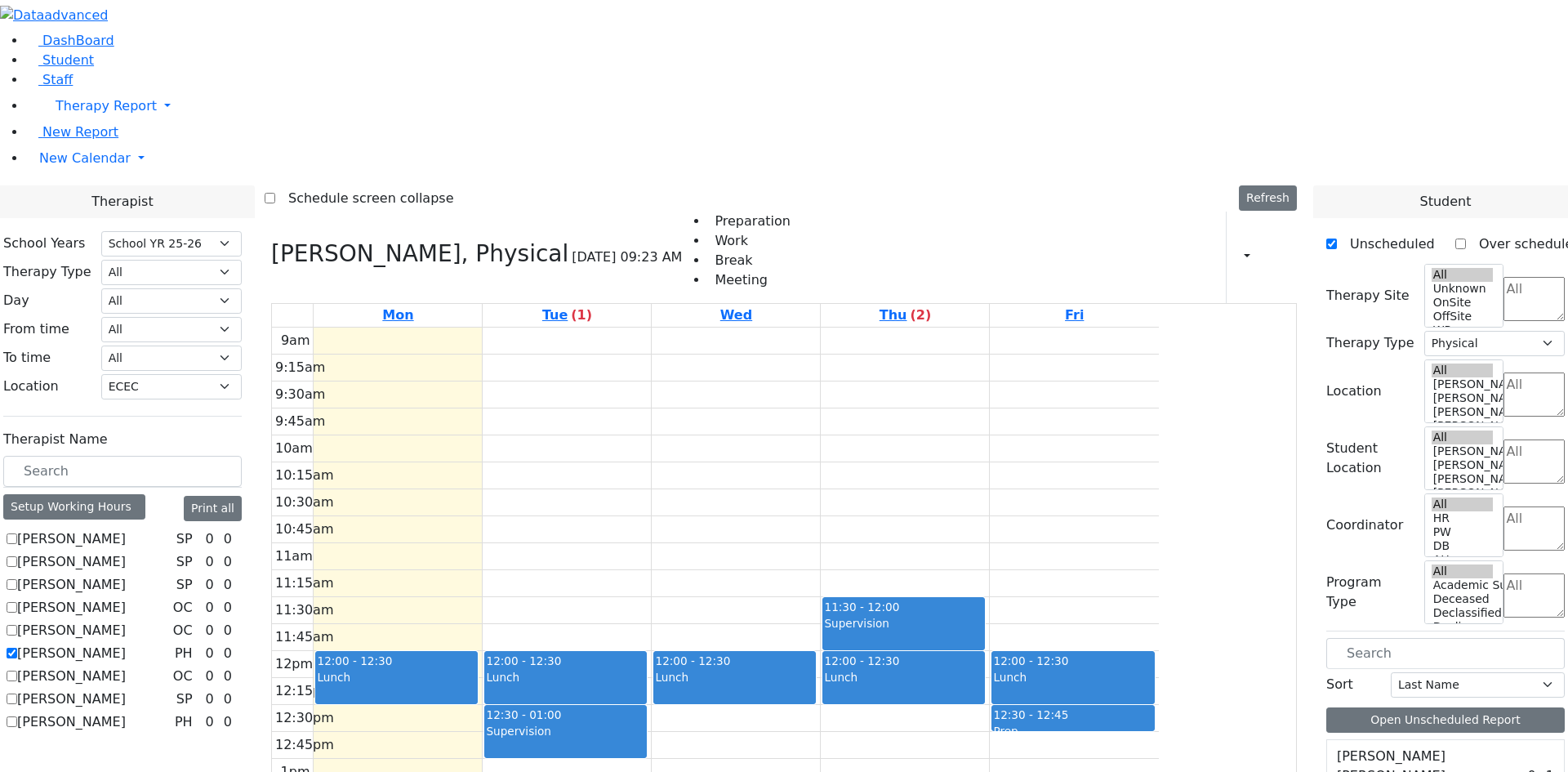
click at [850, 715] on button "Delete Selected Schedule" at bounding box center [914, 719] width 162 height 26
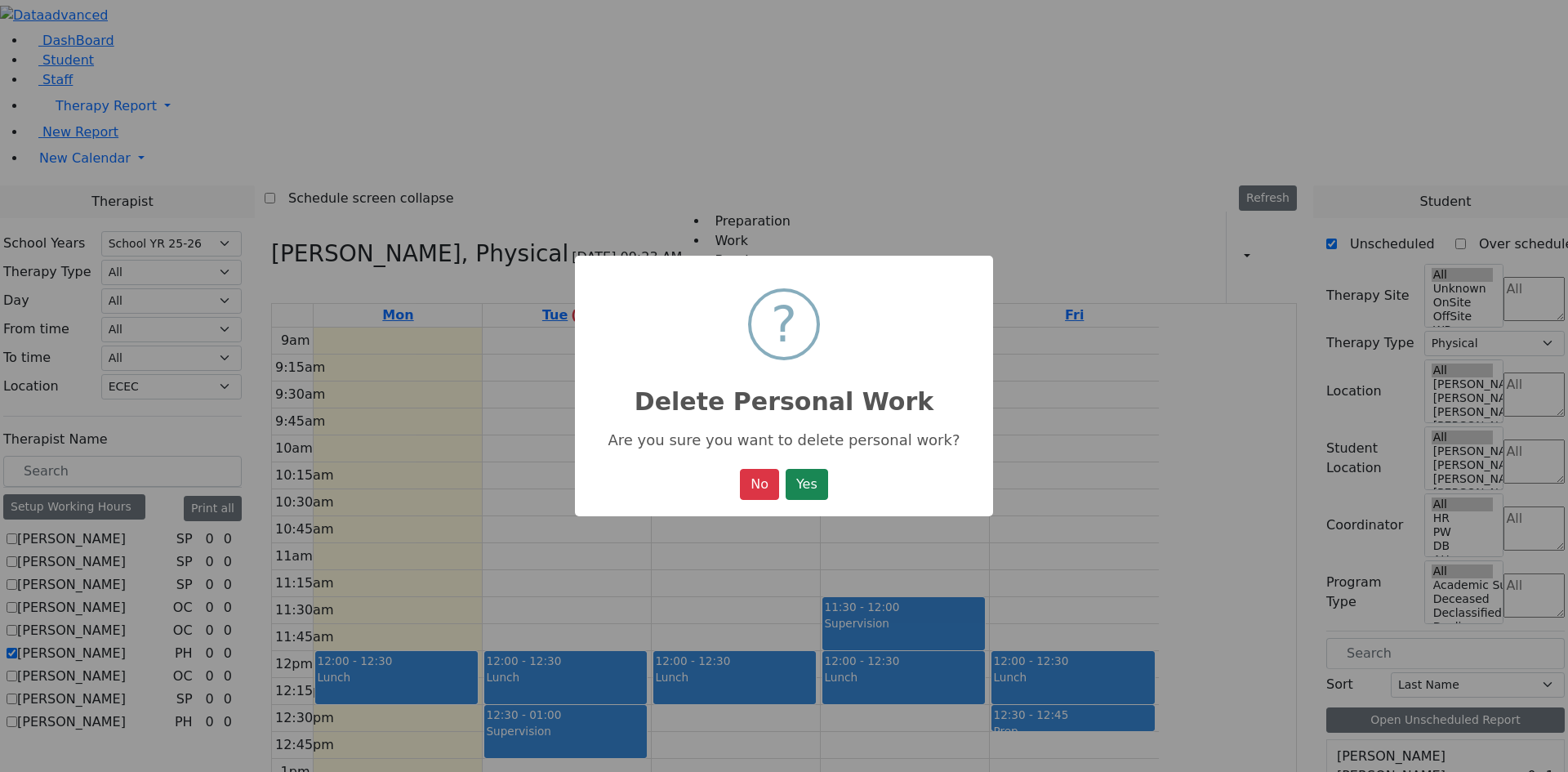
drag, startPoint x: 801, startPoint y: 485, endPoint x: 819, endPoint y: 490, distance: 18.7
click at [801, 485] on button "Yes" at bounding box center [807, 484] width 42 height 32
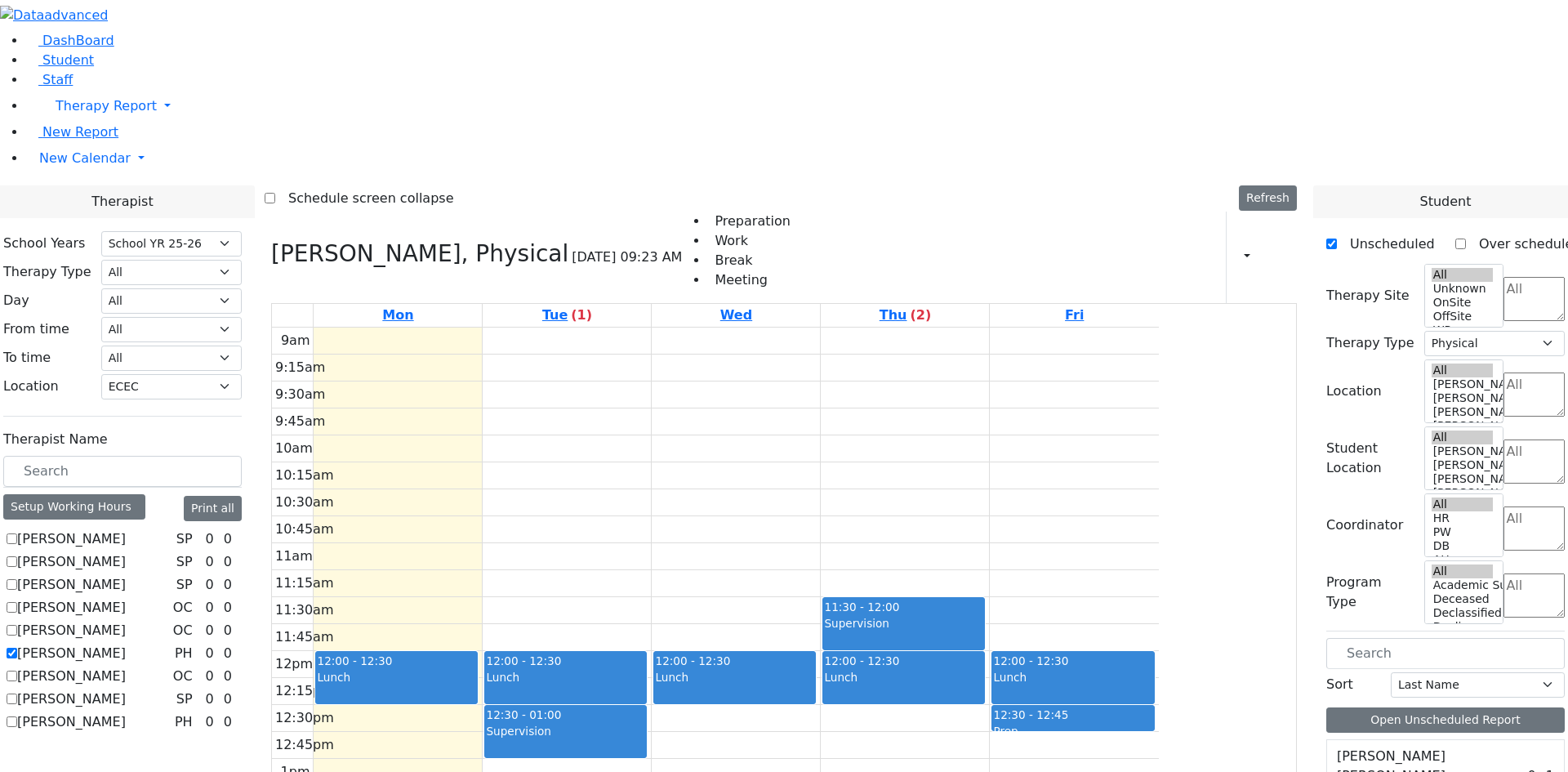
click at [1094, 726] on button "Delete Selected Schedule" at bounding box center [1083, 729] width 162 height 26
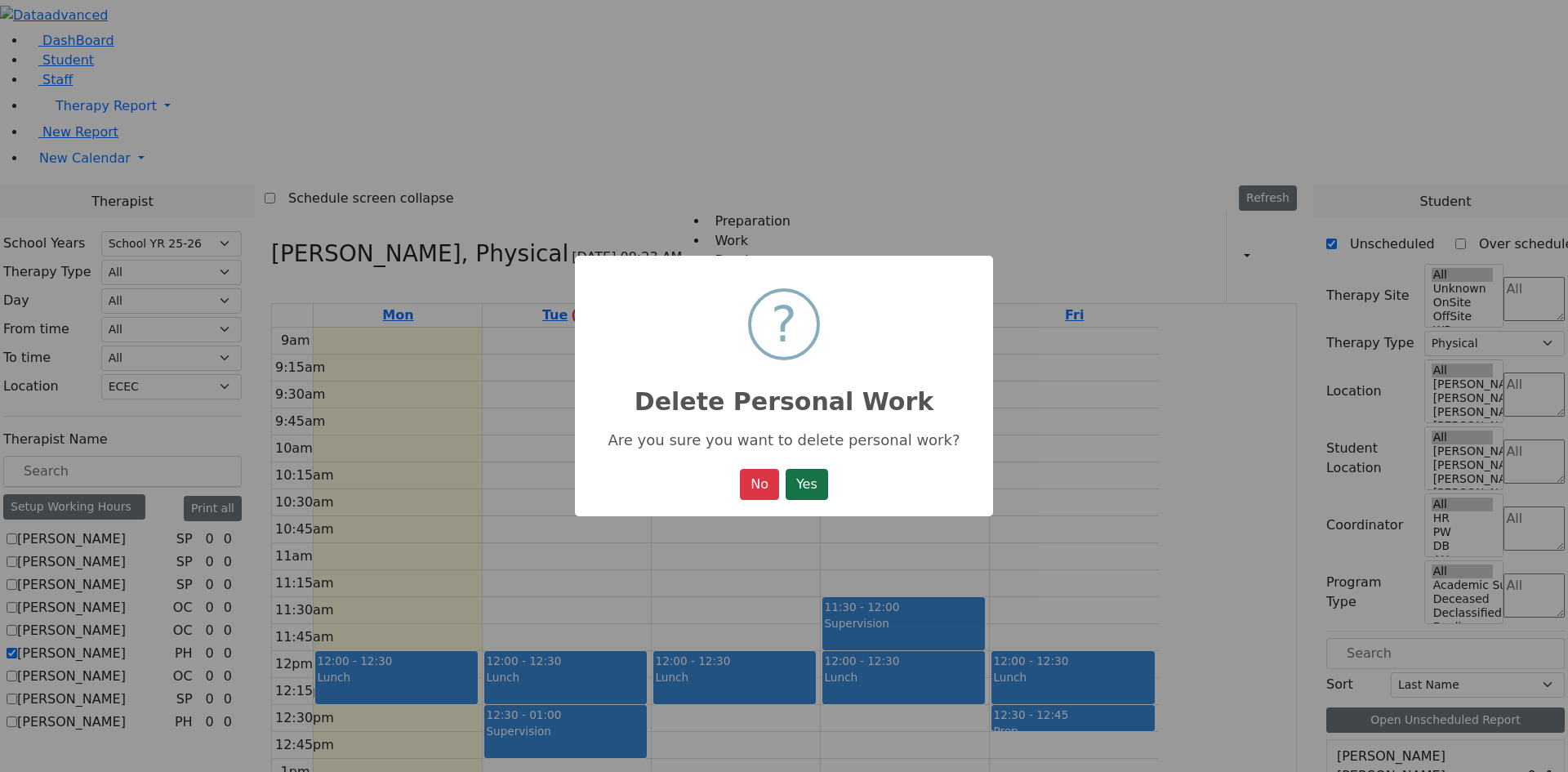
click at [823, 486] on button "Yes" at bounding box center [807, 484] width 42 height 32
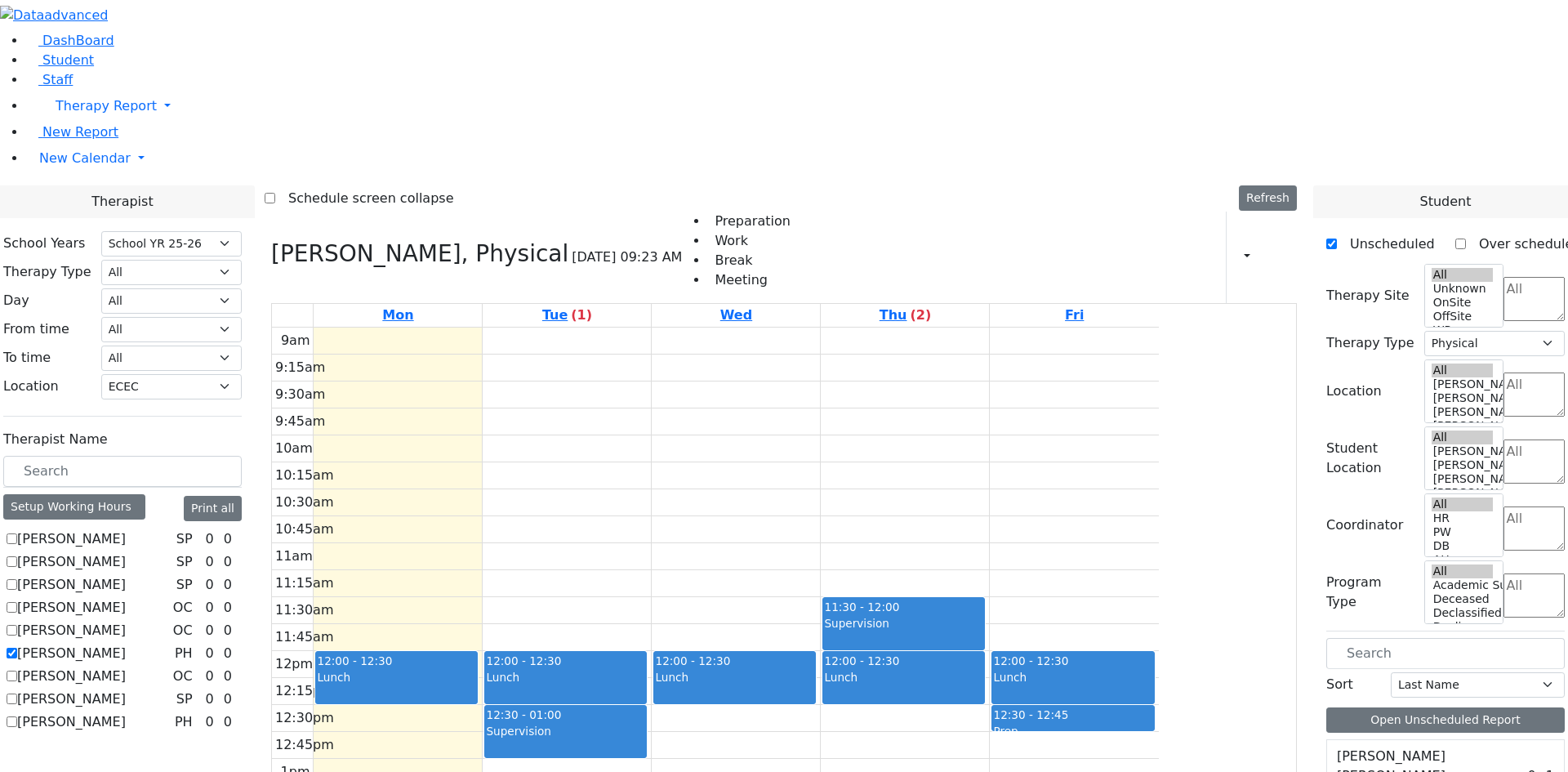
click at [989, 649] on div "11:30 - 12:00 Supervision 12:00 - 12:30 Lunch 02:15 - 02:45 Supervision 02:00 -…" at bounding box center [904, 651] width 168 height 647
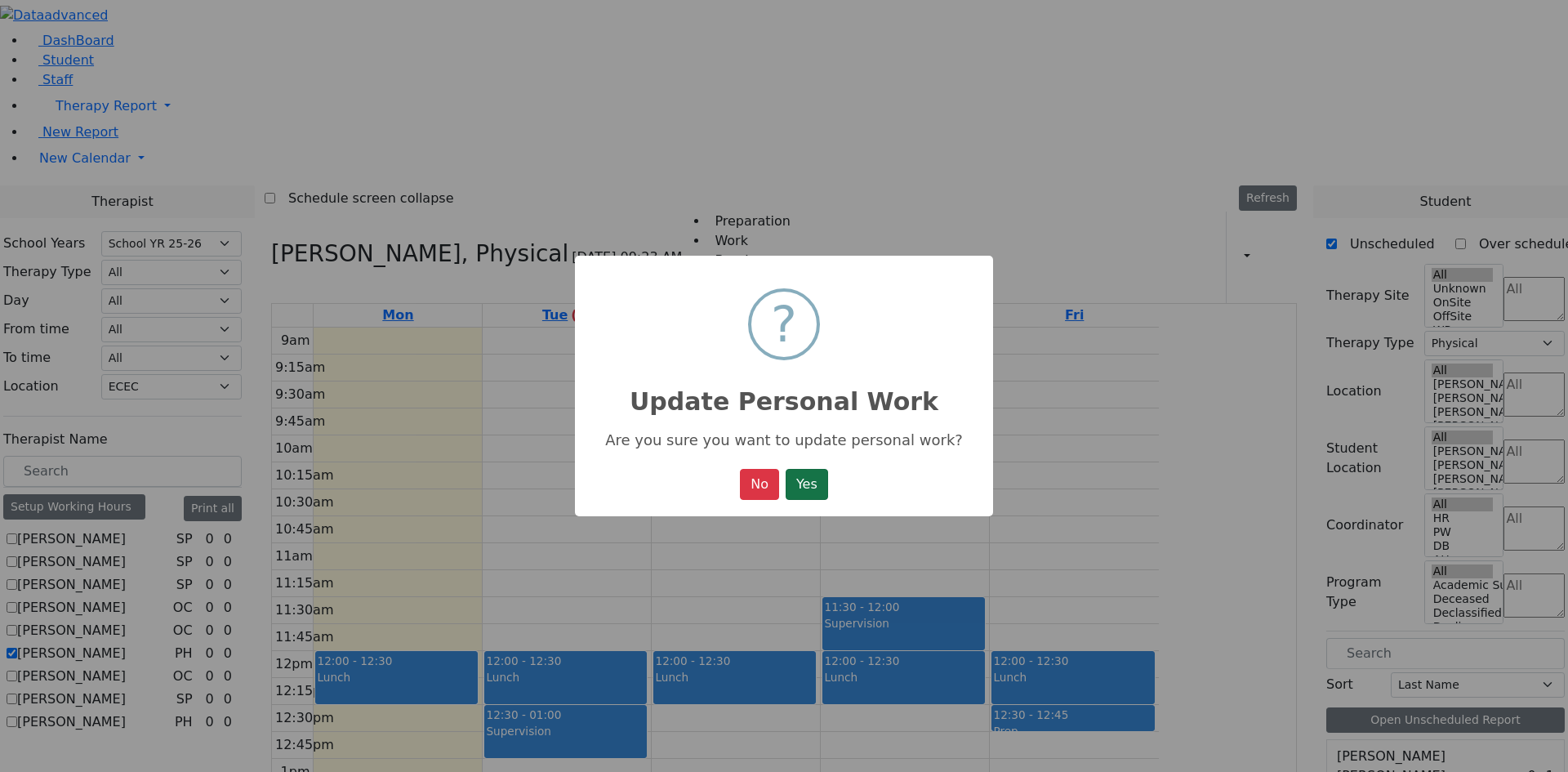
click at [820, 488] on button "Yes" at bounding box center [807, 484] width 42 height 32
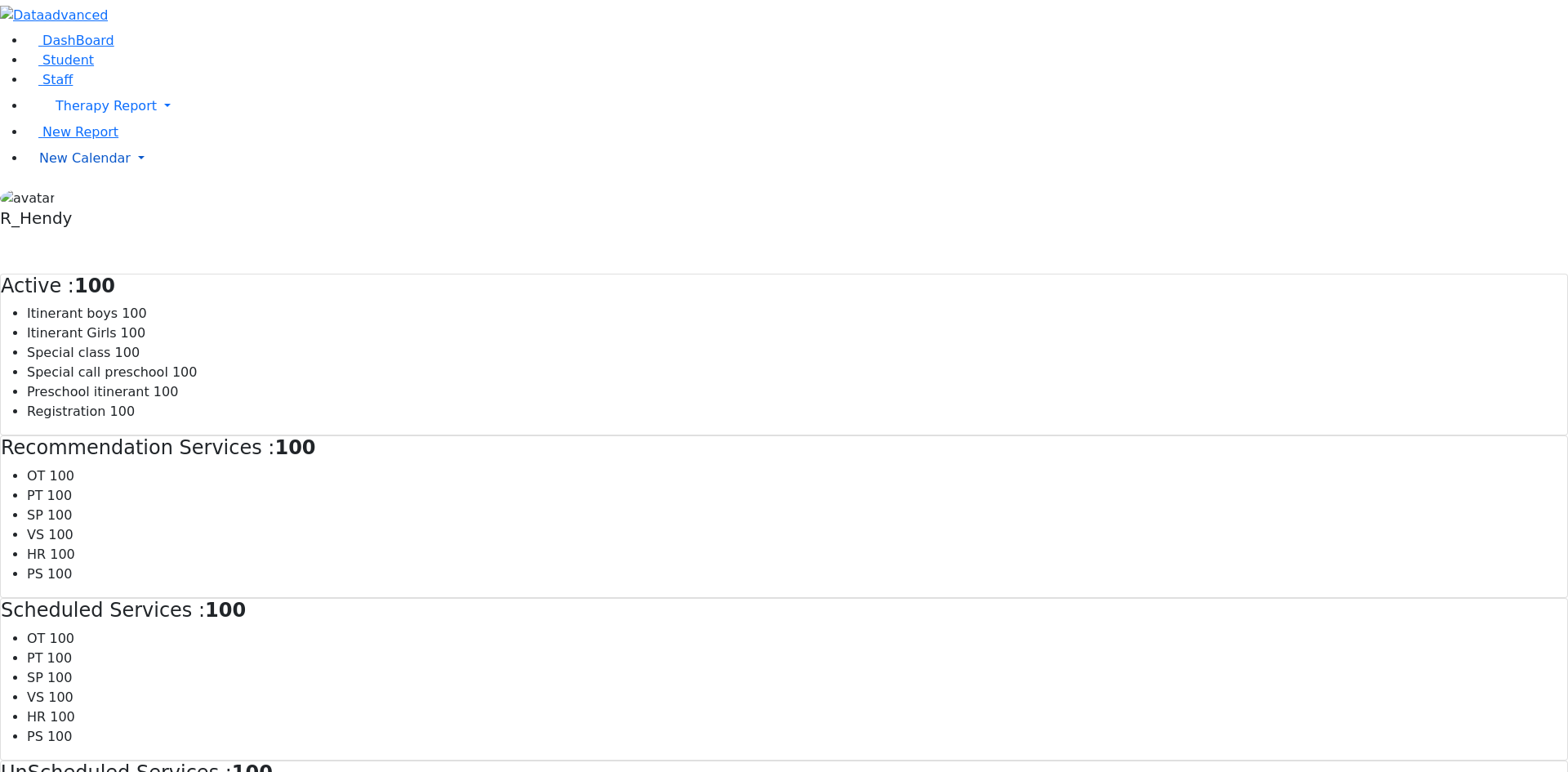
click at [84, 122] on link "New Calendar" at bounding box center [798, 105] width 1542 height 32
click at [76, 199] on span "Calendar" at bounding box center [65, 191] width 59 height 16
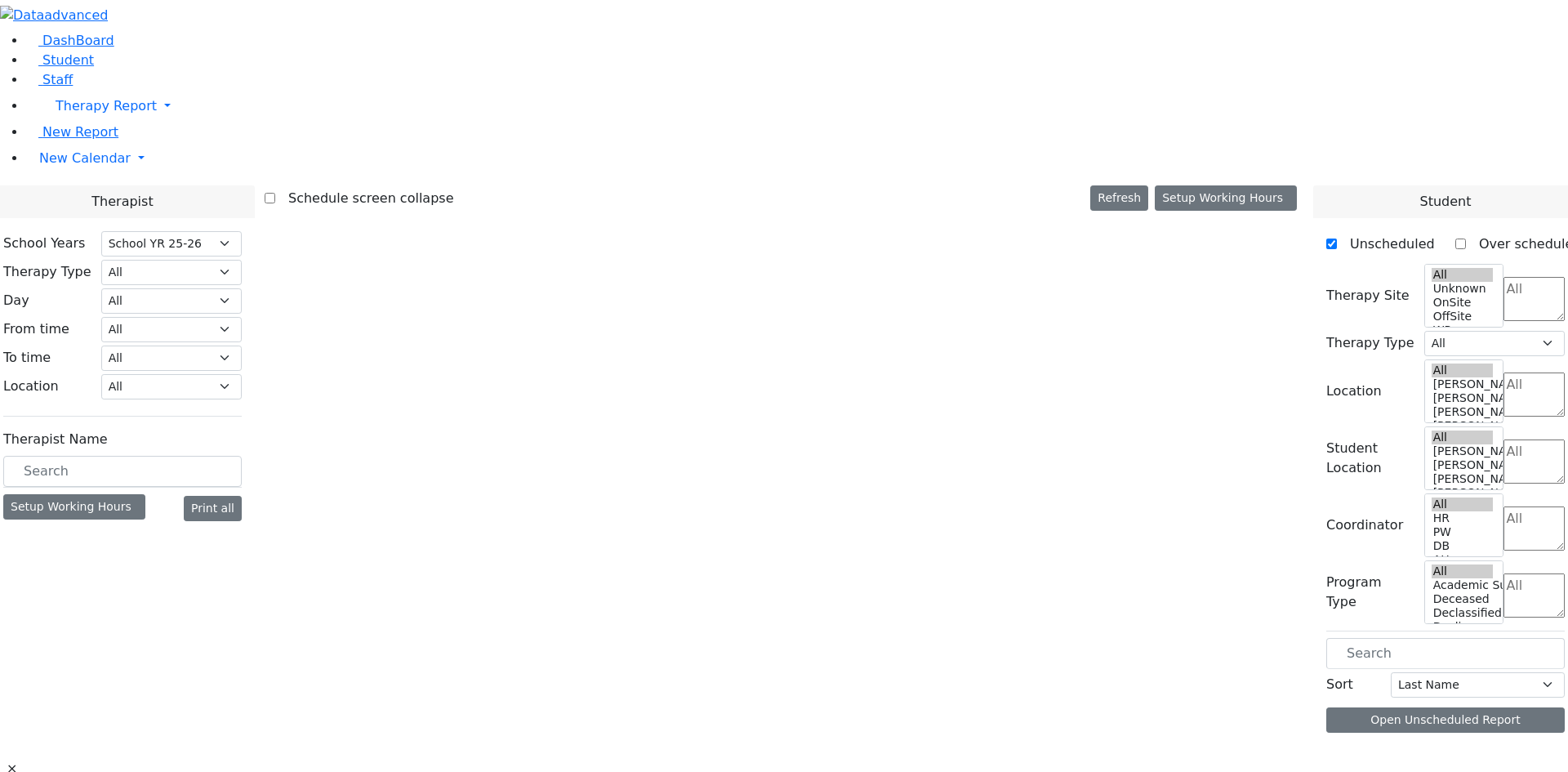
select select "212"
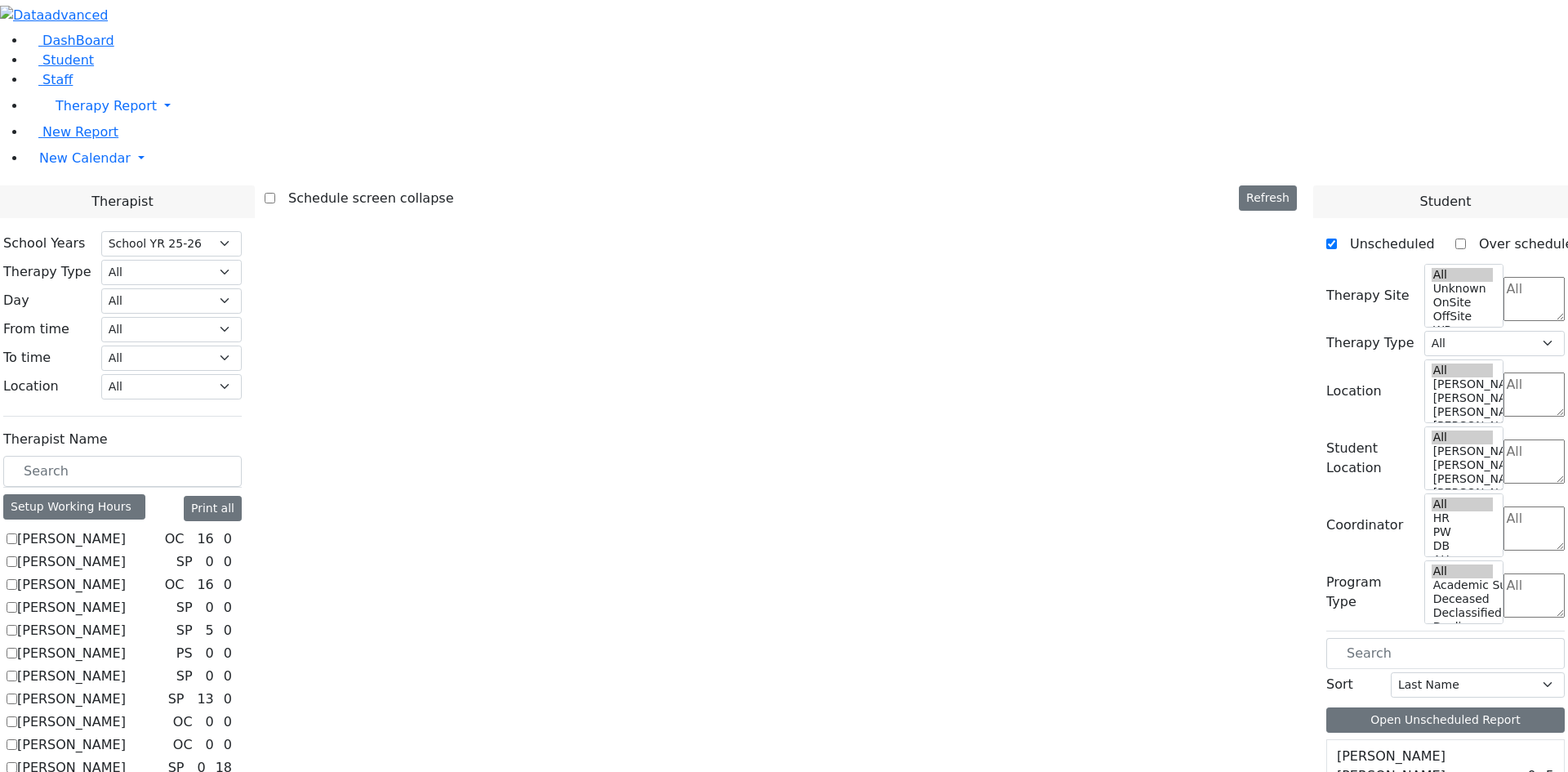
click at [126, 552] on label "Auslander Susanne" at bounding box center [71, 562] width 108 height 20
click at [17, 556] on input "Auslander Susanne" at bounding box center [12, 561] width 11 height 11
checkbox input "true"
select select "3"
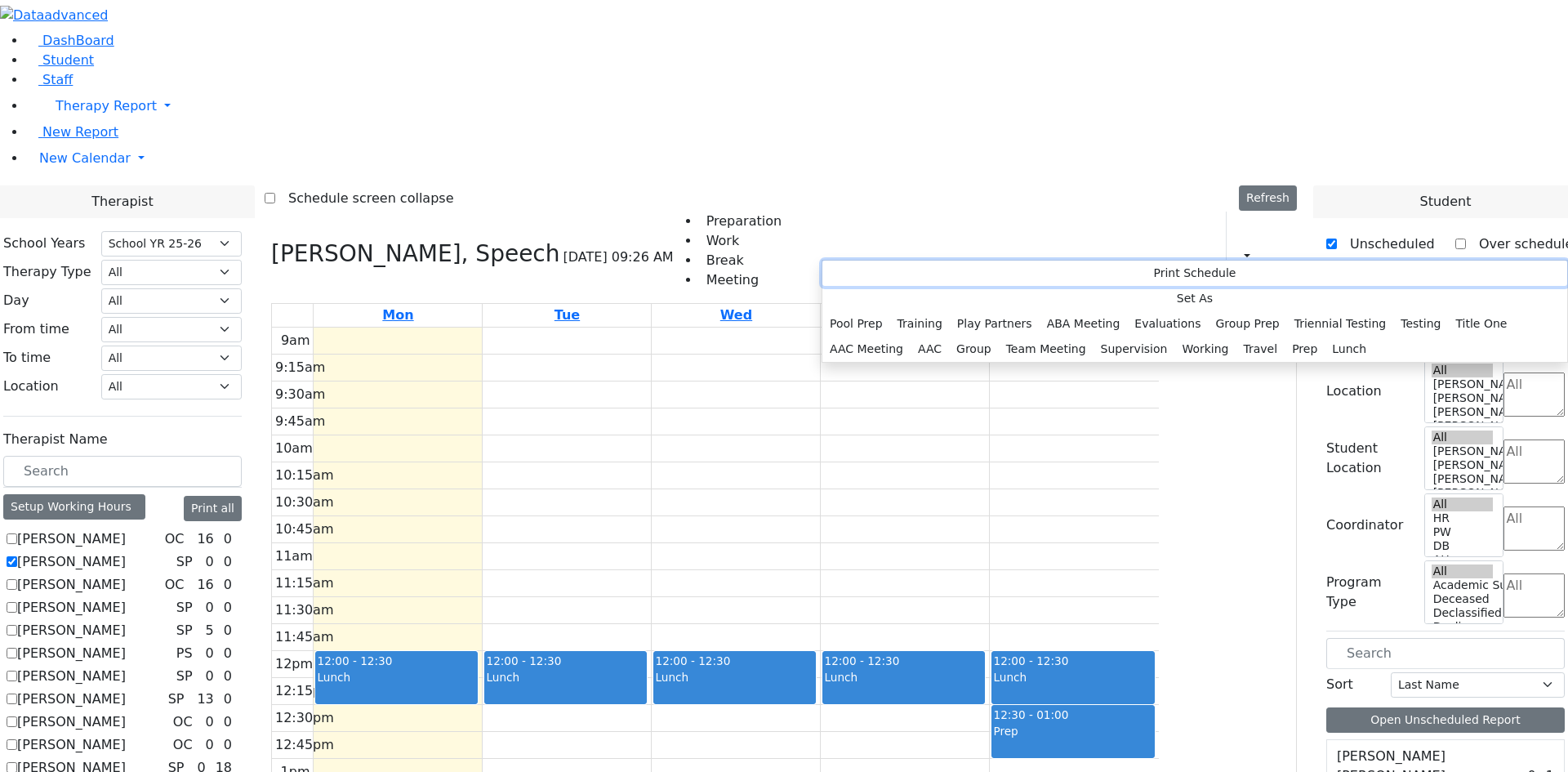
click at [891, 267] on button "Print Schedule" at bounding box center [1195, 274] width 745 height 26
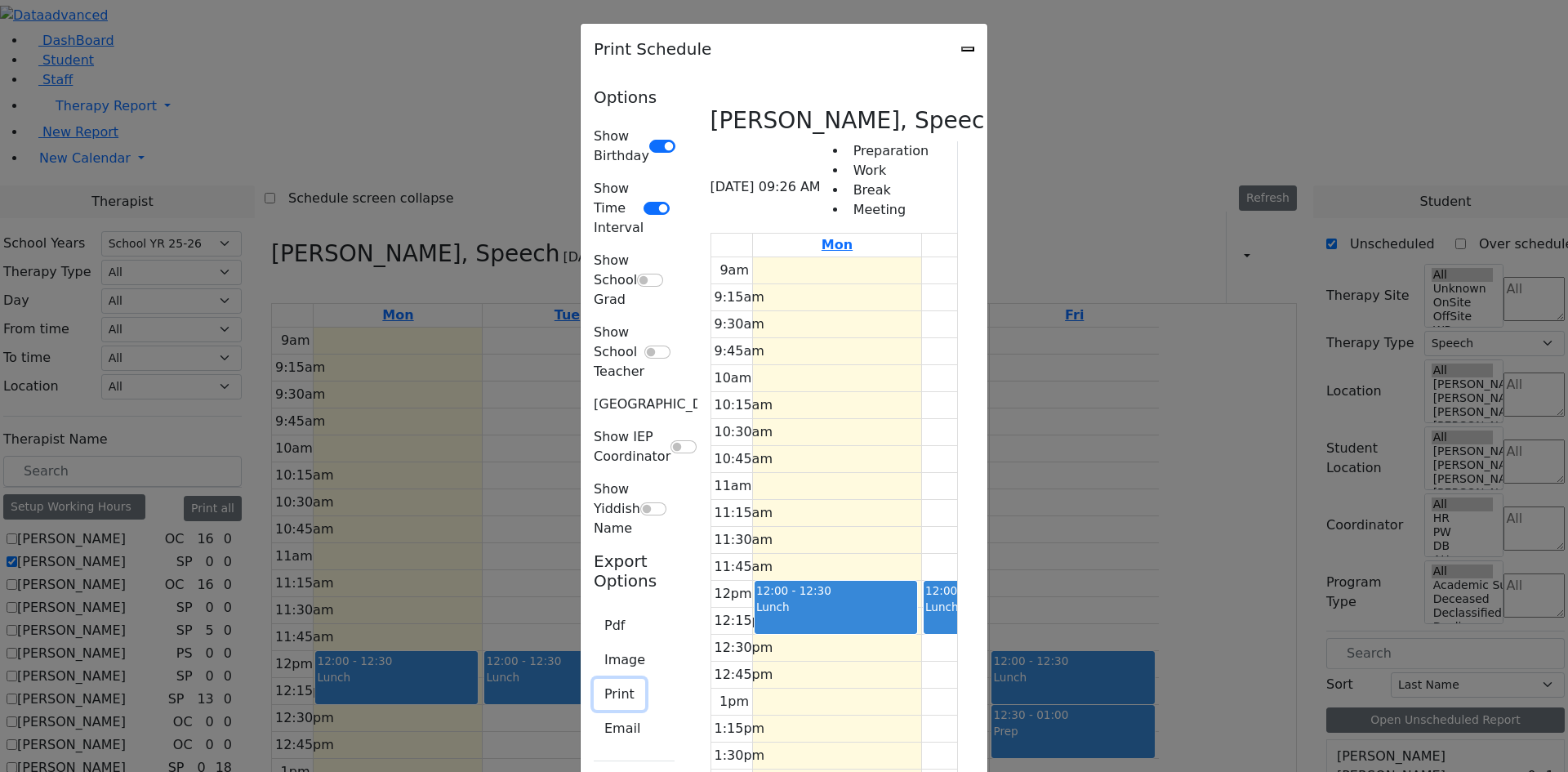
click at [594, 678] on button "Print" at bounding box center [620, 694] width 51 height 32
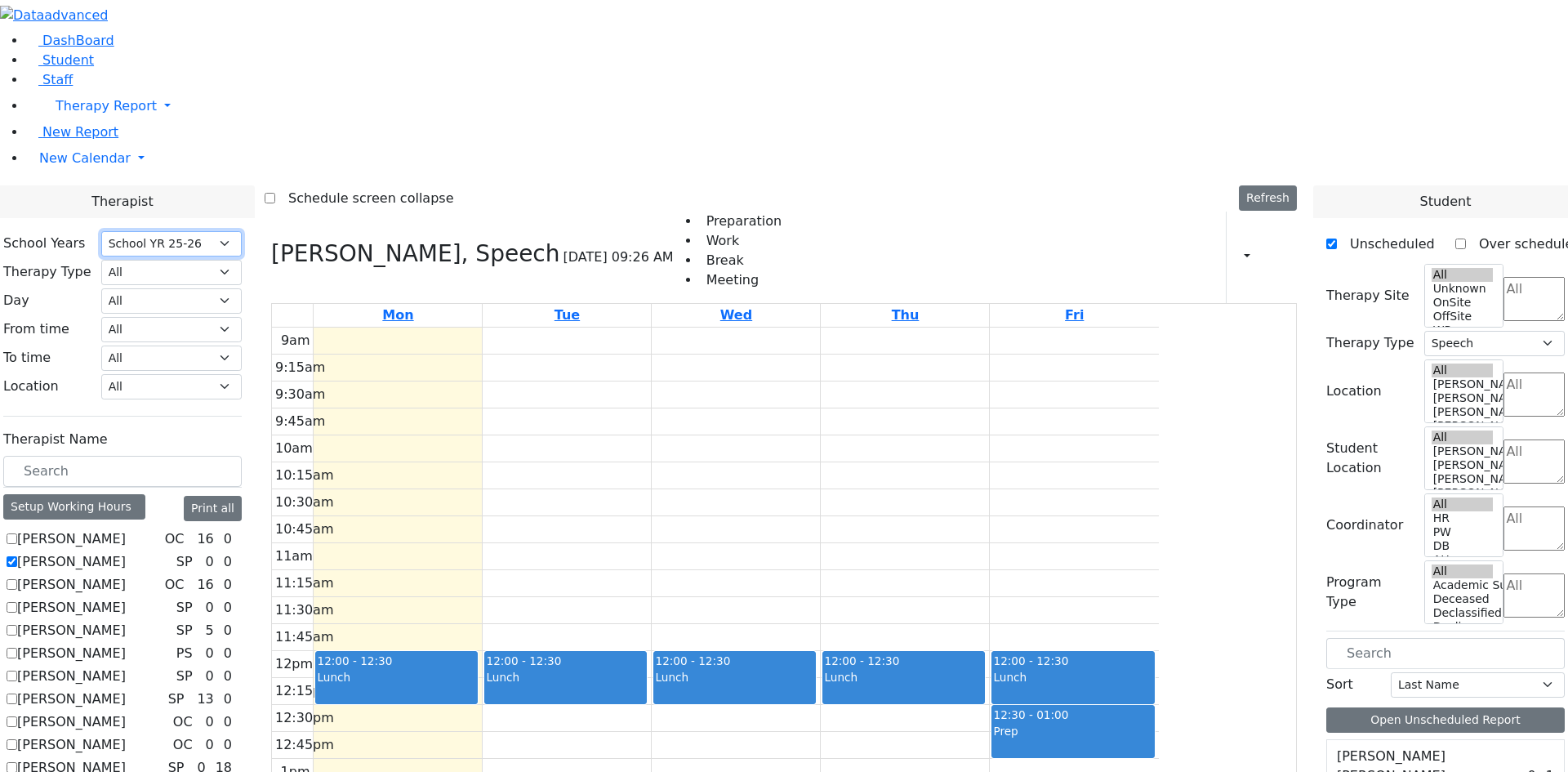
click at [241, 231] on select "Select School YR School YR 25-26 Summer YR 25 School YR 24-25 Summer YR 24 Scho…" at bounding box center [171, 244] width 141 height 26
select select "211"
click at [241, 231] on select "Select School YR School YR 25-26 Summer YR 25 School YR 24-25 Summer YR 24 Scho…" at bounding box center [171, 244] width 141 height 26
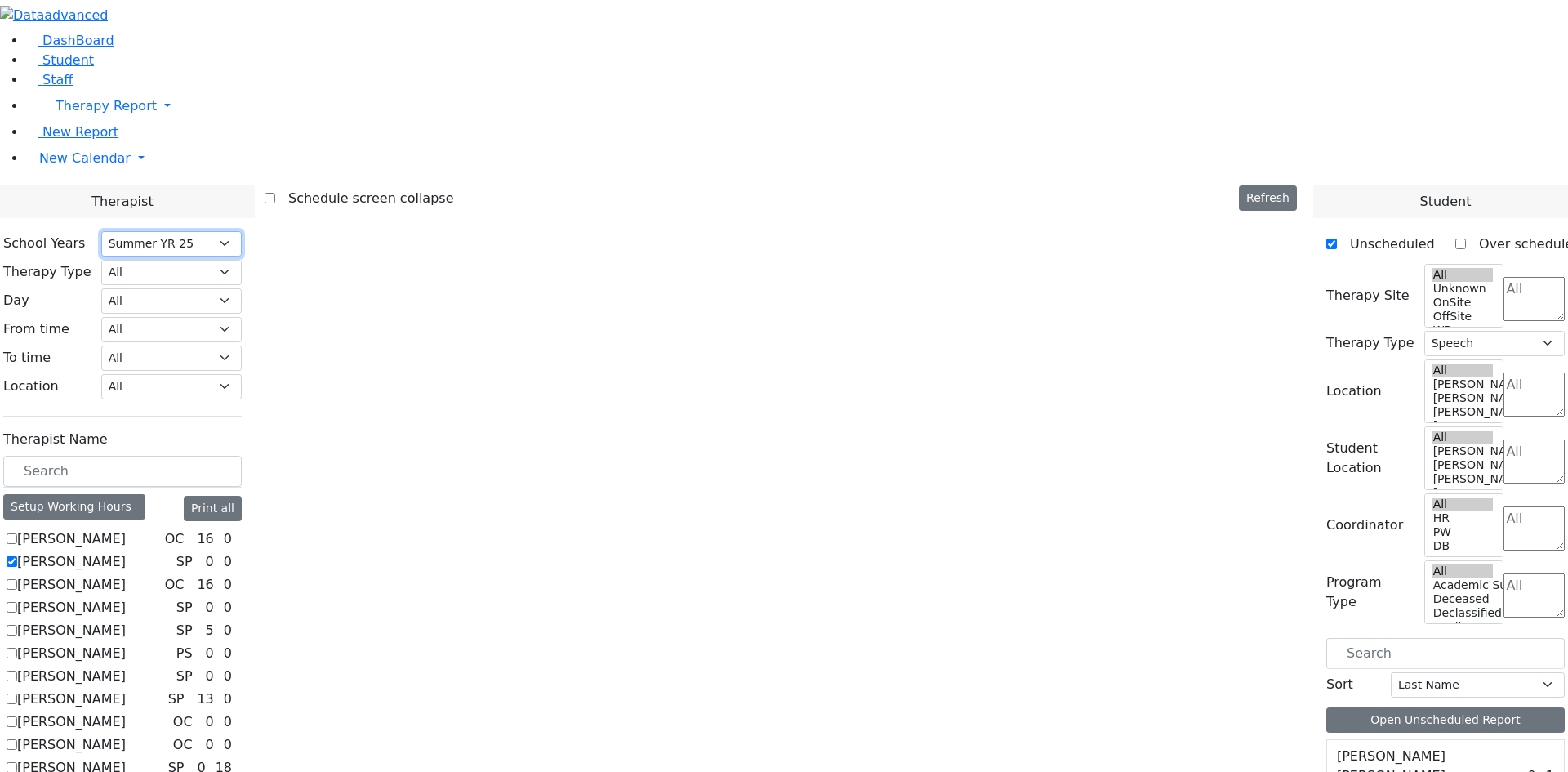
select select
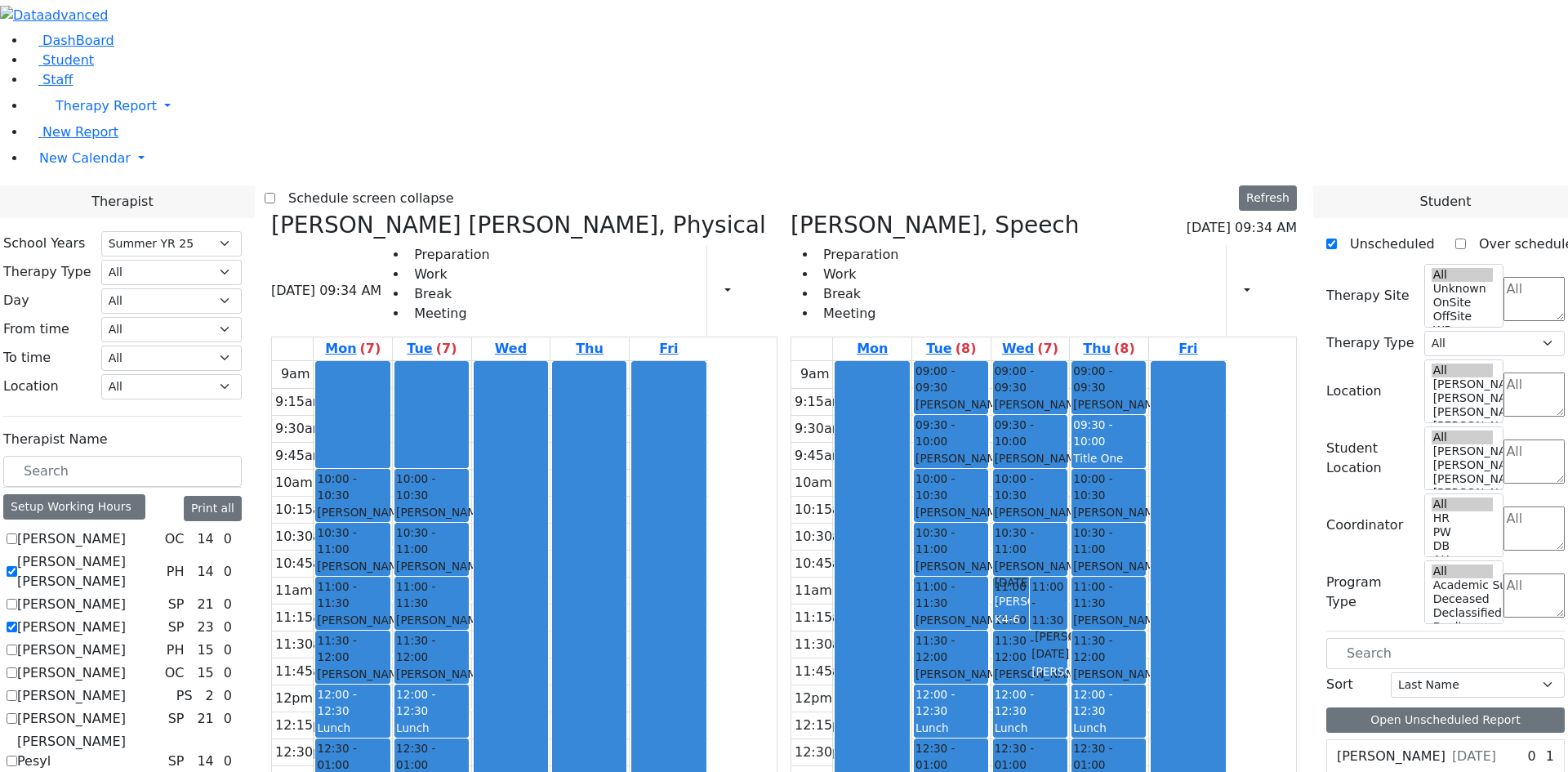
click at [126, 617] on label "Auslander Susanne" at bounding box center [71, 627] width 108 height 20
click at [17, 621] on input "Auslander Susanne" at bounding box center [12, 626] width 11 height 11
checkbox input "false"
select select "2"
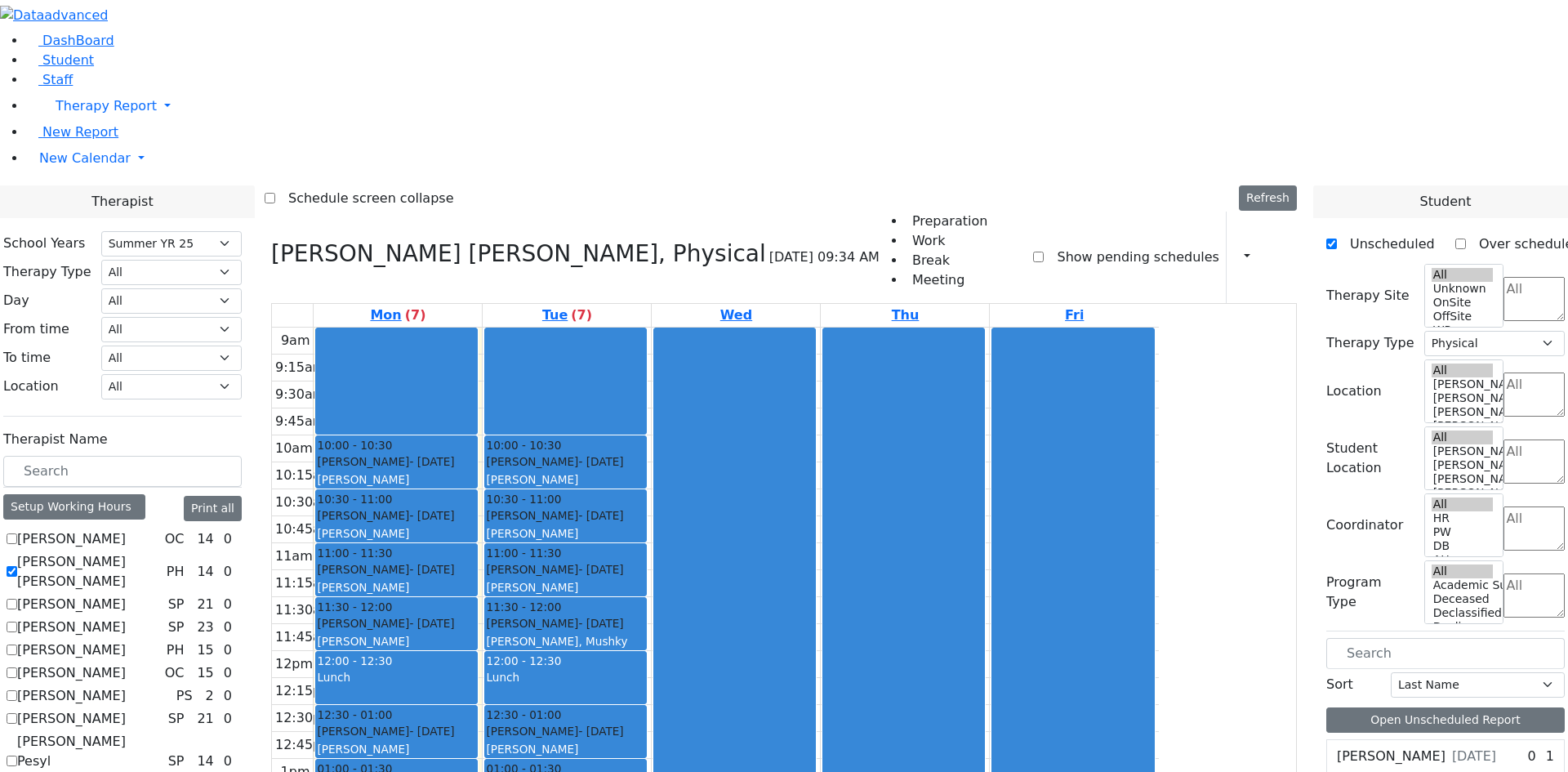
click at [454, 771] on span "- 10/08/2019" at bounding box center [431, 784] width 45 height 13
